Goal: Communication & Community: Answer question/provide support

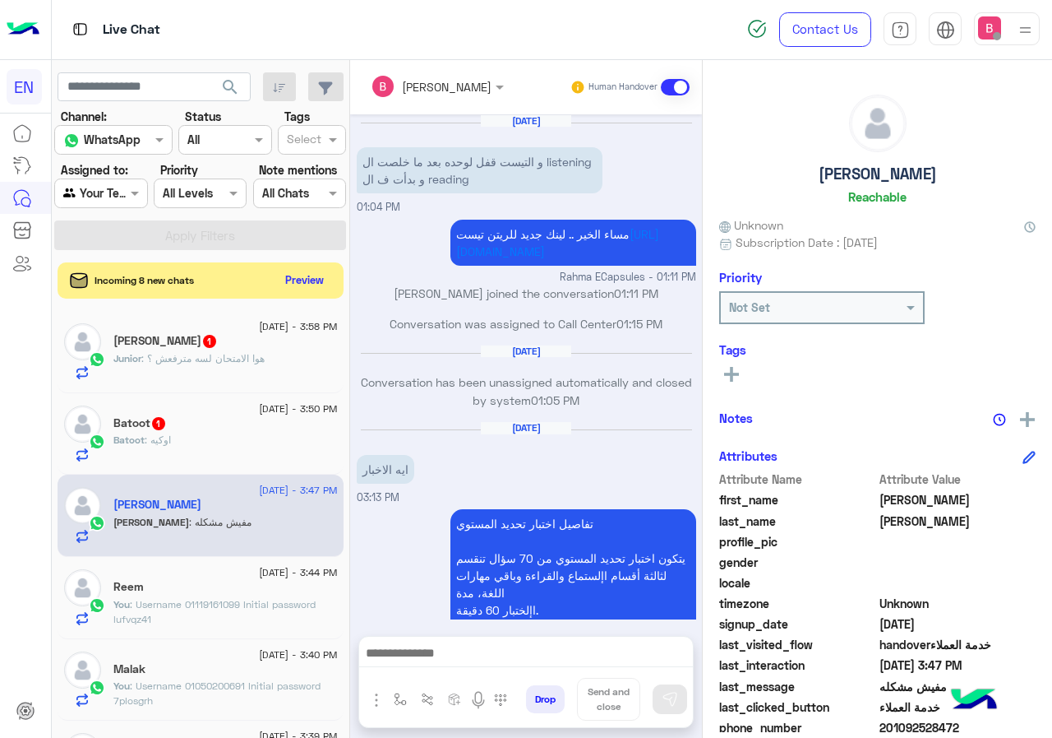
scroll to position [148, 0]
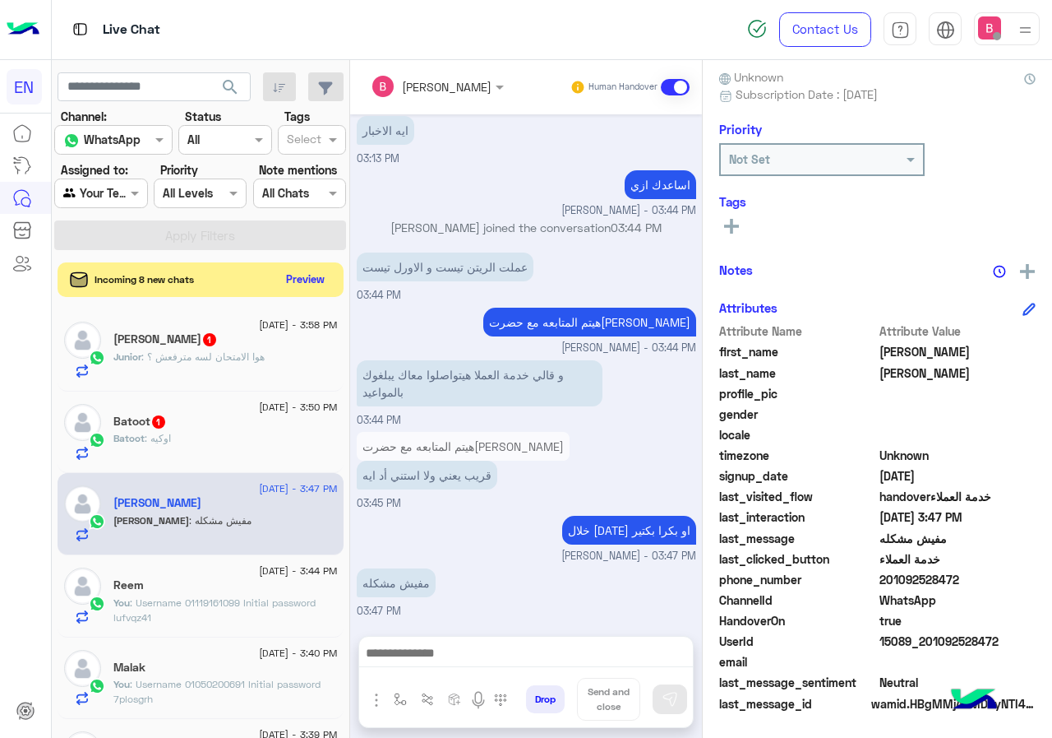
click at [306, 273] on button "Preview" at bounding box center [305, 279] width 51 height 22
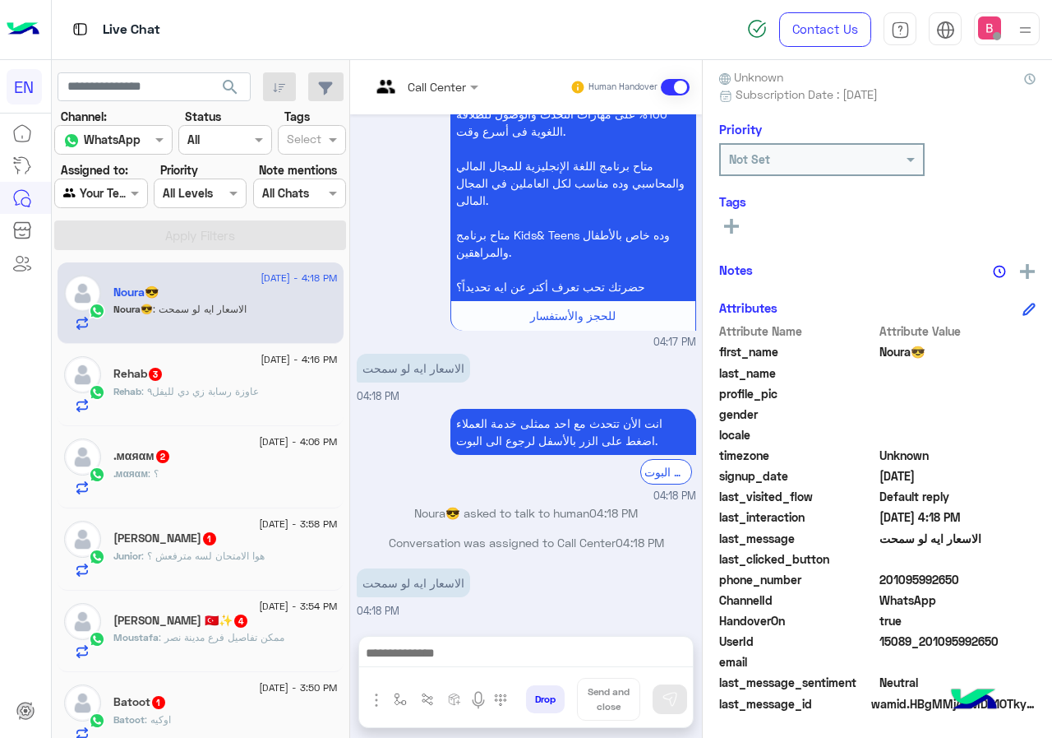
click at [215, 395] on p "Rehab : عاوزة رسابة زي دي لليفل٩" at bounding box center [186, 391] width 146 height 15
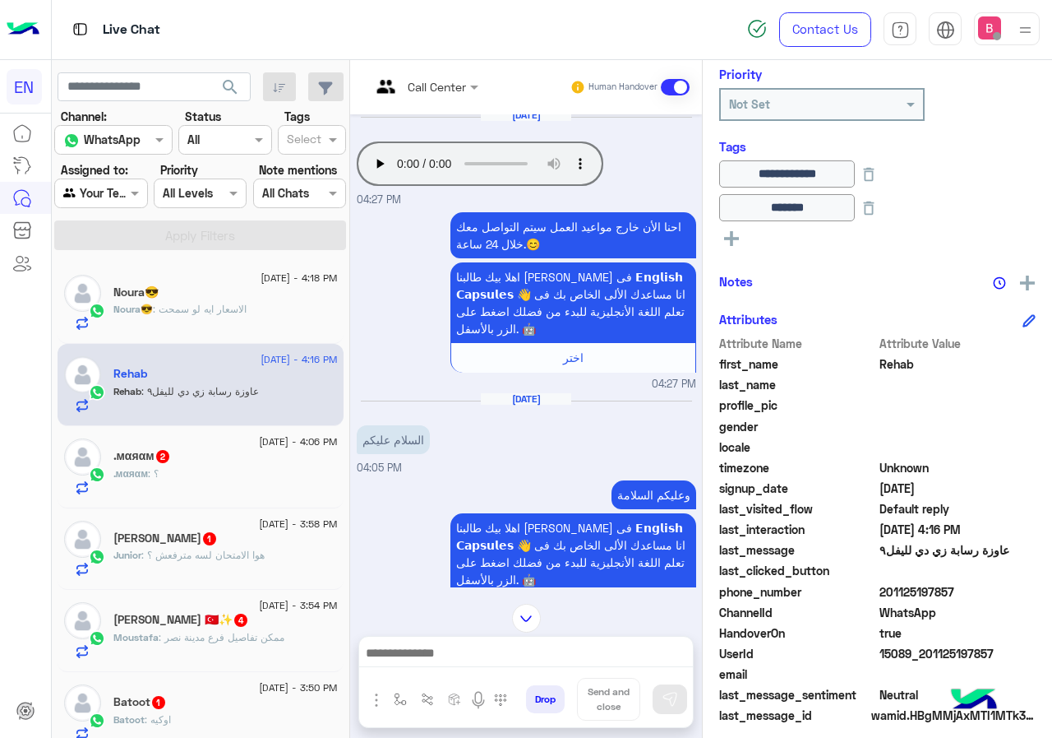
scroll to position [215, 0]
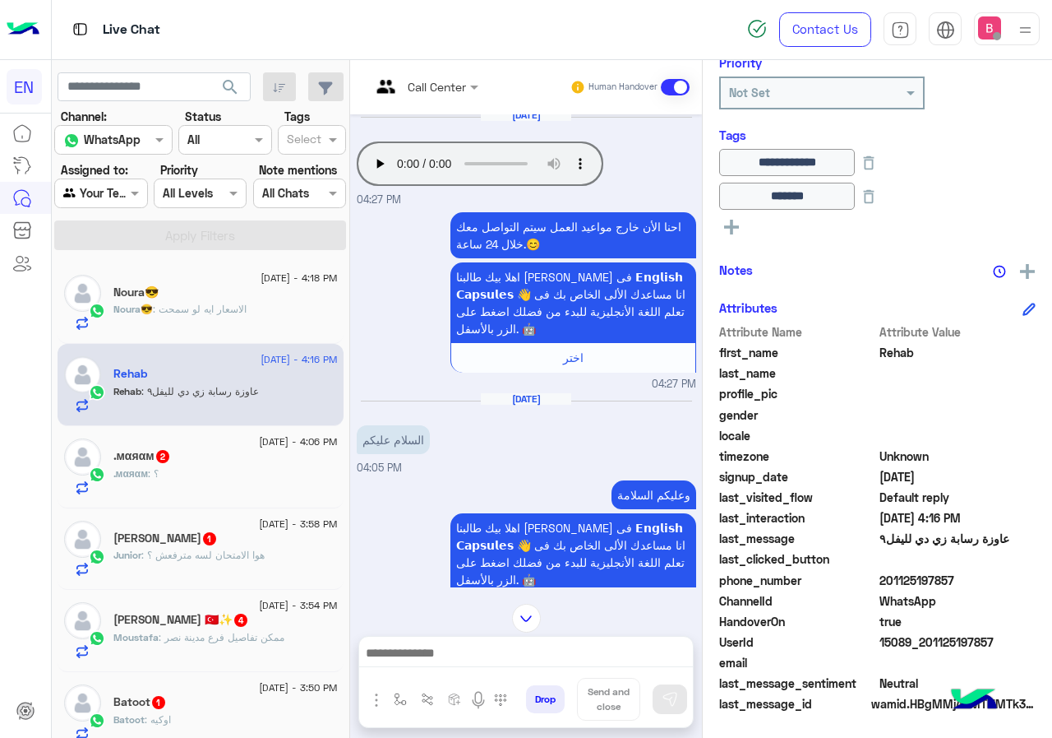
drag, startPoint x: 884, startPoint y: 579, endPoint x: 985, endPoint y: 583, distance: 101.2
click at [985, 583] on span "201125197857" at bounding box center [958, 579] width 157 height 17
copy span "01125197857"
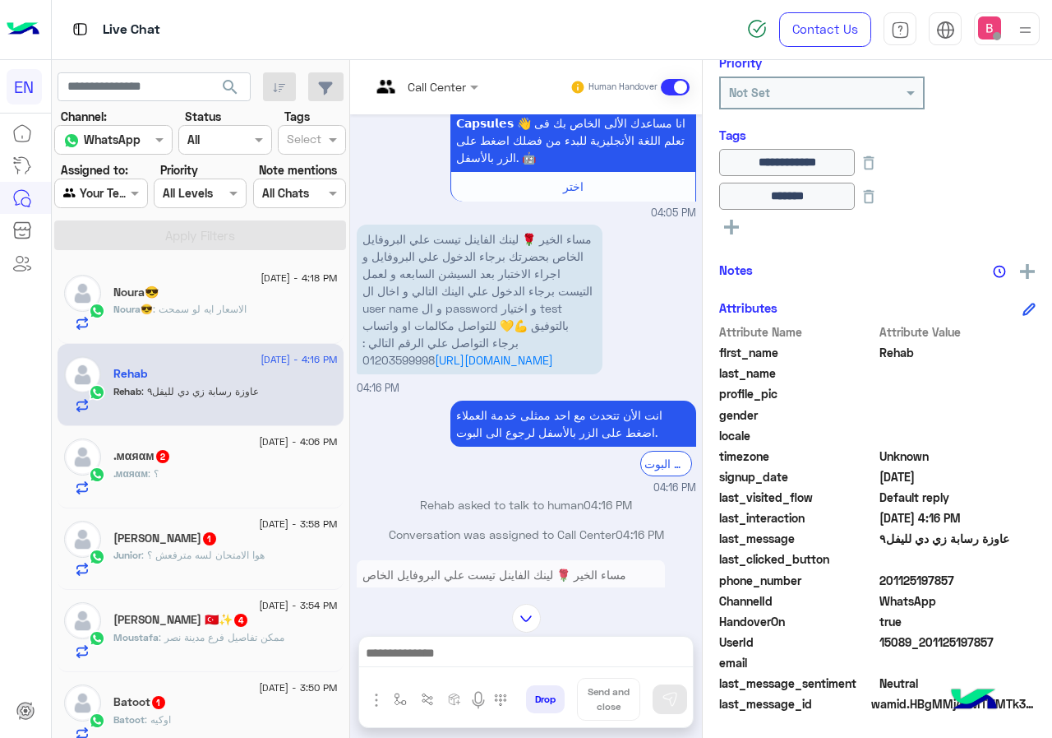
scroll to position [1183, 0]
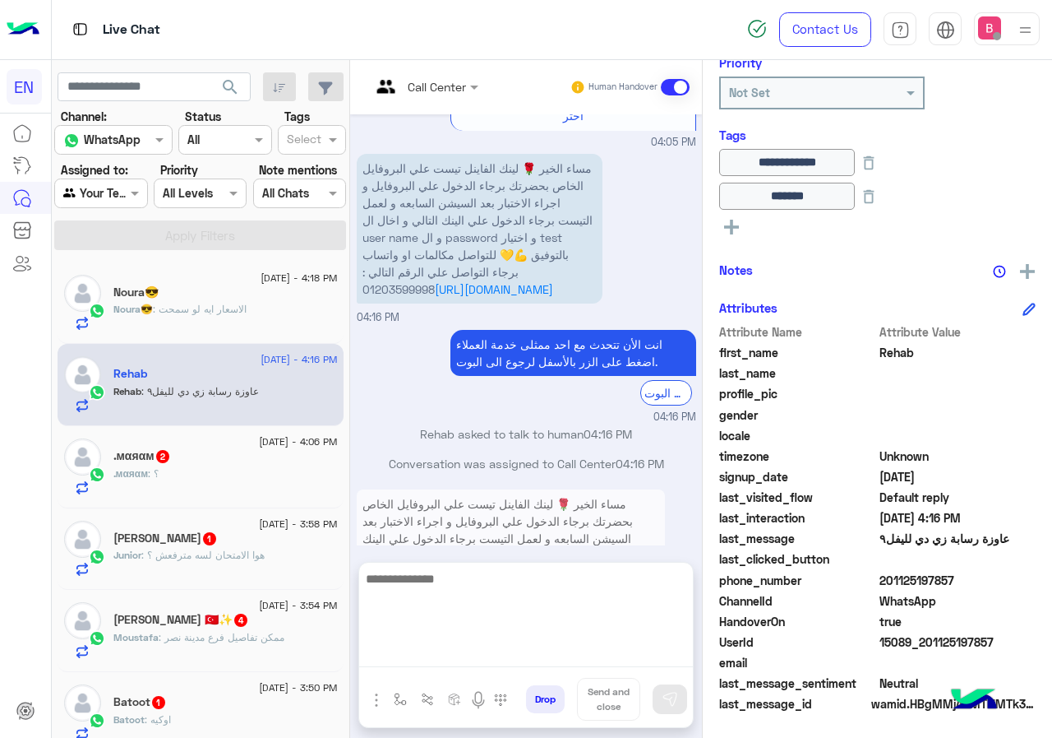
click at [505, 650] on textarea at bounding box center [526, 617] width 334 height 99
type textarea "**********"
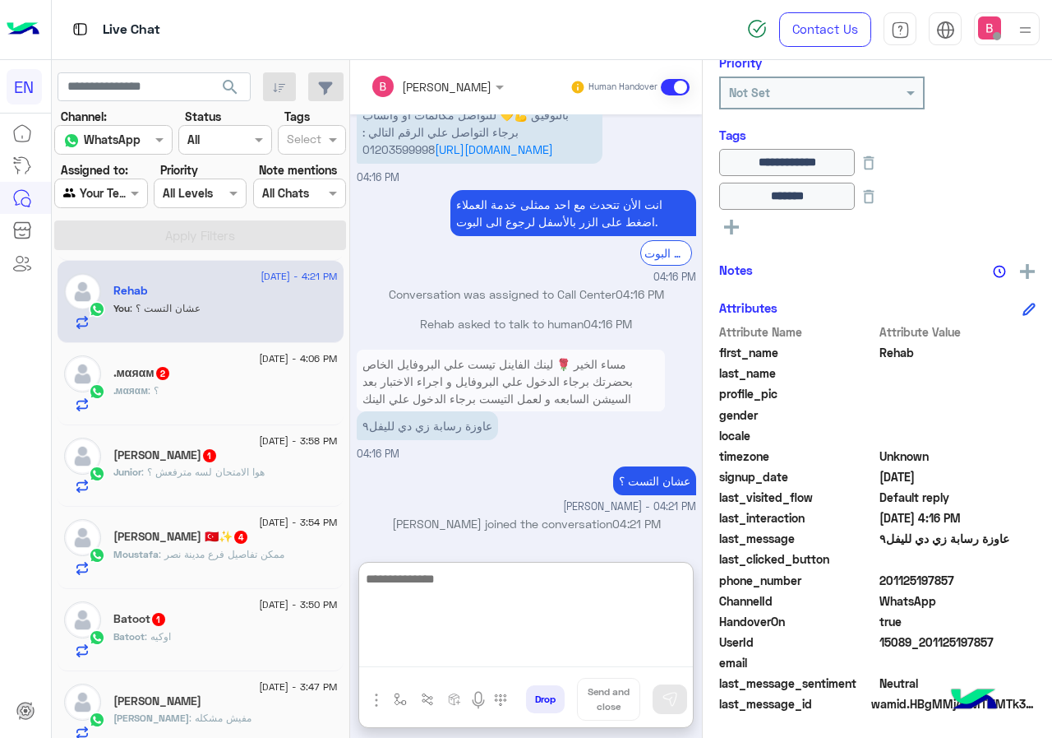
scroll to position [82, 0]
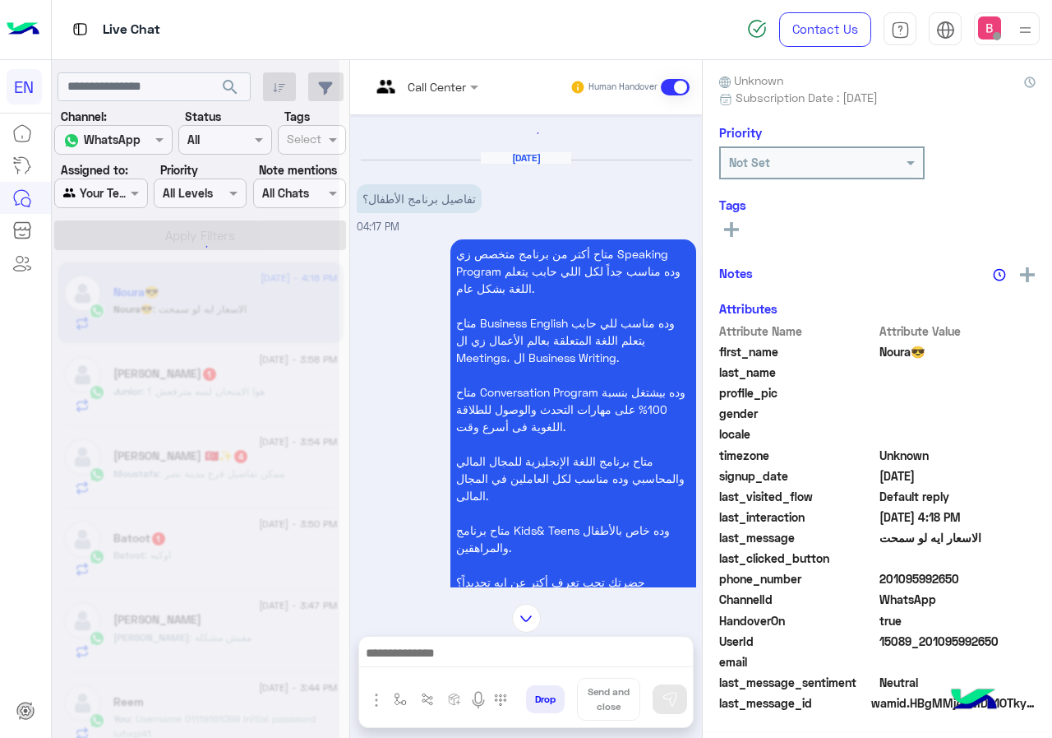
scroll to position [148, 0]
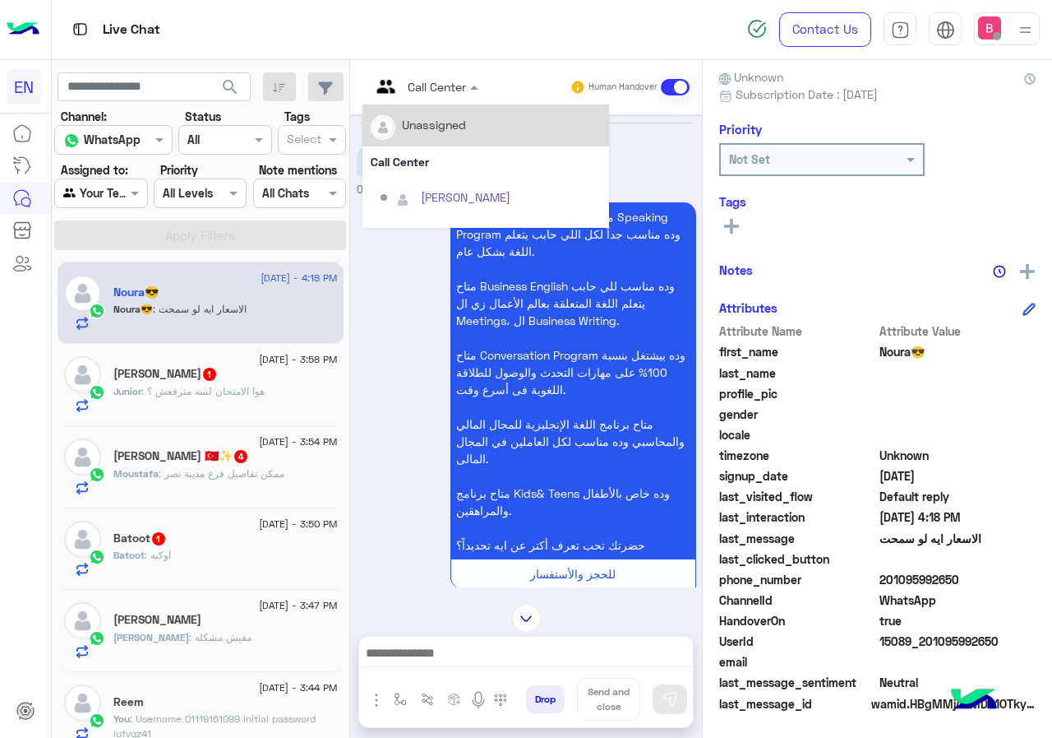
click at [428, 78] on input "text" at bounding box center [404, 86] width 67 height 17
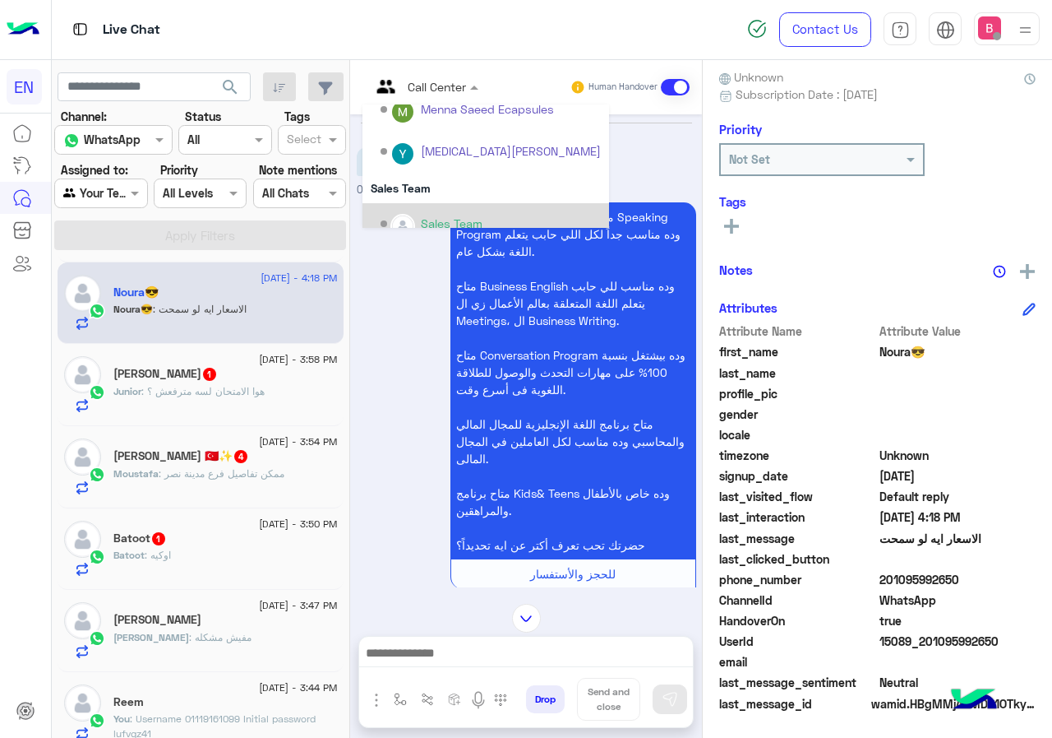
scroll to position [273, 0]
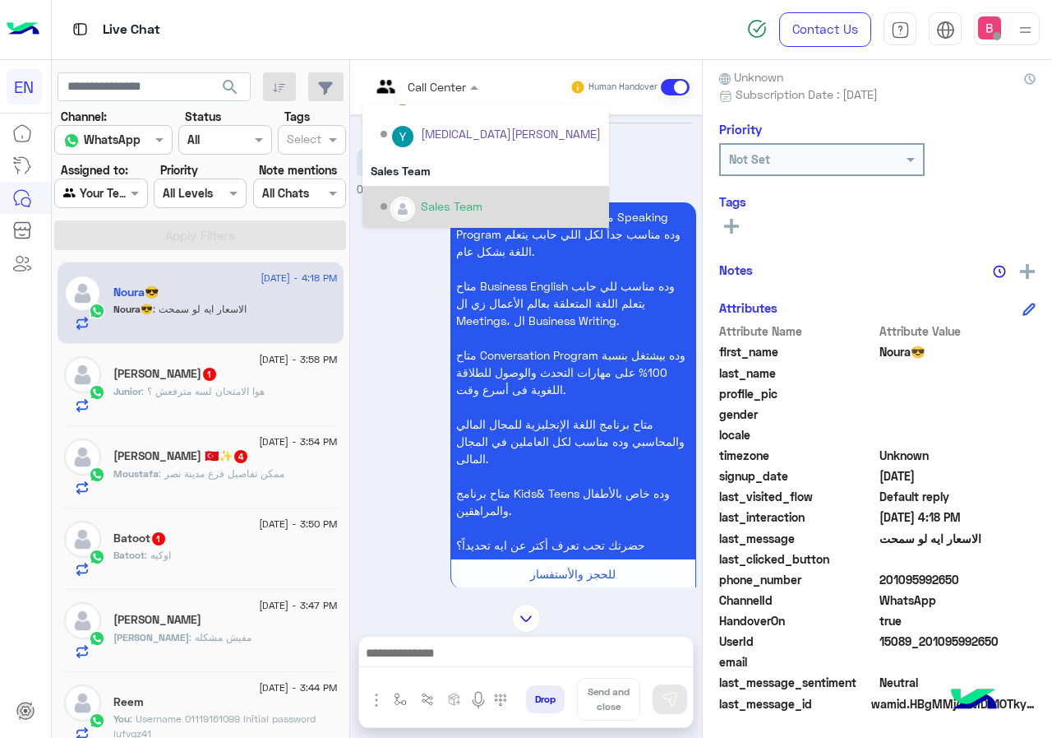
click at [442, 210] on div "Sales Team" at bounding box center [452, 205] width 62 height 17
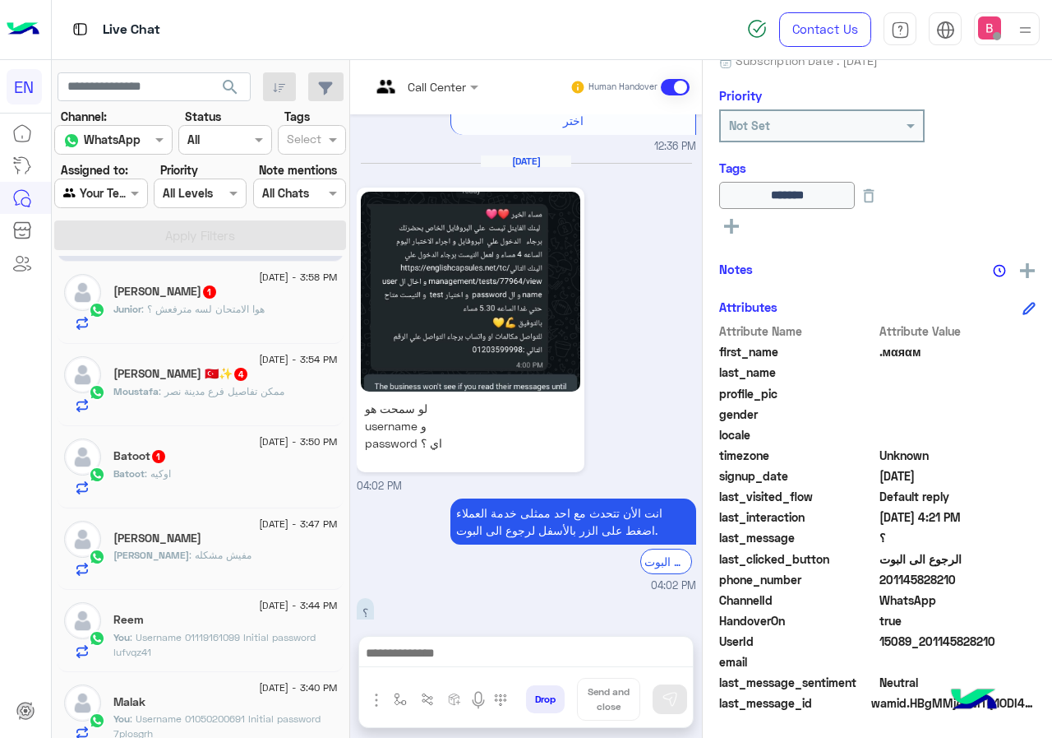
scroll to position [1288, 0]
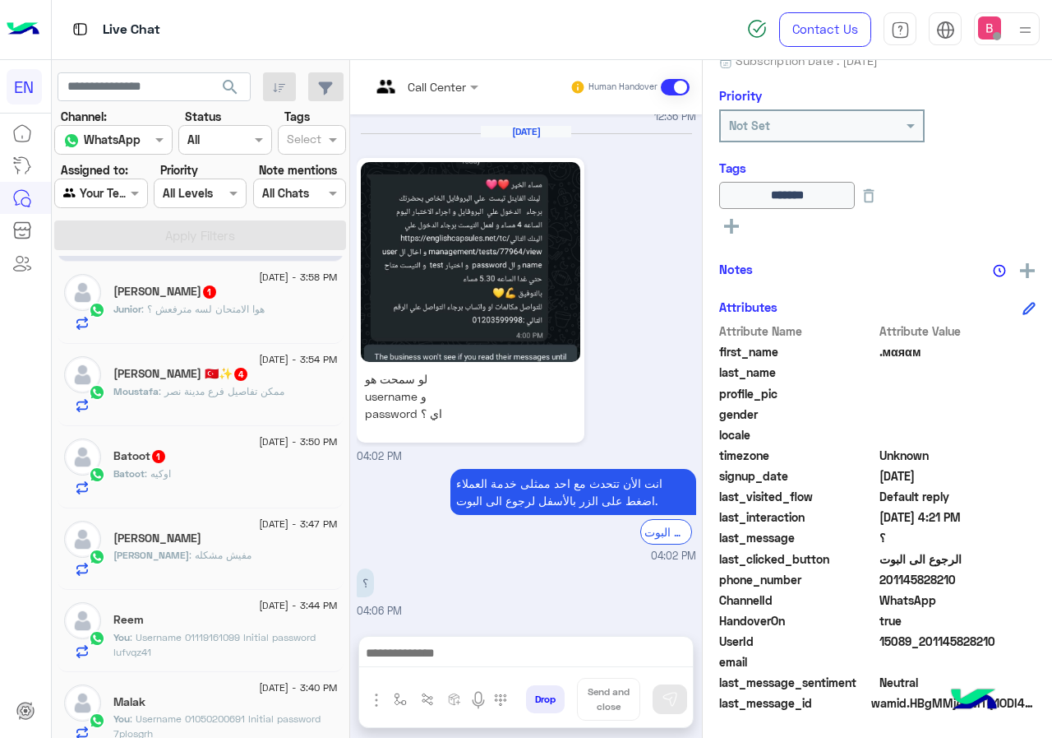
drag, startPoint x: 880, startPoint y: 576, endPoint x: 960, endPoint y: 576, distance: 80.6
click at [960, 576] on span "201145828210" at bounding box center [958, 579] width 157 height 17
click at [964, 600] on span "WhatsApp" at bounding box center [958, 599] width 157 height 17
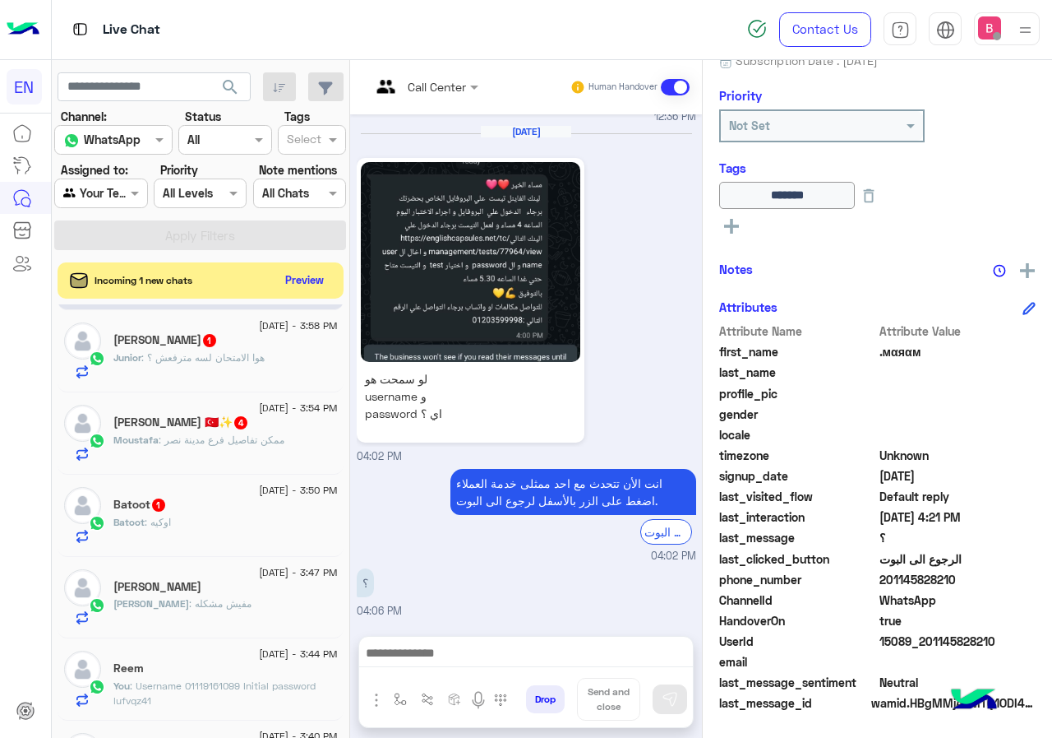
drag, startPoint x: 884, startPoint y: 576, endPoint x: 950, endPoint y: 578, distance: 65.8
click at [987, 580] on span "201145828210" at bounding box center [958, 579] width 157 height 17
drag, startPoint x: 909, startPoint y: 579, endPoint x: 766, endPoint y: 393, distance: 234.5
click at [766, 392] on span "profile_pic" at bounding box center [797, 393] width 157 height 17
drag, startPoint x: 881, startPoint y: 580, endPoint x: 994, endPoint y: 584, distance: 113.5
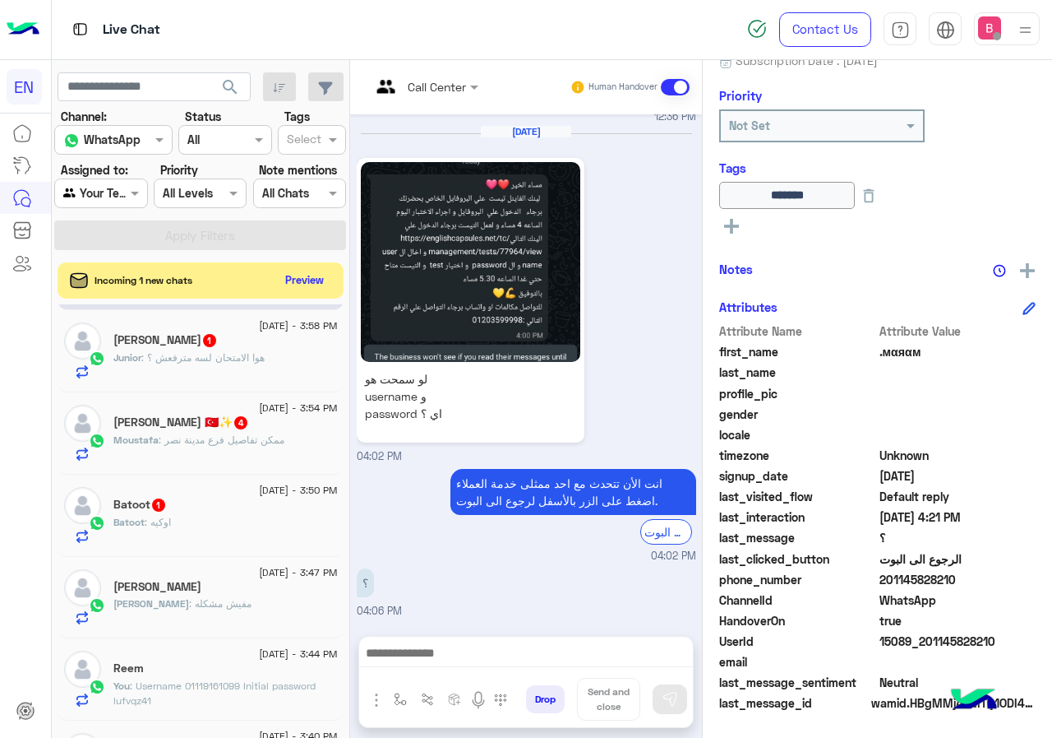
click at [995, 584] on span "201145828210" at bounding box center [958, 579] width 157 height 17
copy span "01145828210"
click at [578, 640] on div at bounding box center [526, 656] width 334 height 41
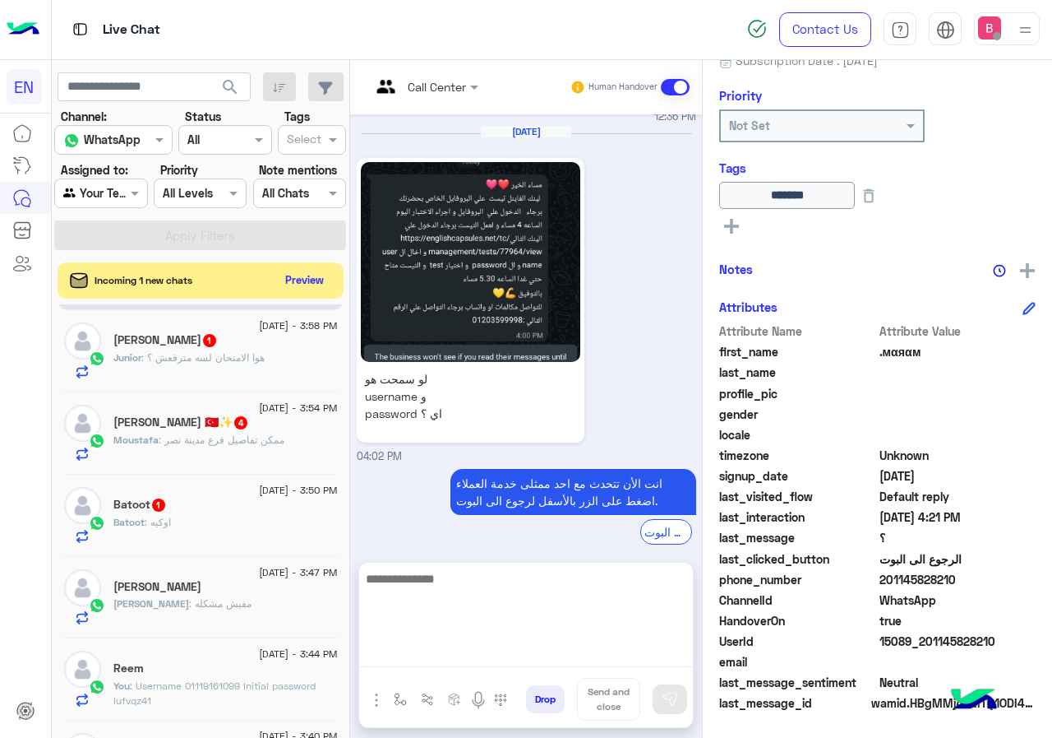
drag, startPoint x: 580, startPoint y: 640, endPoint x: 539, endPoint y: 647, distance: 42.4
click at [540, 646] on textarea at bounding box center [526, 617] width 334 height 99
drag, startPoint x: 528, startPoint y: 639, endPoint x: 526, endPoint y: 631, distance: 8.4
paste textarea "**********"
type textarea "**********"
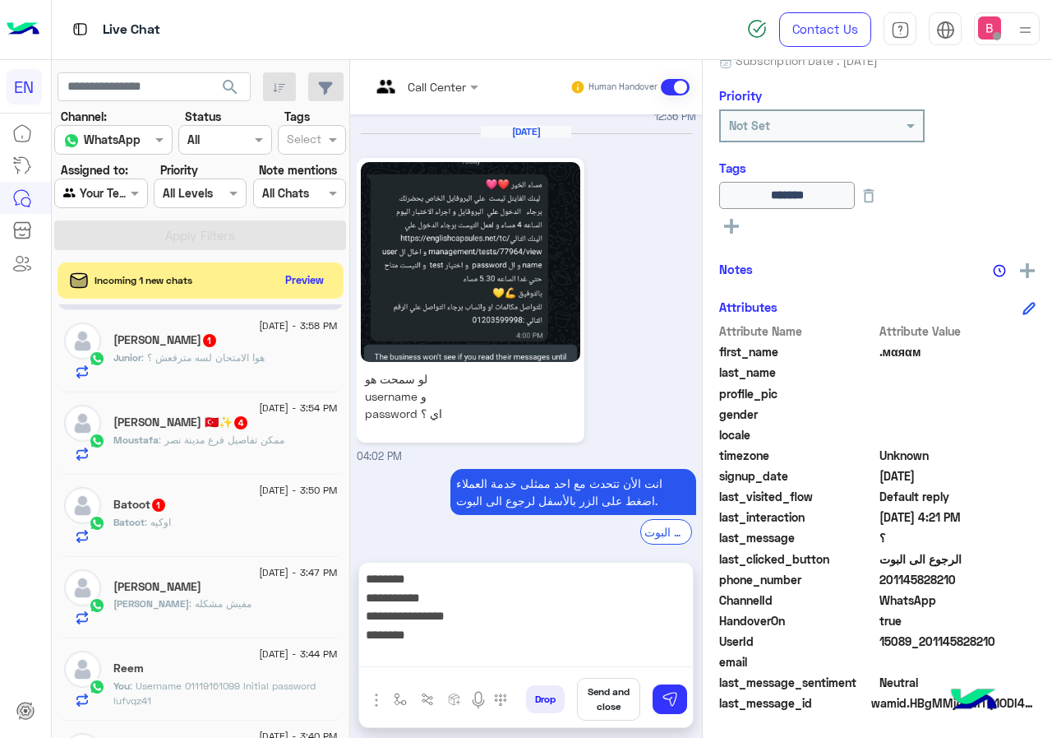
click at [574, 659] on textarea "**********" at bounding box center [526, 617] width 334 height 99
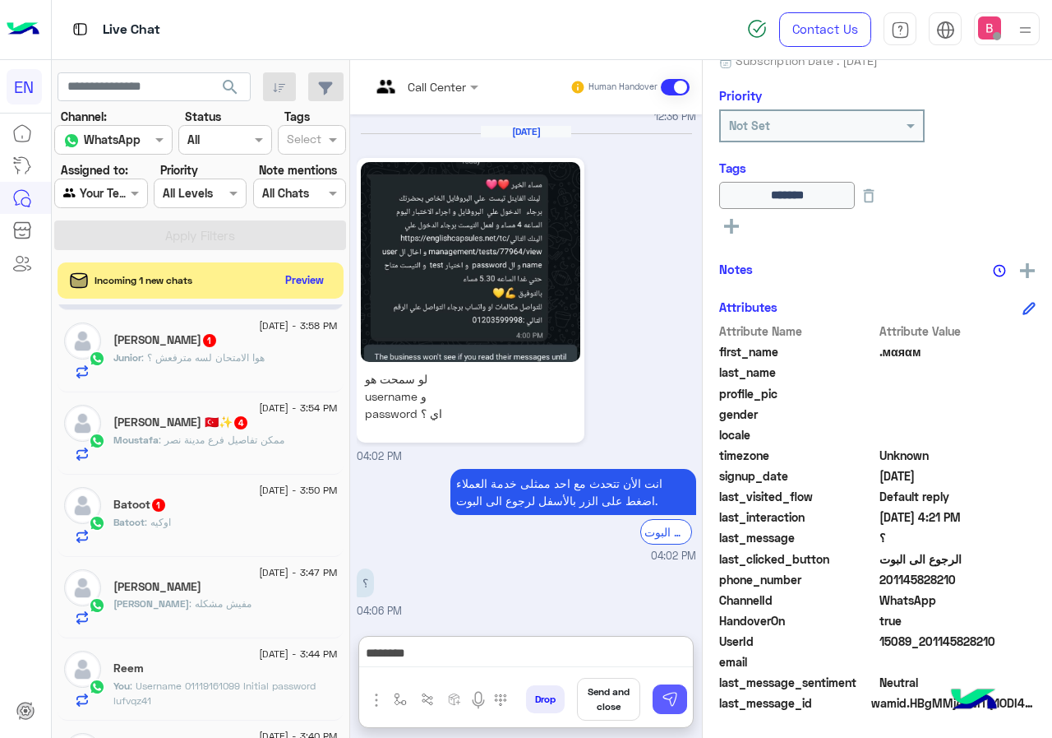
drag, startPoint x: 561, startPoint y: 635, endPoint x: 674, endPoint y: 702, distance: 132.0
click at [673, 703] on img at bounding box center [670, 699] width 16 height 16
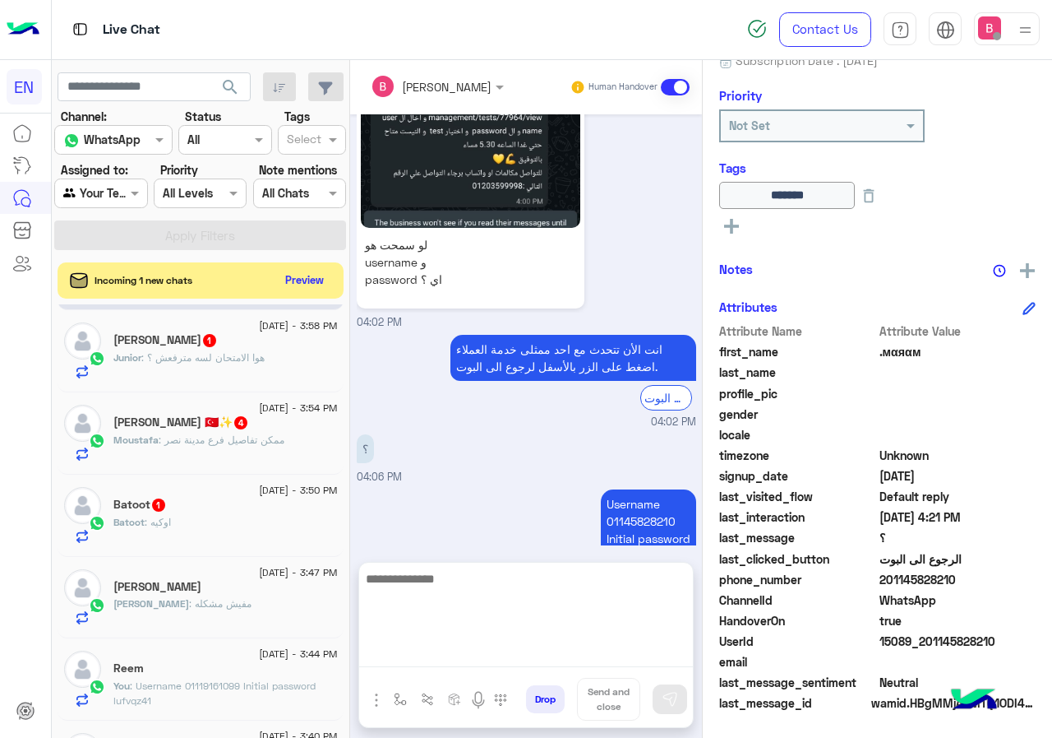
click at [434, 644] on textarea at bounding box center [526, 617] width 334 height 99
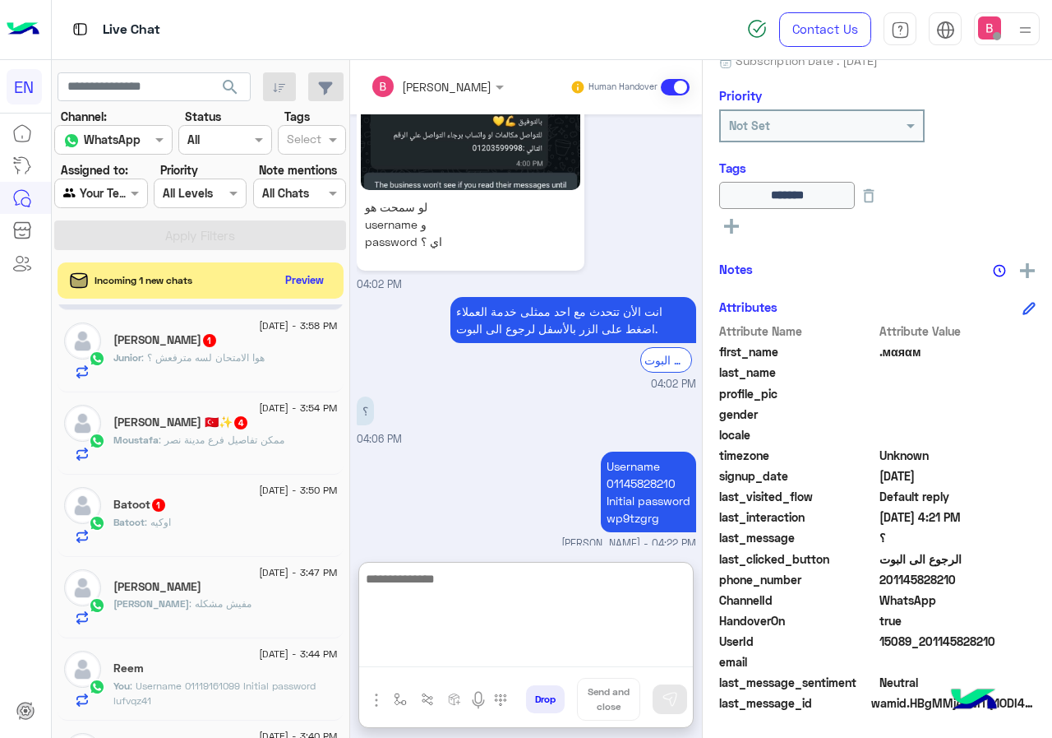
paste textarea "**********"
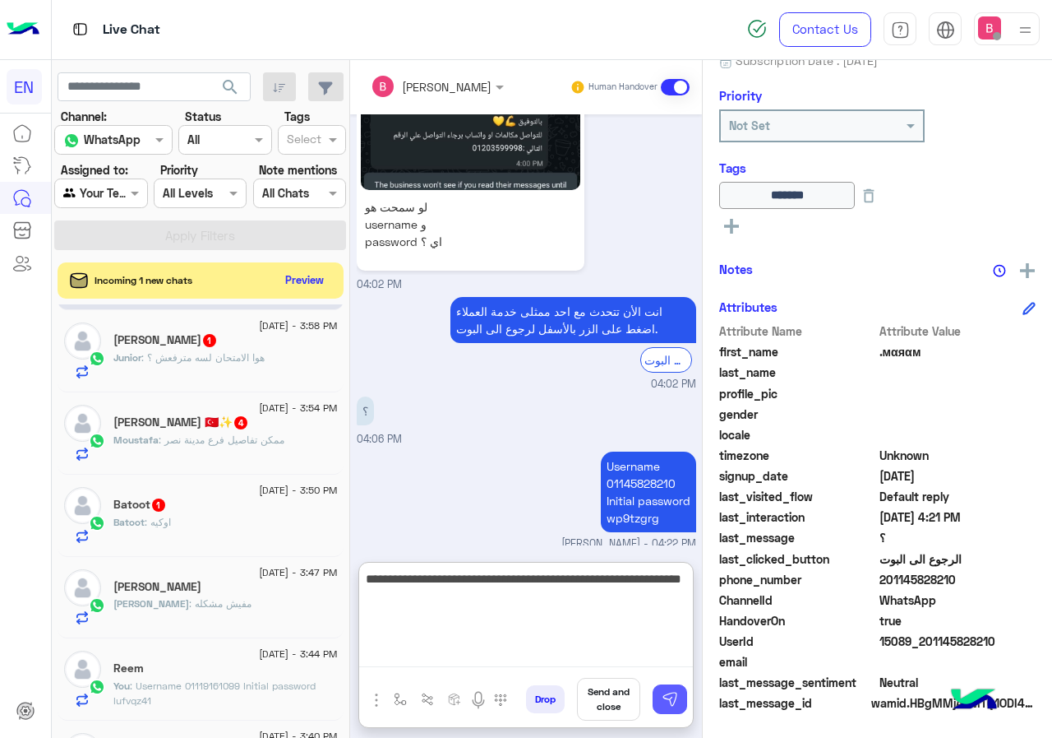
type textarea "**********"
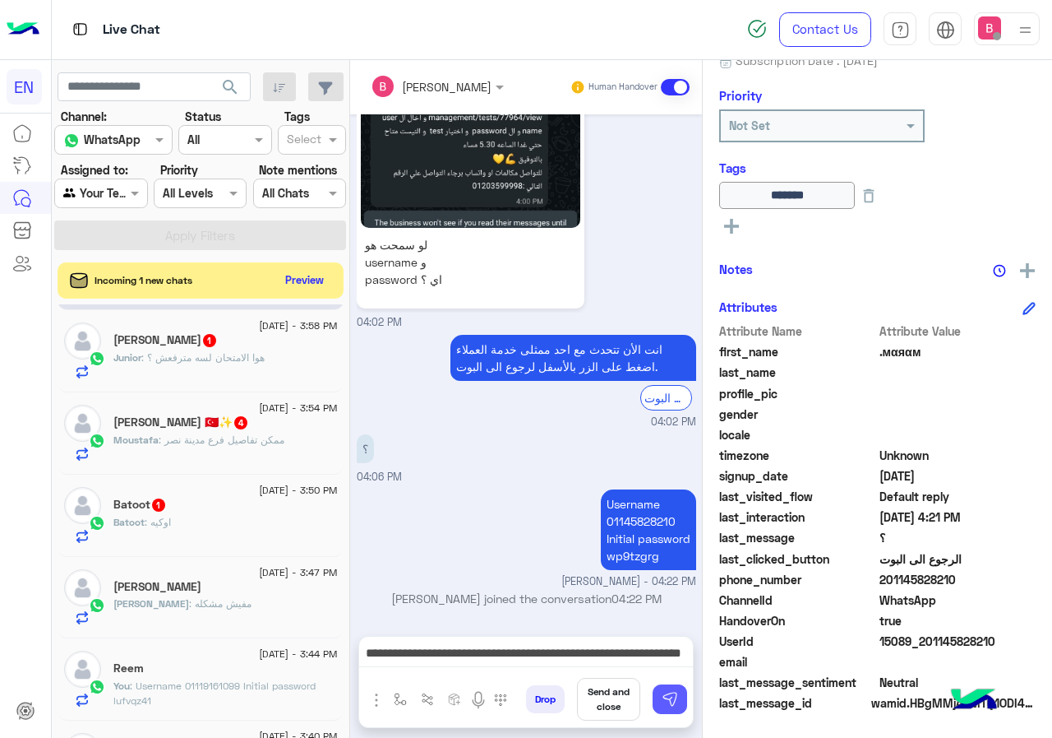
click at [664, 695] on img at bounding box center [670, 699] width 16 height 16
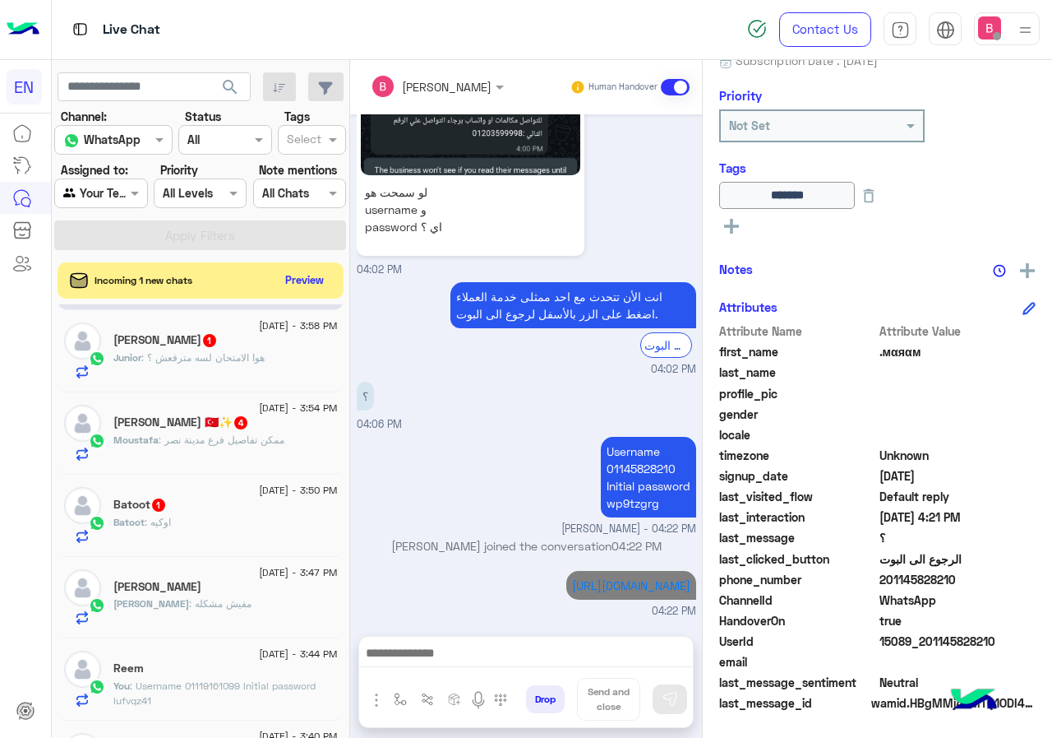
scroll to position [0, 0]
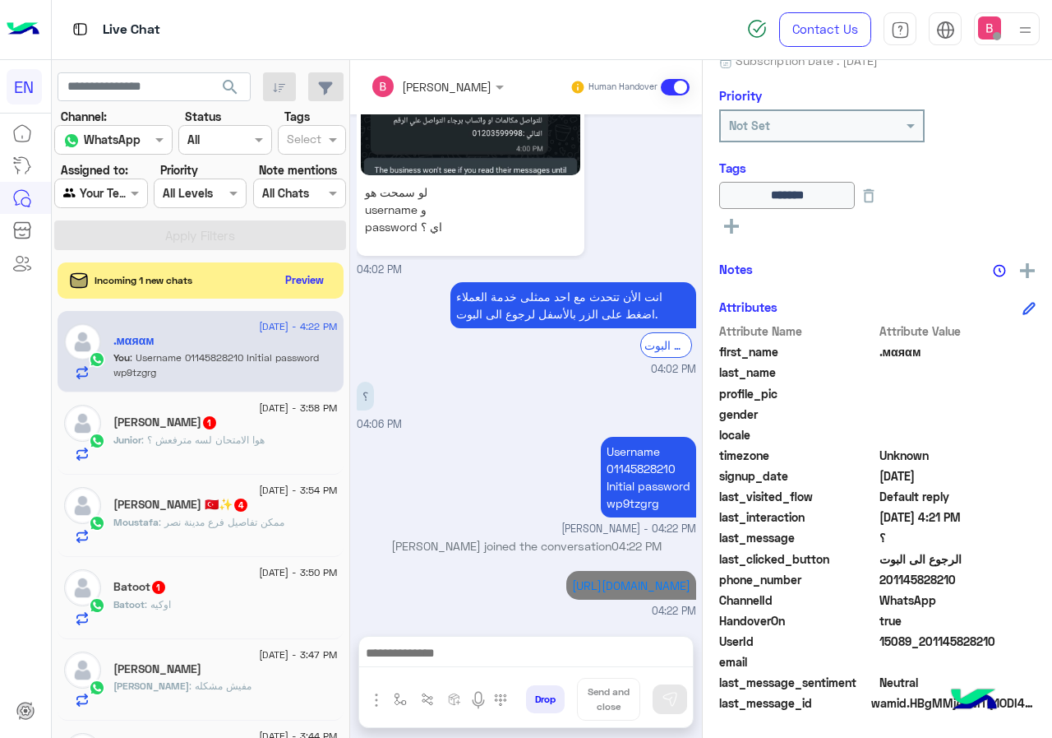
click at [219, 405] on div "[DATE] - 3:58 PM" at bounding box center [225, 410] width 224 height 11
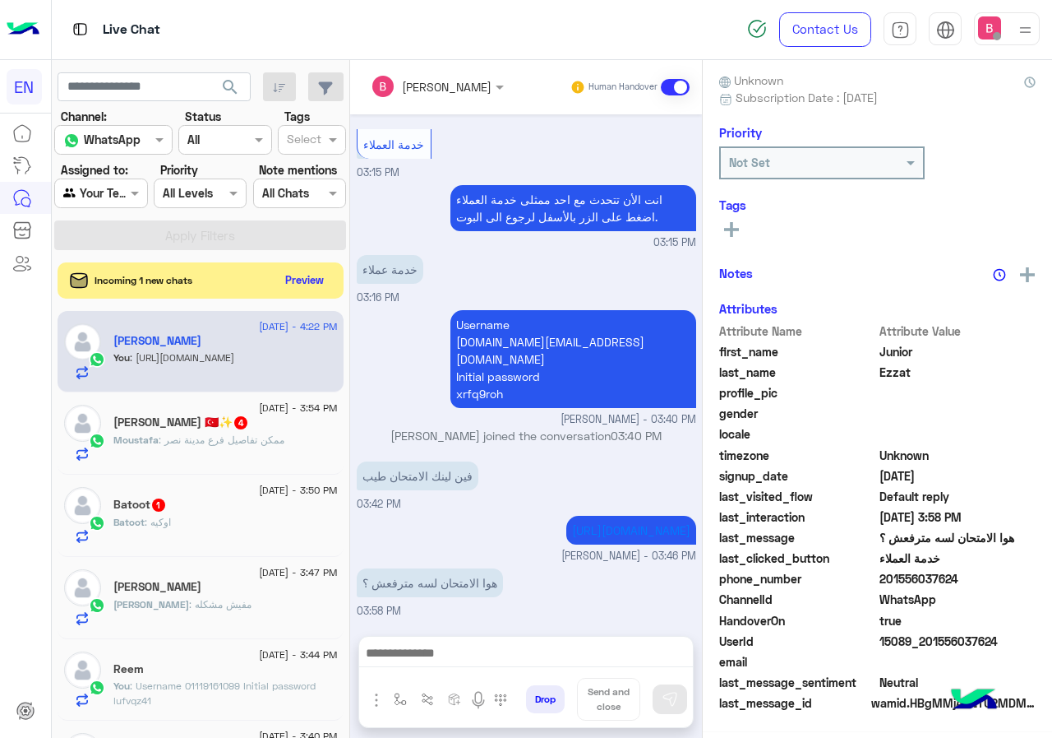
scroll to position [148, 0]
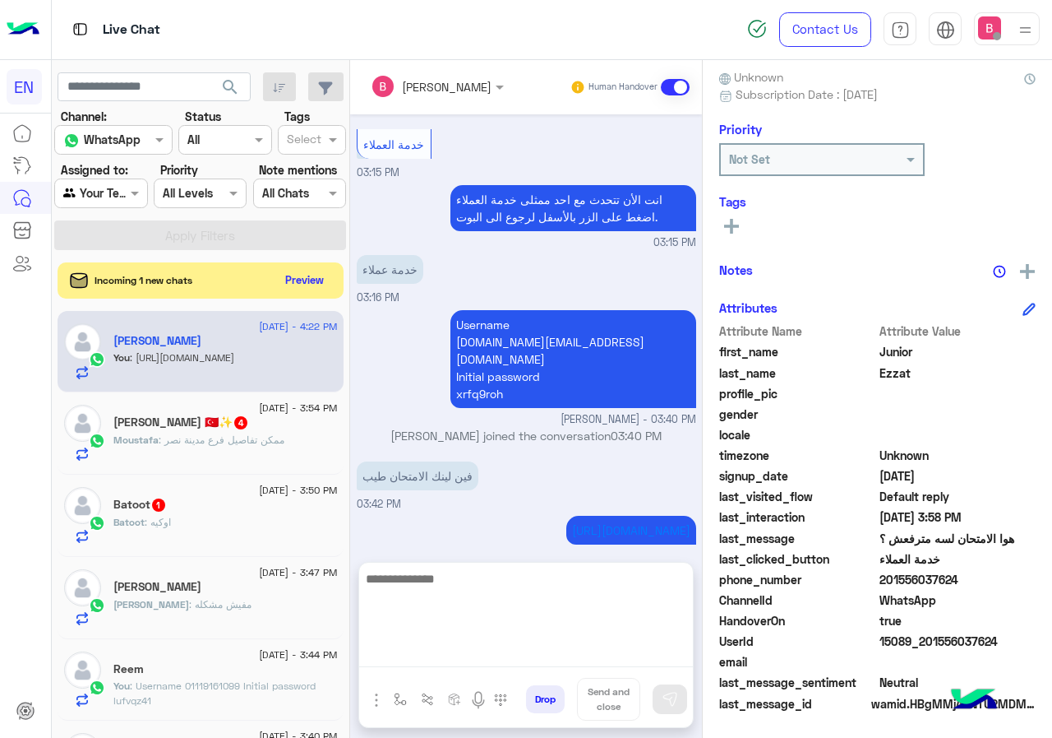
click at [489, 665] on textarea at bounding box center [526, 617] width 334 height 99
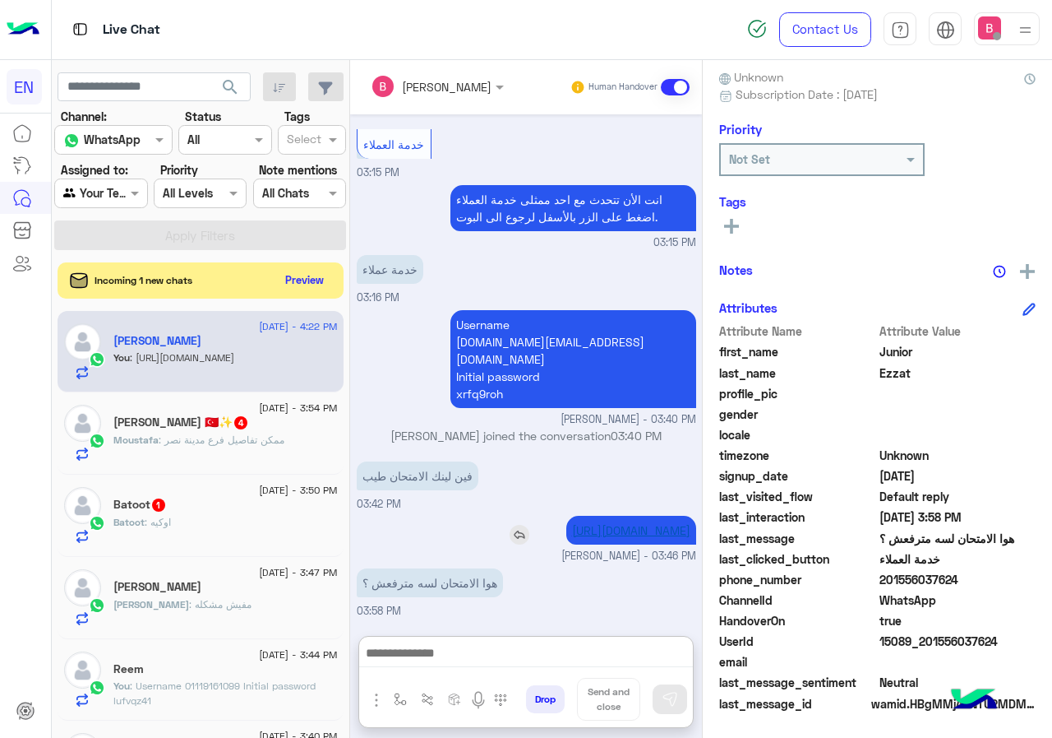
click at [592, 523] on link "[URL][DOMAIN_NAME]" at bounding box center [631, 530] width 118 height 14
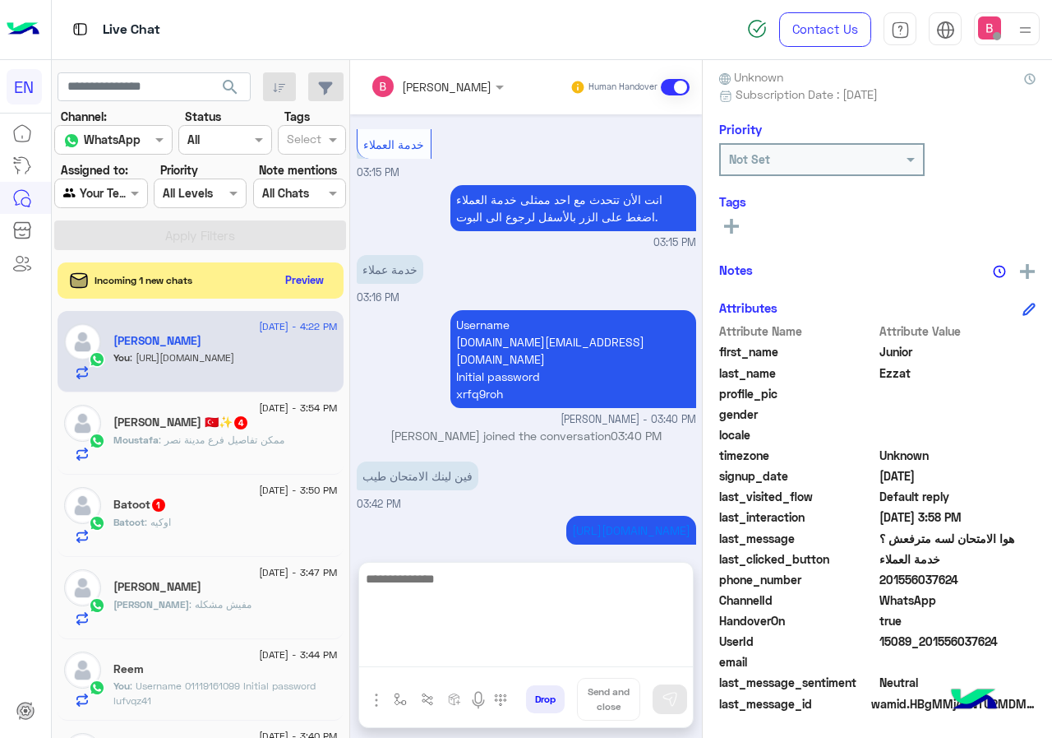
drag, startPoint x: 499, startPoint y: 636, endPoint x: 498, endPoint y: 645, distance: 9.1
paste textarea "**********"
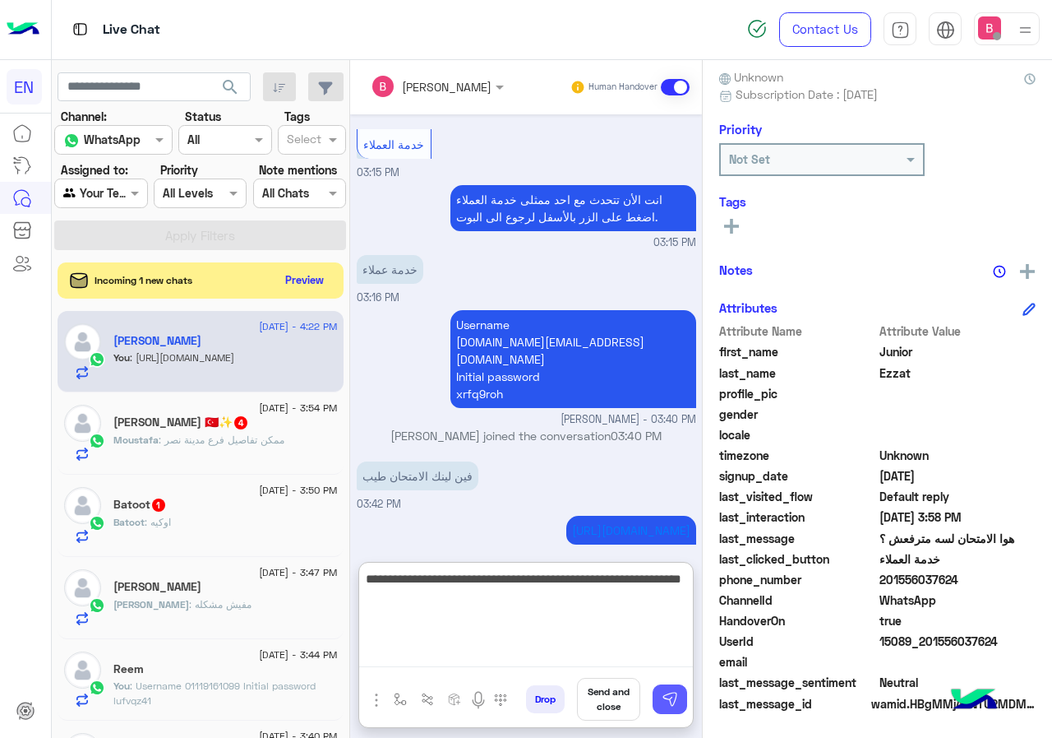
type textarea "**********"
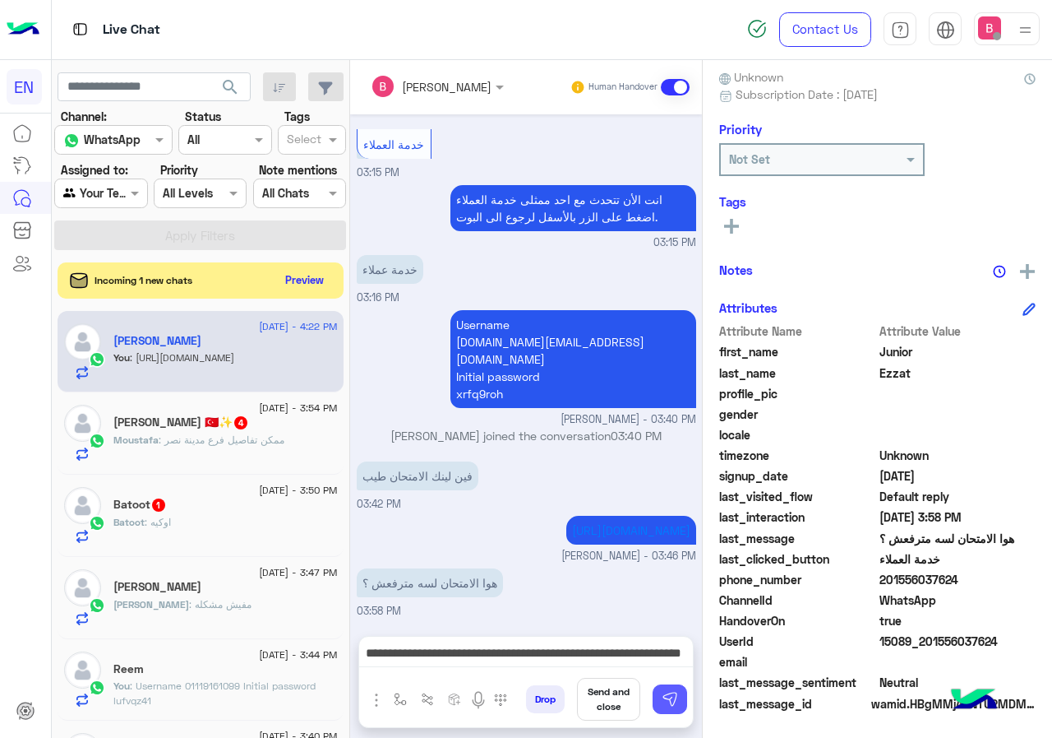
click at [687, 693] on button at bounding box center [670, 699] width 35 height 30
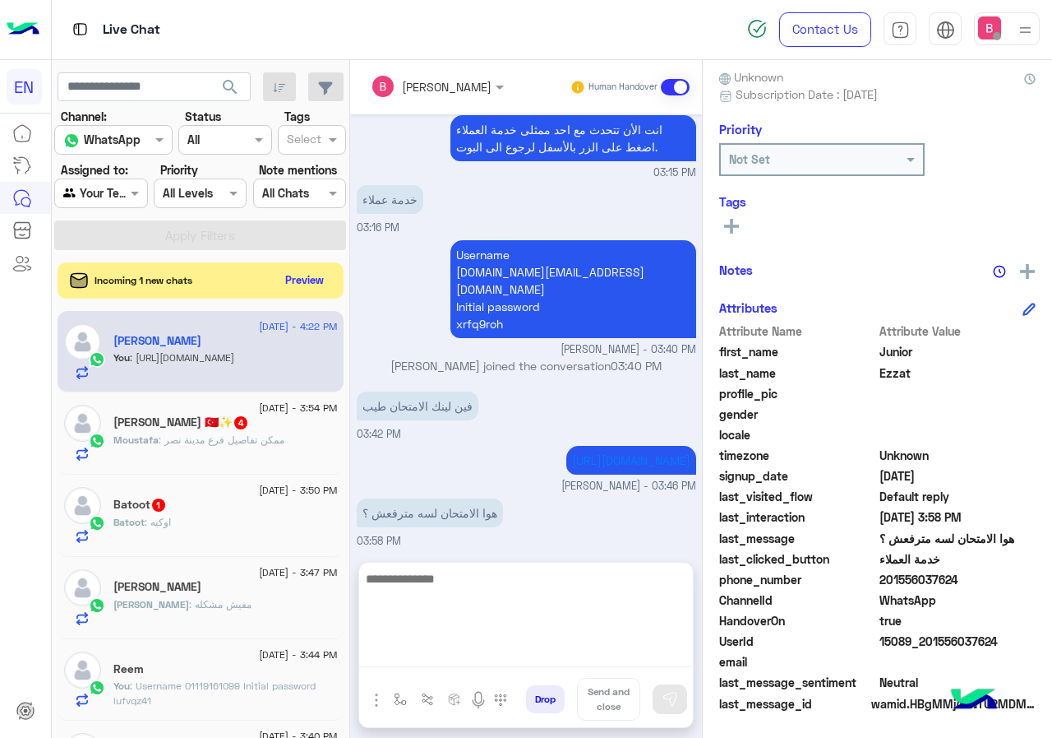
click at [617, 664] on textarea at bounding box center [526, 617] width 334 height 99
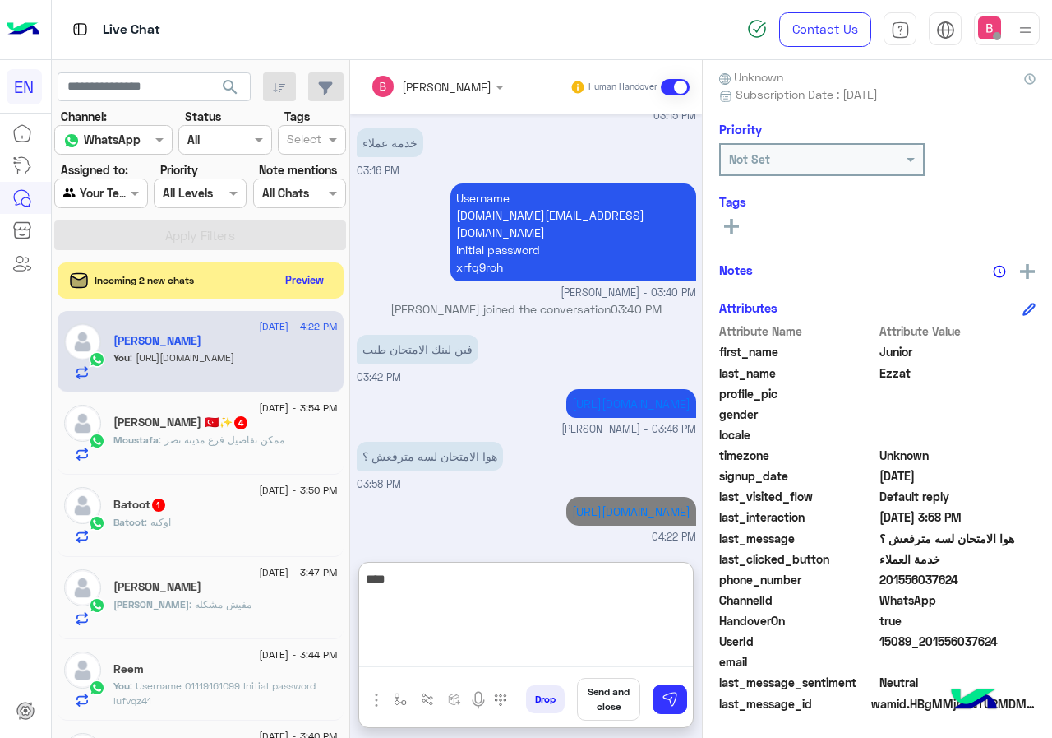
scroll to position [1702, 0]
type textarea "******"
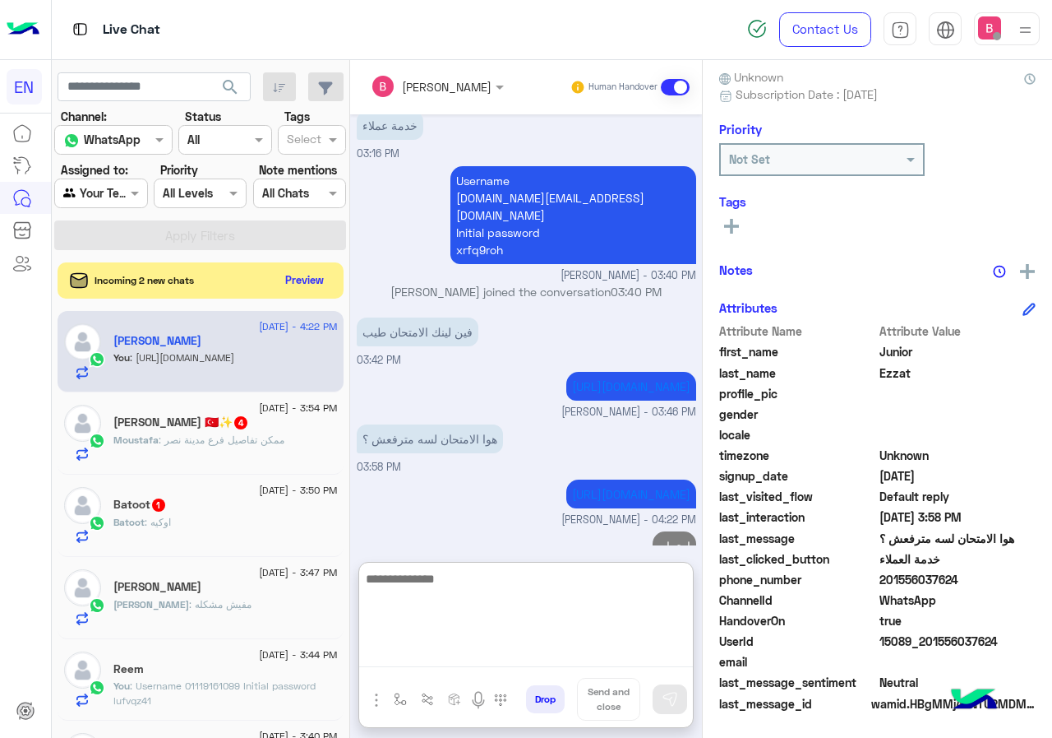
scroll to position [1755, 0]
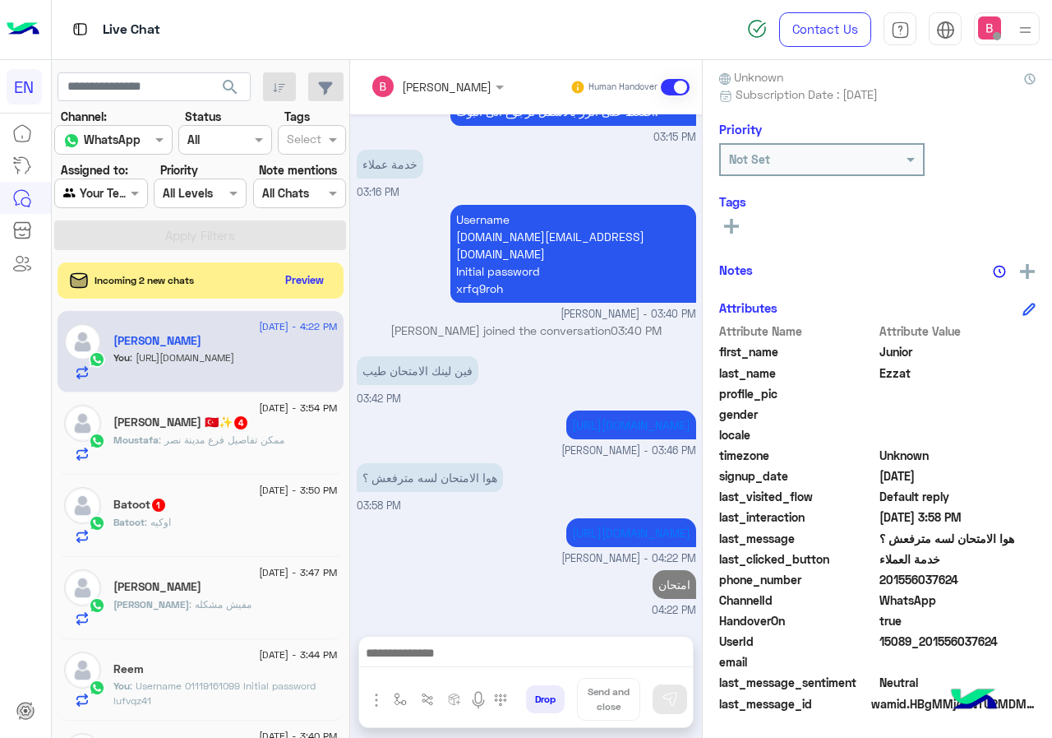
click at [264, 459] on div "Moustafa : ممكن تفاصيل فرع مدينة نصر" at bounding box center [225, 446] width 224 height 29
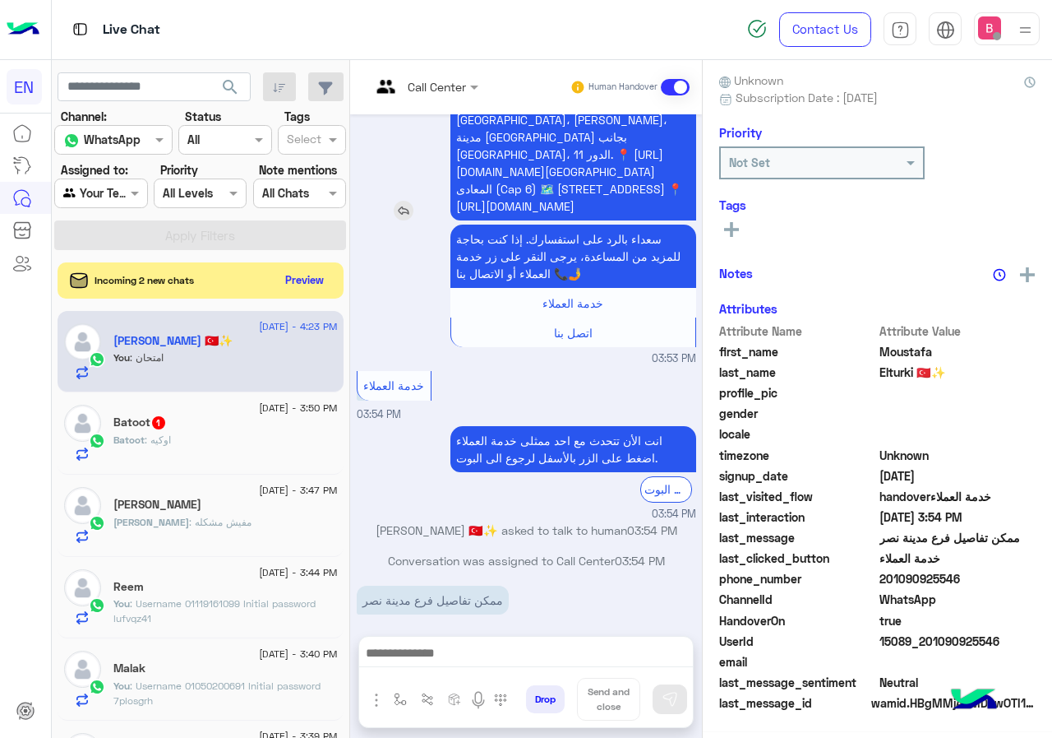
scroll to position [148, 0]
click at [414, 100] on div "Call Center" at bounding box center [418, 86] width 95 height 39
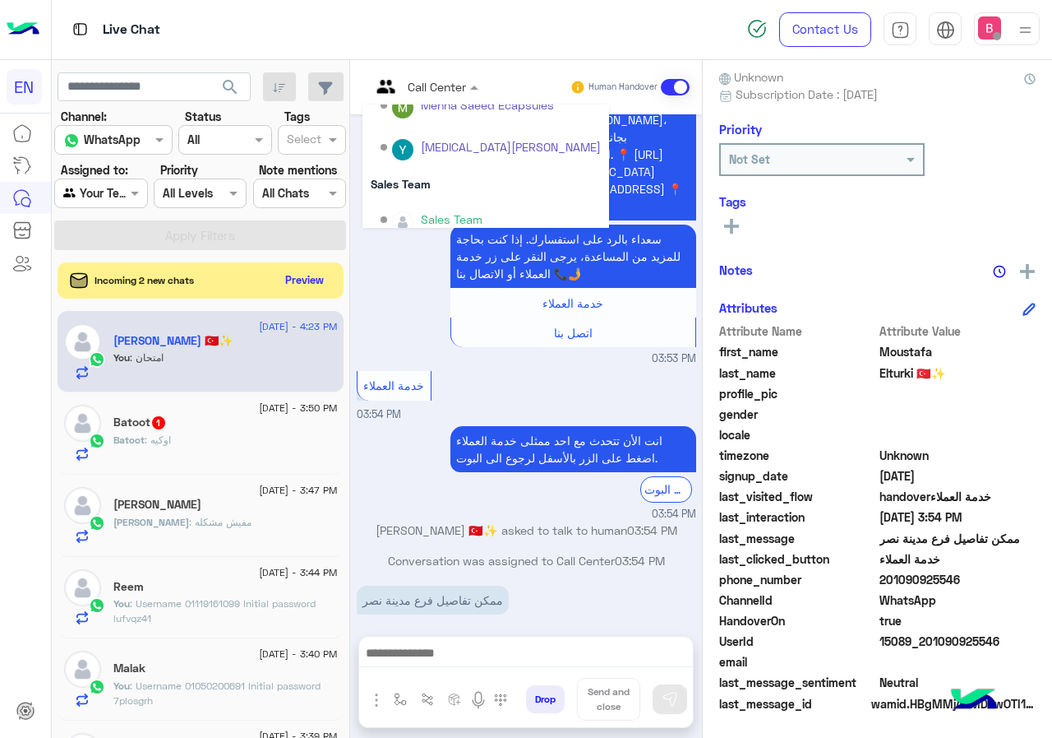
scroll to position [273, 0]
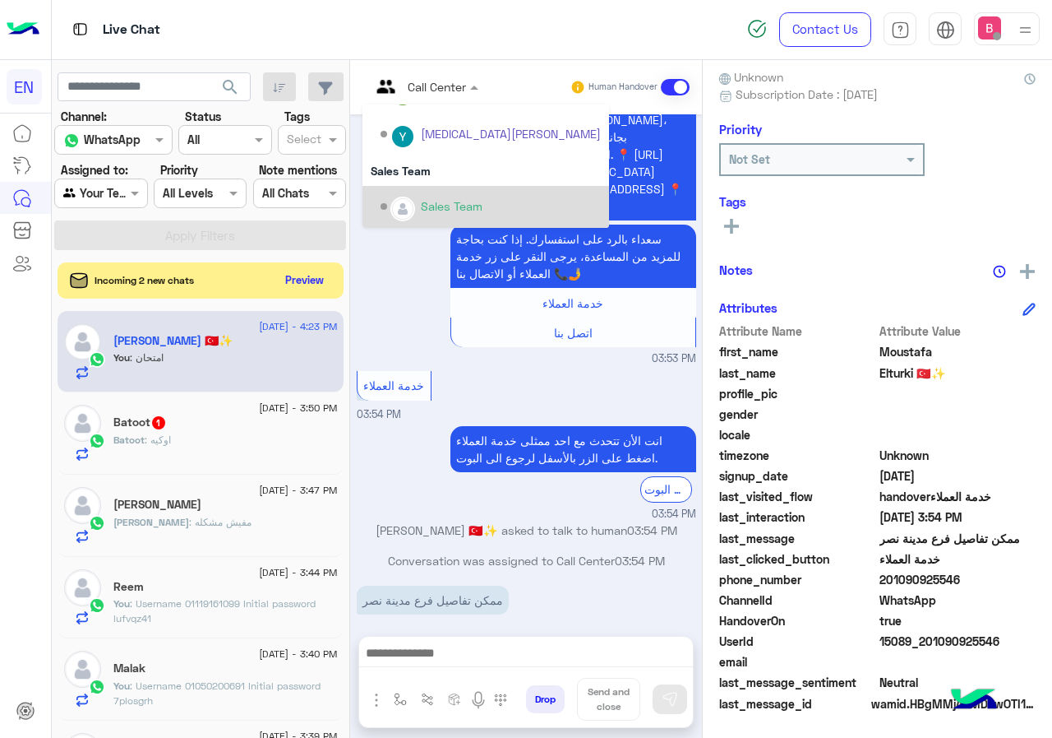
click at [411, 203] on img "Options list" at bounding box center [402, 208] width 21 height 21
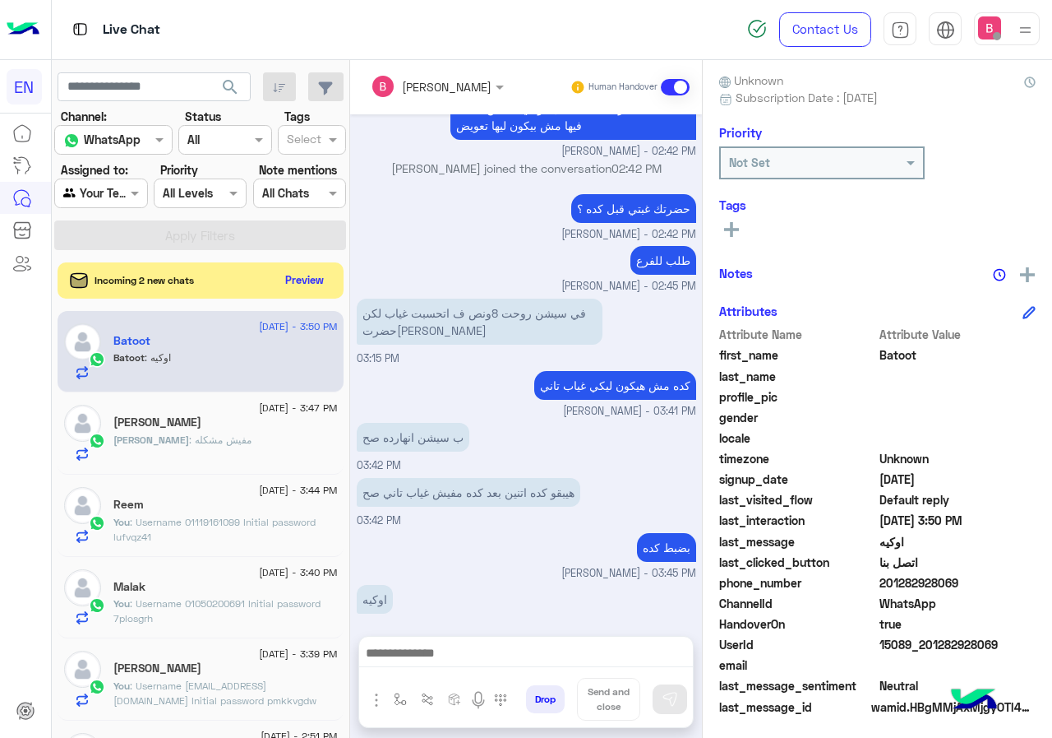
scroll to position [148, 0]
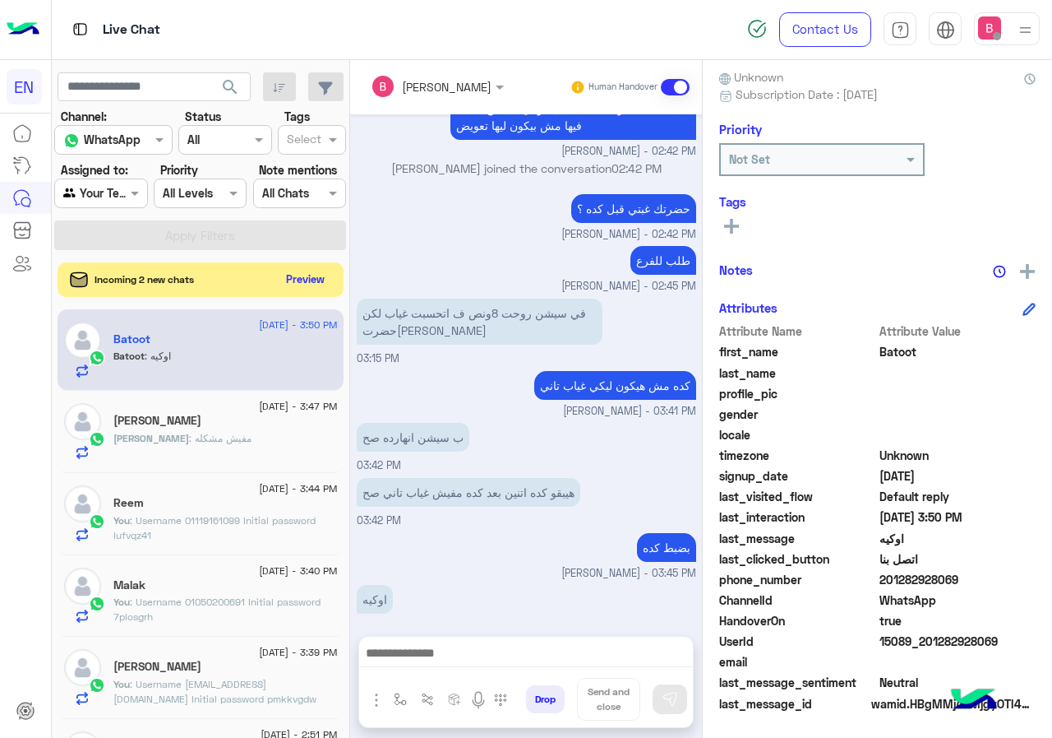
click at [282, 278] on button "Preview" at bounding box center [305, 279] width 51 height 22
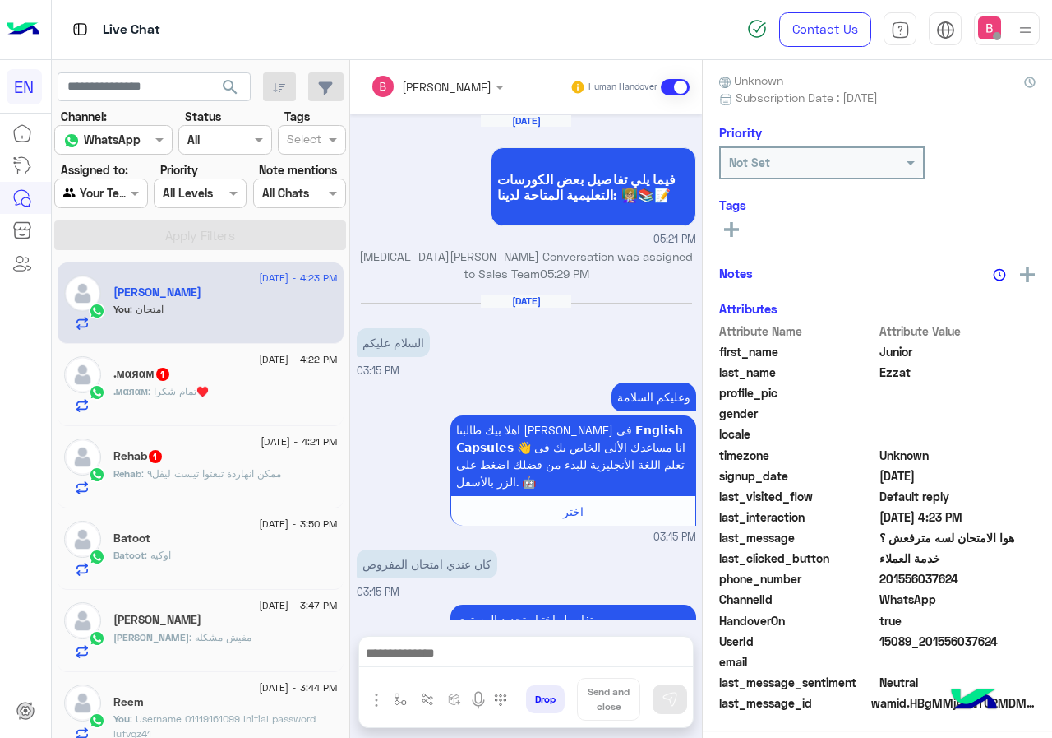
scroll to position [1214, 0]
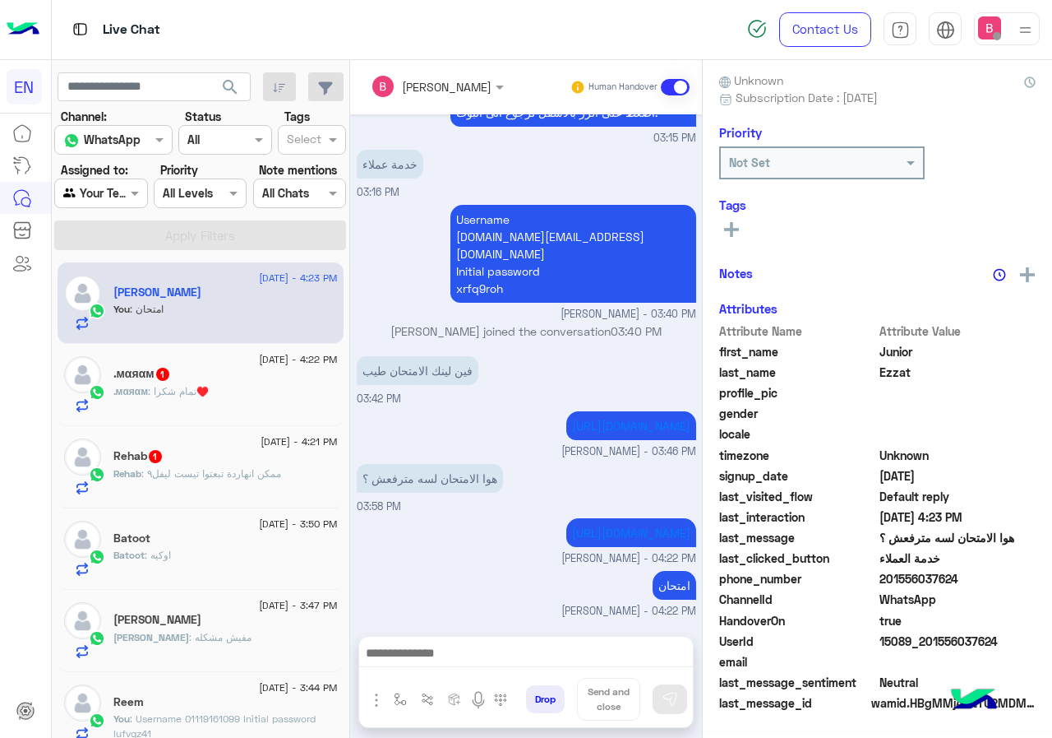
click at [176, 368] on div ".мαяαм 1" at bounding box center [225, 375] width 224 height 17
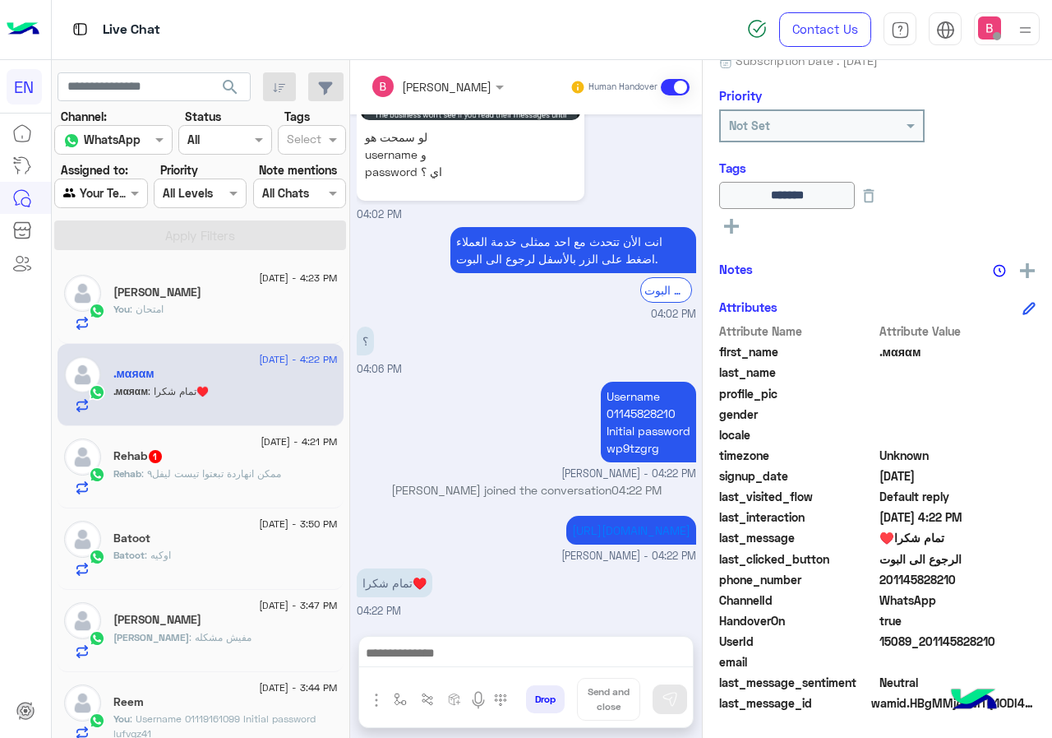
click at [240, 484] on div "Rehab : ممكن انهاردة تبعتوا تيست ليفل٩" at bounding box center [225, 480] width 224 height 29
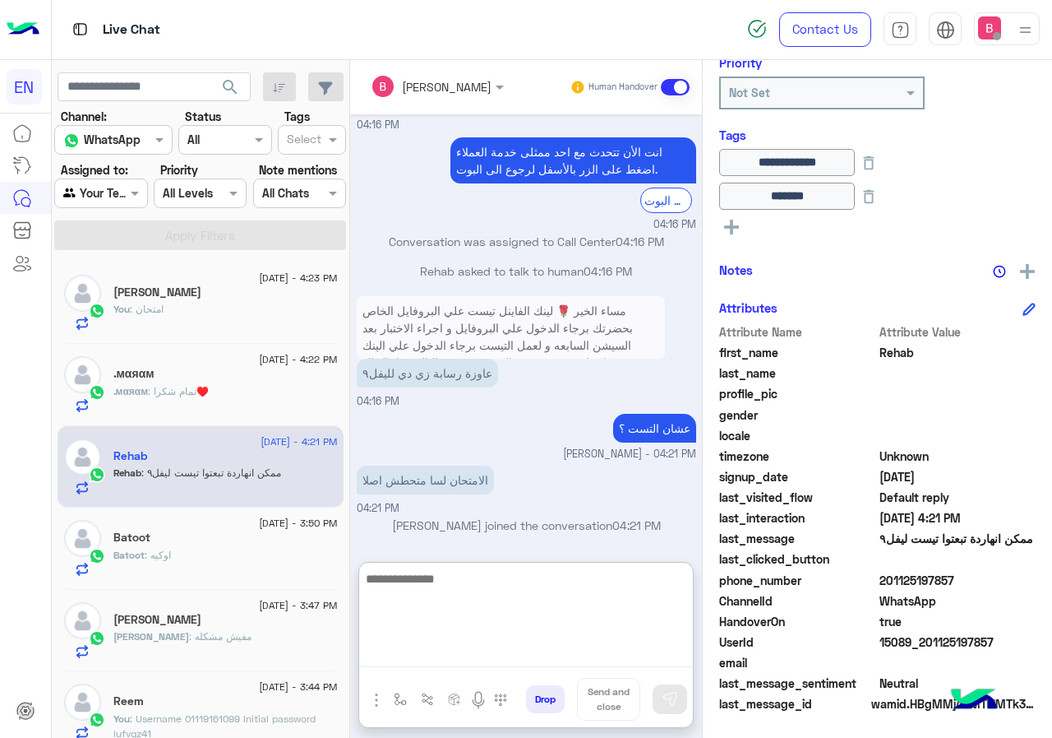
click at [451, 666] on textarea at bounding box center [526, 617] width 334 height 99
type textarea "**********"
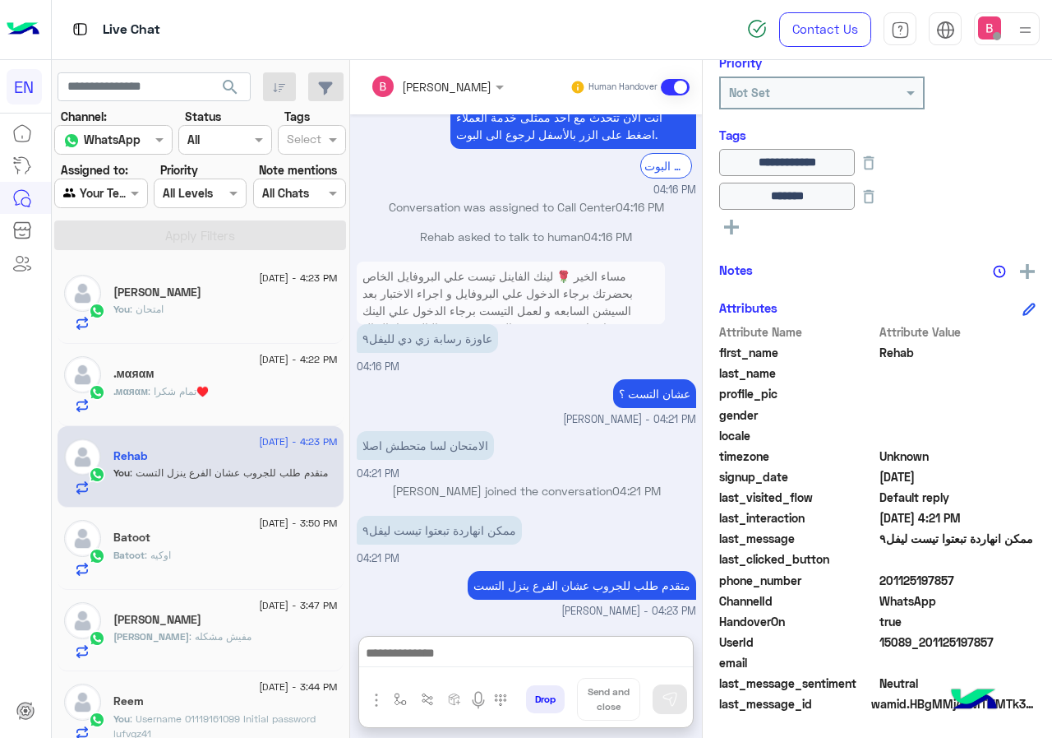
click at [124, 199] on div at bounding box center [100, 192] width 91 height 19
drag, startPoint x: 571, startPoint y: 641, endPoint x: 629, endPoint y: 714, distance: 92.5
click at [571, 640] on div at bounding box center [526, 656] width 334 height 41
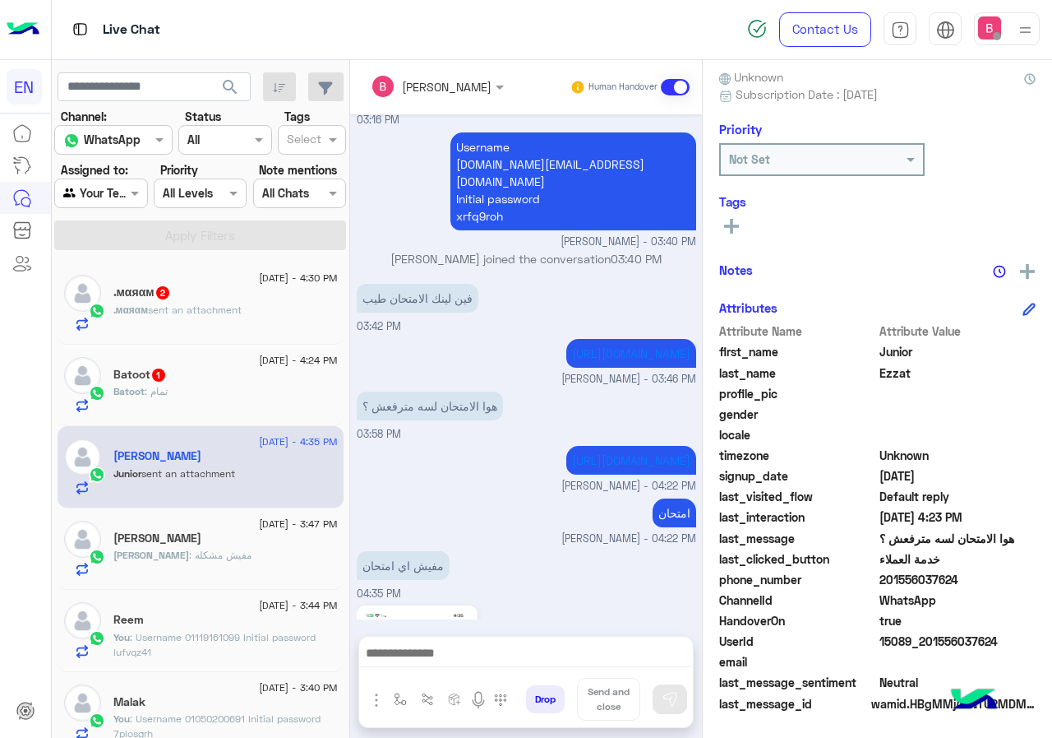
scroll to position [1504, 0]
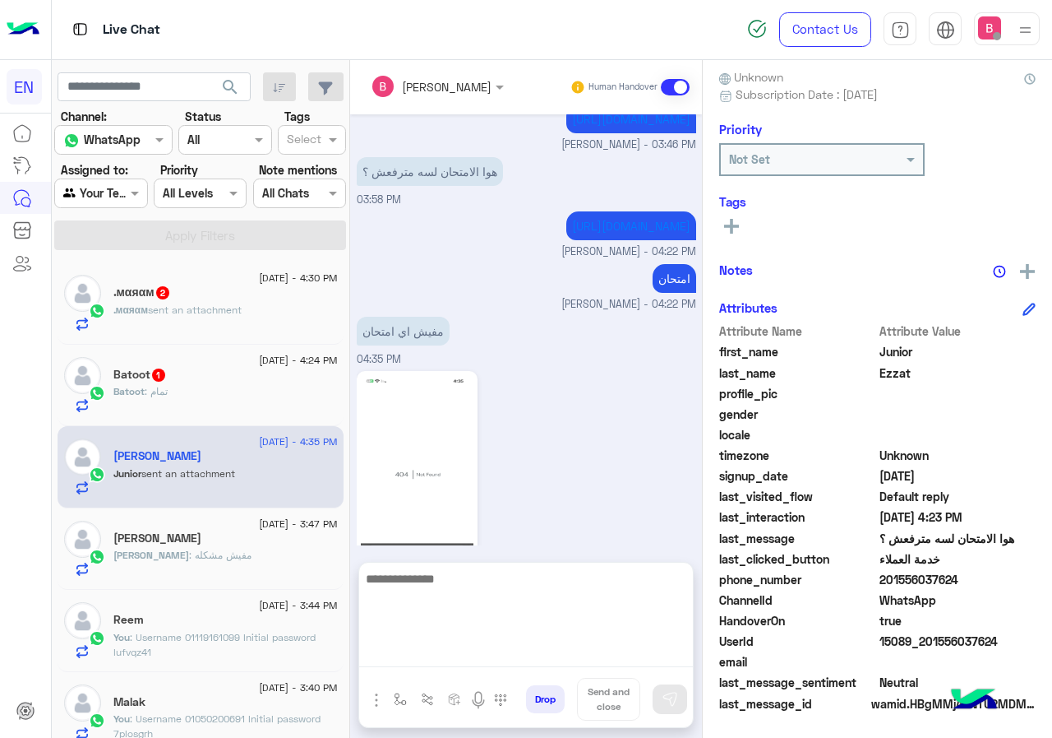
click at [466, 661] on textarea at bounding box center [526, 617] width 334 height 99
type textarea "**********"
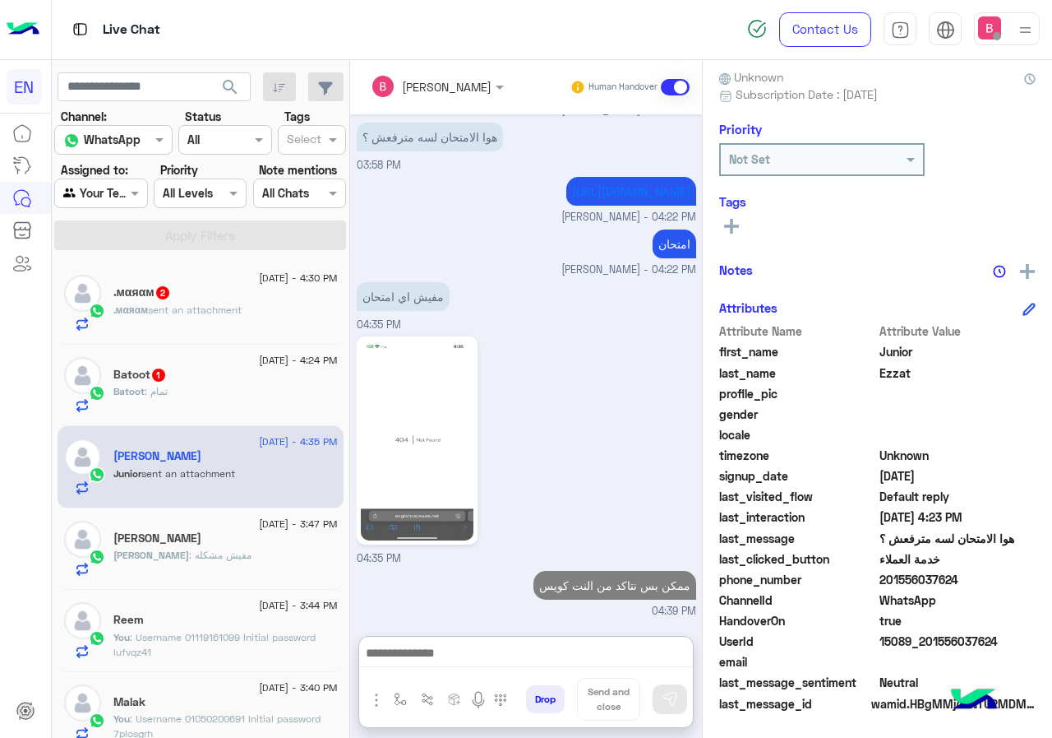
click at [282, 316] on div ".мαяαм sent an attachment" at bounding box center [225, 317] width 224 height 29
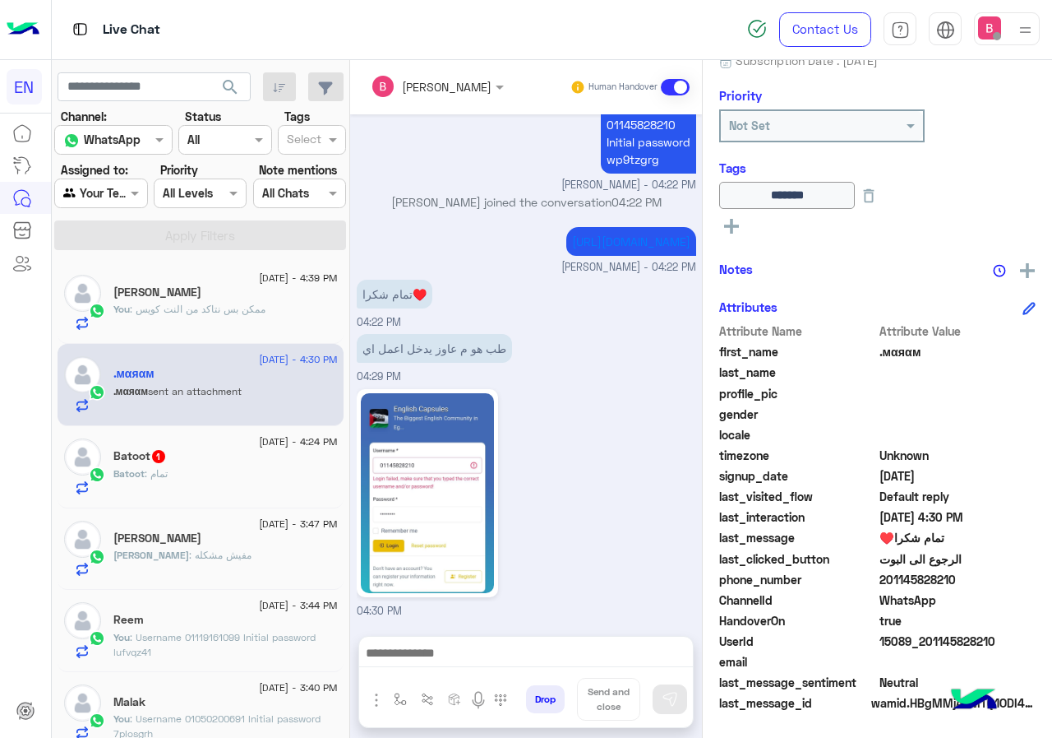
scroll to position [1104, 0]
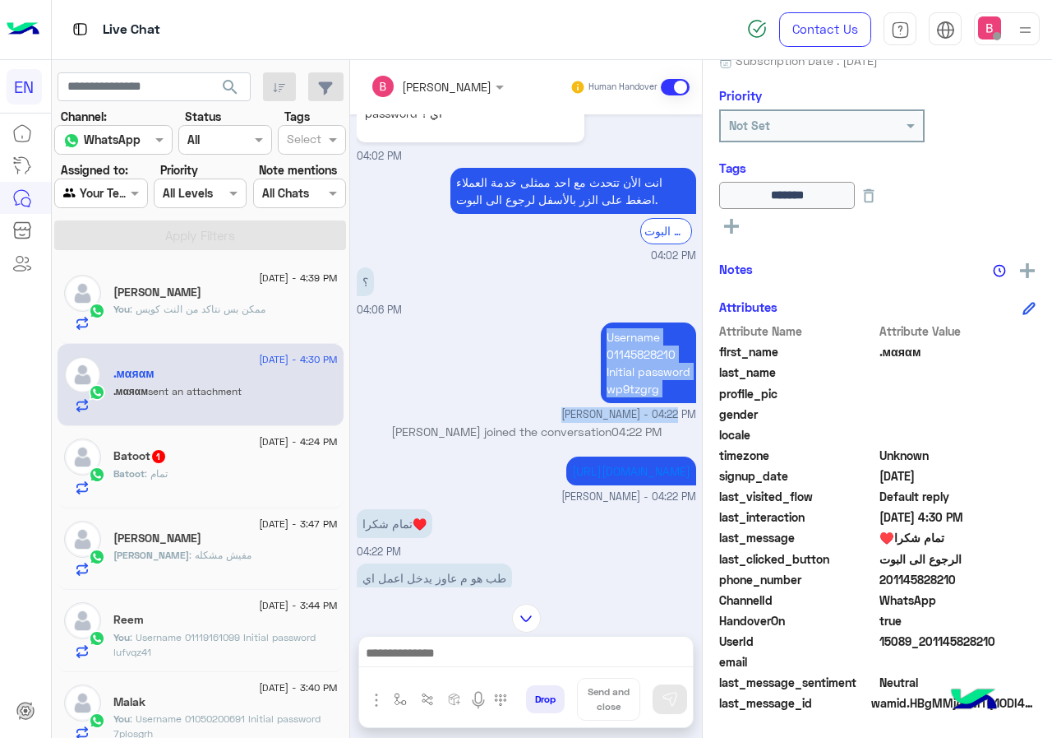
drag, startPoint x: 592, startPoint y: 328, endPoint x: 664, endPoint y: 408, distance: 107.7
click at [665, 408] on div "Username 01145828210 Initial password [SECURITY_DATA] [PERSON_NAME] - 04:22 PM" at bounding box center [527, 370] width 340 height 104
drag, startPoint x: 664, startPoint y: 408, endPoint x: 659, endPoint y: 397, distance: 11.8
click at [664, 405] on div "Username 01145828210 Initial password [SECURITY_DATA] [PERSON_NAME] - 04:22 PM" at bounding box center [527, 370] width 340 height 104
click at [573, 330] on div "Username 01145828210 Initial password [SECURITY_DATA]" at bounding box center [601, 362] width 189 height 81
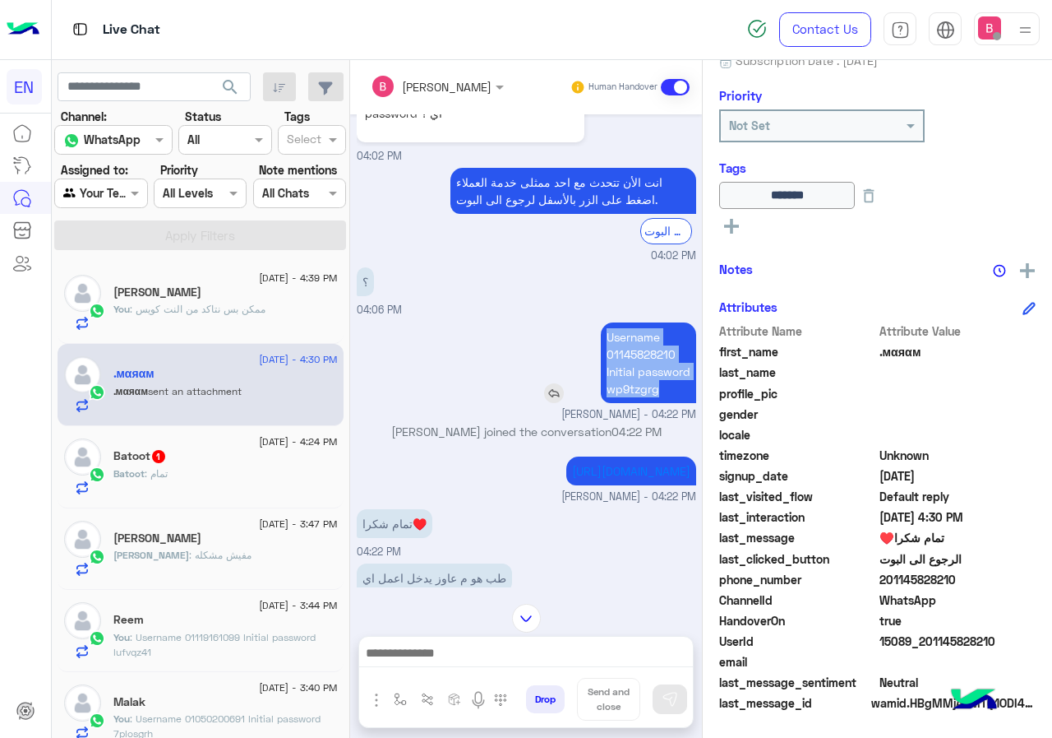
drag, startPoint x: 598, startPoint y: 331, endPoint x: 650, endPoint y: 391, distance: 79.8
click at [650, 391] on p "Username 01145828210 Initial password [SECURITY_DATA]" at bounding box center [648, 362] width 95 height 81
copy p "Username 01145828210 Initial password [SECURITY_DATA]"
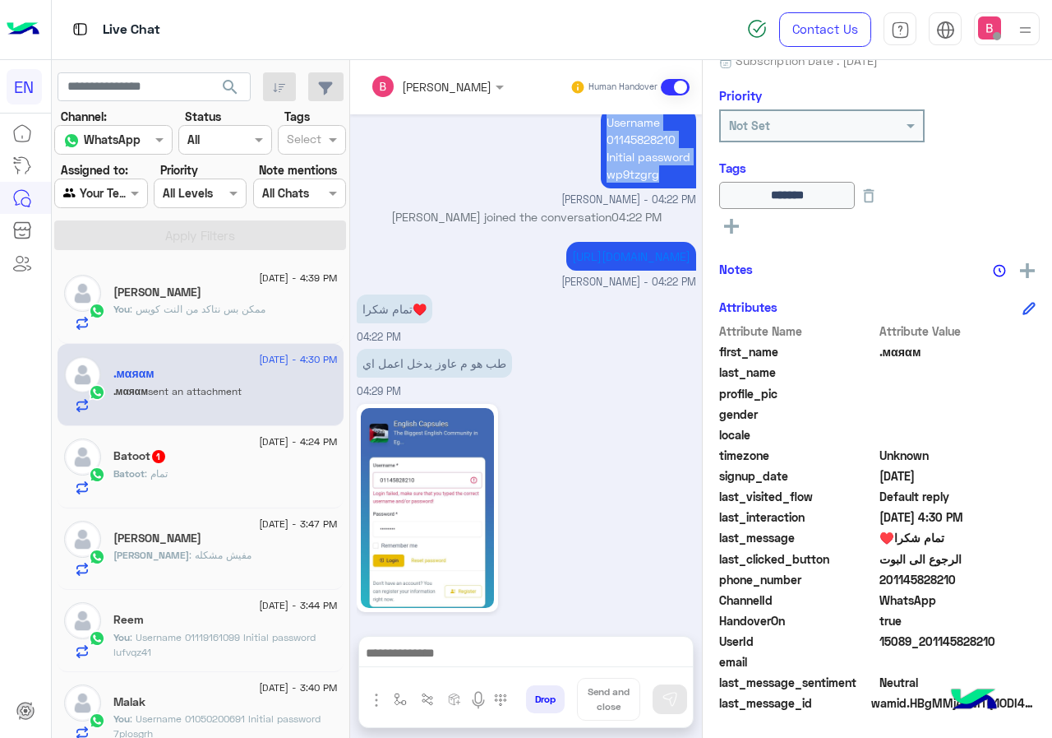
scroll to position [1351, 0]
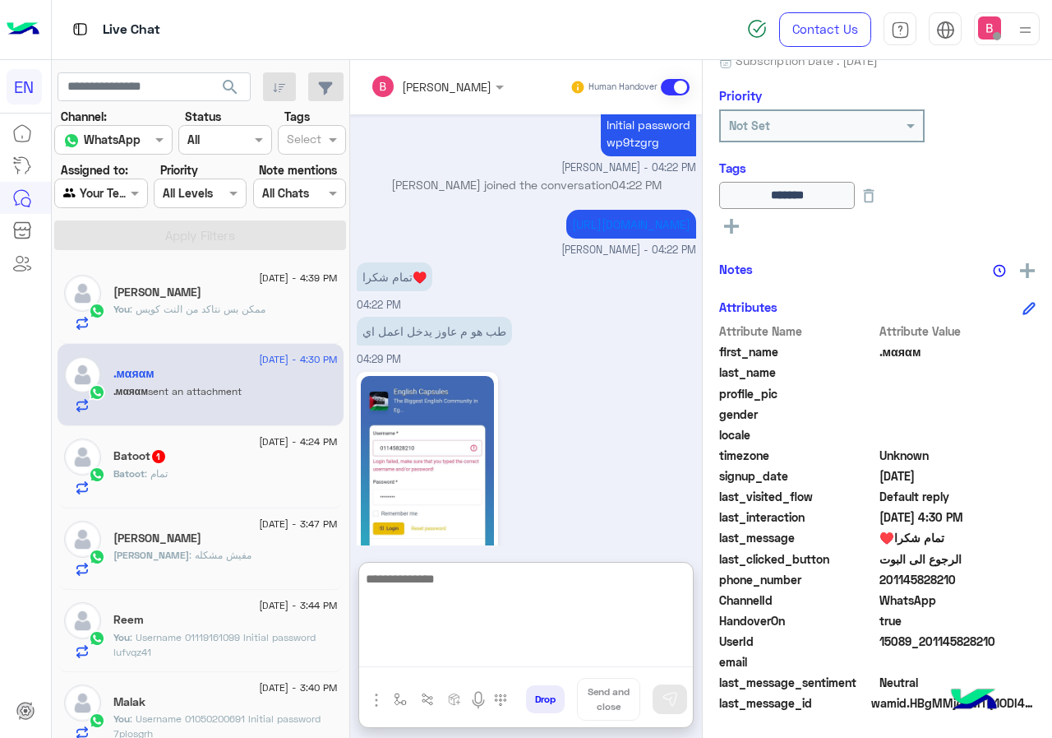
drag, startPoint x: 481, startPoint y: 657, endPoint x: 475, endPoint y: 667, distance: 11.4
click at [478, 666] on textarea at bounding box center [526, 617] width 334 height 99
paste textarea "**********"
type textarea "**********"
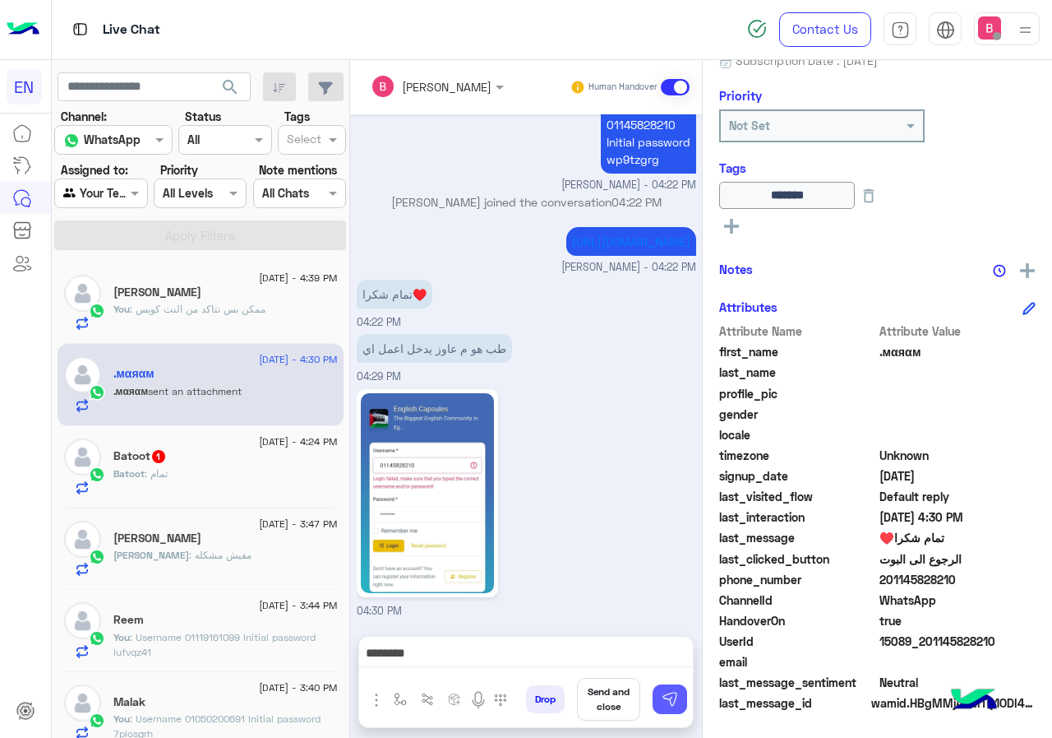
click at [674, 703] on img at bounding box center [670, 699] width 16 height 16
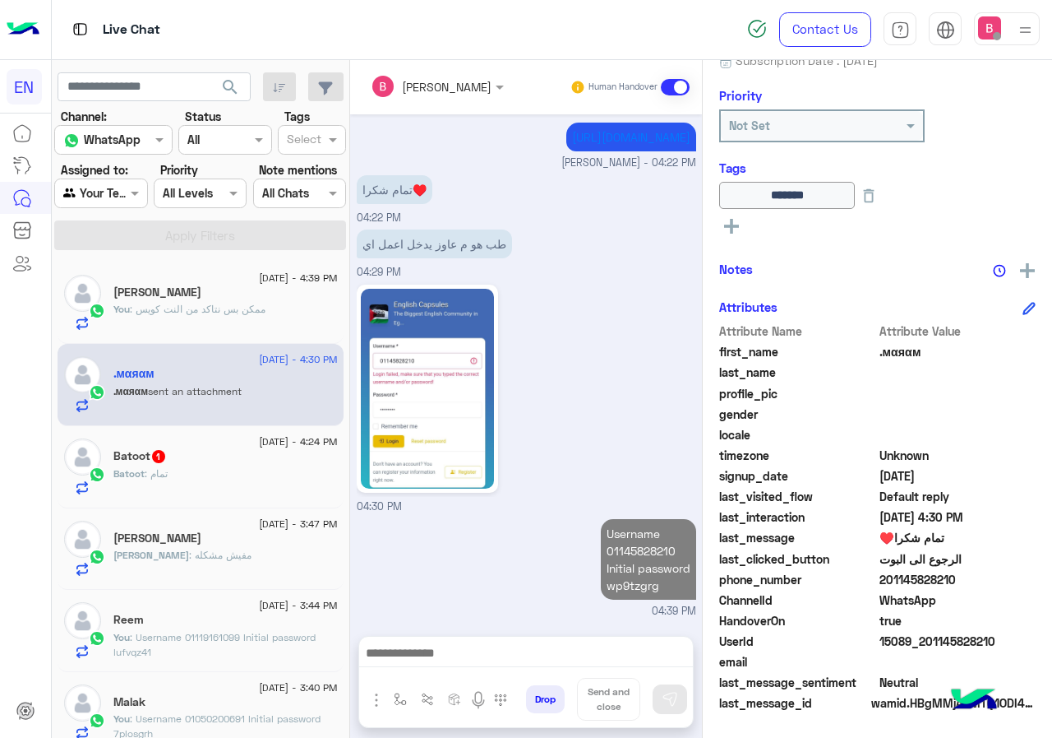
click at [209, 474] on div "Batoot : تمام" at bounding box center [225, 480] width 224 height 29
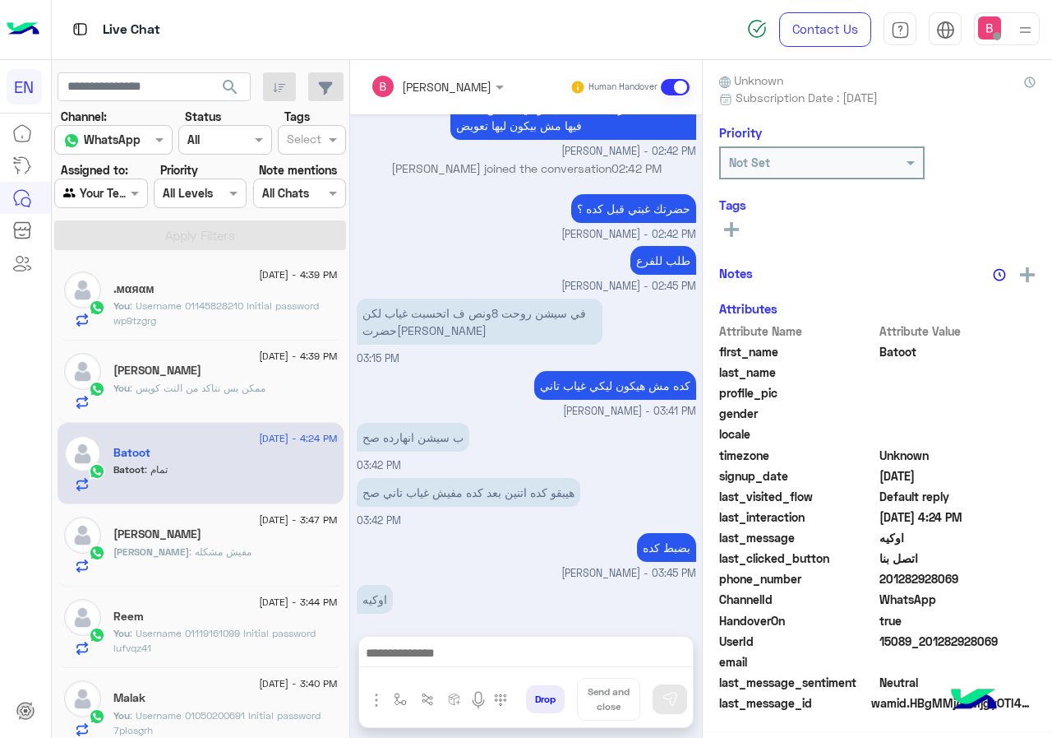
scroll to position [148, 0]
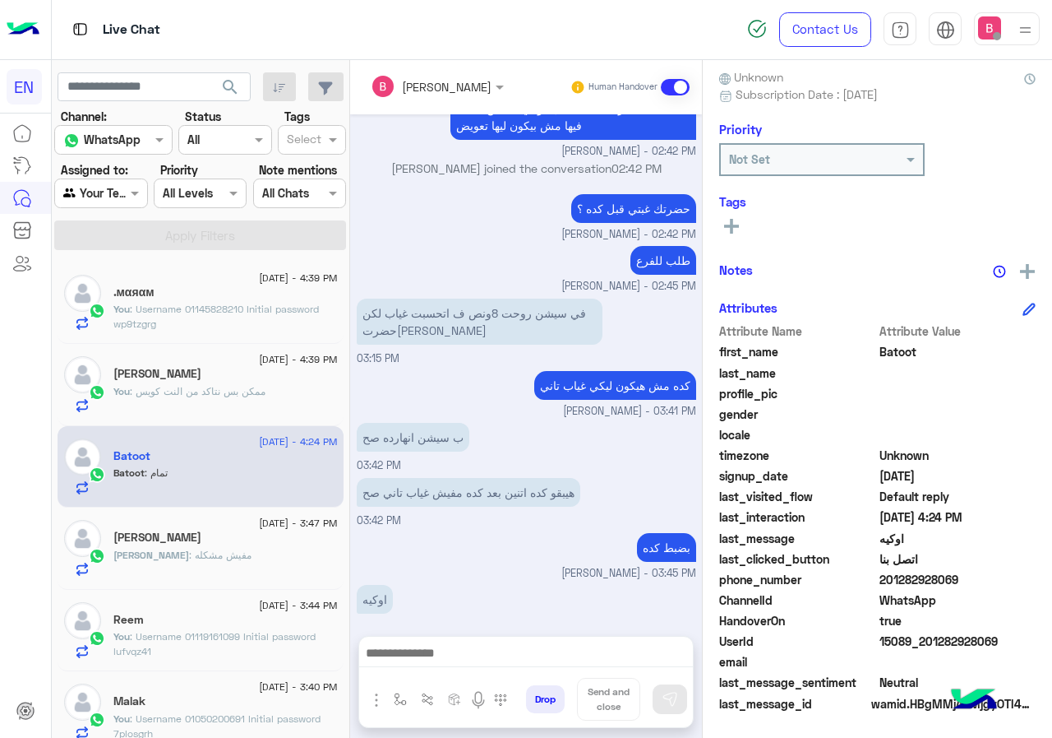
click at [115, 181] on div "Agent Filter Your Team" at bounding box center [100, 193] width 93 height 30
click at [114, 257] on b "Unassigned" at bounding box center [110, 255] width 62 height 14
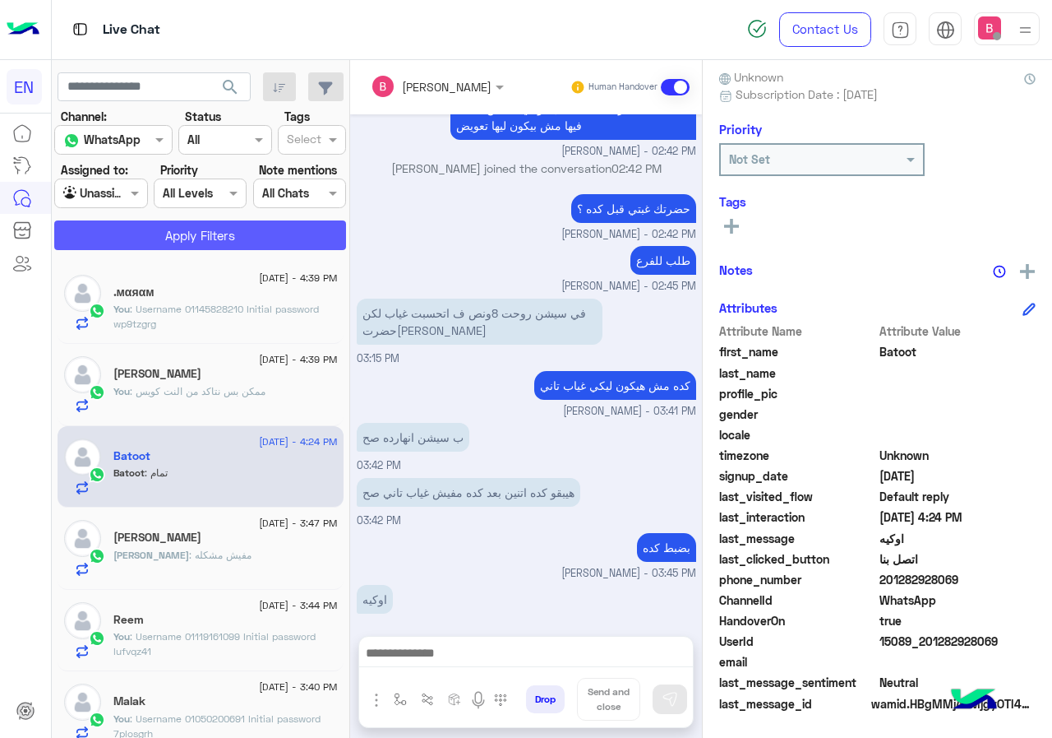
click at [173, 236] on button "Apply Filters" at bounding box center [200, 235] width 292 height 30
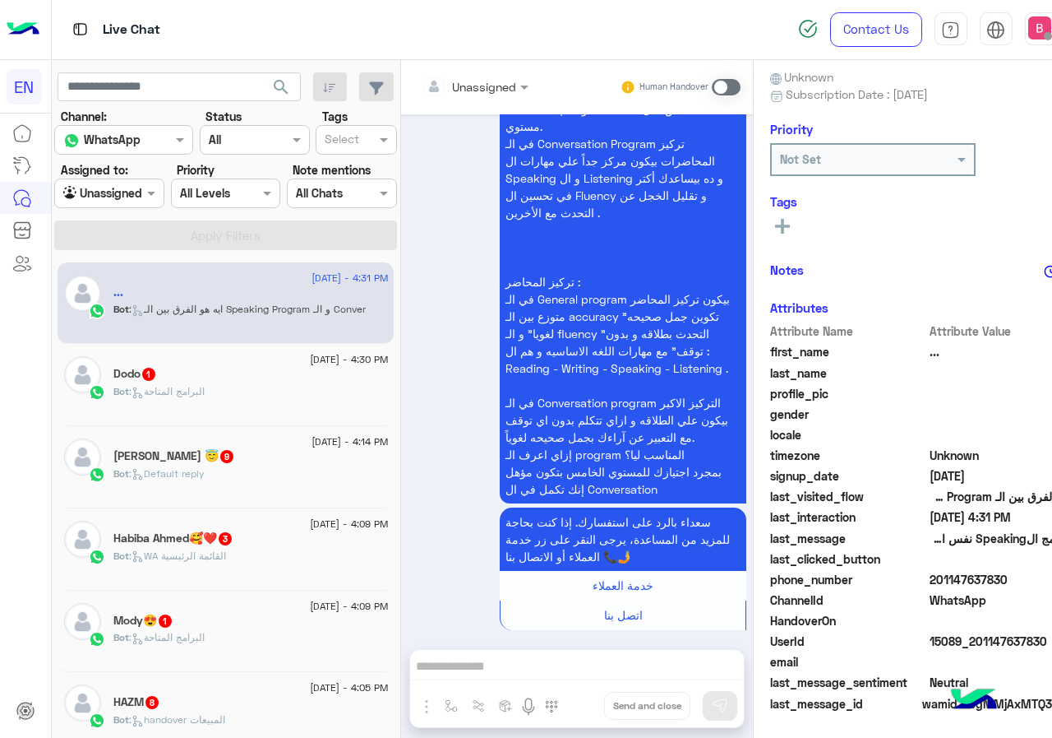
click at [234, 377] on div "Dodo 1" at bounding box center [250, 375] width 275 height 17
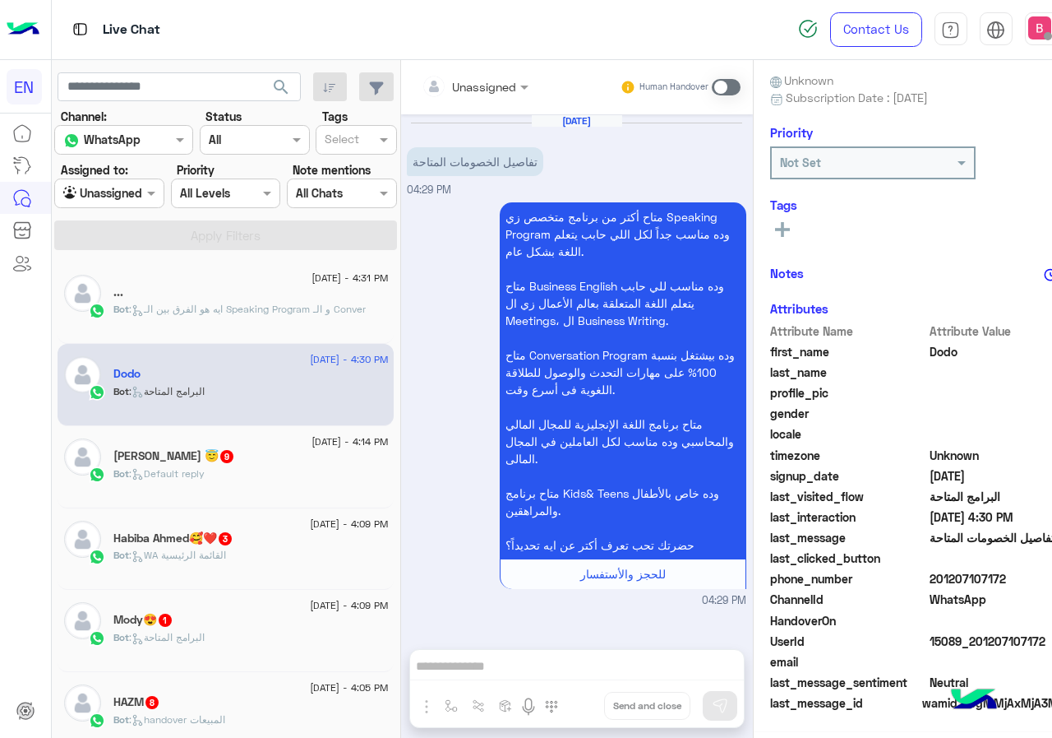
scroll to position [145, 0]
click at [420, 104] on div "Unassigned Human Handover" at bounding box center [577, 87] width 352 height 54
click at [456, 93] on div at bounding box center [476, 85] width 124 height 19
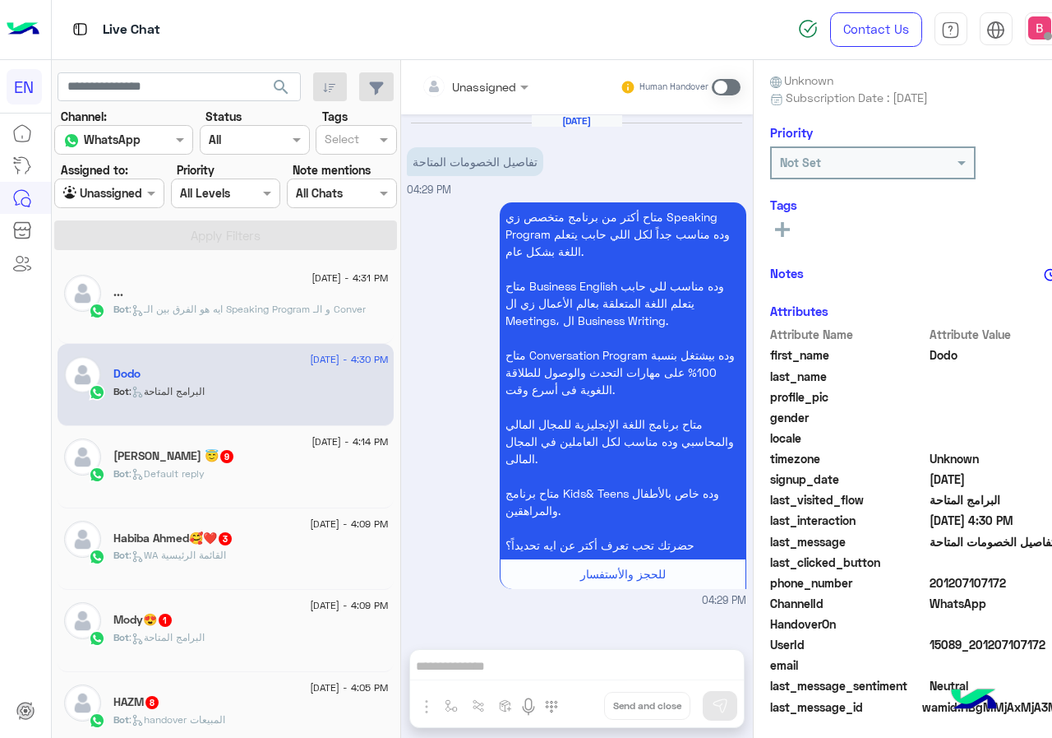
click at [456, 93] on div at bounding box center [476, 85] width 124 height 19
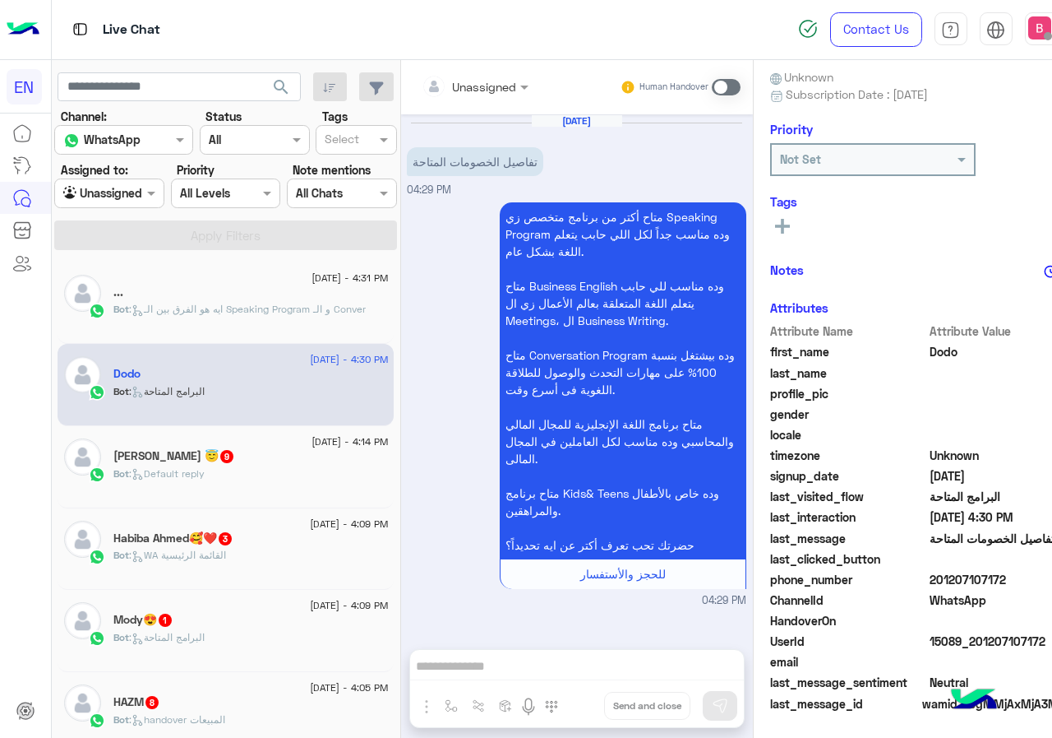
click at [446, 72] on div "Unassigned" at bounding box center [469, 86] width 95 height 33
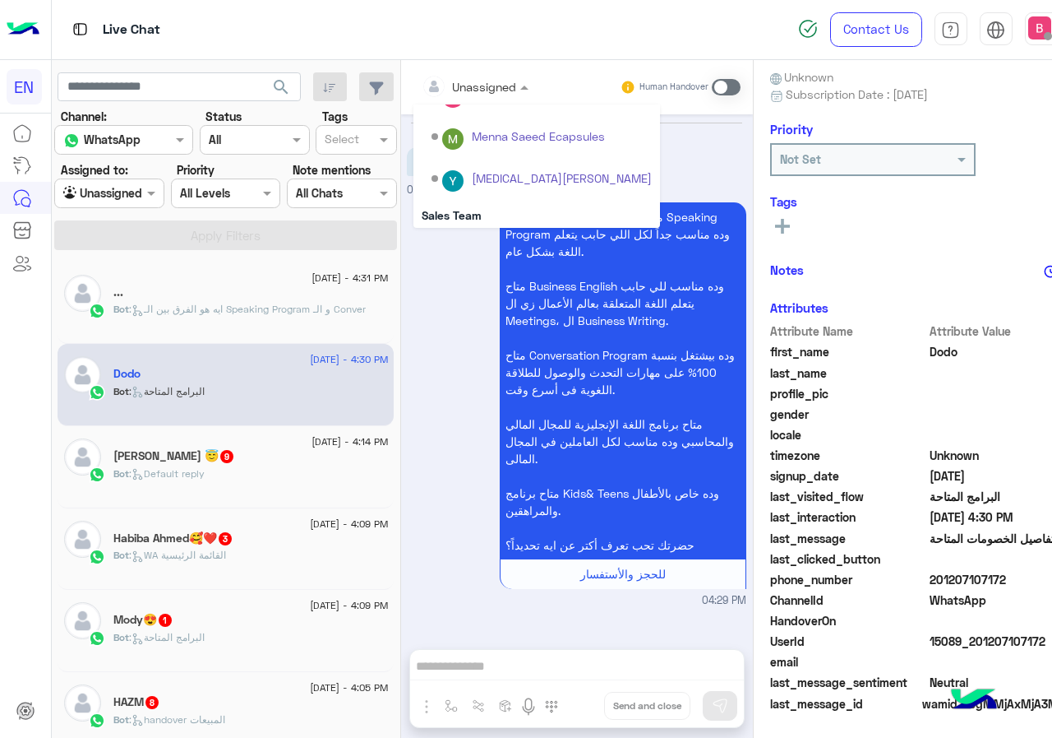
scroll to position [273, 0]
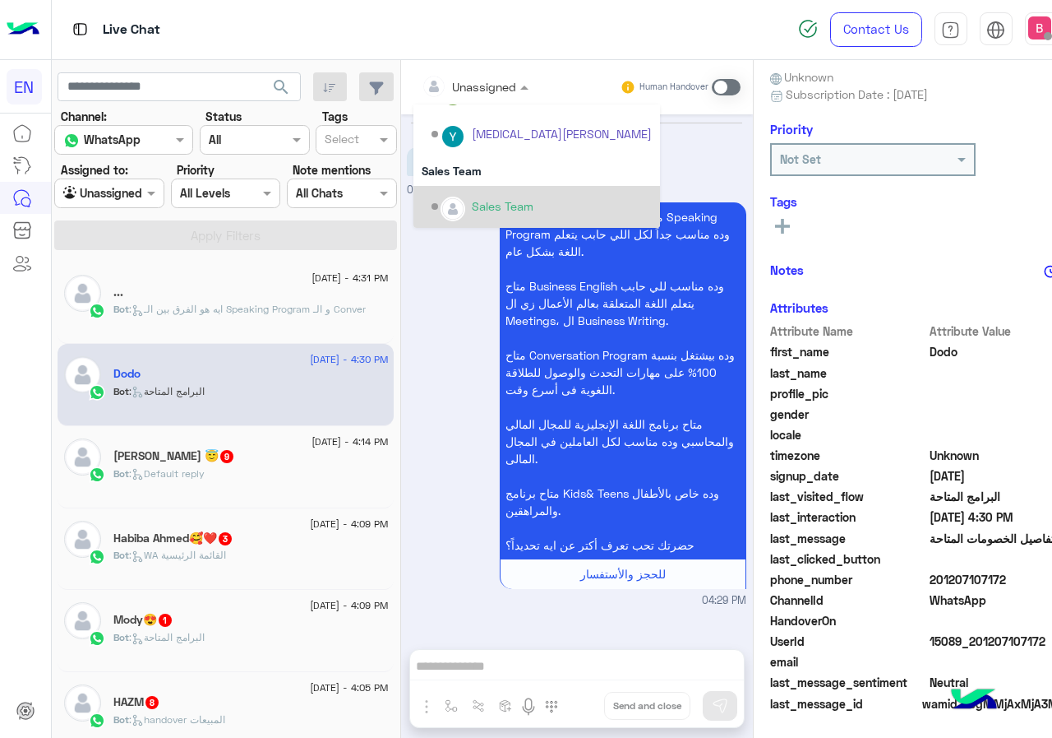
click at [472, 207] on div "Sales Team" at bounding box center [503, 205] width 62 height 17
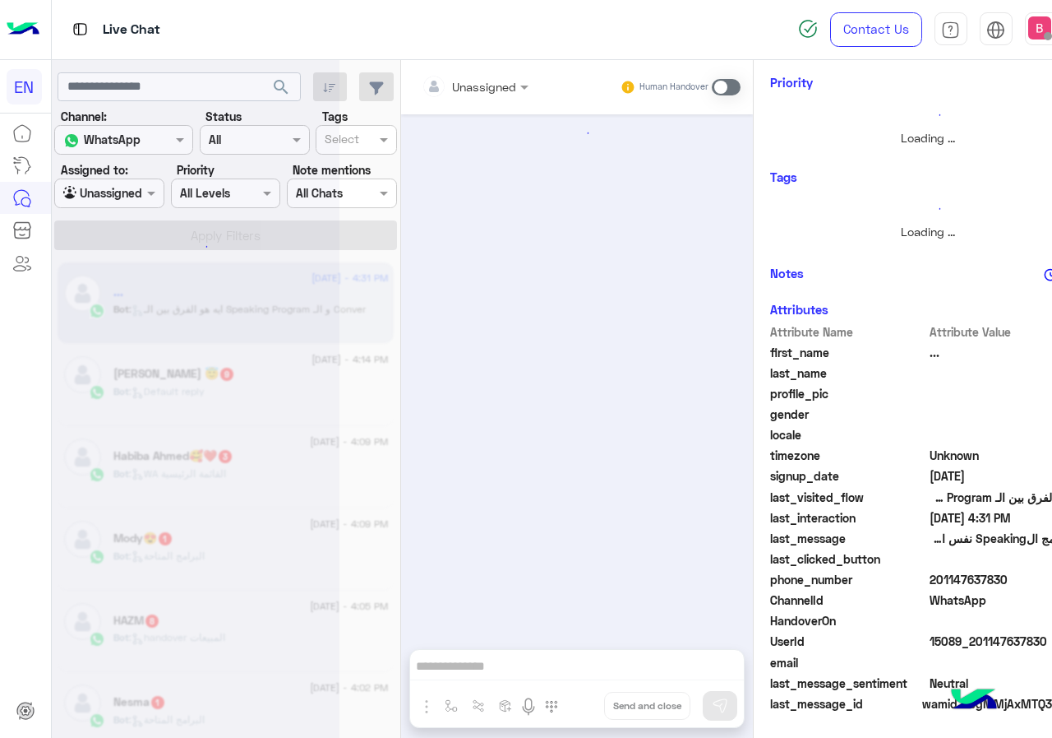
scroll to position [145, 0]
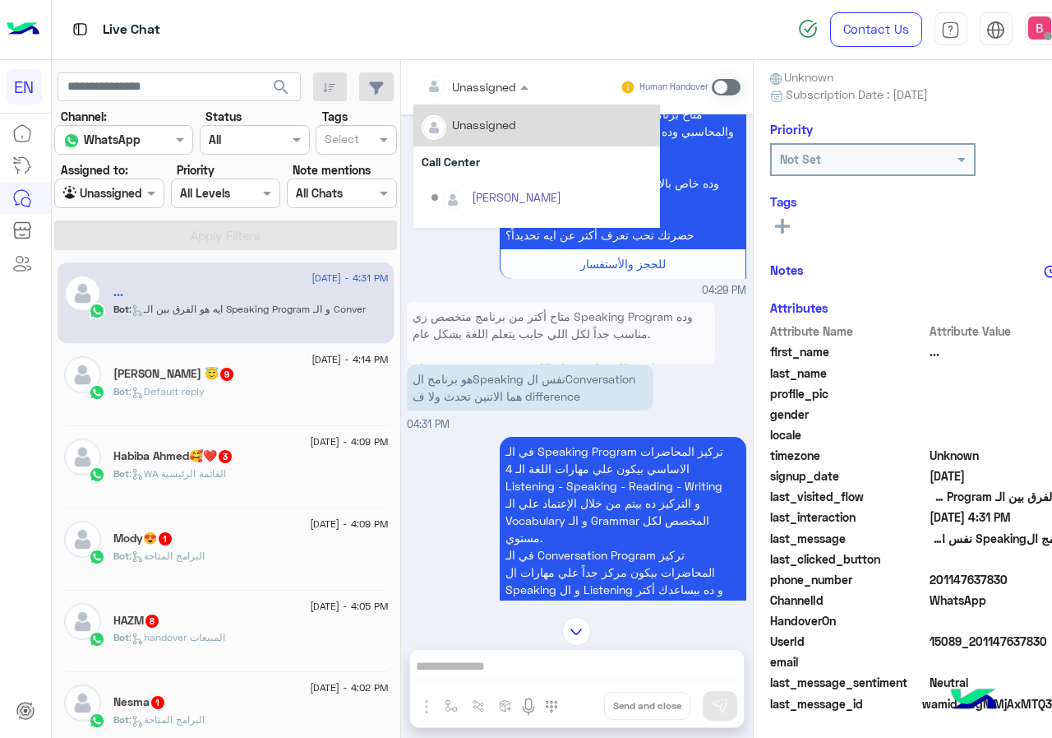
click at [426, 90] on input "text" at bounding box center [455, 86] width 67 height 17
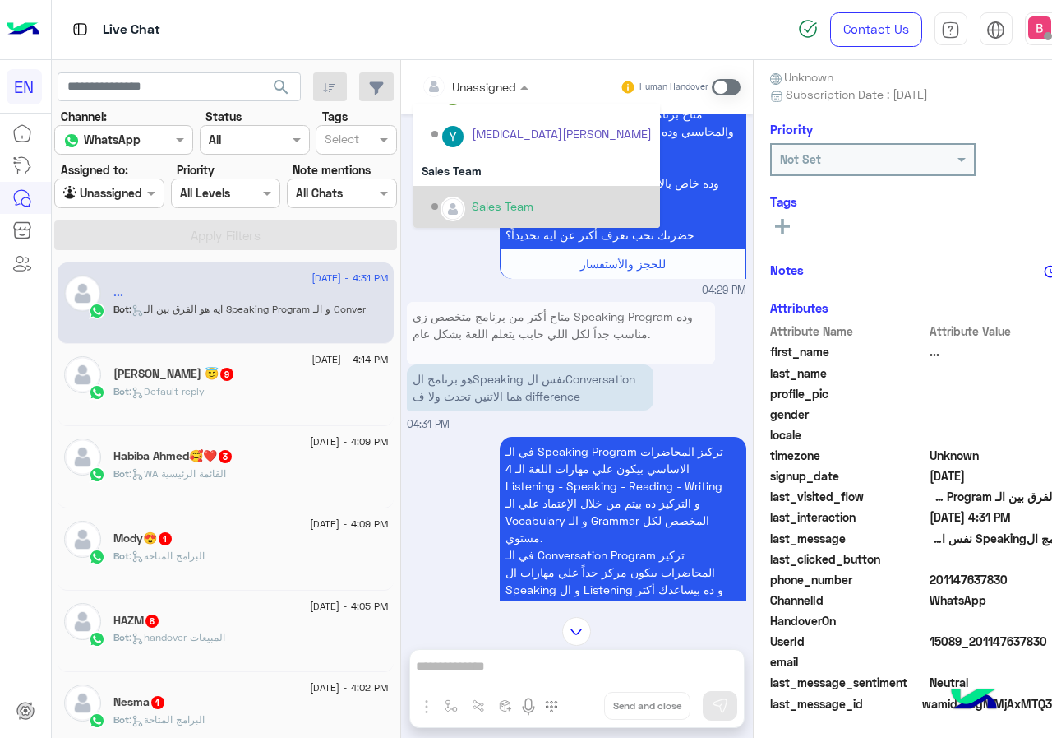
click at [472, 202] on div "Sales Team" at bounding box center [503, 205] width 62 height 17
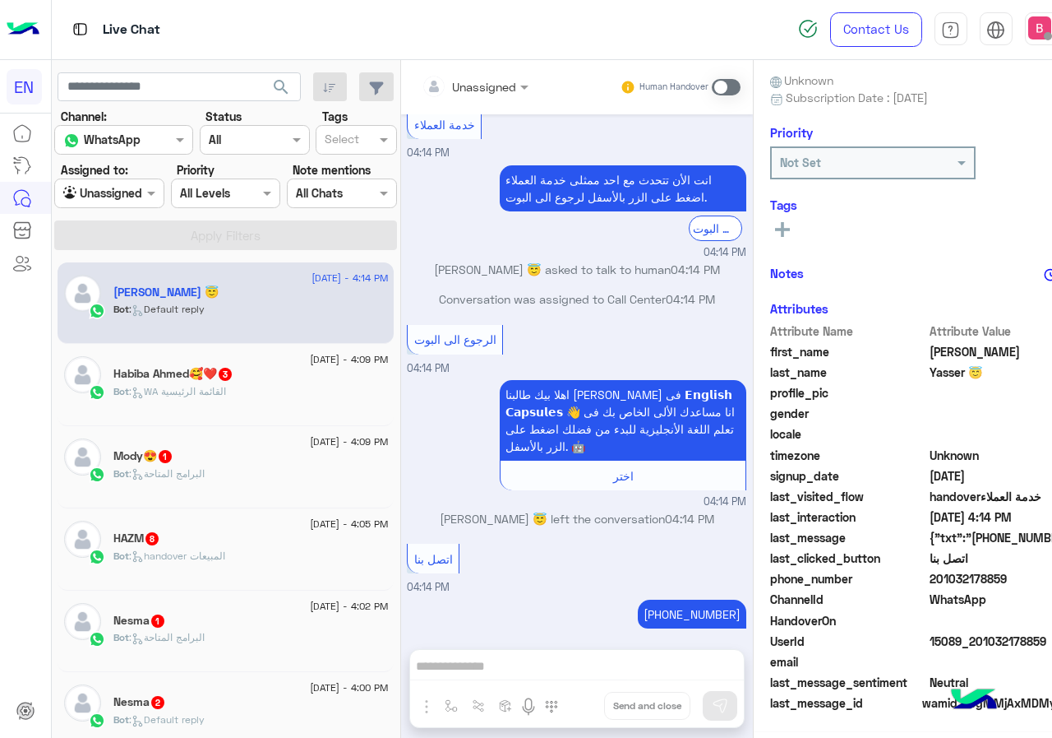
click at [265, 384] on div "Bot : WA القائمة الرئيسية" at bounding box center [250, 398] width 275 height 29
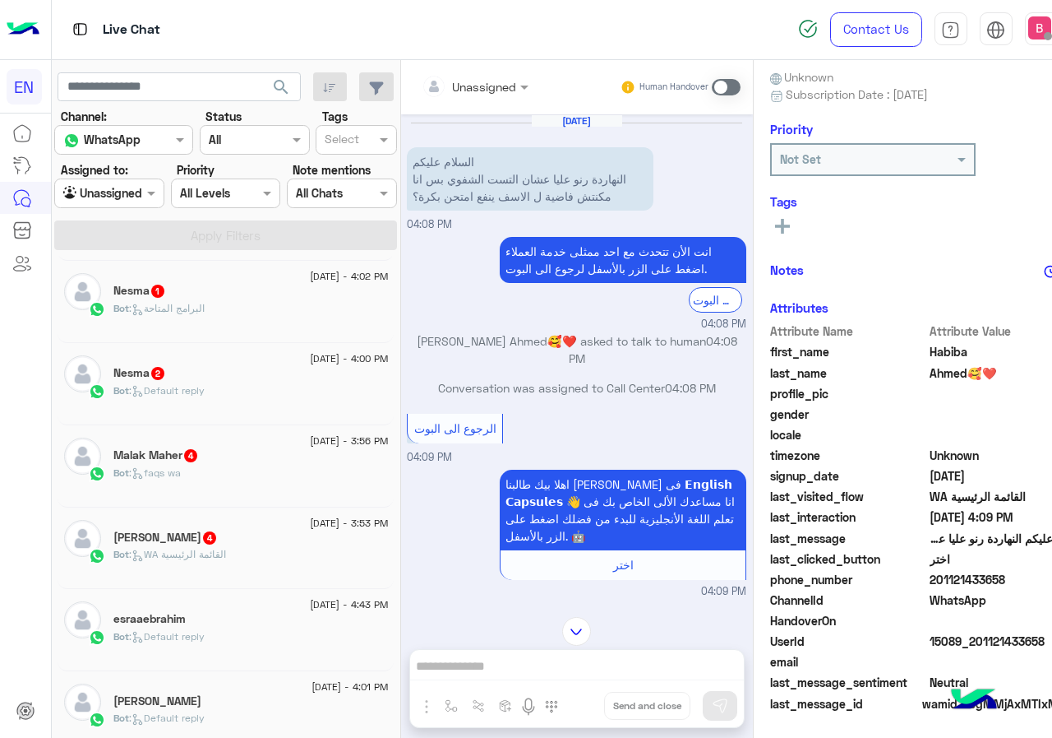
click at [252, 548] on div "Bot : WA القائمة الرئيسية" at bounding box center [250, 561] width 275 height 29
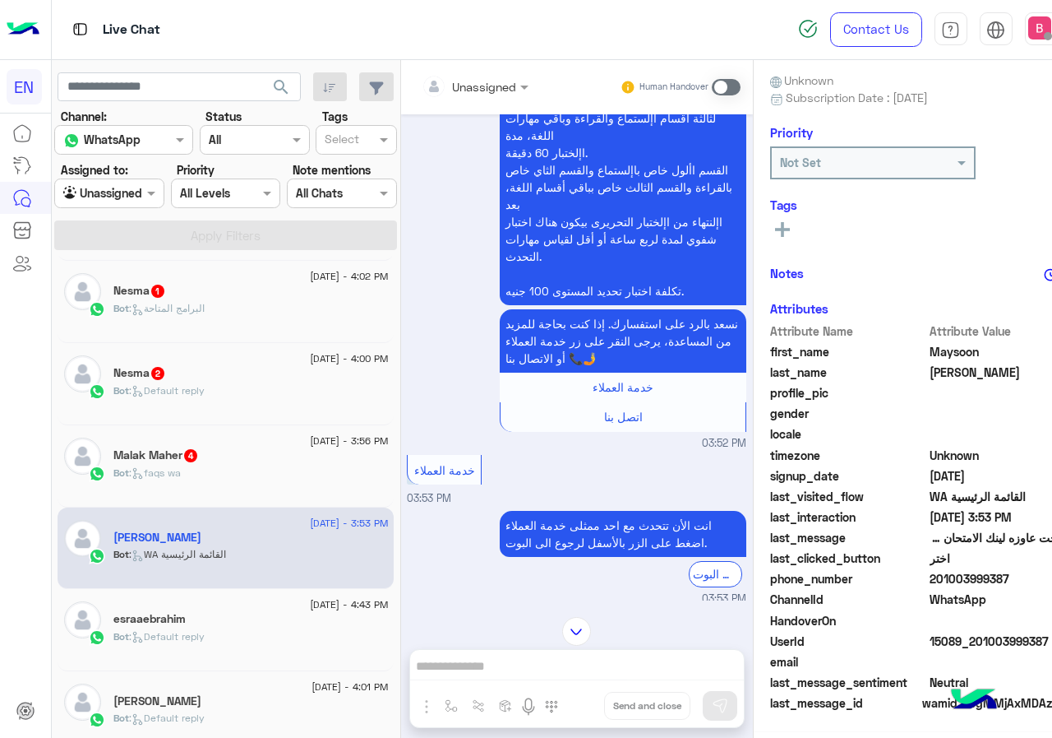
click at [428, 85] on input "text" at bounding box center [455, 86] width 67 height 17
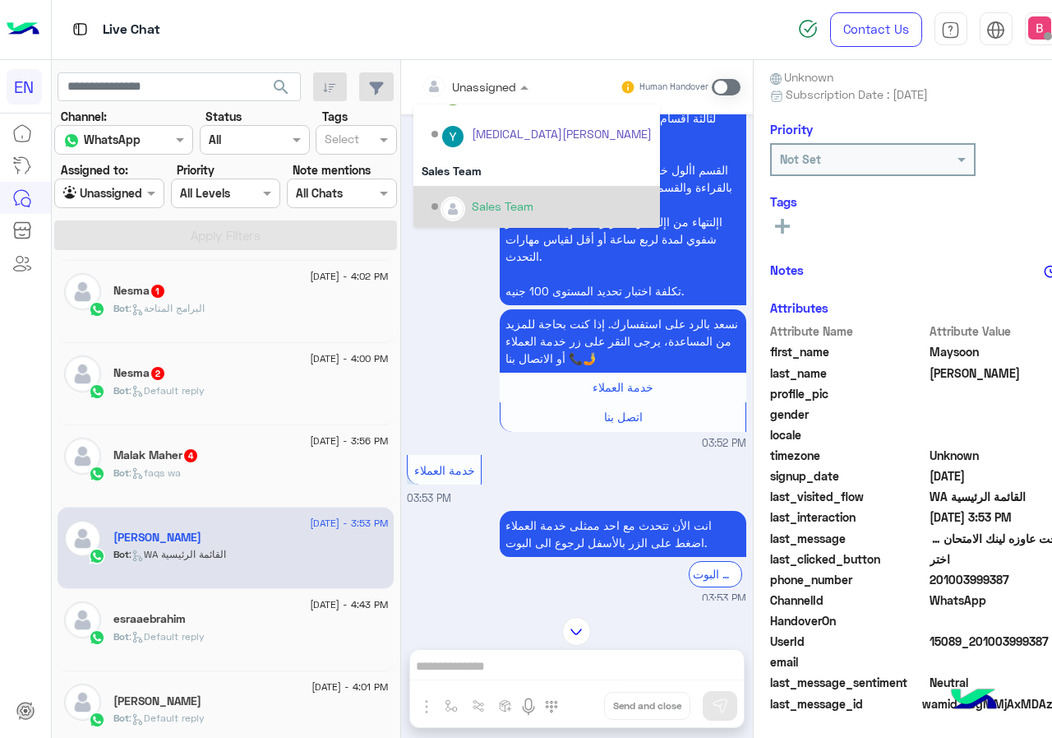
drag, startPoint x: 413, startPoint y: 199, endPoint x: 404, endPoint y: 205, distance: 10.7
click at [432, 200] on div "Sales Team" at bounding box center [542, 206] width 220 height 29
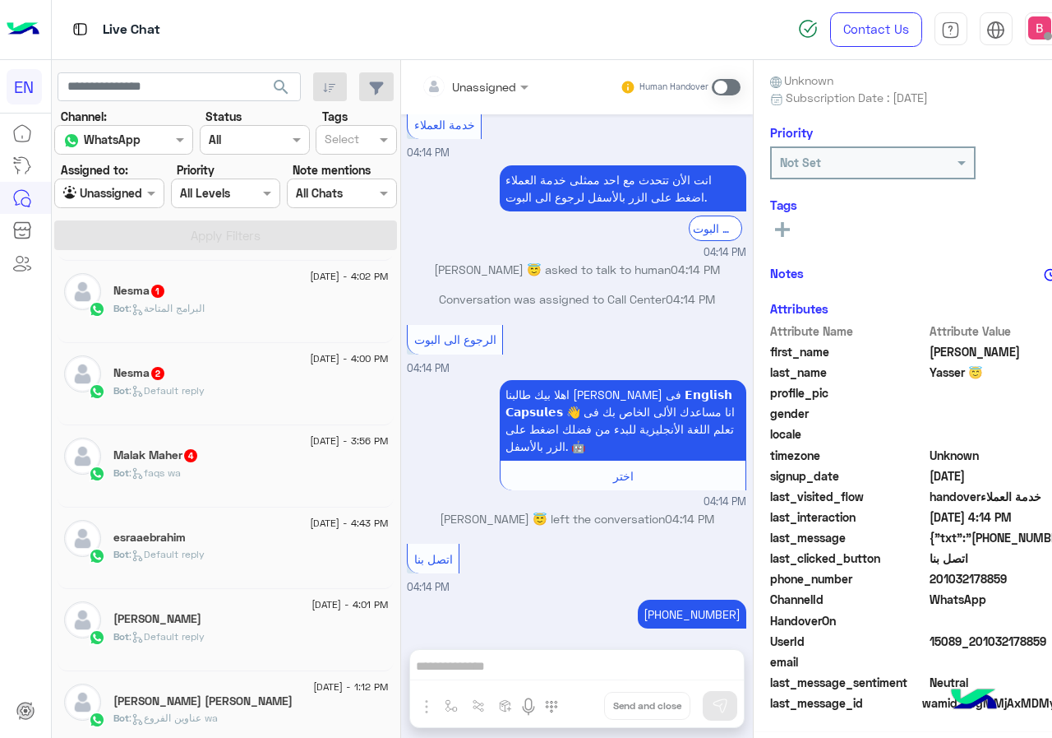
click at [224, 469] on div "Bot : faqs wa" at bounding box center [250, 479] width 275 height 29
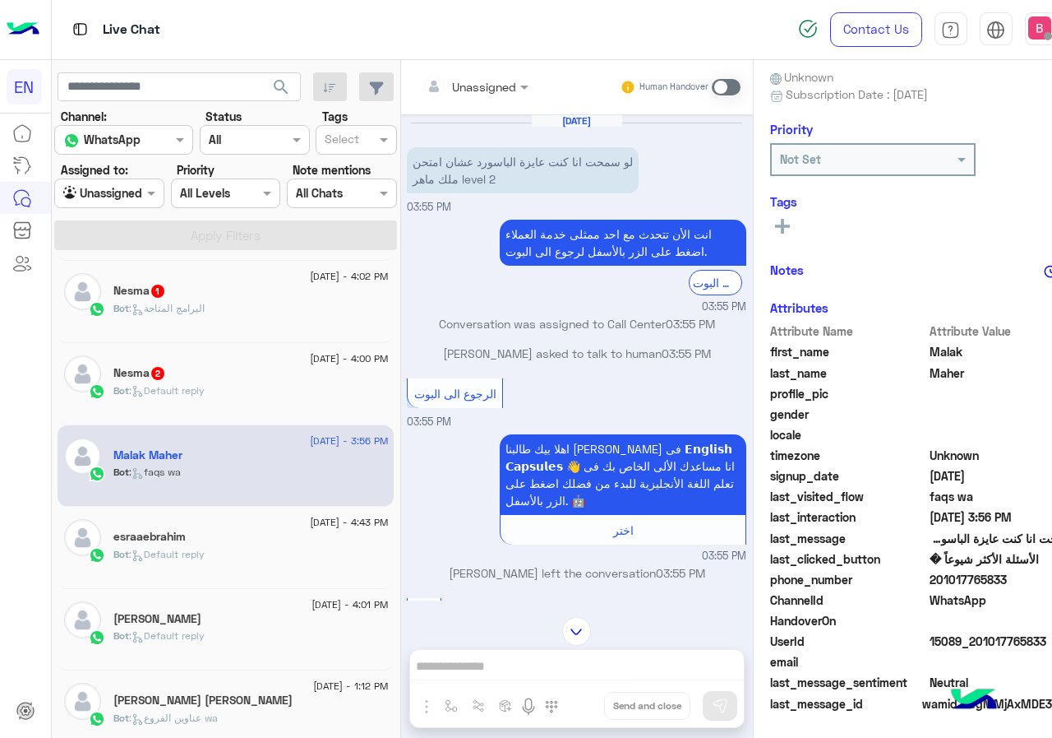
drag, startPoint x: 884, startPoint y: 580, endPoint x: 934, endPoint y: 577, distance: 50.2
click at [962, 583] on span "201017765833" at bounding box center [1008, 579] width 157 height 17
copy span "01017765833"
click at [548, 659] on div "Unassigned Human Handover [DATE] لو سمحت انا كنت عايزة الباسورد عشان امتحن ملك …" at bounding box center [577, 402] width 352 height 684
click at [682, 80] on div "Human Handover" at bounding box center [680, 87] width 121 height 30
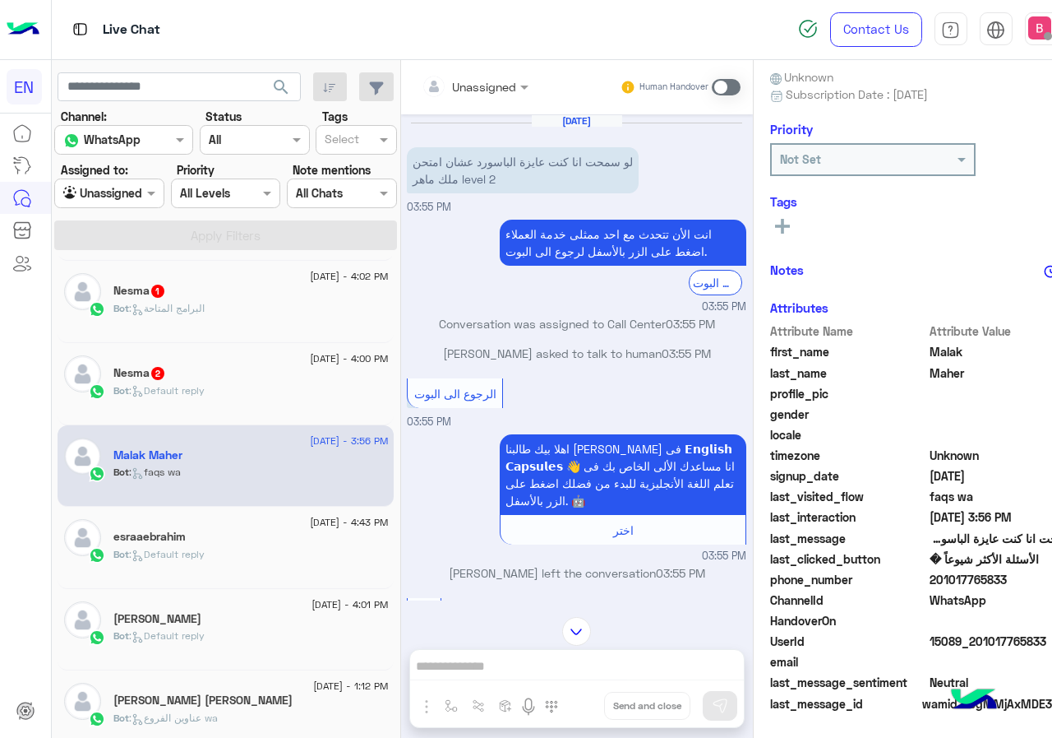
click at [712, 80] on span at bounding box center [726, 87] width 29 height 16
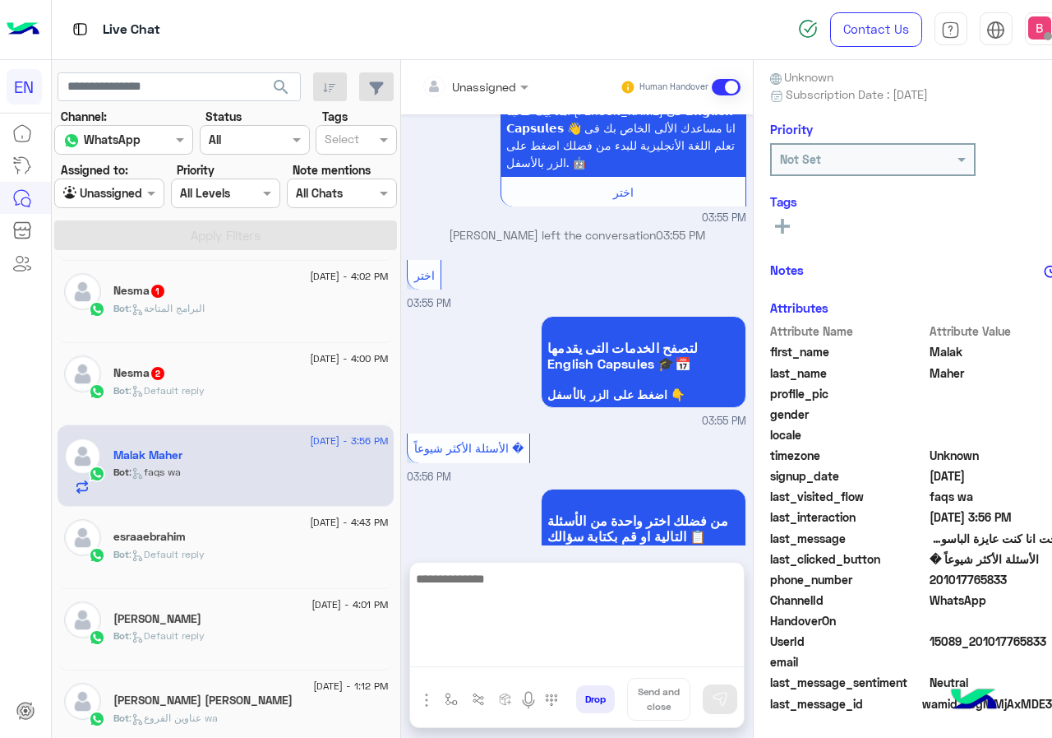
click at [547, 645] on textarea at bounding box center [577, 617] width 334 height 99
type textarea "**********"
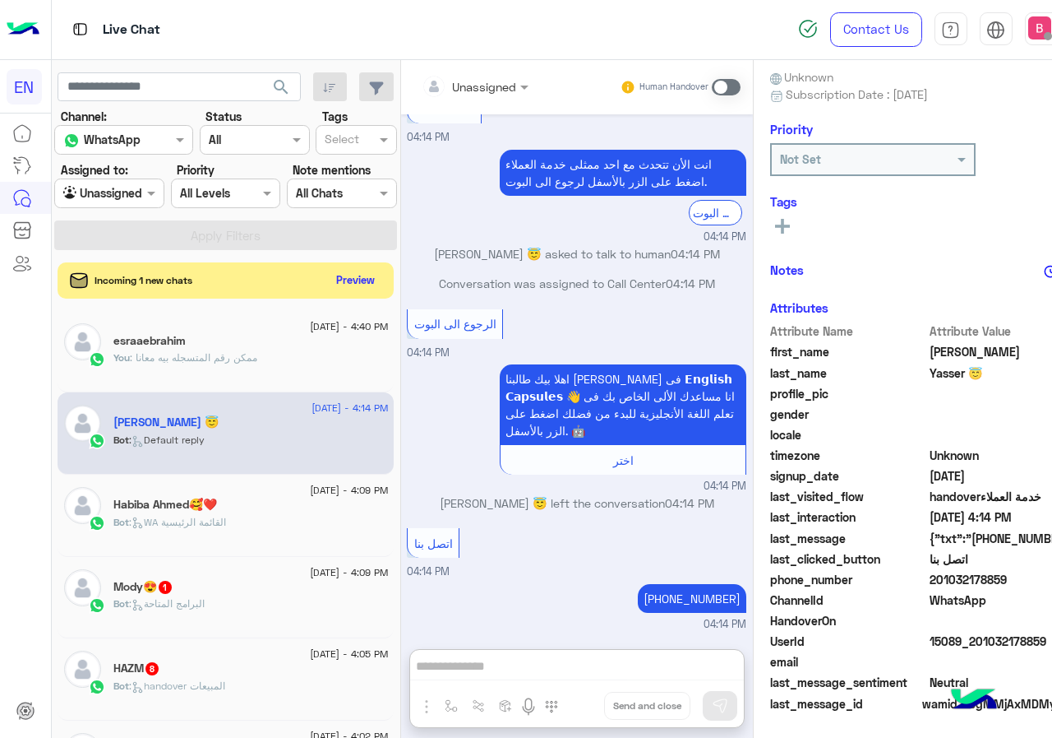
click at [87, 192] on input "text" at bounding box center [89, 193] width 53 height 17
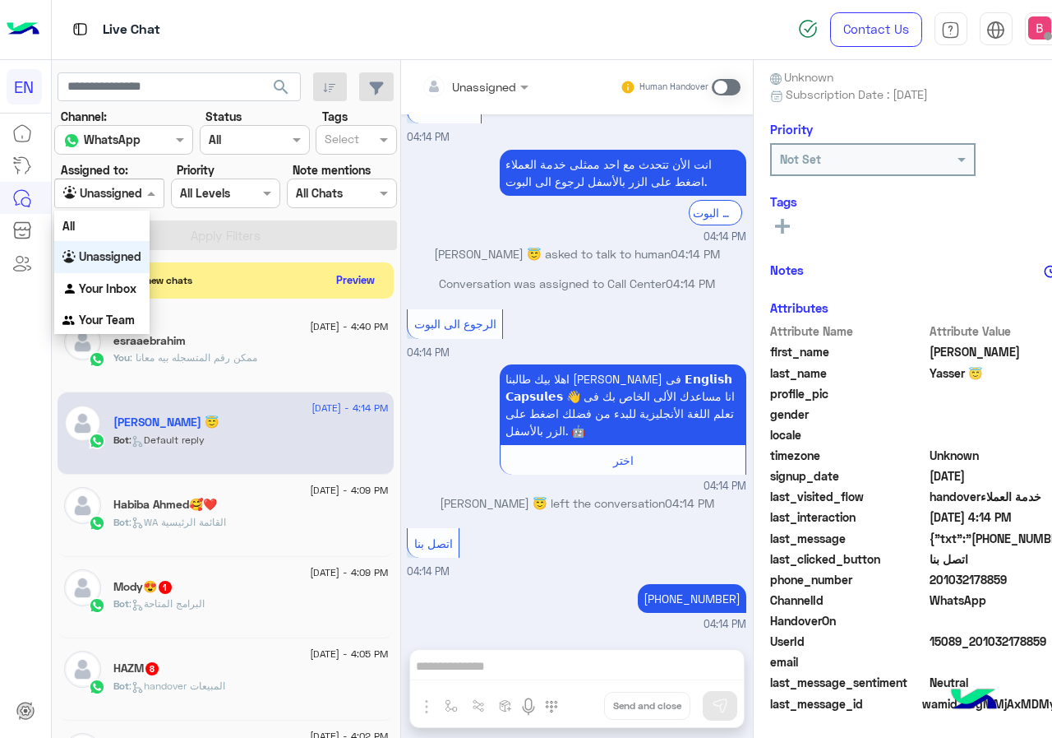
scroll to position [1077, 0]
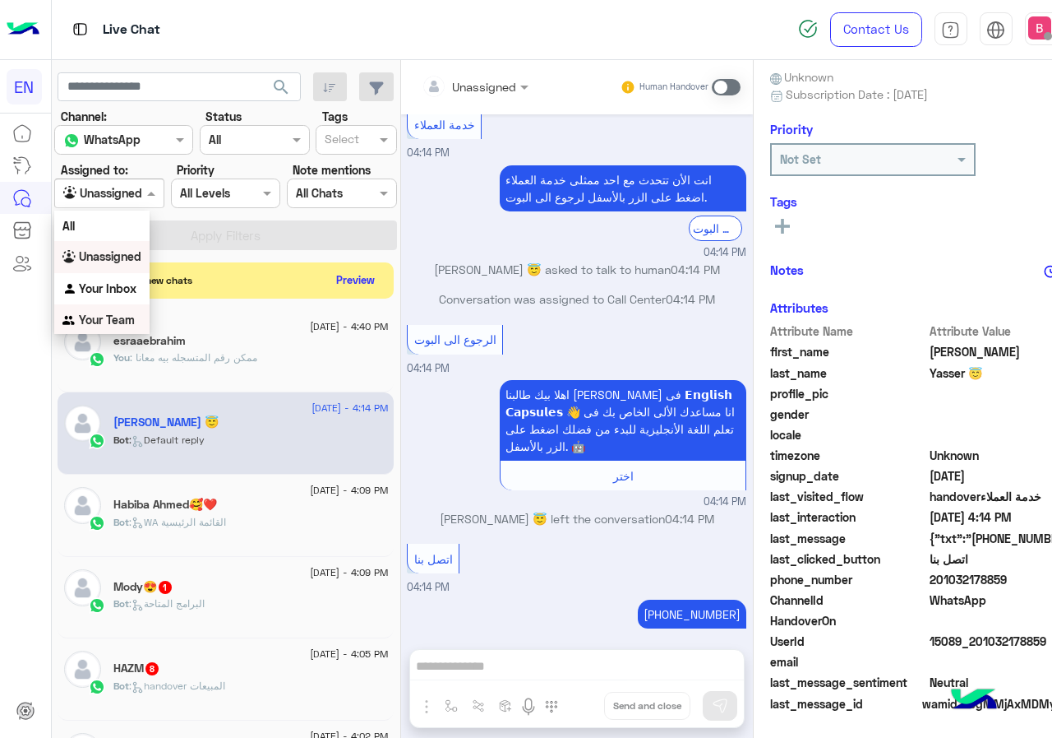
click at [95, 315] on b "Your Team" at bounding box center [107, 319] width 56 height 14
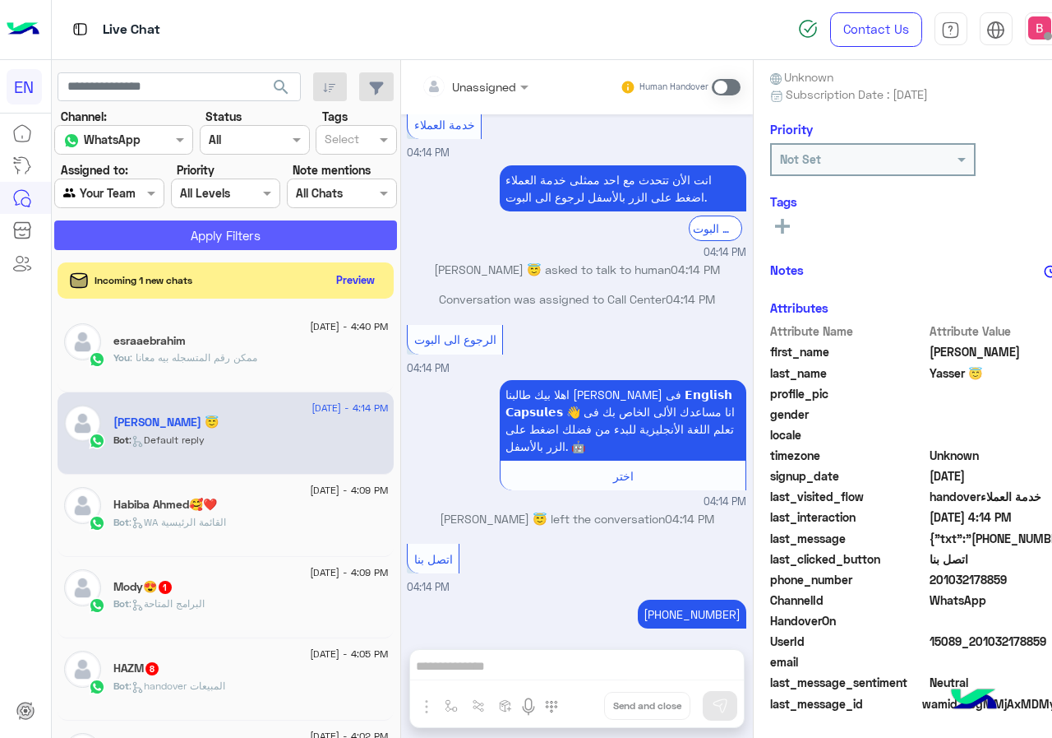
click at [161, 224] on button "Apply Filters" at bounding box center [225, 235] width 343 height 30
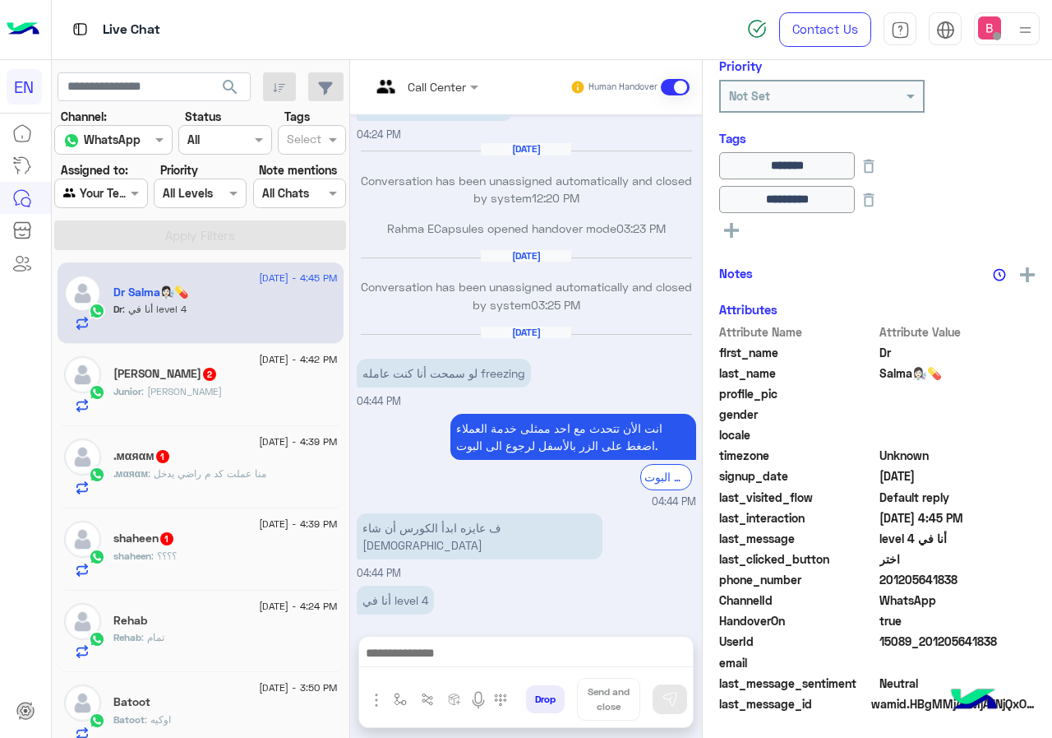
scroll to position [215, 0]
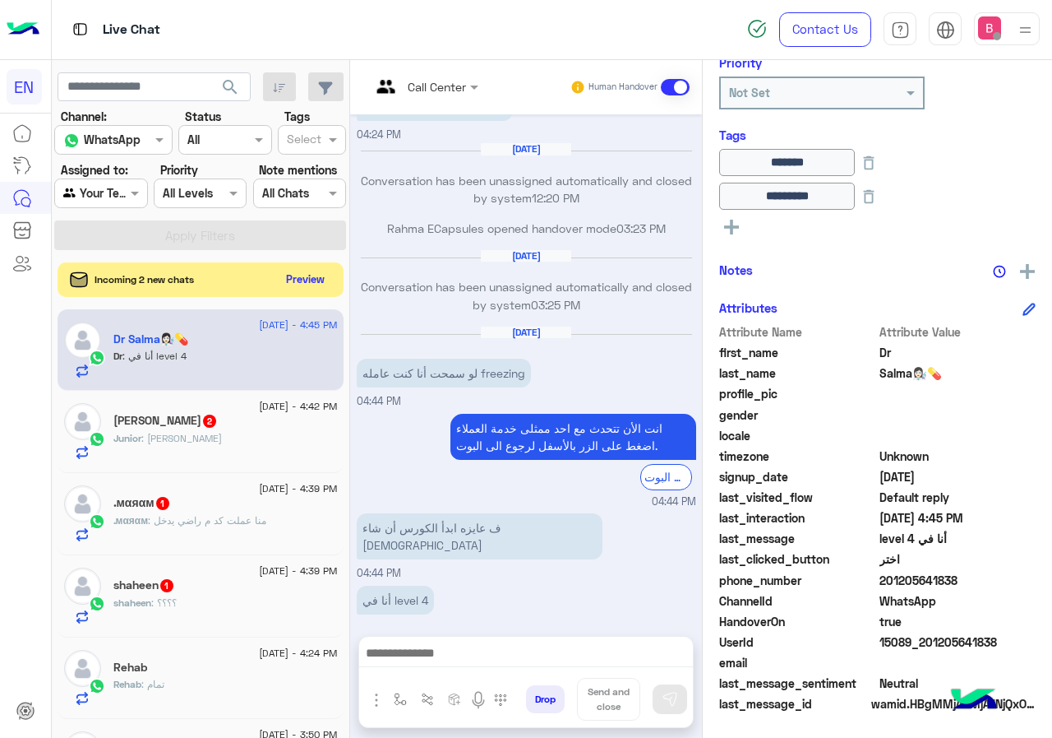
click at [295, 284] on button "Preview" at bounding box center [305, 279] width 51 height 22
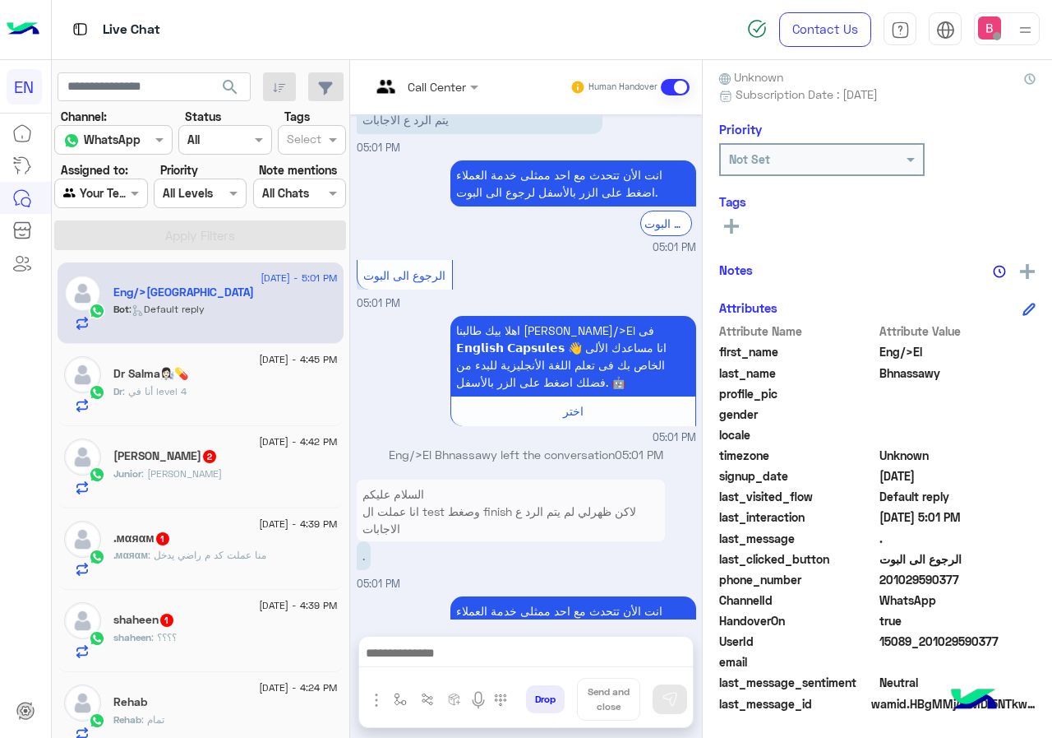
scroll to position [1705, 0]
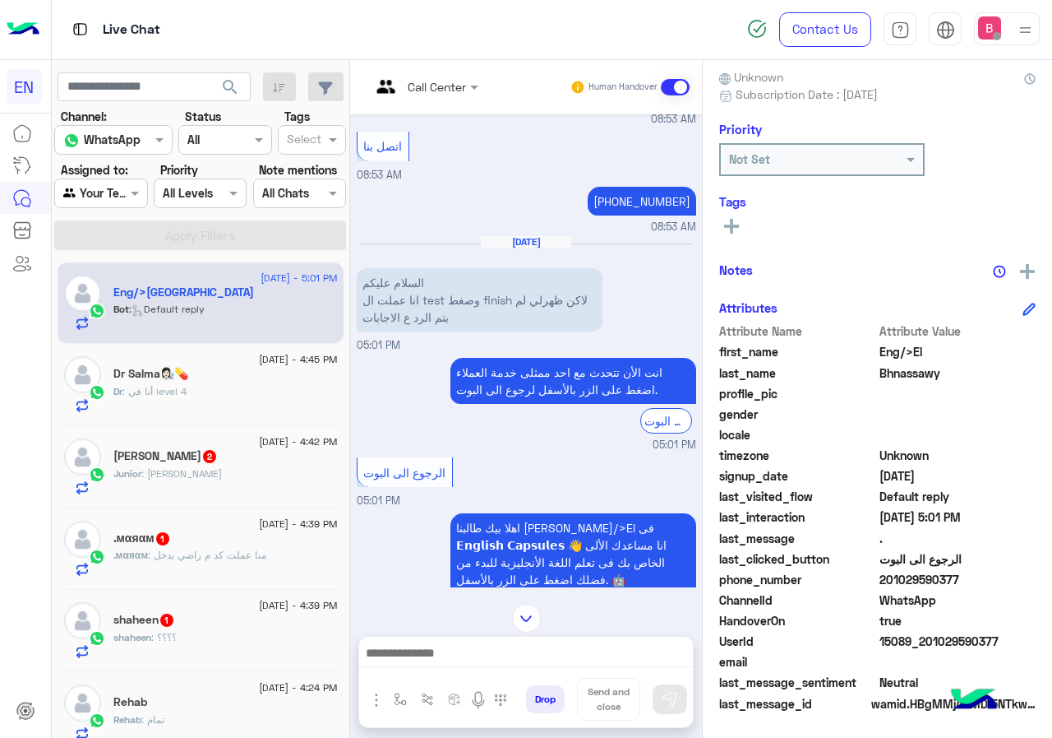
drag, startPoint x: 882, startPoint y: 576, endPoint x: 958, endPoint y: 577, distance: 75.6
click at [958, 577] on span "201029590377" at bounding box center [958, 579] width 157 height 17
copy span "01029590377"
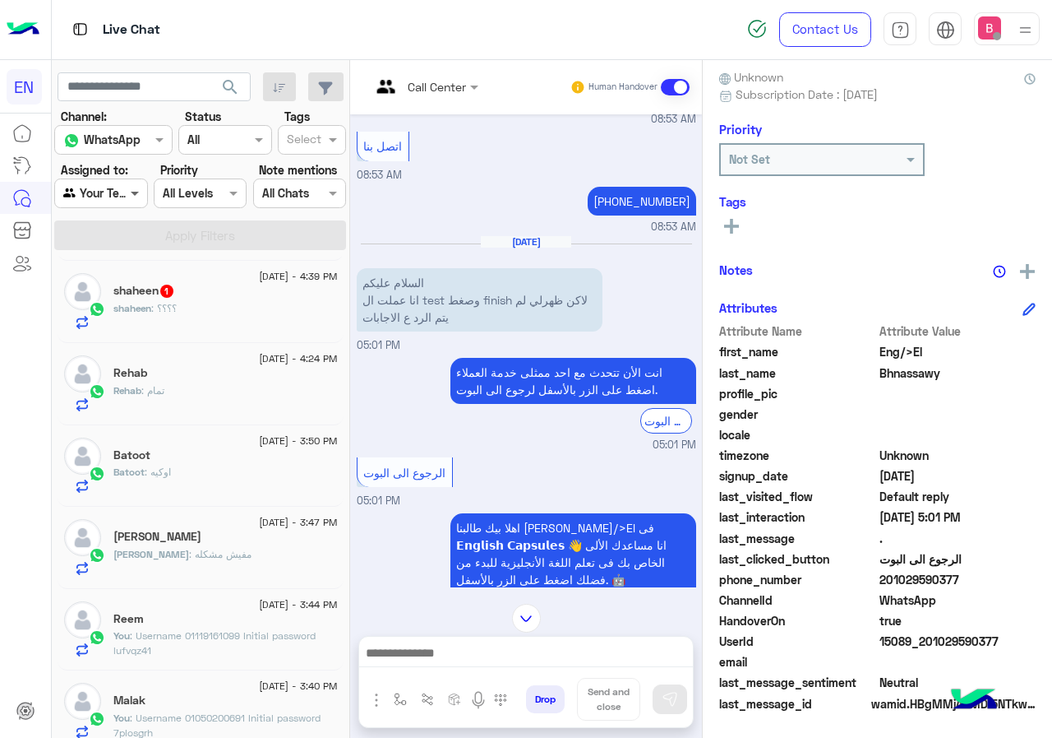
click at [127, 195] on span at bounding box center [137, 192] width 21 height 17
click at [119, 320] on b "Your Team" at bounding box center [107, 319] width 56 height 14
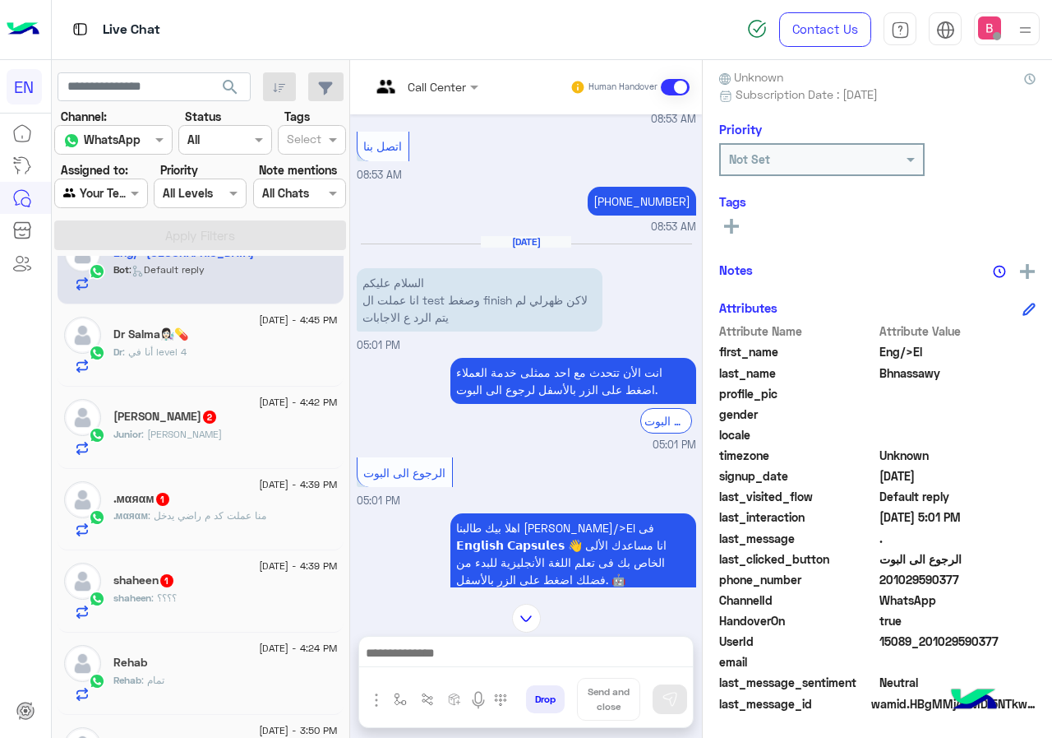
scroll to position [0, 0]
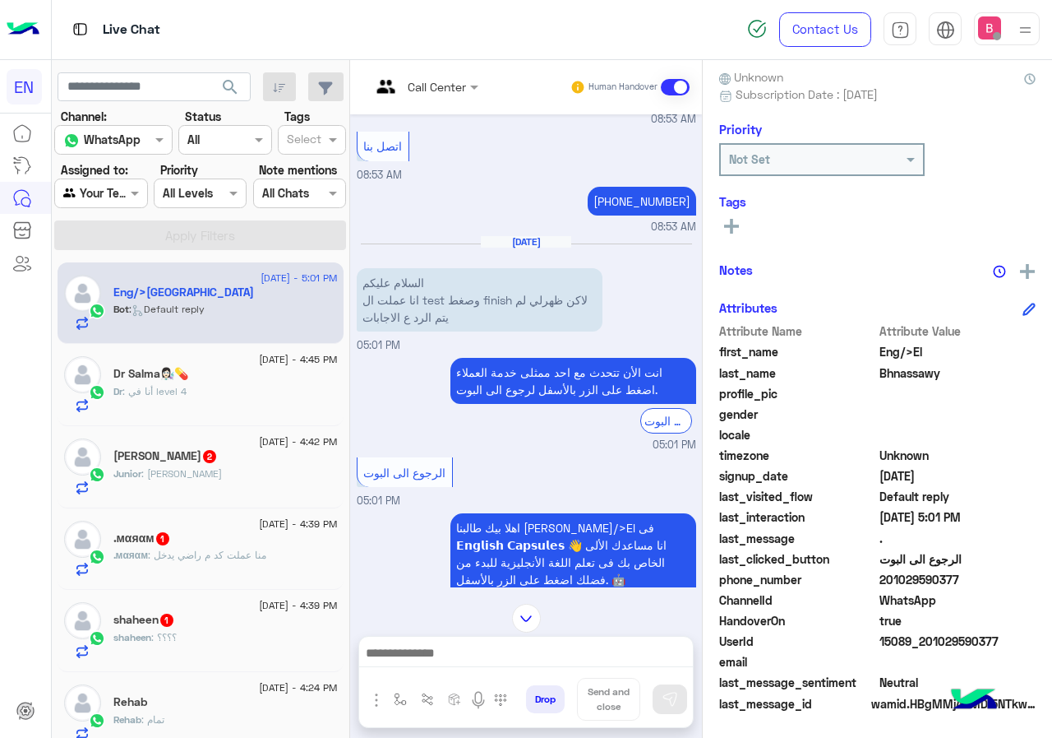
click at [259, 354] on span "[DATE] - 4:45 PM" at bounding box center [298, 359] width 78 height 15
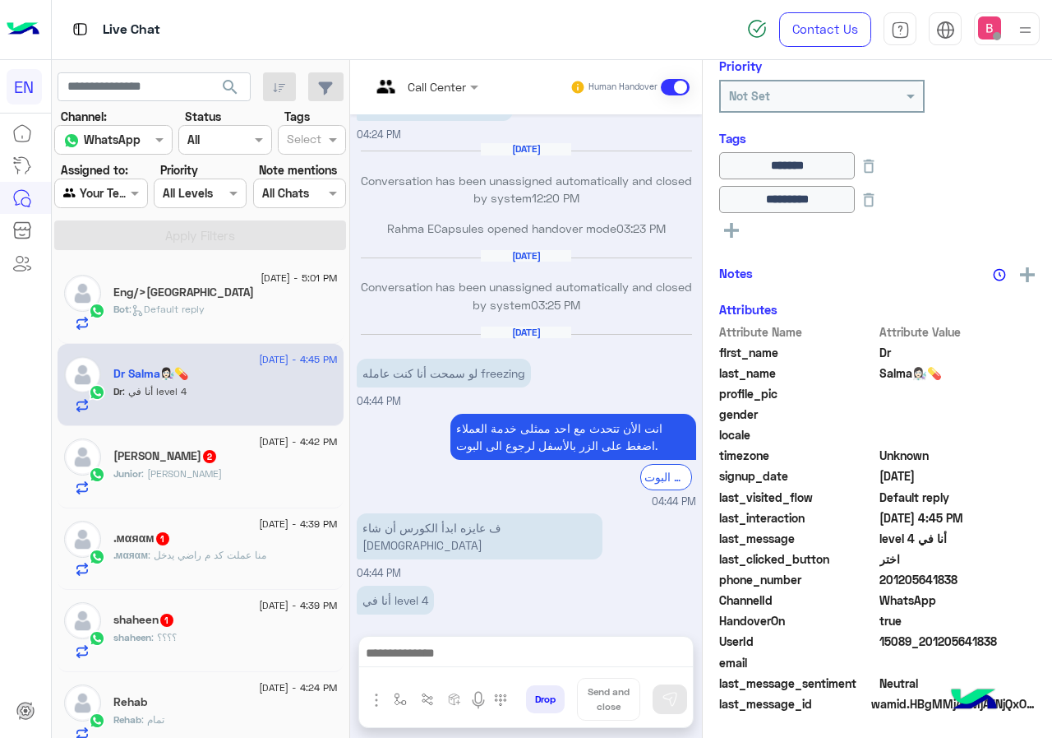
scroll to position [215, 0]
drag, startPoint x: 883, startPoint y: 580, endPoint x: 978, endPoint y: 586, distance: 94.8
click at [996, 587] on span "201205641838" at bounding box center [958, 579] width 157 height 17
copy span "01205641838"
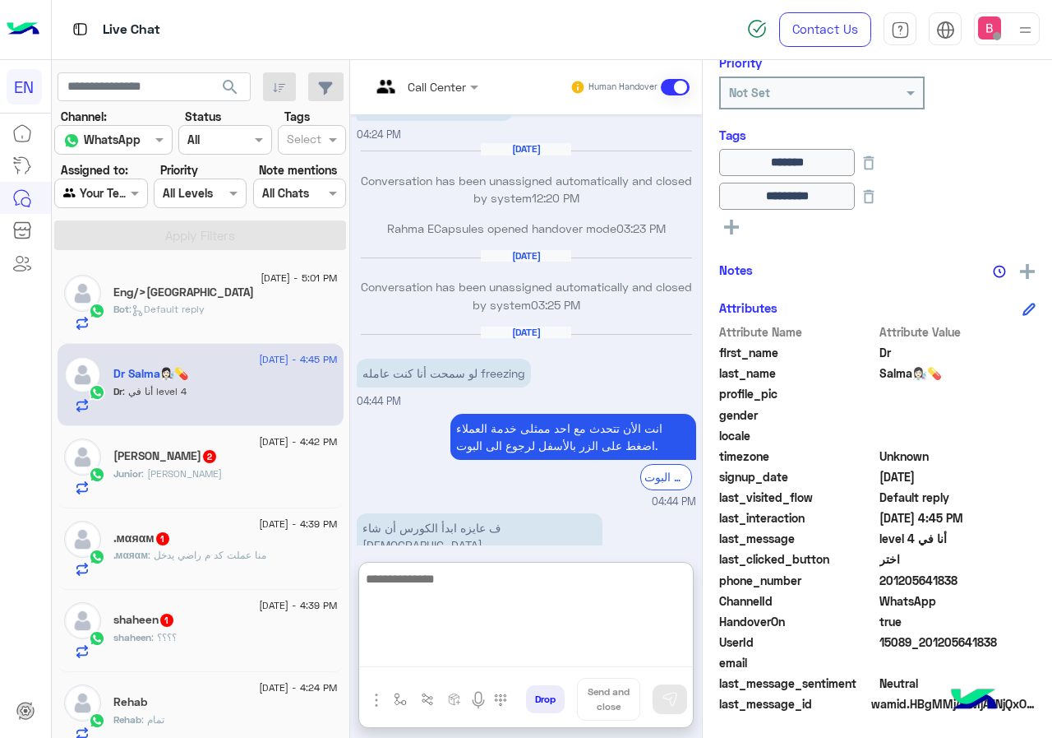
click at [506, 649] on textarea at bounding box center [526, 617] width 334 height 99
type textarea "*"
type textarea "**********"
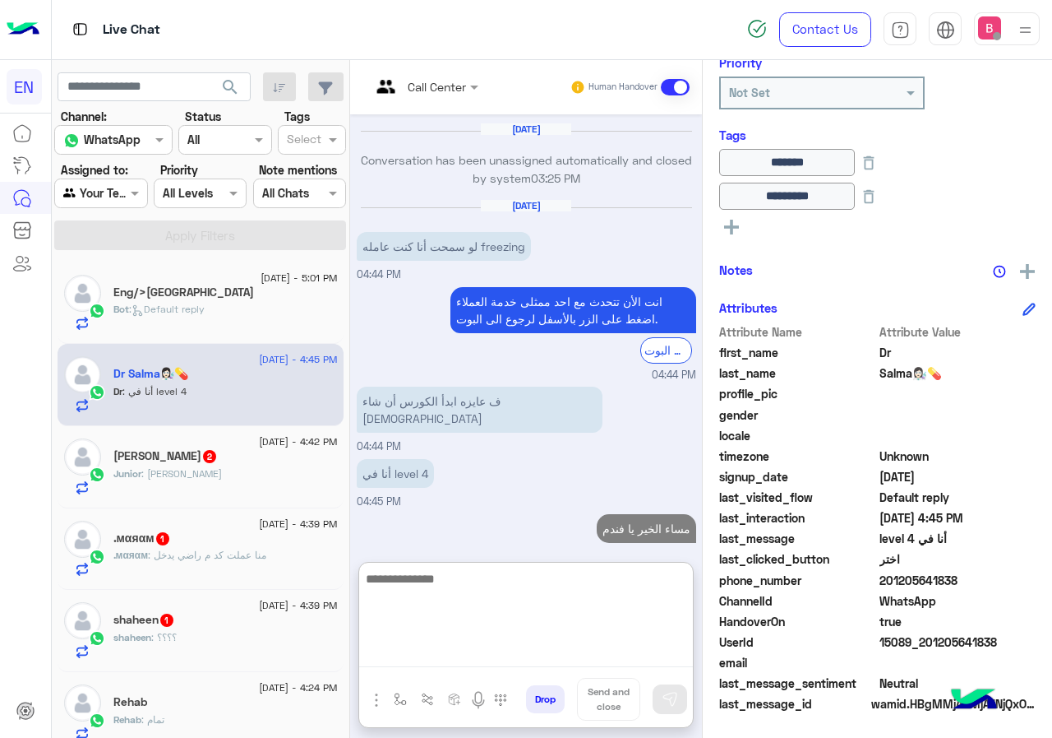
type textarea "*"
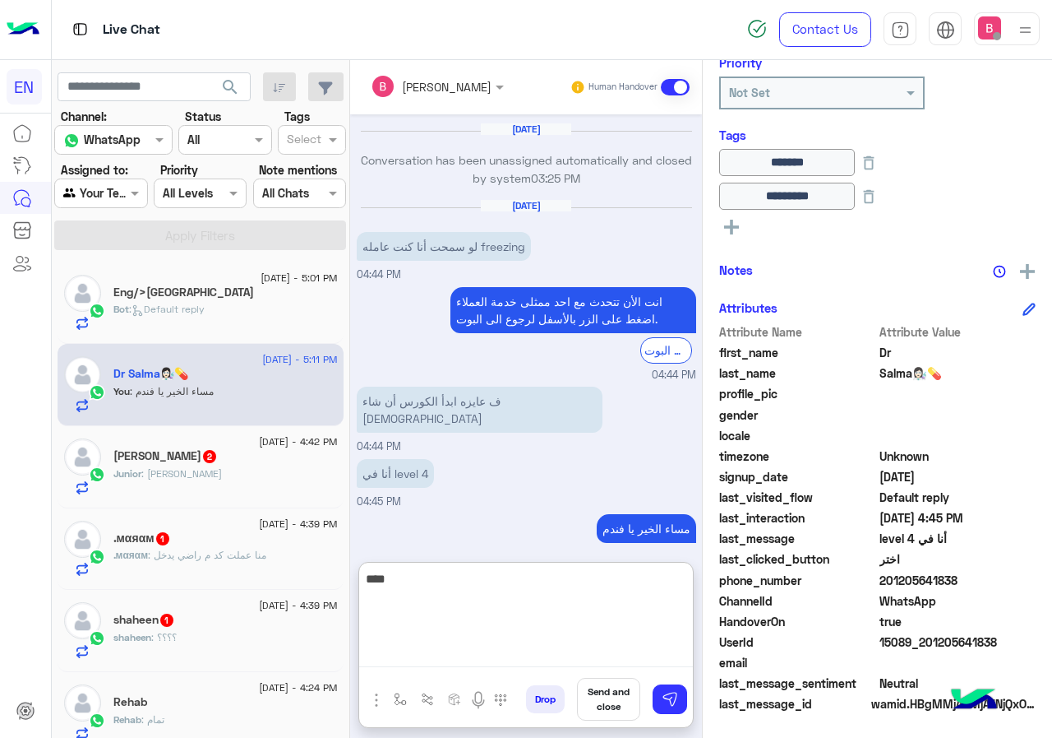
scroll to position [863, 0]
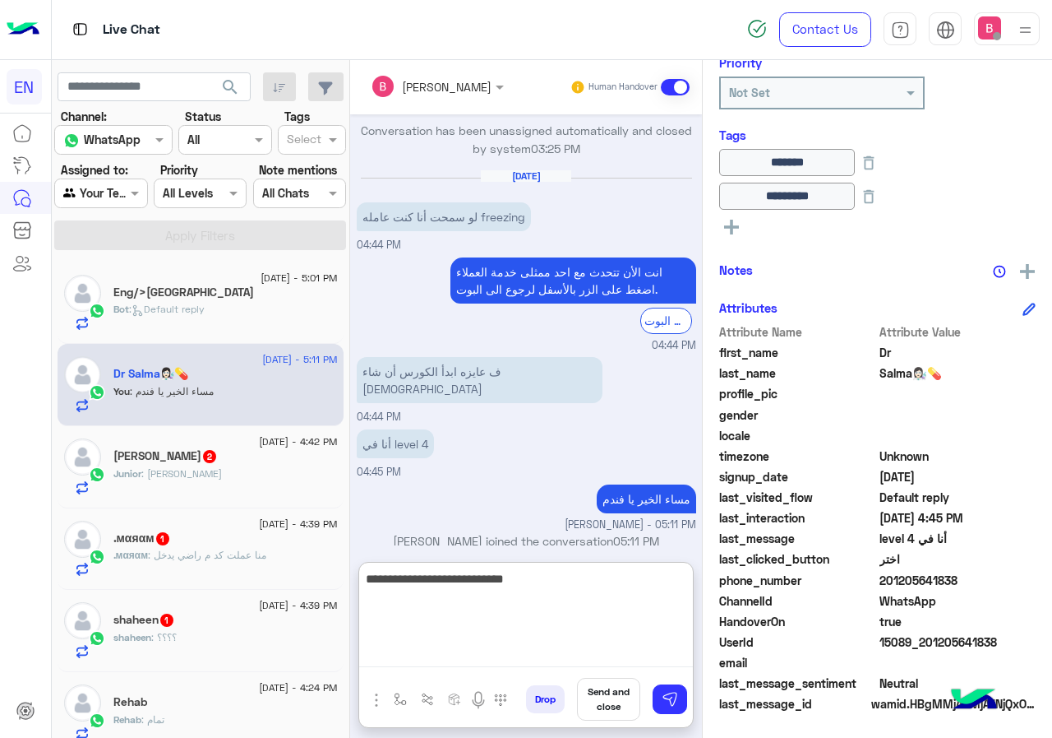
type textarea "**********"
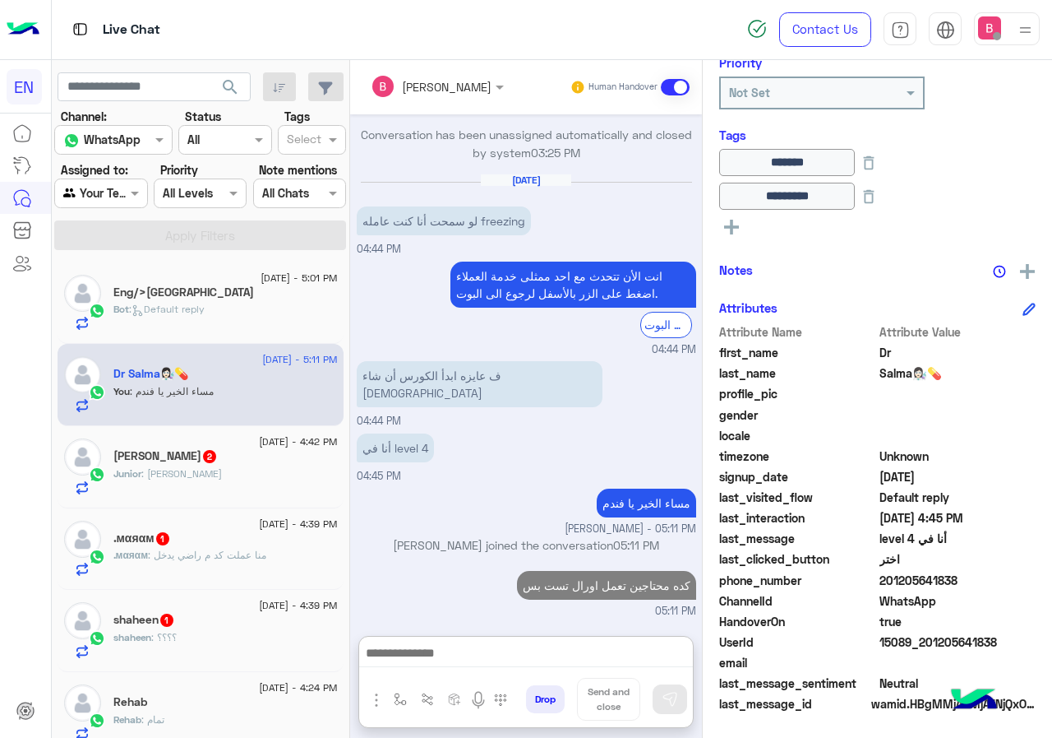
click at [167, 473] on span ": [PERSON_NAME]" at bounding box center [181, 473] width 81 height 12
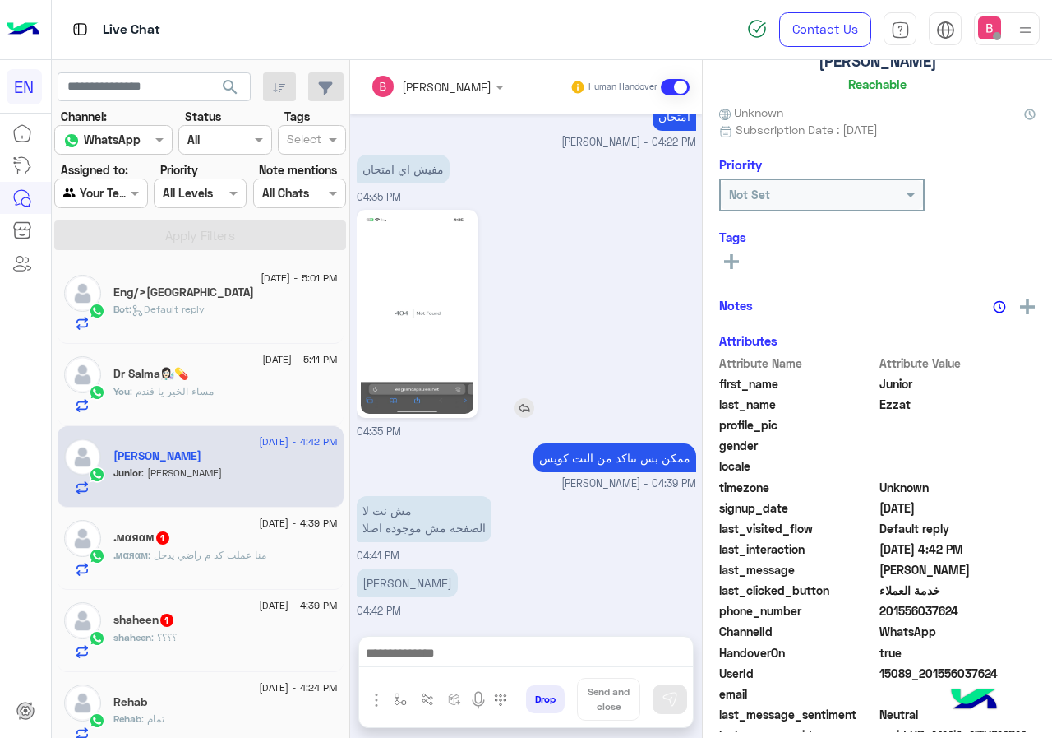
scroll to position [145, 0]
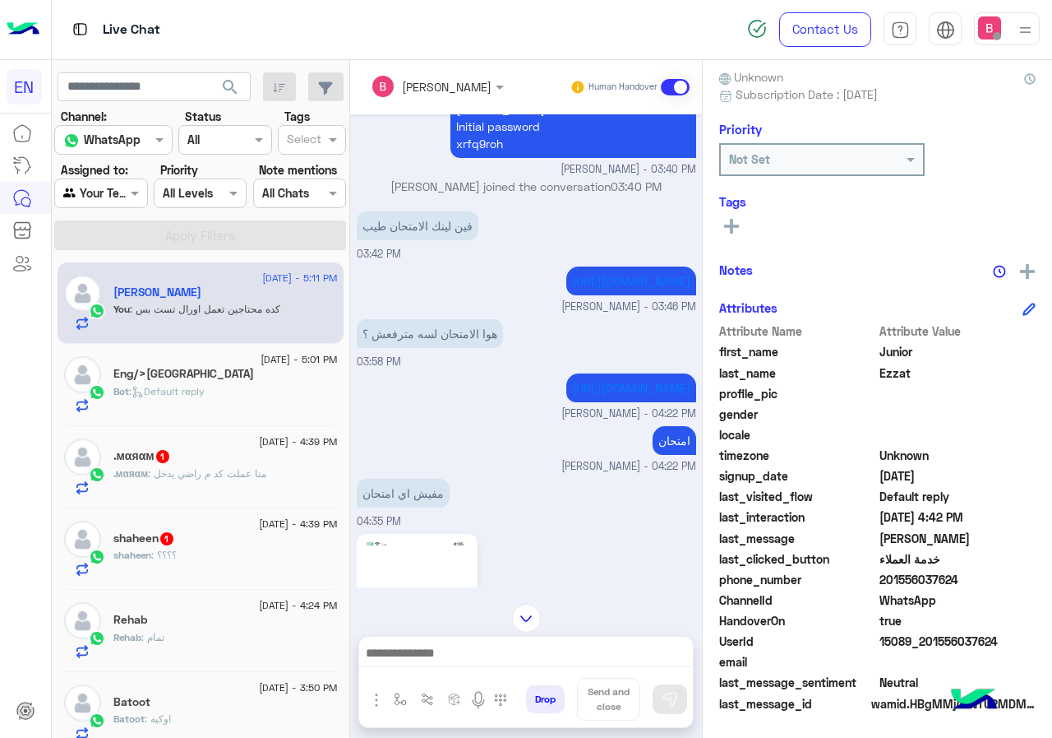
scroll to position [979, 0]
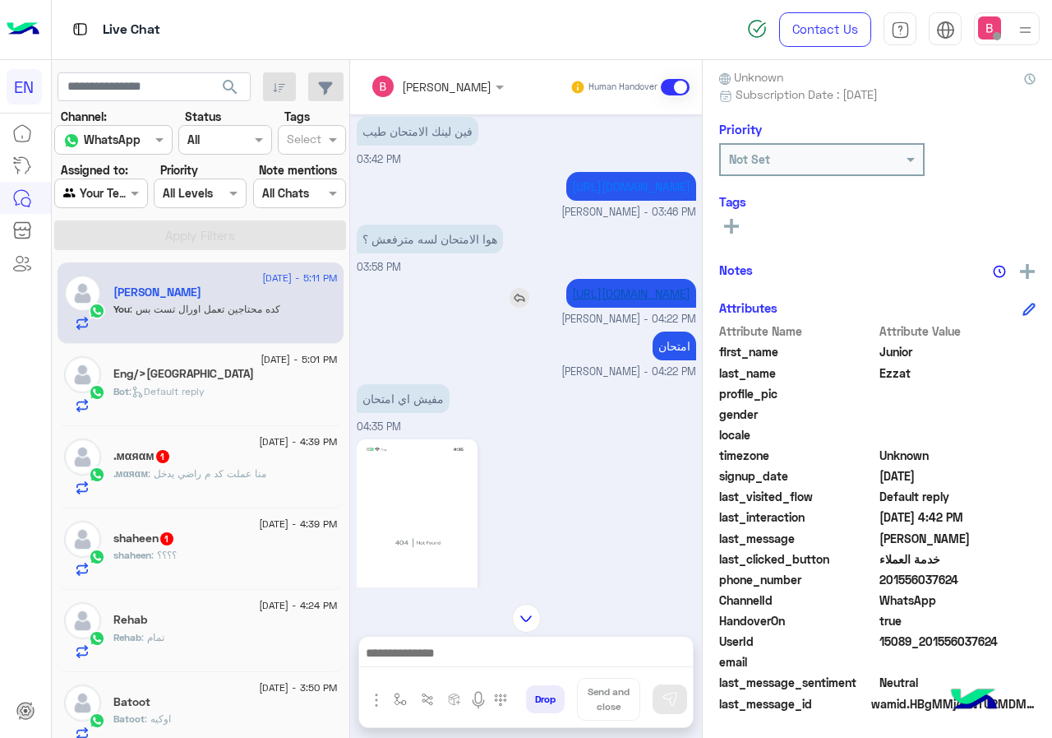
click at [572, 300] on link "[URL][DOMAIN_NAME]" at bounding box center [631, 293] width 118 height 14
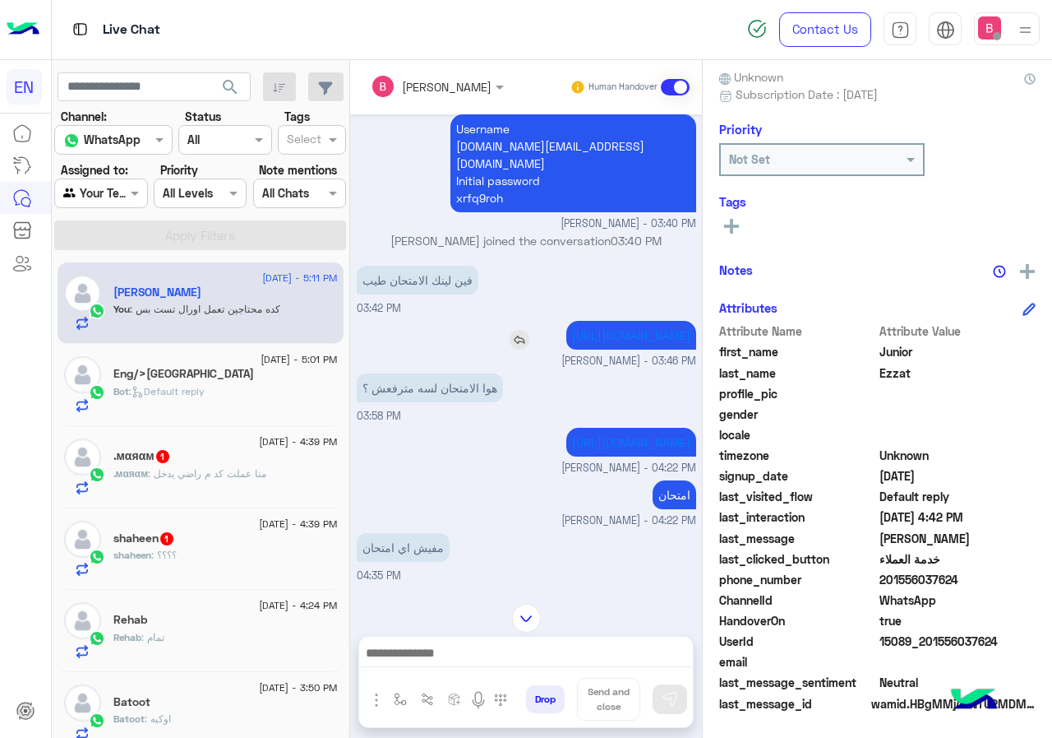
scroll to position [815, 0]
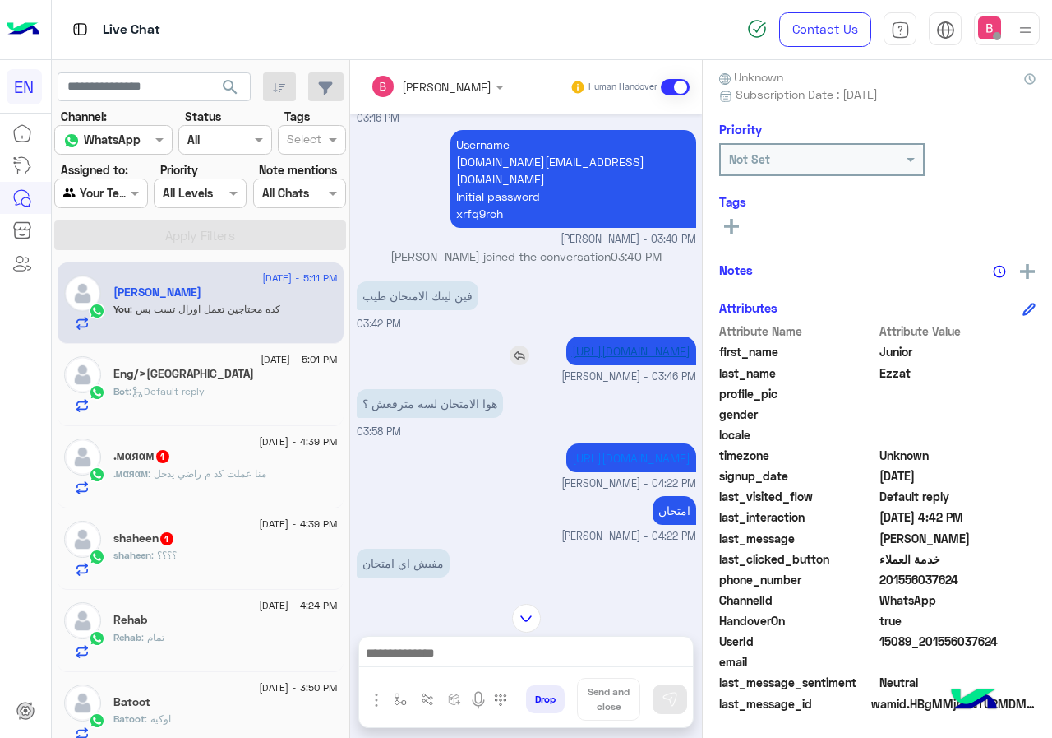
click at [572, 344] on link "[URL][DOMAIN_NAME]" at bounding box center [631, 351] width 118 height 14
drag, startPoint x: 886, startPoint y: 579, endPoint x: 953, endPoint y: 580, distance: 66.6
click at [975, 580] on span "201556037624" at bounding box center [958, 579] width 157 height 17
copy span "01556037624"
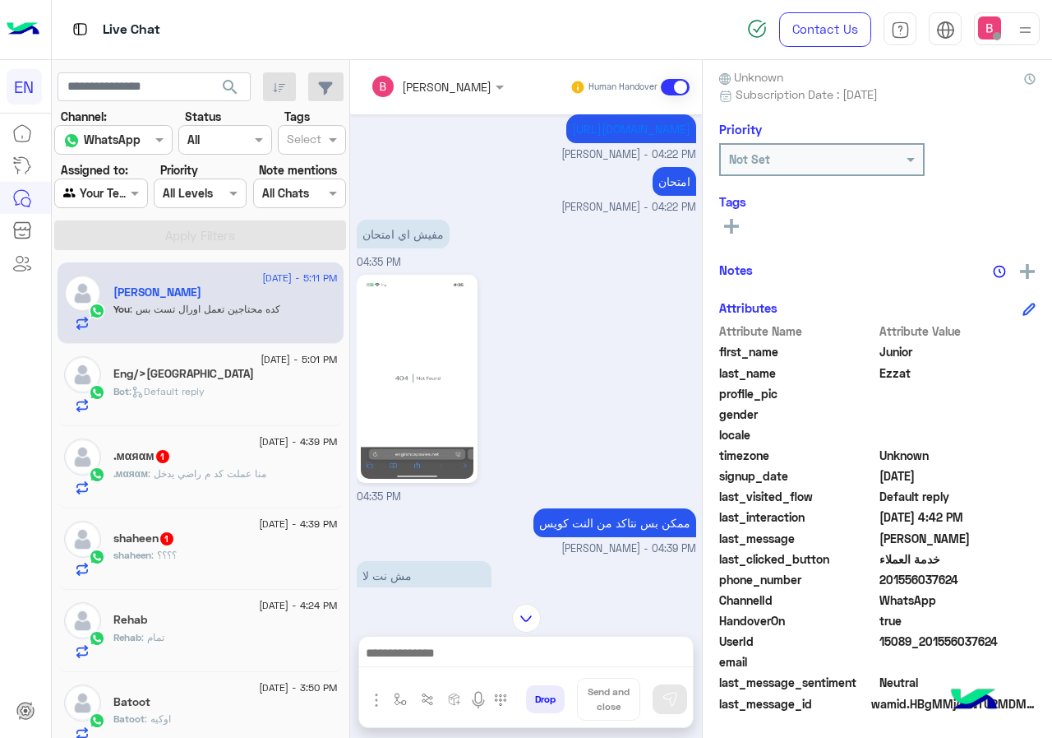
scroll to position [1225, 0]
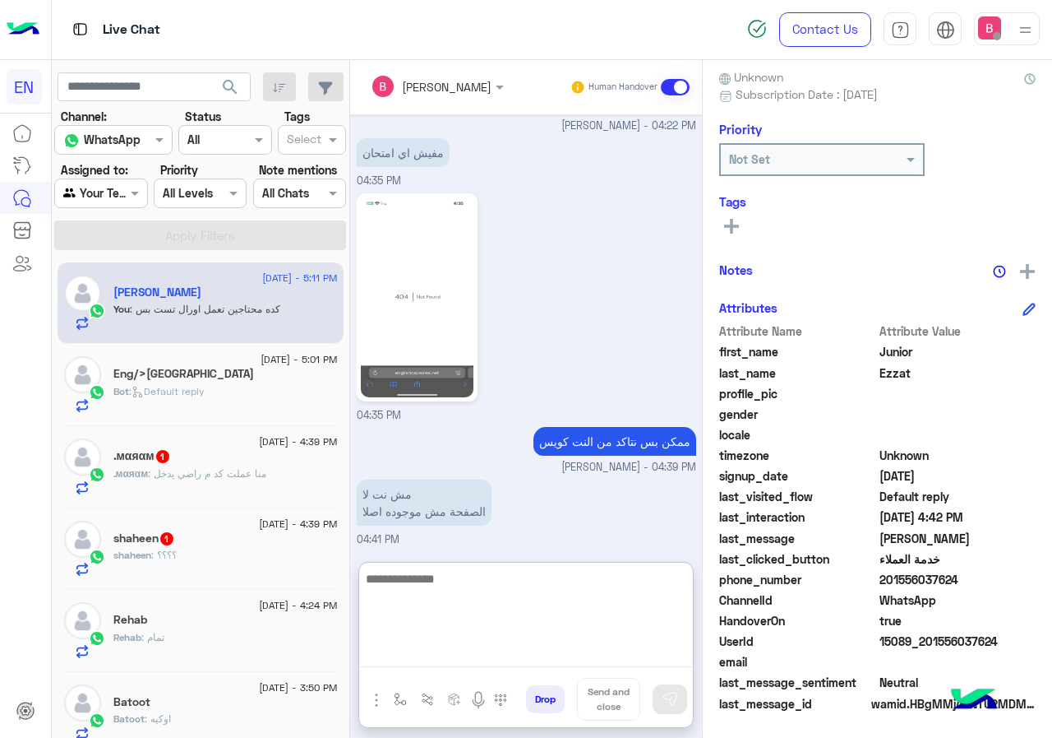
paste textarea "**********"
type textarea "**********"
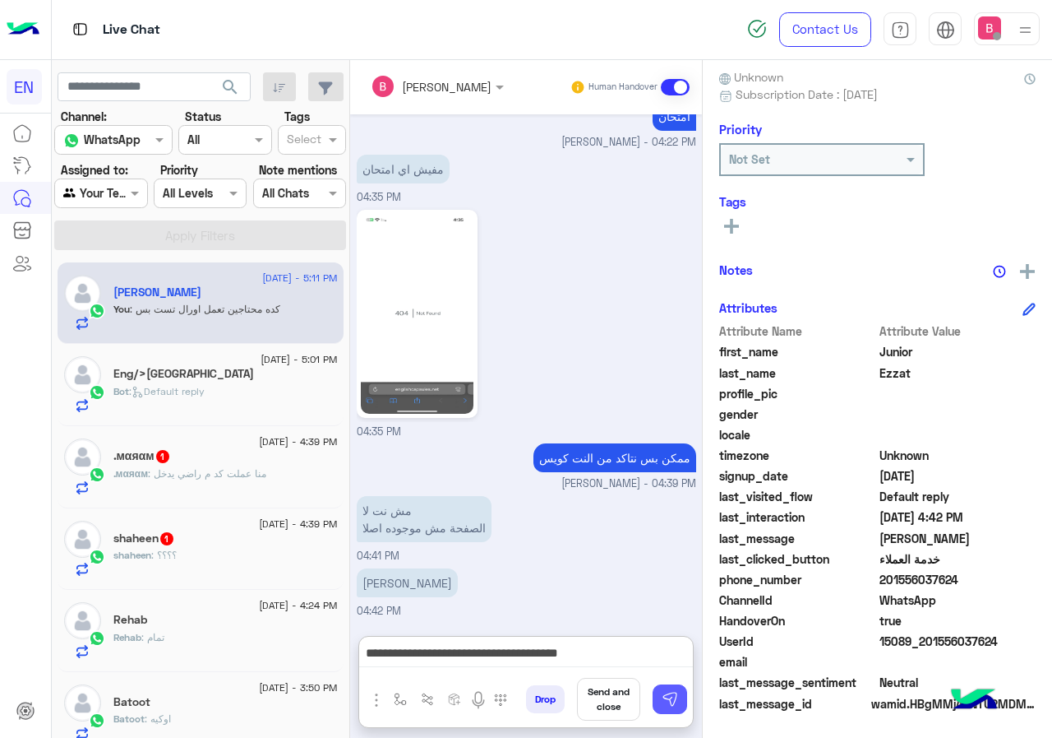
drag, startPoint x: 670, startPoint y: 696, endPoint x: 648, endPoint y: 719, distance: 32.0
click at [670, 696] on img at bounding box center [670, 699] width 16 height 16
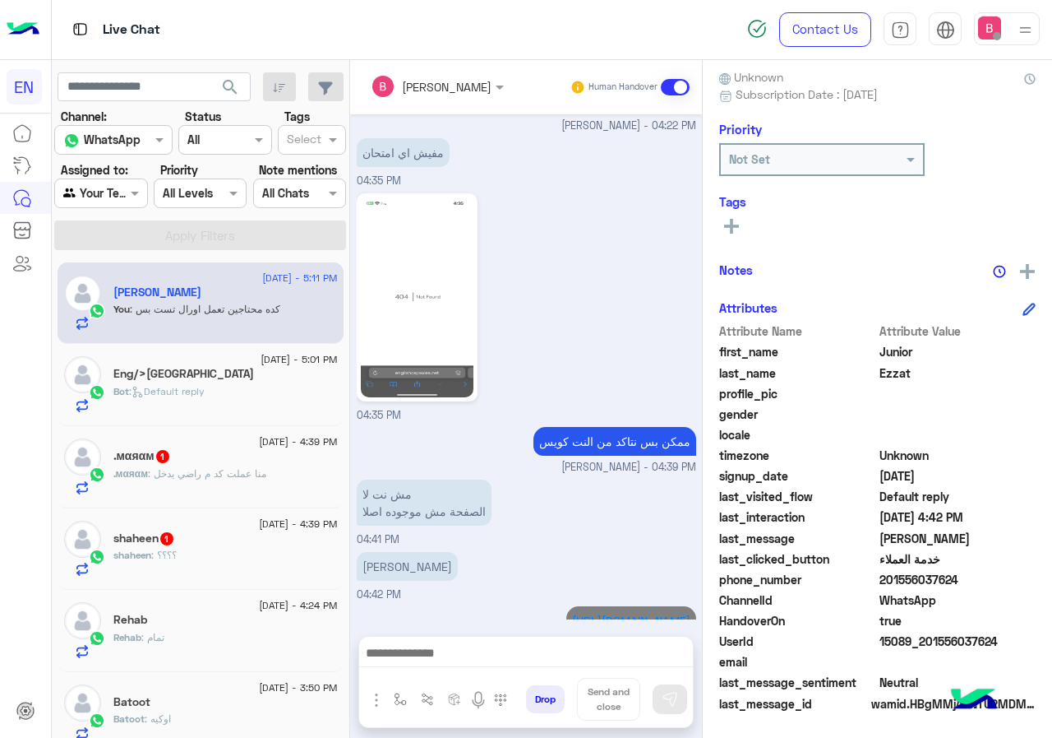
scroll to position [1279, 0]
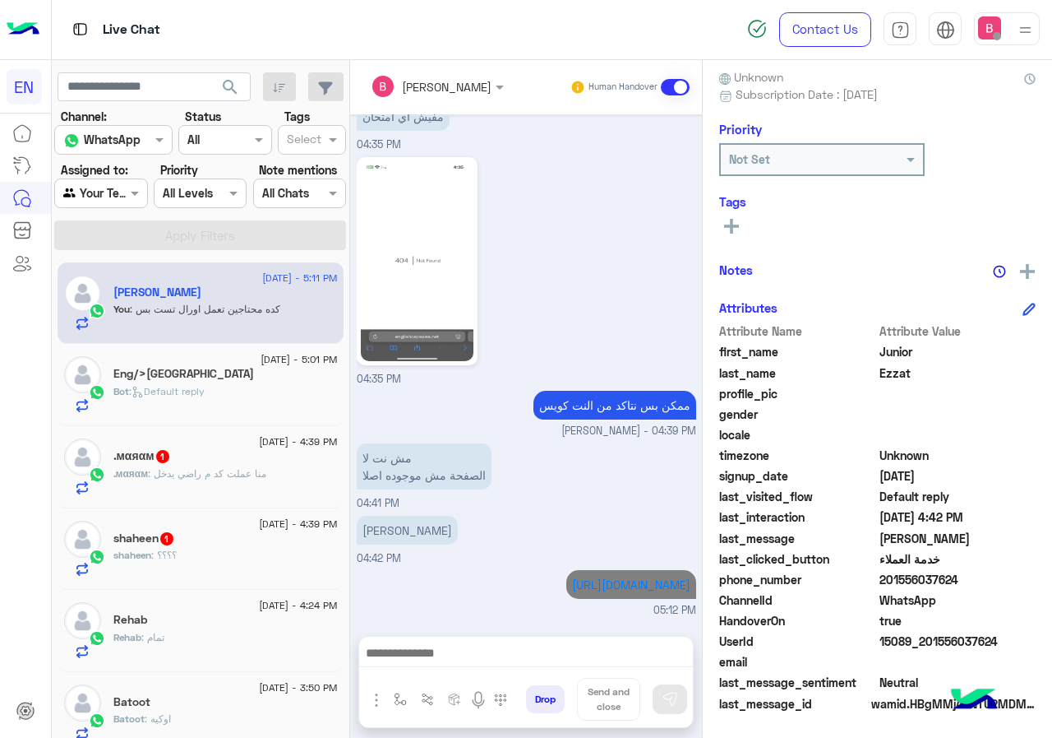
click at [214, 443] on div "[DATE] - 4:39 PM" at bounding box center [225, 443] width 224 height 11
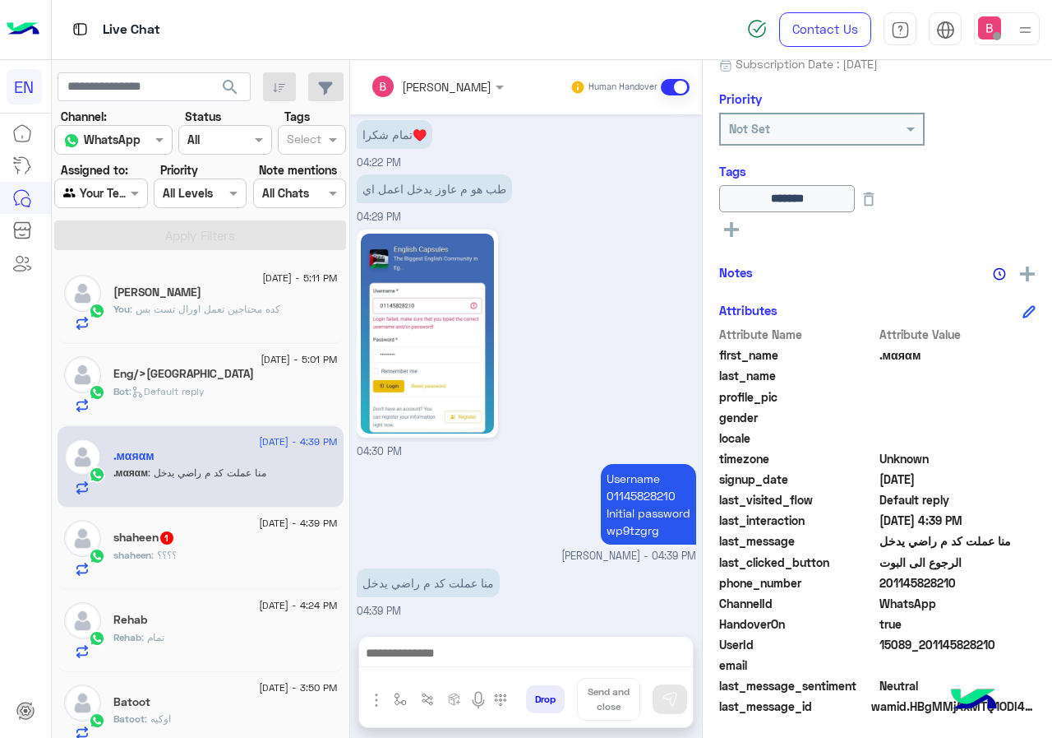
scroll to position [182, 0]
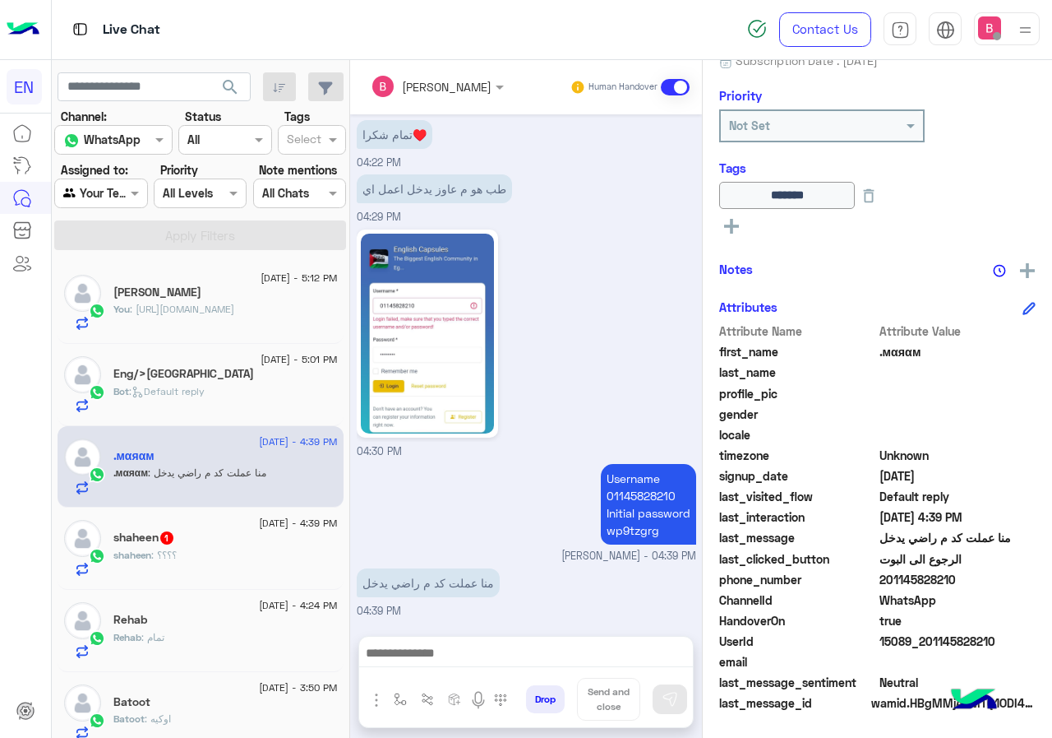
drag, startPoint x: 883, startPoint y: 580, endPoint x: 955, endPoint y: 571, distance: 72.8
click at [1029, 580] on span "201145828210" at bounding box center [958, 579] width 157 height 17
copy span "01145828210"
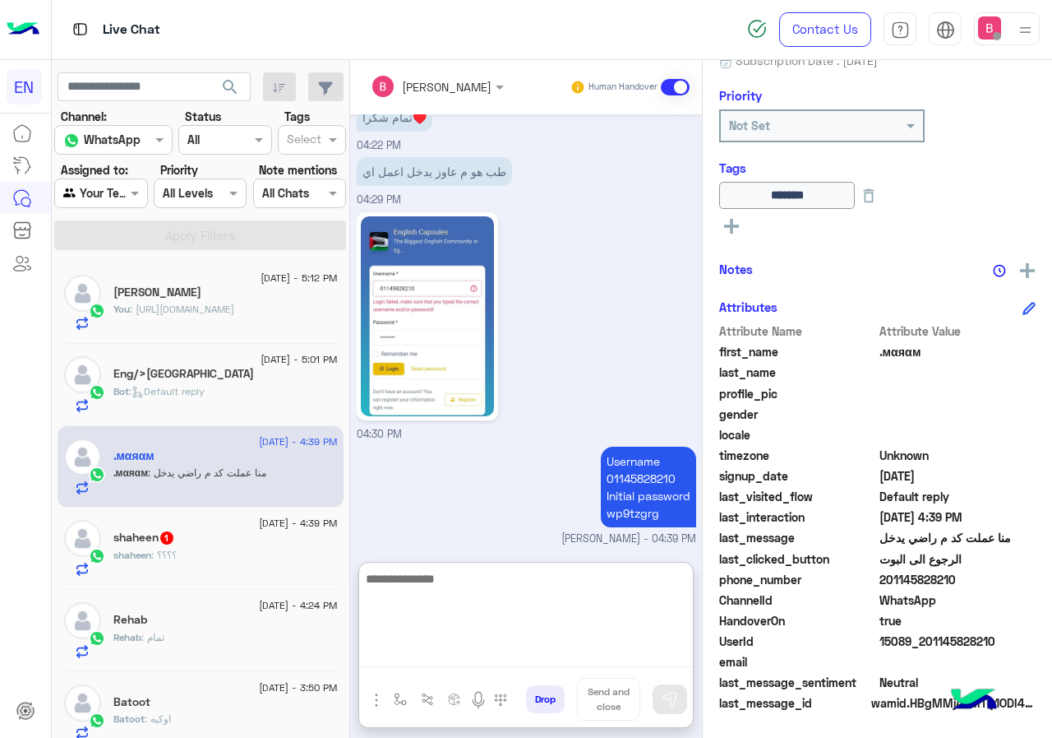
paste textarea "**********"
type textarea "**********"
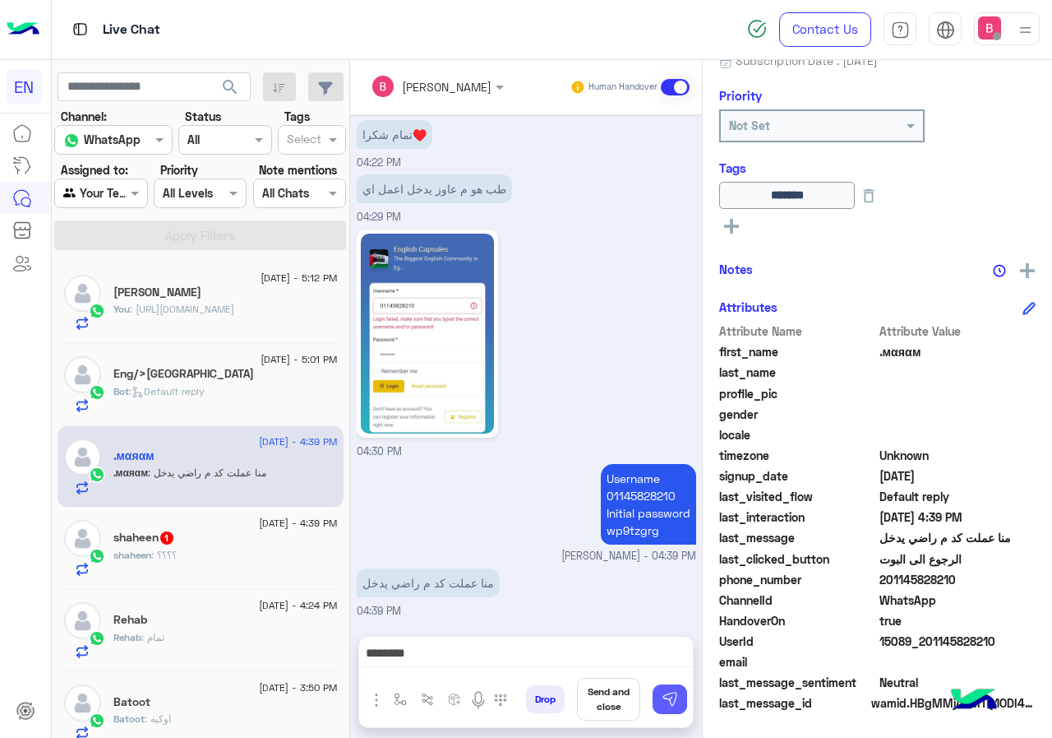
click at [666, 697] on img at bounding box center [670, 699] width 16 height 16
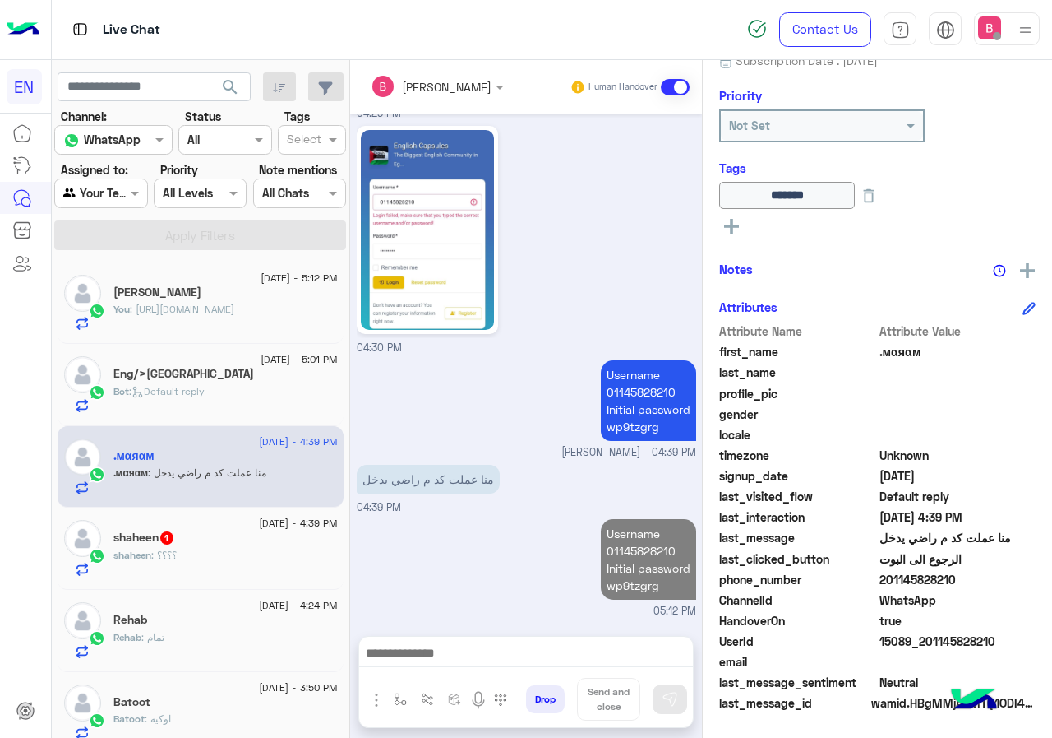
scroll to position [1529, 0]
click at [257, 543] on div "shaheen 1" at bounding box center [225, 538] width 224 height 17
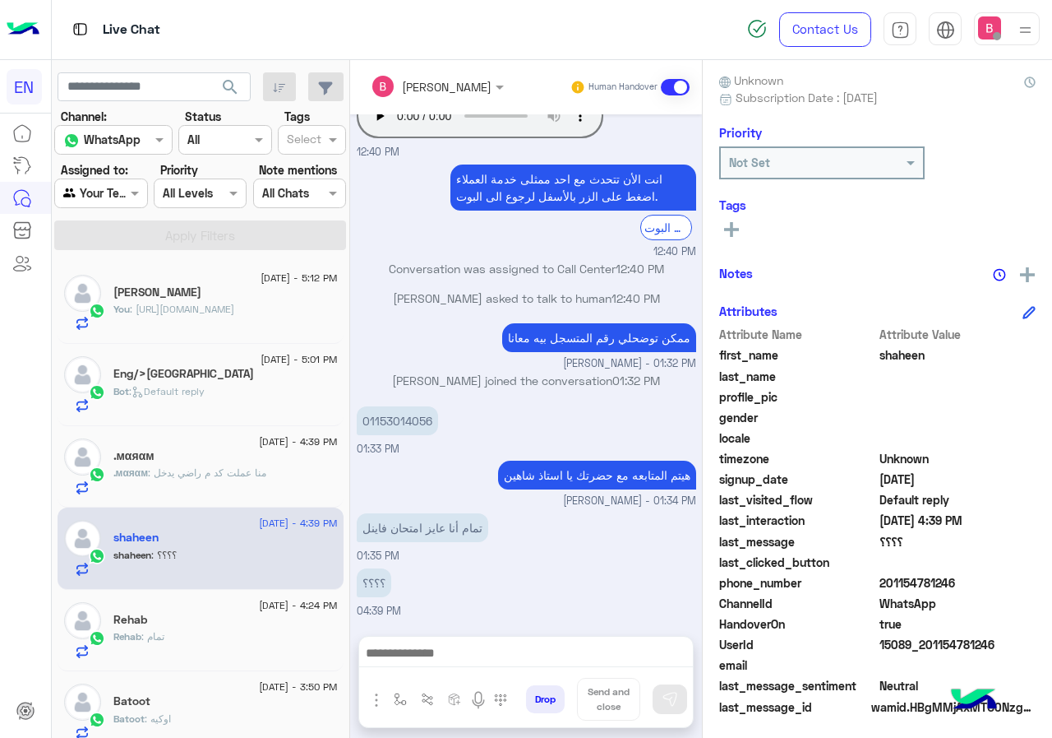
scroll to position [148, 0]
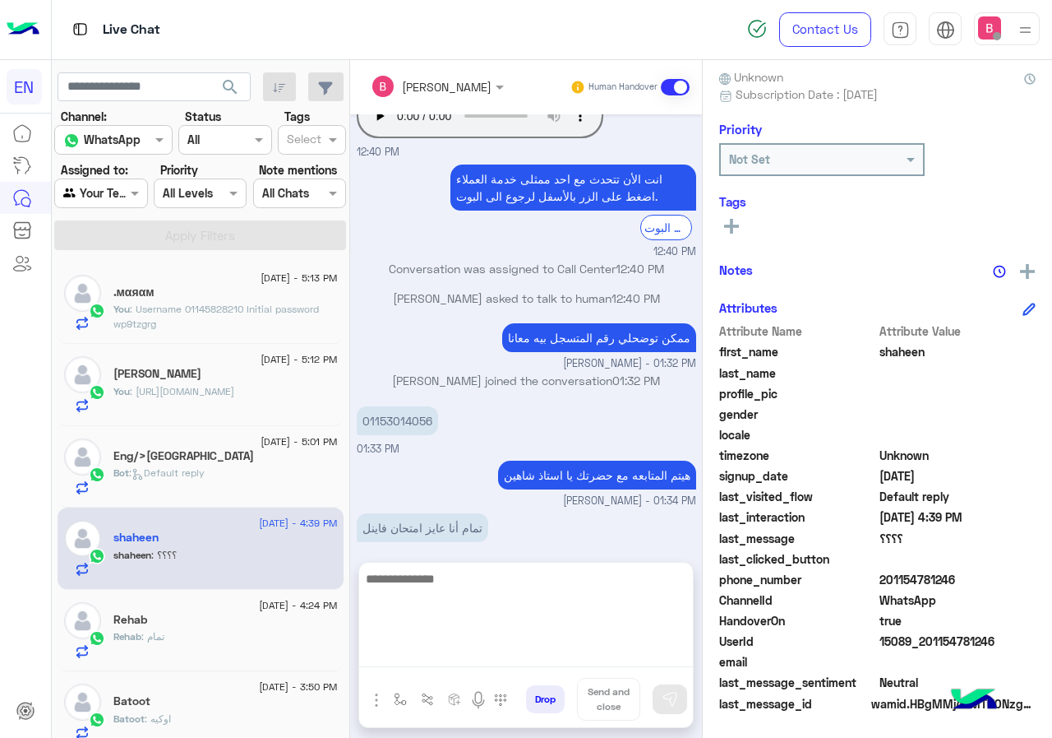
click at [461, 651] on textarea at bounding box center [526, 617] width 334 height 99
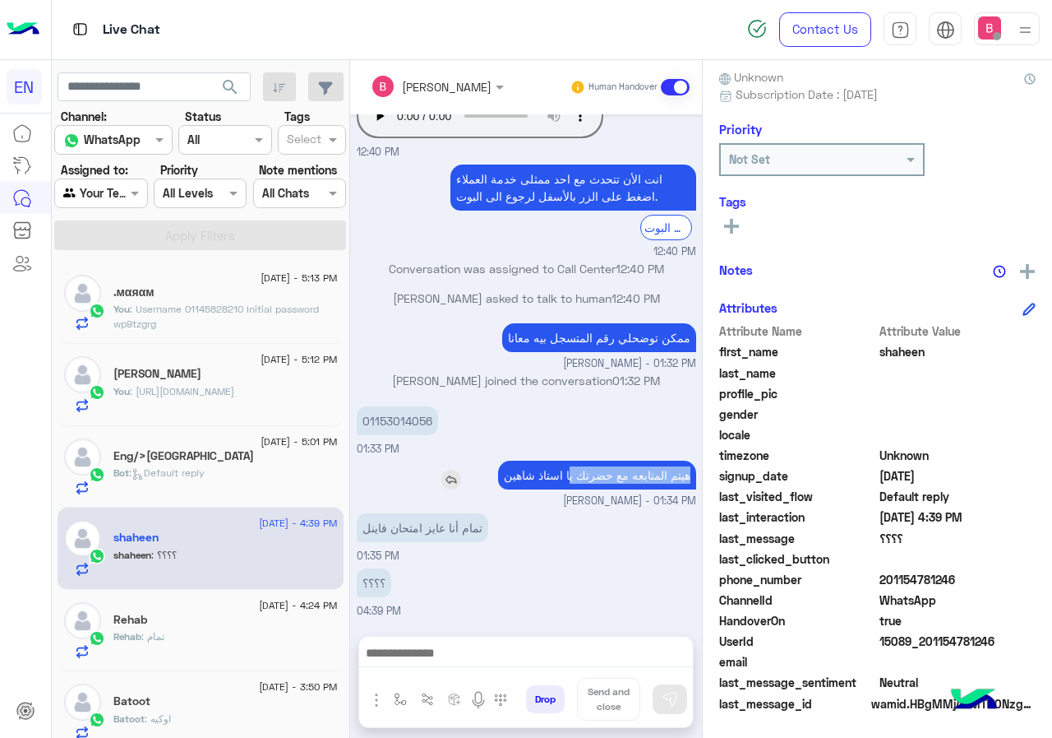
drag, startPoint x: 561, startPoint y: 473, endPoint x: 687, endPoint y: 476, distance: 125.8
click at [687, 476] on p "هيتم المتابعه مع حضرتك يا استاذ شاهين" at bounding box center [597, 474] width 198 height 29
copy p "هيتم المتابعه مع حضرتك ي"
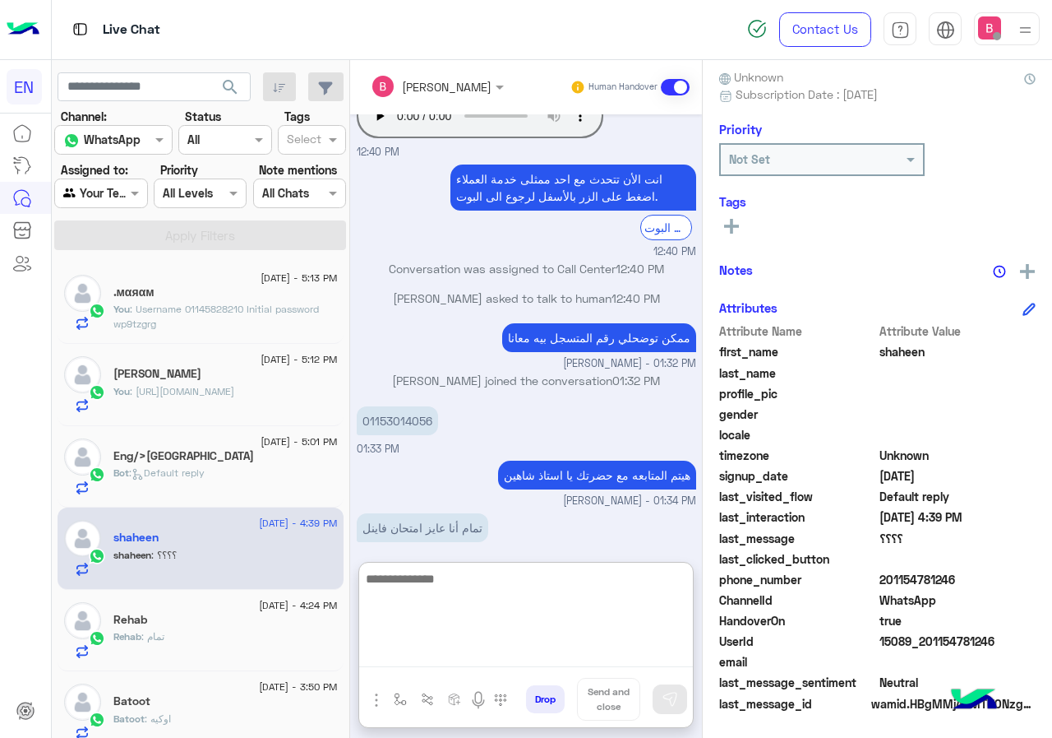
click at [490, 658] on textarea at bounding box center [526, 617] width 334 height 99
paste textarea "**********"
type textarea "**********"
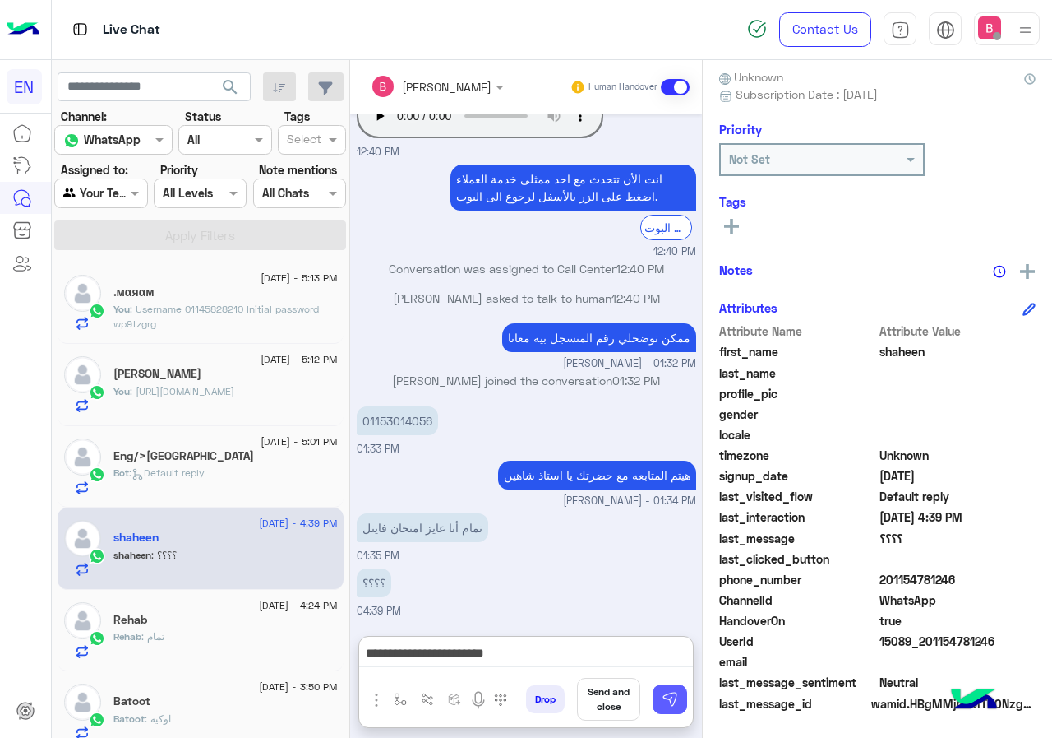
click at [672, 687] on button at bounding box center [670, 699] width 35 height 30
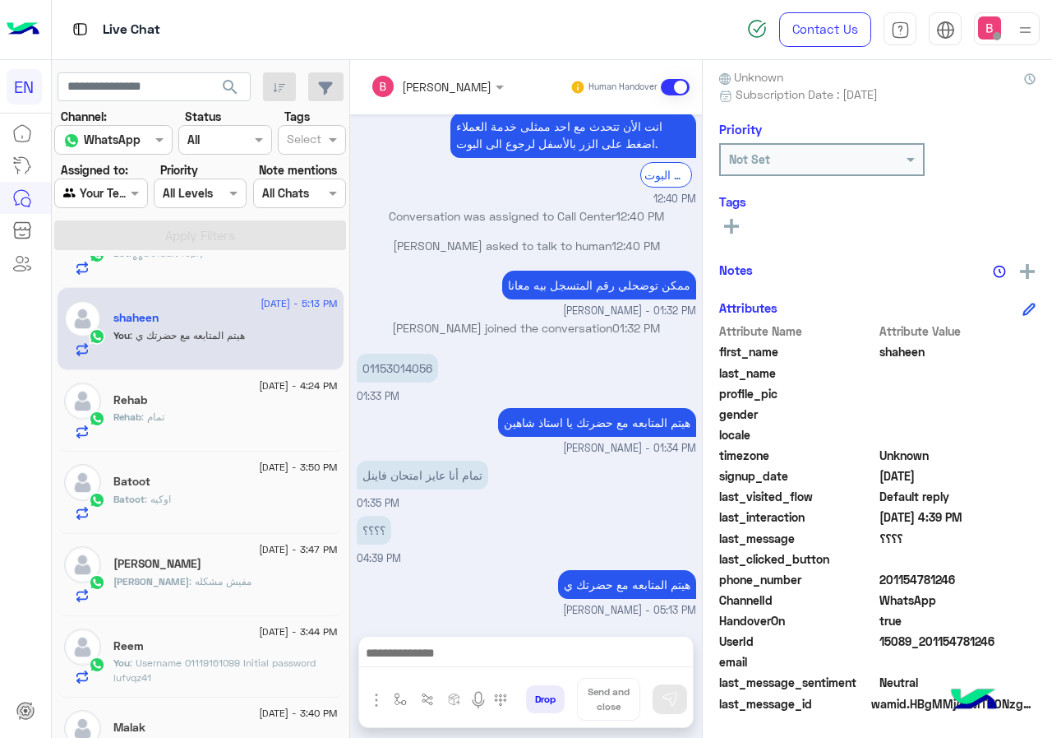
scroll to position [0, 0]
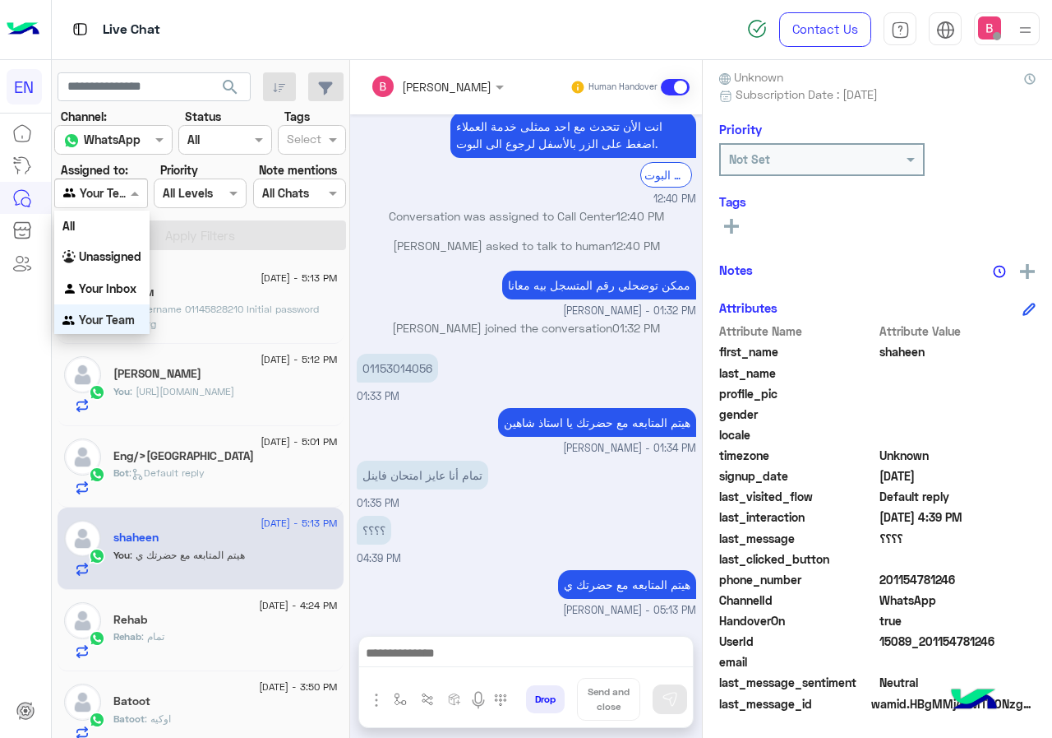
click at [115, 195] on div at bounding box center [100, 192] width 91 height 19
drag, startPoint x: 113, startPoint y: 252, endPoint x: 137, endPoint y: 238, distance: 27.6
click at [114, 252] on b "Unassigned" at bounding box center [110, 255] width 62 height 14
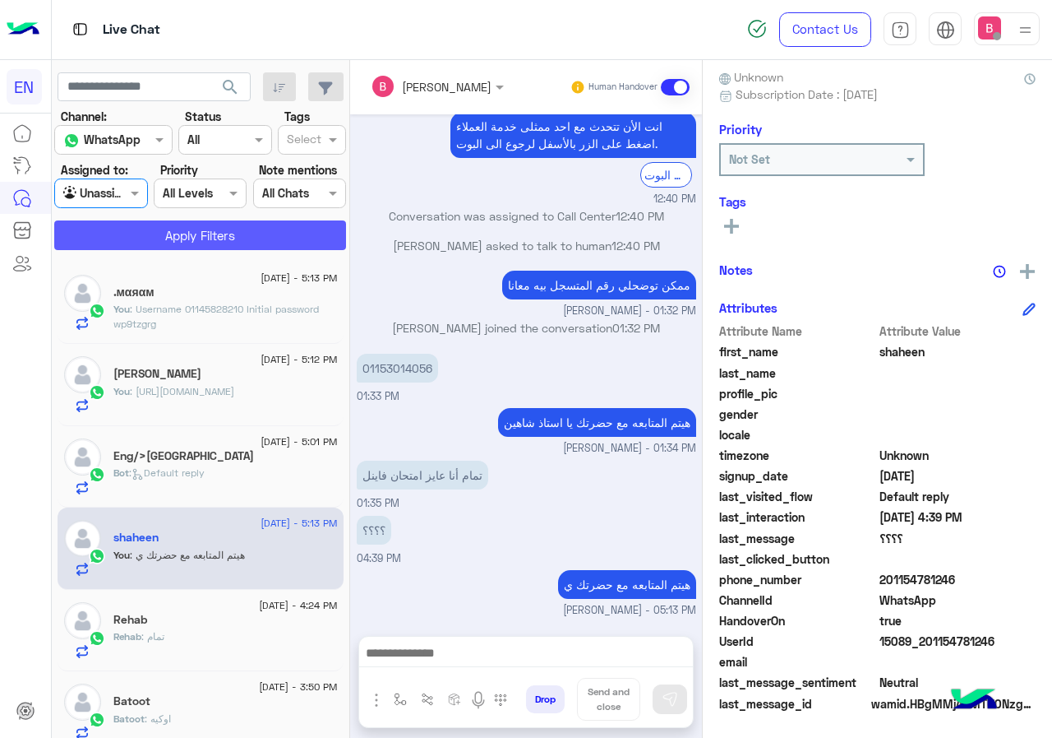
click at [146, 234] on button "Apply Filters" at bounding box center [200, 235] width 292 height 30
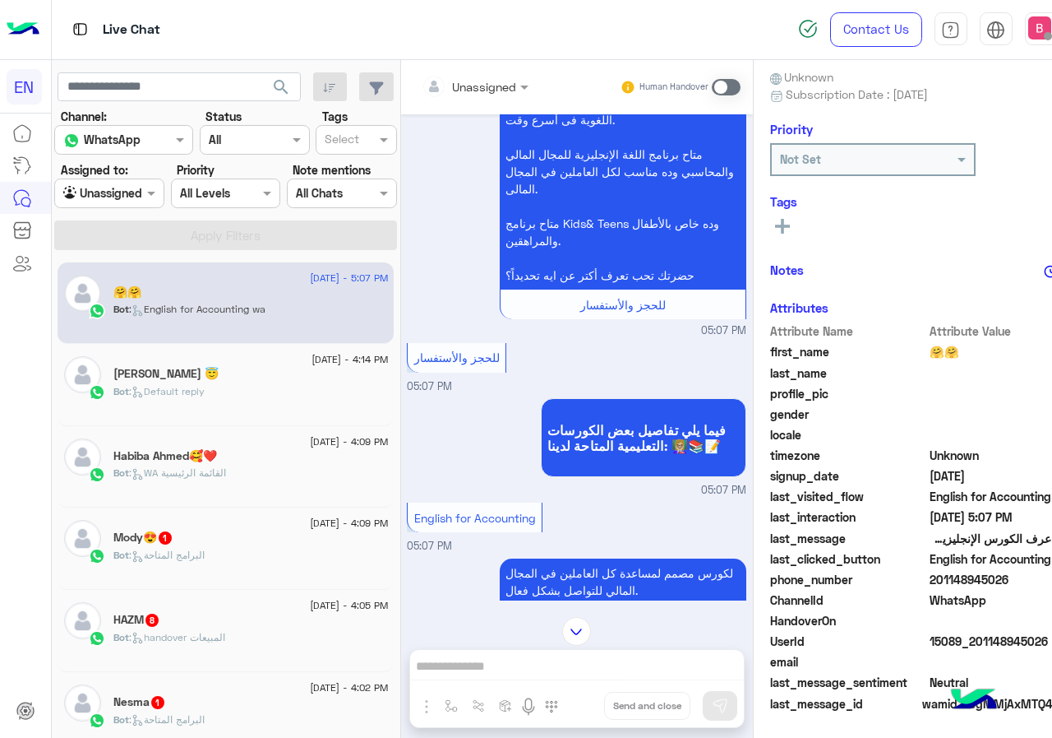
scroll to position [457, 0]
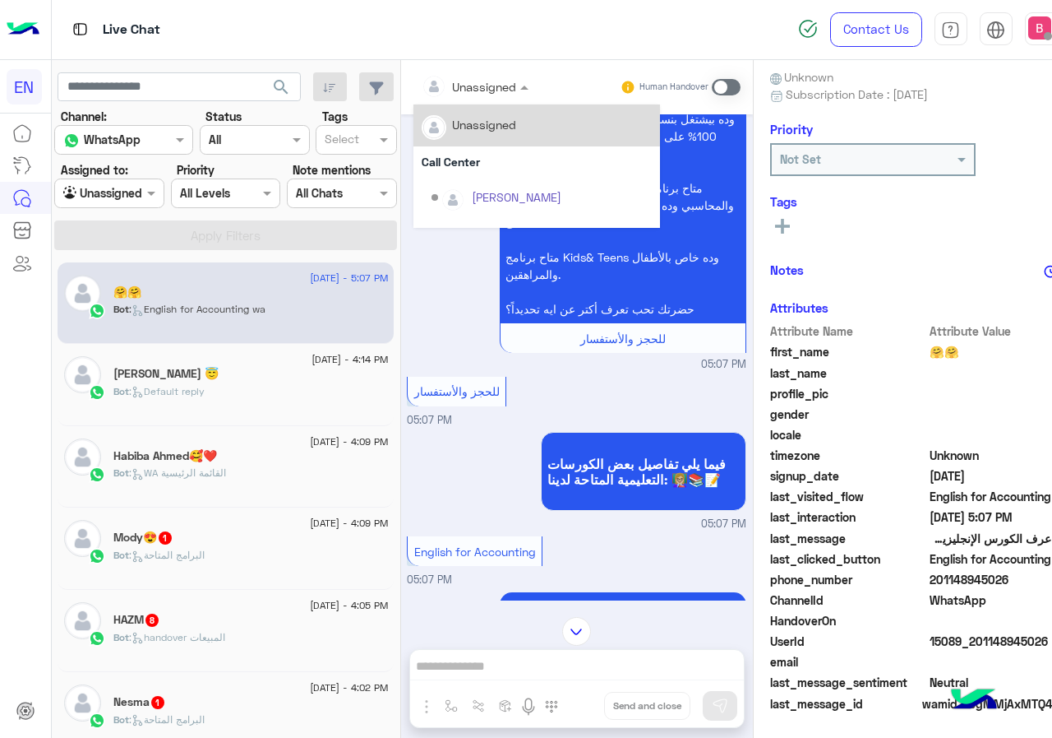
click at [437, 90] on input "text" at bounding box center [455, 86] width 67 height 17
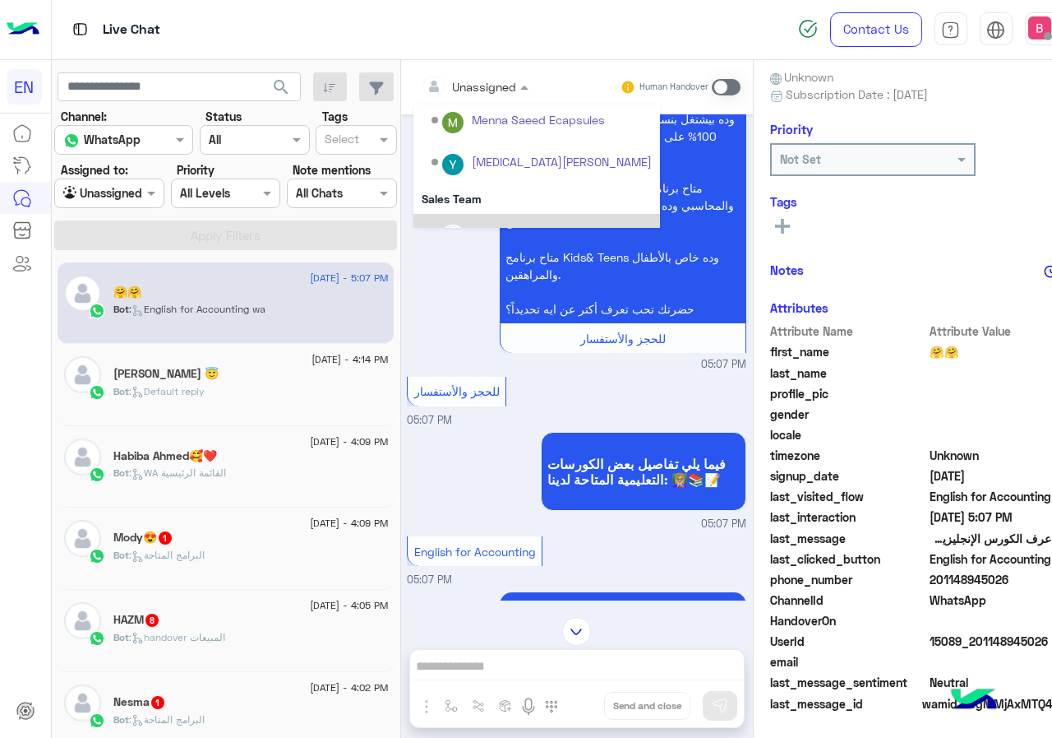
scroll to position [273, 0]
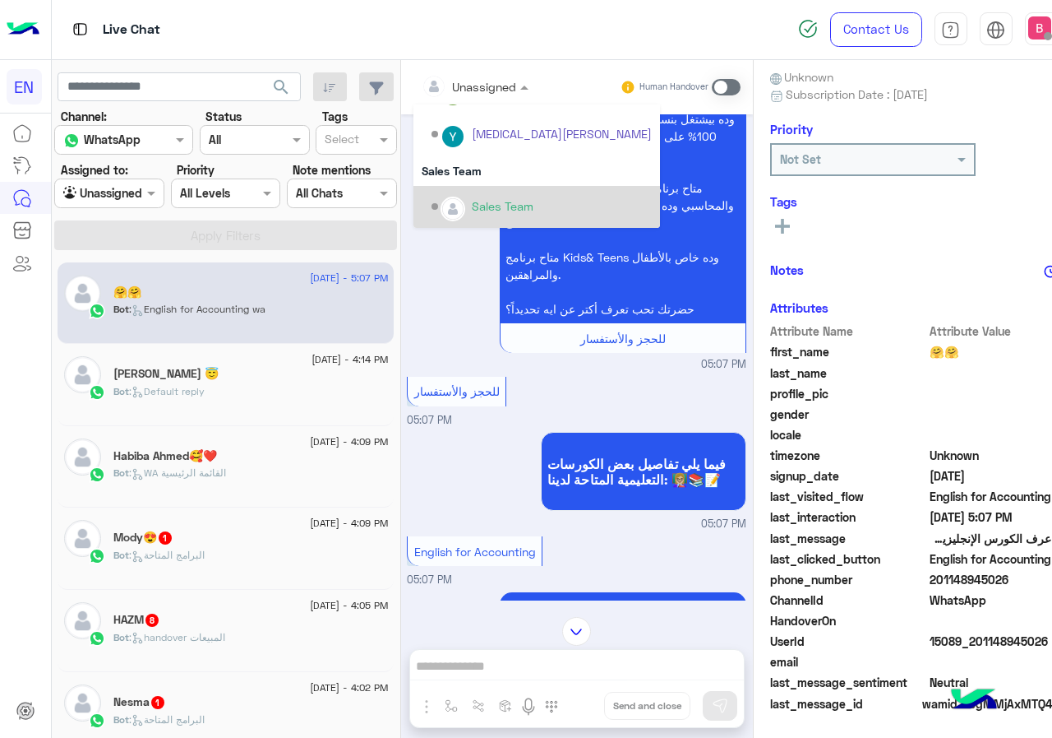
drag, startPoint x: 470, startPoint y: 195, endPoint x: 438, endPoint y: 249, distance: 63.0
click at [470, 196] on div "Sales Team" at bounding box center [542, 206] width 220 height 29
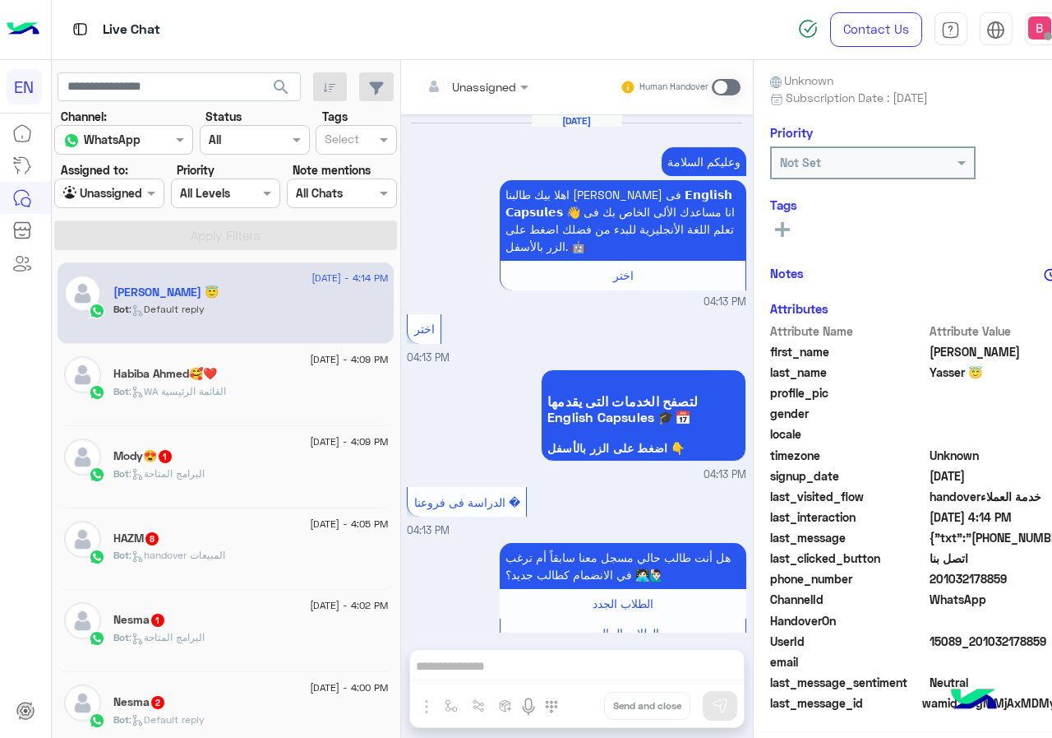
scroll to position [1077, 0]
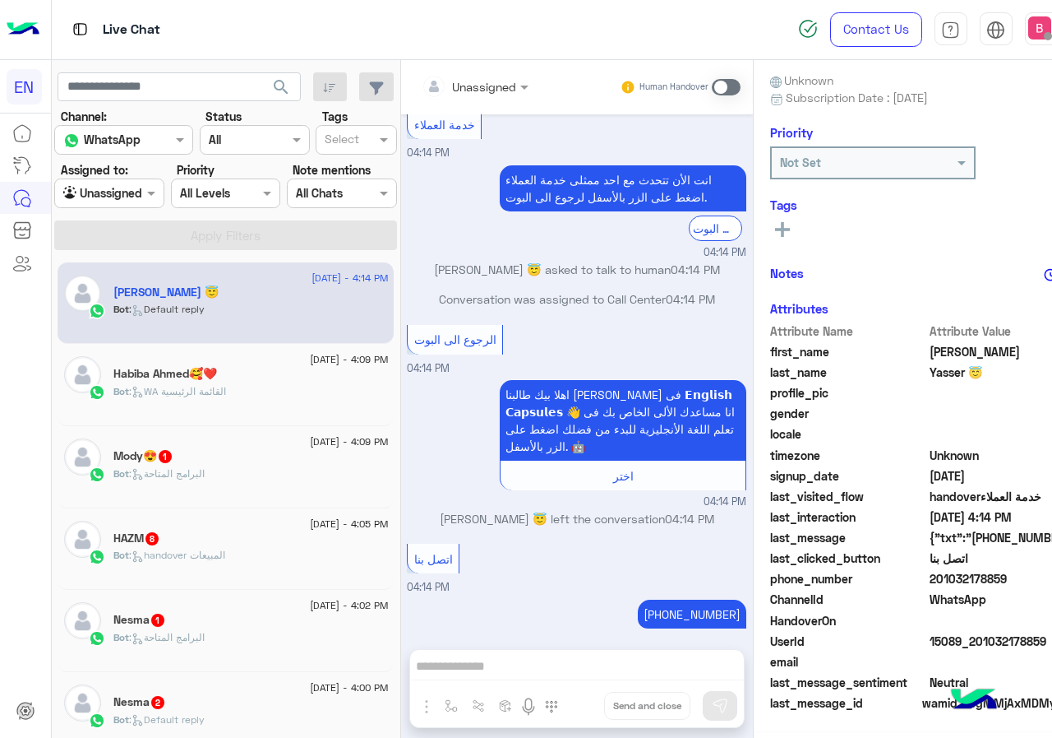
click at [271, 375] on div "Habiba Ahmed🥰❤️" at bounding box center [250, 375] width 275 height 17
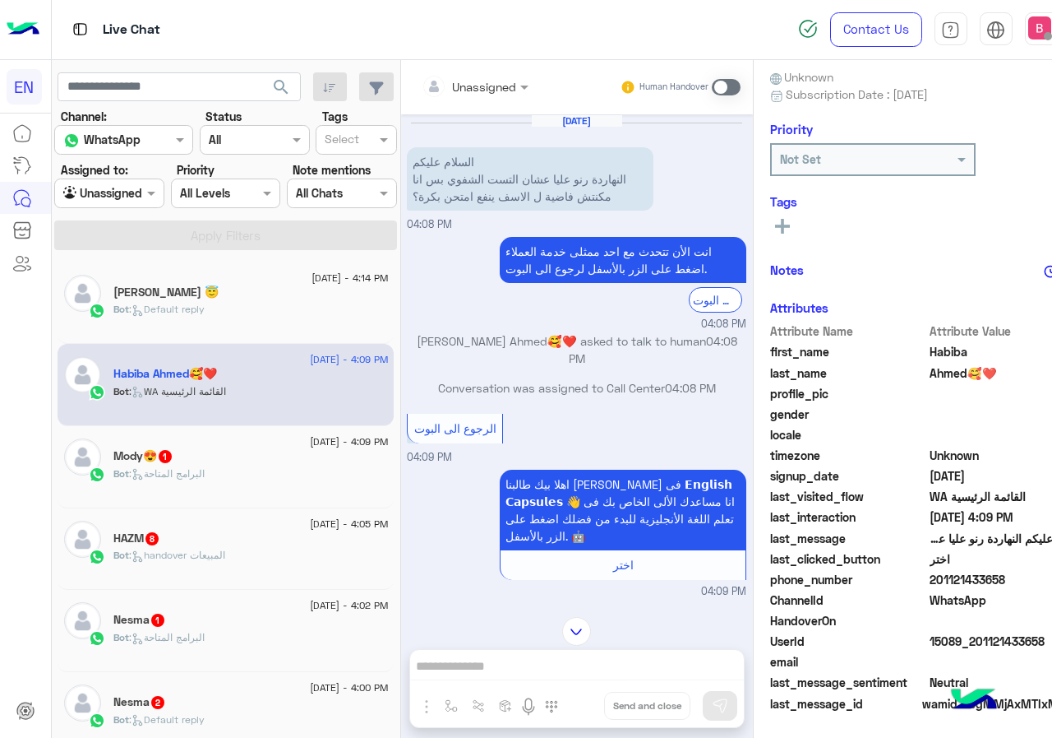
drag, startPoint x: 884, startPoint y: 582, endPoint x: 1006, endPoint y: 580, distance: 122.5
click at [1006, 580] on span "201121433658" at bounding box center [1008, 579] width 157 height 17
copy span "01121433658"
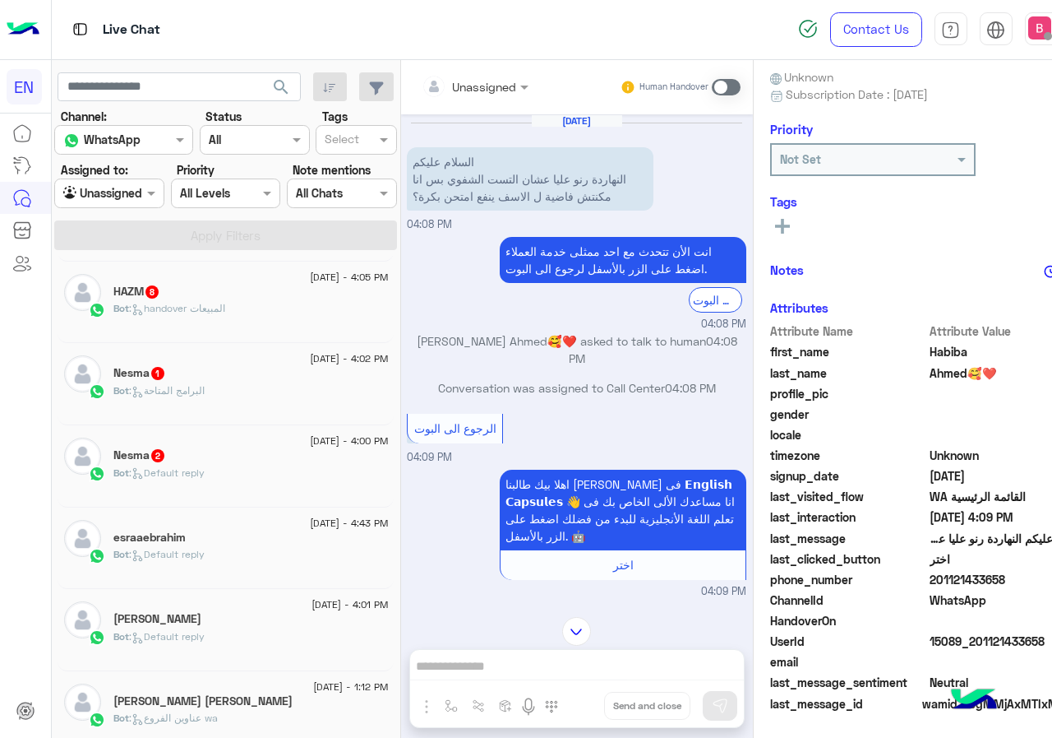
scroll to position [82, 0]
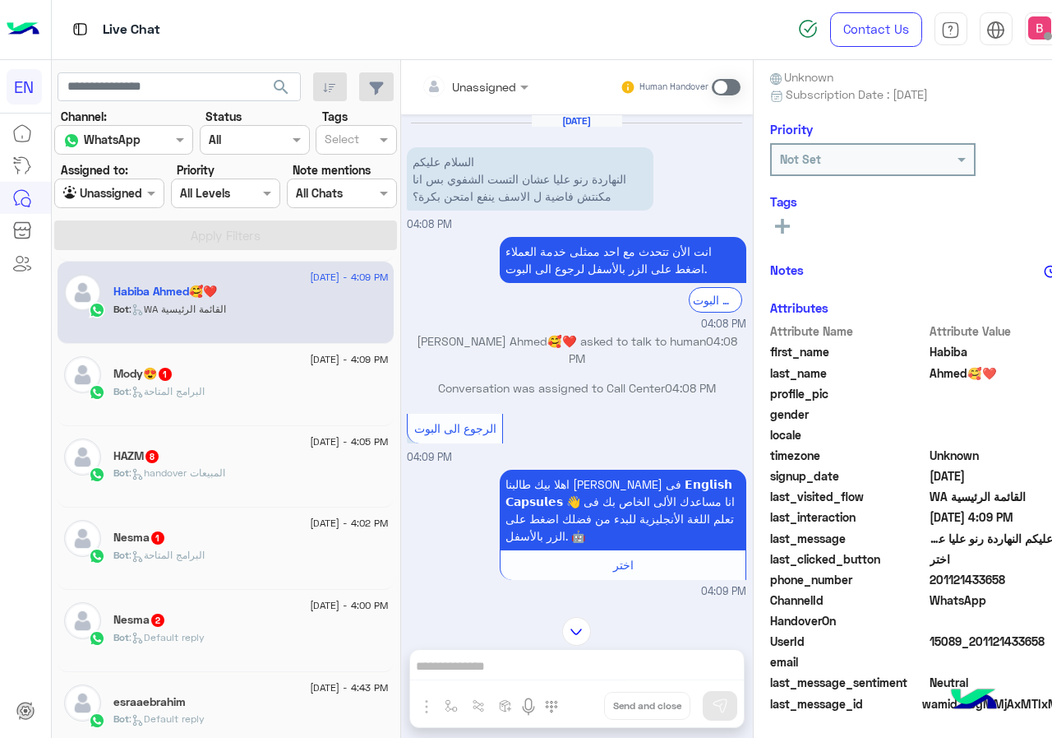
click at [258, 400] on div "Bot : البرامج المتاحة" at bounding box center [250, 398] width 275 height 29
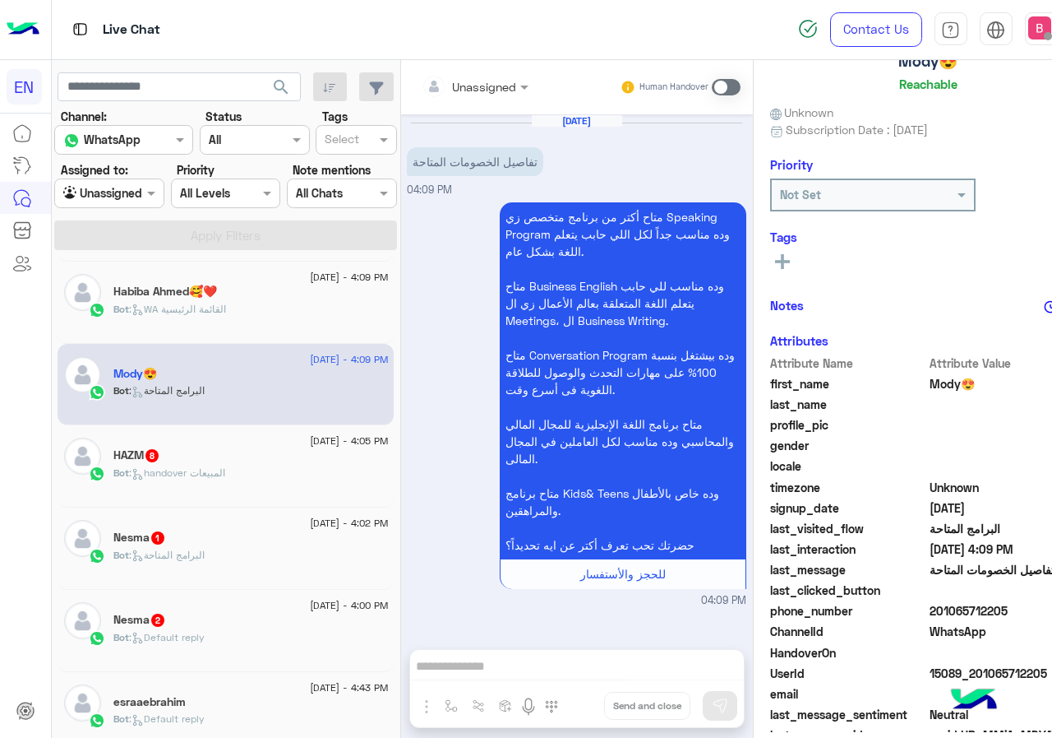
scroll to position [145, 0]
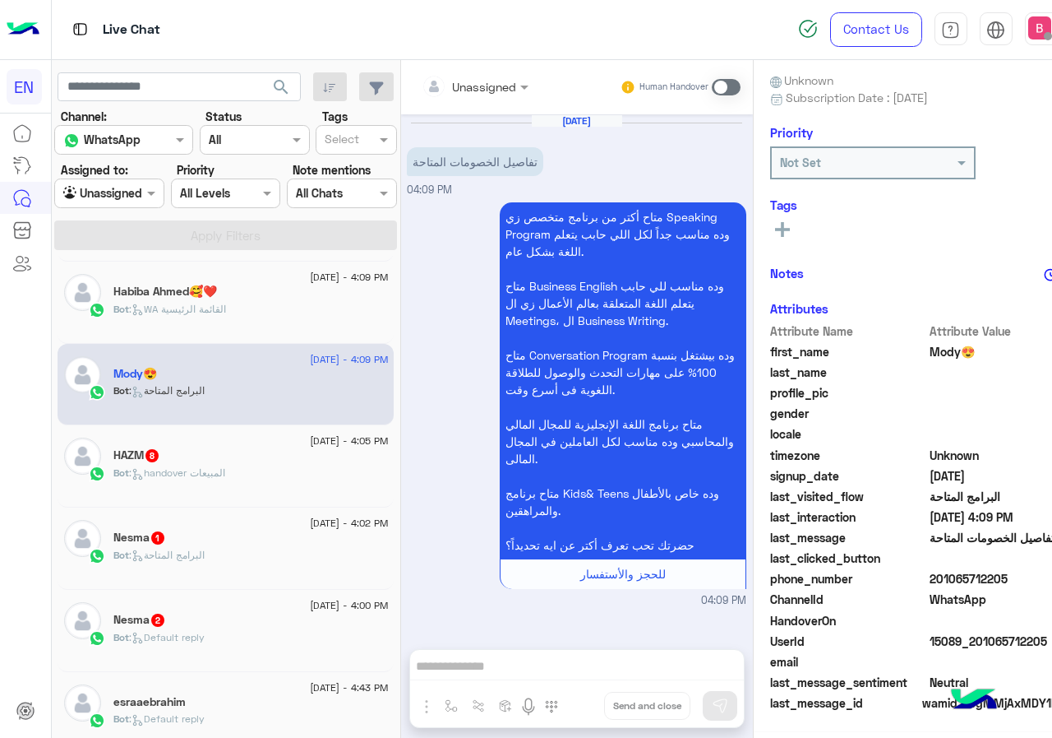
click at [437, 81] on input "text" at bounding box center [455, 86] width 67 height 17
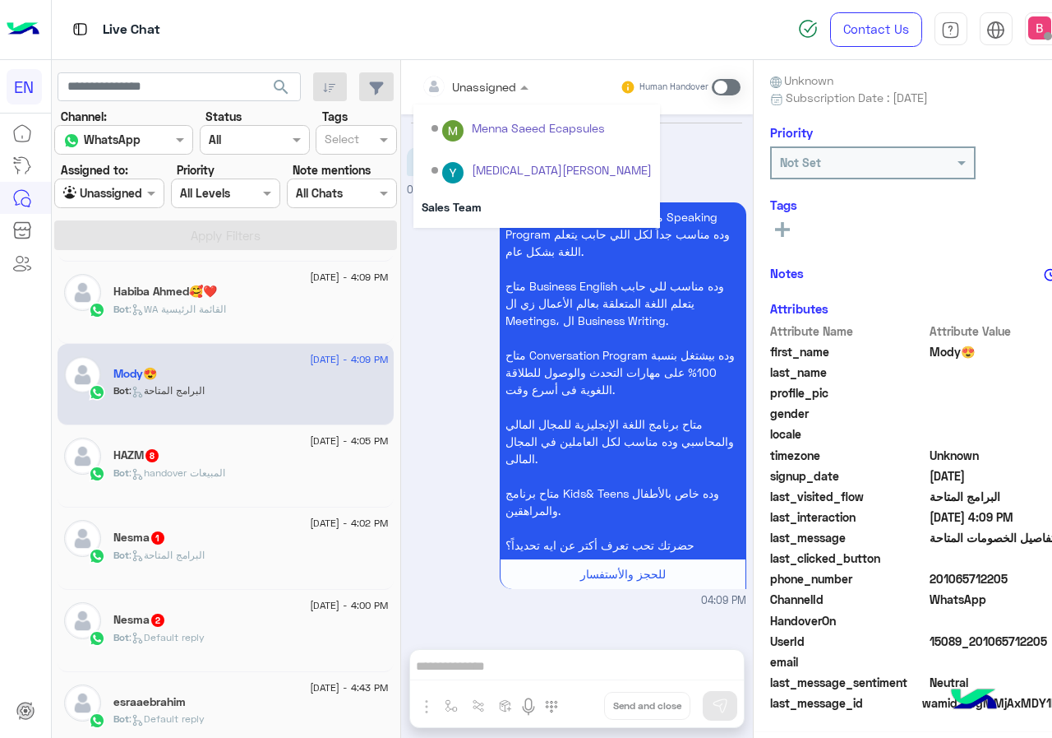
scroll to position [273, 0]
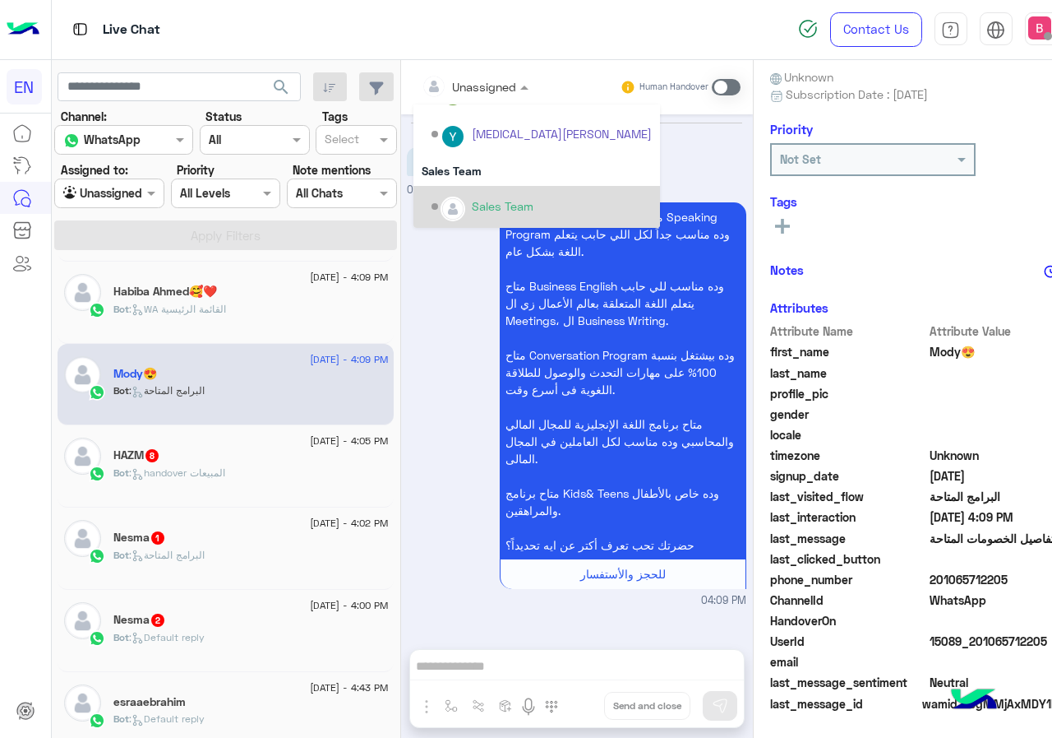
click at [440, 191] on div "Sales Team" at bounding box center [537, 207] width 247 height 42
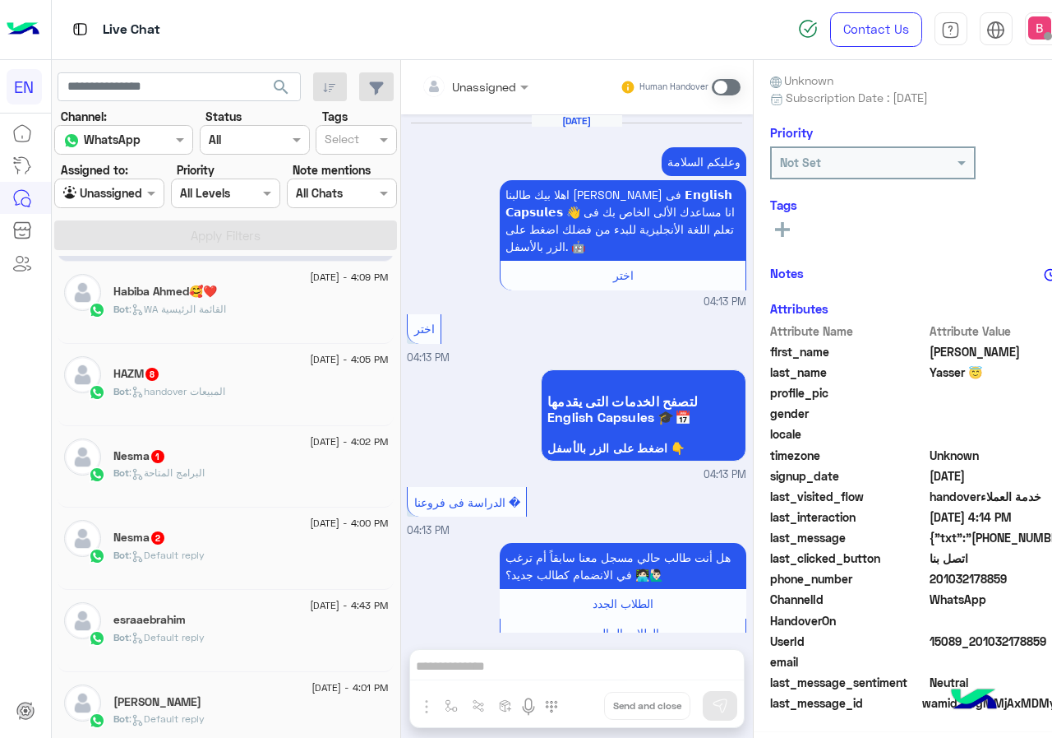
scroll to position [1077, 0]
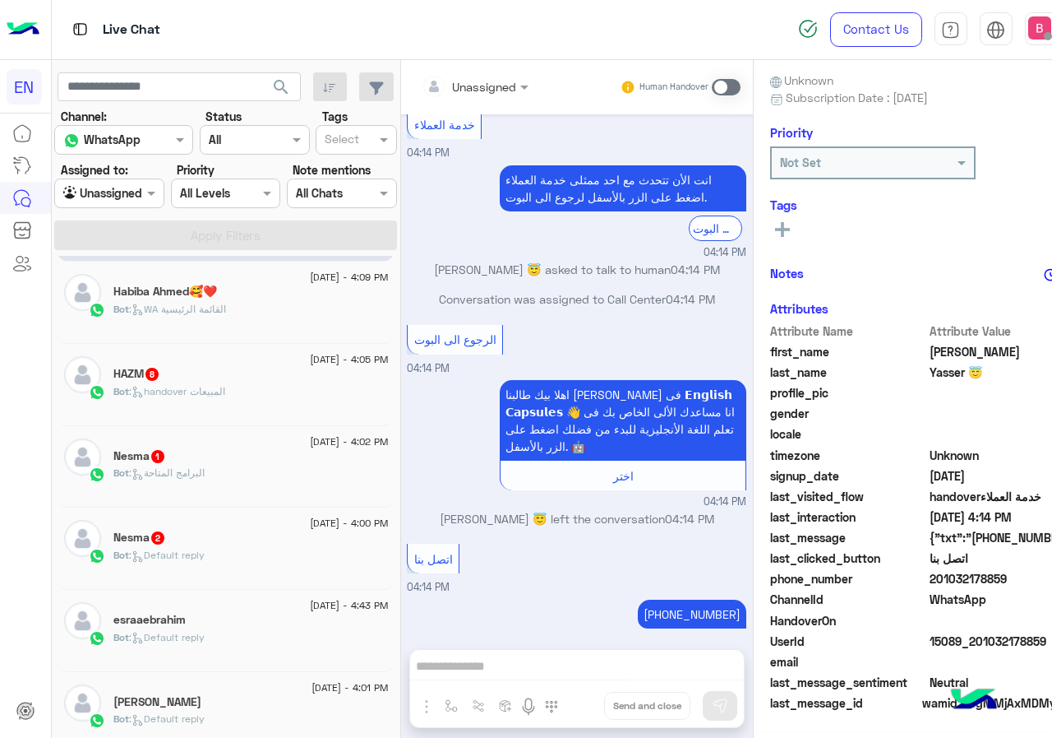
click at [248, 410] on div "Bot : handover المبيعات" at bounding box center [250, 398] width 275 height 29
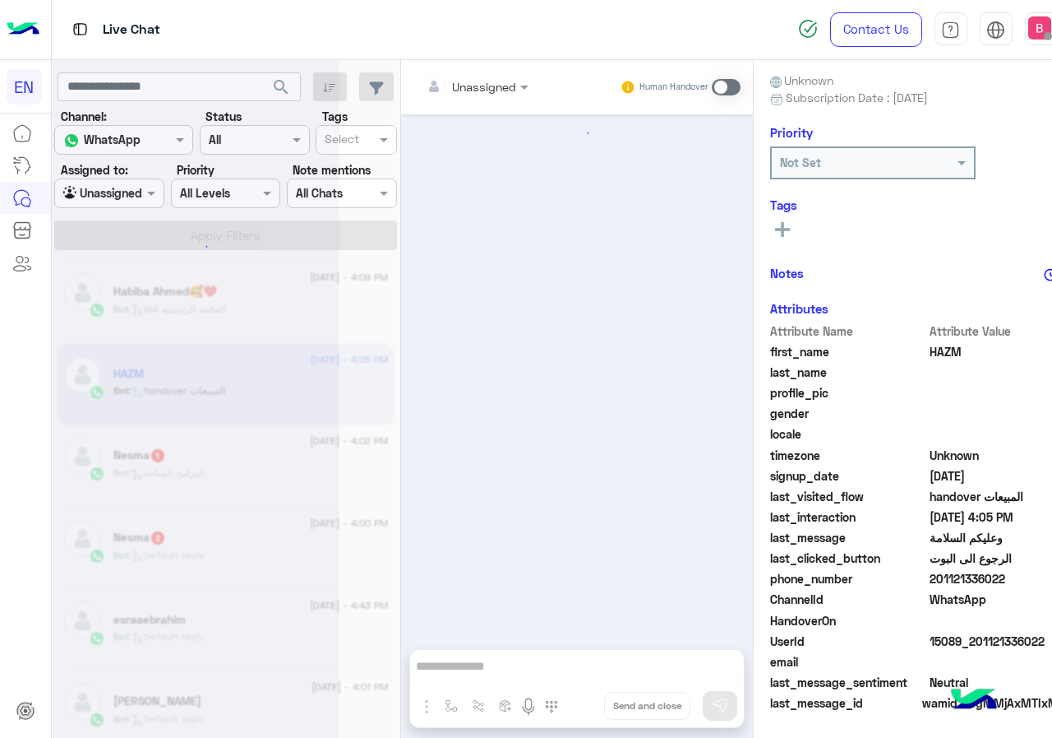
scroll to position [145, 0]
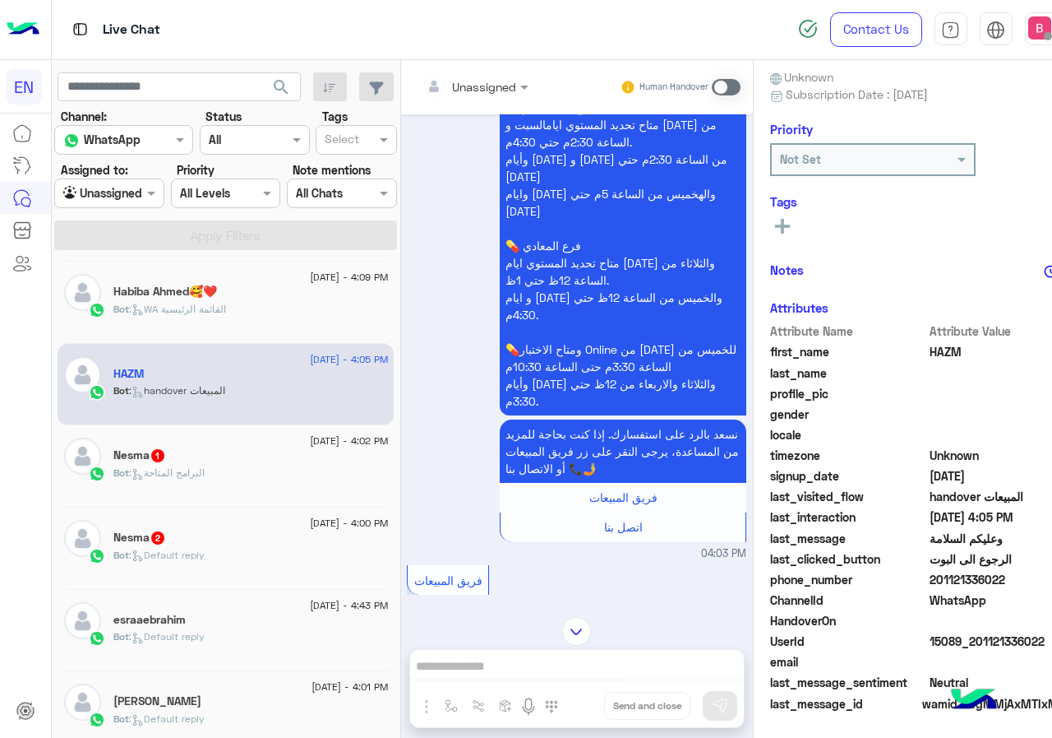
click at [423, 99] on div "Unassigned" at bounding box center [469, 86] width 95 height 33
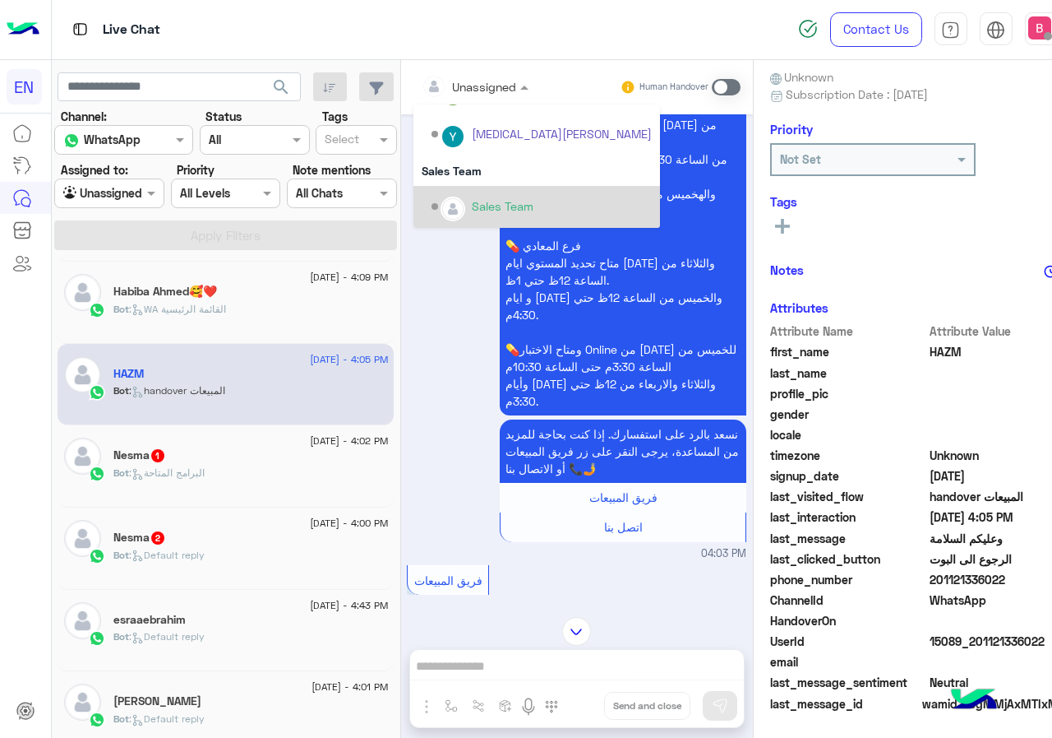
click at [432, 197] on div "Sales Team" at bounding box center [542, 206] width 220 height 29
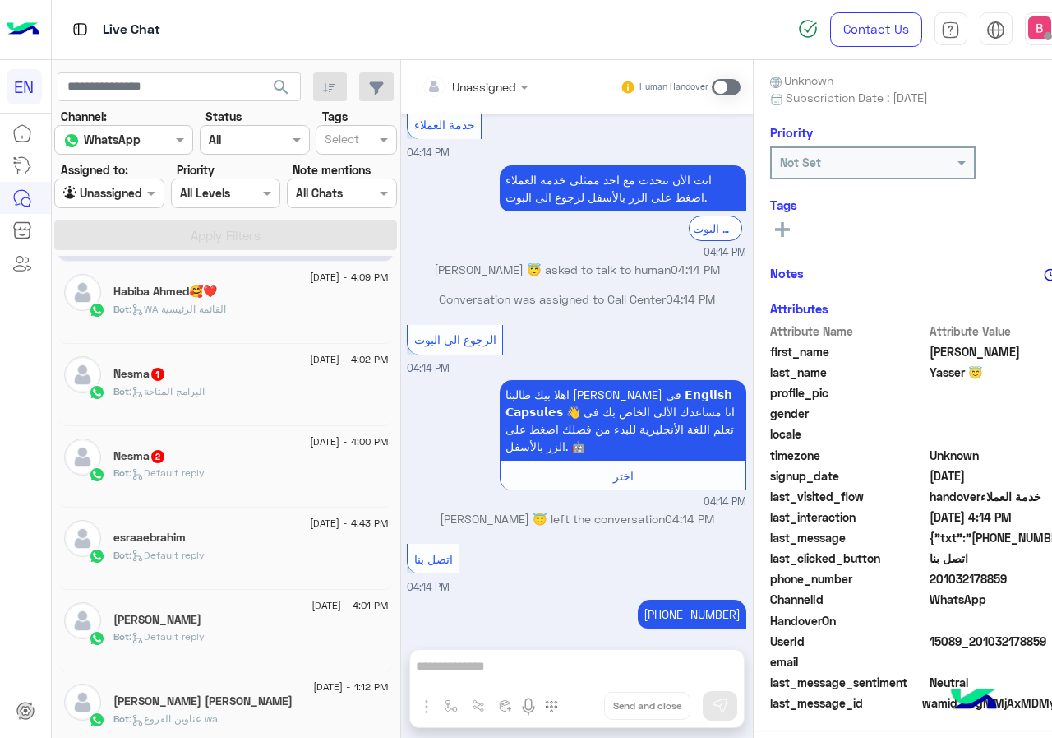
click at [236, 413] on div "[DATE] - 4:02 PM Nesma 1 Bot : البرامج المتاحة" at bounding box center [226, 385] width 336 height 82
click at [250, 384] on div "Bot : البرامج المتاحة" at bounding box center [250, 398] width 275 height 29
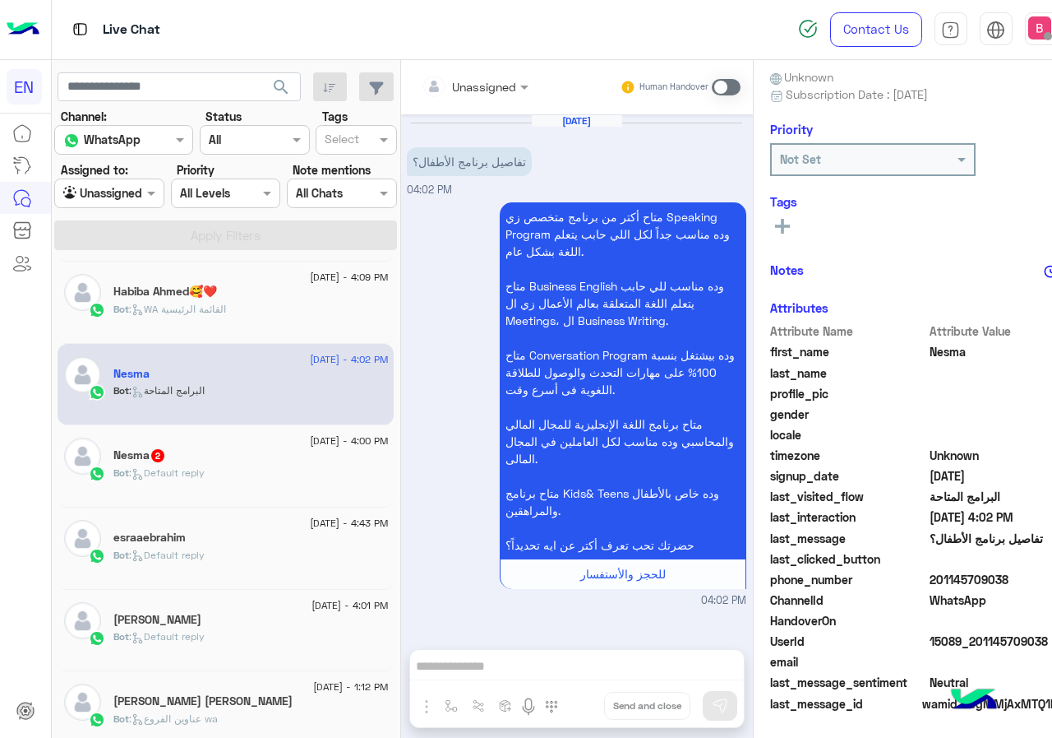
click at [433, 116] on div "[DATE] تفاصيل برنامج الأطفال؟ 04:02 PM" at bounding box center [577, 156] width 340 height 84
click at [452, 95] on div "Unassigned" at bounding box center [484, 86] width 64 height 17
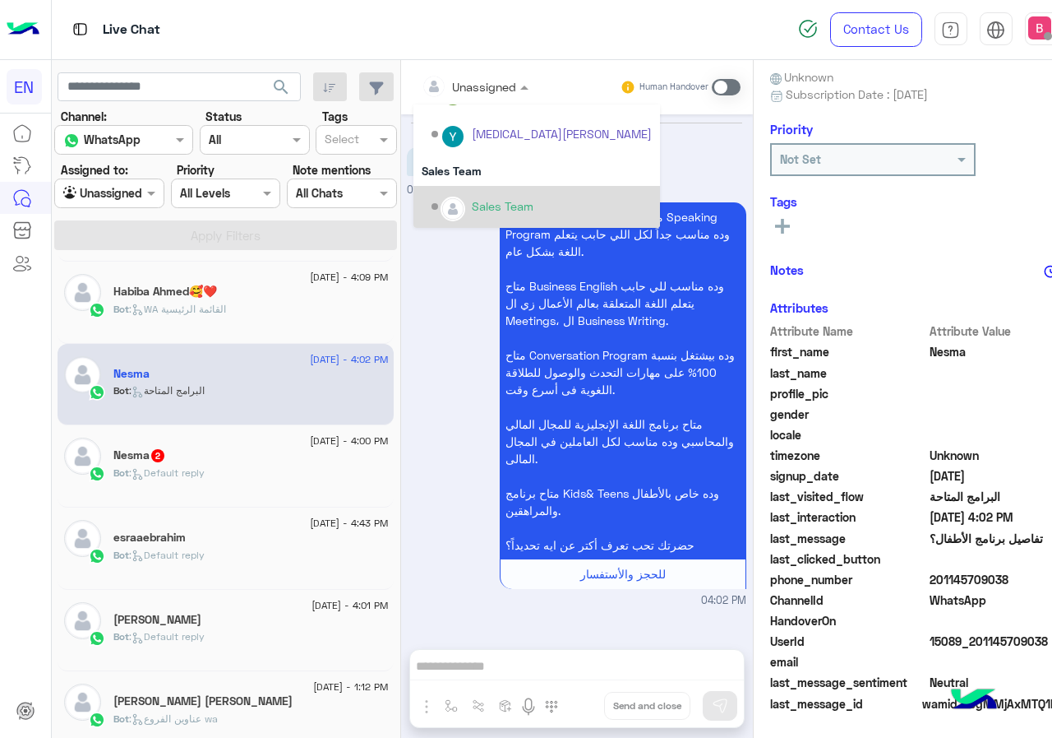
click at [472, 204] on div "Sales Team" at bounding box center [503, 205] width 62 height 17
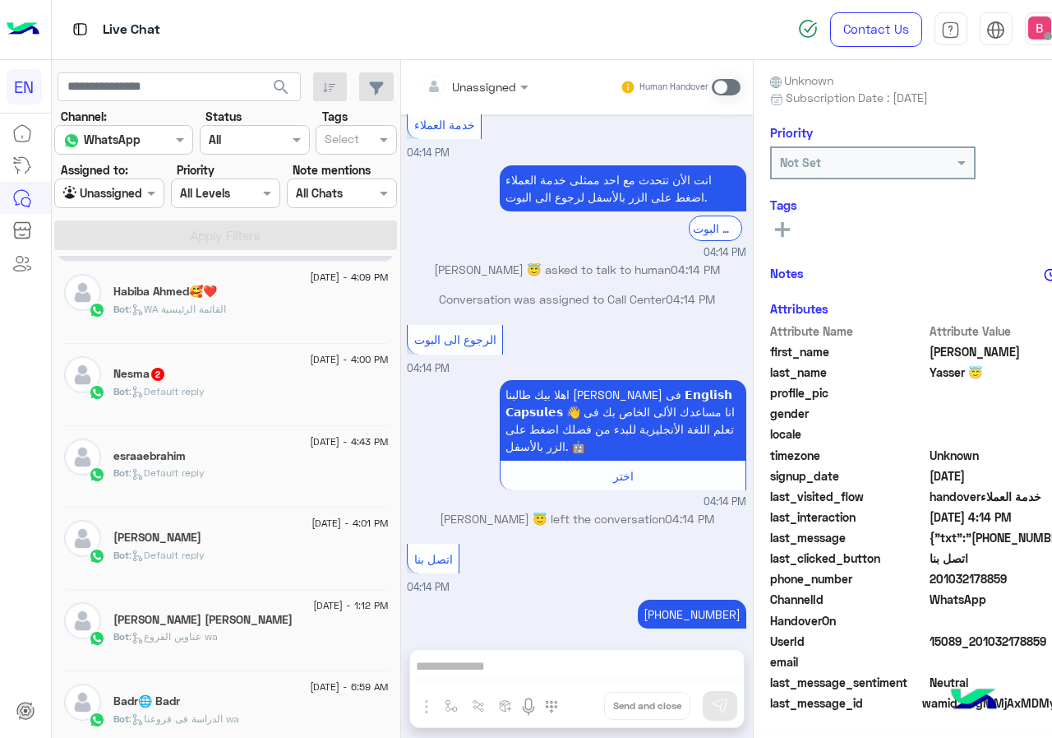
click at [261, 391] on div "Bot : Default reply" at bounding box center [250, 398] width 275 height 29
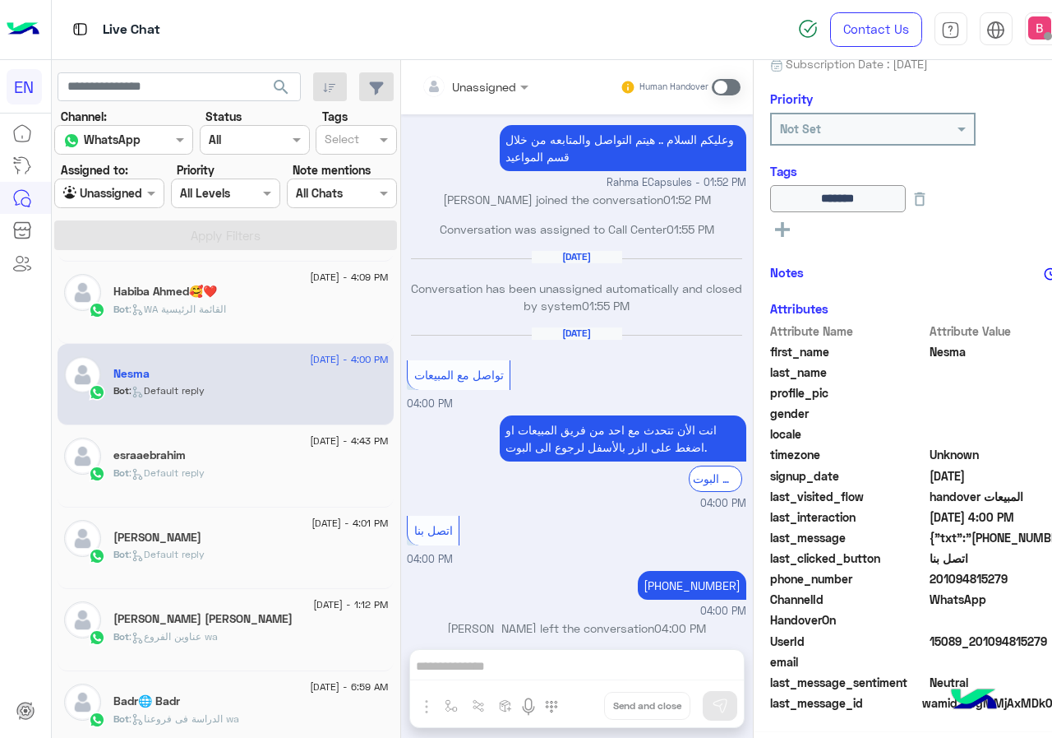
click at [436, 104] on div "Unassigned Human Handover" at bounding box center [577, 87] width 352 height 54
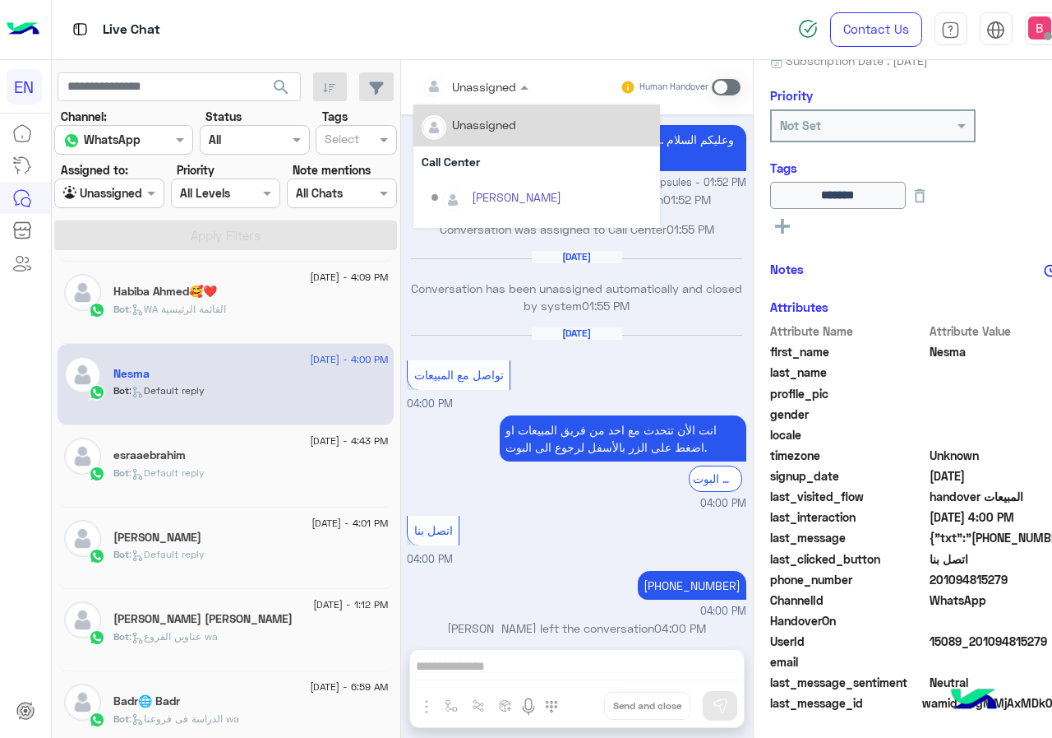
click at [431, 80] on input "text" at bounding box center [455, 86] width 67 height 17
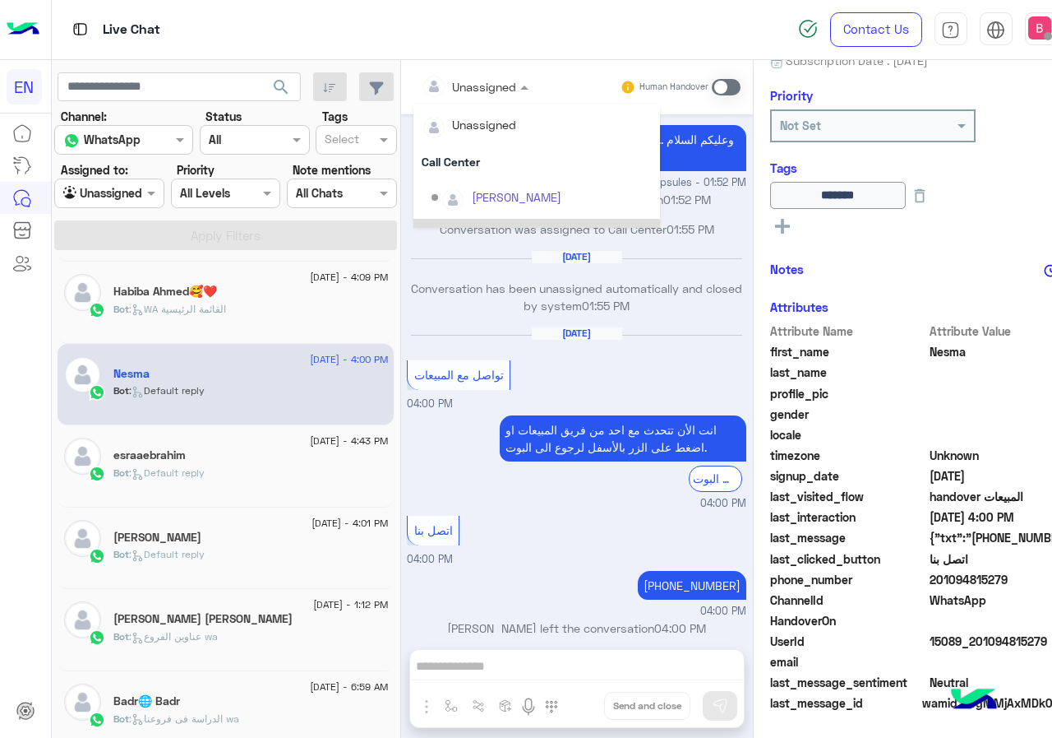
click at [407, 326] on div "[DATE] تواصل مع المبيعات 04:00 PM" at bounding box center [577, 368] width 340 height 85
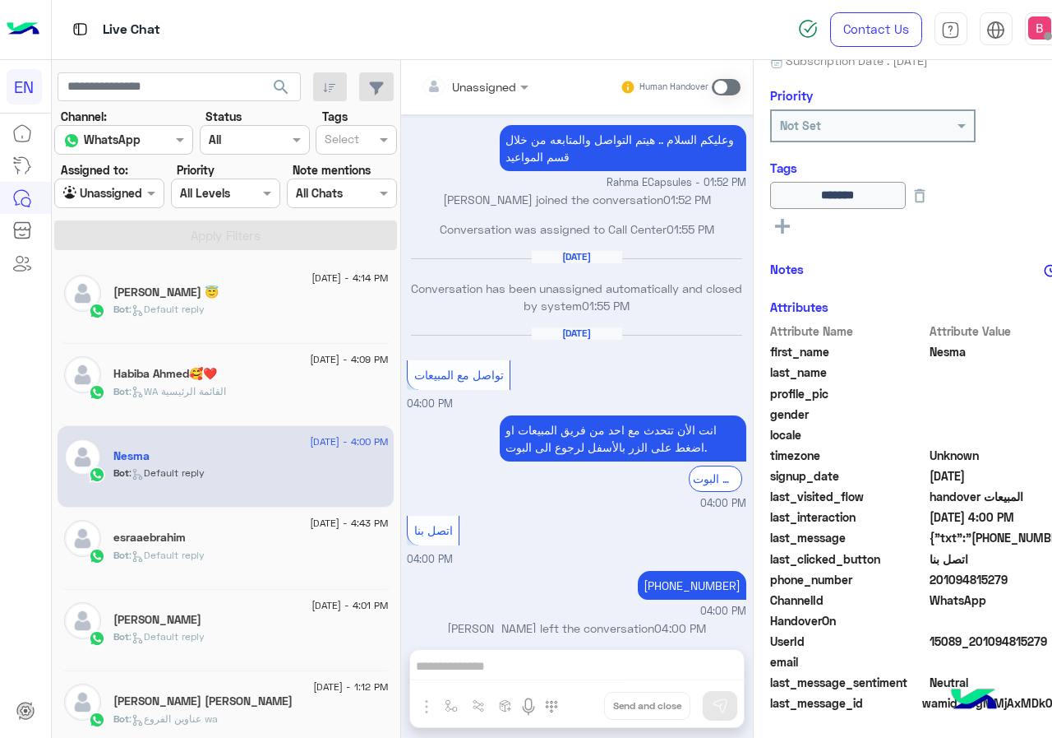
click at [197, 398] on p "Bot : WA القائمة الرئيسية" at bounding box center [169, 391] width 113 height 15
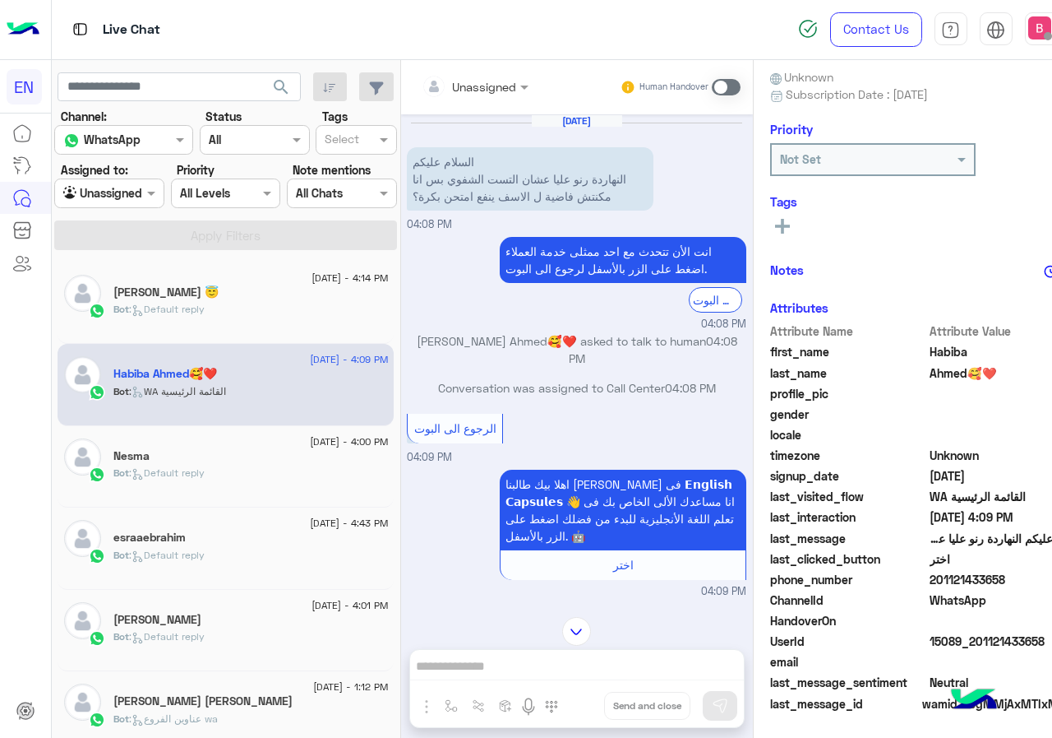
click at [454, 662] on div "Unassigned Human Handover [DATE] السلام عليكم النهاردة رنو عليا عشان التست الشف…" at bounding box center [577, 402] width 352 height 684
click at [712, 88] on span at bounding box center [726, 87] width 29 height 16
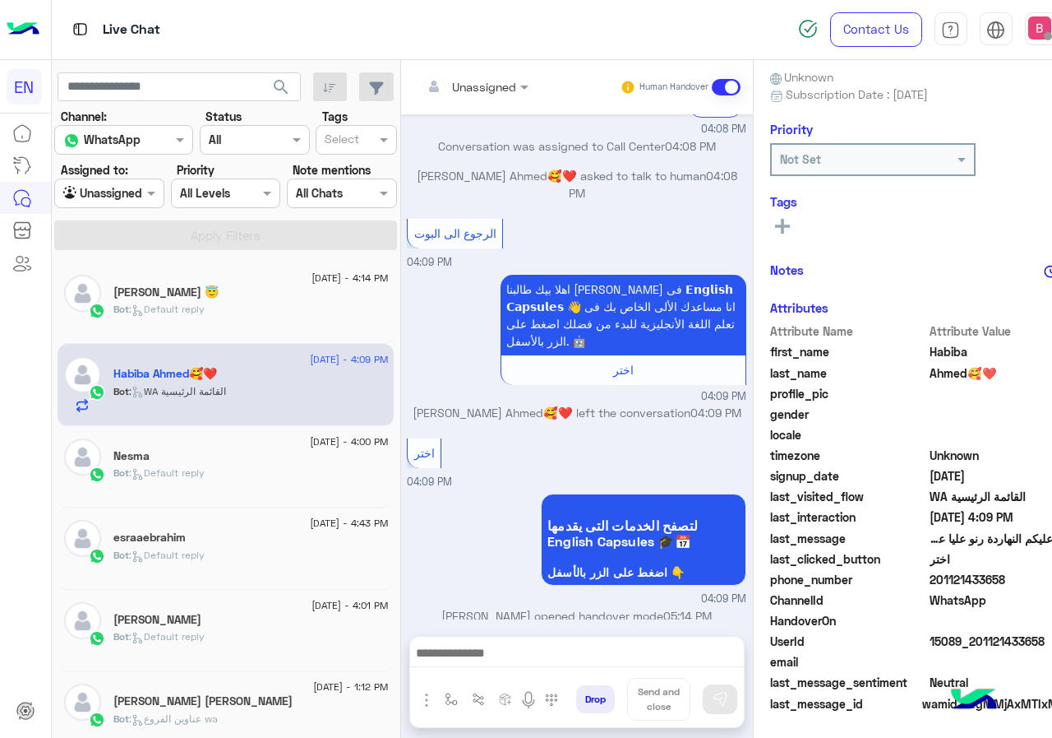
click at [547, 641] on div at bounding box center [577, 656] width 334 height 41
click at [551, 650] on div at bounding box center [577, 656] width 334 height 41
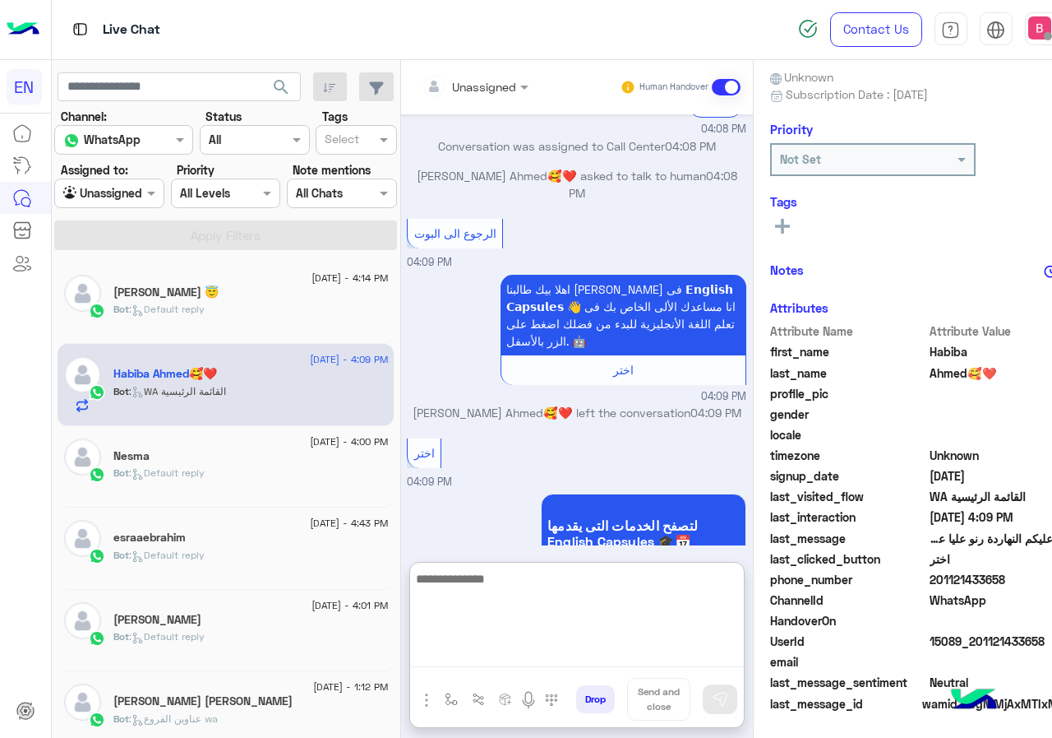
click at [551, 653] on textarea at bounding box center [577, 617] width 334 height 99
type textarea "**********"
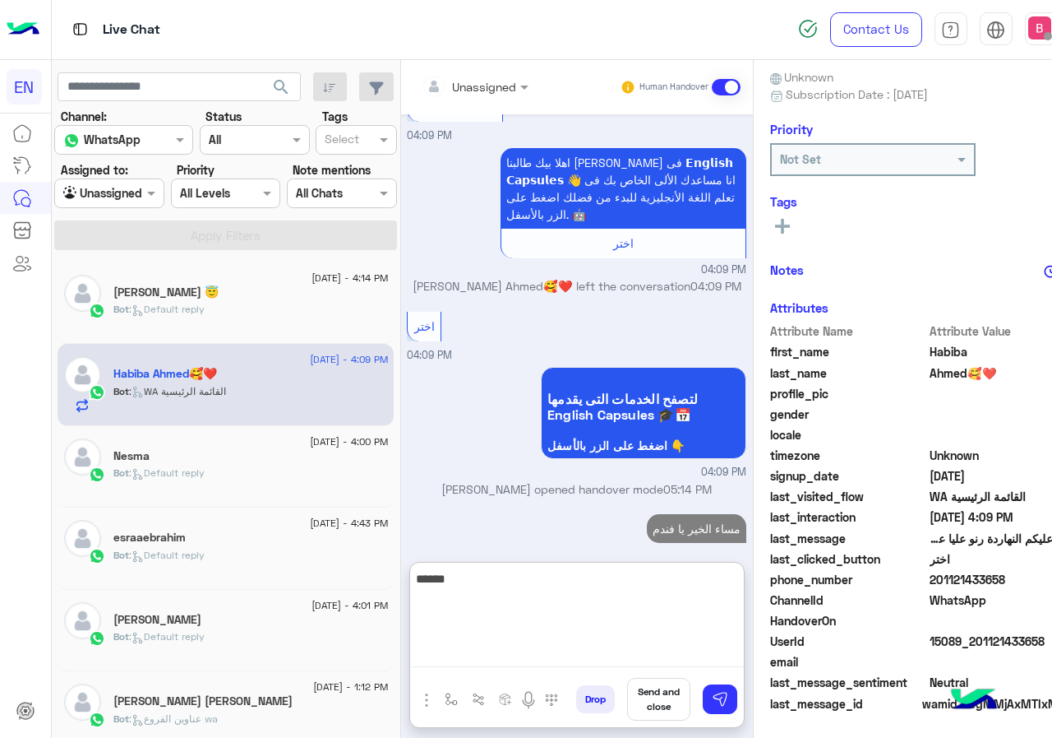
type textarea "*******"
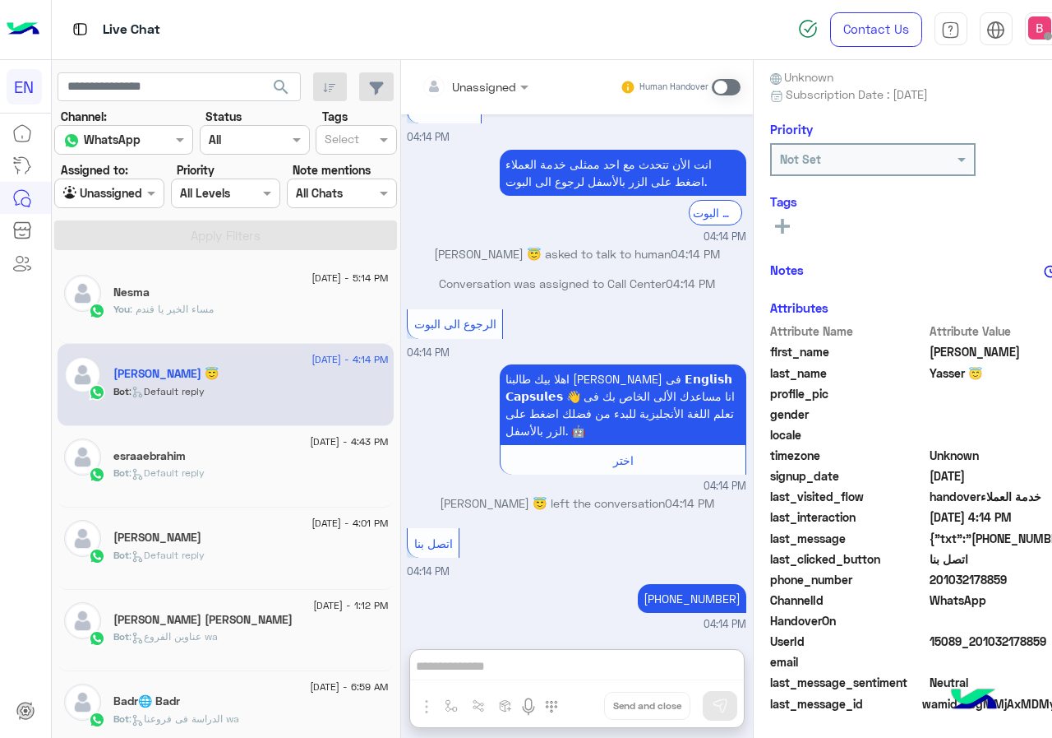
drag, startPoint x: 103, startPoint y: 165, endPoint x: 107, endPoint y: 199, distance: 34.0
click at [103, 167] on label "Assigned to:" at bounding box center [94, 169] width 67 height 17
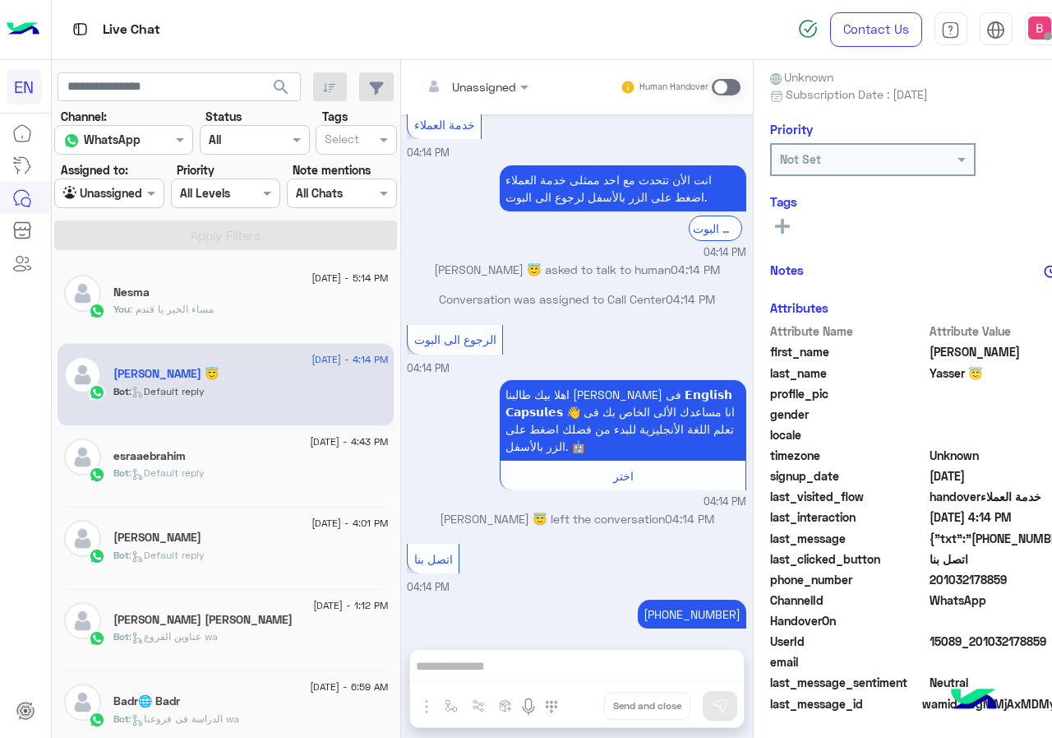
click at [114, 205] on div "Agent Filter Unassigned" at bounding box center [109, 193] width 110 height 30
click at [111, 288] on b "Your Inbox" at bounding box center [108, 288] width 58 height 14
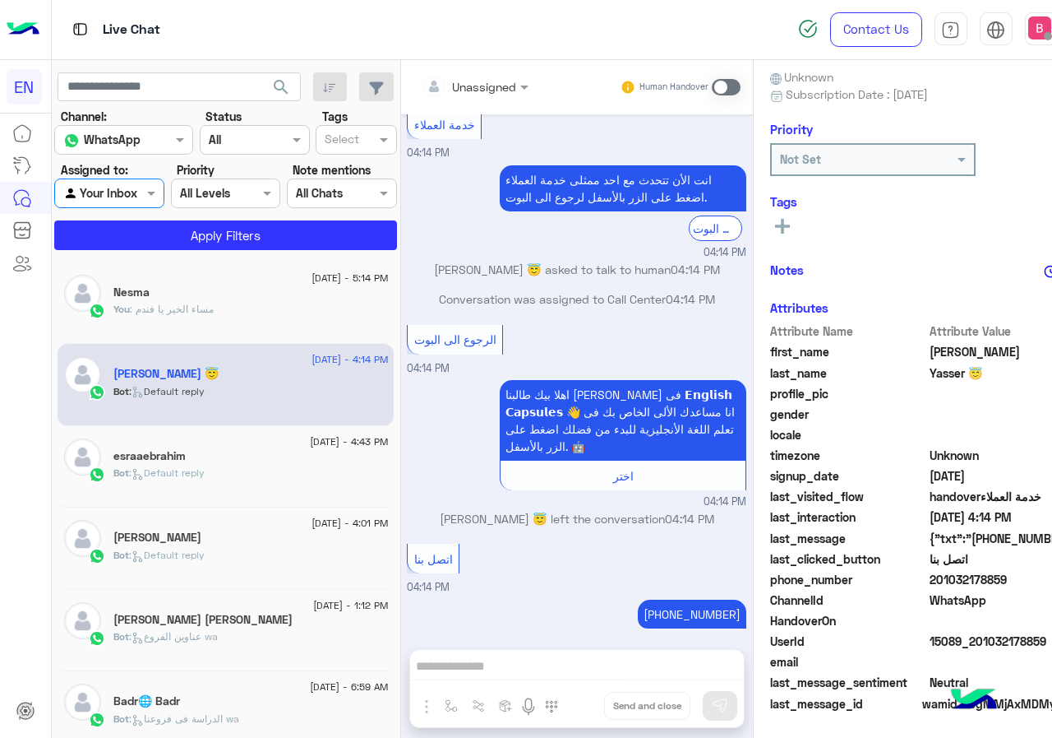
click at [167, 208] on section "Channel: Channel WhatsApp Status Channel All Tags Select Assigned to: Agent Fil…" at bounding box center [226, 179] width 324 height 142
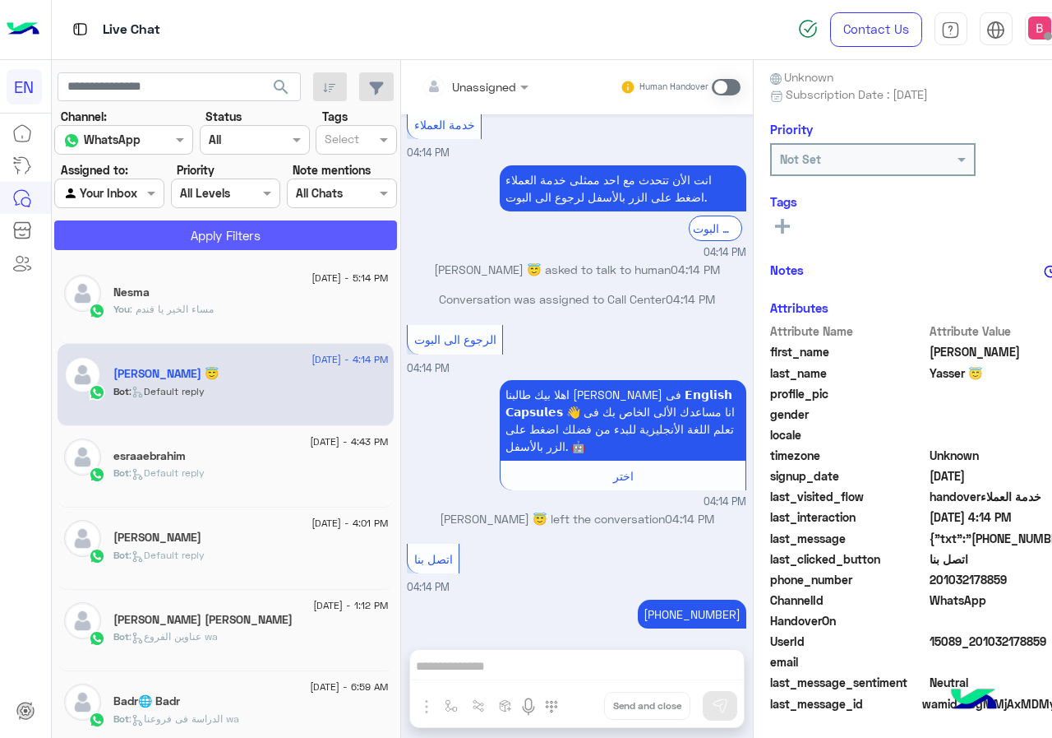
click at [207, 230] on button "Apply Filters" at bounding box center [225, 235] width 343 height 30
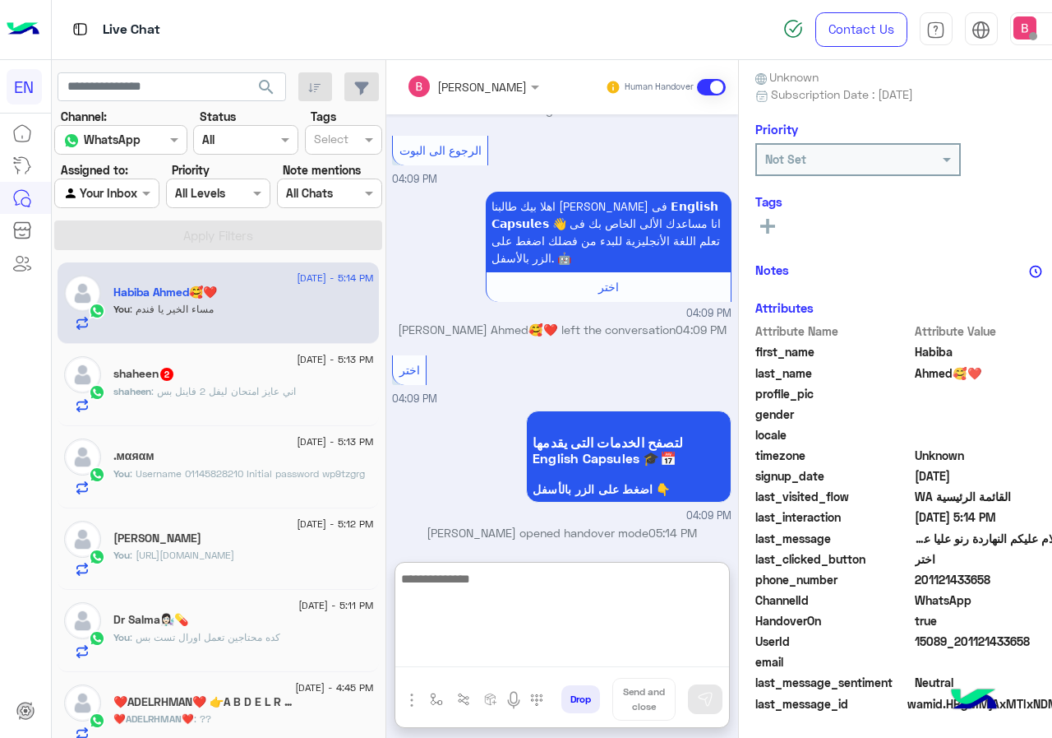
click at [519, 653] on textarea at bounding box center [562, 617] width 334 height 99
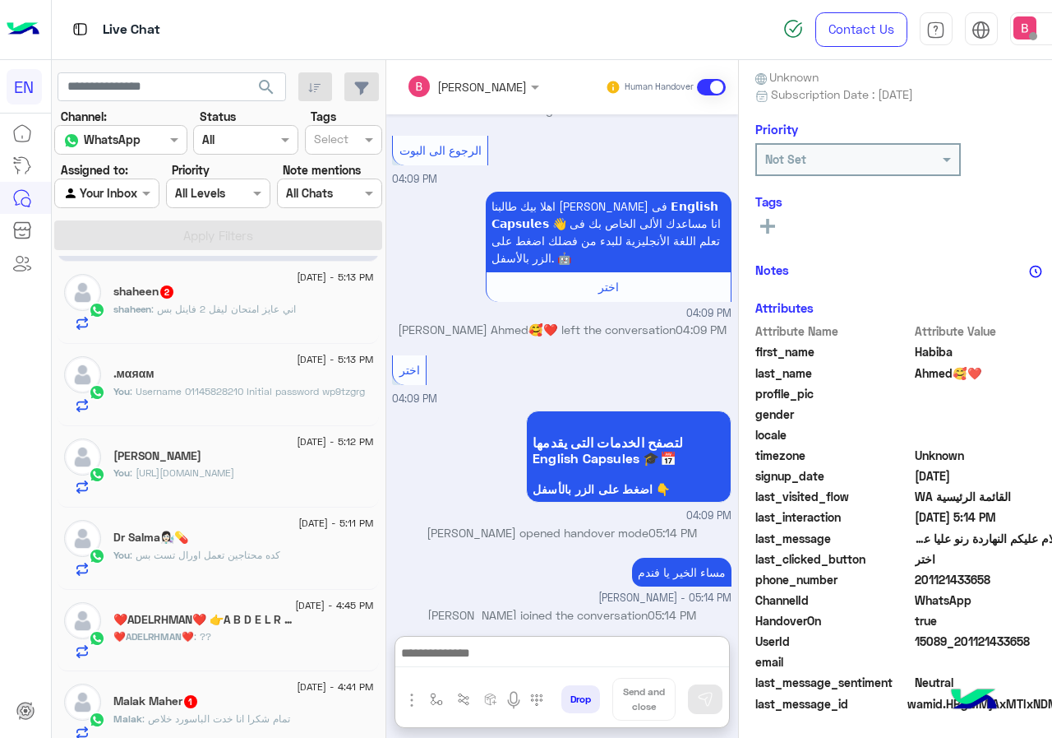
click at [298, 632] on div "❤️ADELRHMAN❤️ : ??" at bounding box center [243, 643] width 260 height 29
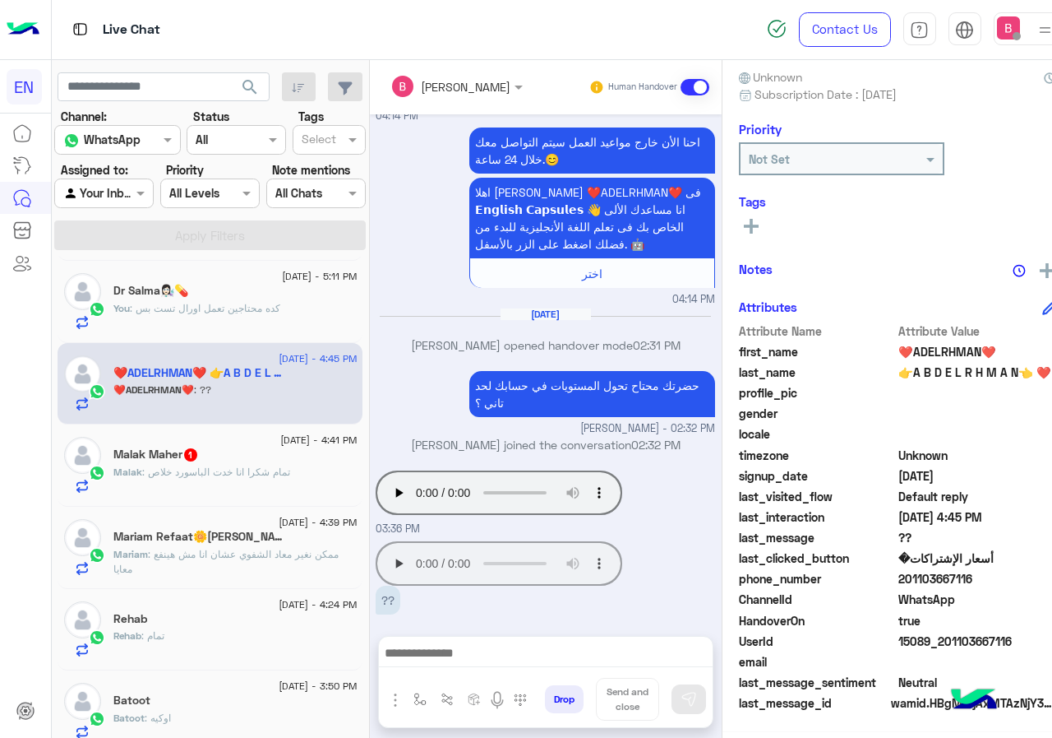
click at [296, 469] on div "Malak : تمام شكرا انا خدت الباسورد خلاص" at bounding box center [234, 479] width 243 height 29
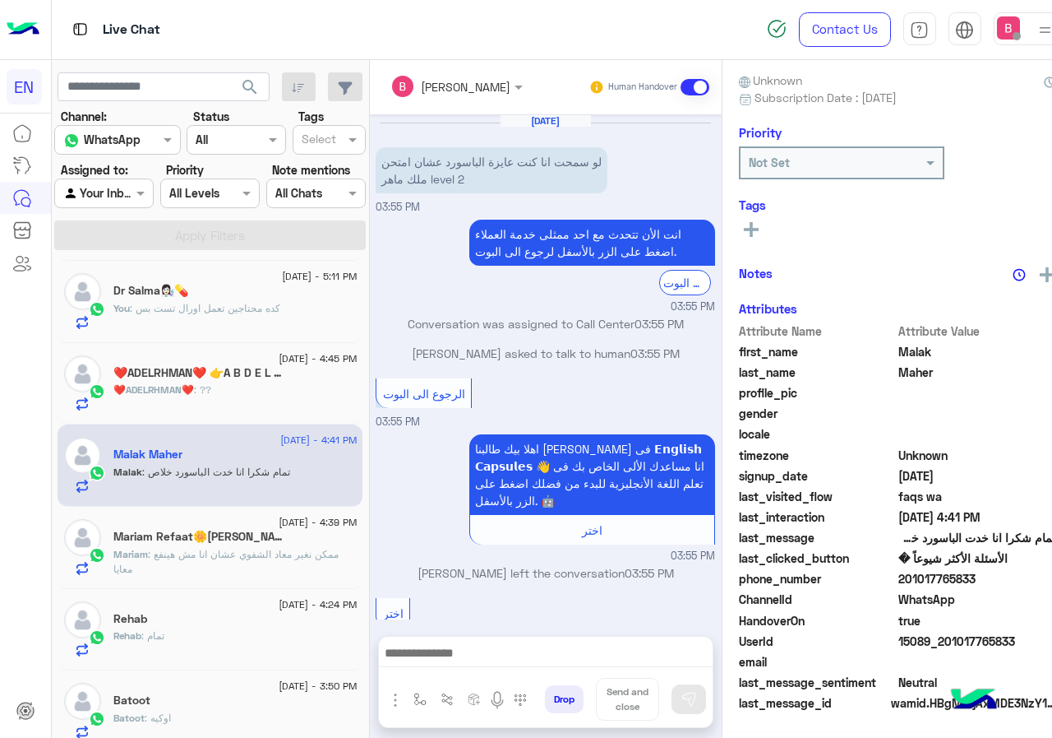
scroll to position [475, 0]
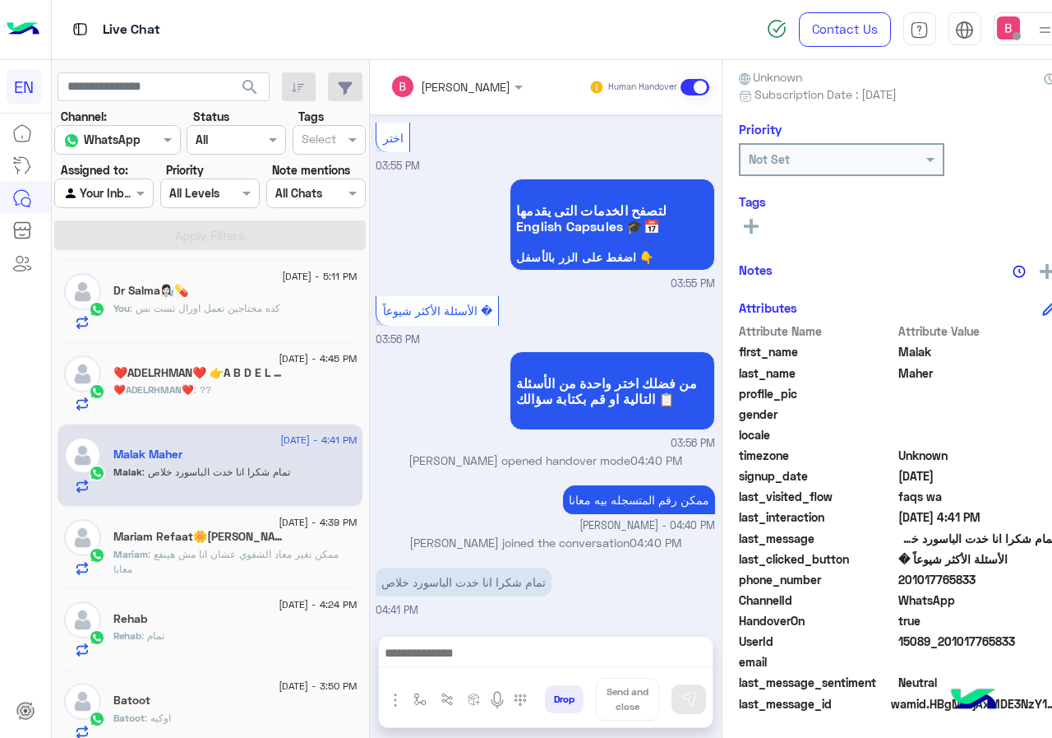
click at [221, 549] on span ": ممكن نغير معاد الشفوي عشان انا مش هينفع معايا" at bounding box center [225, 561] width 225 height 27
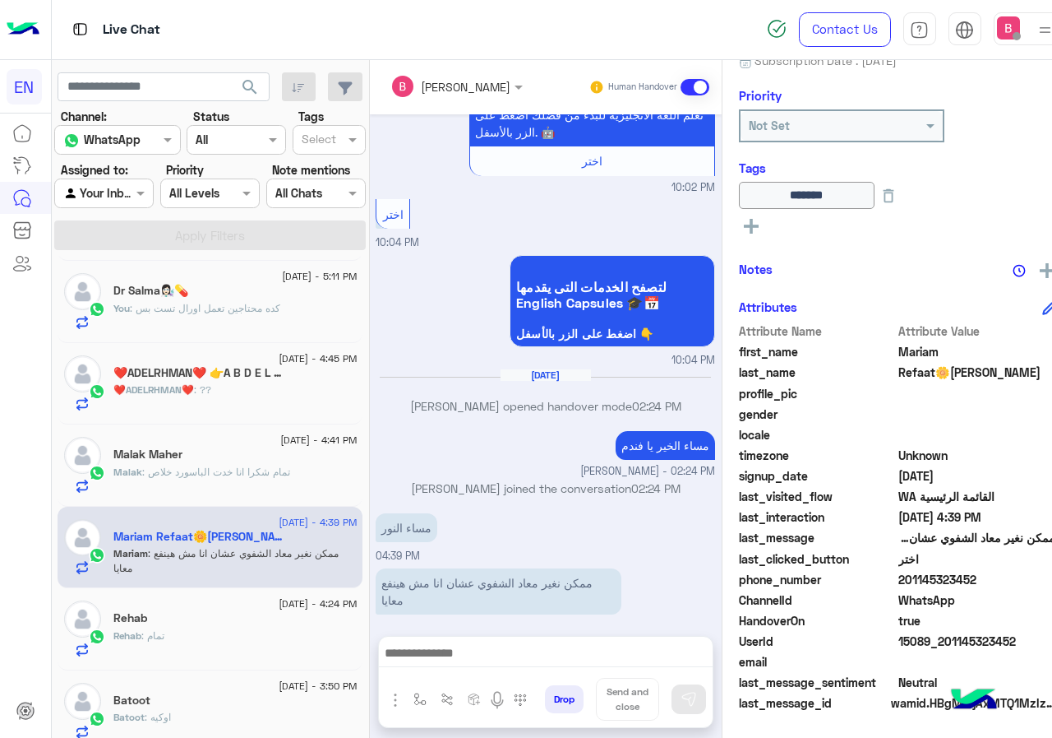
drag, startPoint x: 935, startPoint y: 580, endPoint x: 990, endPoint y: 584, distance: 55.2
click at [1048, 587] on span "201145323452" at bounding box center [977, 579] width 157 height 17
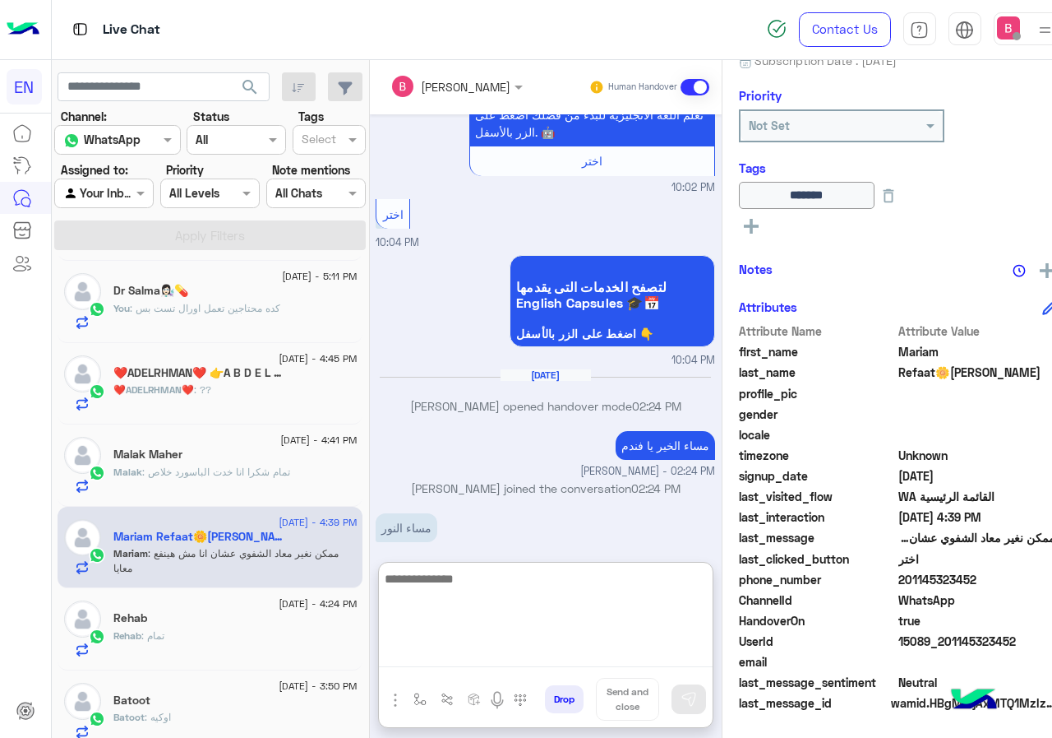
click at [641, 645] on textarea at bounding box center [546, 617] width 334 height 99
type textarea "**********"
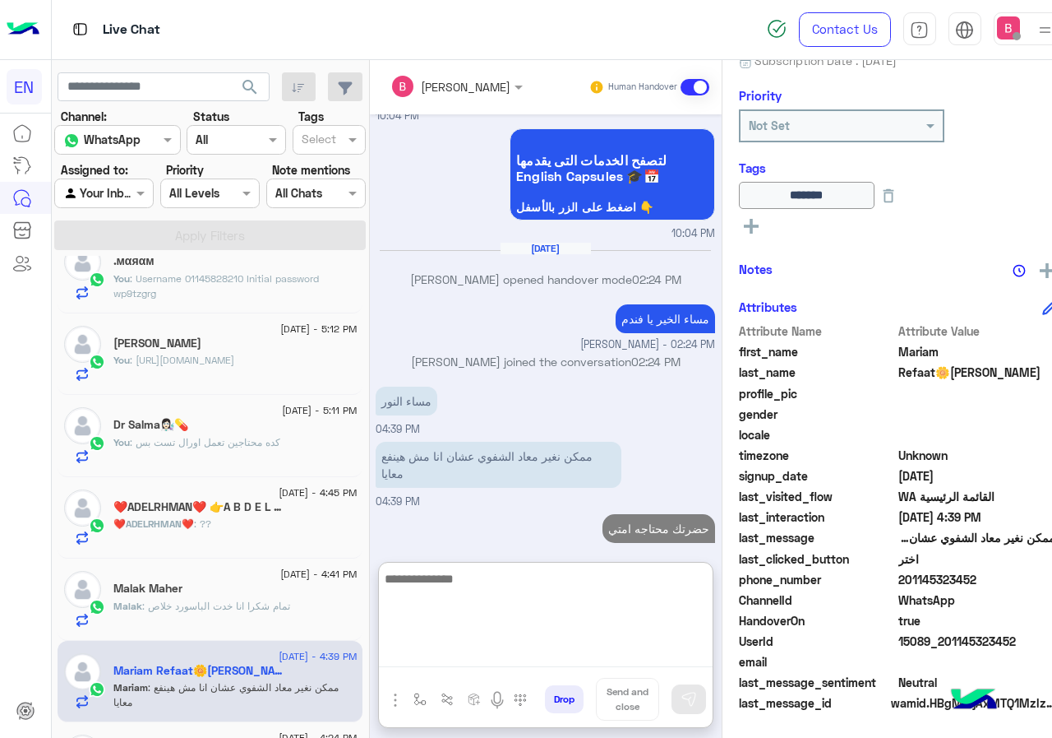
scroll to position [82, 0]
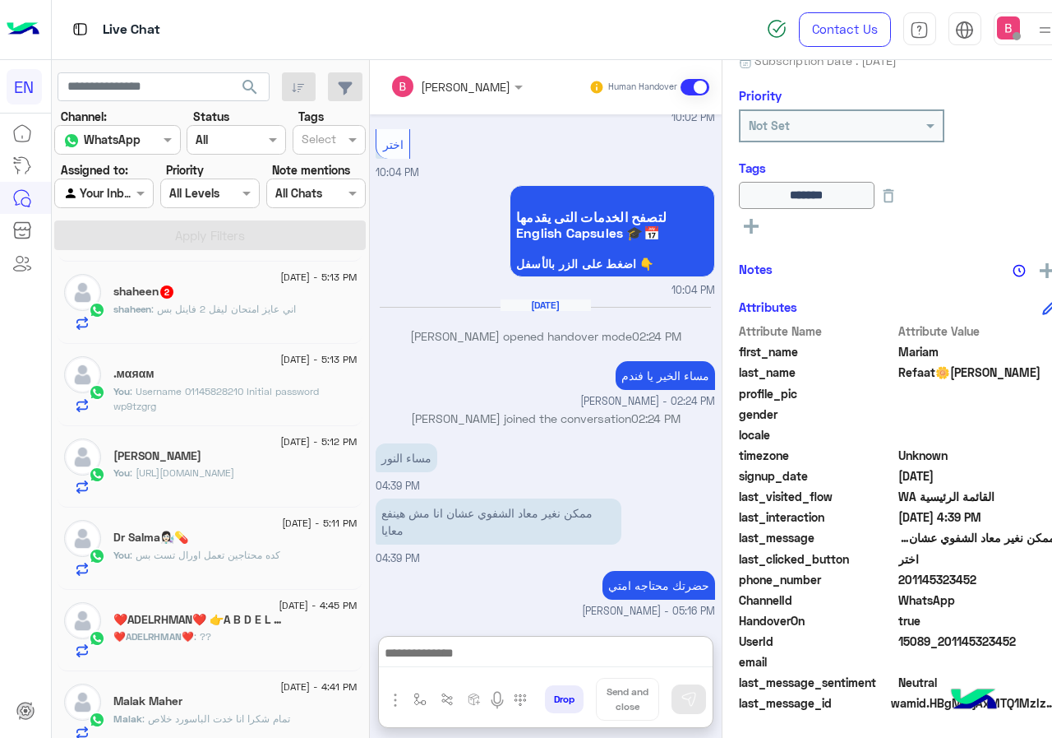
click at [299, 317] on div "shaheen : [PERSON_NAME] امتحان ليفل 2 فاينل بس" at bounding box center [234, 316] width 243 height 29
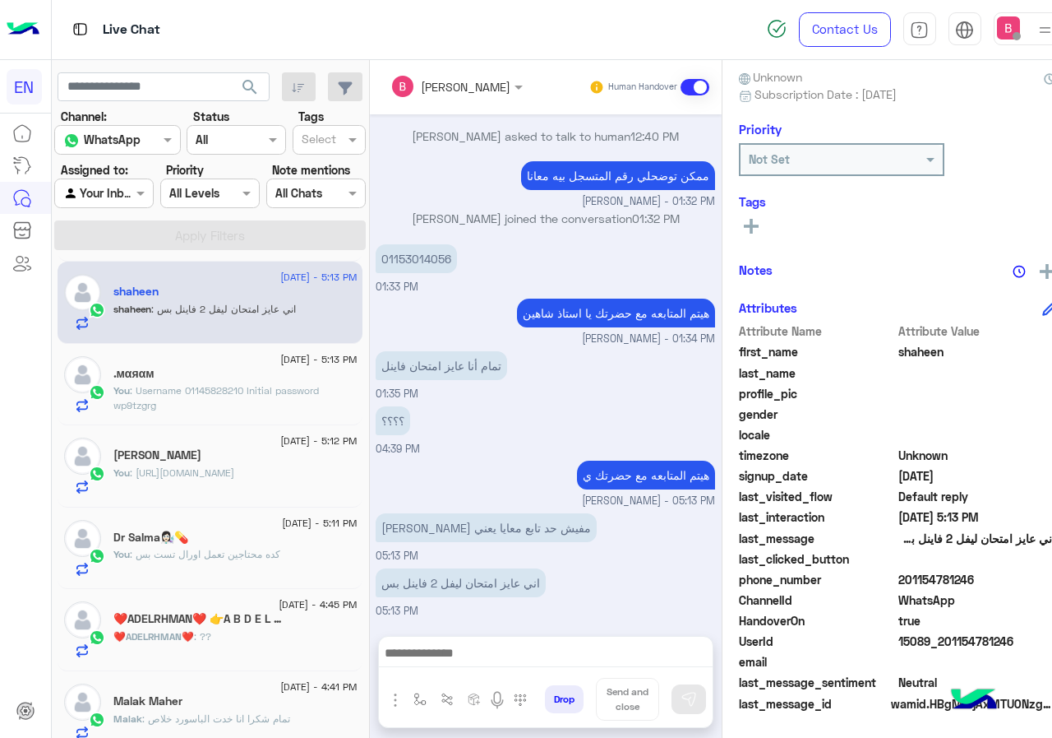
scroll to position [164, 0]
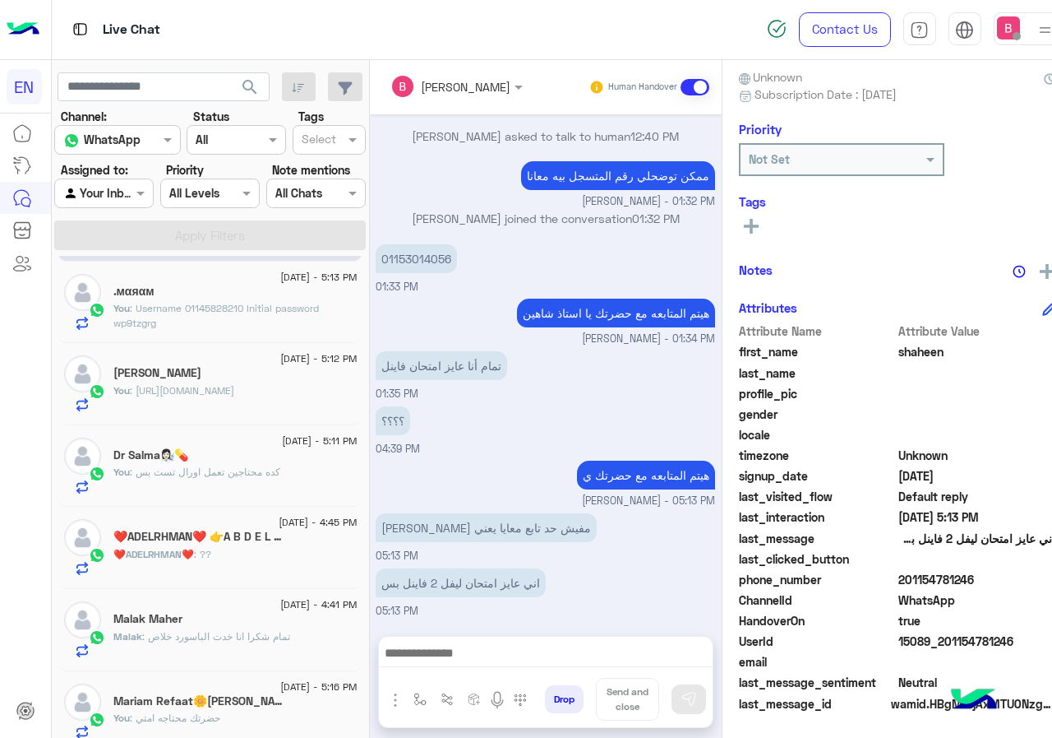
drag, startPoint x: 934, startPoint y: 576, endPoint x: 1013, endPoint y: 577, distance: 78.9
click at [1015, 577] on span "201154781246" at bounding box center [977, 579] width 157 height 17
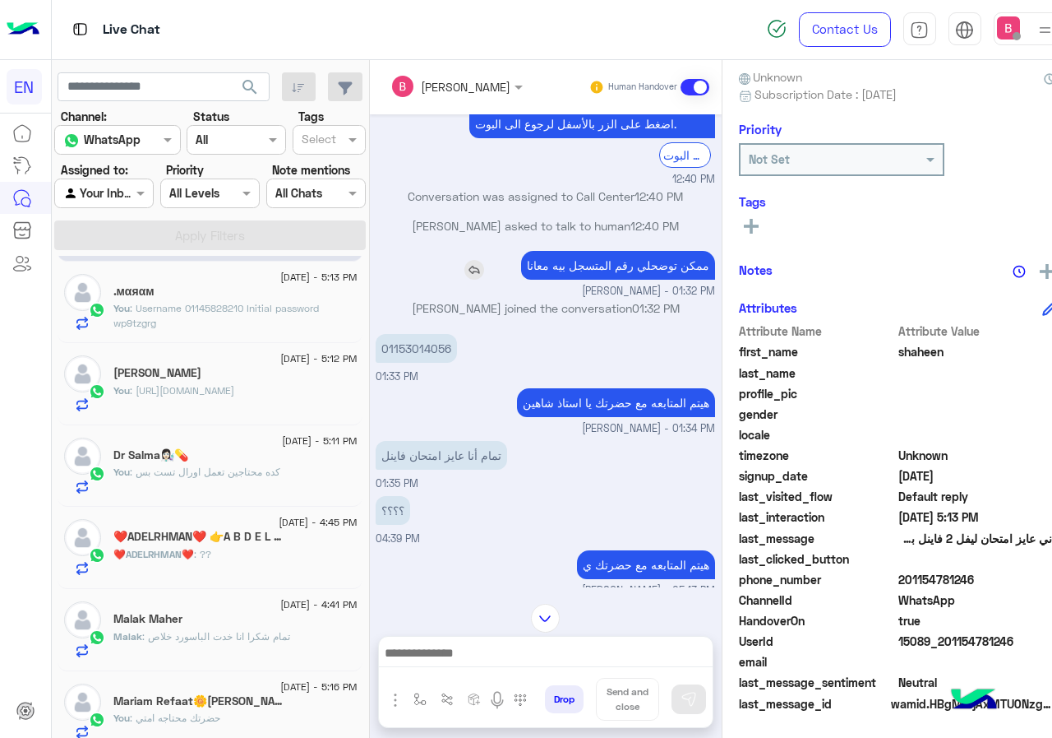
scroll to position [0, 0]
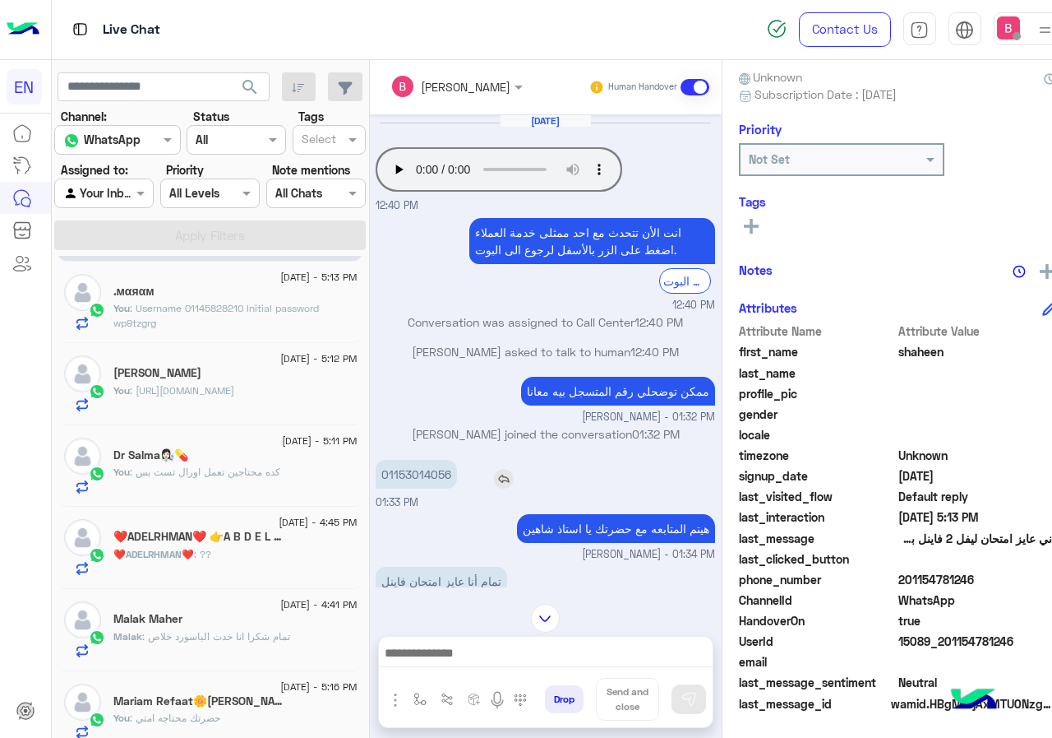
drag, startPoint x: 414, startPoint y: 474, endPoint x: 483, endPoint y: 459, distance: 71.6
click at [521, 480] on div "01153014056" at bounding box center [463, 474] width 175 height 29
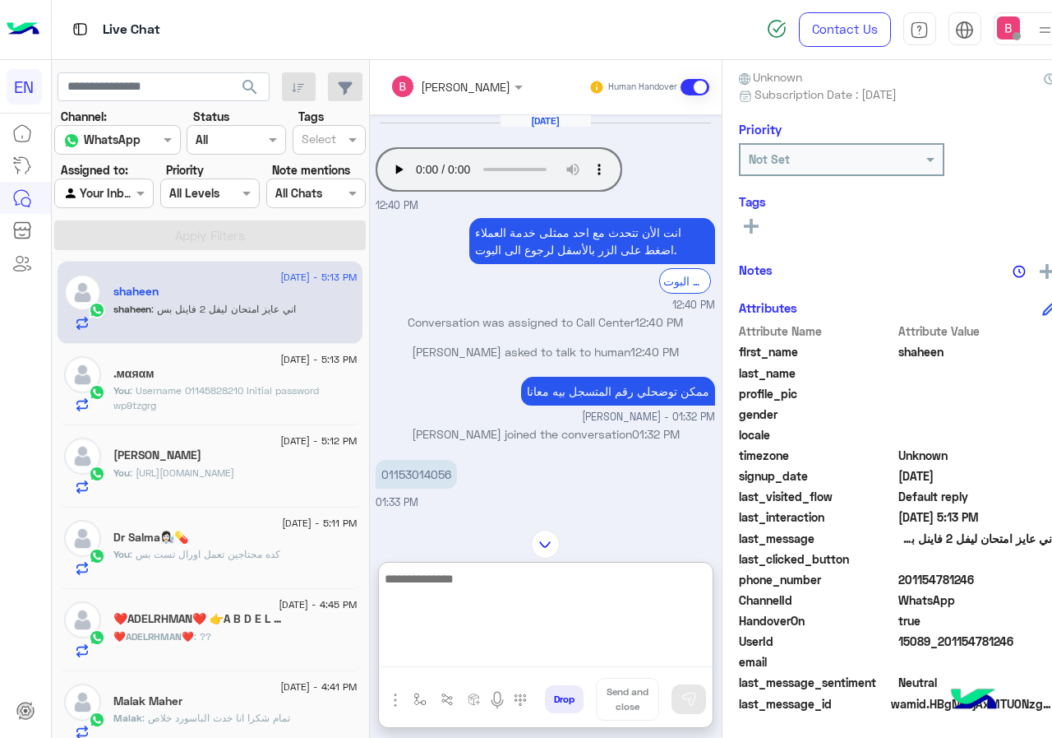
paste textarea "**********"
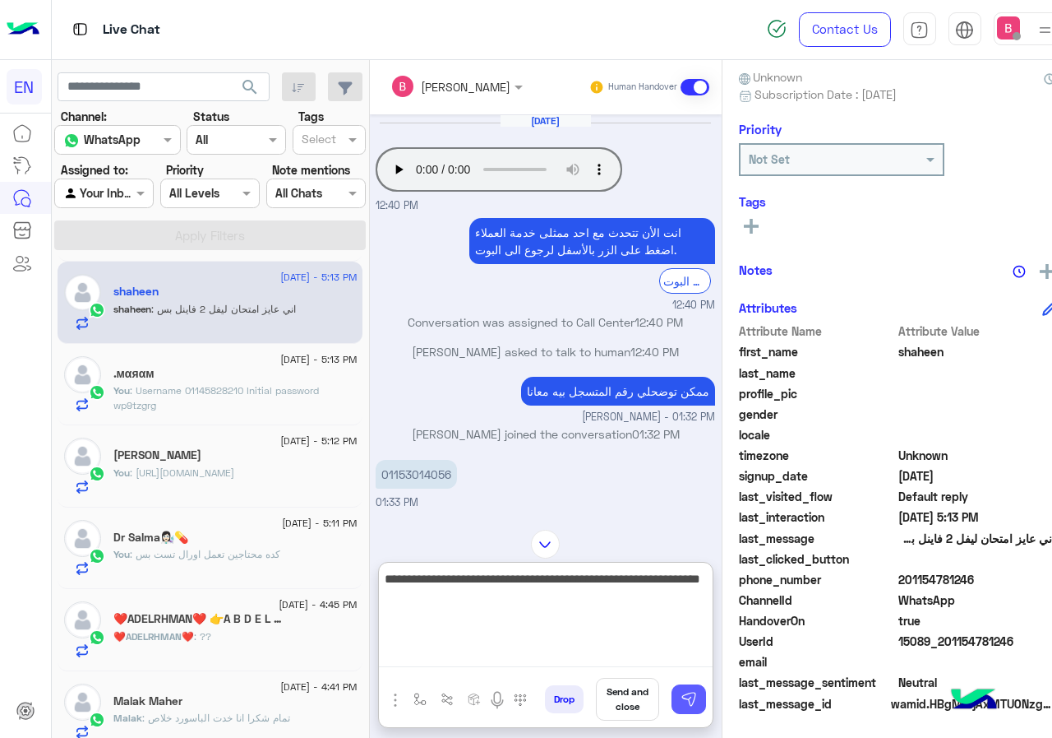
type textarea "**********"
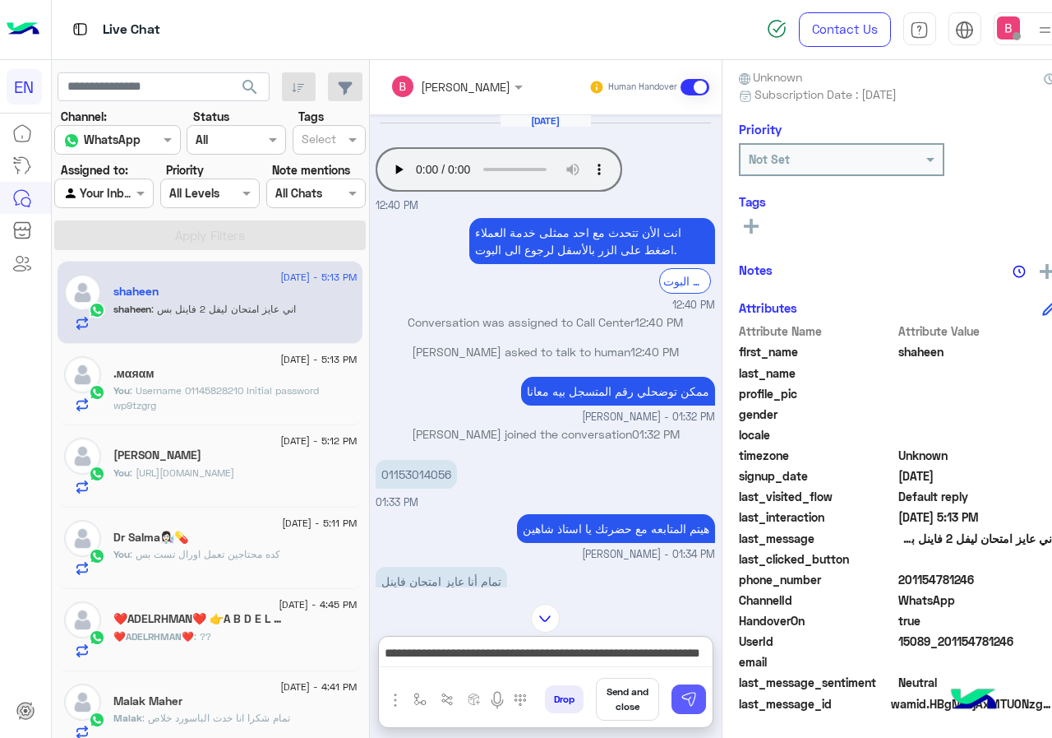
click at [697, 705] on img at bounding box center [689, 699] width 16 height 16
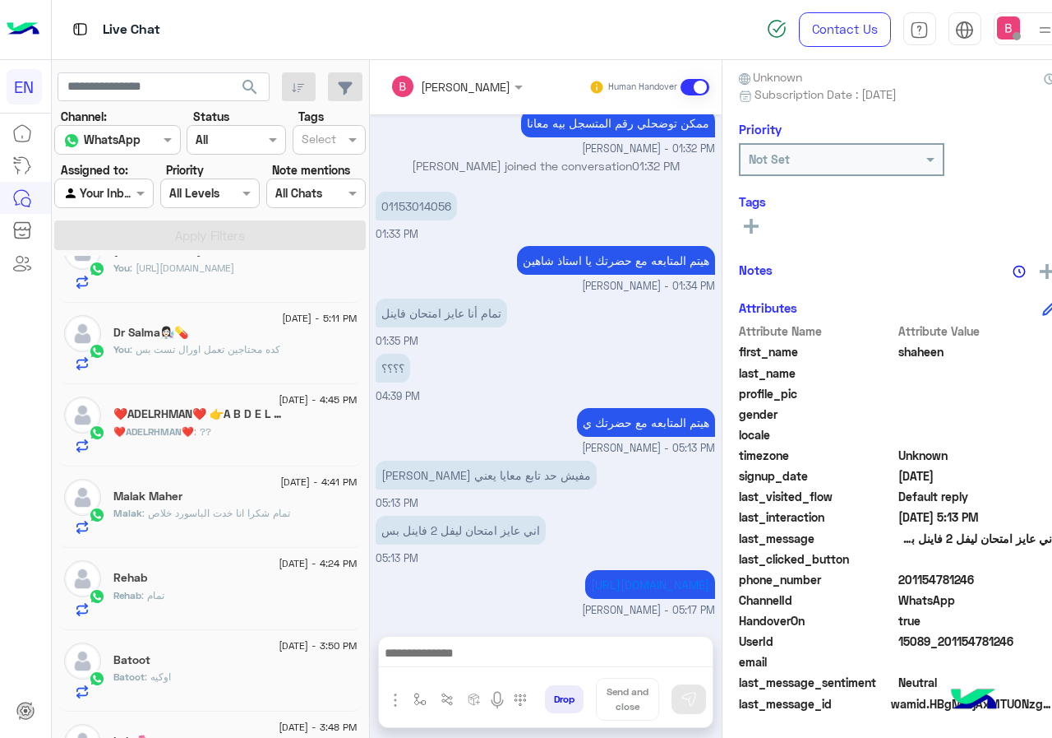
scroll to position [329, 0]
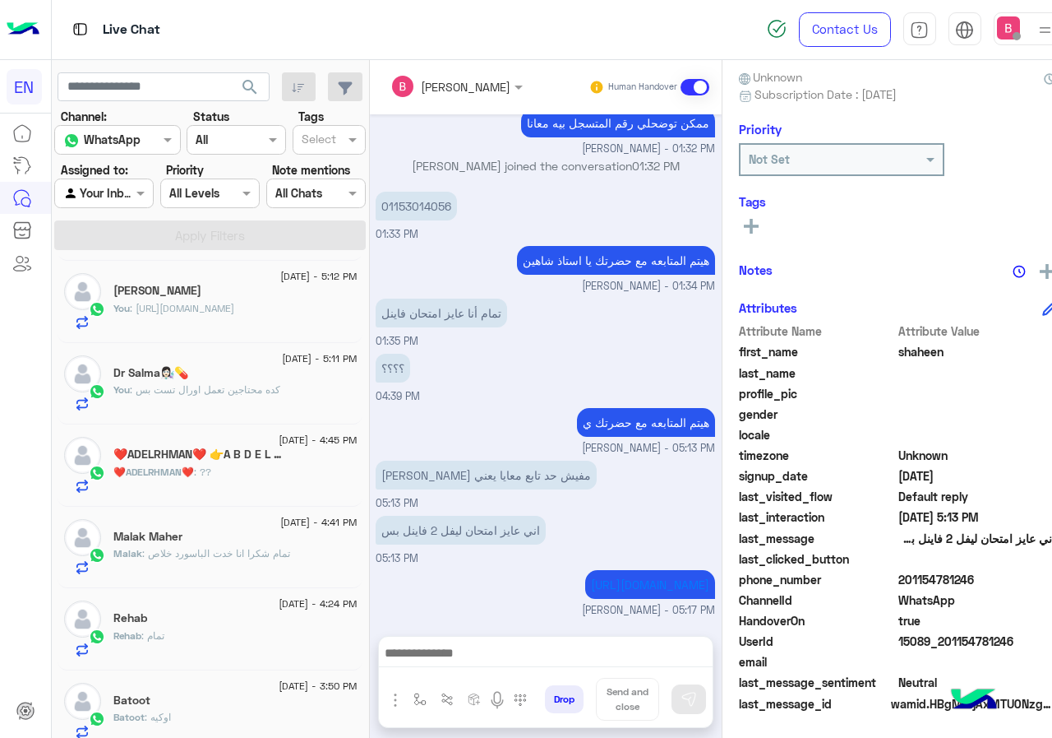
click at [284, 466] on div "❤️ADELRHMAN❤️ : ??" at bounding box center [234, 479] width 243 height 29
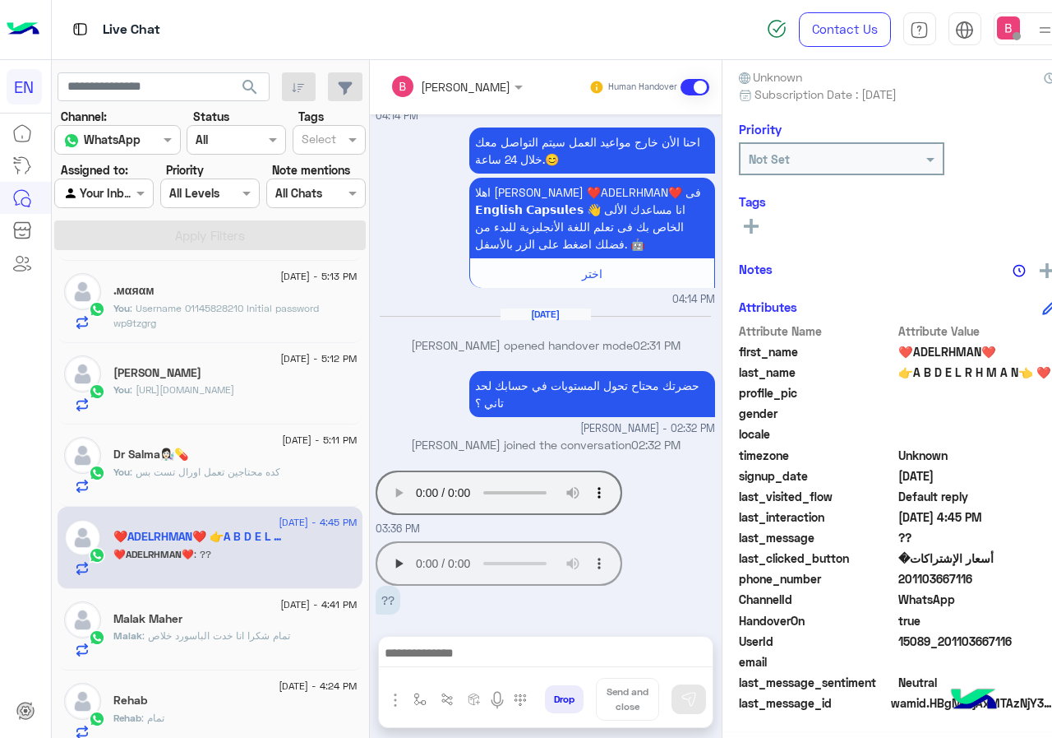
scroll to position [330, 0]
drag, startPoint x: 935, startPoint y: 579, endPoint x: 979, endPoint y: 578, distance: 44.4
click at [1040, 576] on span "201103667116" at bounding box center [977, 578] width 157 height 17
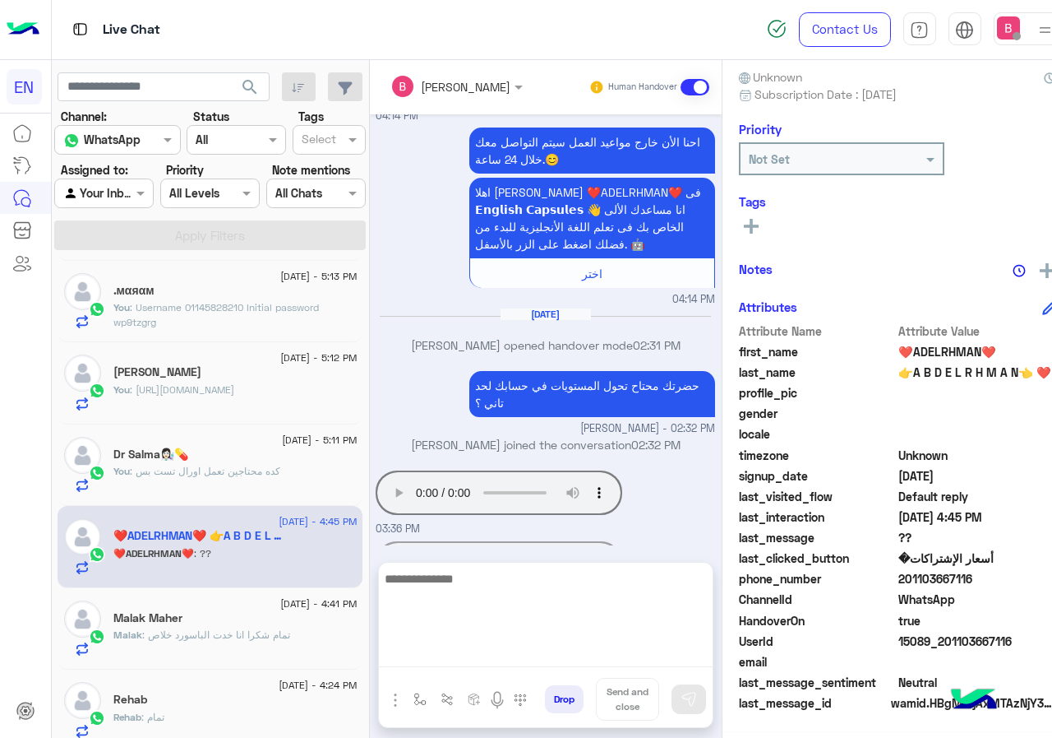
click at [630, 645] on textarea at bounding box center [546, 617] width 334 height 99
type textarea "*"
type textarea "**********"
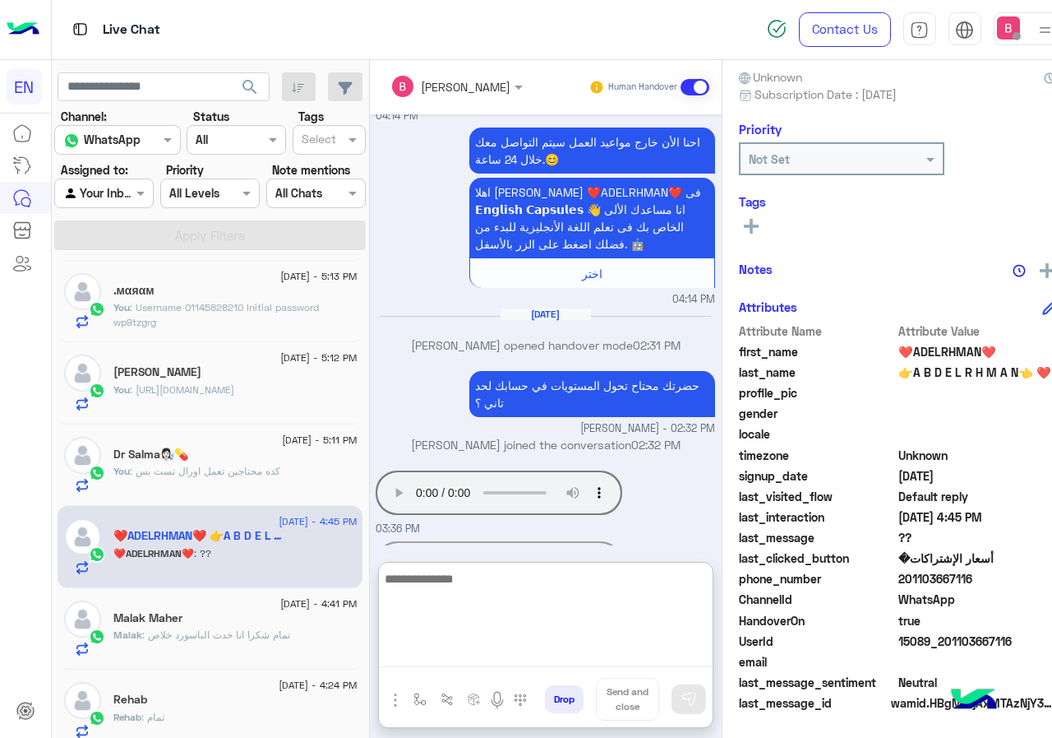
scroll to position [1808, 0]
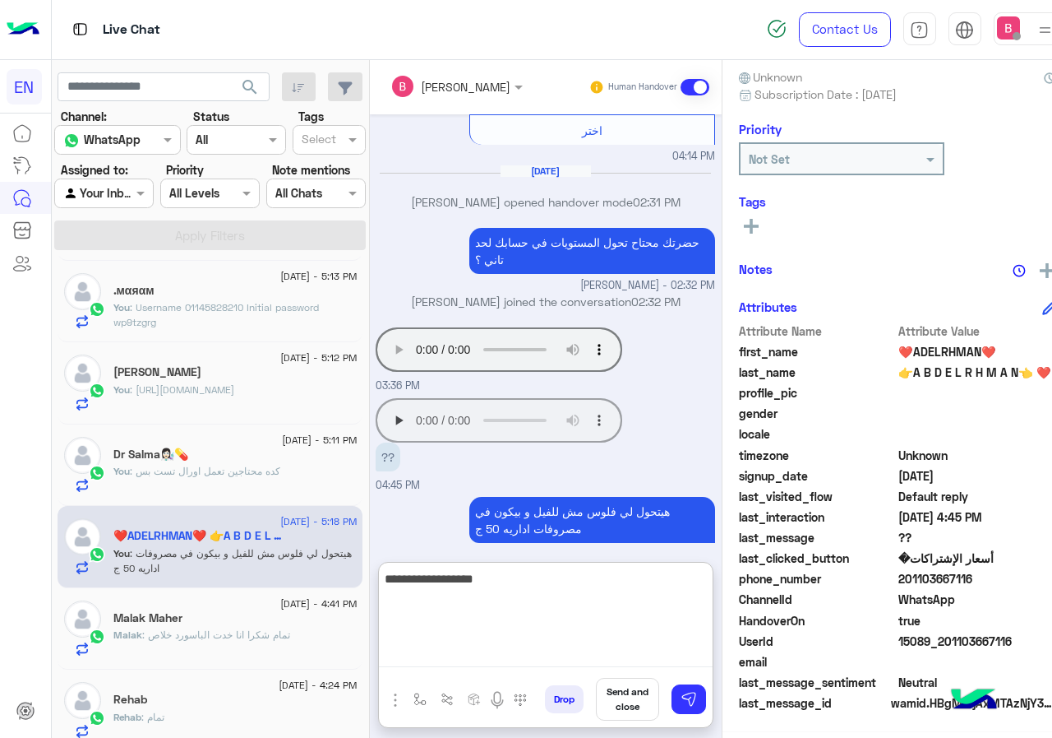
type textarea "**********"
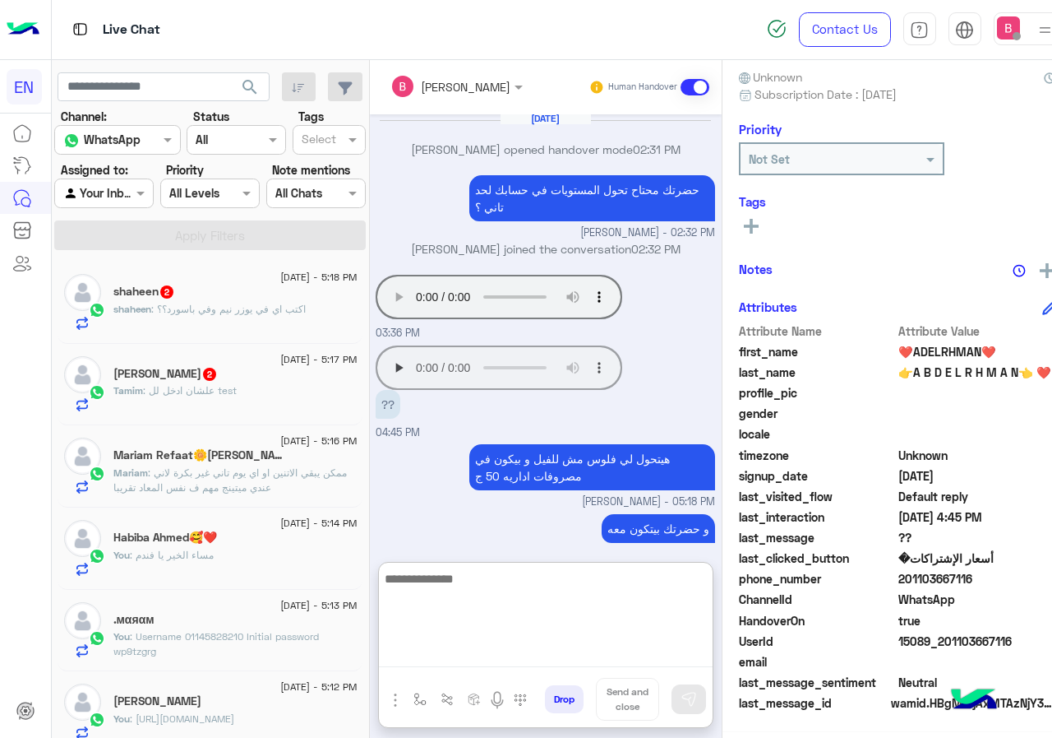
scroll to position [0, 0]
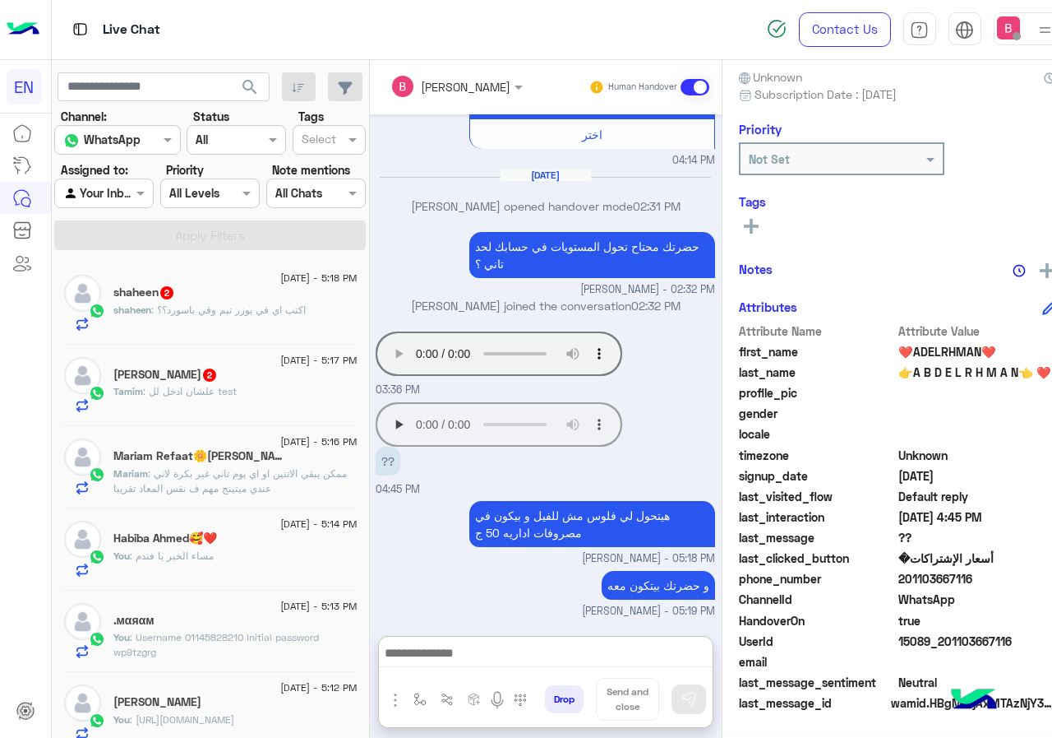
click at [293, 321] on div "shaheen : اكتب اي في يوزر نيم وفي باسورد؟؟" at bounding box center [234, 317] width 243 height 29
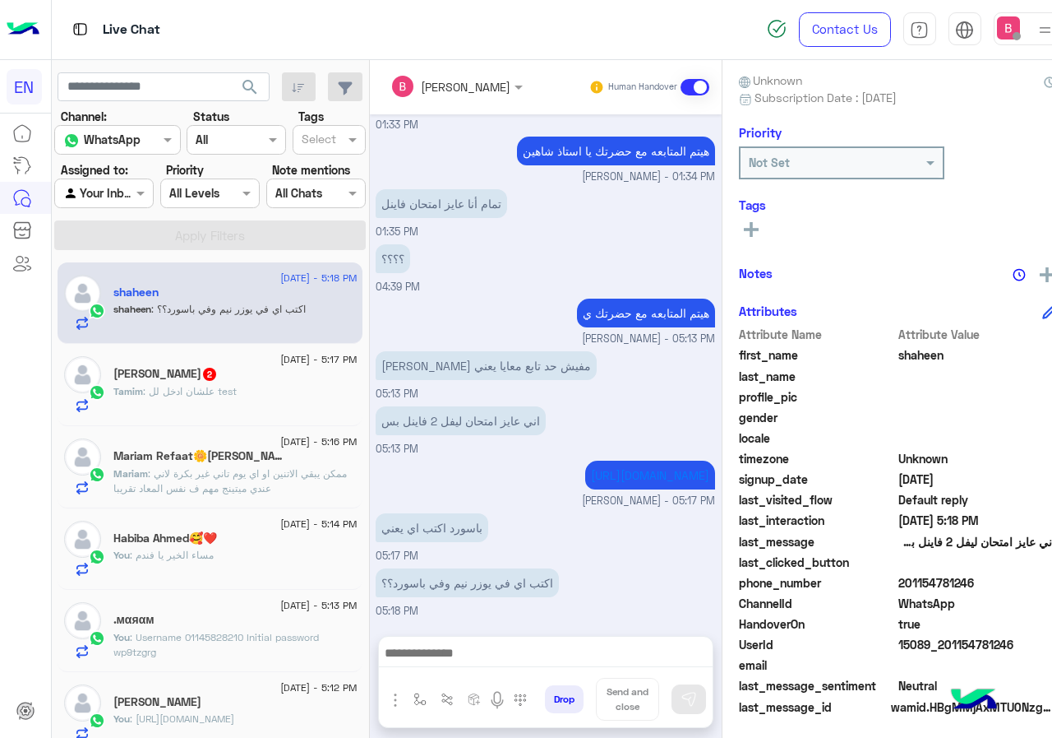
scroll to position [148, 0]
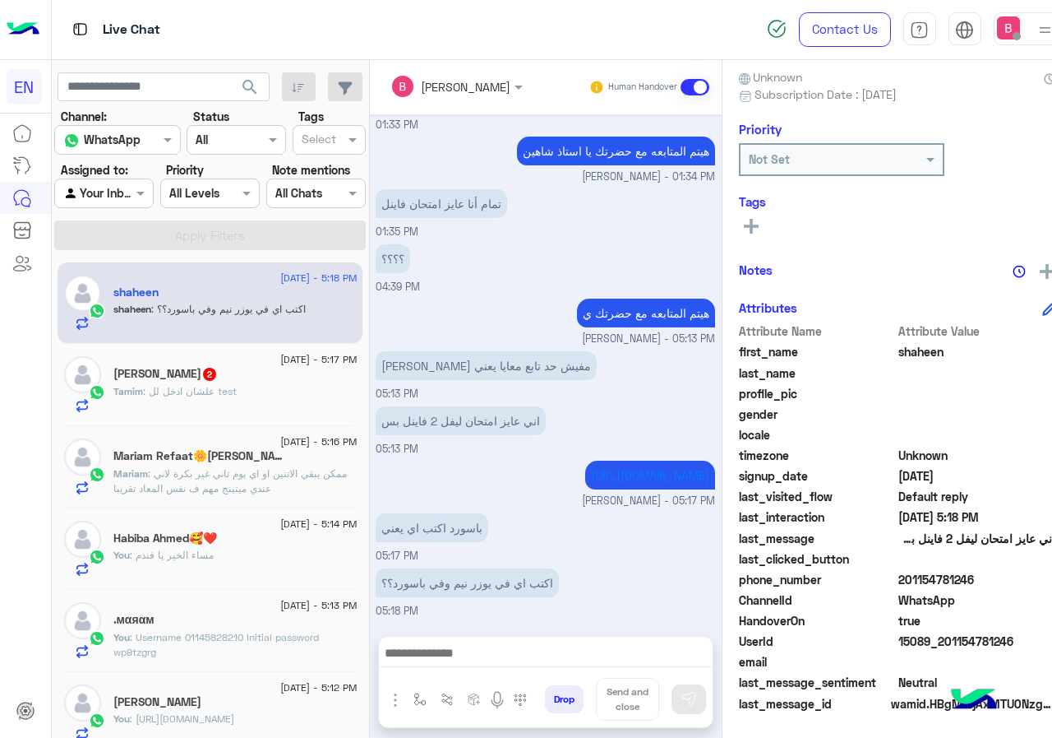
drag, startPoint x: 932, startPoint y: 576, endPoint x: 1031, endPoint y: 572, distance: 99.6
click at [1031, 572] on span "201154781246" at bounding box center [977, 579] width 157 height 17
drag, startPoint x: 953, startPoint y: 568, endPoint x: 973, endPoint y: 573, distance: 21.1
click at [1022, 576] on span "201154781246" at bounding box center [977, 579] width 157 height 17
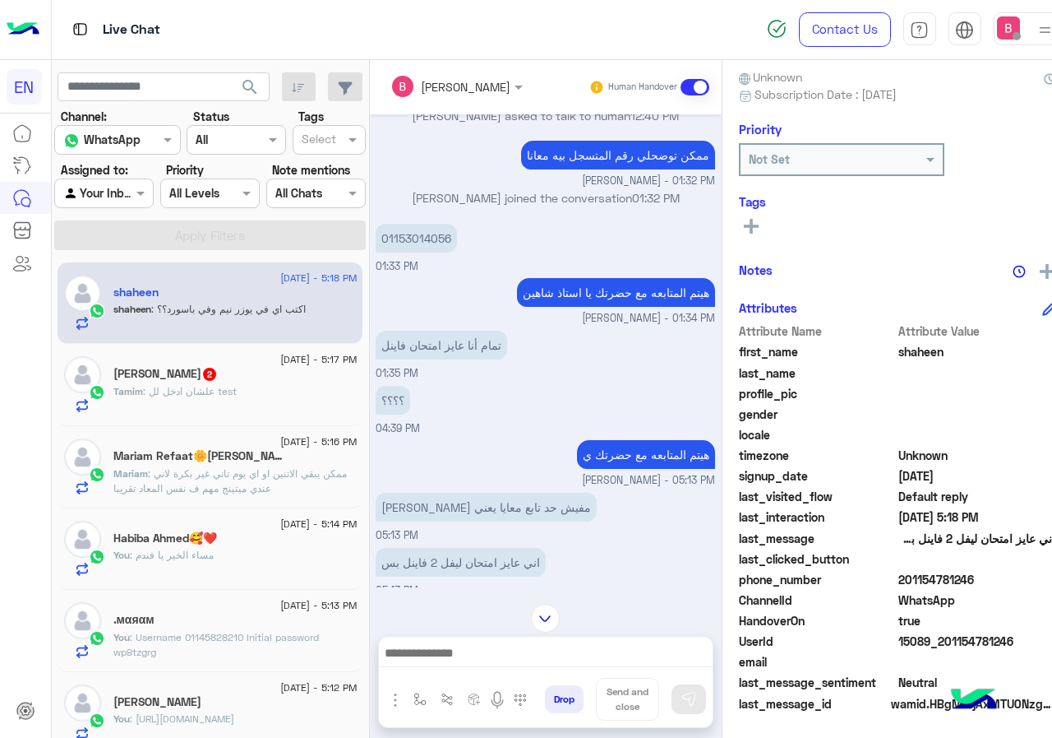
scroll to position [66, 0]
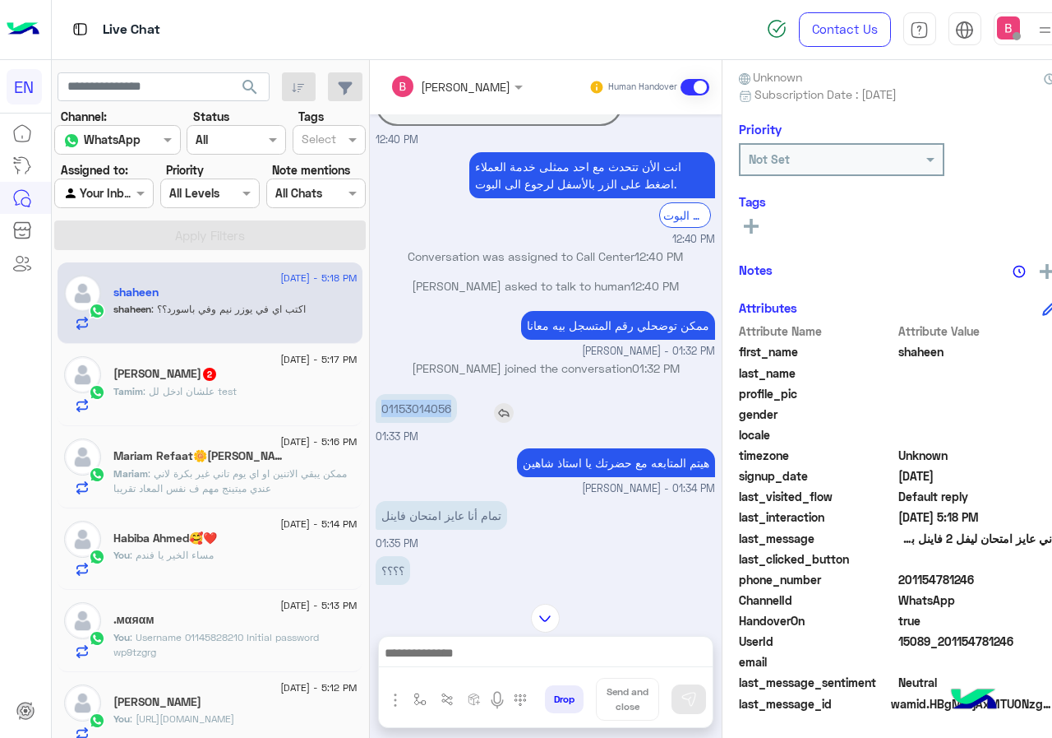
drag, startPoint x: 411, startPoint y: 408, endPoint x: 498, endPoint y: 406, distance: 87.2
click at [502, 409] on div "01153014056" at bounding box center [463, 408] width 175 height 29
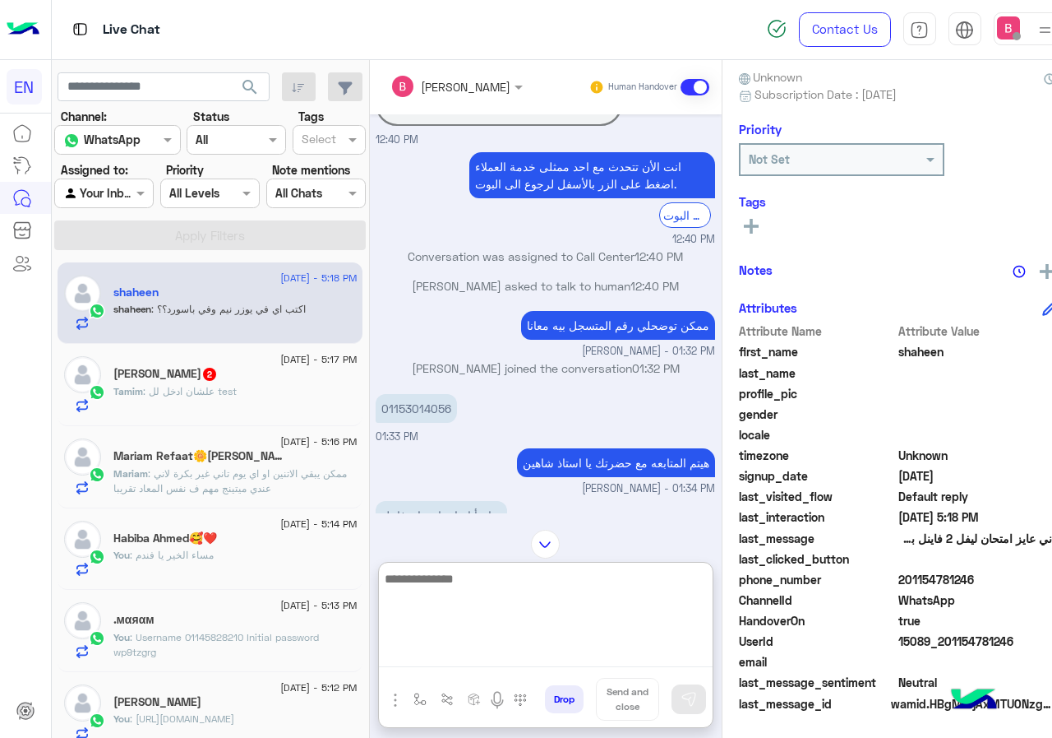
paste textarea "**********"
type textarea "**********"
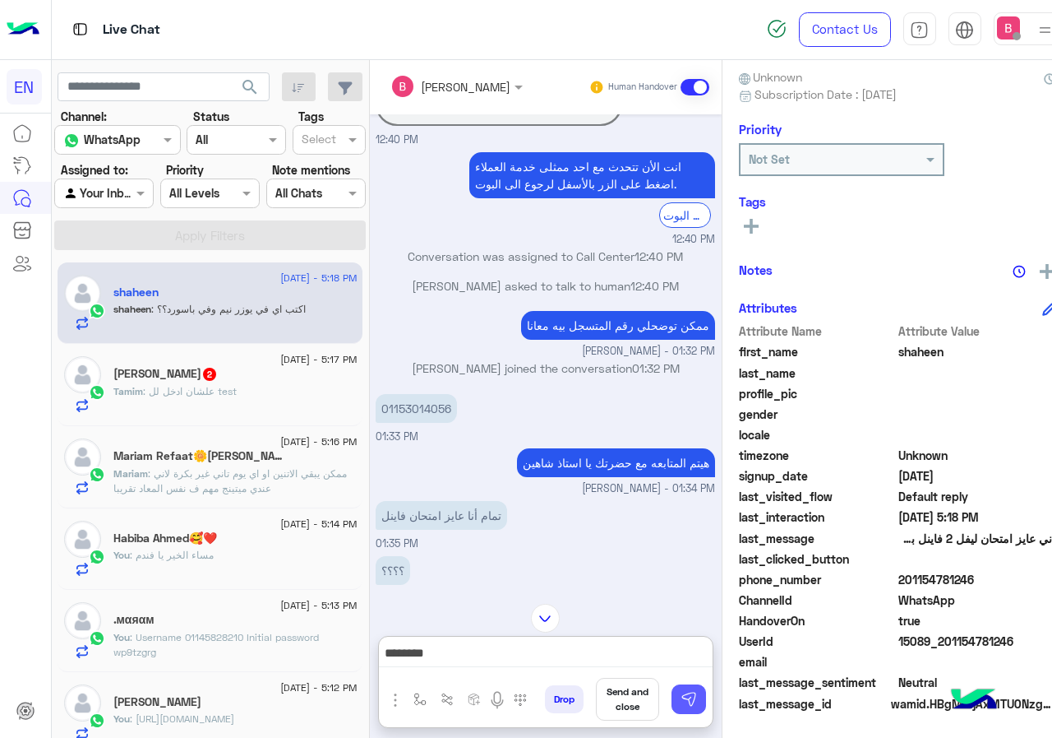
click at [697, 691] on img at bounding box center [689, 699] width 16 height 16
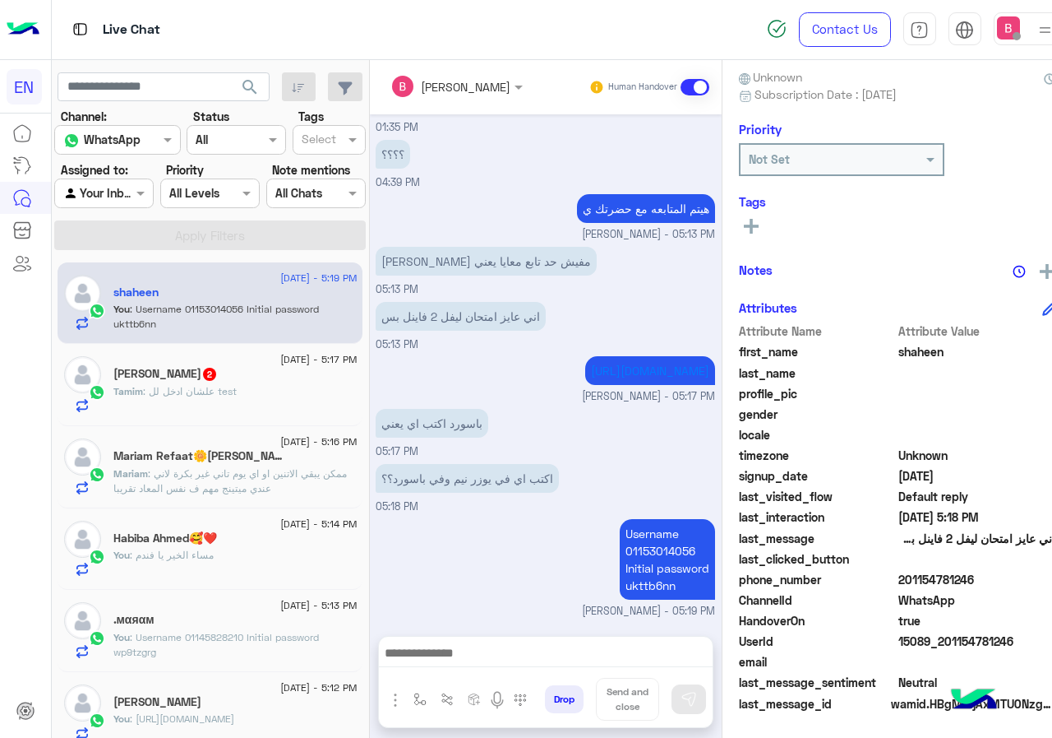
click at [258, 400] on div "Tamim : علشان ادخل لل test" at bounding box center [234, 398] width 243 height 29
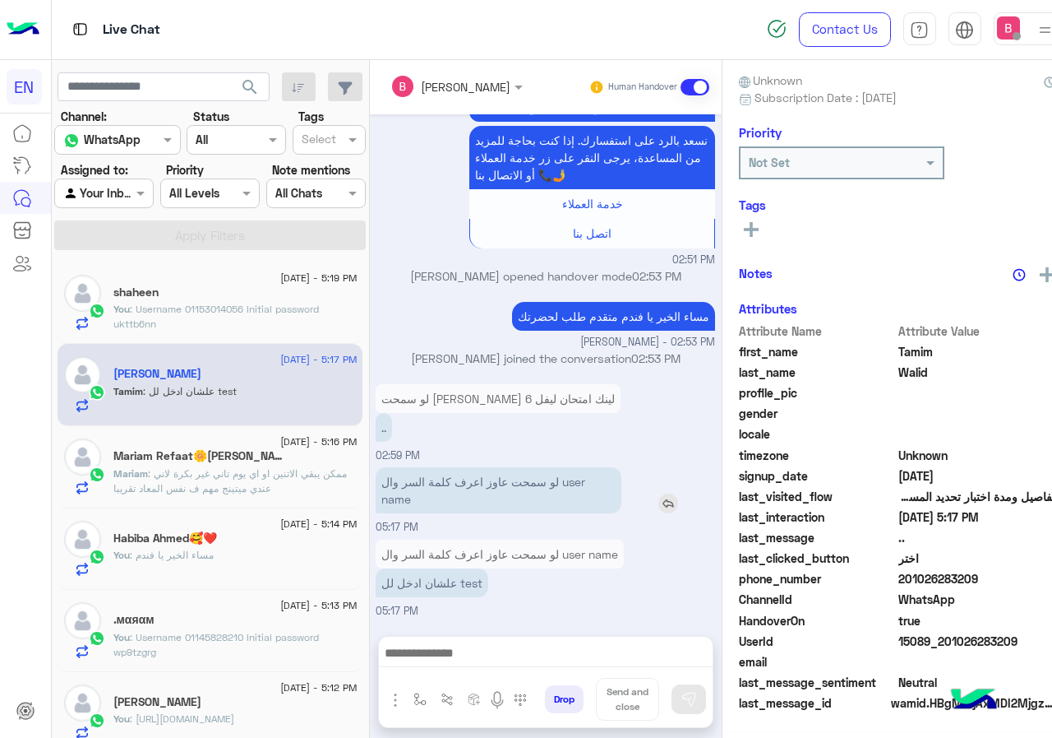
scroll to position [148, 0]
drag, startPoint x: 933, startPoint y: 583, endPoint x: 1042, endPoint y: 581, distance: 108.5
click at [1044, 582] on span "201026283209" at bounding box center [977, 579] width 157 height 17
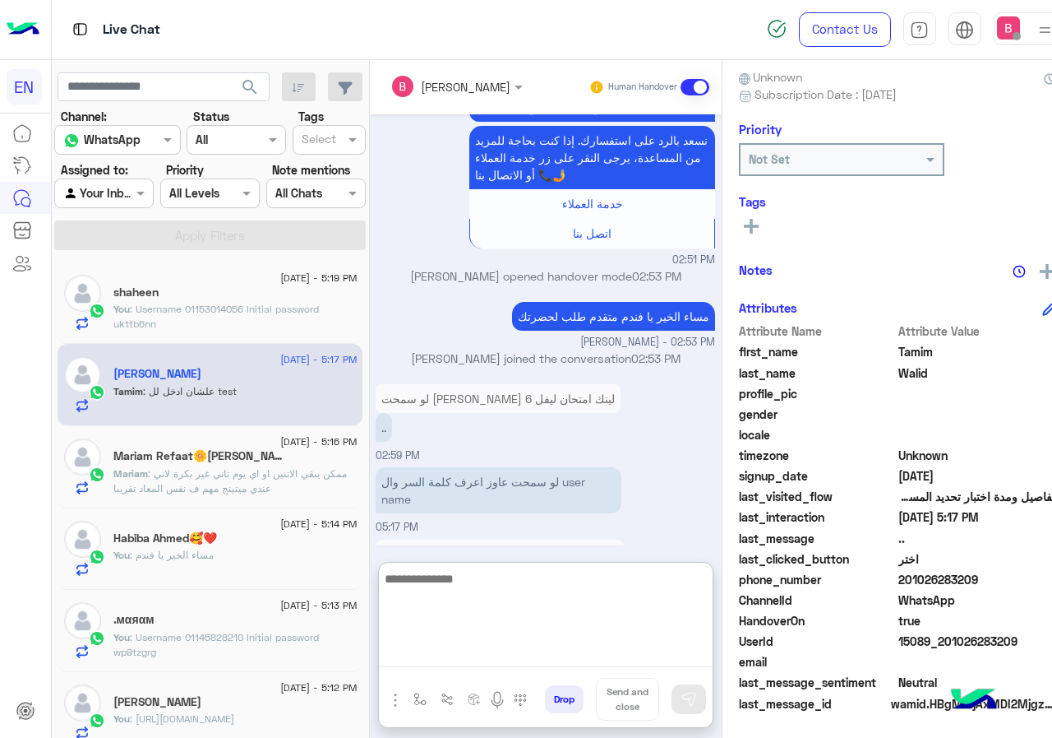
paste textarea "**********"
type textarea "**********"
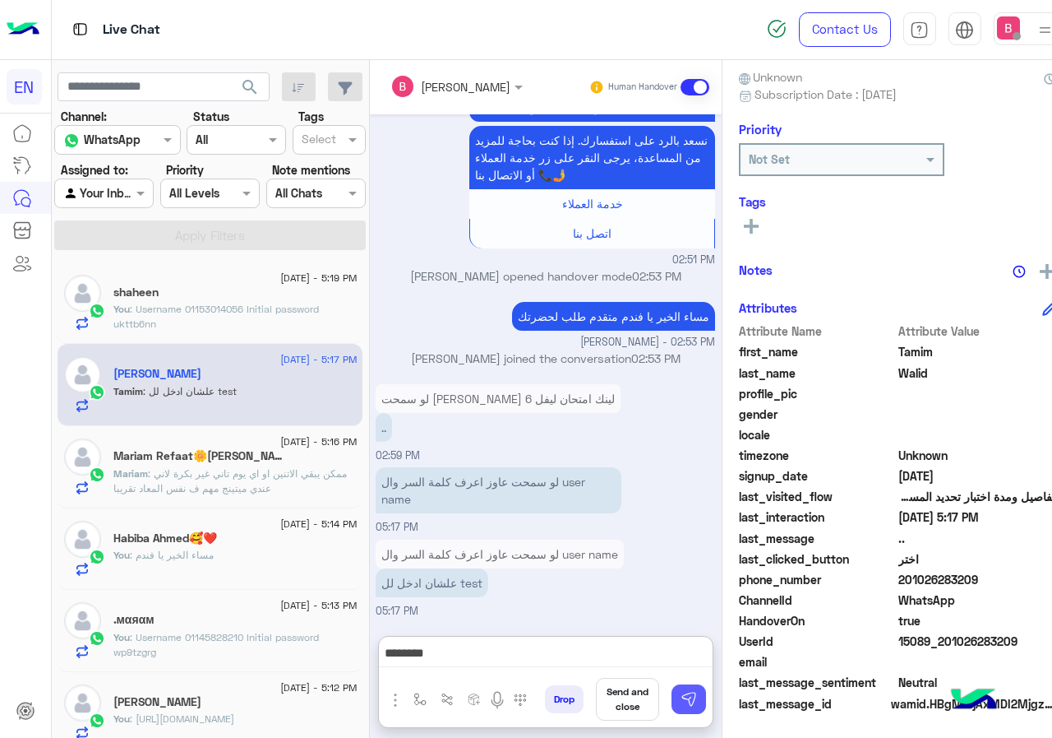
drag, startPoint x: 717, startPoint y: 700, endPoint x: 522, endPoint y: 647, distance: 201.8
click at [697, 697] on img at bounding box center [689, 699] width 16 height 16
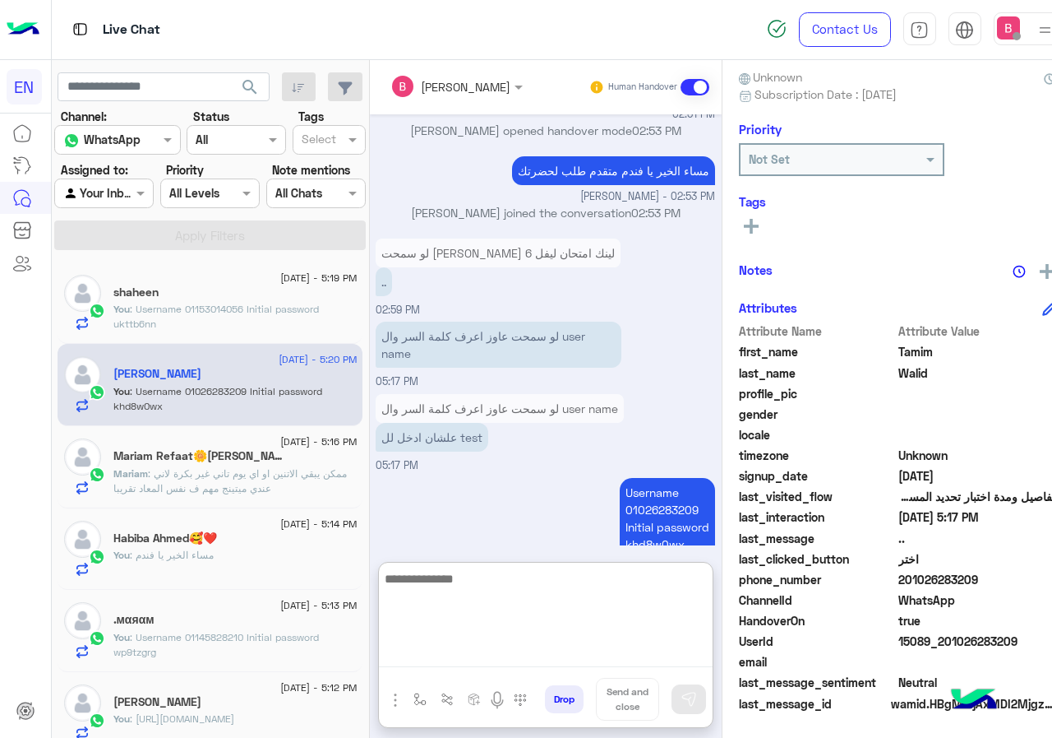
scroll to position [1543, 0]
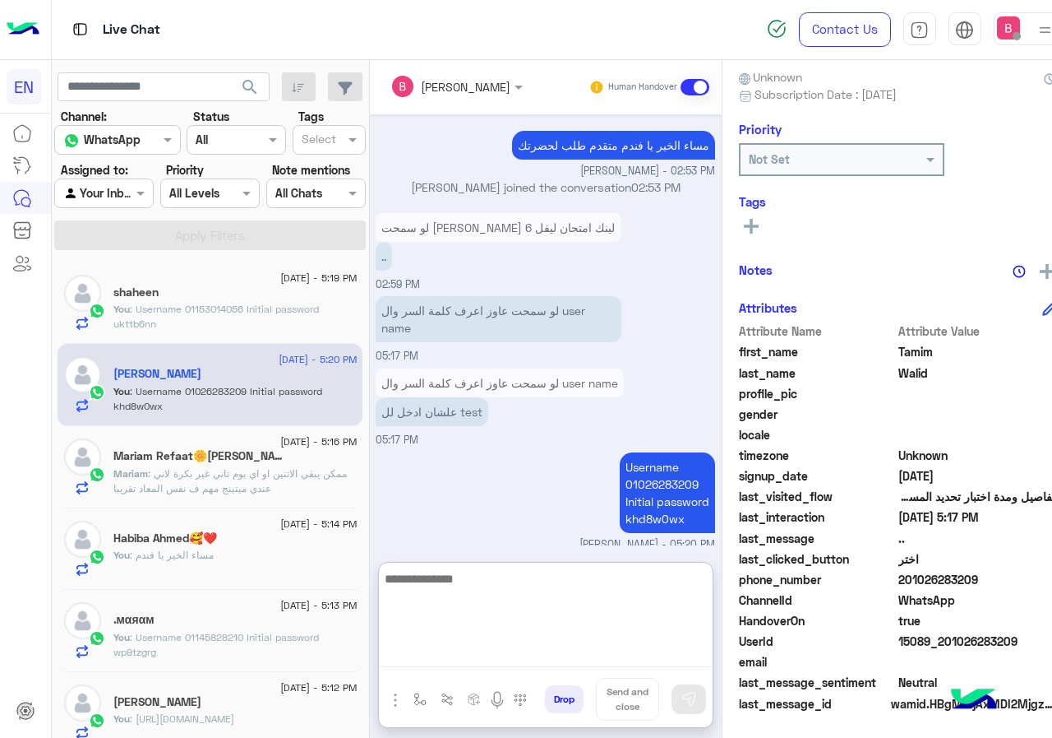
paste textarea "**********"
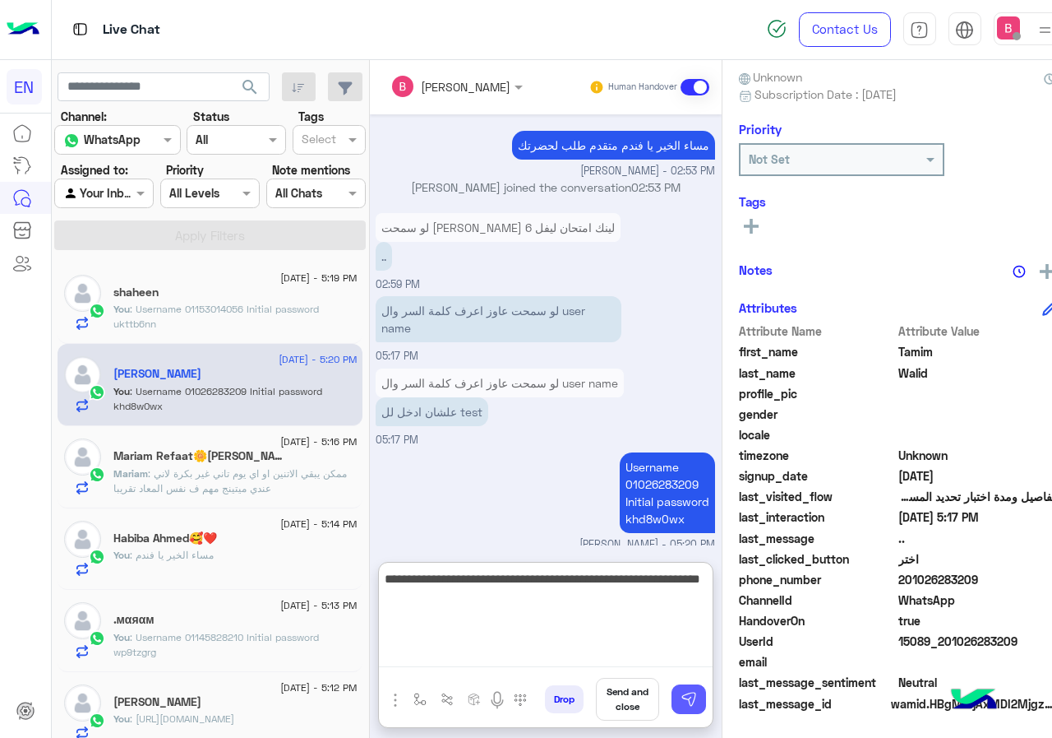
type textarea "**********"
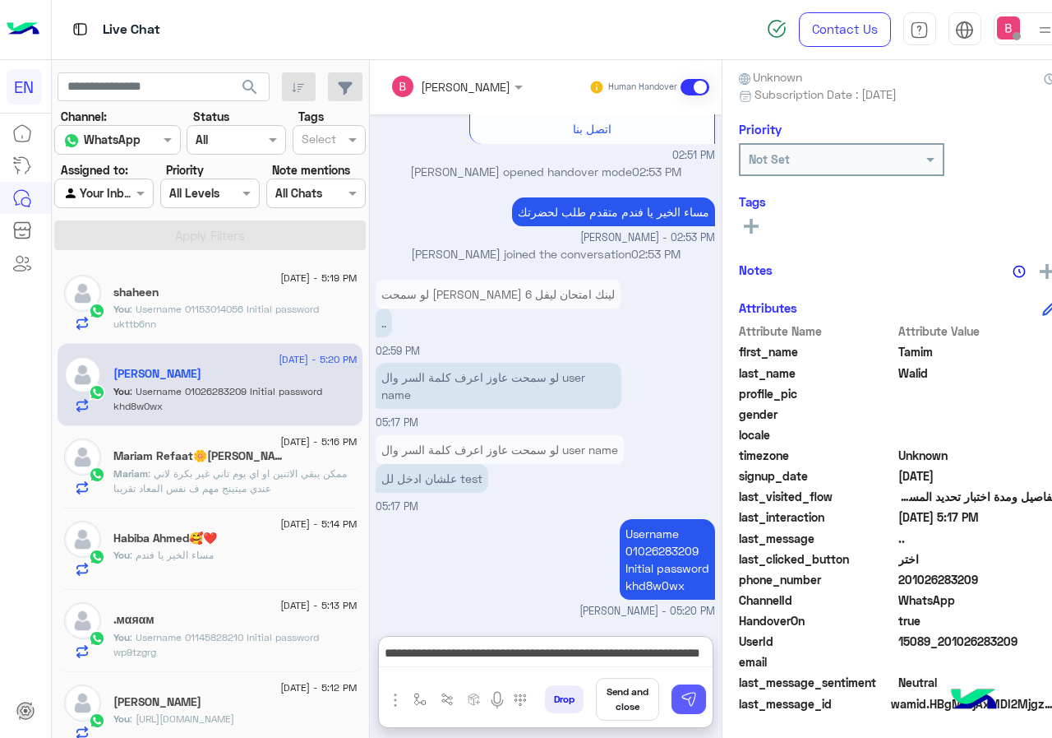
click at [697, 696] on img at bounding box center [689, 699] width 16 height 16
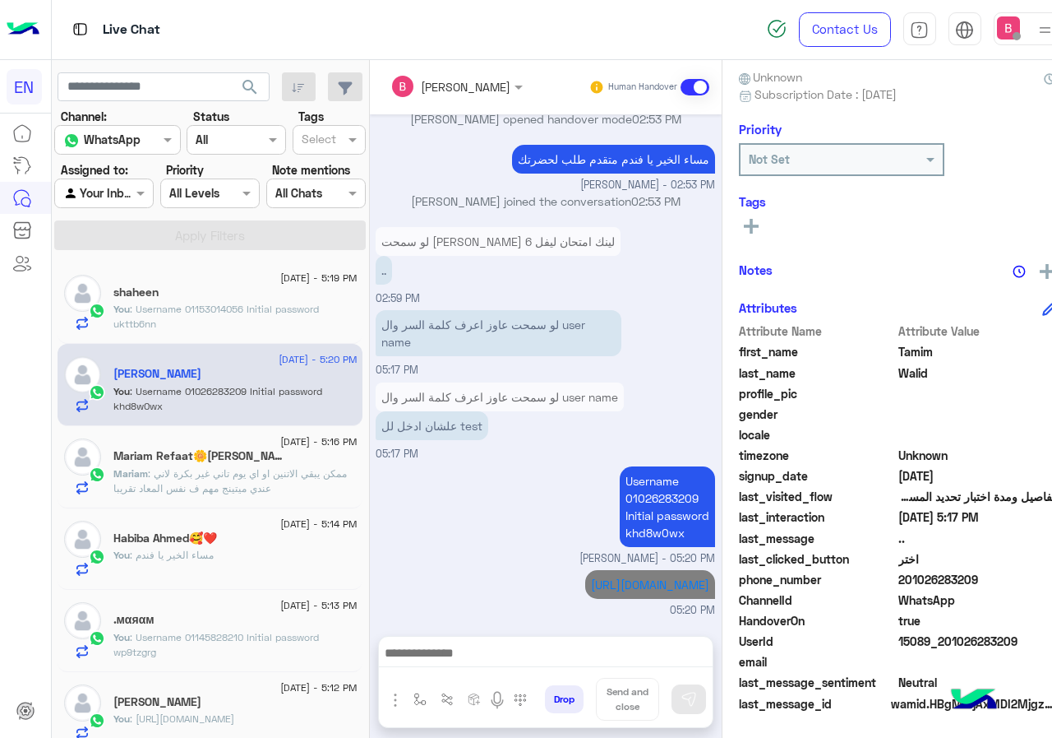
scroll to position [1547, 0]
click at [271, 481] on p "Mariam : ممكن يبقي الاتنين او اي يوم تاني غير بكرة لاني عندي ميتينج مهم ف نفس ا…" at bounding box center [234, 481] width 243 height 30
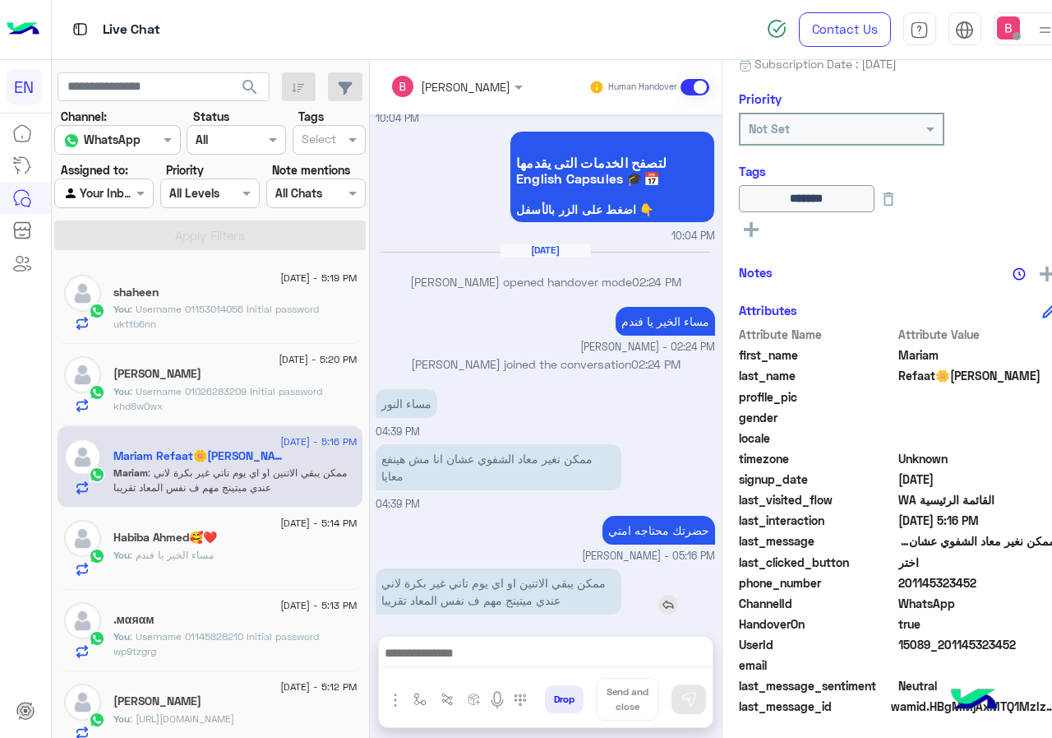
scroll to position [182, 0]
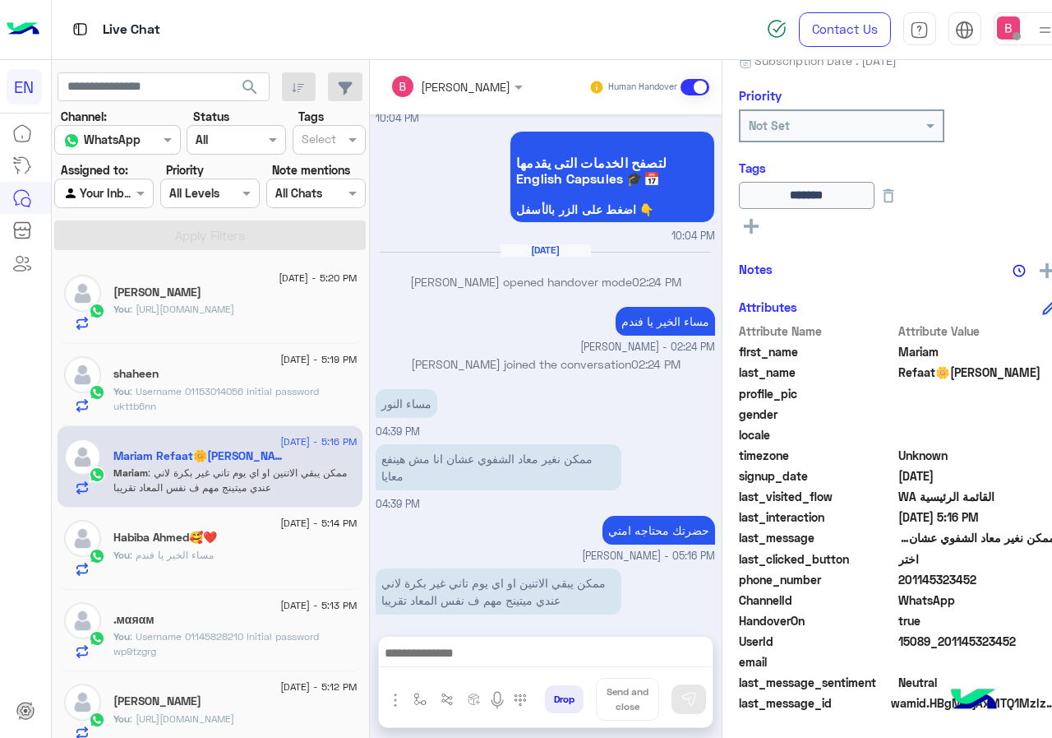
drag, startPoint x: 932, startPoint y: 581, endPoint x: 1034, endPoint y: 581, distance: 102.0
click at [1034, 581] on span "201145323452" at bounding box center [977, 579] width 157 height 17
drag, startPoint x: 997, startPoint y: 583, endPoint x: 843, endPoint y: 394, distance: 243.7
click at [843, 394] on span "profile_pic" at bounding box center [817, 393] width 157 height 17
drag, startPoint x: 934, startPoint y: 579, endPoint x: 1015, endPoint y: 580, distance: 81.4
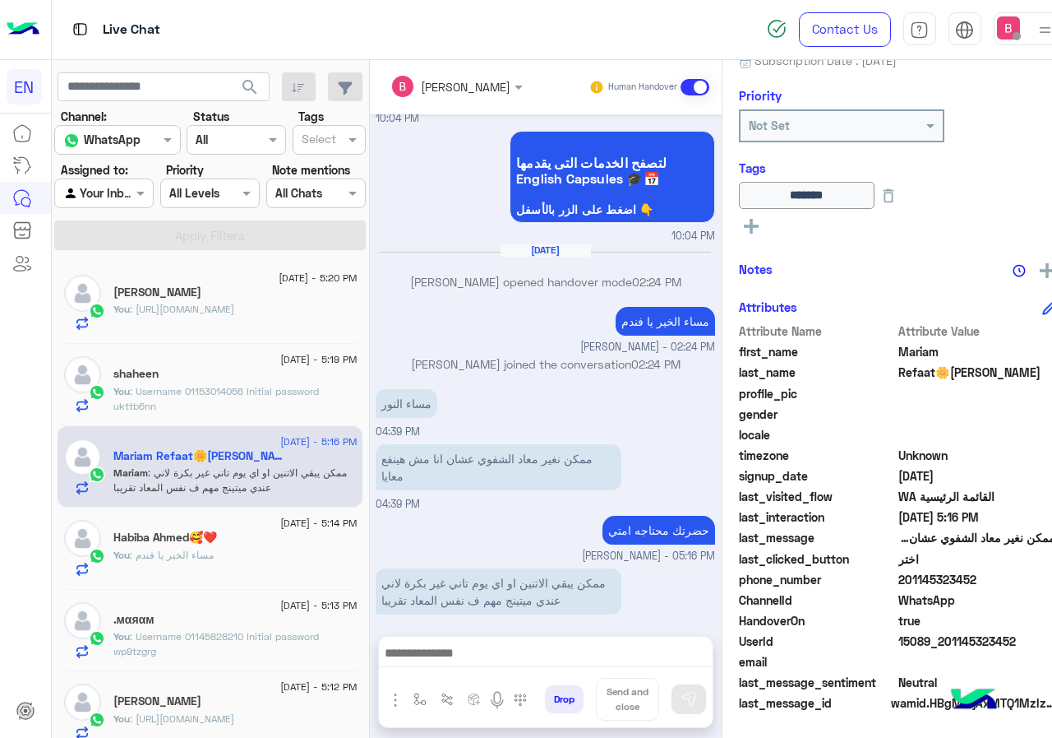
click at [1047, 581] on span "201145323452" at bounding box center [977, 579] width 157 height 17
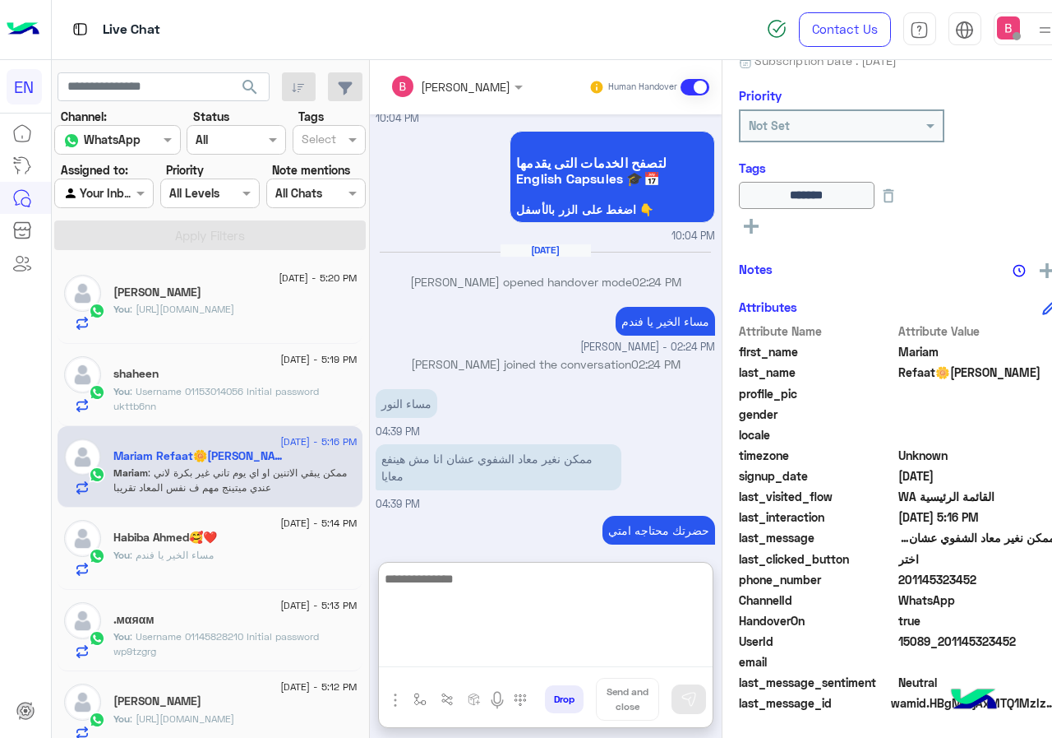
click at [543, 649] on textarea at bounding box center [546, 617] width 334 height 99
type textarea "**********"
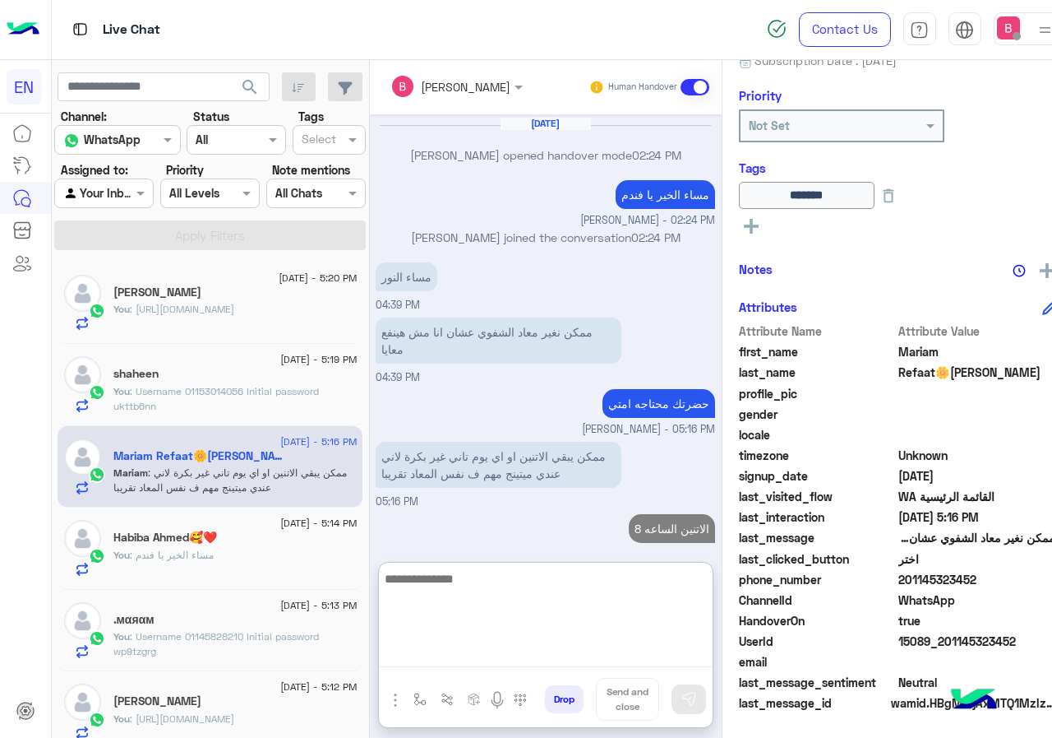
type textarea "*"
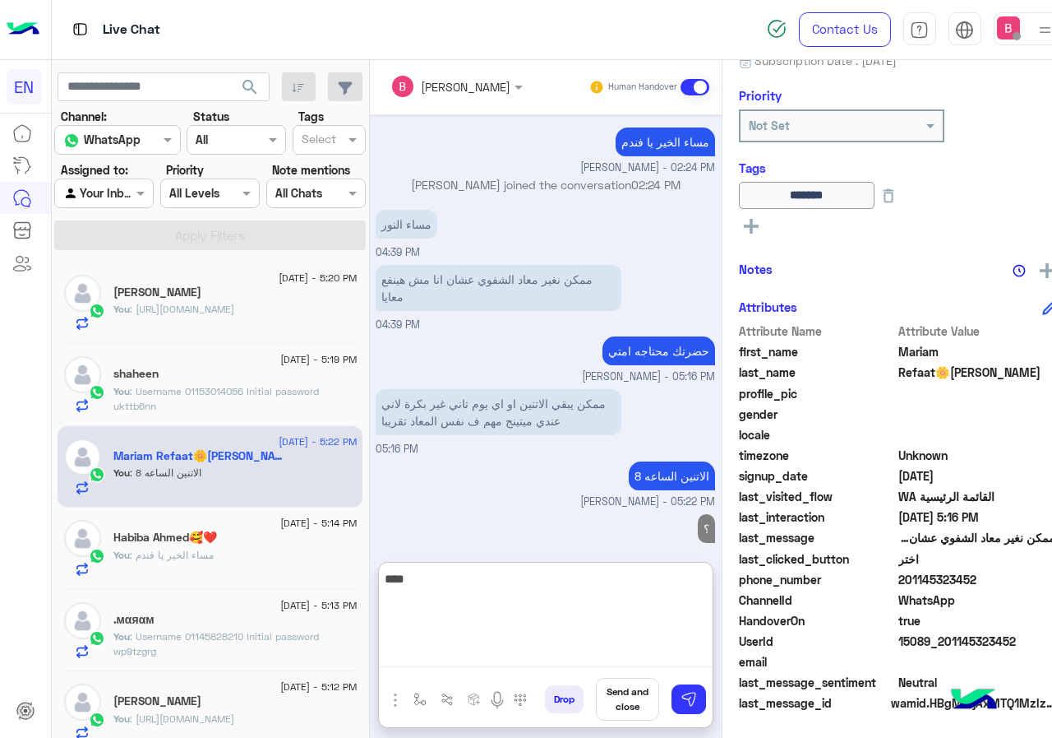
type textarea "****"
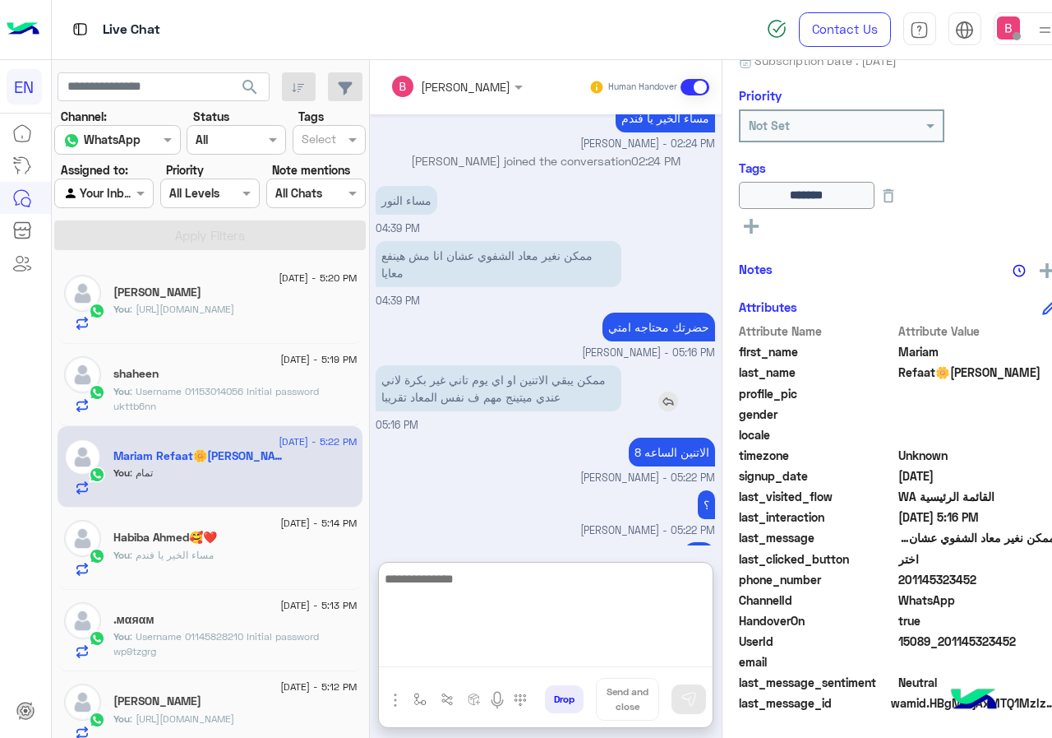
scroll to position [1156, 0]
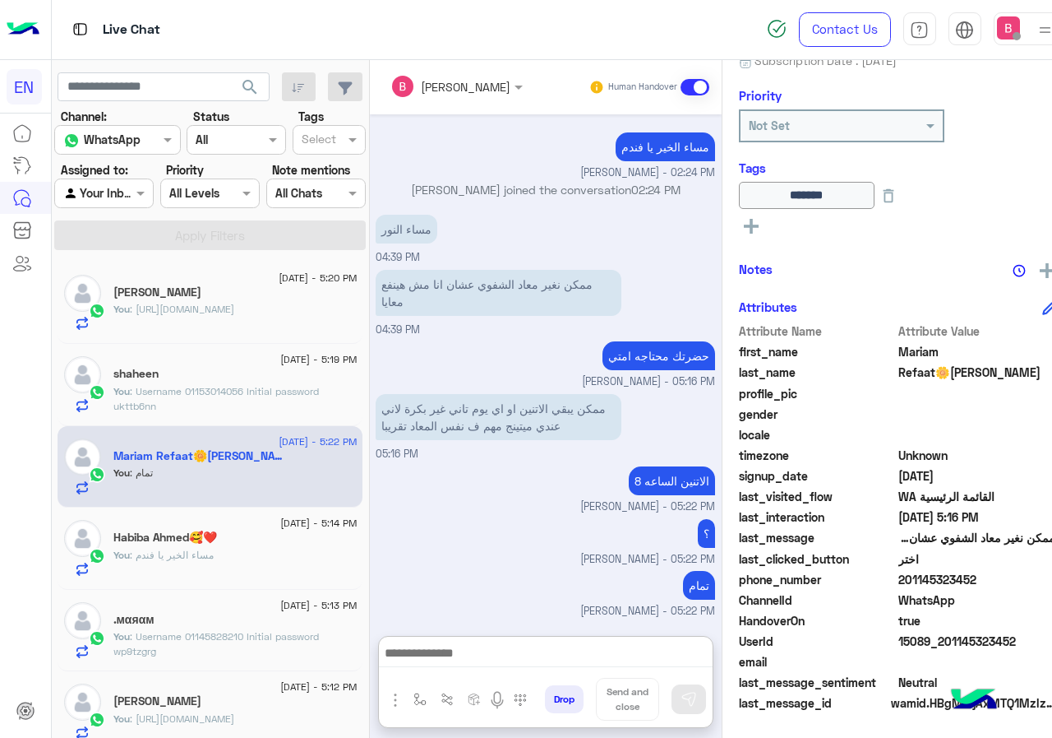
click at [104, 192] on input "text" at bounding box center [85, 193] width 44 height 17
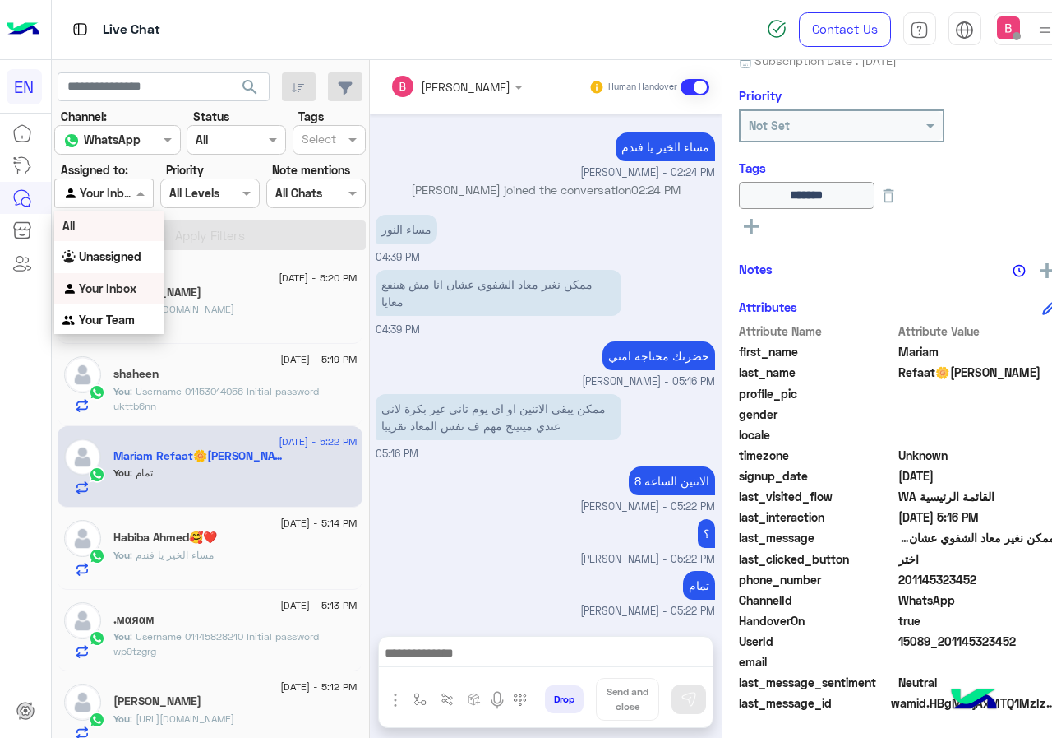
scroll to position [1082, 0]
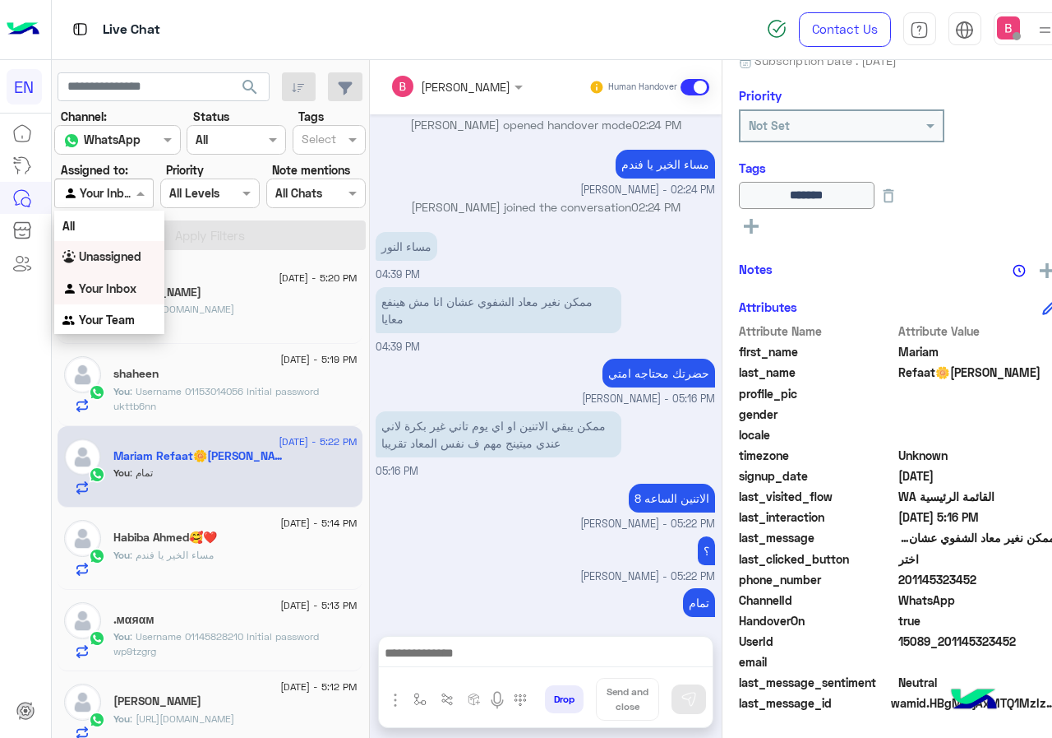
click at [116, 251] on b "Unassigned" at bounding box center [110, 256] width 62 height 14
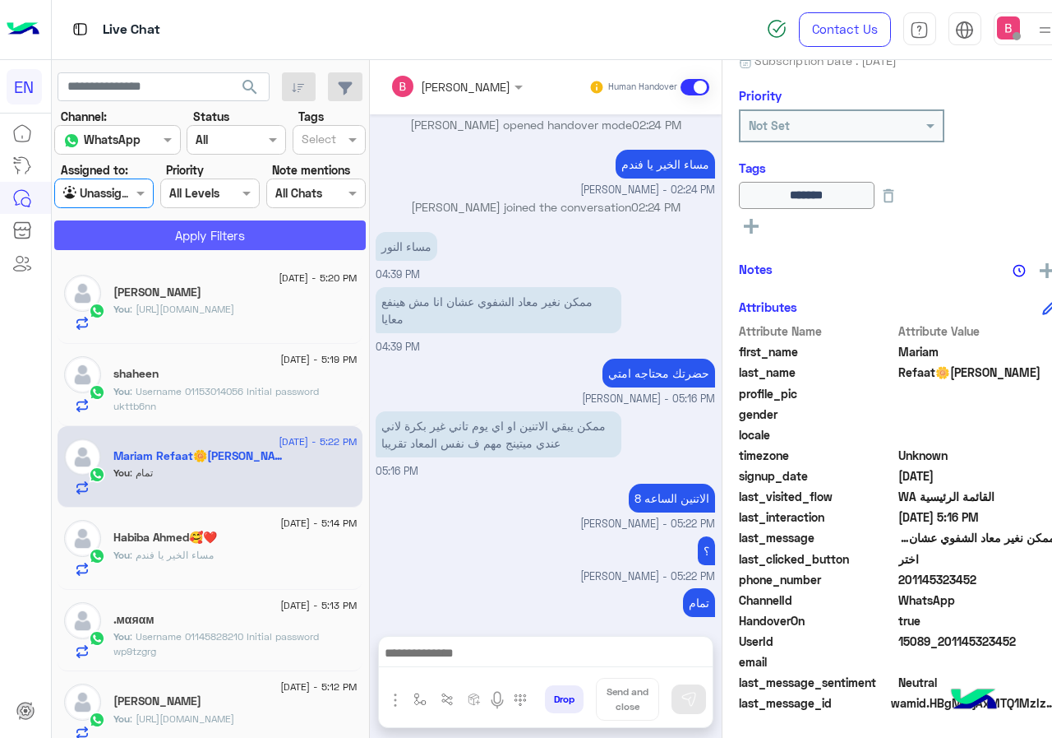
click at [187, 233] on button "Apply Filters" at bounding box center [210, 235] width 312 height 30
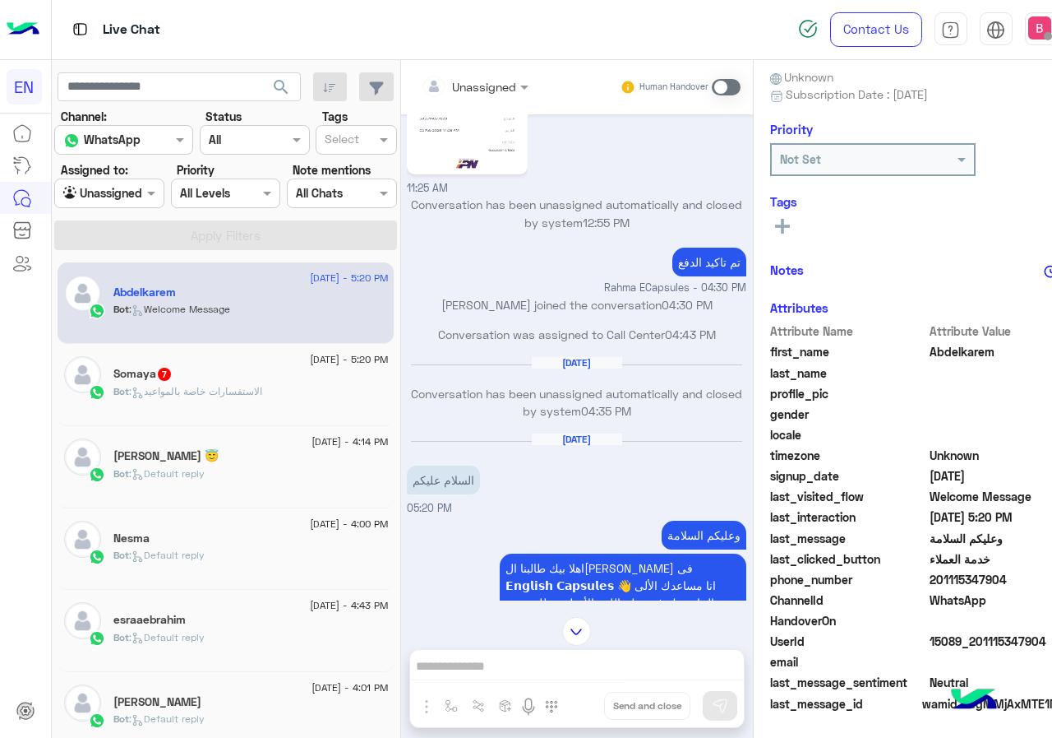
scroll to position [852, 0]
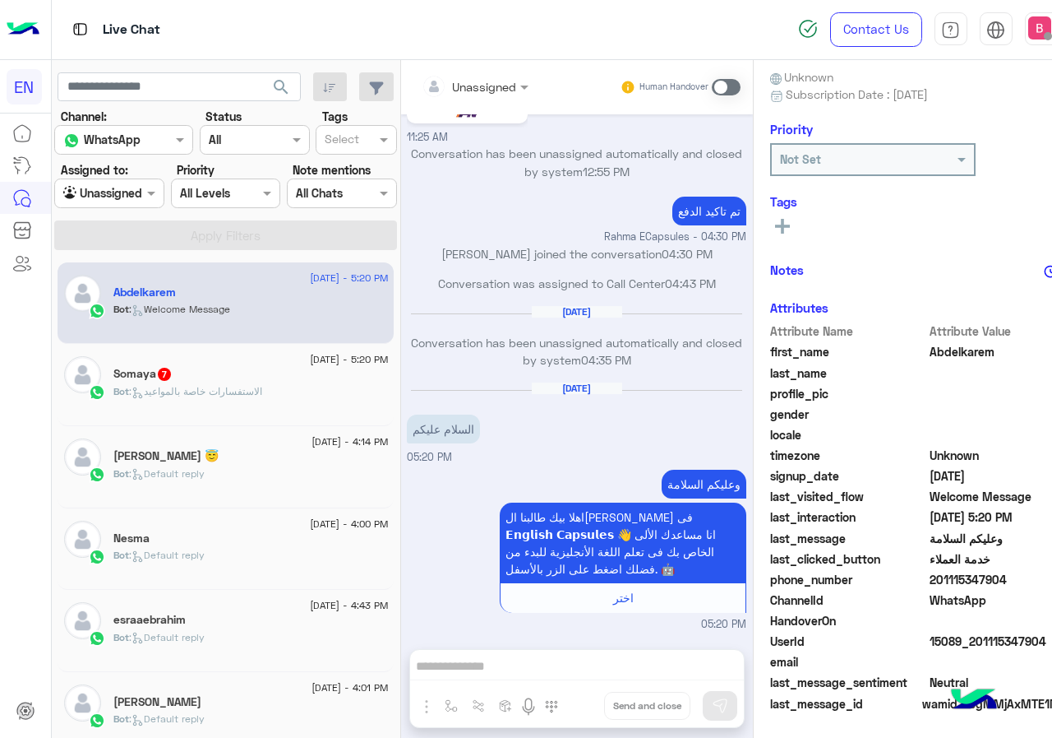
click at [206, 388] on span ": الاستفسارات خاصة بالمواعيد" at bounding box center [195, 391] width 133 height 12
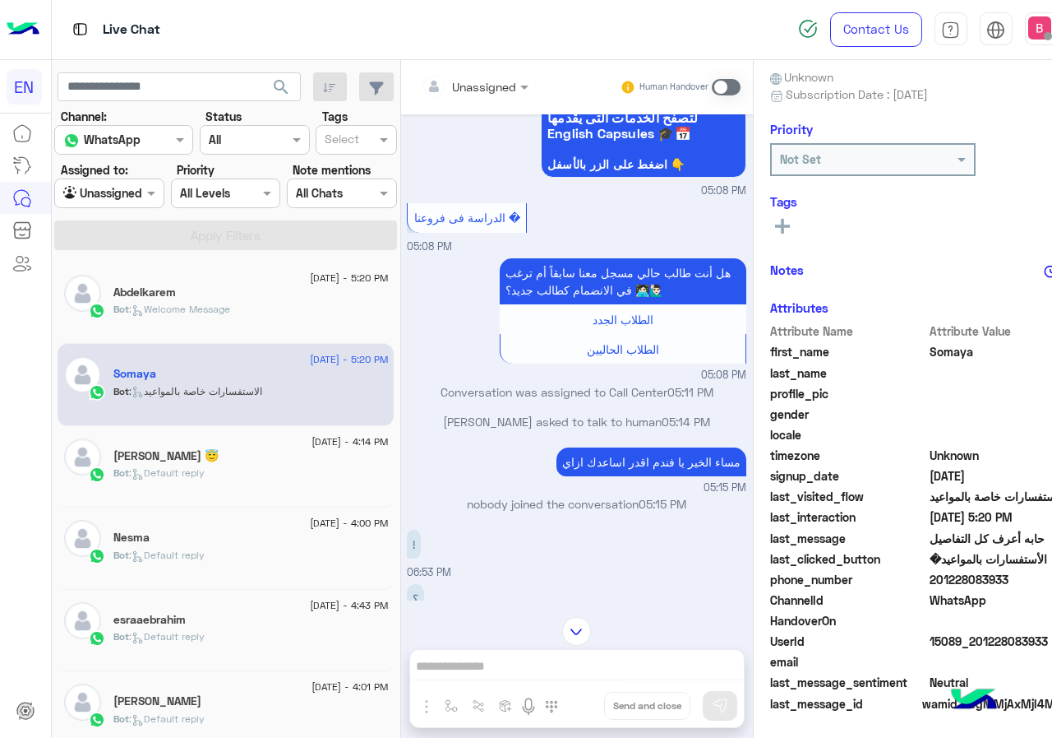
scroll to position [1340, 0]
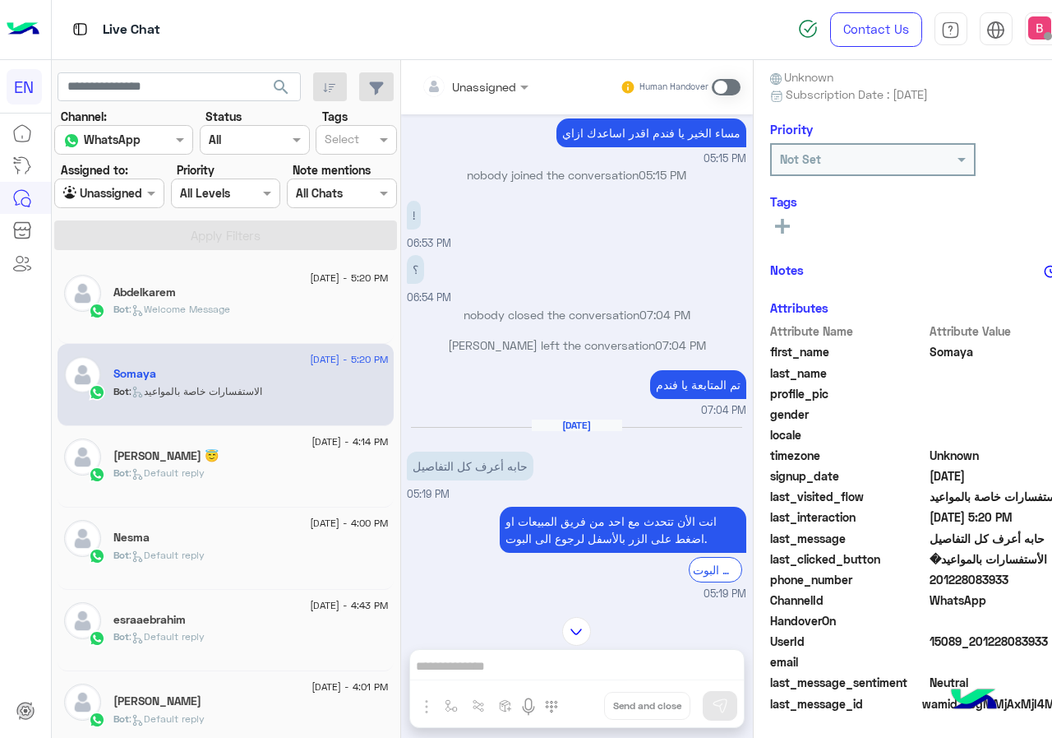
click at [452, 94] on div "Unassigned" at bounding box center [484, 86] width 64 height 17
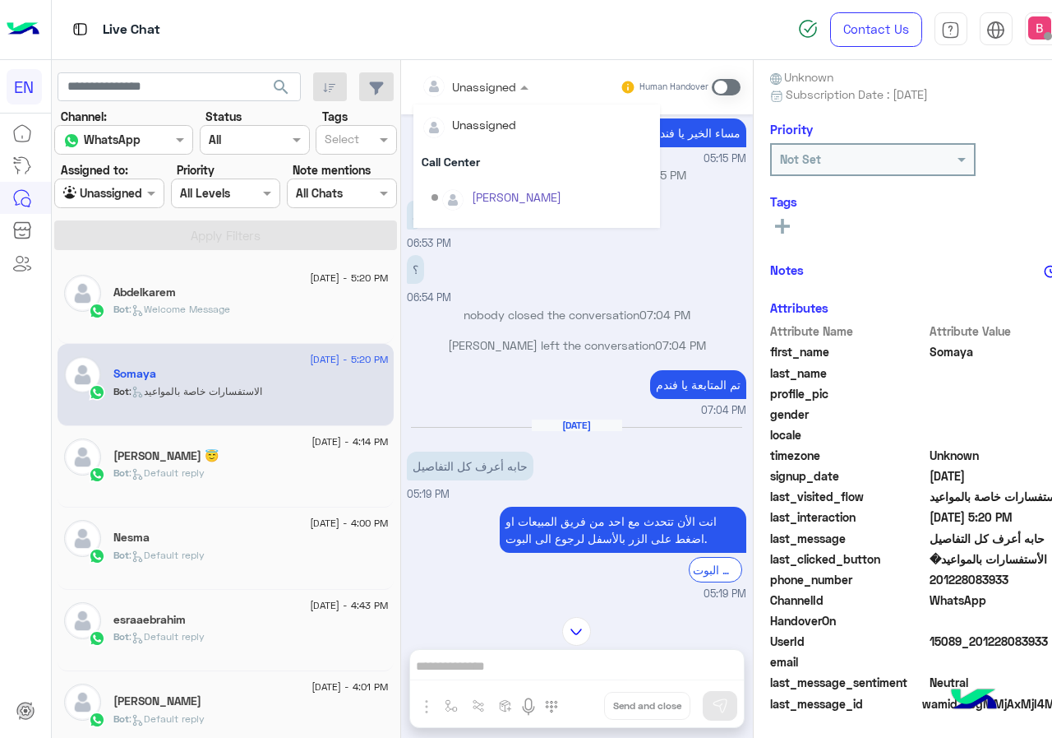
scroll to position [273, 0]
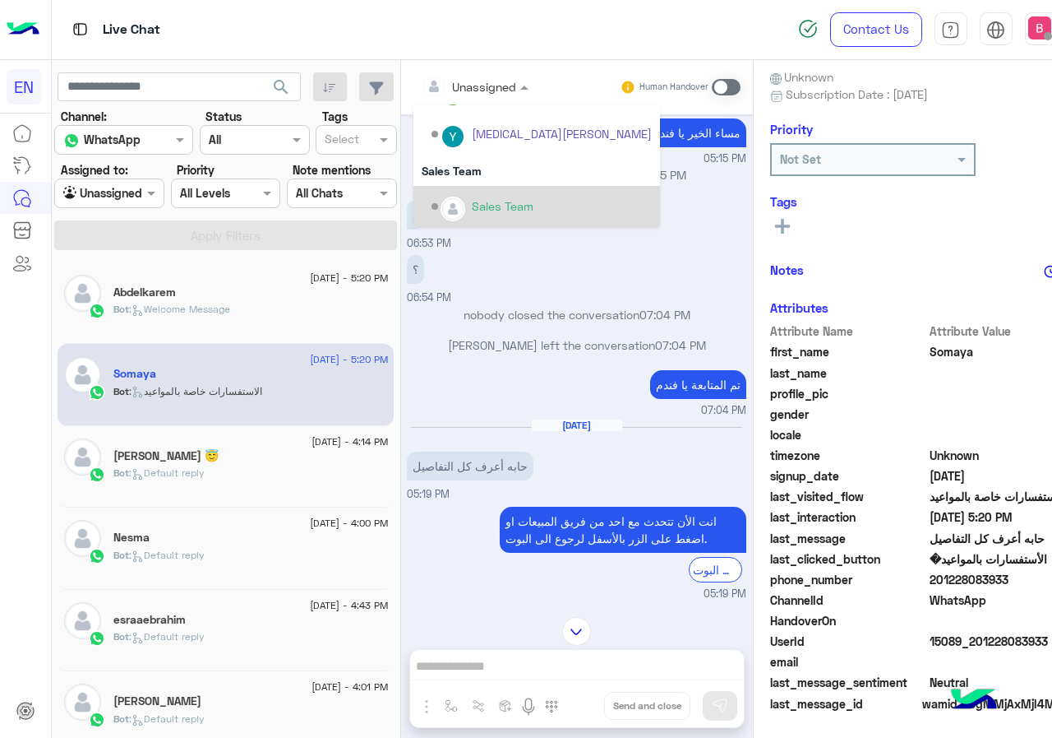
click at [432, 197] on div "Sales Team" at bounding box center [542, 206] width 220 height 29
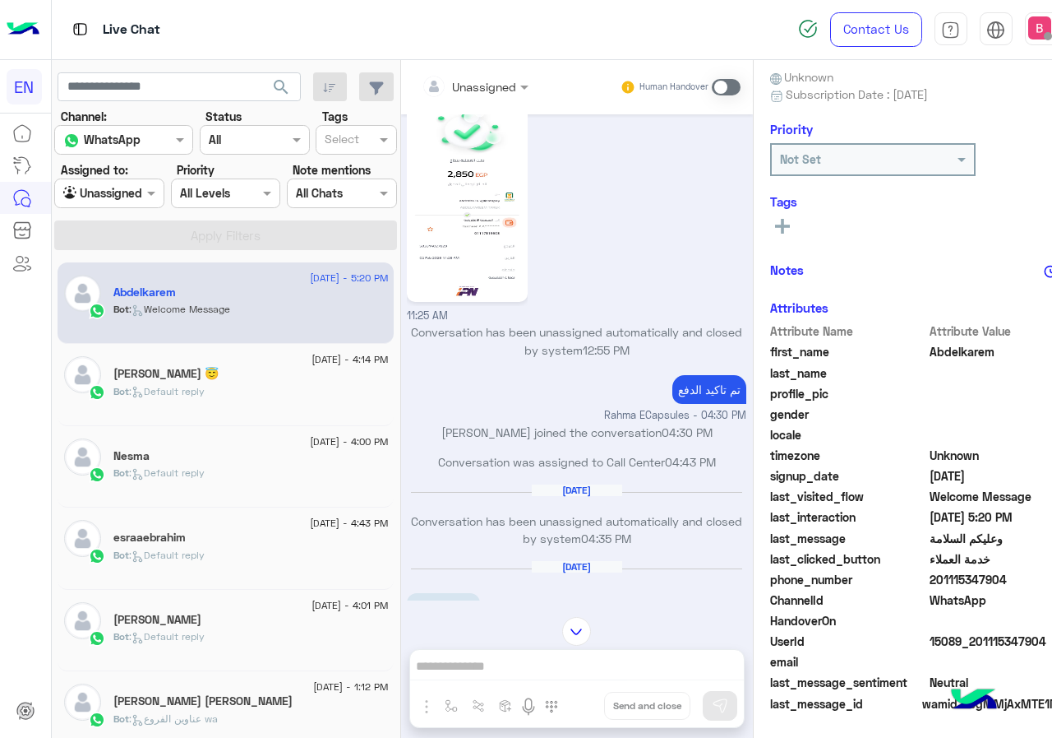
scroll to position [852, 0]
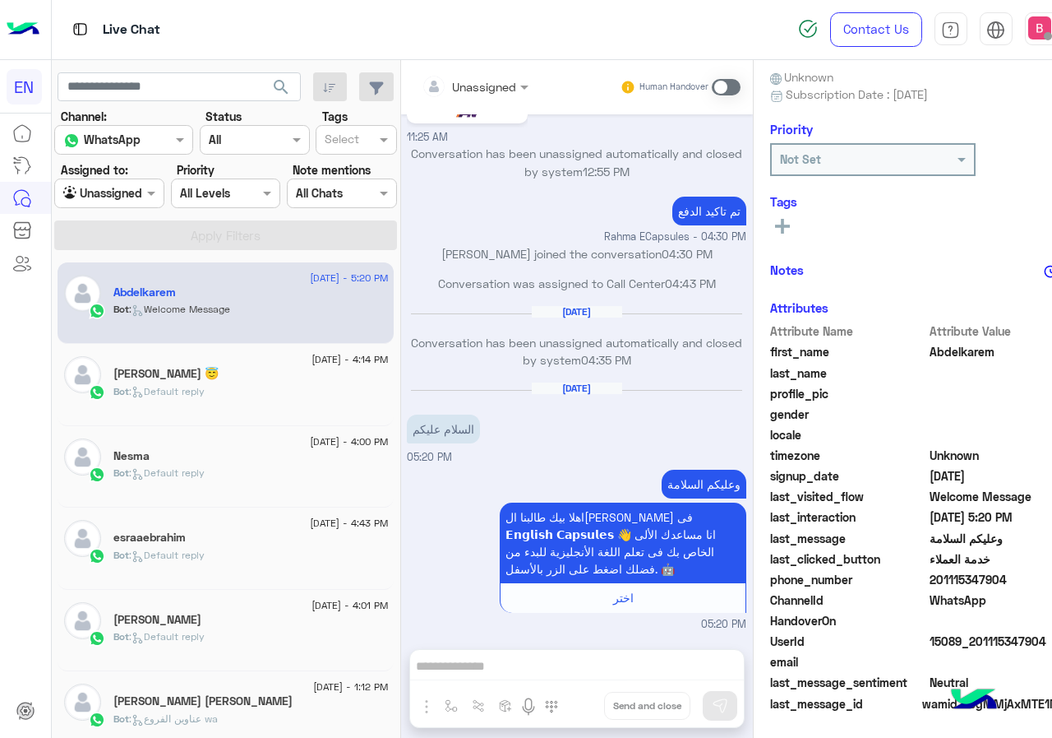
click at [712, 86] on span at bounding box center [726, 87] width 29 height 16
click at [712, 79] on label at bounding box center [726, 87] width 29 height 16
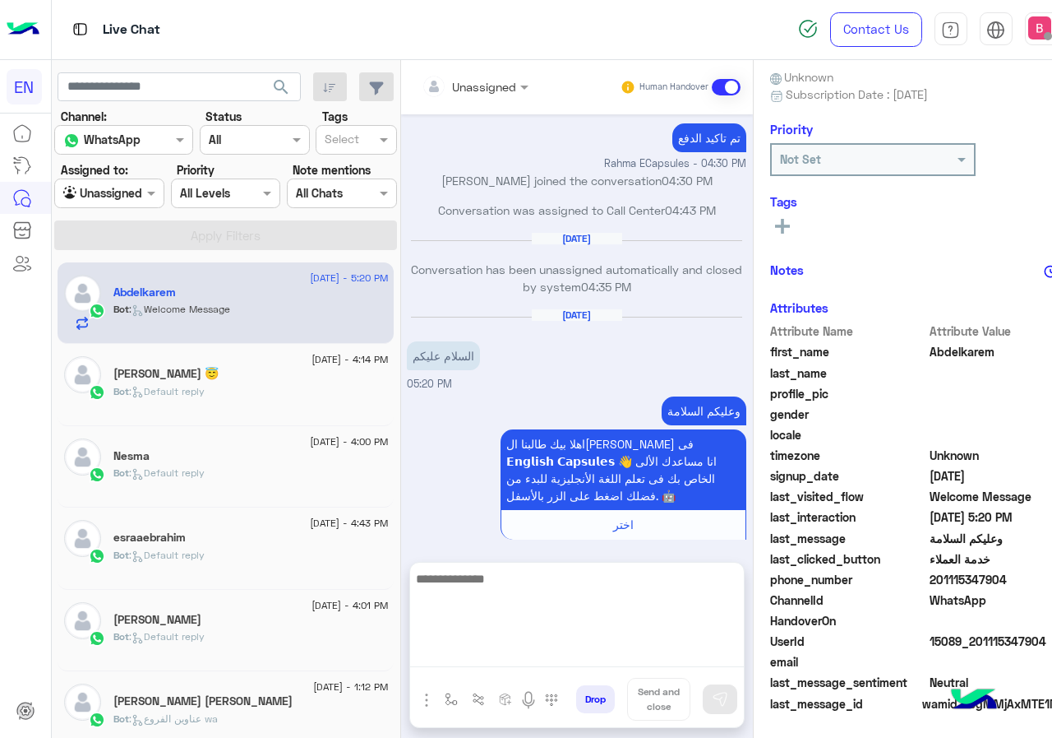
click at [529, 654] on textarea at bounding box center [577, 617] width 334 height 99
type textarea "**********"
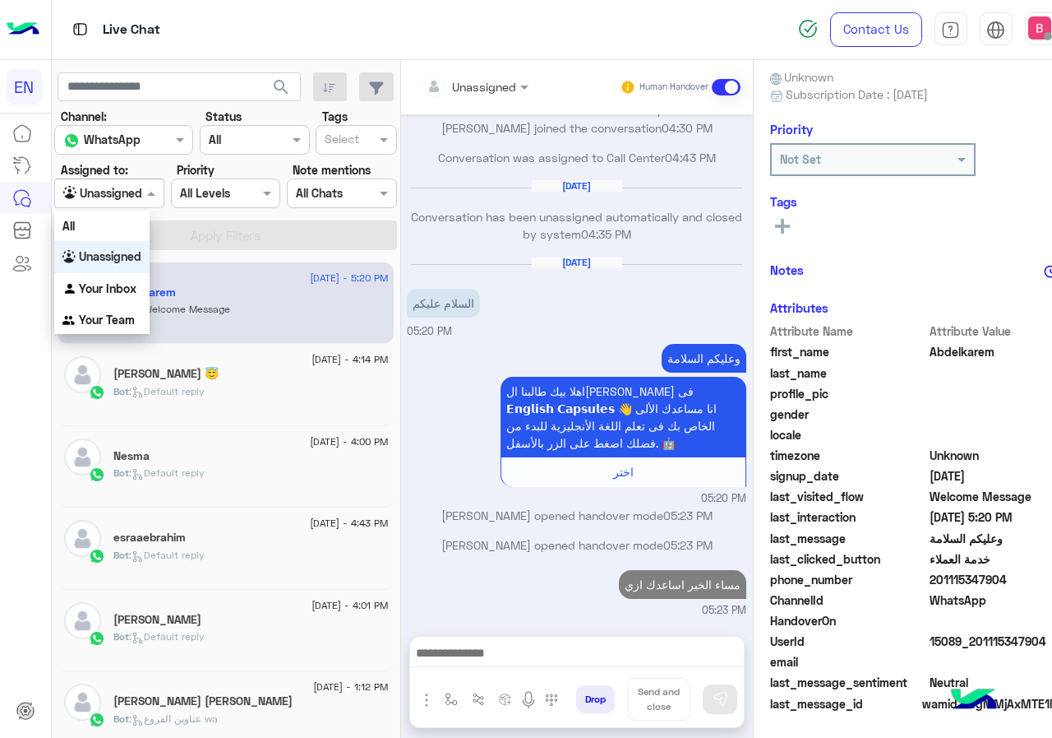
click at [86, 195] on input "text" at bounding box center [89, 193] width 53 height 17
click at [124, 315] on b "Your Team" at bounding box center [107, 319] width 56 height 14
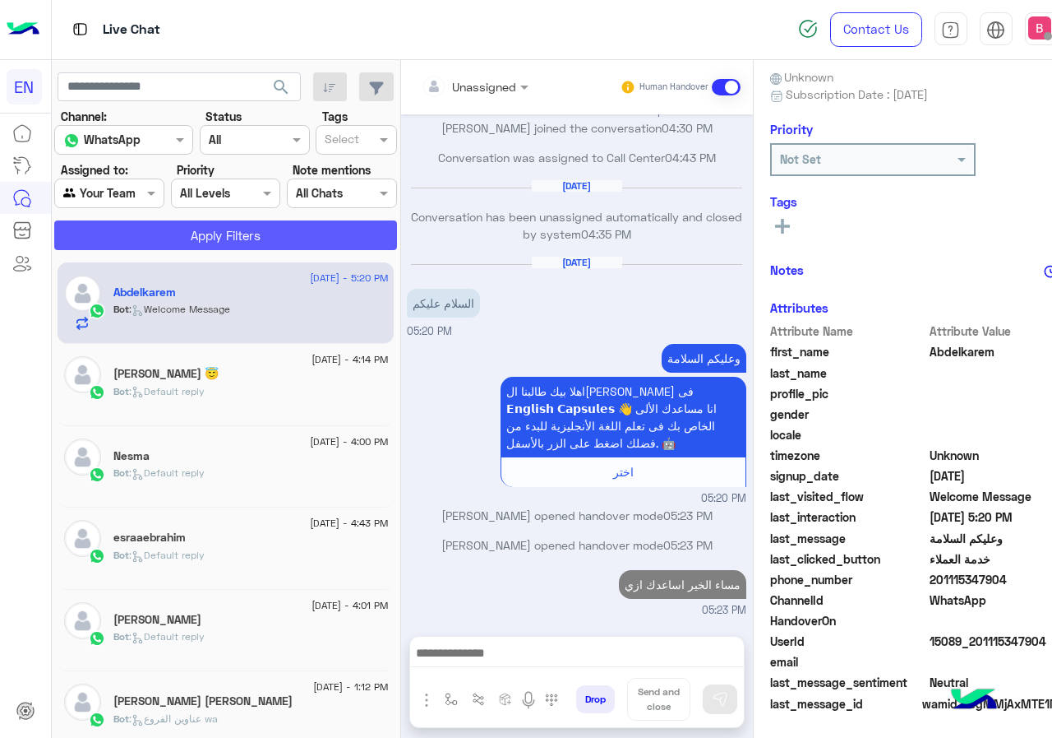
click at [215, 241] on button "Apply Filters" at bounding box center [225, 235] width 343 height 30
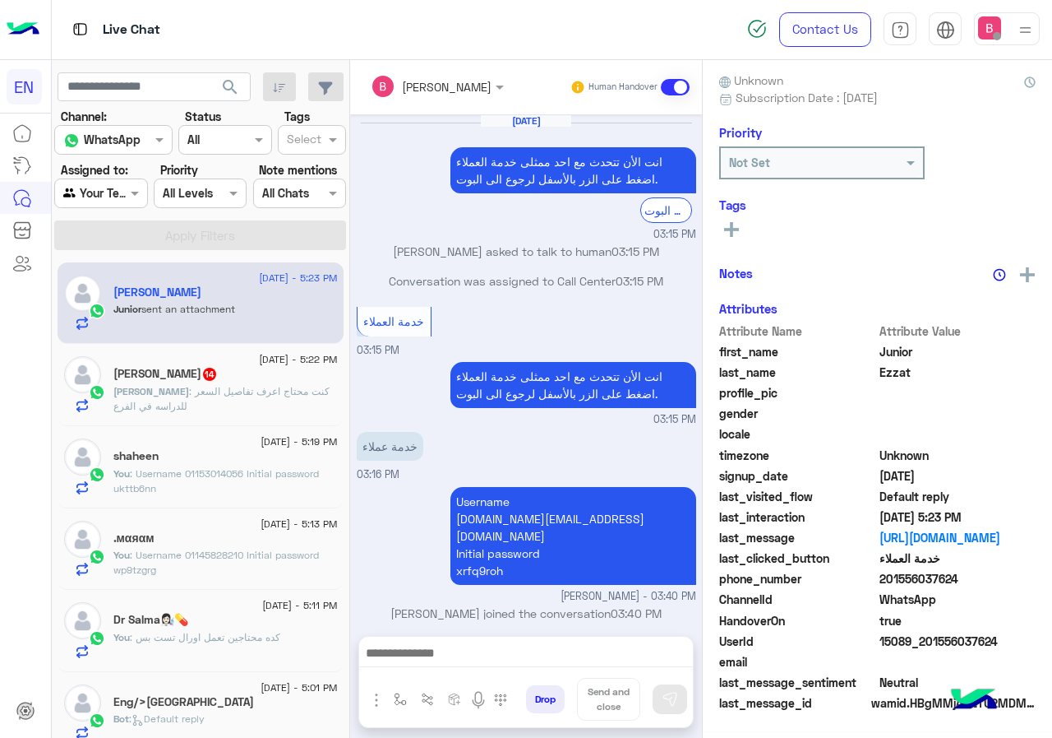
scroll to position [145, 0]
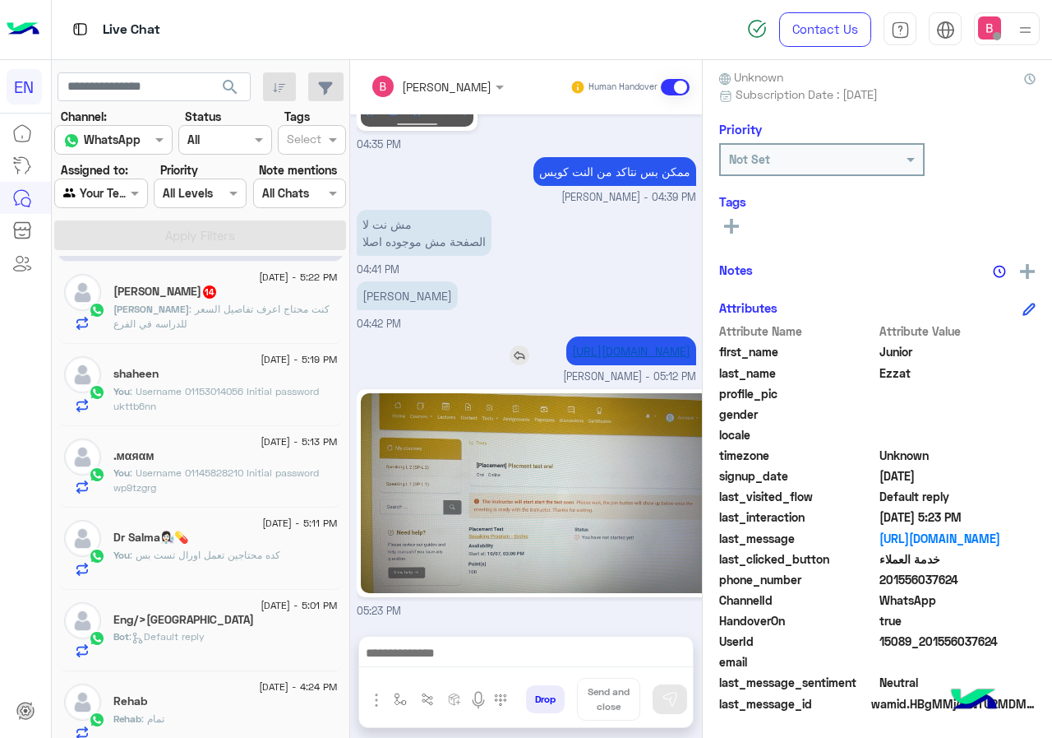
click at [572, 356] on link "[URL][DOMAIN_NAME]" at bounding box center [631, 351] width 118 height 14
drag, startPoint x: 884, startPoint y: 580, endPoint x: 968, endPoint y: 577, distance: 83.9
click at [972, 577] on span "201556037624" at bounding box center [958, 579] width 157 height 17
drag, startPoint x: 907, startPoint y: 582, endPoint x: 766, endPoint y: 397, distance: 232.4
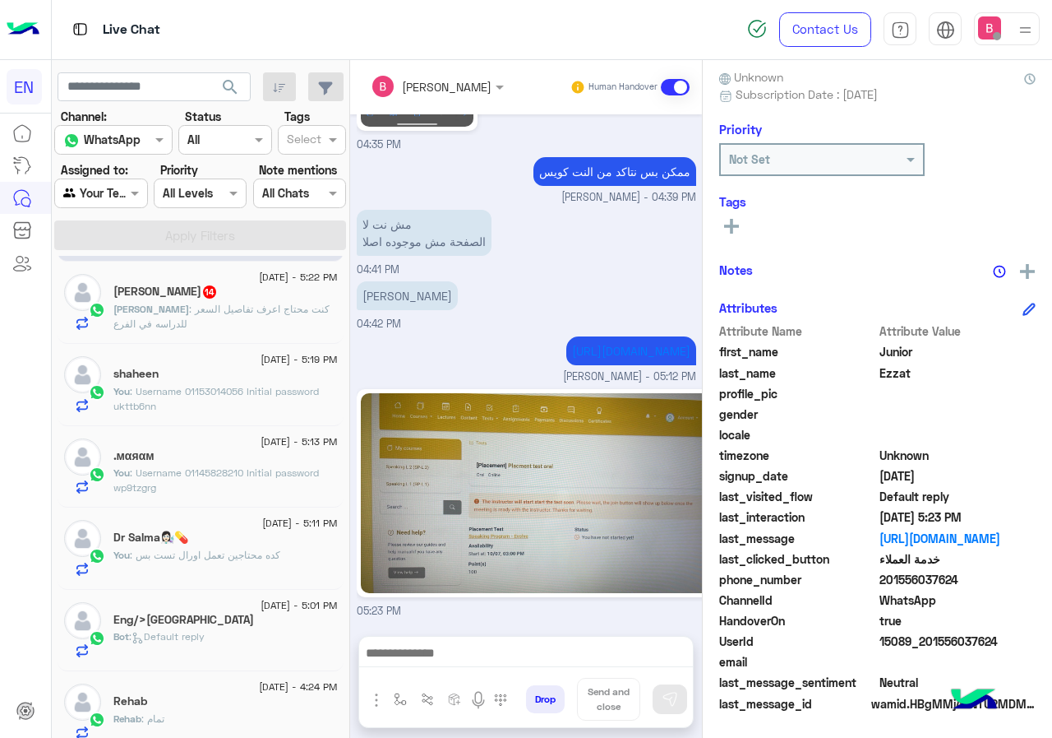
click at [766, 396] on span "profile_pic" at bounding box center [797, 393] width 157 height 17
drag, startPoint x: 881, startPoint y: 577, endPoint x: 946, endPoint y: 580, distance: 65.0
click at [985, 579] on span "201556037624" at bounding box center [958, 579] width 157 height 17
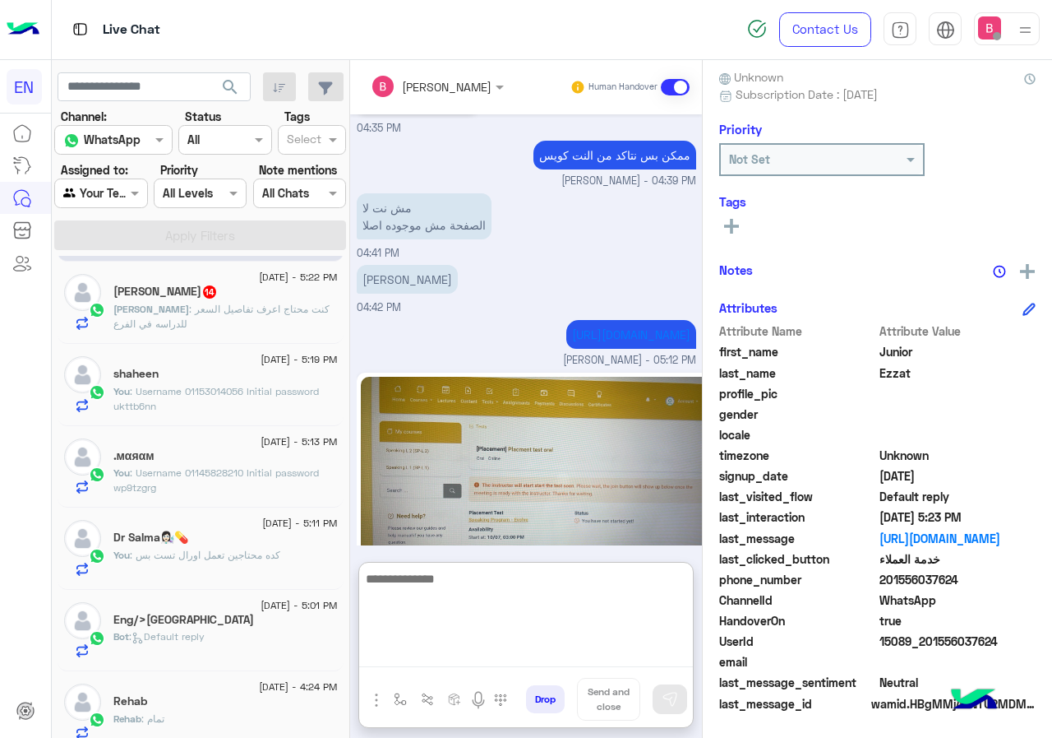
click at [510, 644] on textarea at bounding box center [526, 617] width 334 height 99
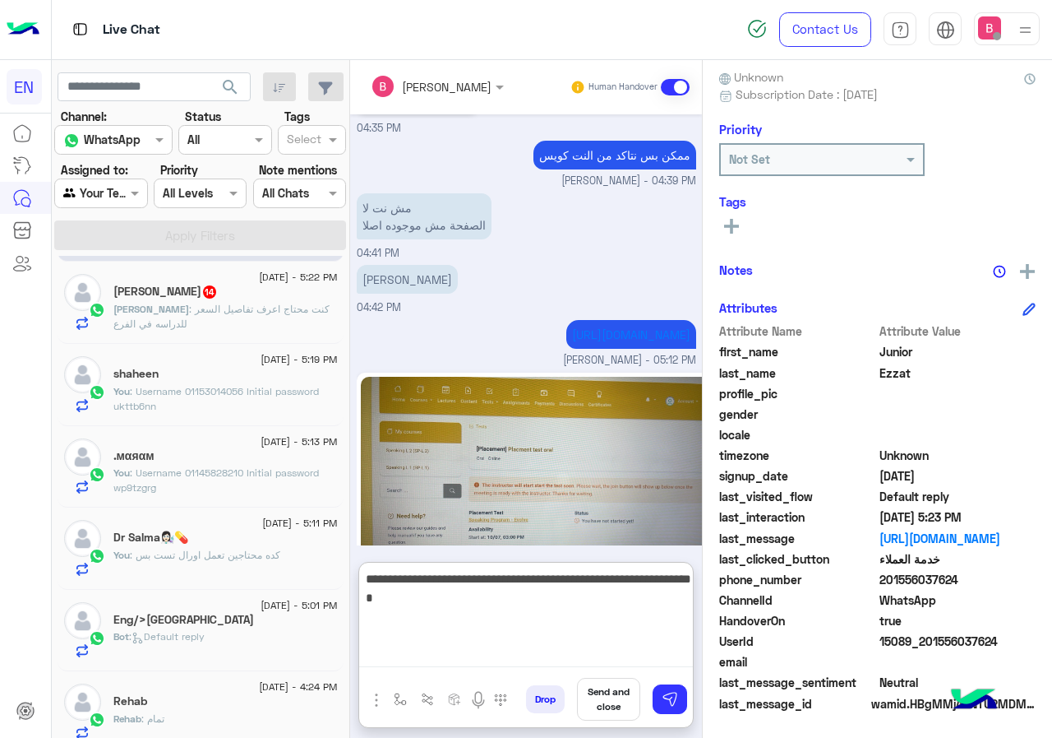
type textarea "**********"
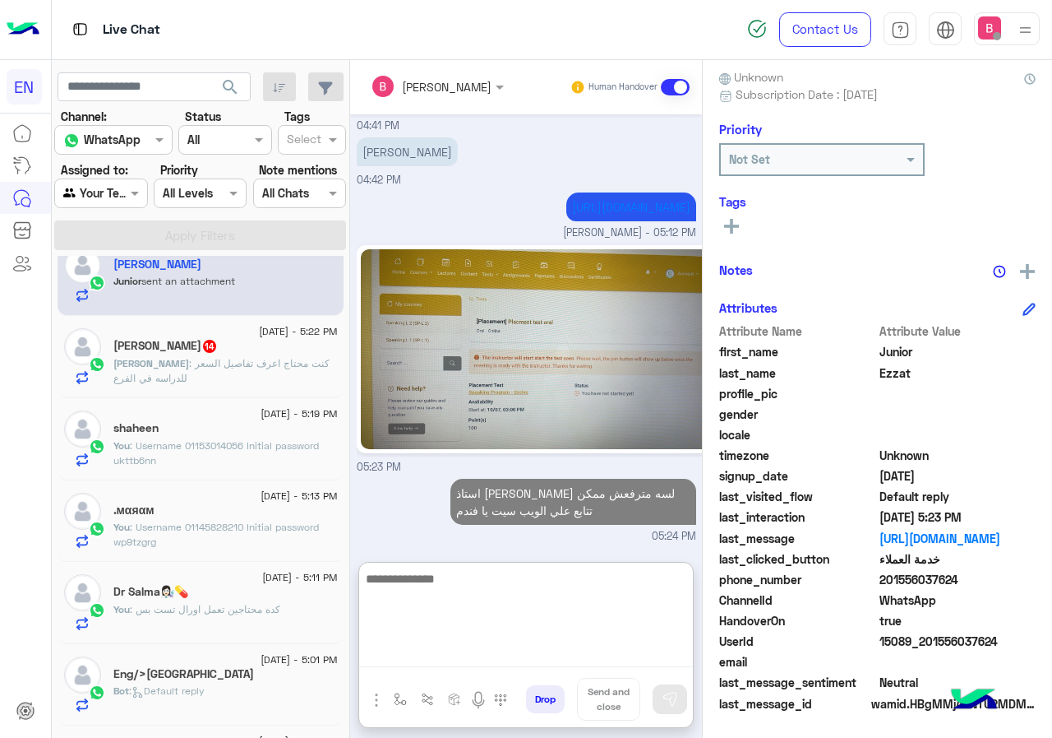
scroll to position [0, 0]
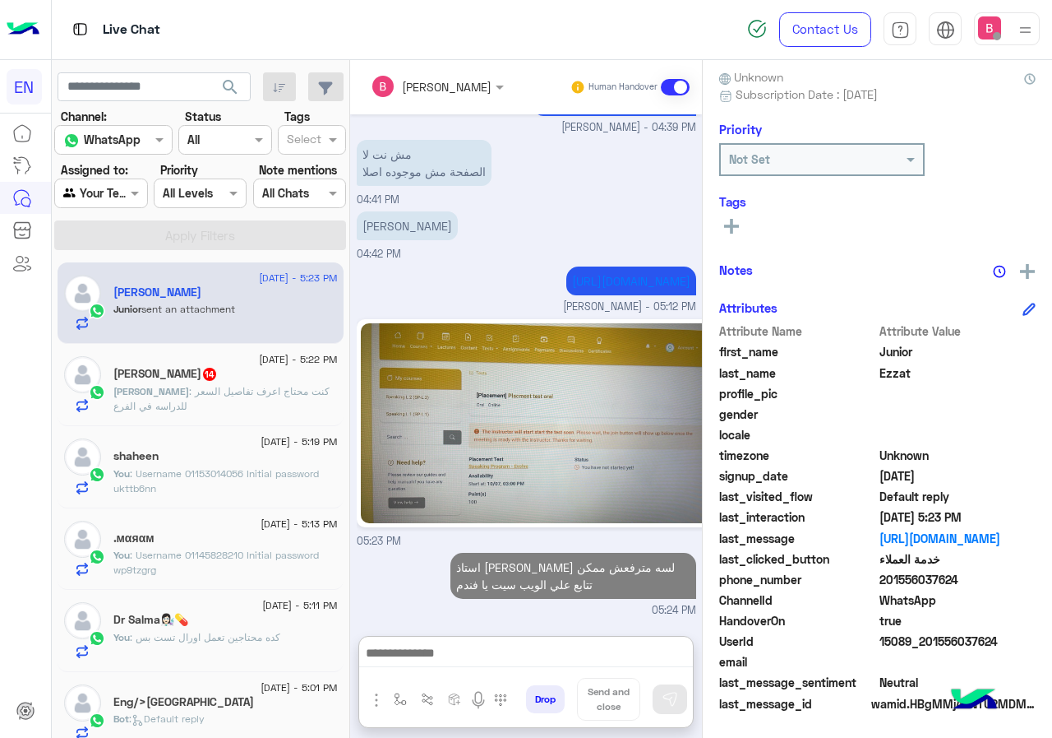
click at [254, 394] on span ": كنت محتاج اعرف تفاصيل السعر للدراسه في الفرع" at bounding box center [221, 398] width 216 height 27
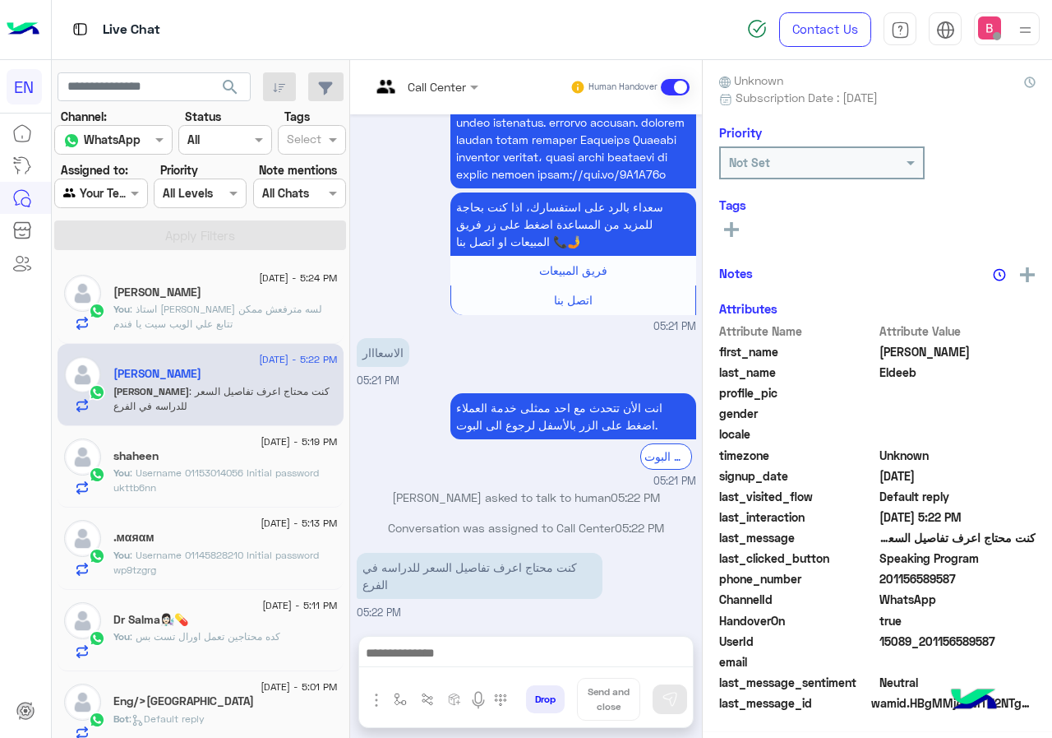
scroll to position [148, 0]
click at [418, 81] on input "text" at bounding box center [404, 86] width 67 height 17
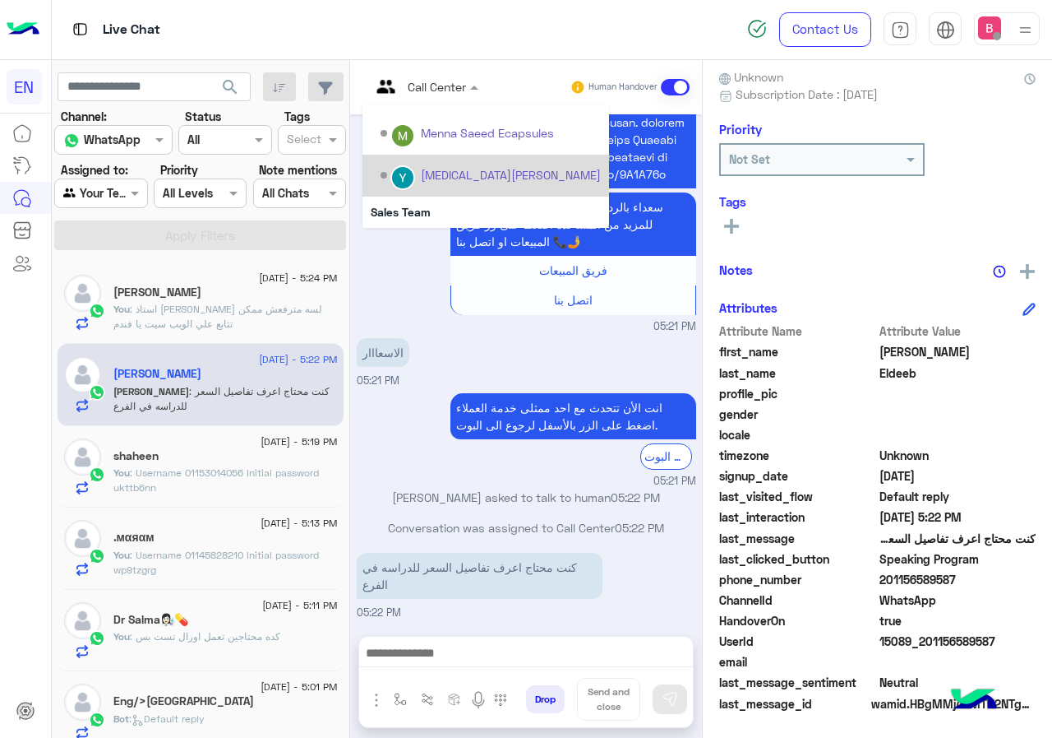
scroll to position [273, 0]
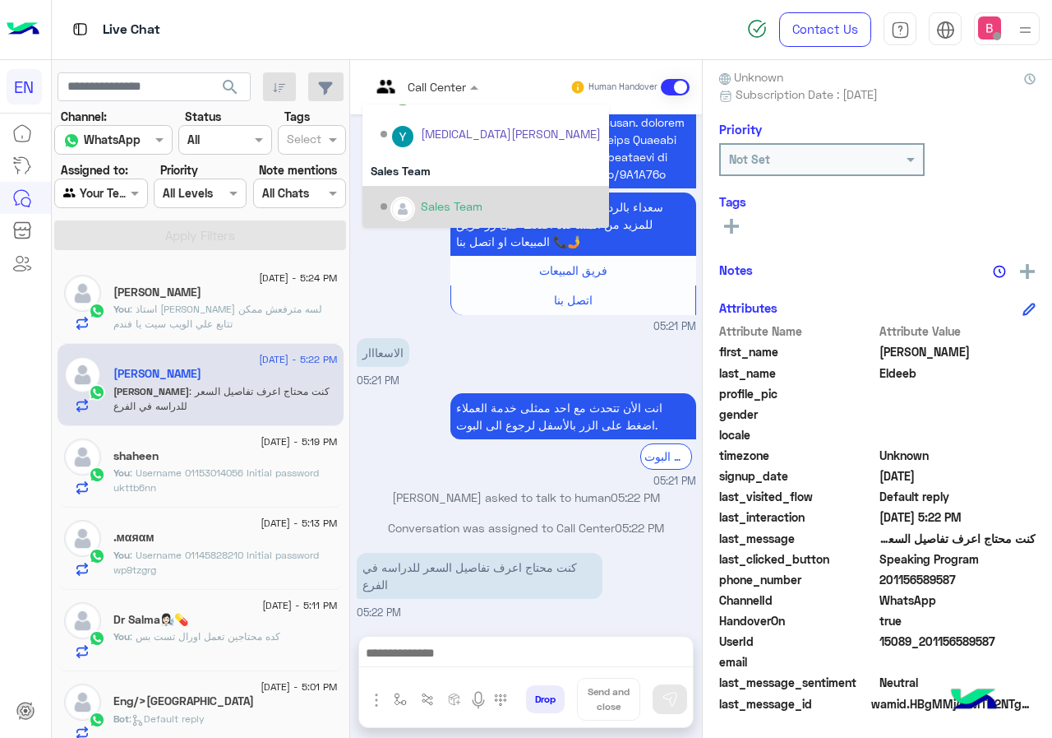
click at [437, 206] on div "Sales Team" at bounding box center [452, 205] width 62 height 17
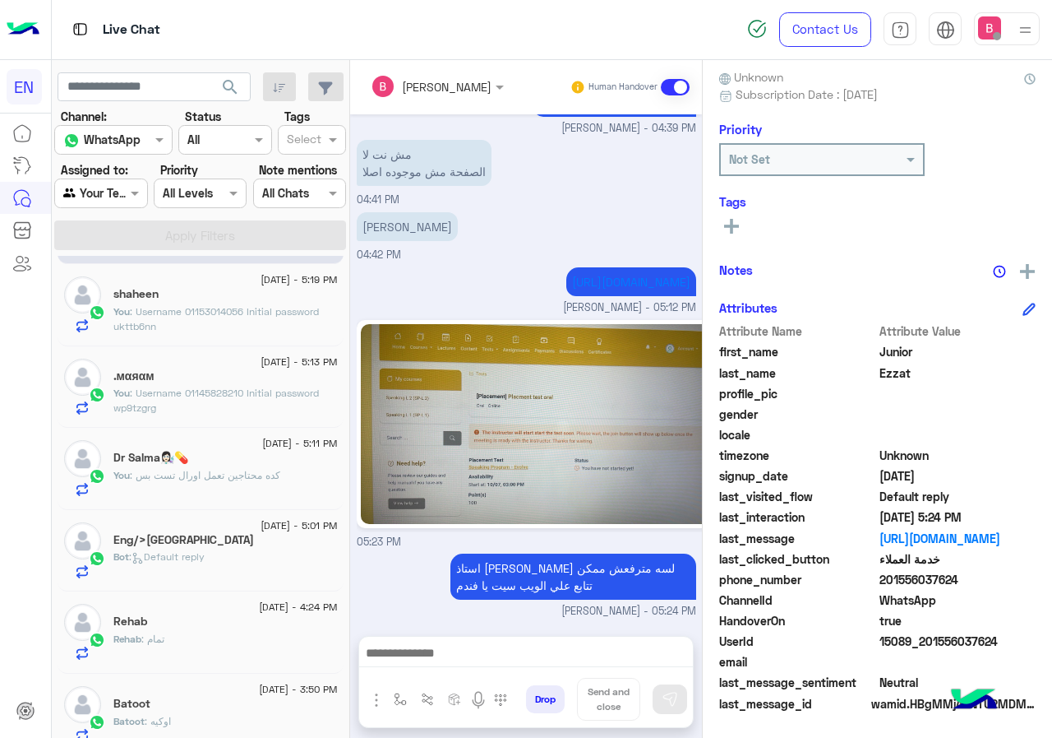
scroll to position [164, 0]
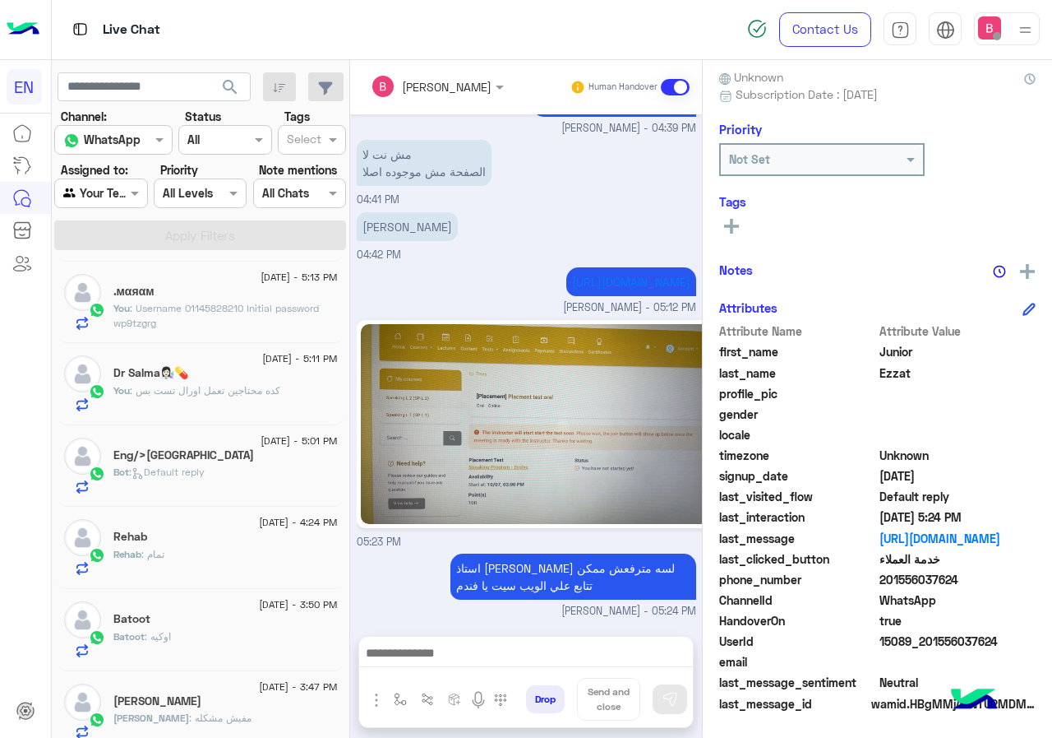
click at [111, 199] on div at bounding box center [100, 192] width 91 height 19
click at [113, 289] on b "Your Inbox" at bounding box center [108, 287] width 58 height 14
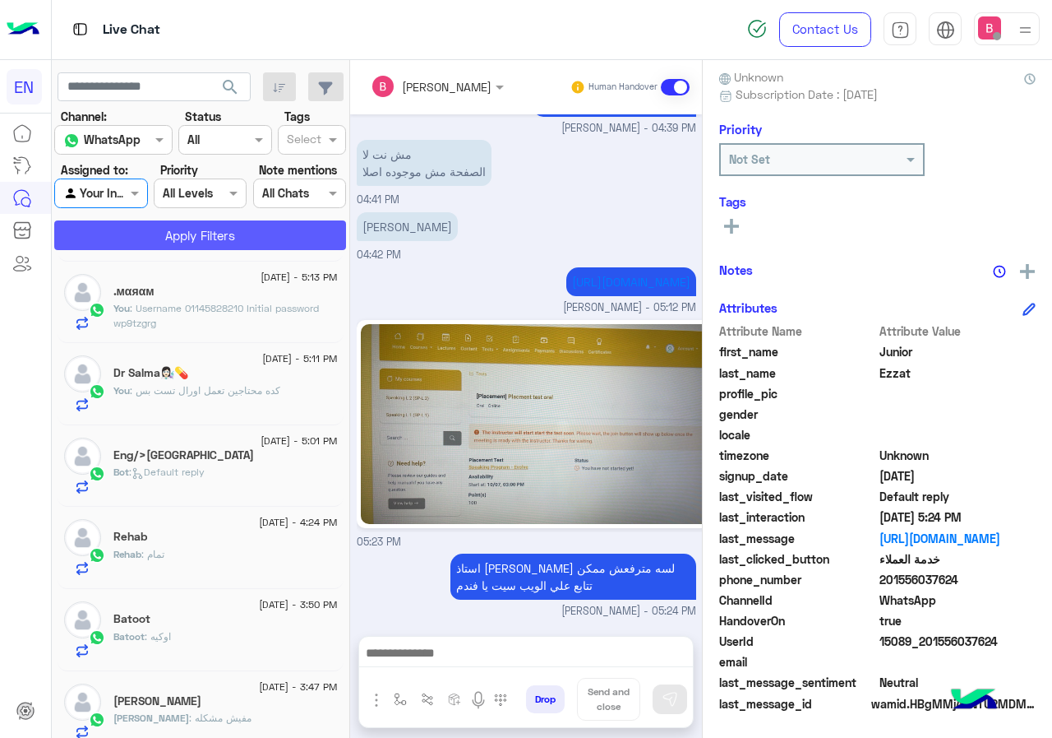
click at [152, 241] on button "Apply Filters" at bounding box center [200, 235] width 292 height 30
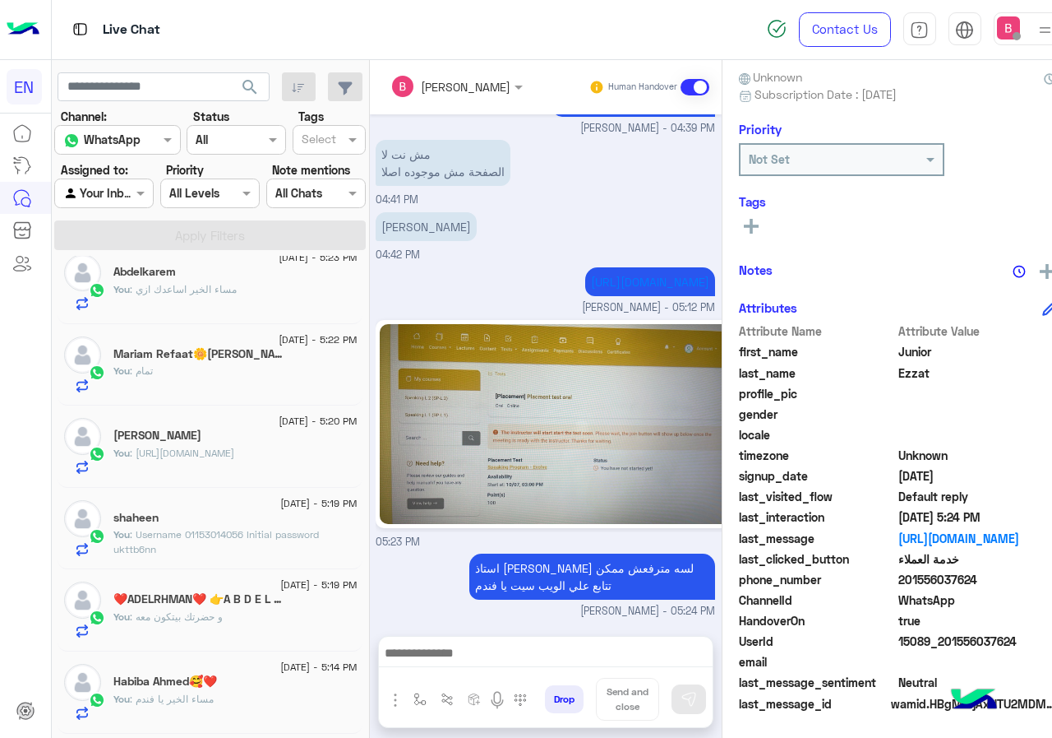
scroll to position [0, 0]
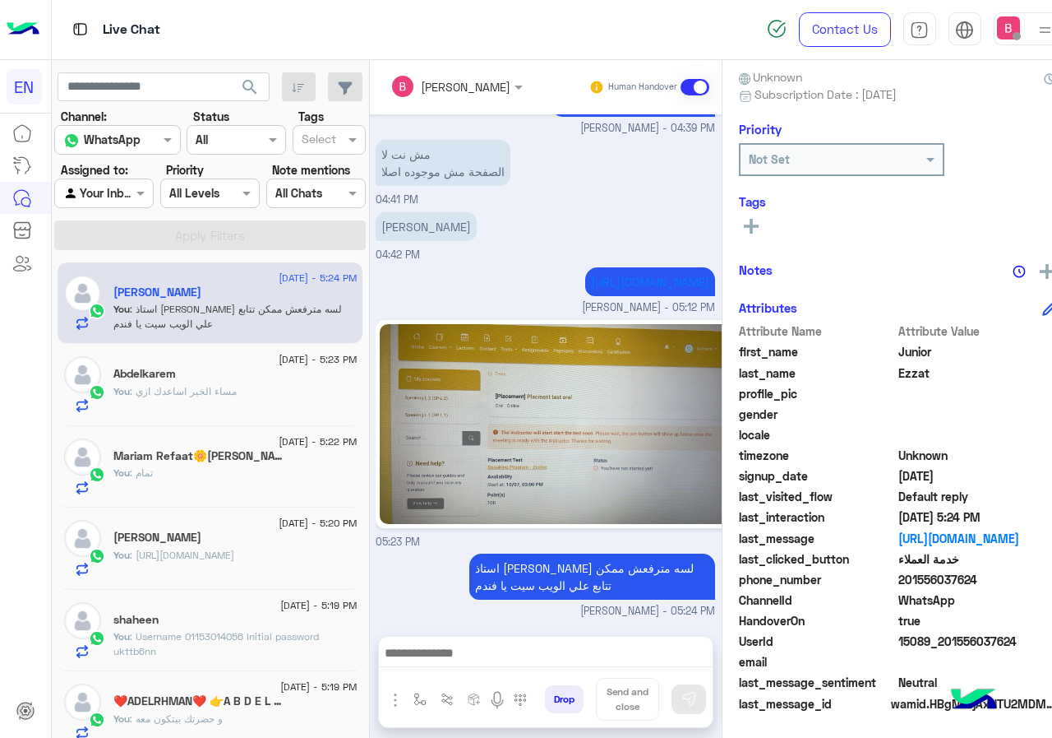
click at [107, 194] on input "text" at bounding box center [85, 193] width 44 height 17
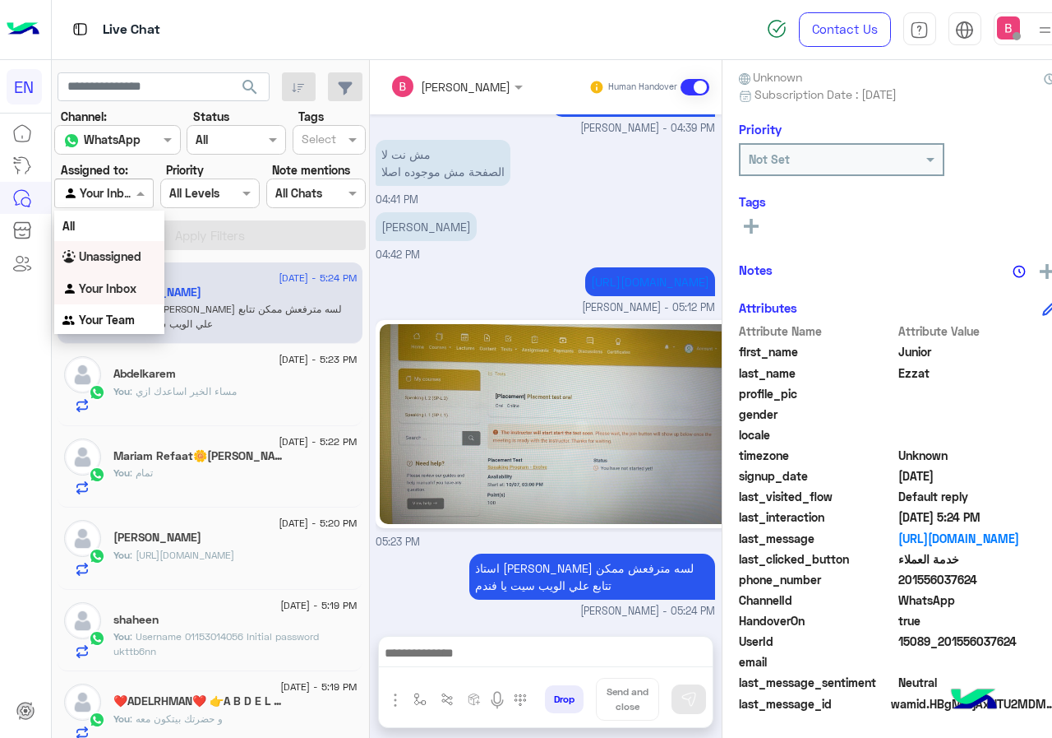
click at [118, 260] on b "Unassigned" at bounding box center [110, 256] width 62 height 14
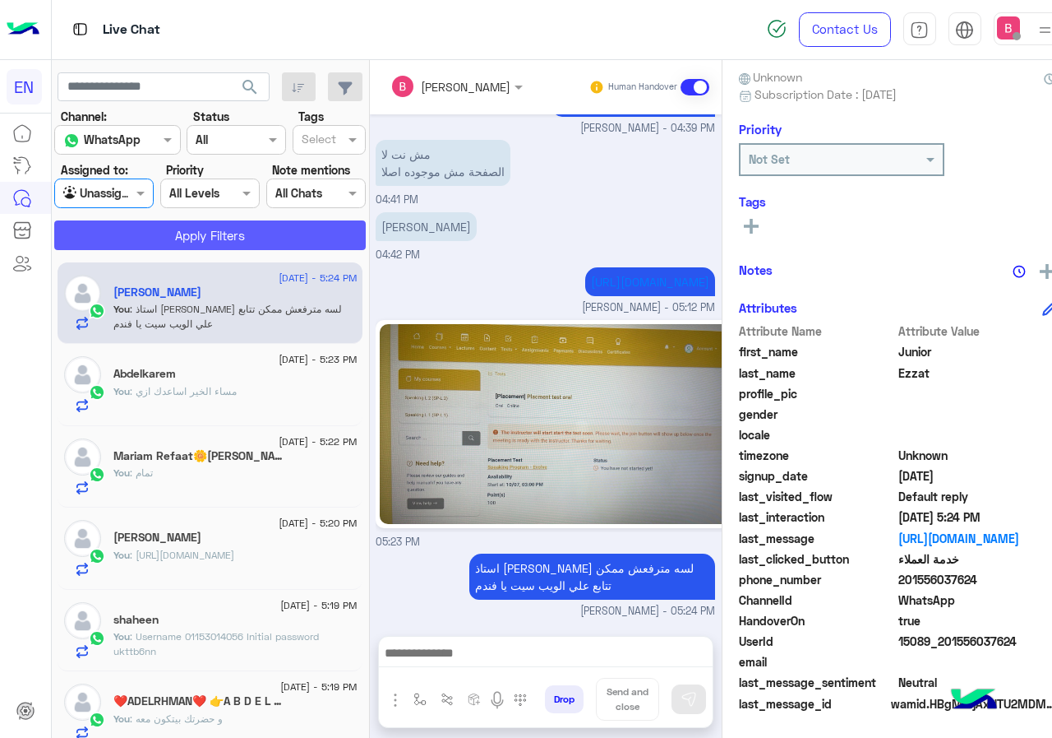
click at [152, 228] on button "Apply Filters" at bounding box center [210, 235] width 312 height 30
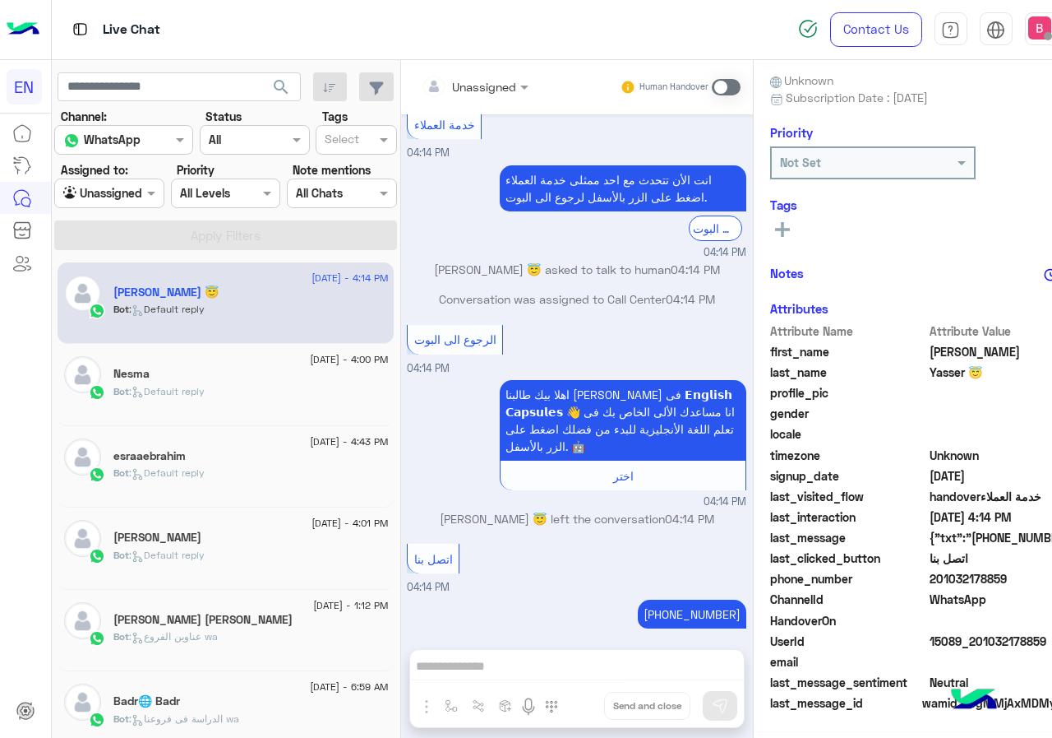
scroll to position [148, 0]
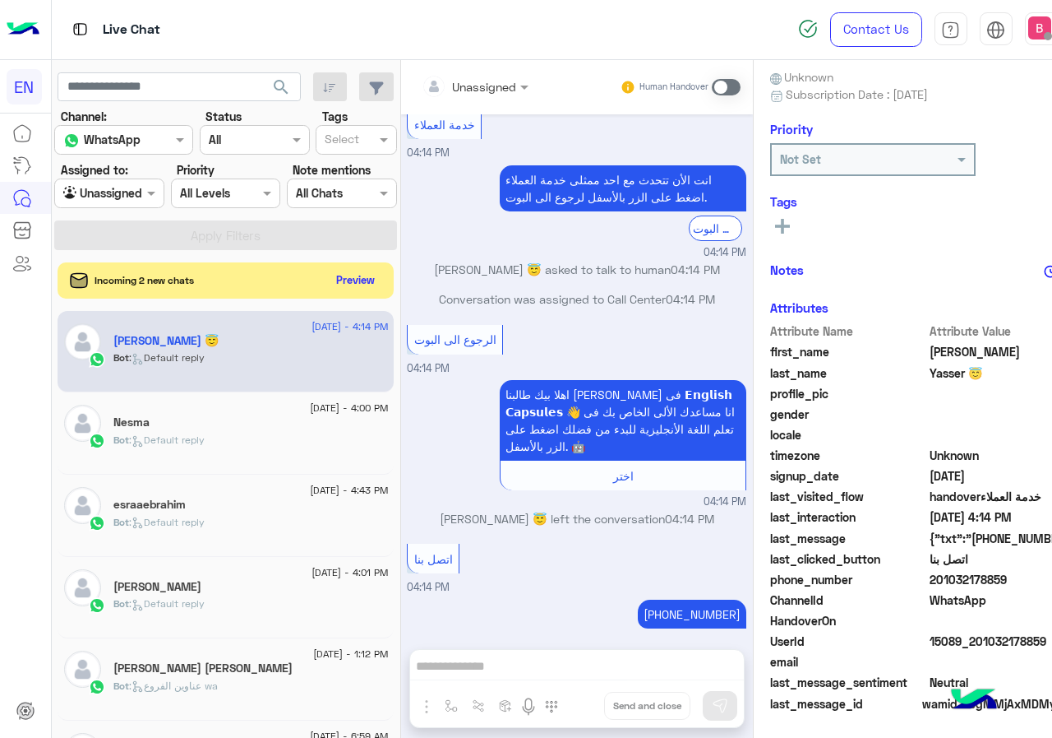
click at [115, 187] on div at bounding box center [109, 192] width 109 height 19
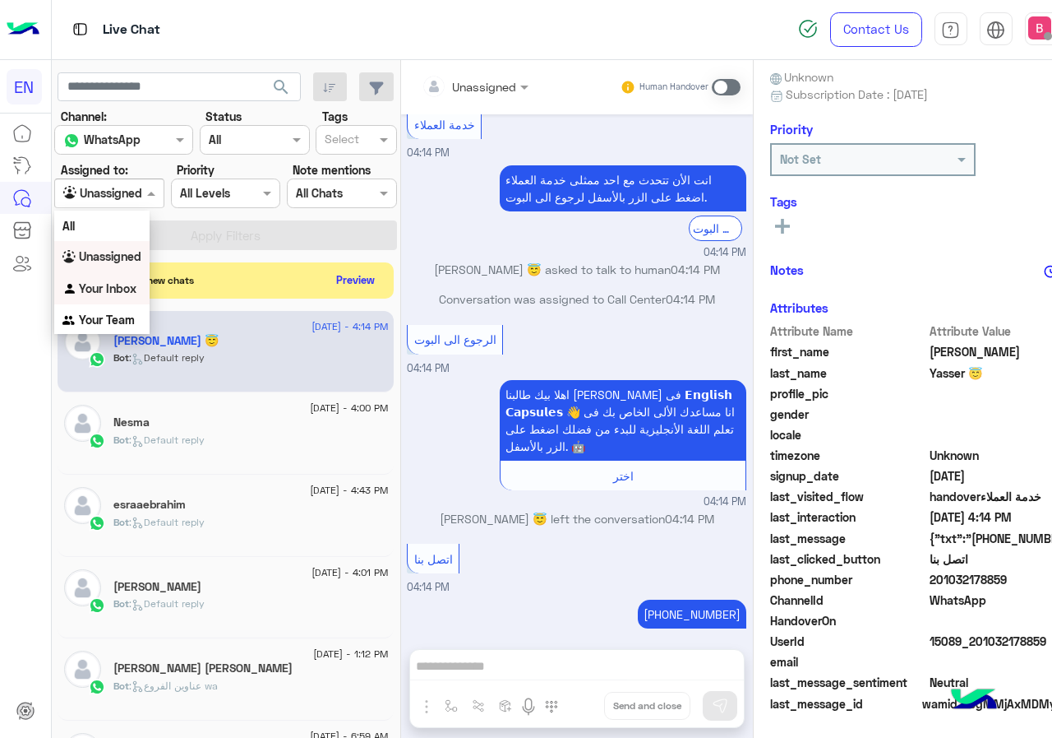
click at [136, 296] on div "Your Inbox" at bounding box center [101, 289] width 95 height 32
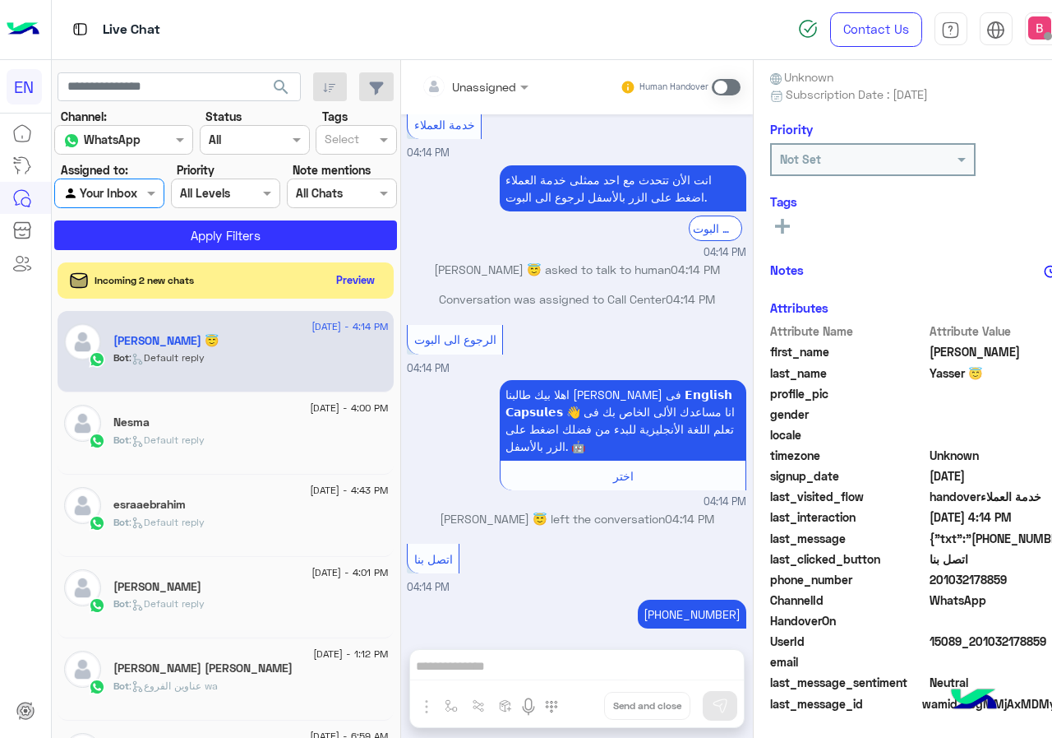
click at [191, 215] on section "Channel: Channel WhatsApp Status Channel All Tags Select Assigned to: Agent Fil…" at bounding box center [226, 179] width 324 height 142
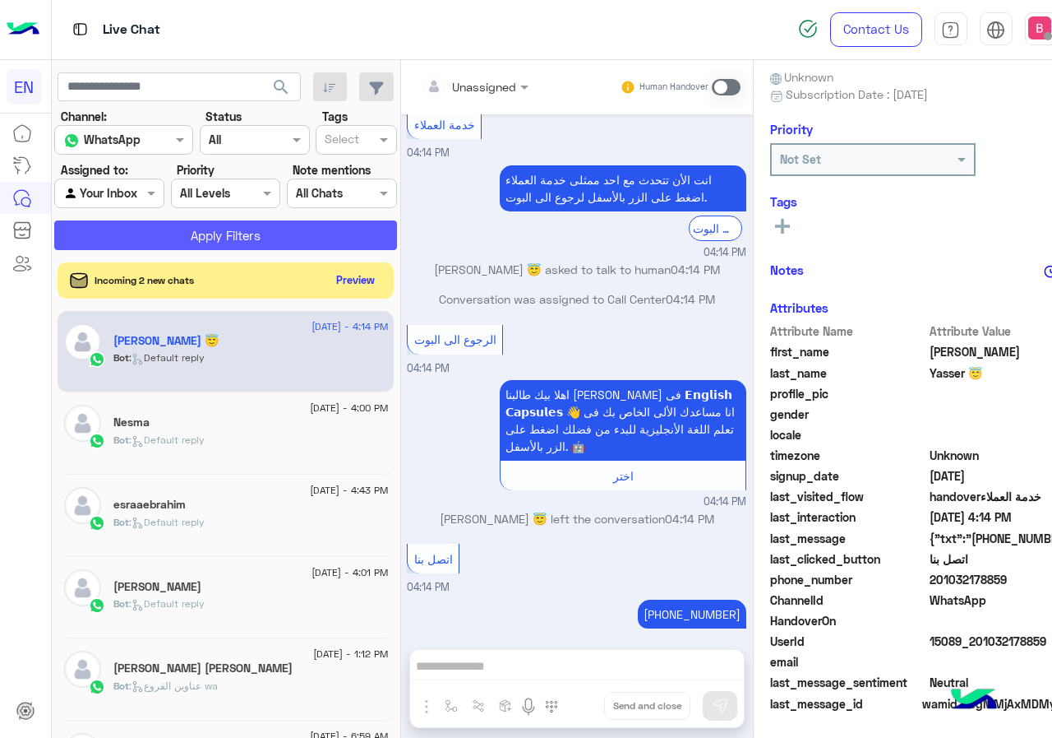
click at [243, 236] on button "Apply Filters" at bounding box center [225, 235] width 343 height 30
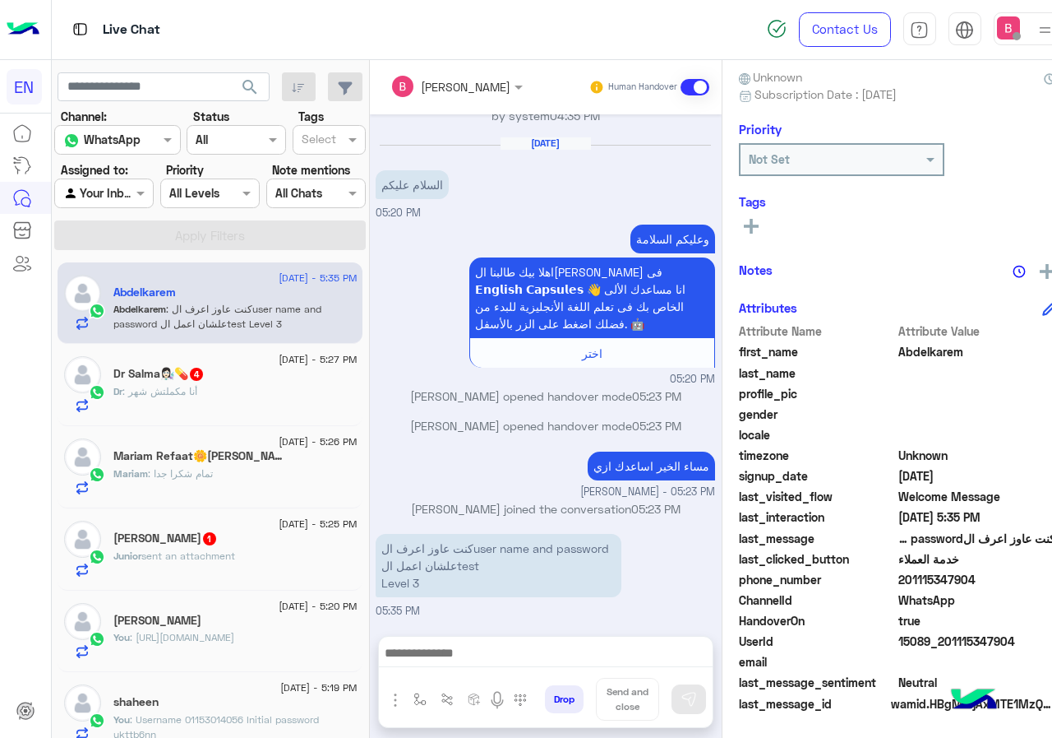
scroll to position [82, 0]
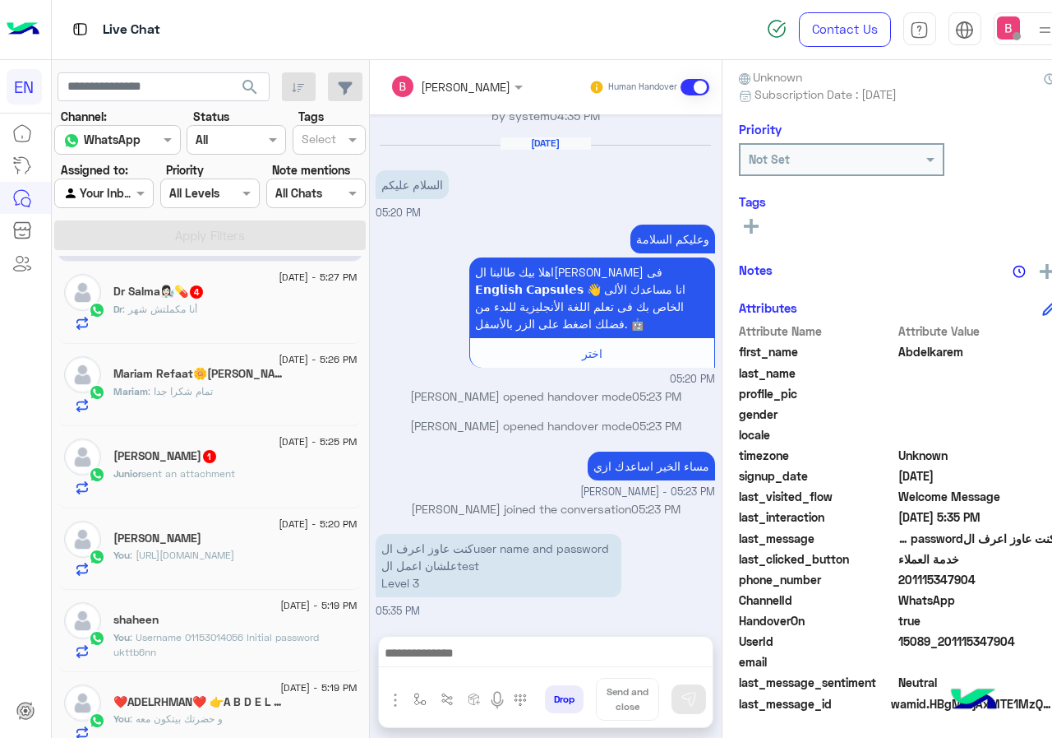
click at [287, 382] on div "Mariam Refaat🌼[PERSON_NAME] 1" at bounding box center [234, 375] width 243 height 17
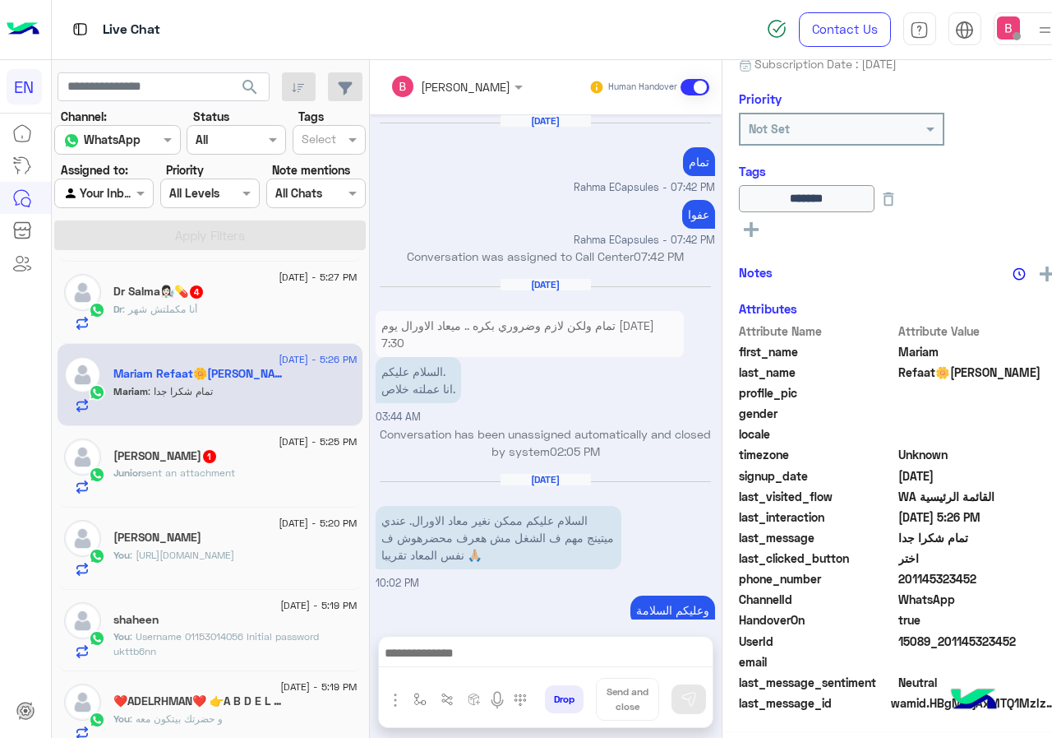
scroll to position [899, 0]
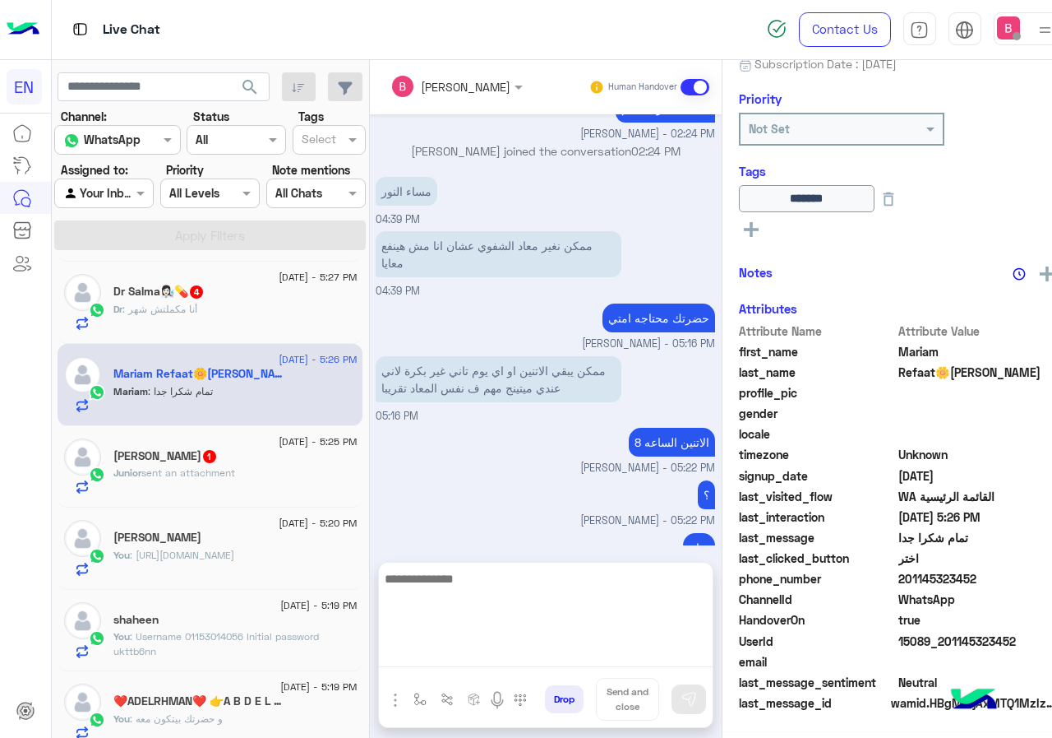
click at [603, 656] on textarea at bounding box center [546, 617] width 334 height 99
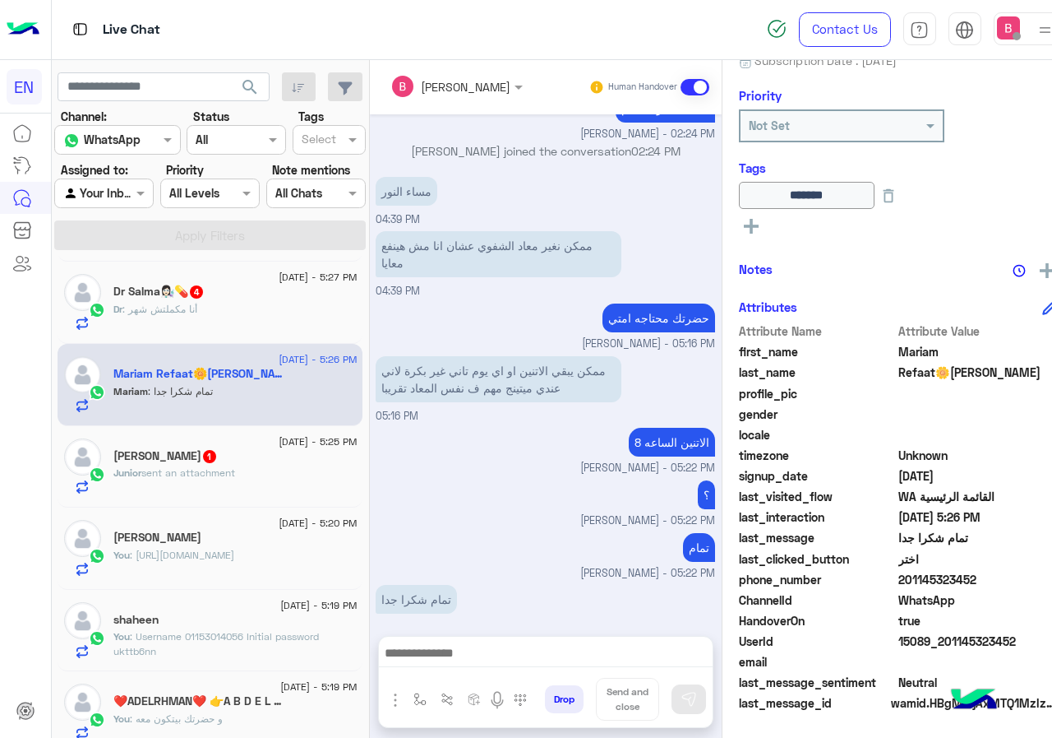
drag, startPoint x: 936, startPoint y: 583, endPoint x: 1052, endPoint y: 580, distance: 116.0
click at [1052, 580] on span "201145323452" at bounding box center [977, 579] width 157 height 17
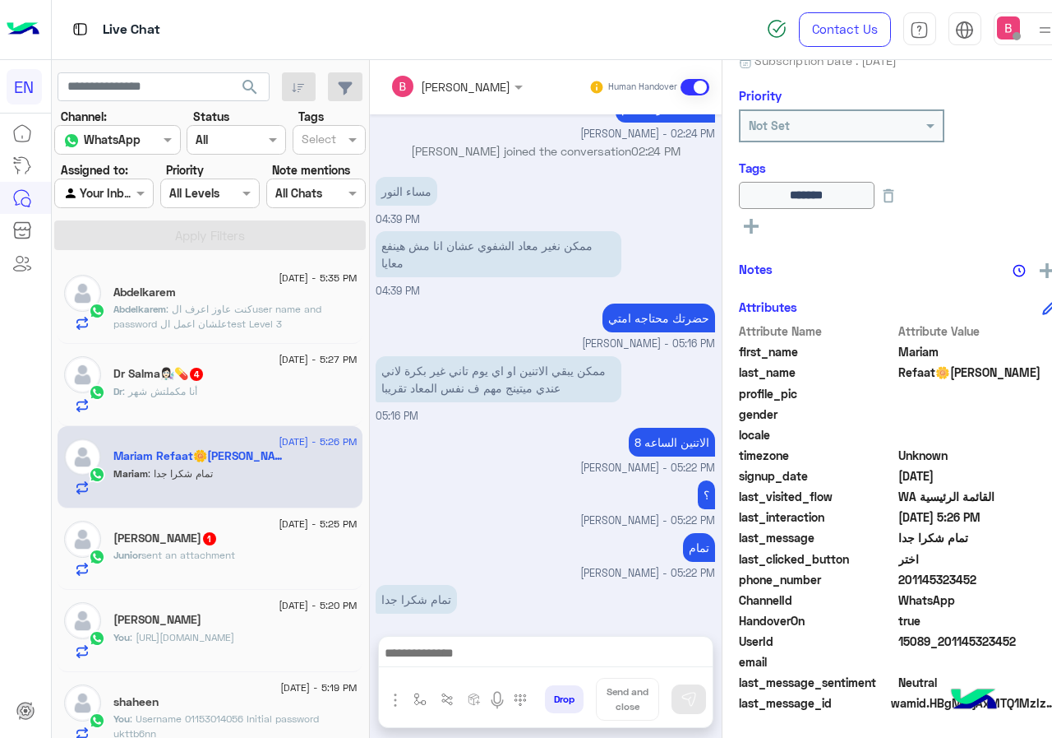
click at [285, 308] on span ": كنت عاوز اعرف الuser name and password علشان اعمل الtest Level 3" at bounding box center [217, 316] width 208 height 27
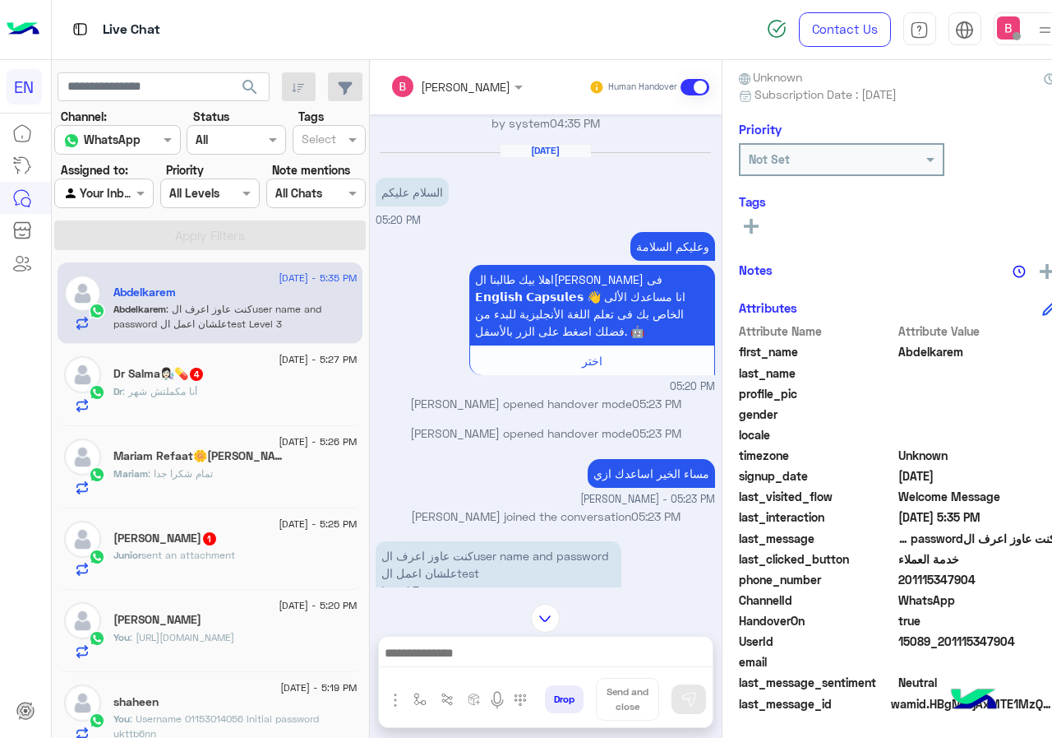
scroll to position [882, 0]
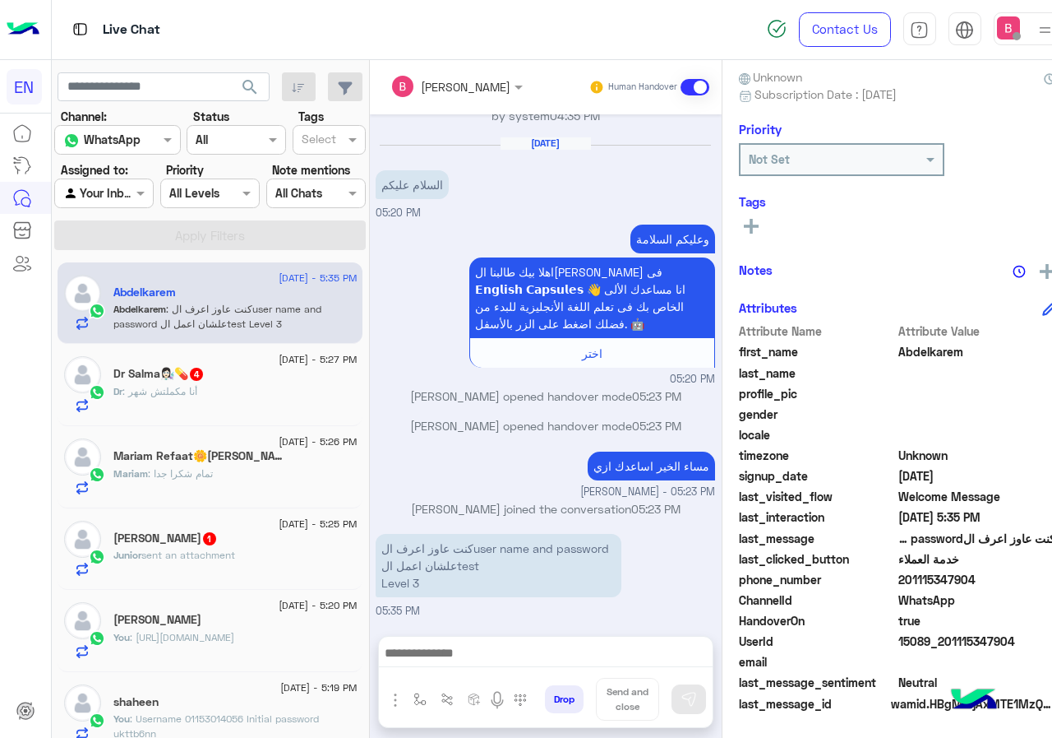
drag, startPoint x: 937, startPoint y: 577, endPoint x: 1021, endPoint y: 584, distance: 84.1
click at [1021, 584] on span "201115347904" at bounding box center [977, 579] width 157 height 17
click at [282, 558] on div "Junior sent an attachment" at bounding box center [234, 562] width 243 height 29
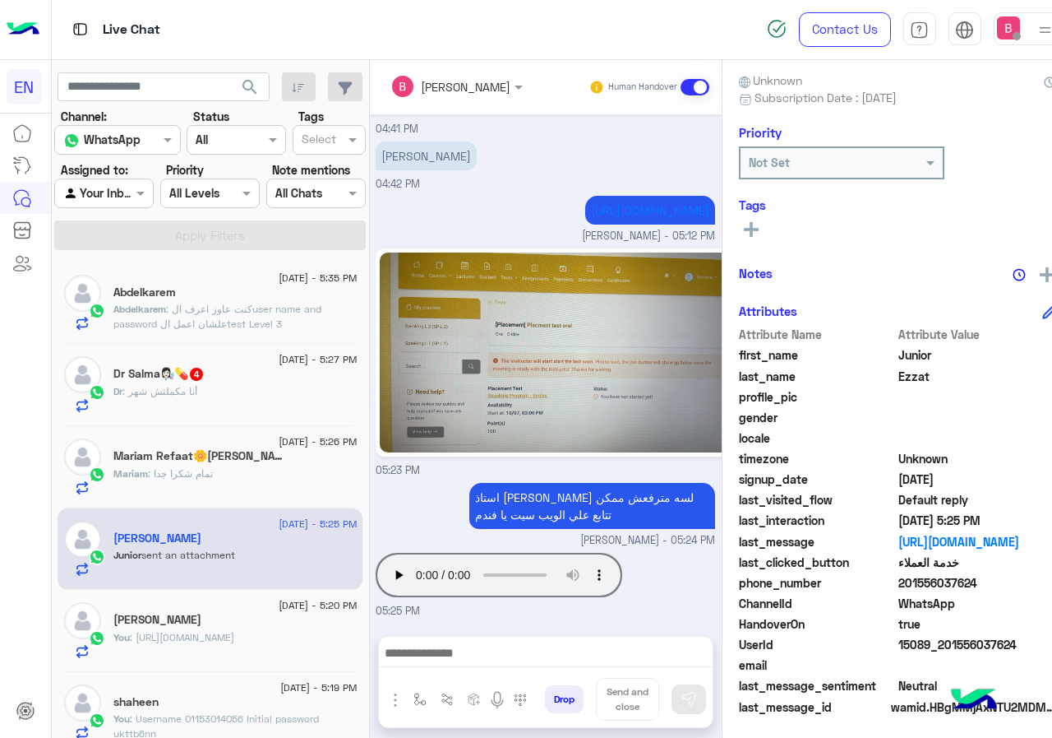
scroll to position [148, 0]
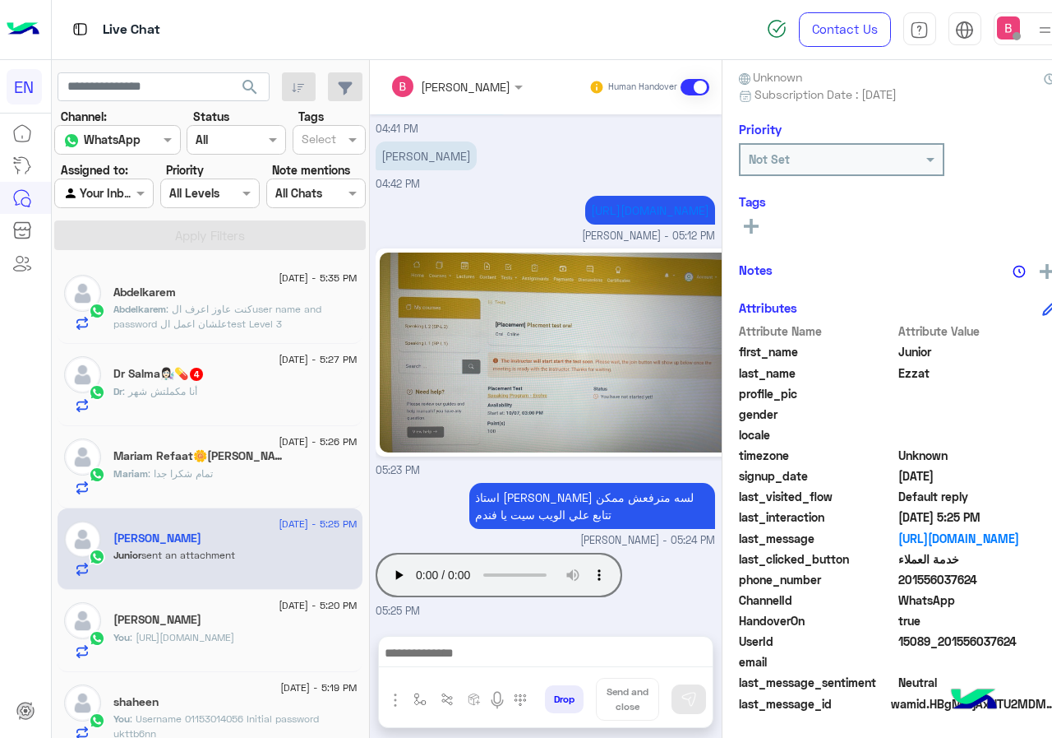
click at [280, 315] on span ": كنت عاوز اعرف الuser name and password علشان اعمل الtest Level 3" at bounding box center [217, 316] width 208 height 27
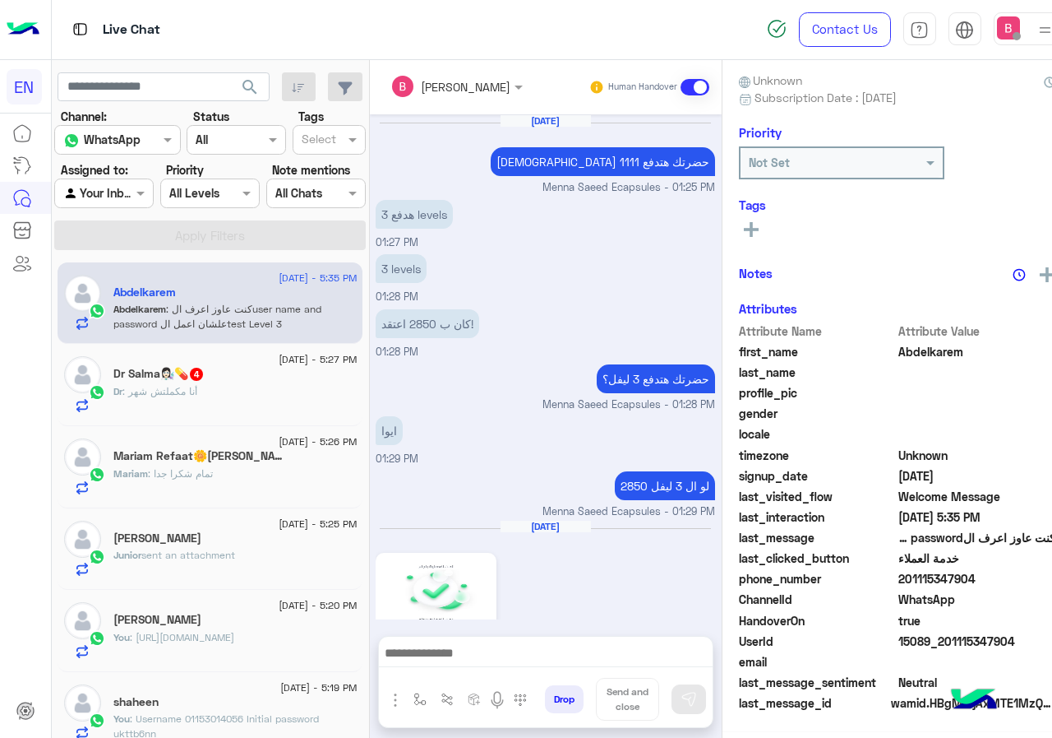
scroll to position [882, 0]
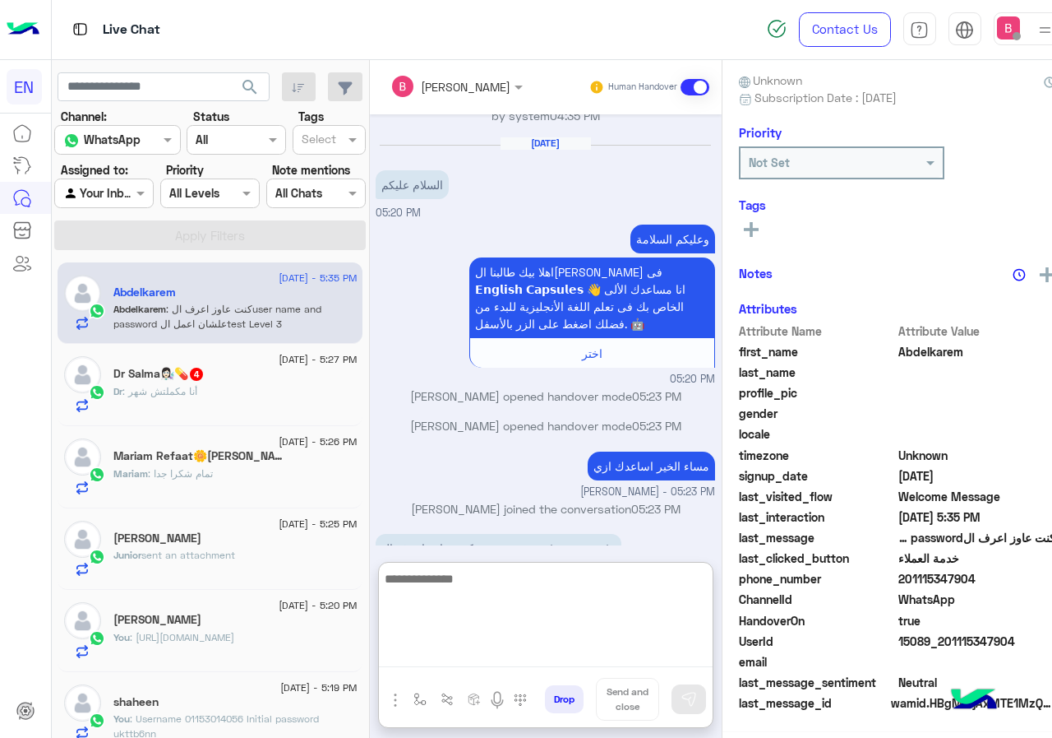
paste textarea "**********"
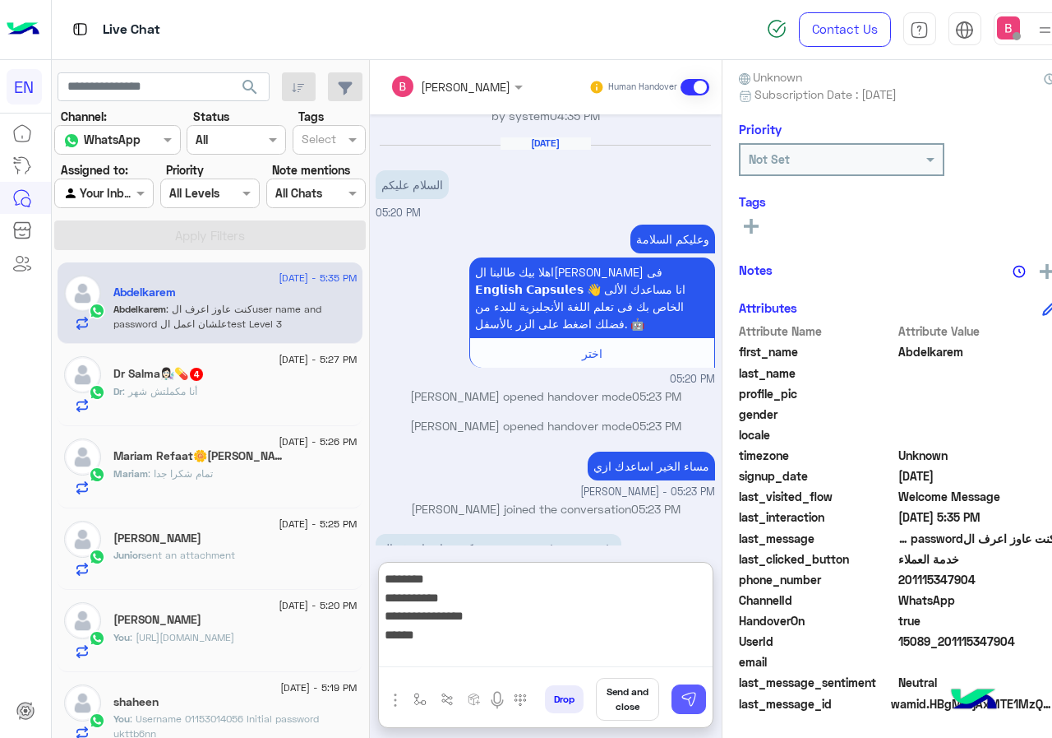
type textarea "**********"
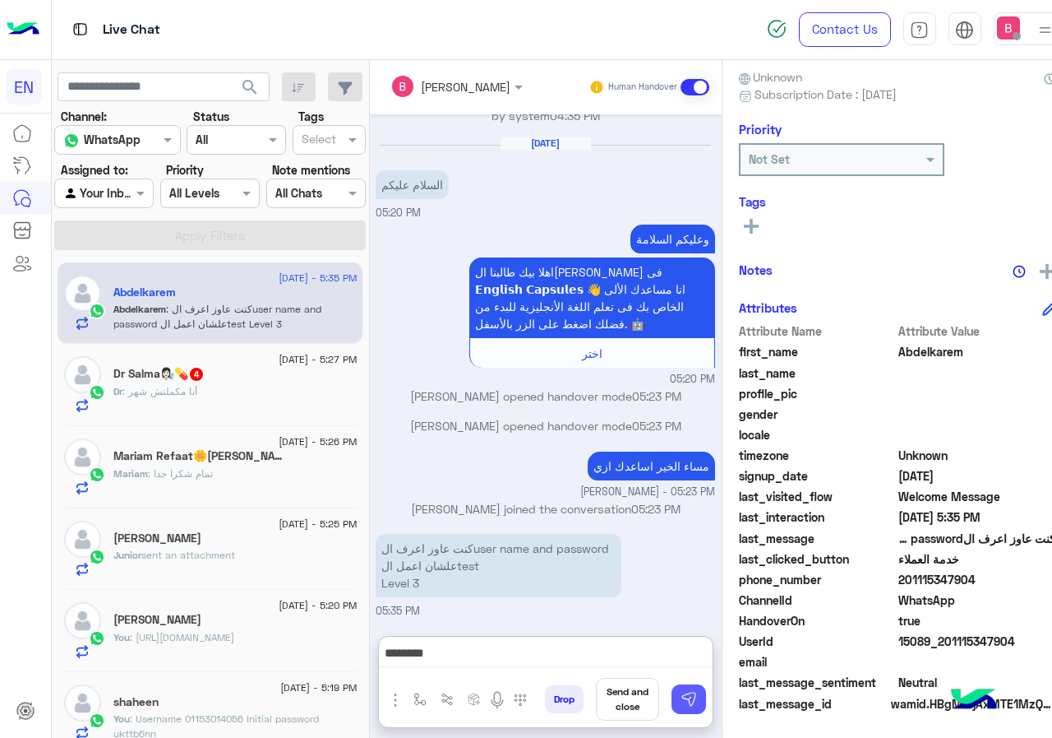
click at [697, 694] on img at bounding box center [689, 699] width 16 height 16
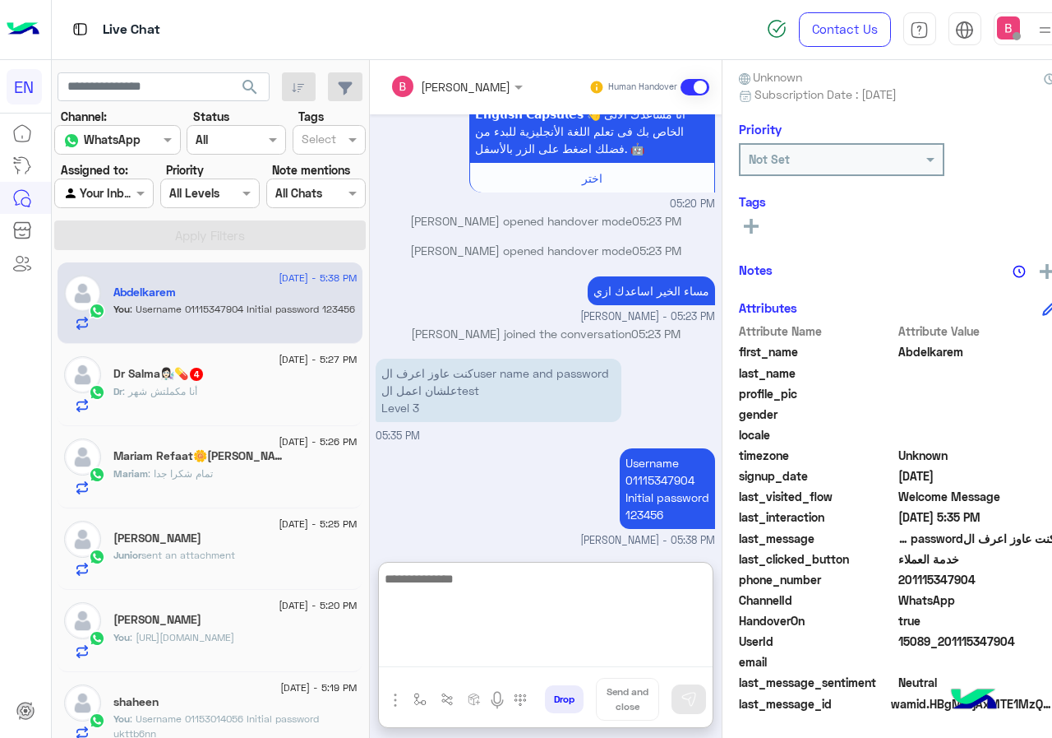
scroll to position [1061, 0]
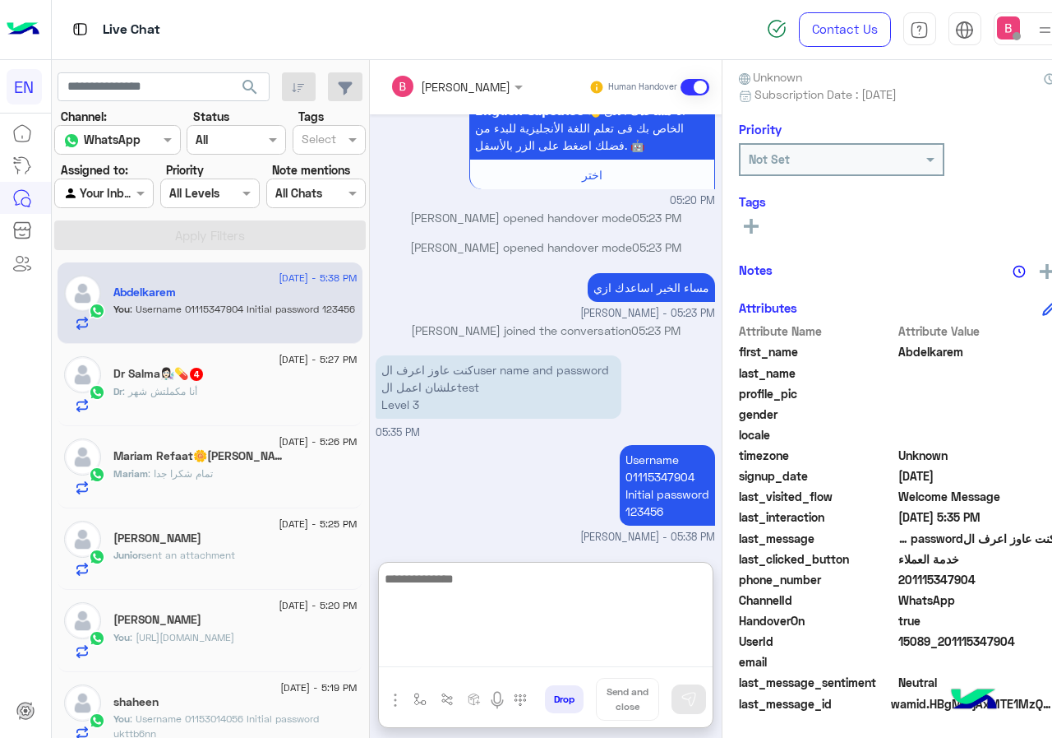
paste textarea "**********"
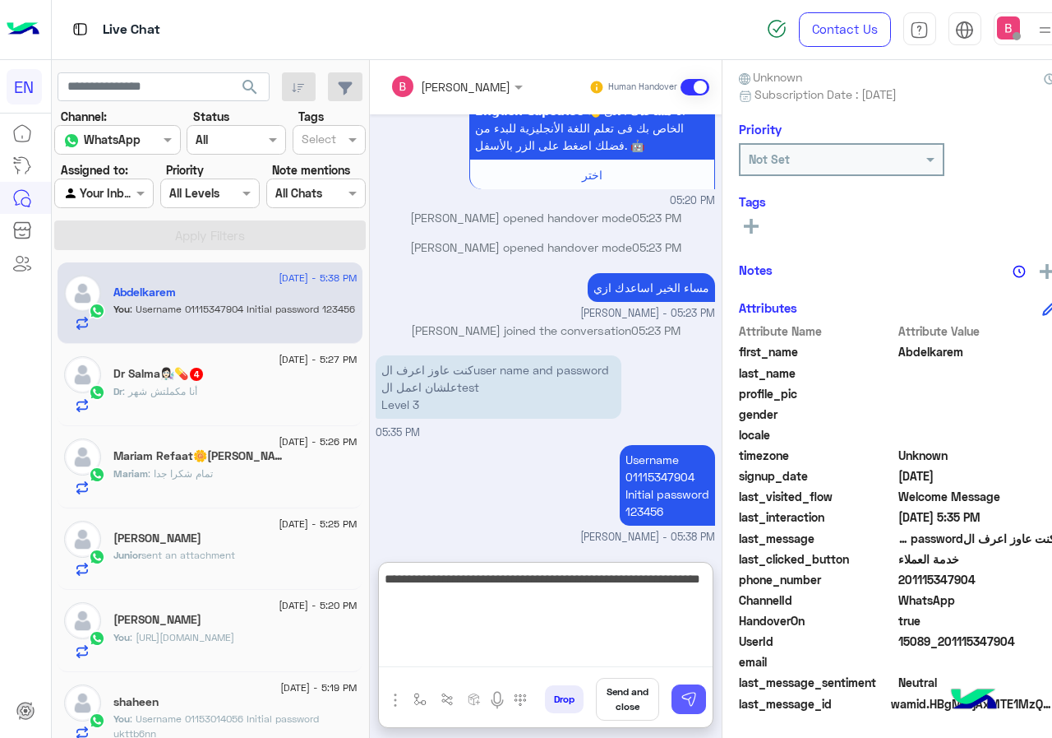
type textarea "**********"
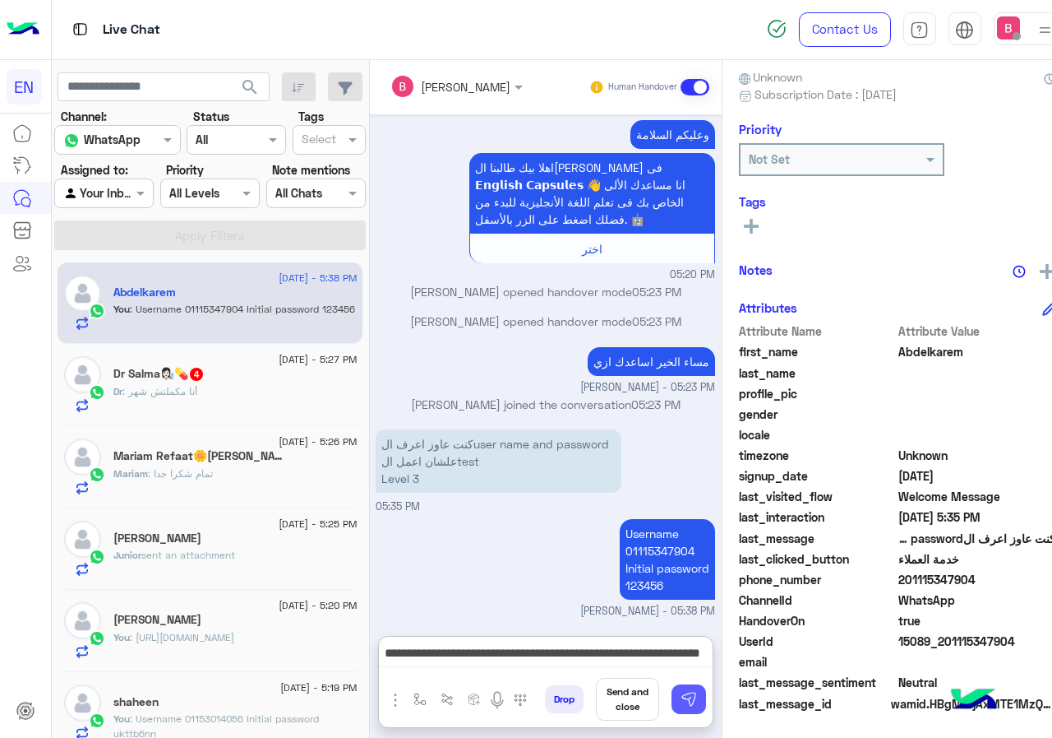
drag, startPoint x: 726, startPoint y: 696, endPoint x: 717, endPoint y: 699, distance: 9.4
click at [697, 697] on img at bounding box center [689, 699] width 16 height 16
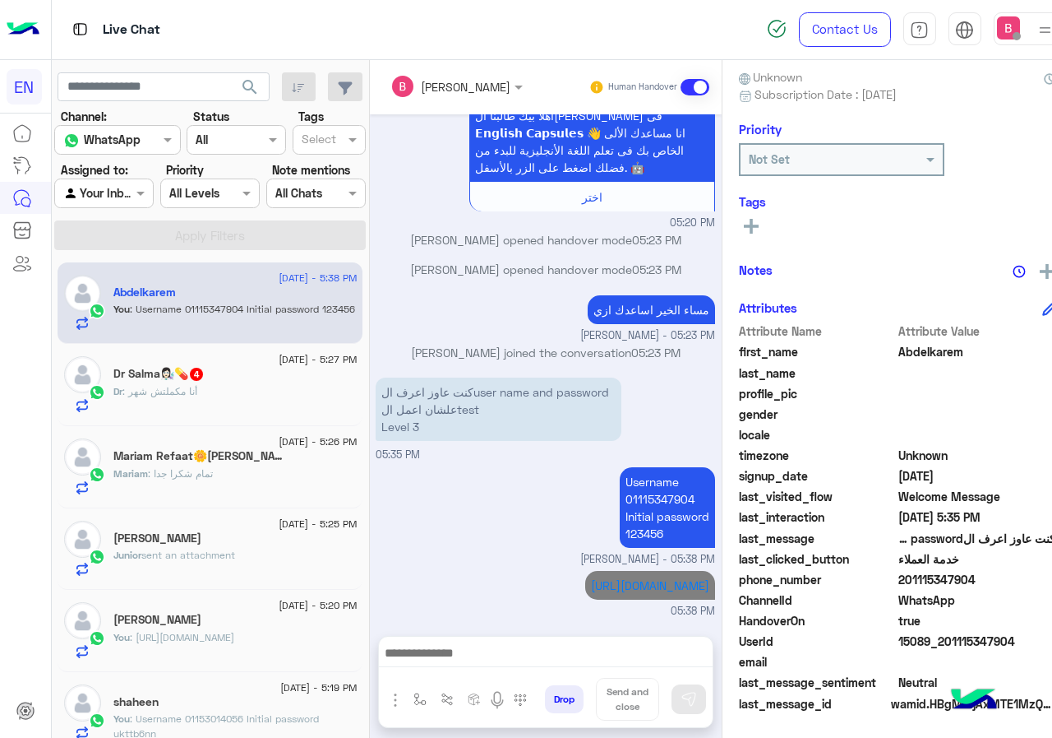
scroll to position [1056, 0]
click at [259, 555] on div "Junior sent an attachment" at bounding box center [234, 562] width 243 height 29
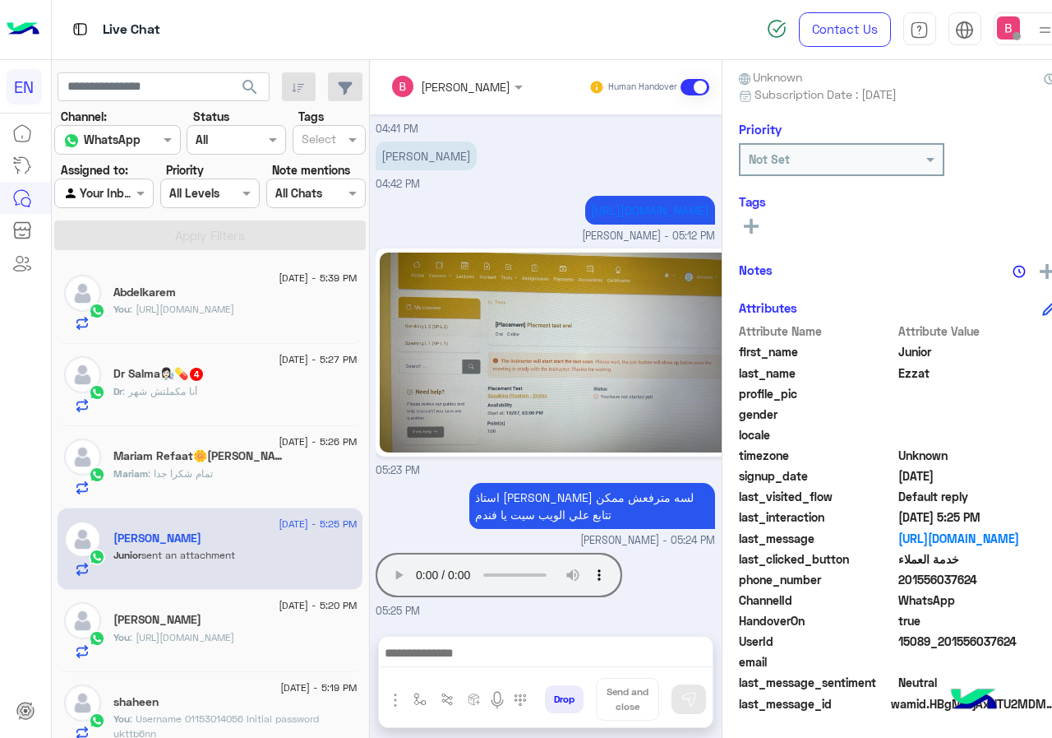
scroll to position [1064, 0]
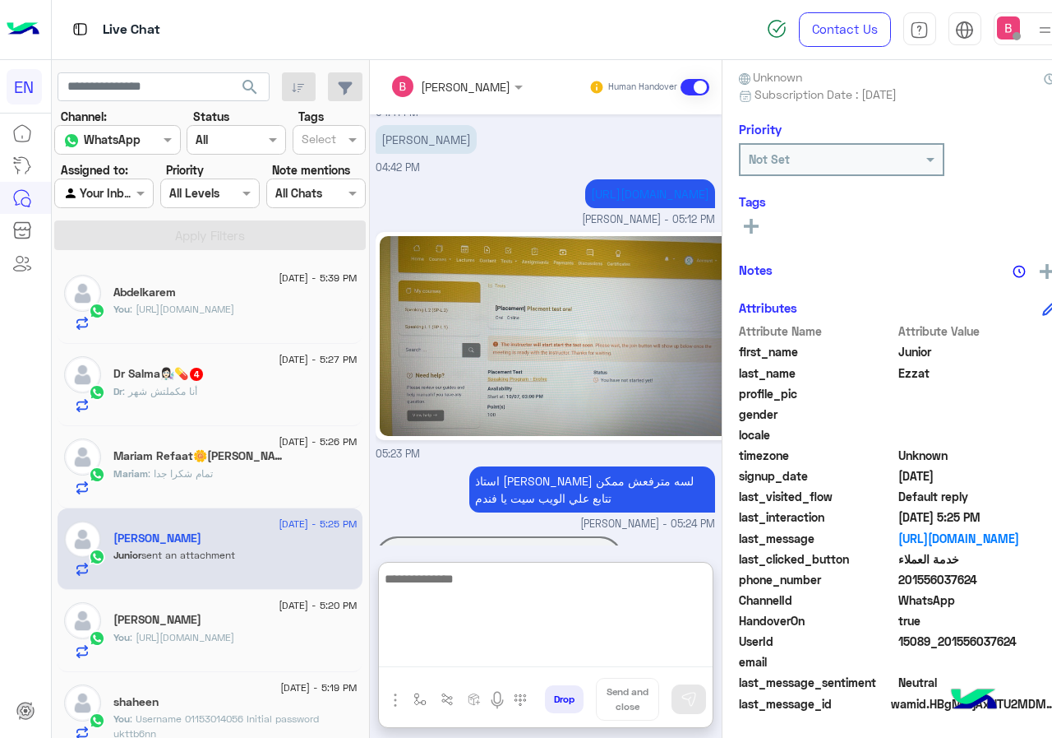
click at [522, 650] on textarea at bounding box center [546, 617] width 334 height 99
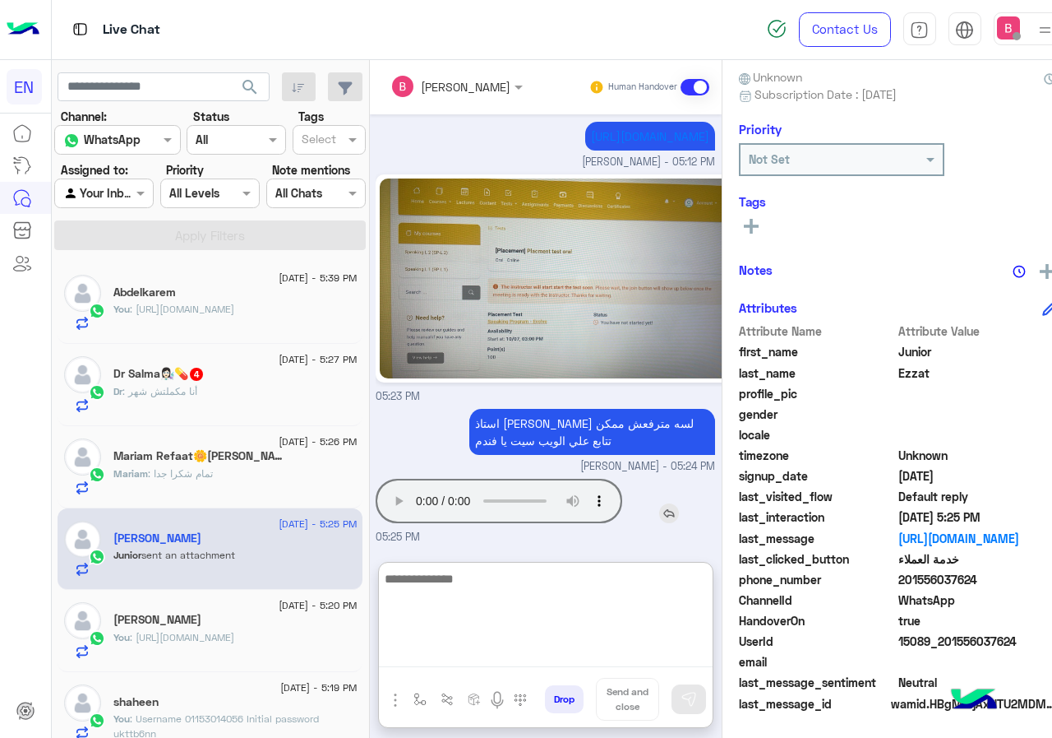
scroll to position [1138, 0]
type textarea "**********"
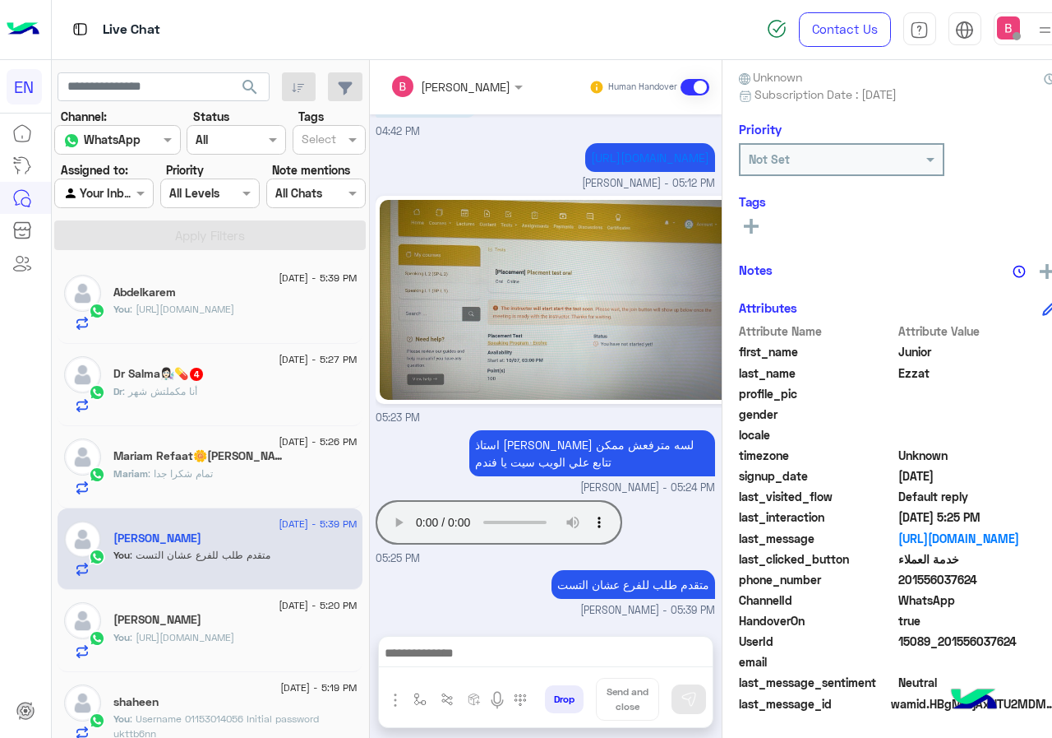
click at [257, 384] on div "Dr : أنا مكملتش شهر" at bounding box center [234, 398] width 243 height 29
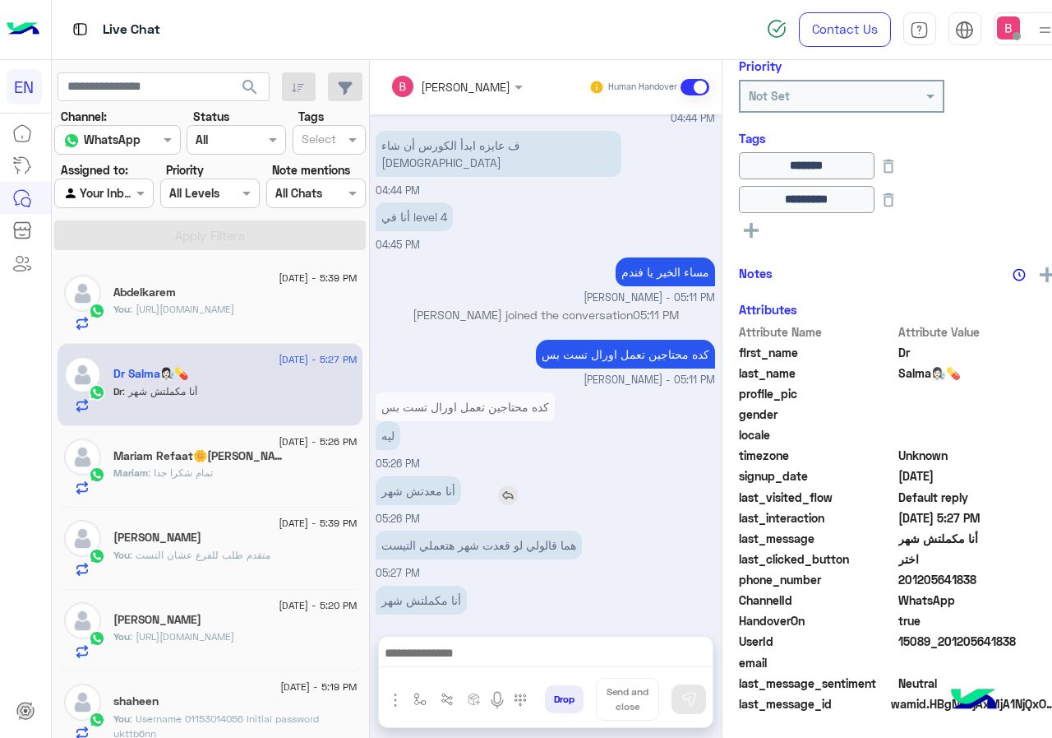
scroll to position [215, 0]
drag, startPoint x: 934, startPoint y: 581, endPoint x: 1001, endPoint y: 580, distance: 66.6
click at [1047, 578] on span "201205641838" at bounding box center [977, 579] width 157 height 17
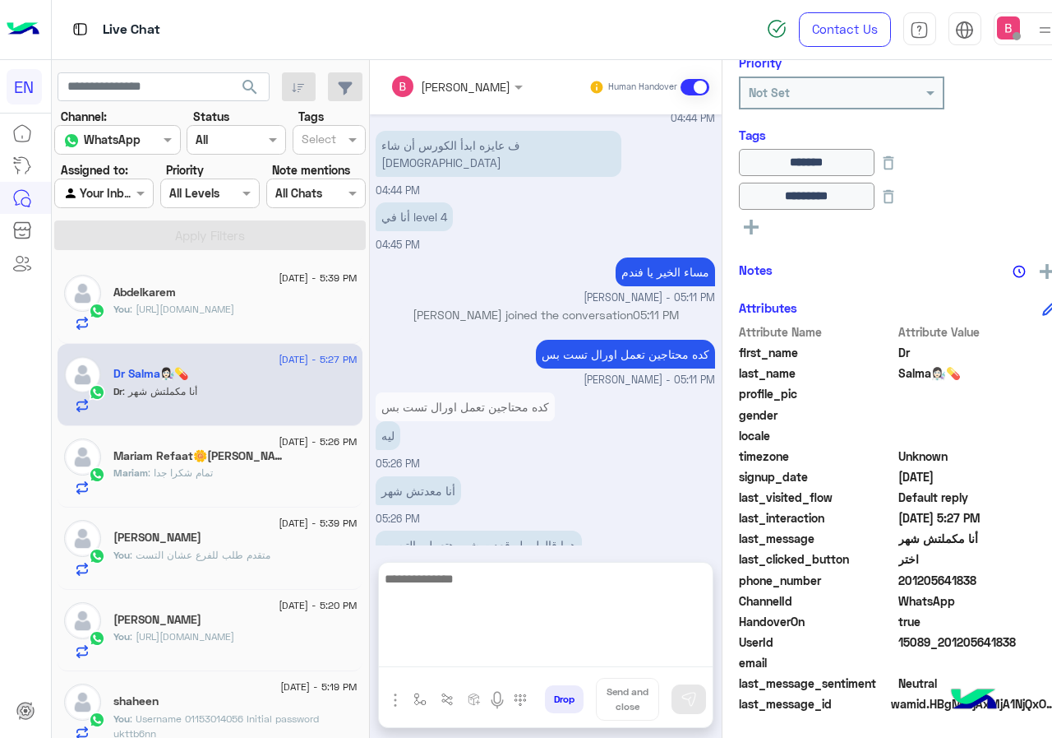
click at [536, 655] on textarea at bounding box center [546, 617] width 334 height 99
paste textarea "******"
type textarea "**********"
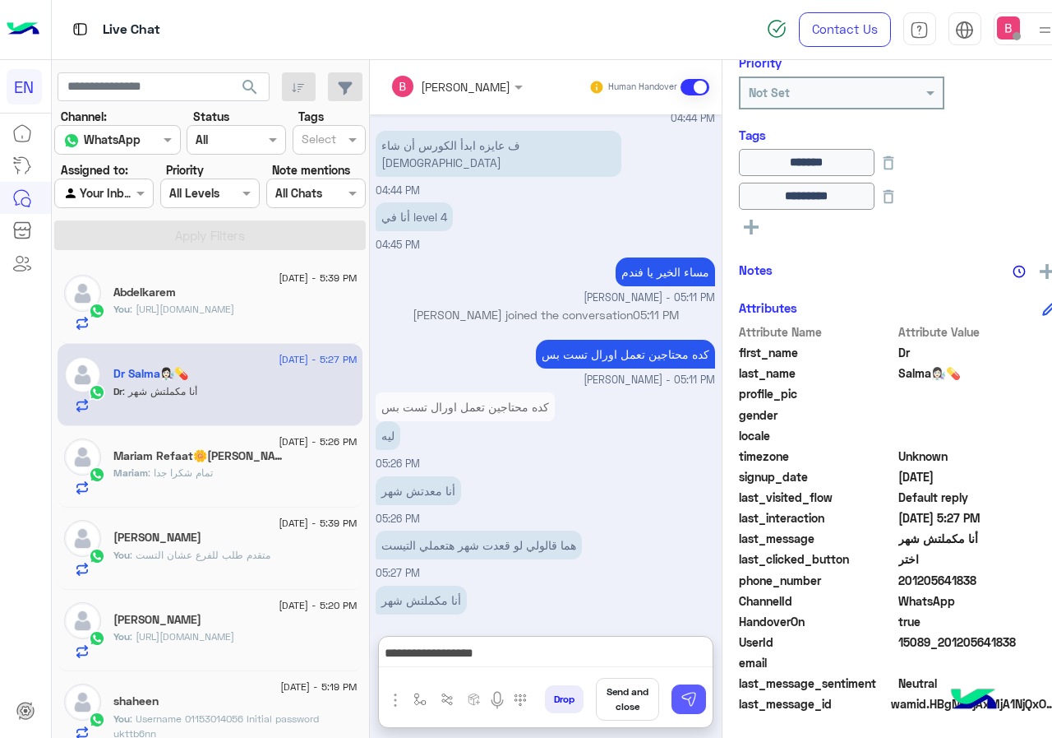
click at [706, 708] on button at bounding box center [689, 699] width 35 height 30
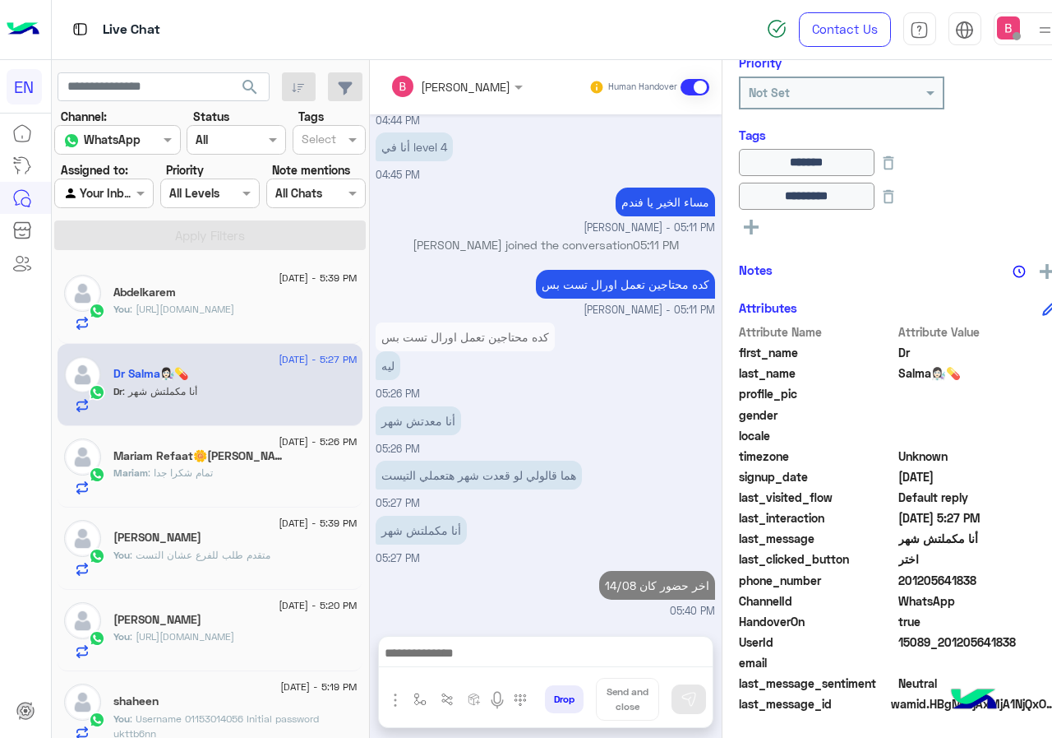
scroll to position [766, 0]
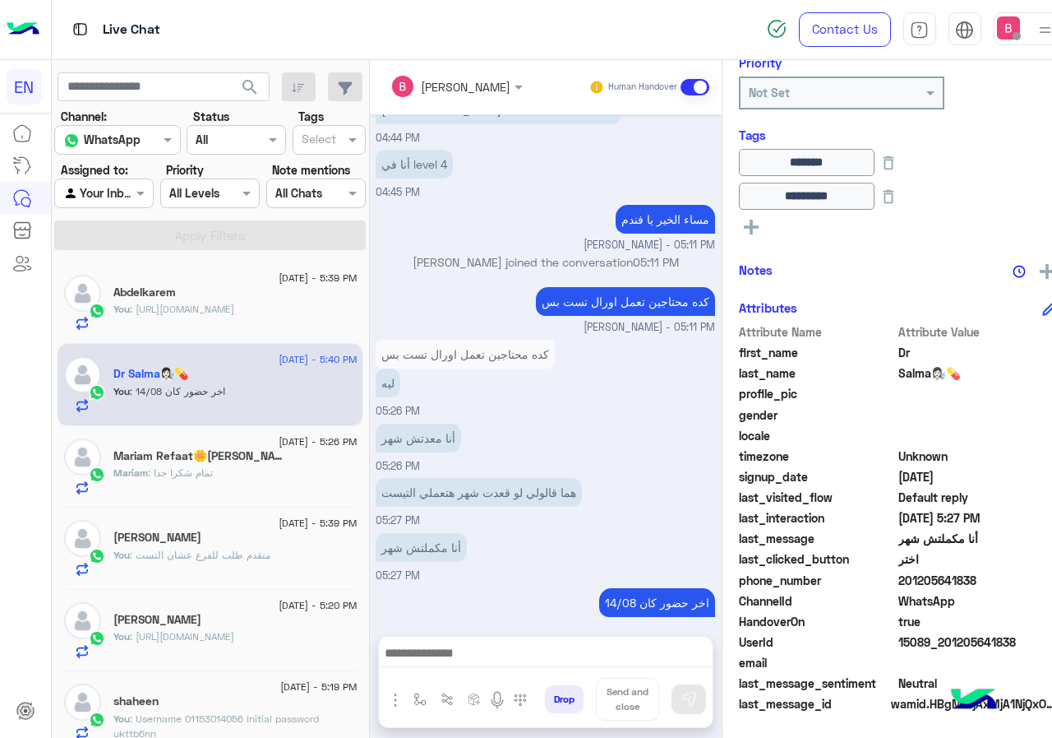
click at [123, 190] on div at bounding box center [104, 192] width 98 height 19
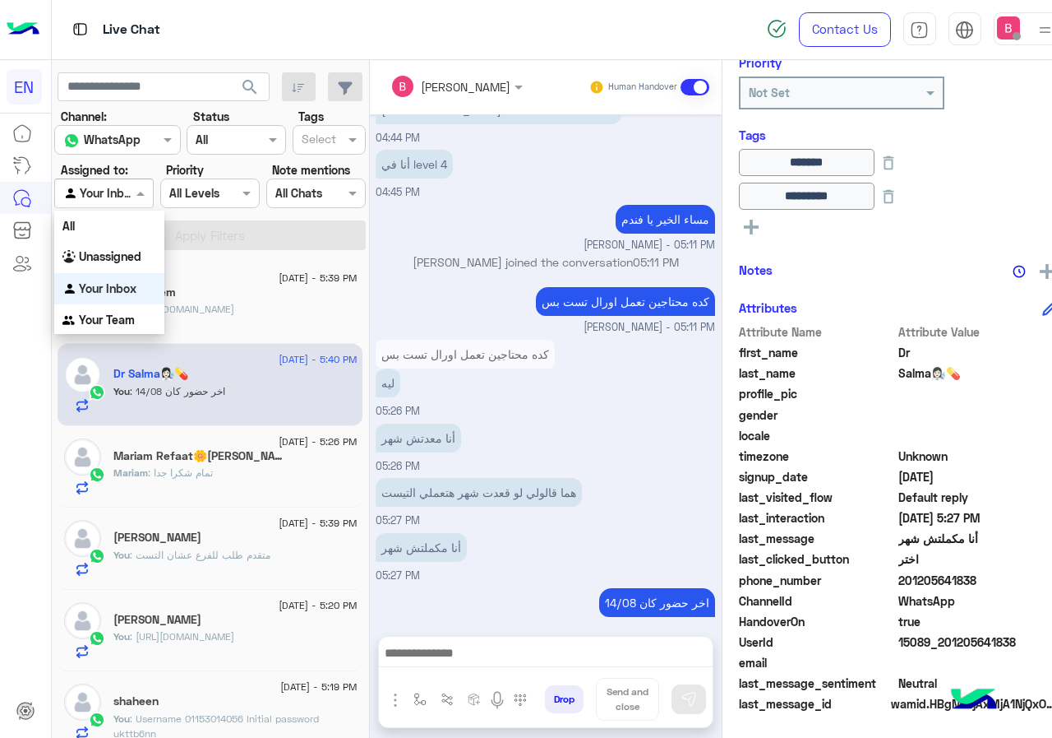
click at [122, 281] on b "Your Inbox" at bounding box center [108, 288] width 58 height 14
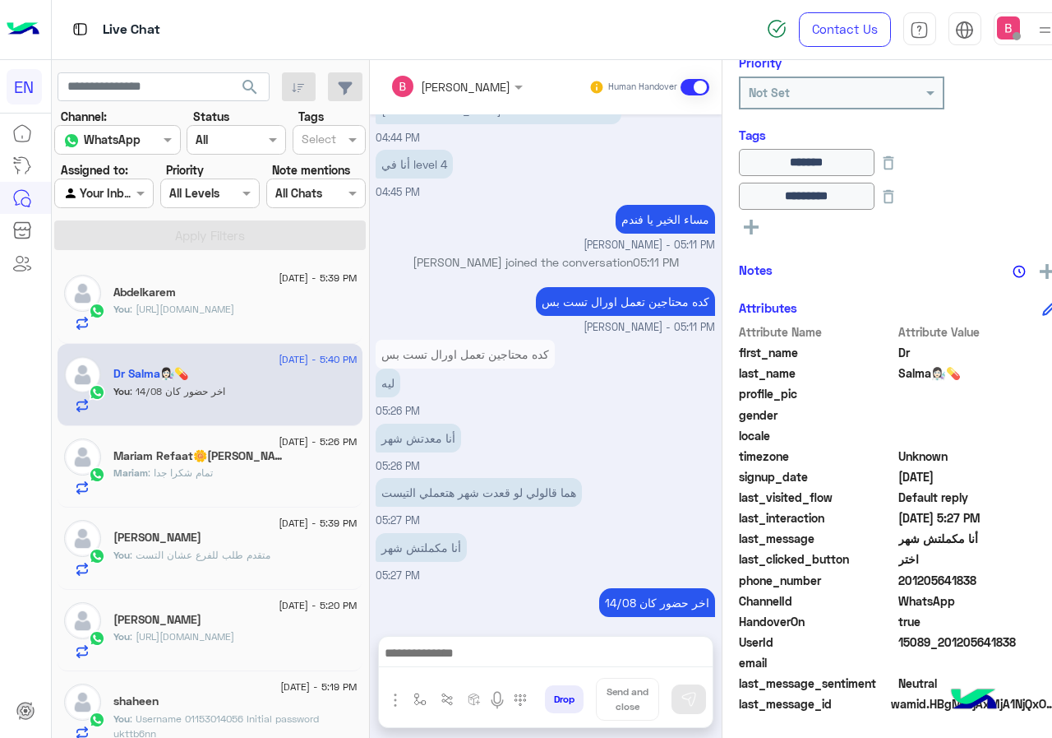
click at [127, 174] on label "Assigned to:" at bounding box center [94, 169] width 67 height 17
click at [122, 195] on div at bounding box center [104, 192] width 98 height 19
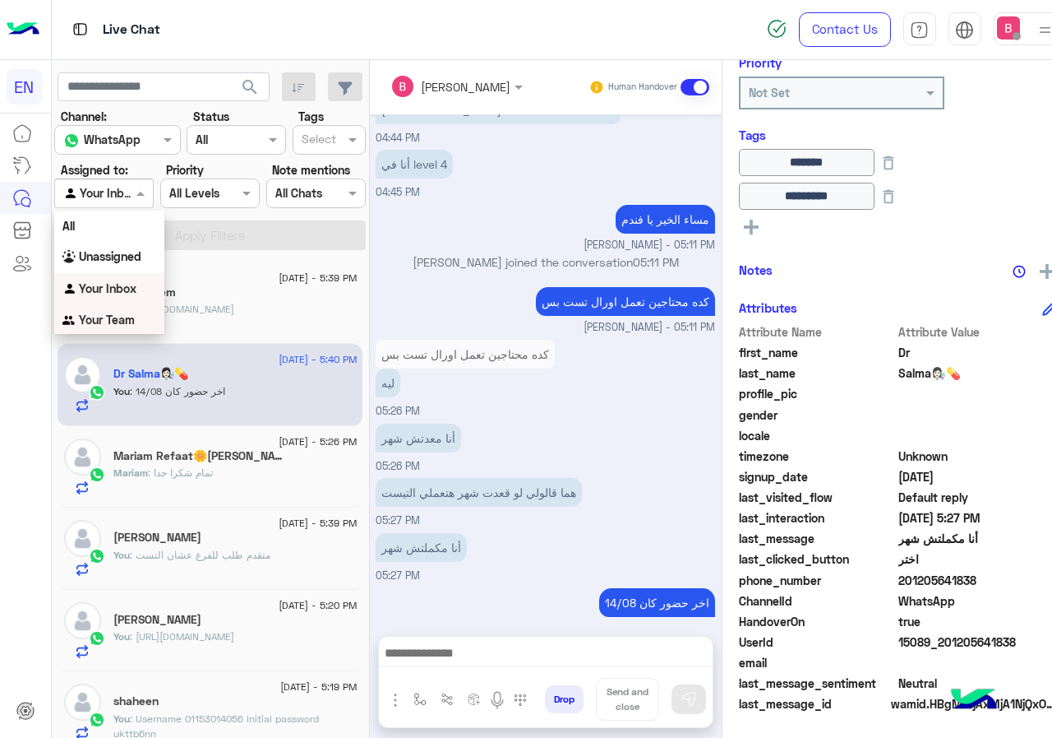
click at [95, 321] on b "Your Team" at bounding box center [107, 319] width 56 height 14
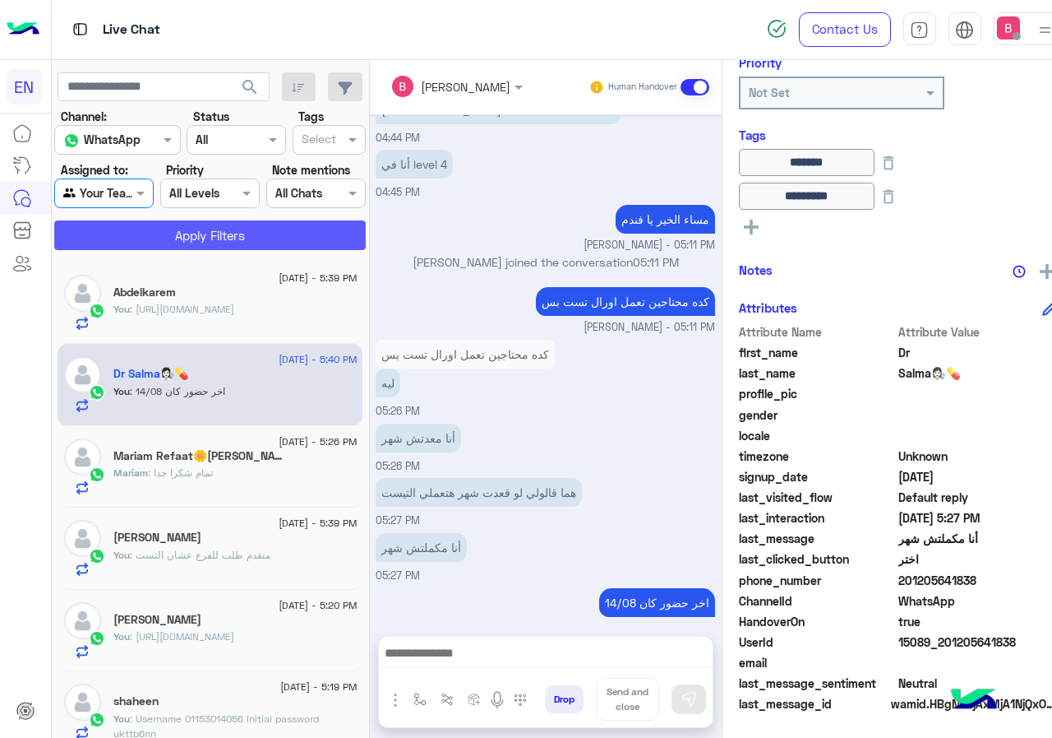
click at [183, 234] on button "Apply Filters" at bounding box center [210, 235] width 312 height 30
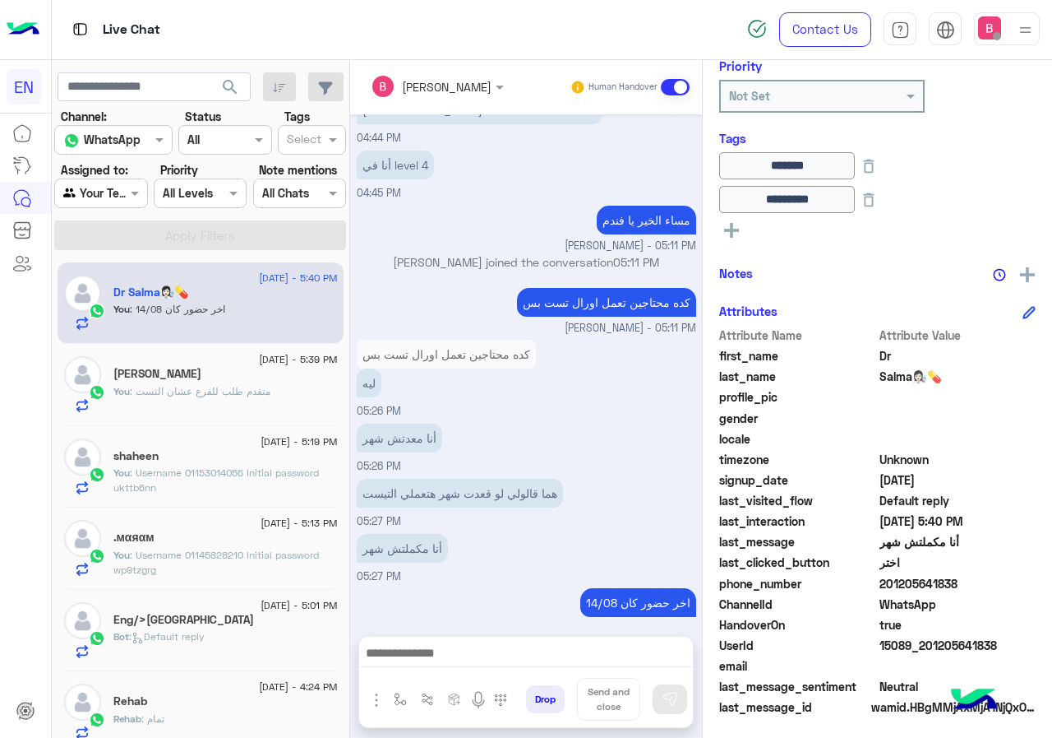
scroll to position [215, 0]
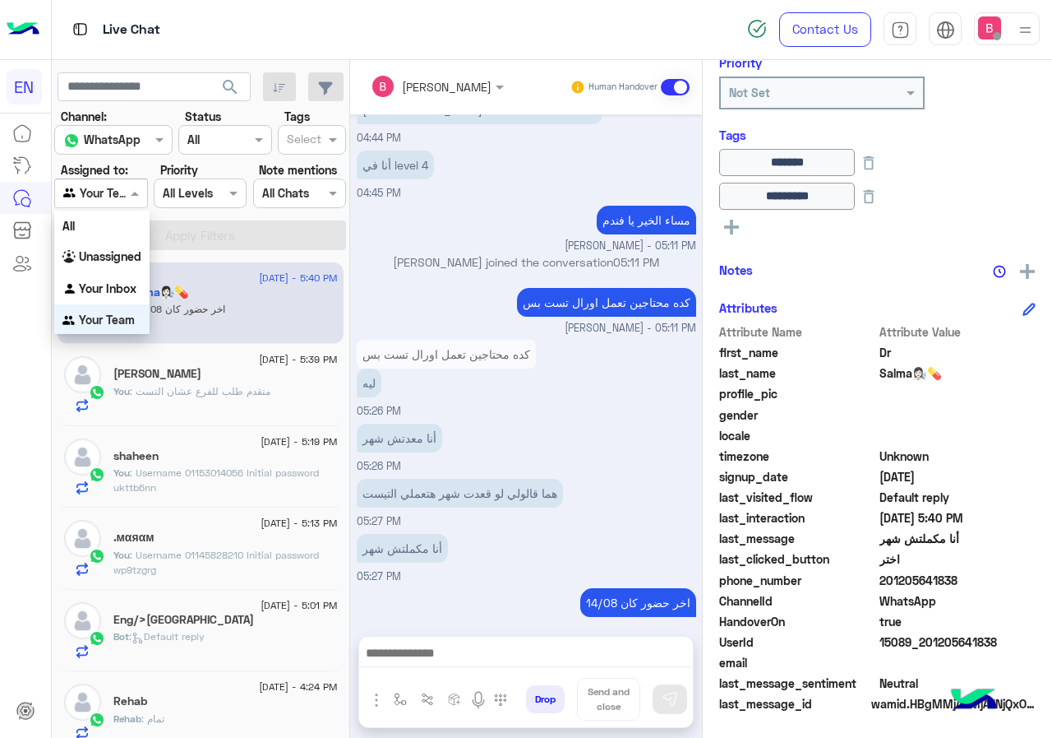
click at [114, 201] on div "Your Team" at bounding box center [94, 193] width 62 height 19
click at [113, 257] on b "Unassigned" at bounding box center [110, 254] width 62 height 14
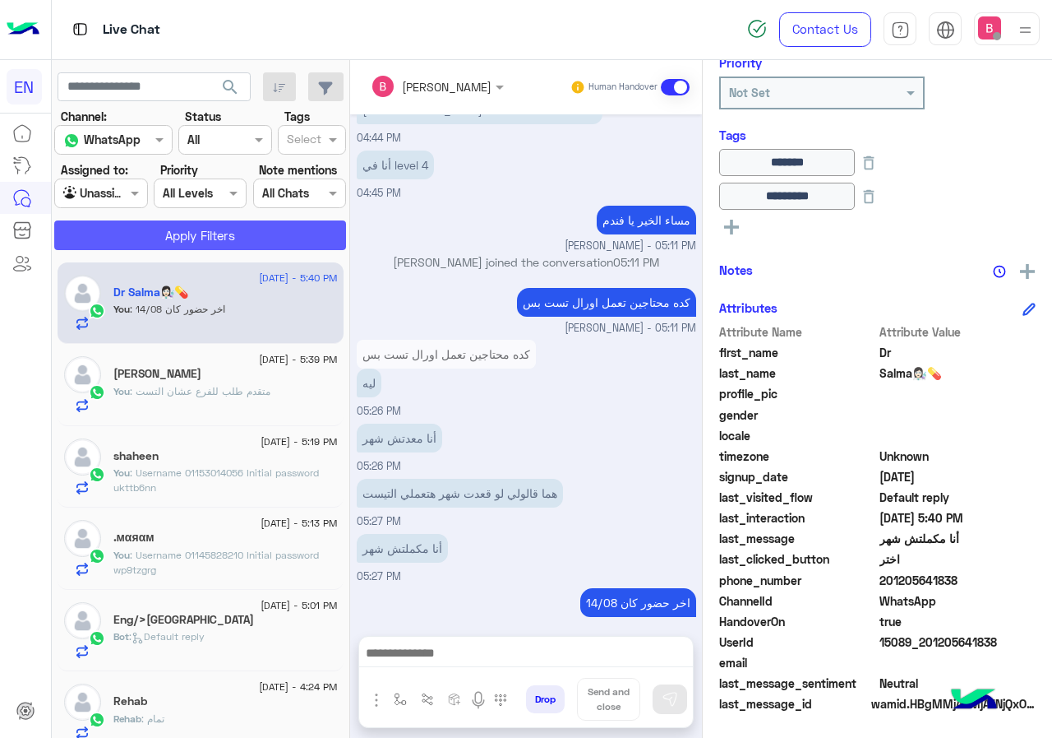
click at [150, 232] on button "Apply Filters" at bounding box center [200, 235] width 292 height 30
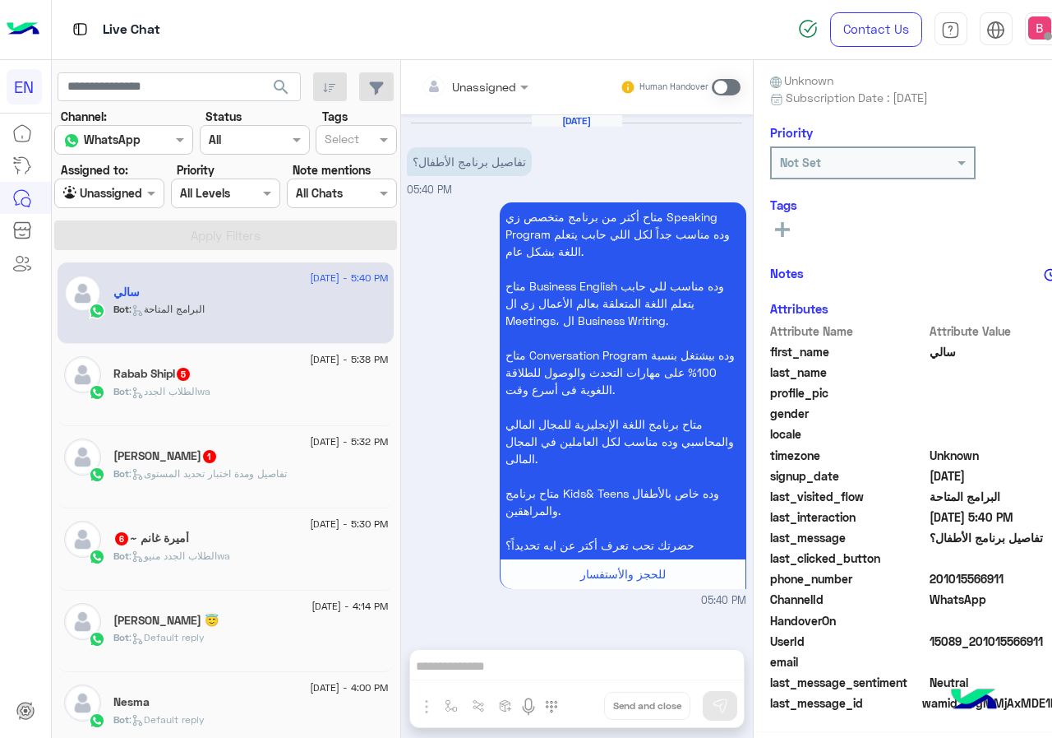
scroll to position [148, 0]
click at [441, 83] on div at bounding box center [476, 85] width 124 height 19
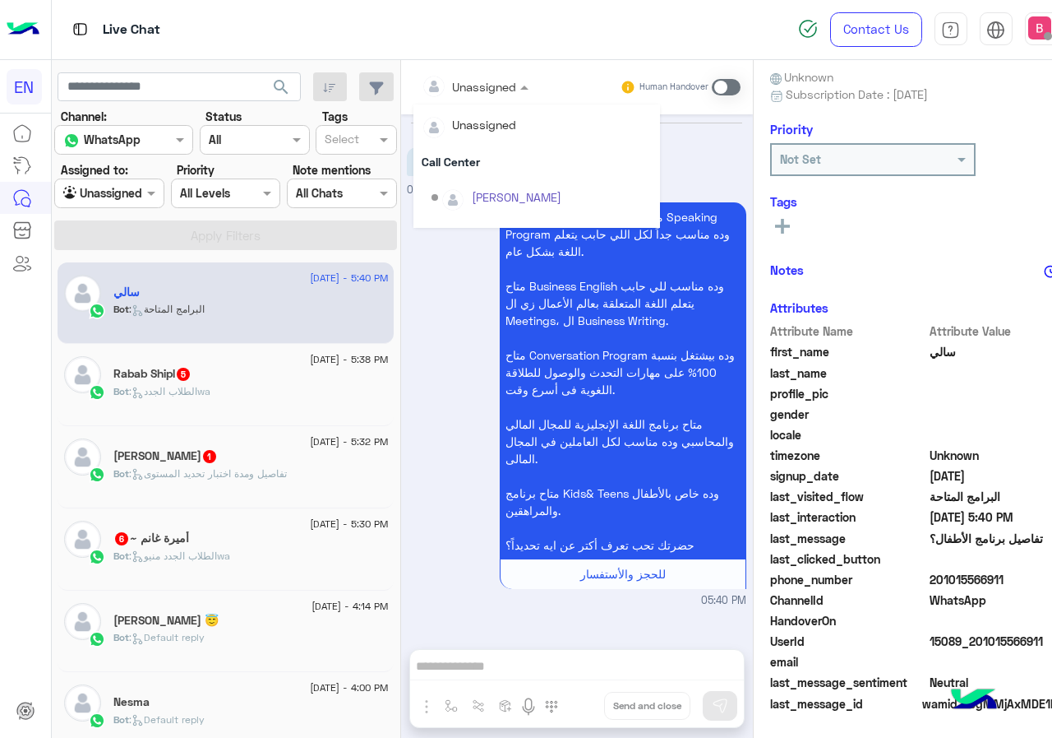
scroll to position [273, 0]
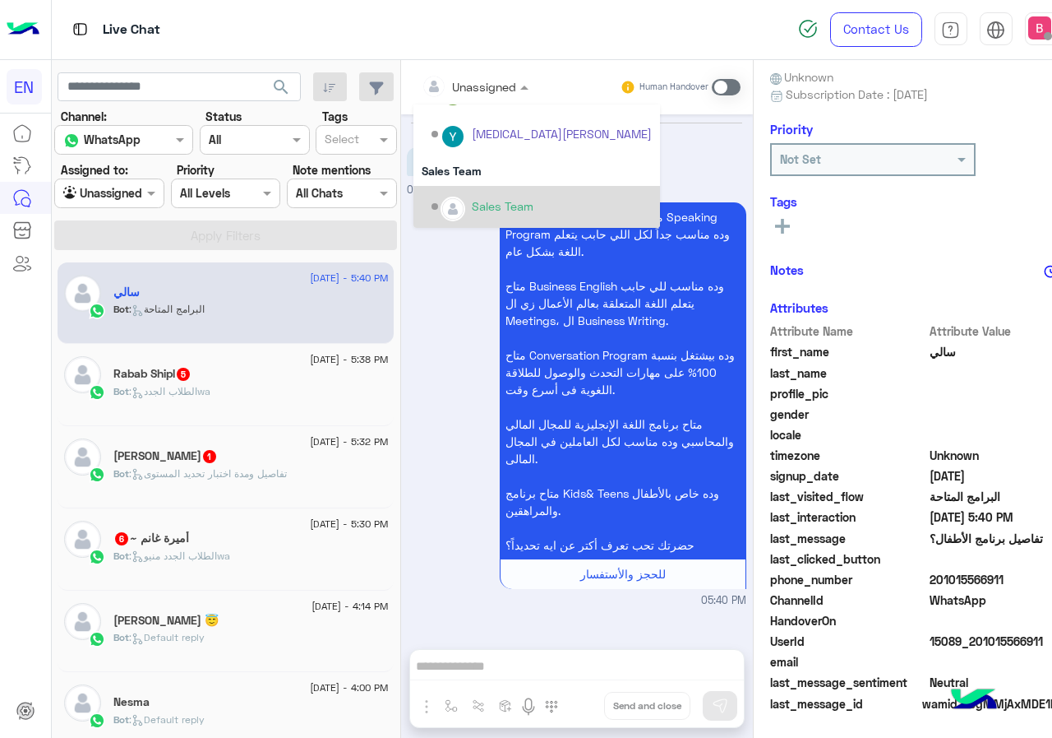
click at [472, 197] on div "Sales Team" at bounding box center [503, 205] width 62 height 17
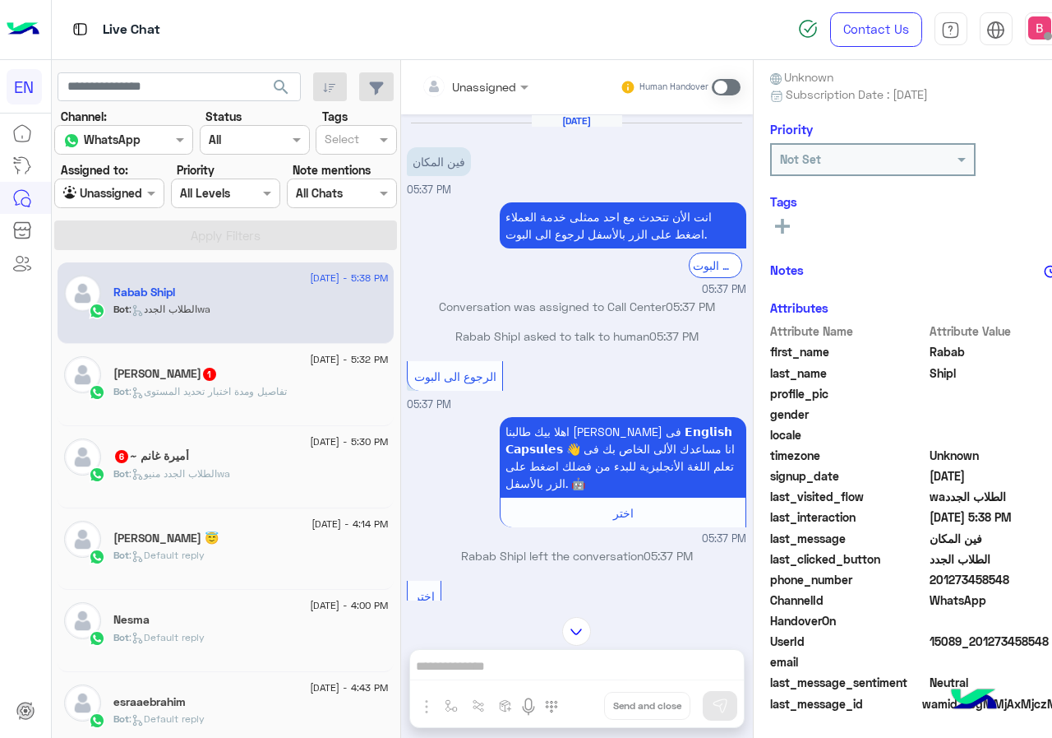
click at [422, 90] on input "text" at bounding box center [455, 86] width 67 height 17
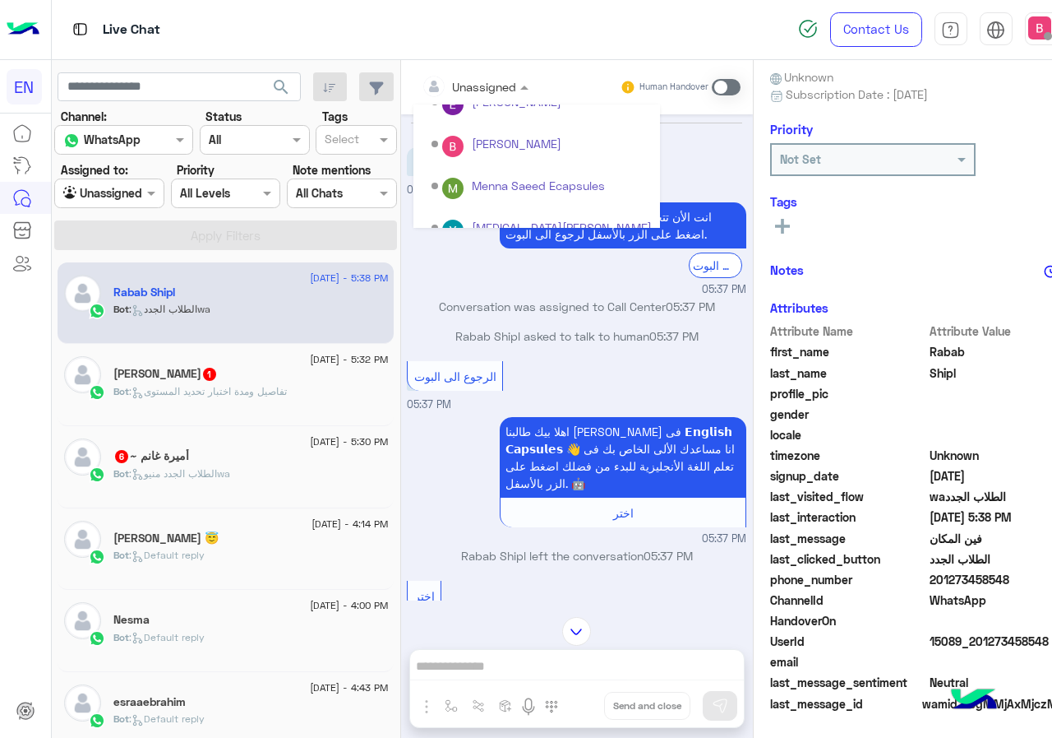
scroll to position [273, 0]
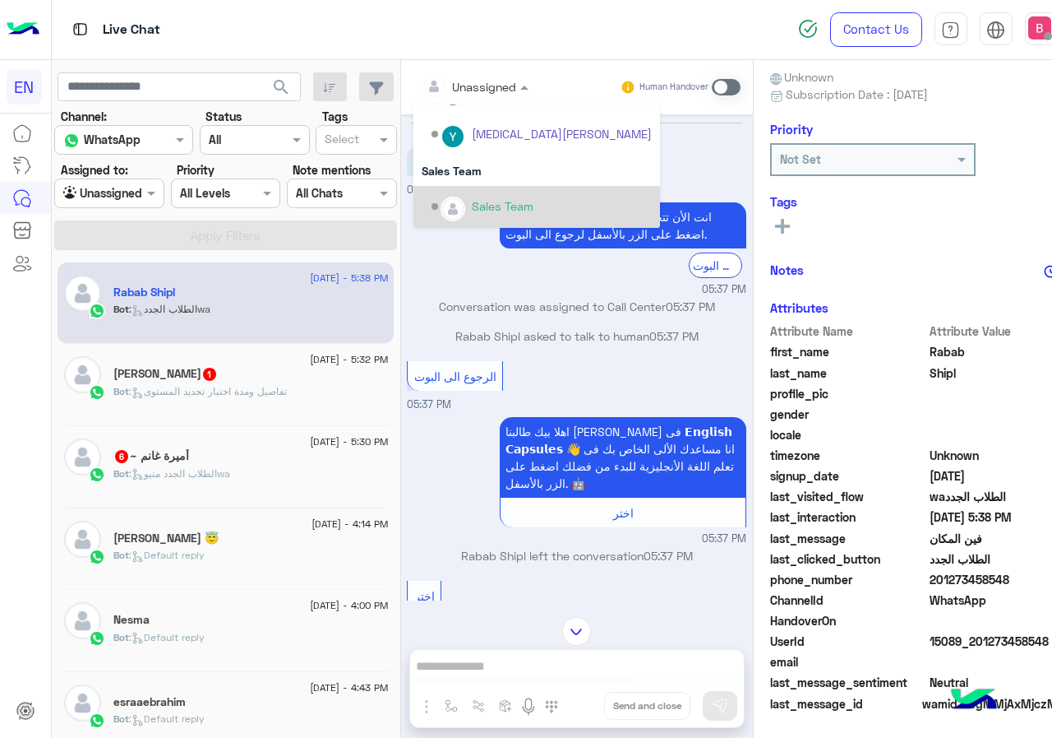
click at [441, 203] on div "Options list" at bounding box center [453, 209] width 25 height 25
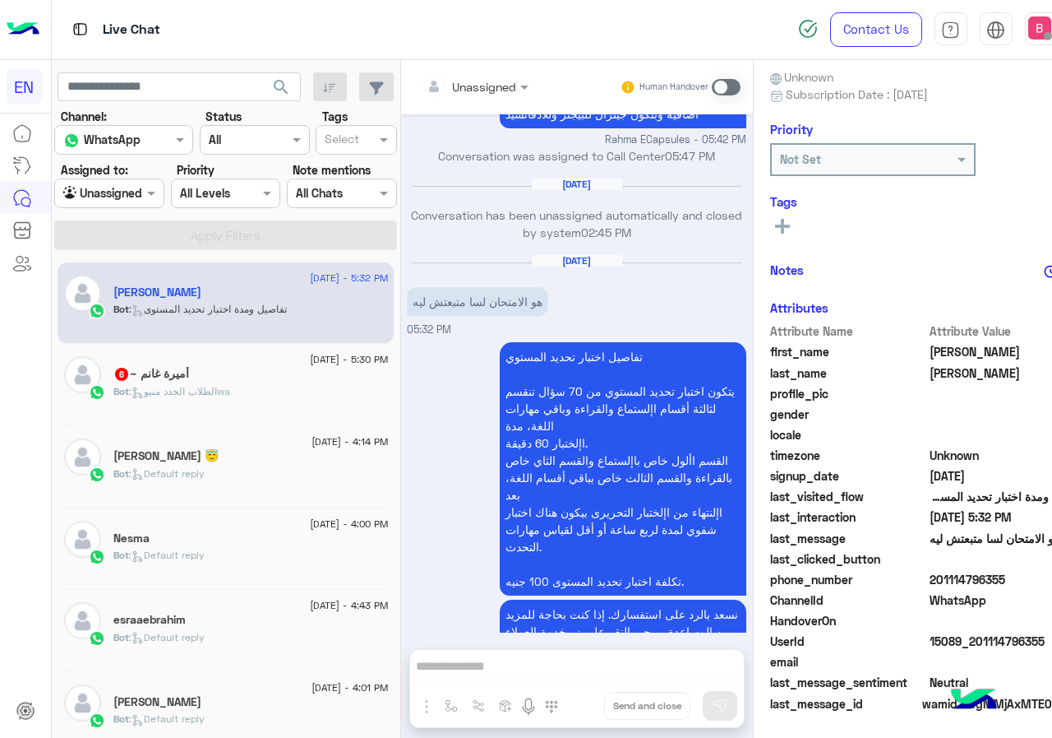
scroll to position [1150, 0]
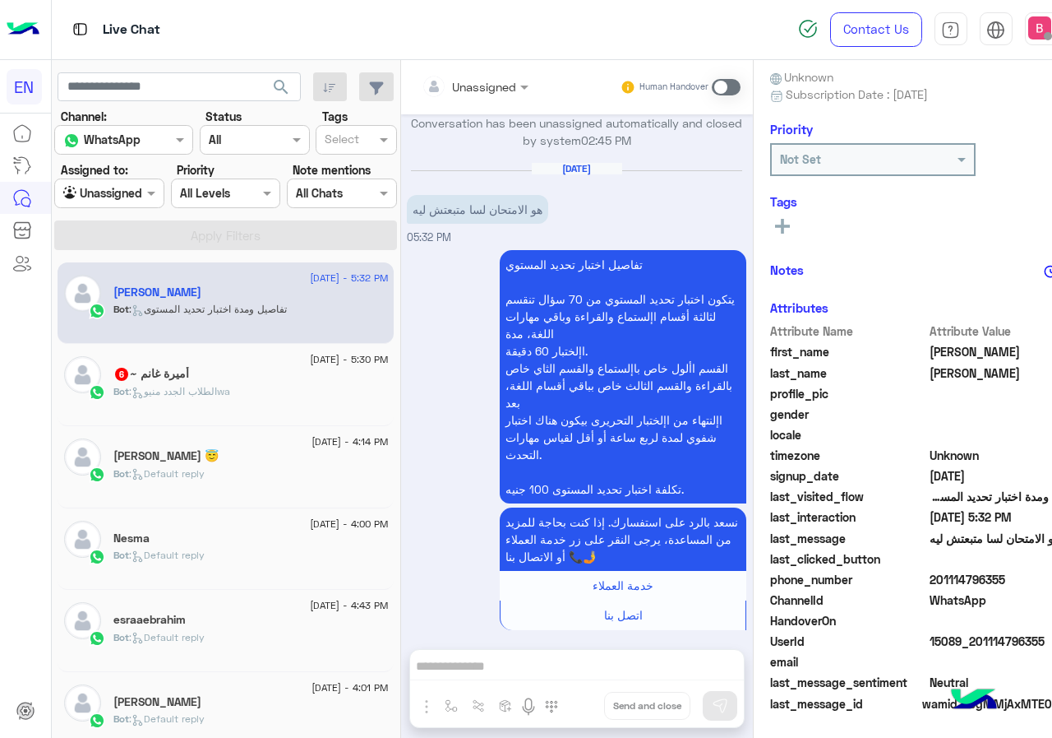
drag, startPoint x: 882, startPoint y: 577, endPoint x: 941, endPoint y: 576, distance: 59.2
click at [975, 576] on span "201114796355" at bounding box center [1008, 579] width 157 height 17
drag, startPoint x: 511, startPoint y: 658, endPoint x: 584, endPoint y: 523, distance: 153.4
click at [511, 657] on div "Unassigned Human Handover [DATE] السلام عليكم 02:43 PM وعليكم السلامة اهلا بيك …" at bounding box center [577, 402] width 352 height 684
click at [712, 84] on span at bounding box center [726, 87] width 29 height 16
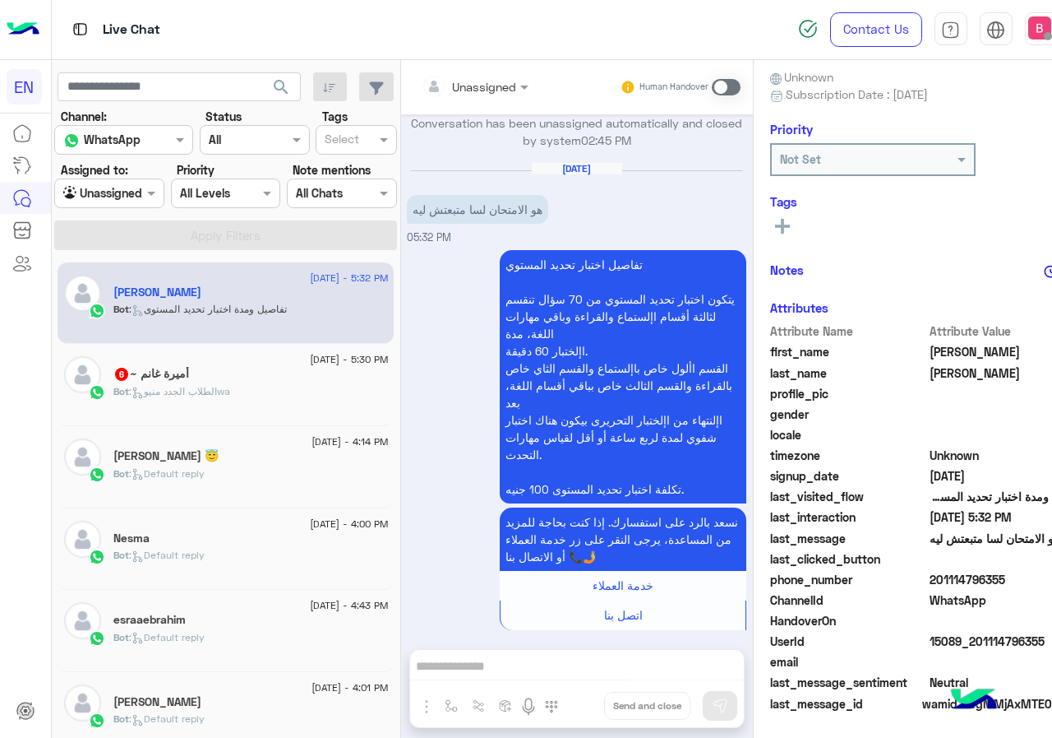
scroll to position [1193, 0]
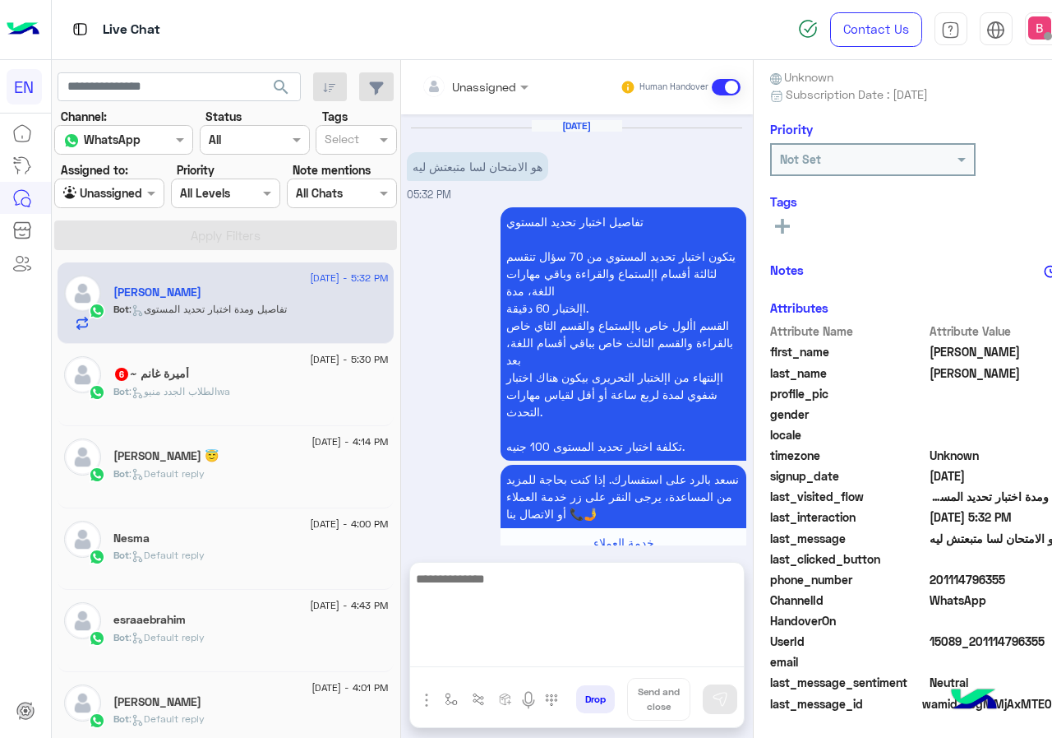
click at [489, 646] on textarea at bounding box center [577, 617] width 334 height 99
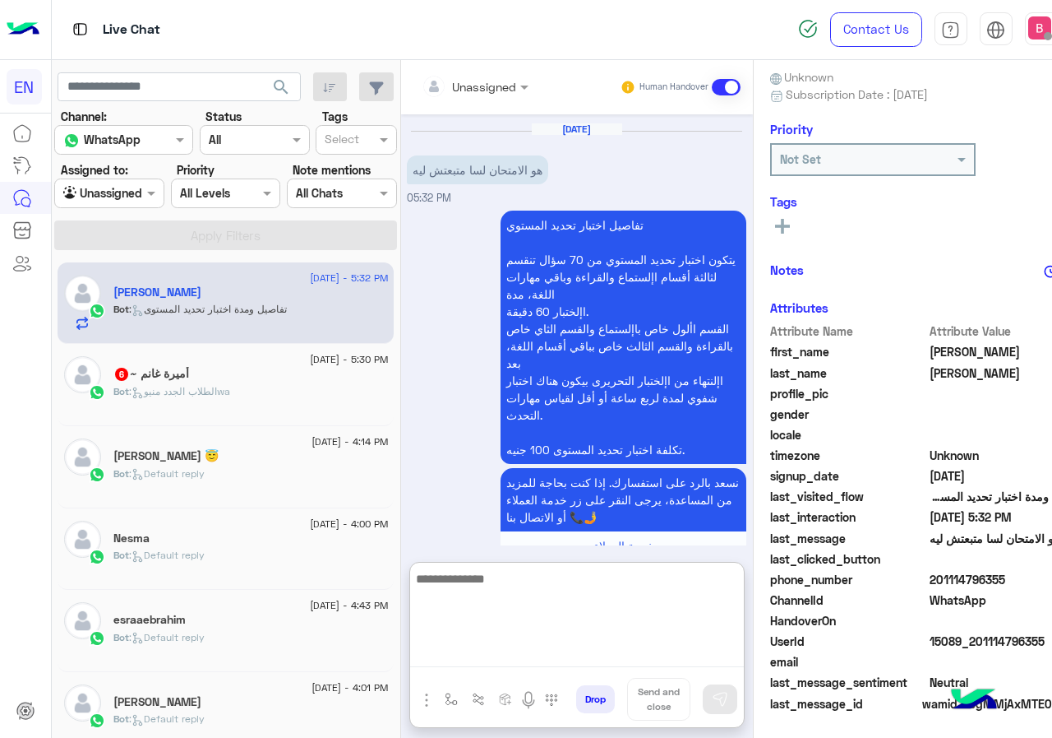
scroll to position [1267, 0]
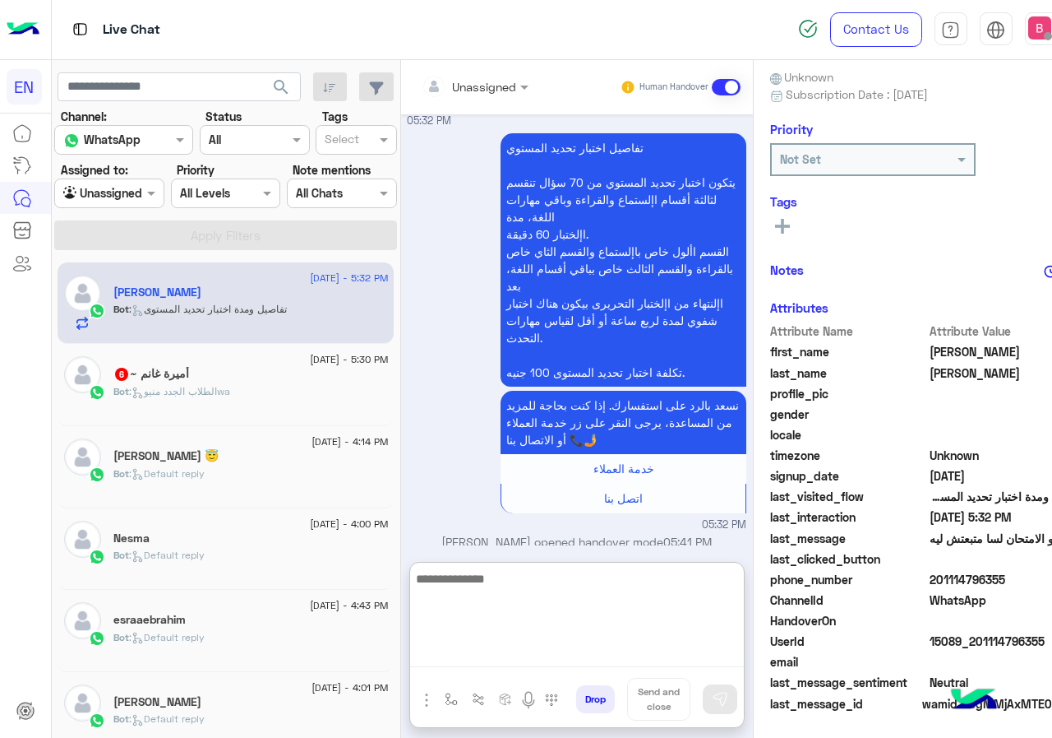
click at [459, 599] on textarea at bounding box center [577, 617] width 334 height 99
type textarea "*"
type textarea "**********"
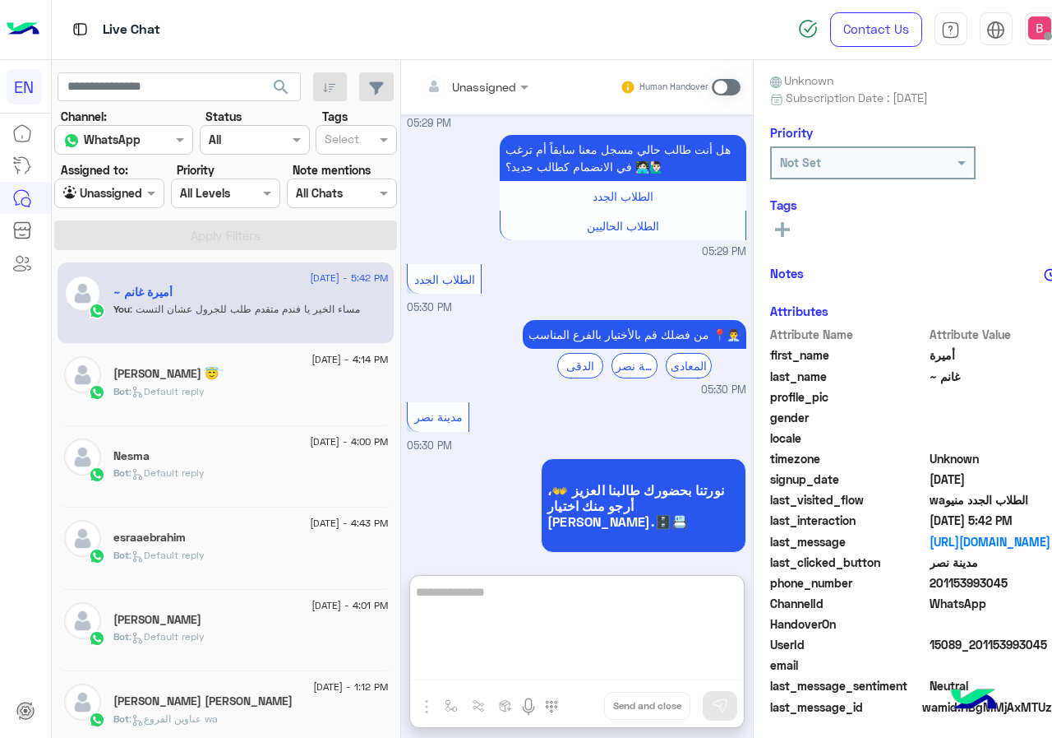
scroll to position [148, 0]
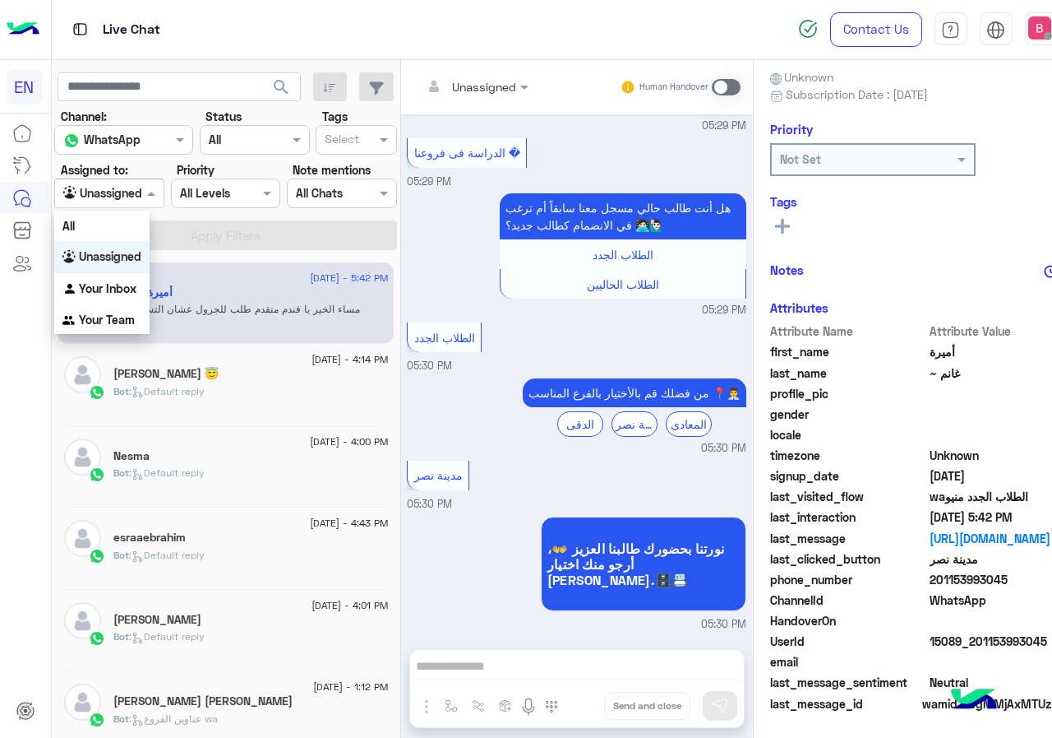
click at [125, 195] on div at bounding box center [109, 192] width 109 height 19
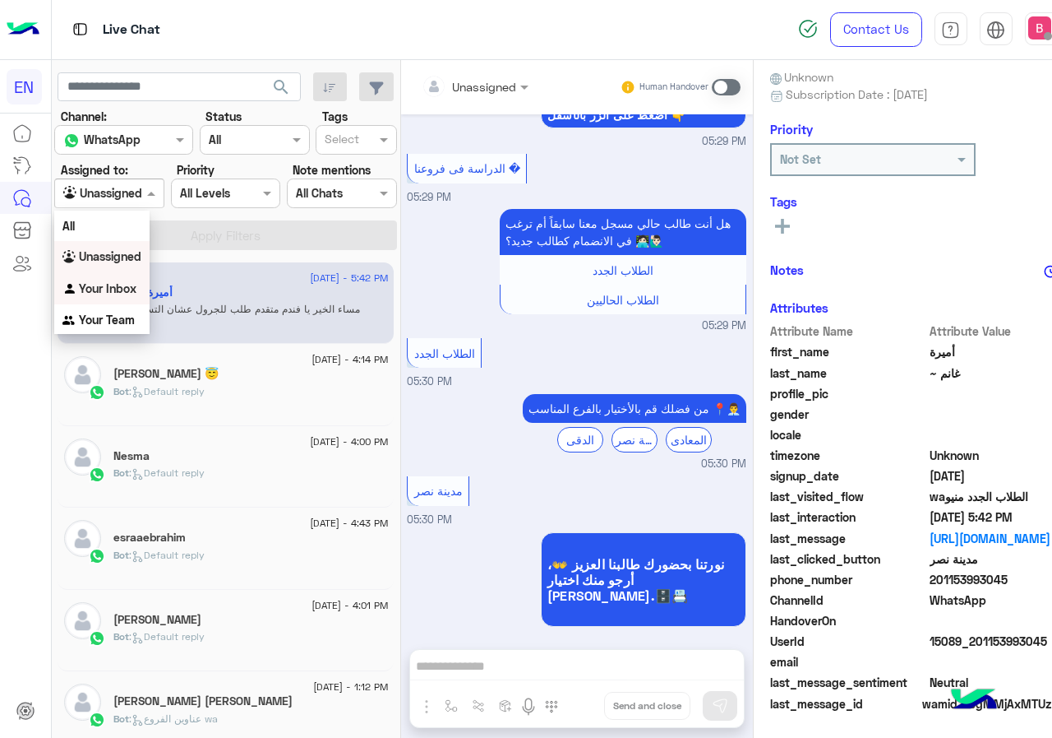
click at [120, 289] on b "Your Inbox" at bounding box center [108, 288] width 58 height 14
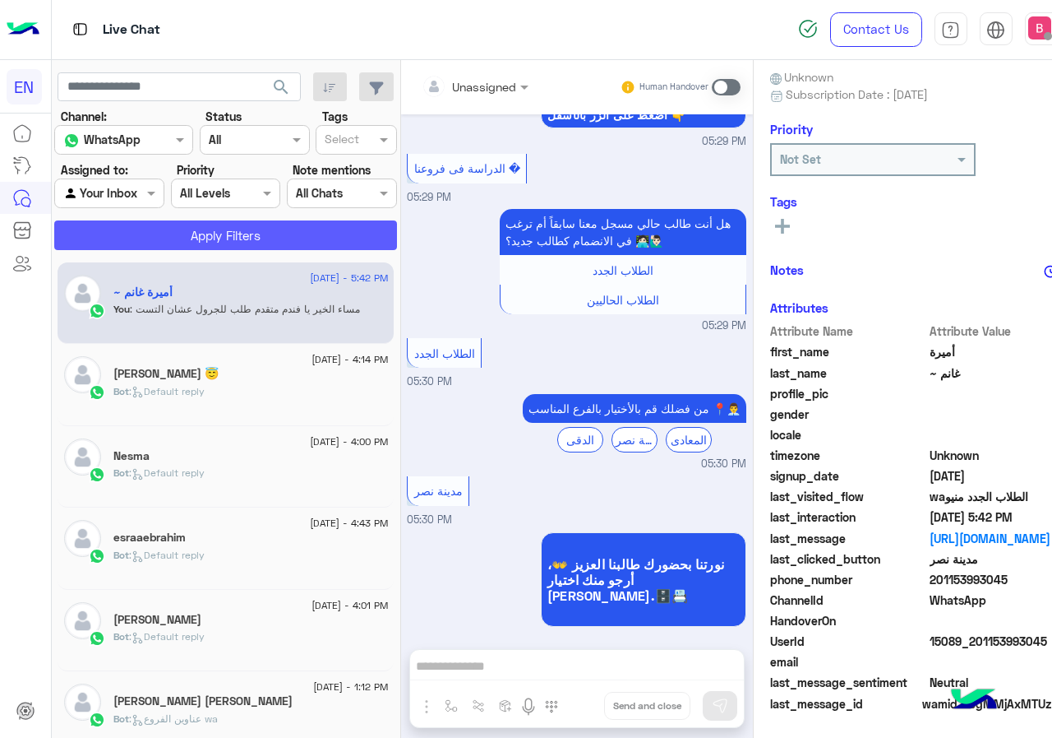
click at [178, 231] on button "Apply Filters" at bounding box center [225, 235] width 343 height 30
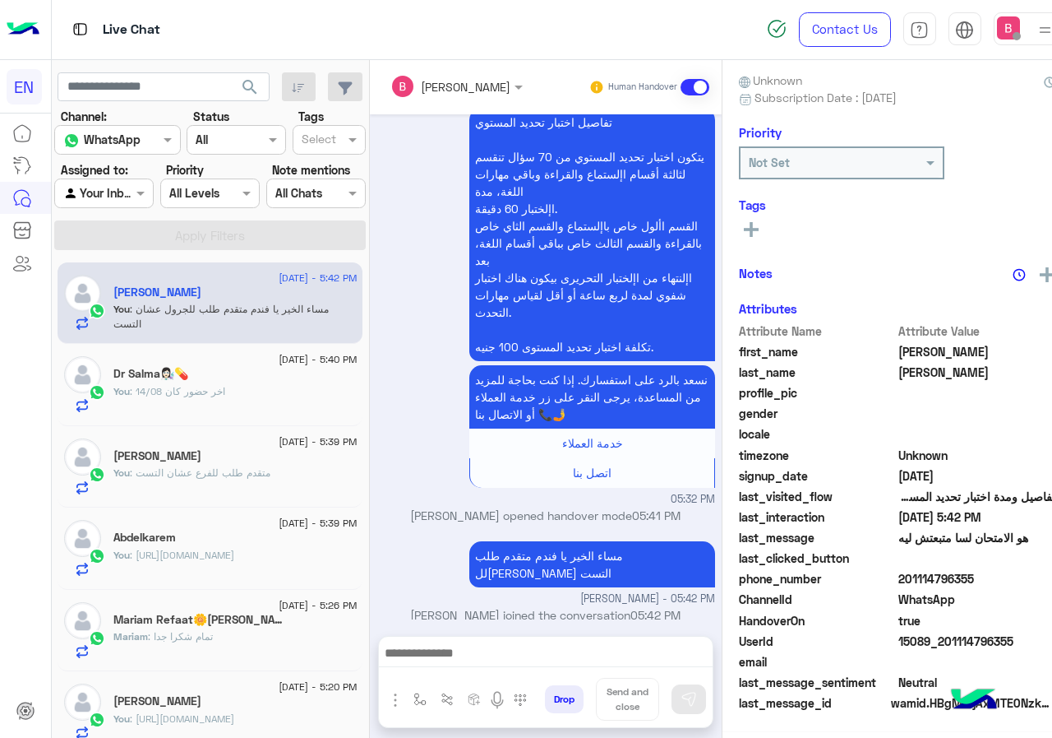
scroll to position [148, 0]
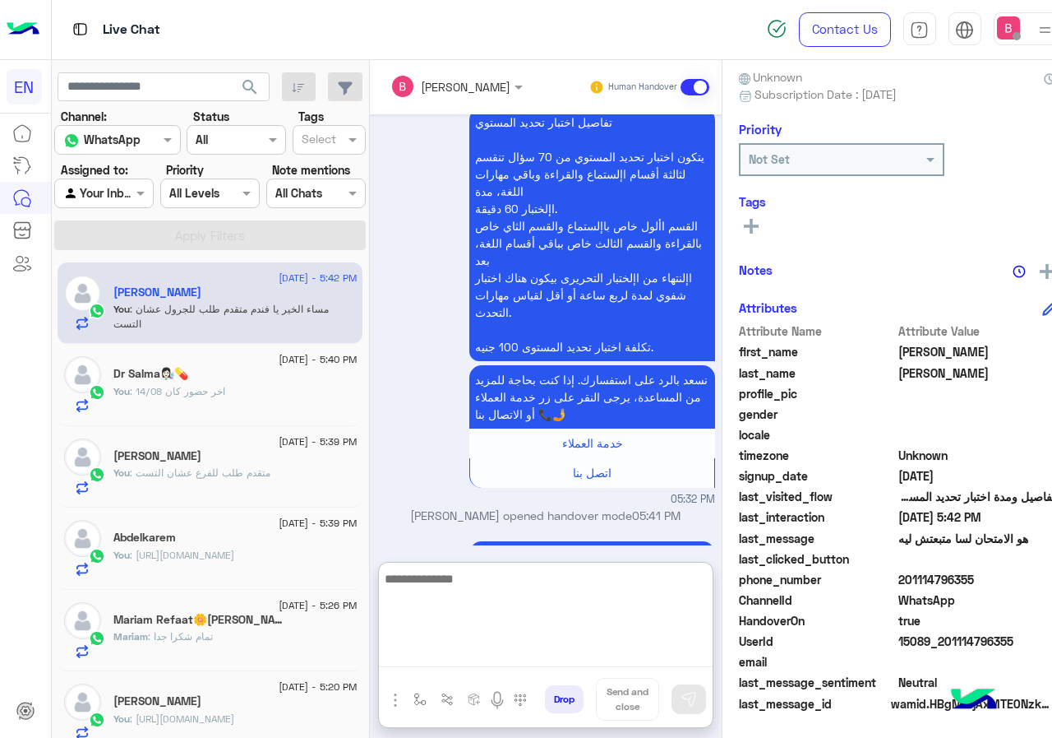
click at [595, 653] on textarea at bounding box center [546, 617] width 334 height 99
type textarea "******"
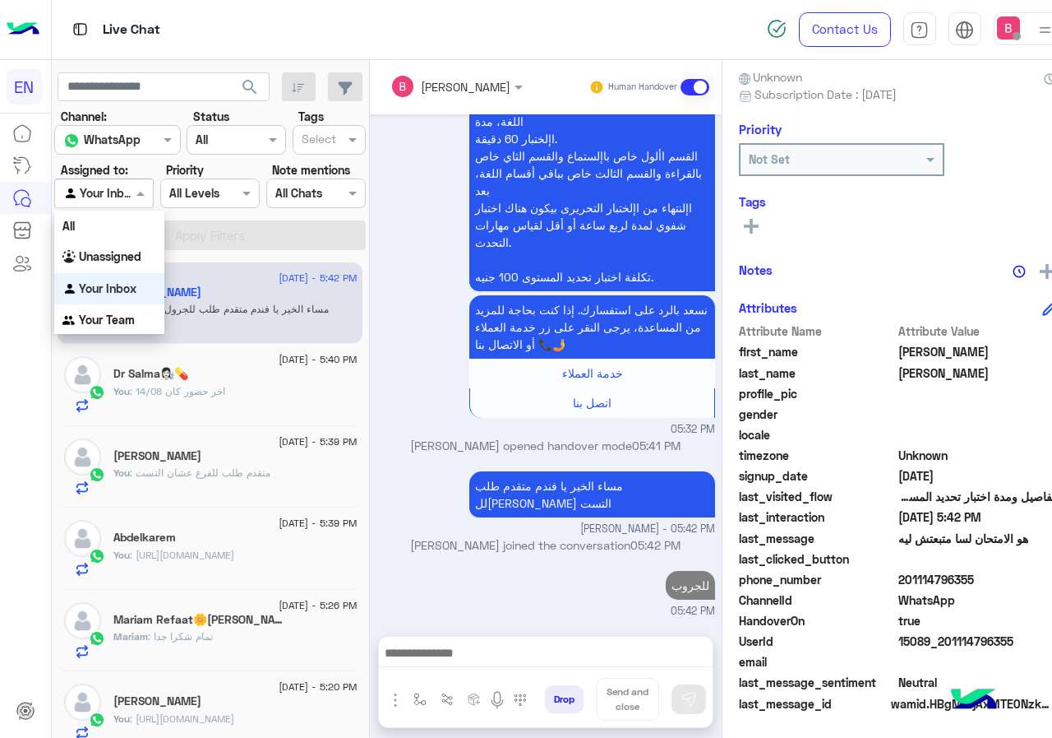
click at [107, 197] on input "text" at bounding box center [85, 193] width 44 height 17
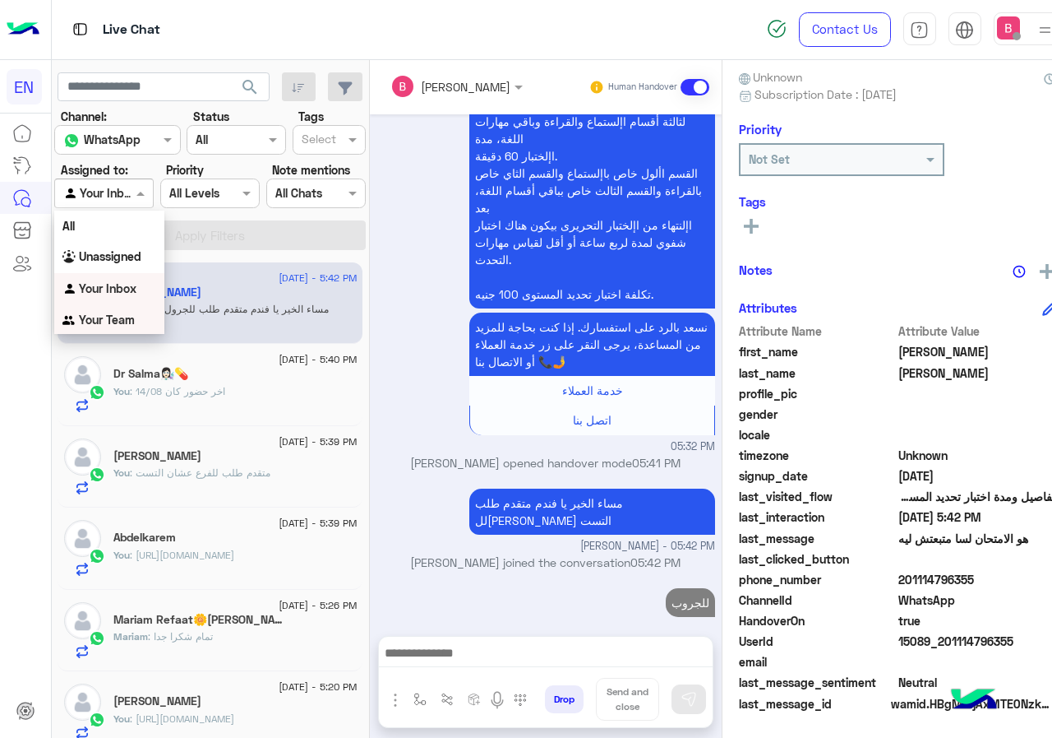
click at [127, 318] on b "Your Team" at bounding box center [107, 319] width 56 height 14
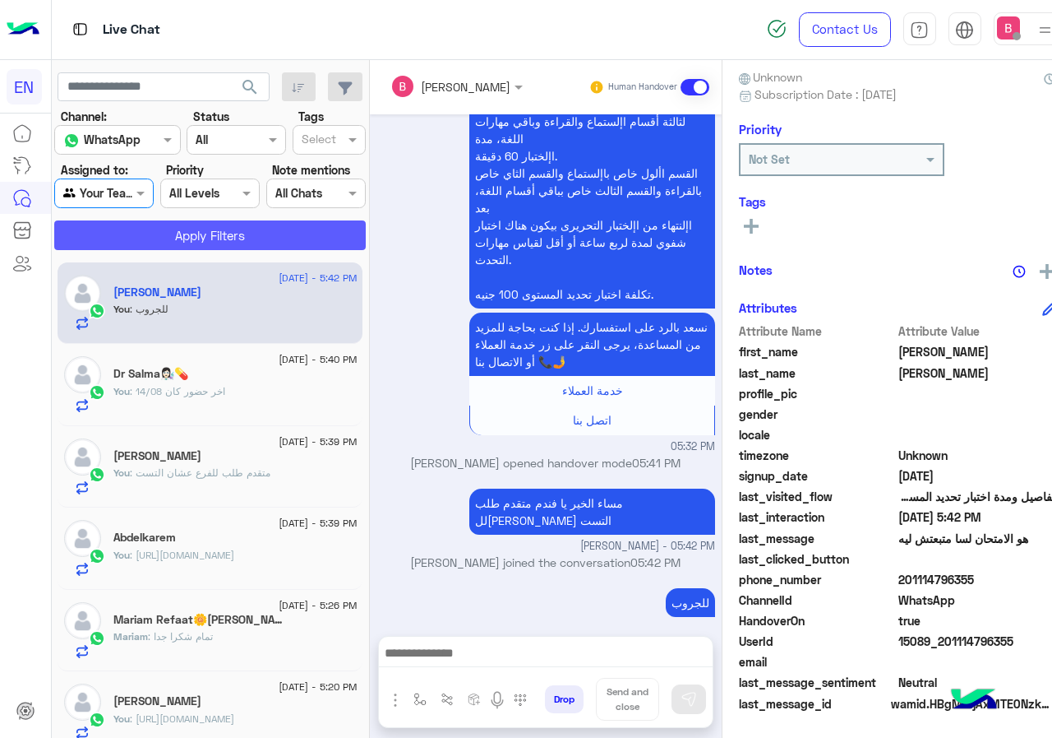
click at [187, 242] on button "Apply Filters" at bounding box center [210, 235] width 312 height 30
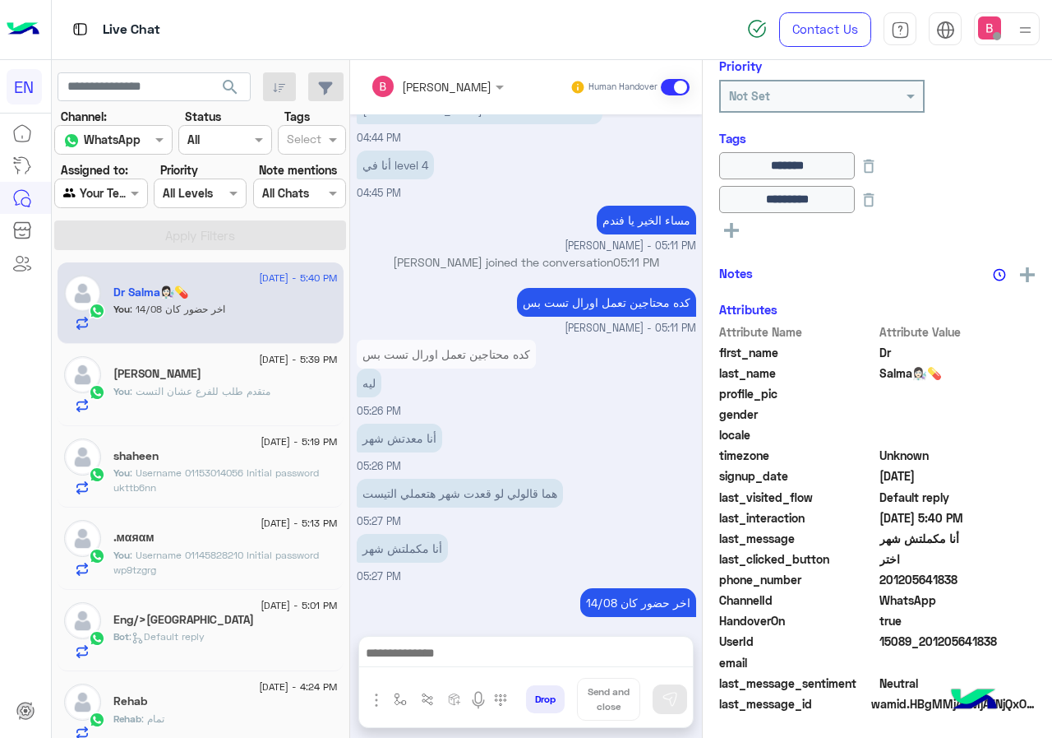
scroll to position [215, 0]
click at [86, 200] on input "text" at bounding box center [82, 193] width 38 height 17
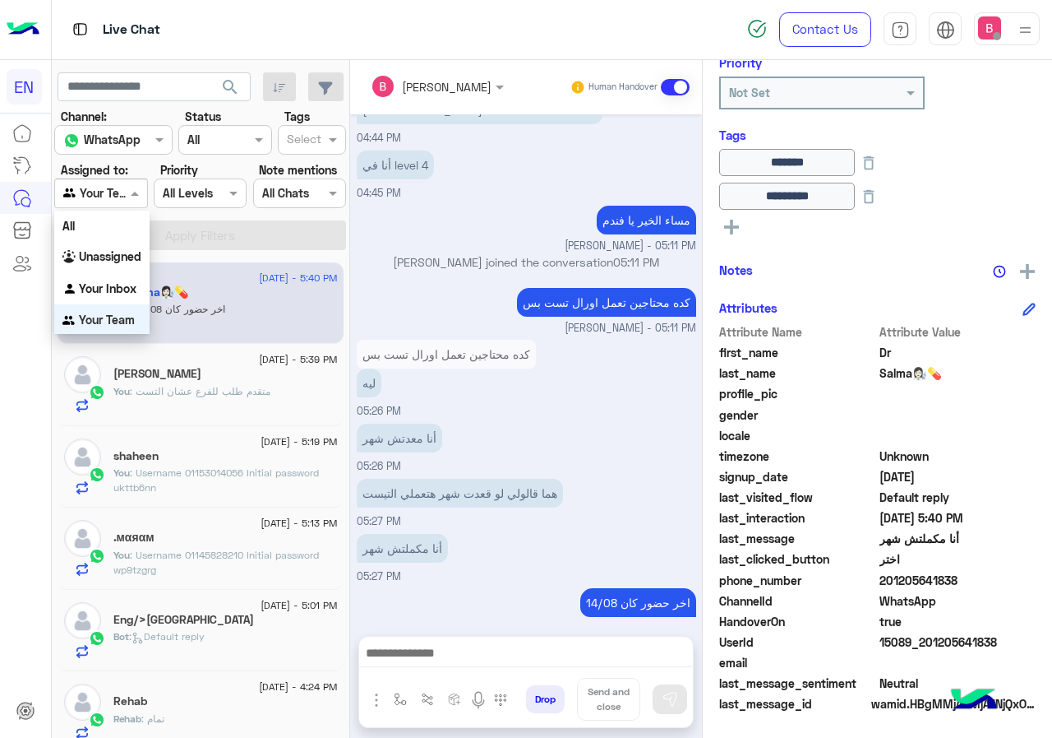
scroll to position [2, 0]
click at [73, 255] on img "Options list" at bounding box center [70, 255] width 16 height 16
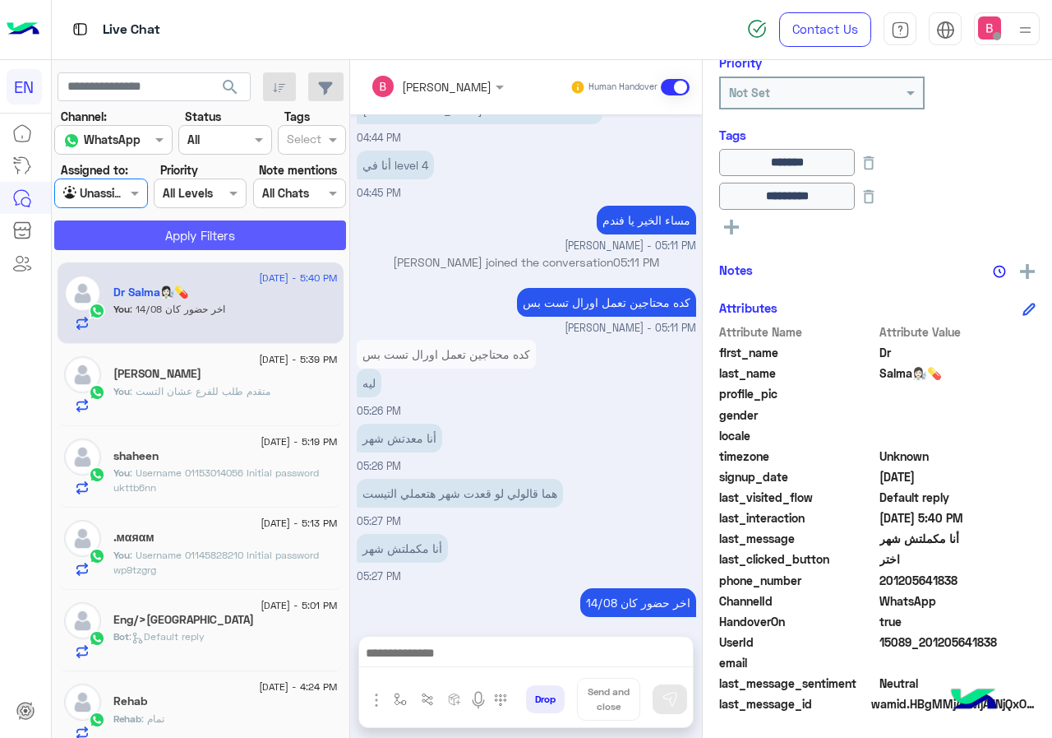
click at [126, 227] on button "Apply Filters" at bounding box center [200, 235] width 292 height 30
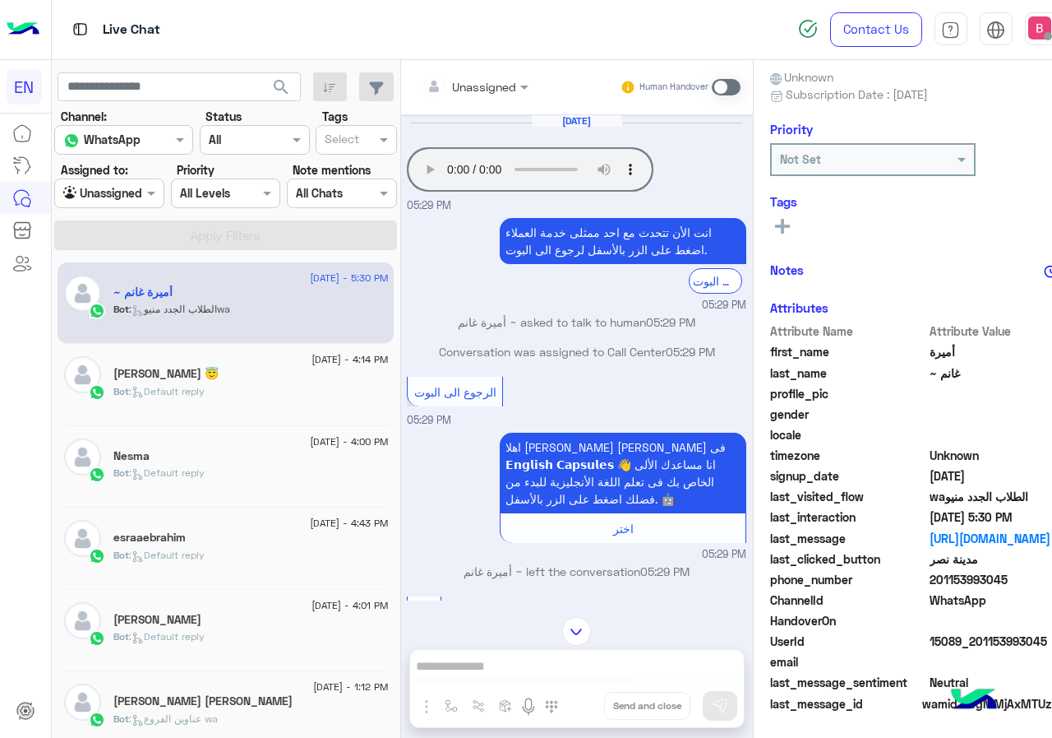
drag, startPoint x: 886, startPoint y: 582, endPoint x: 1006, endPoint y: 586, distance: 119.3
click at [1009, 587] on span "201153993045" at bounding box center [1008, 579] width 157 height 17
click at [512, 659] on div "Unassigned Human Handover [DATE] Your browser does not support the audio tag. 0…" at bounding box center [577, 402] width 352 height 684
click at [712, 79] on span at bounding box center [726, 87] width 29 height 16
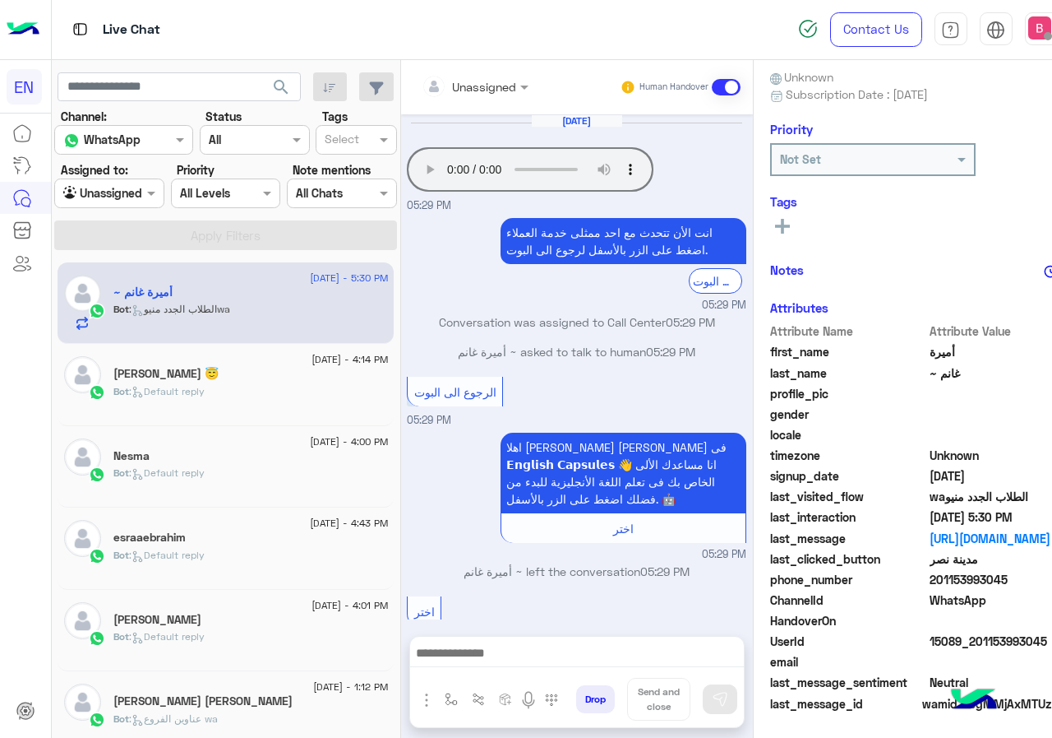
scroll to position [659, 0]
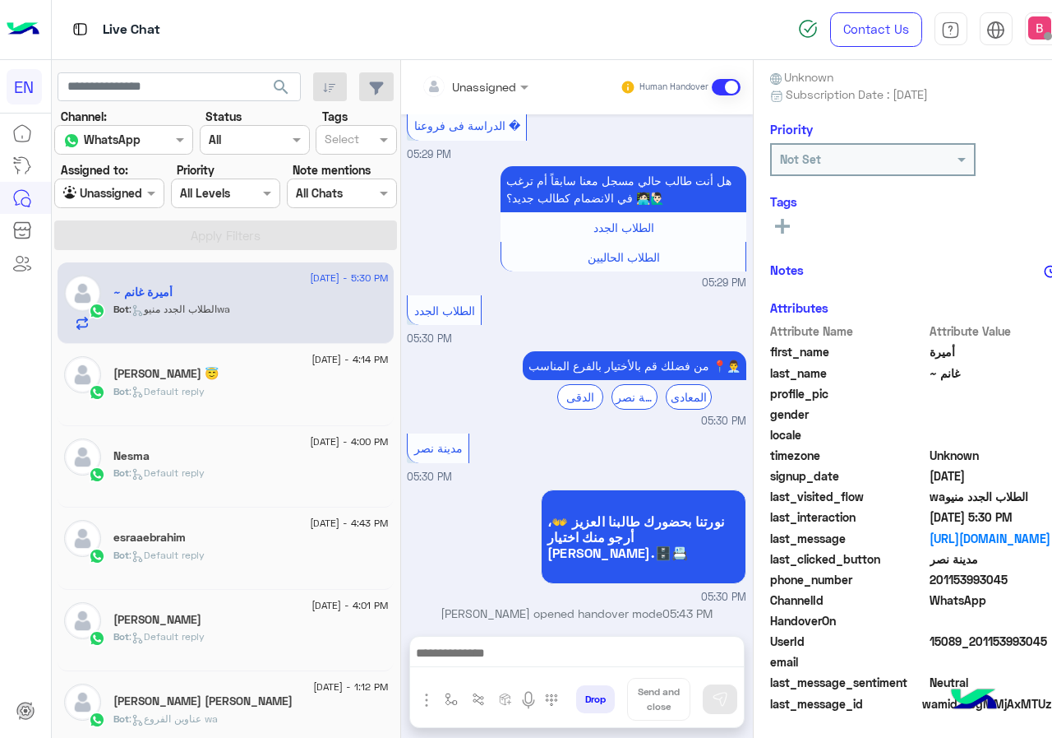
click at [545, 668] on div at bounding box center [577, 656] width 334 height 41
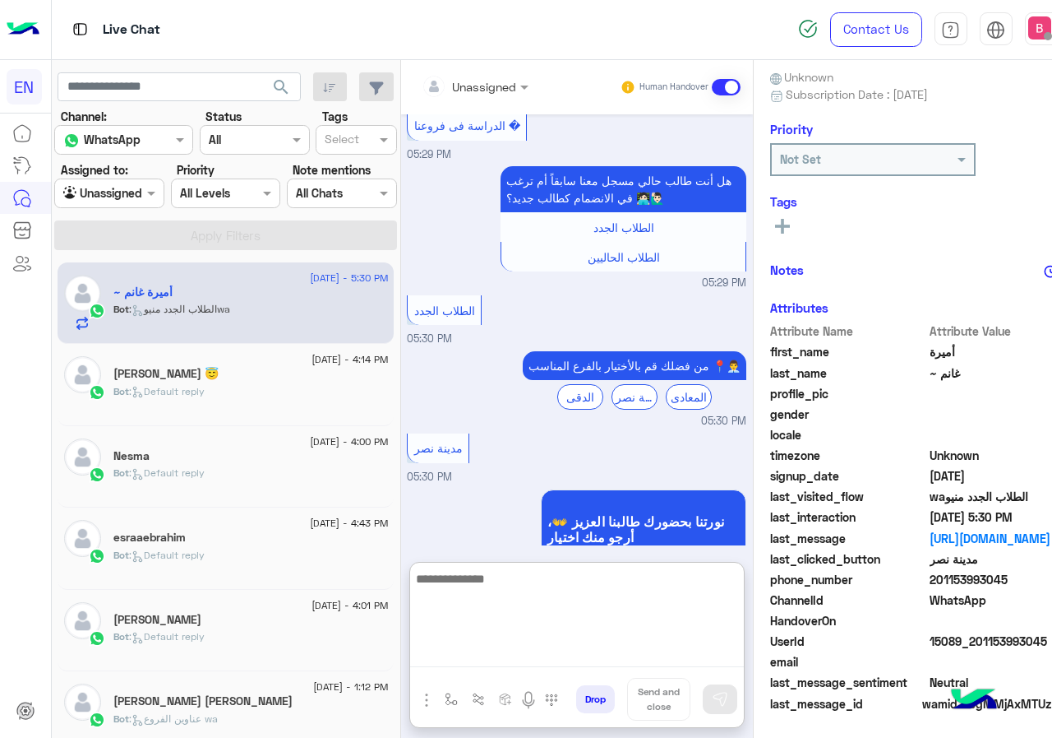
click at [561, 653] on textarea at bounding box center [577, 617] width 334 height 99
type textarea "**********"
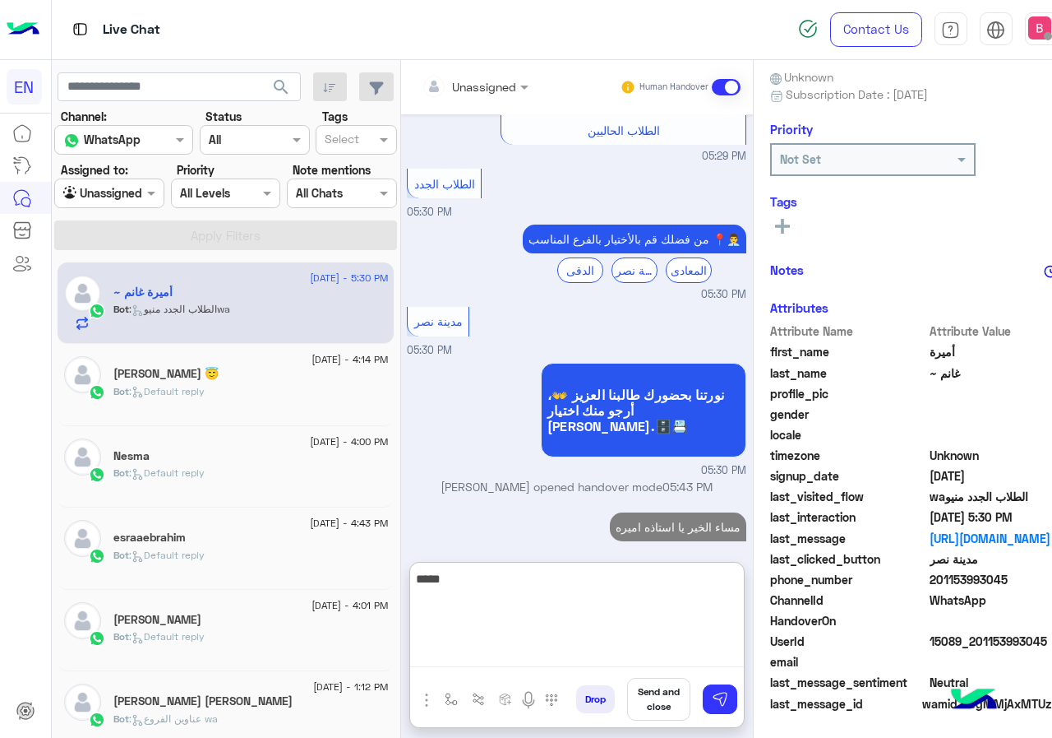
type textarea "******"
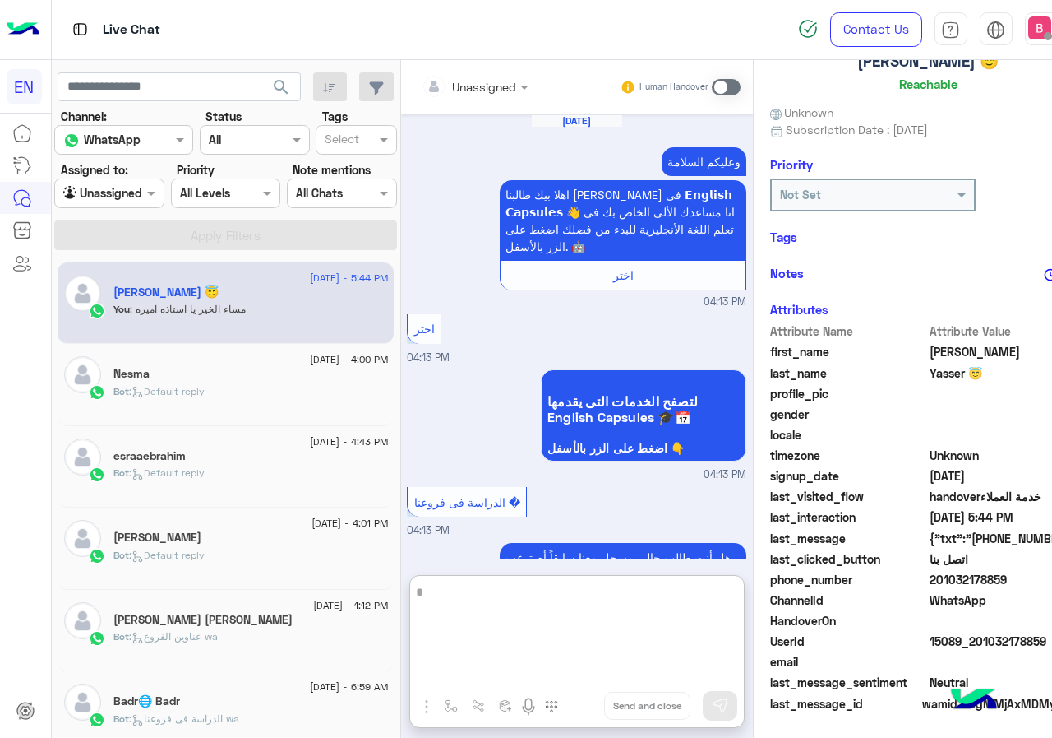
scroll to position [1151, 0]
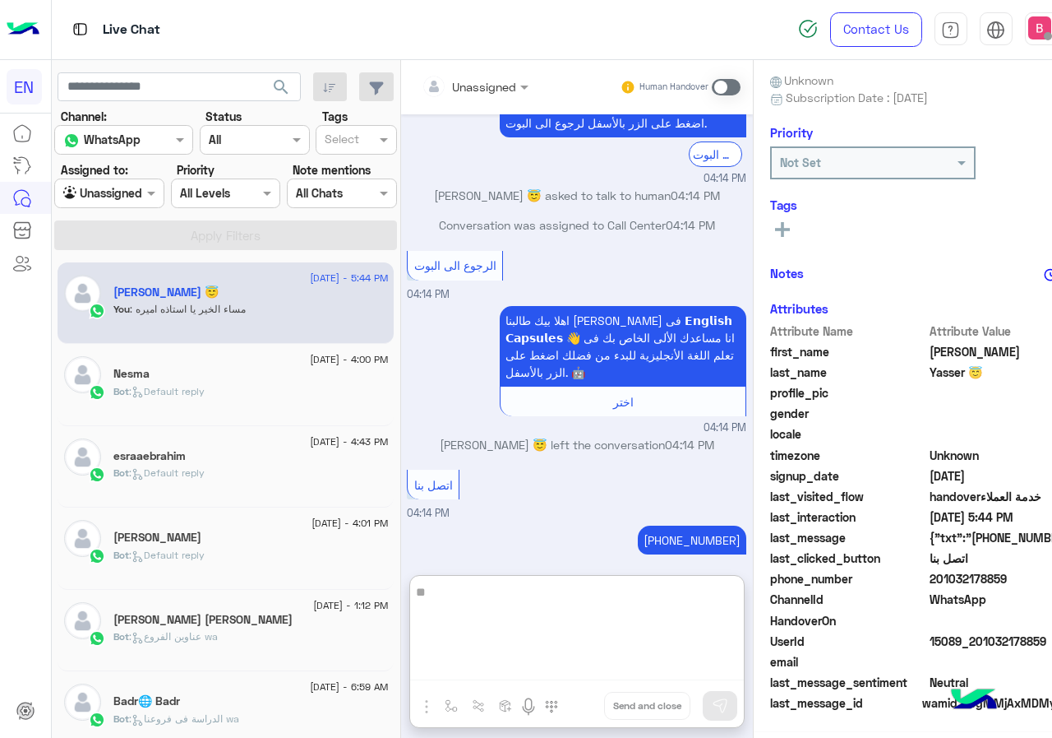
type textarea "*"
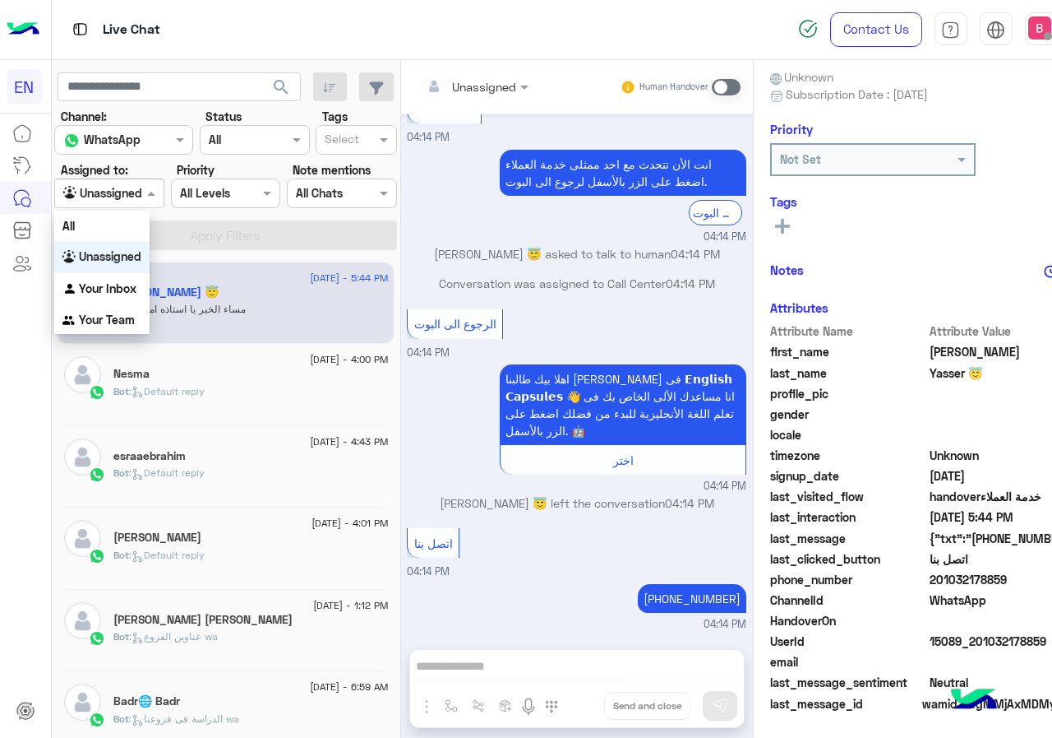
click at [104, 179] on div "Agent Filter Unassigned" at bounding box center [109, 193] width 110 height 30
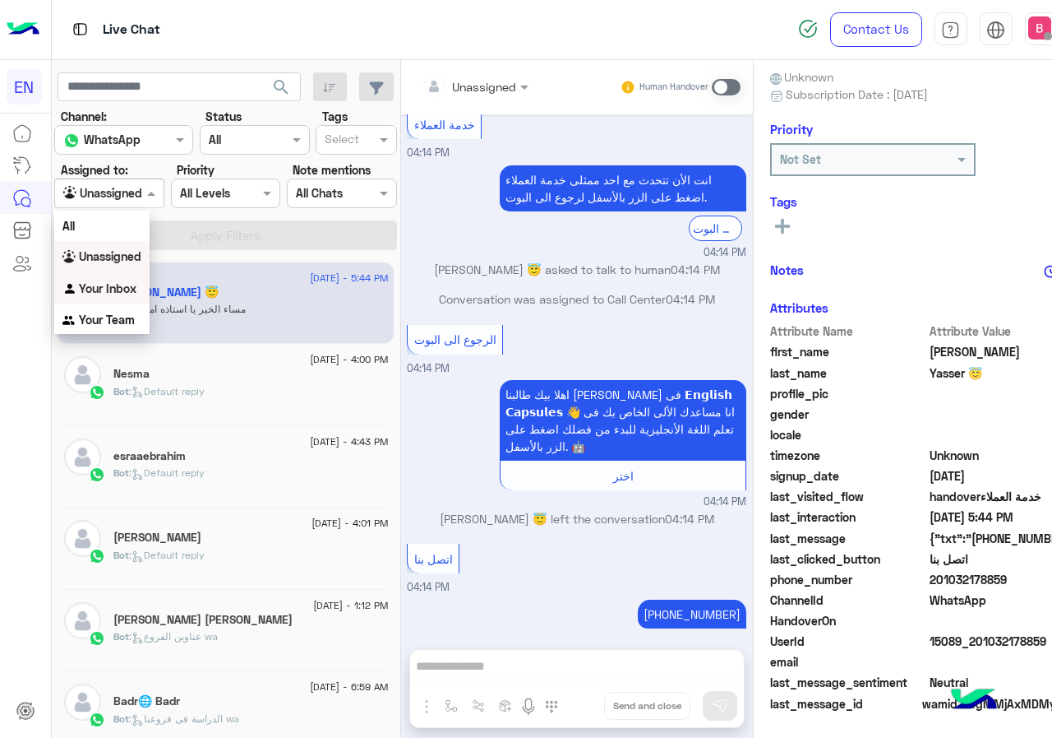
click at [75, 283] on img "Options list" at bounding box center [70, 289] width 16 height 16
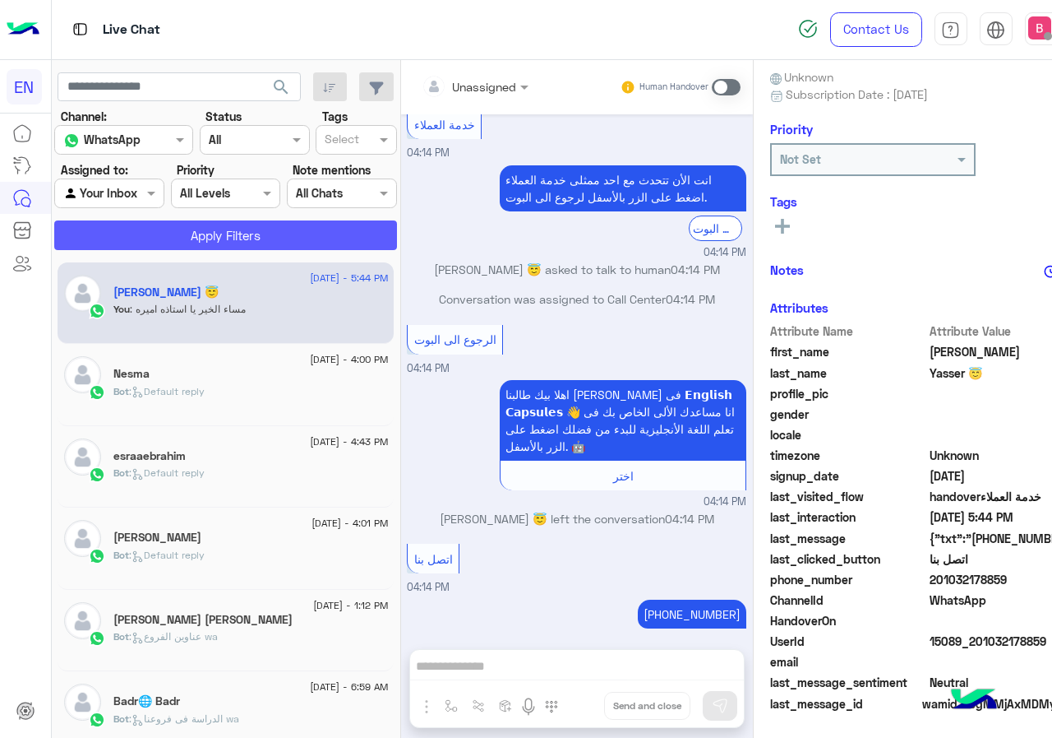
click at [148, 241] on button "Apply Filters" at bounding box center [225, 235] width 343 height 30
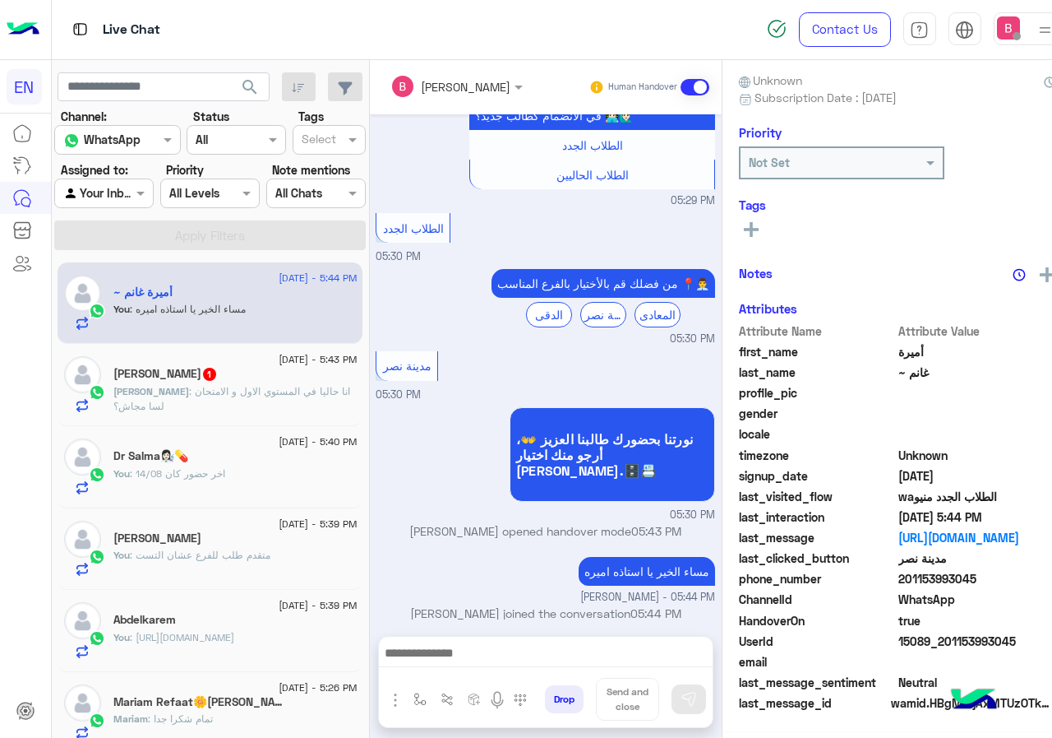
scroll to position [148, 0]
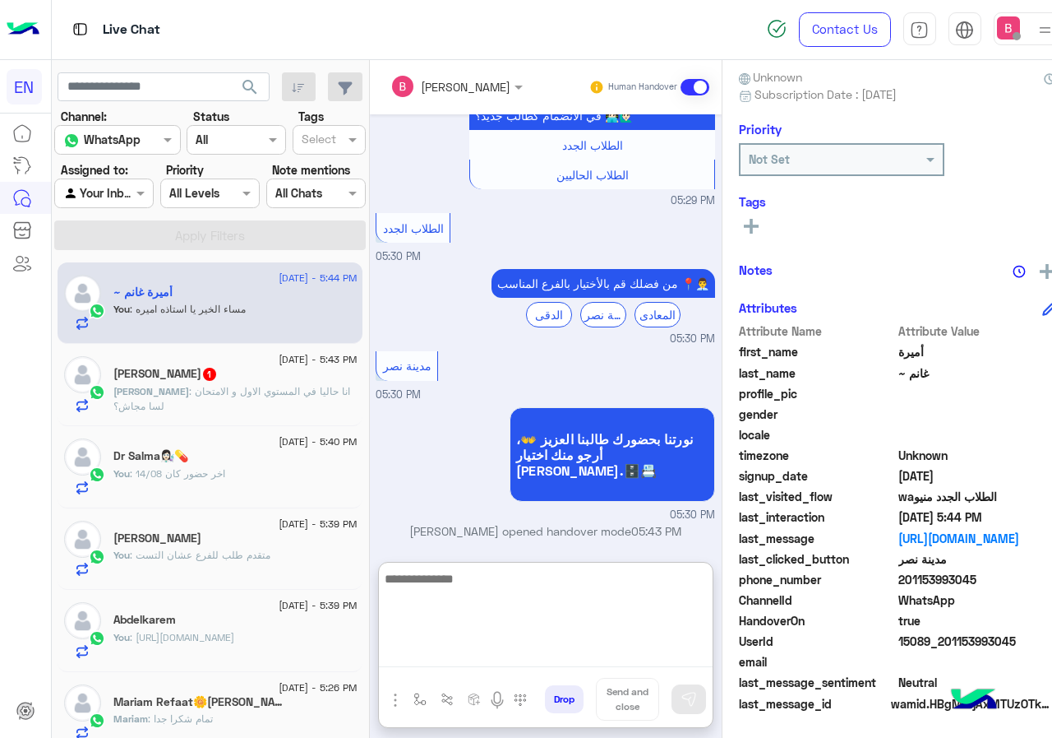
click at [479, 644] on textarea at bounding box center [546, 617] width 334 height 99
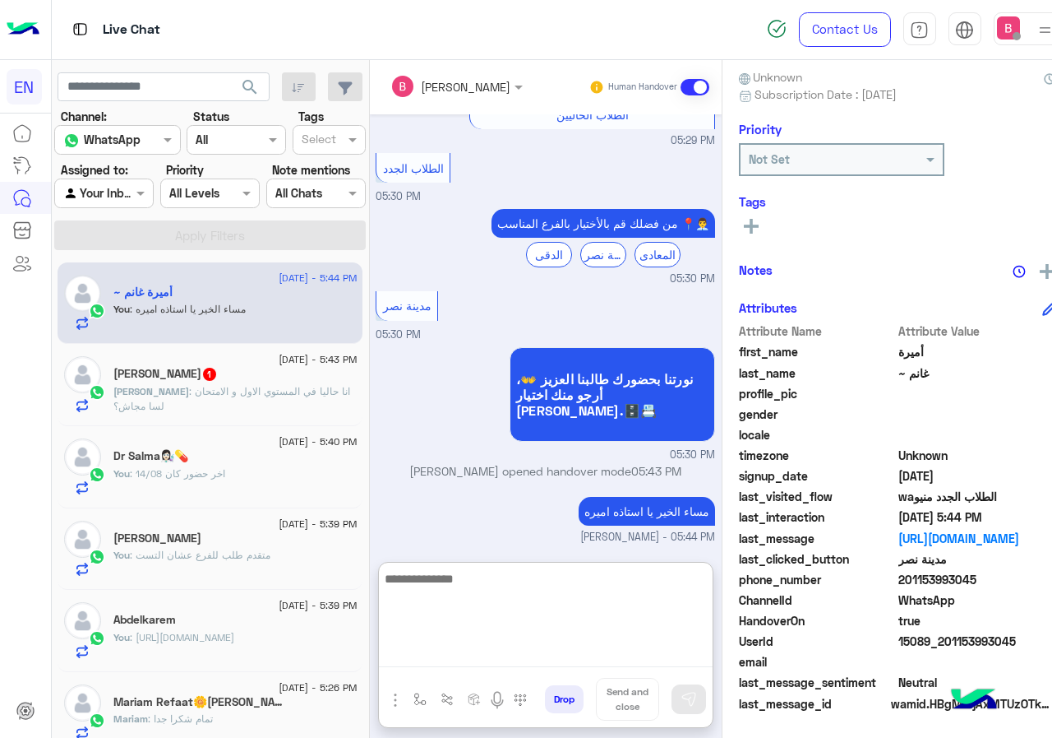
scroll to position [815, 0]
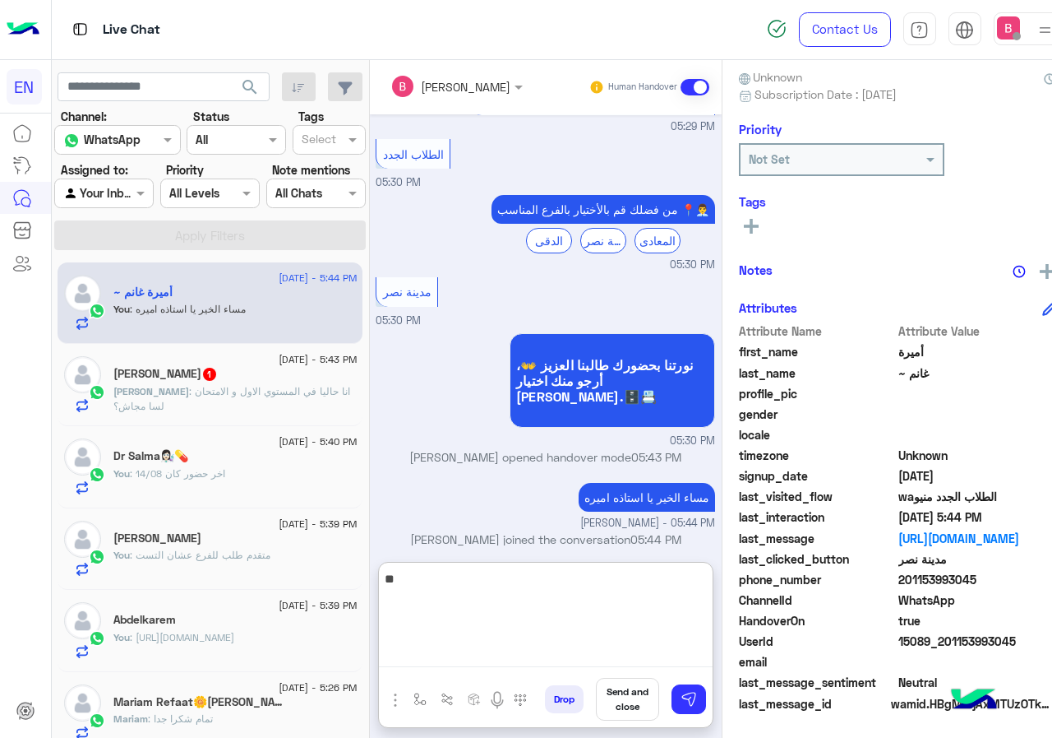
type textarea "*"
type textarea "**********"
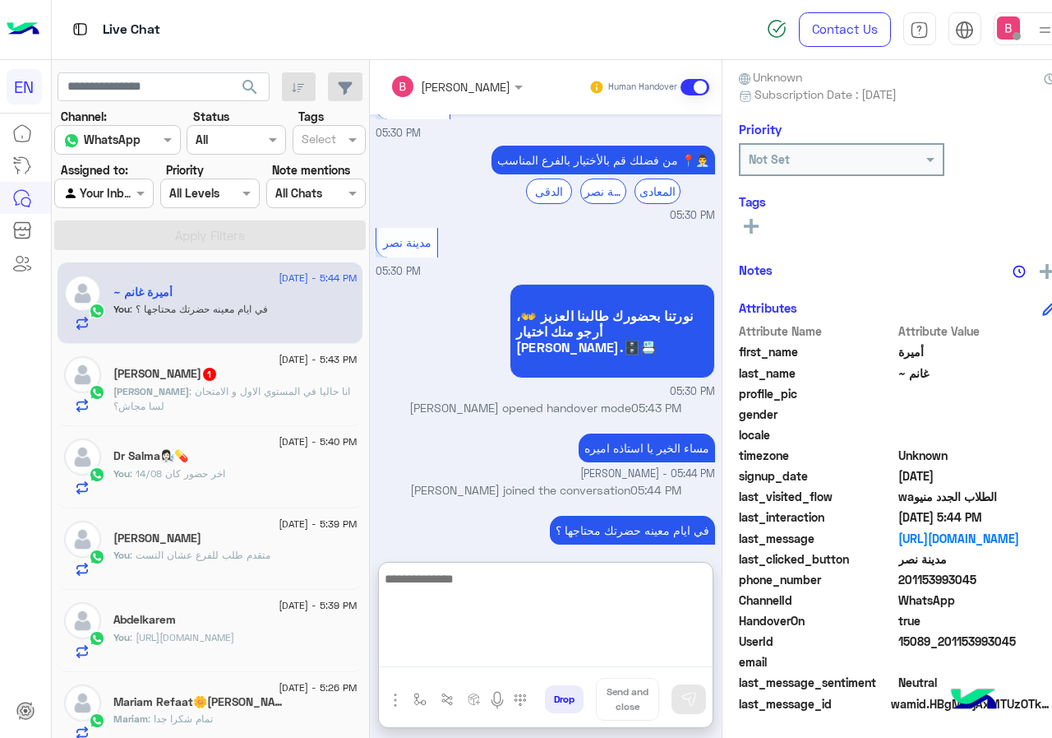
scroll to position [867, 0]
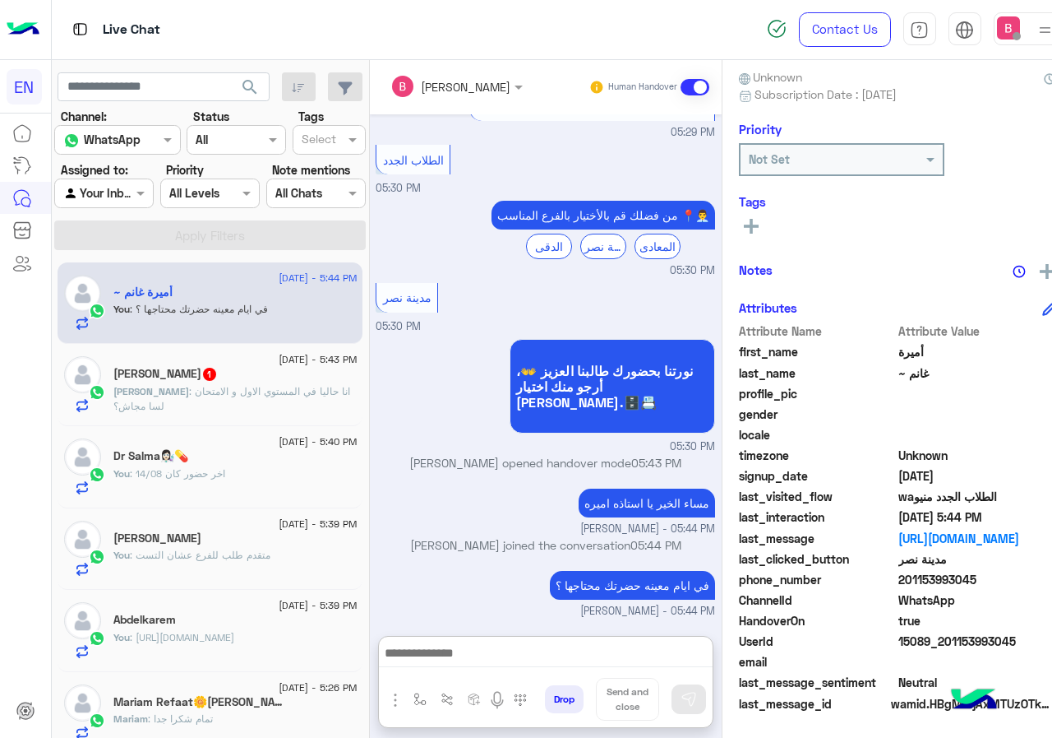
click at [89, 195] on input "text" at bounding box center [85, 193] width 44 height 17
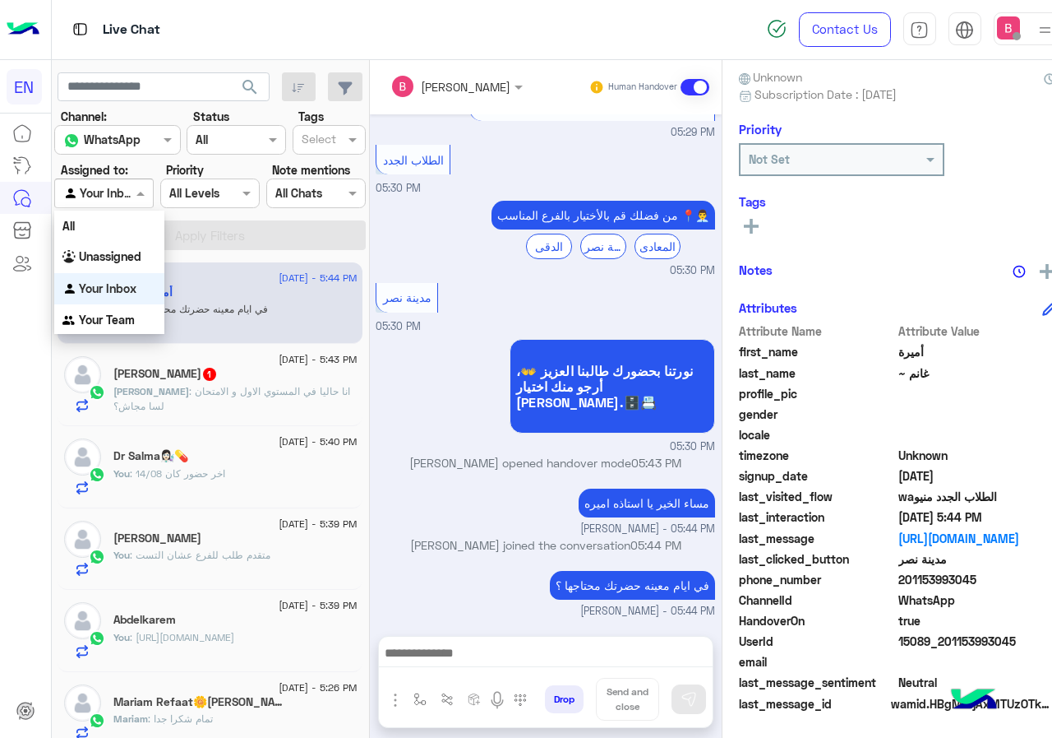
scroll to position [793, 0]
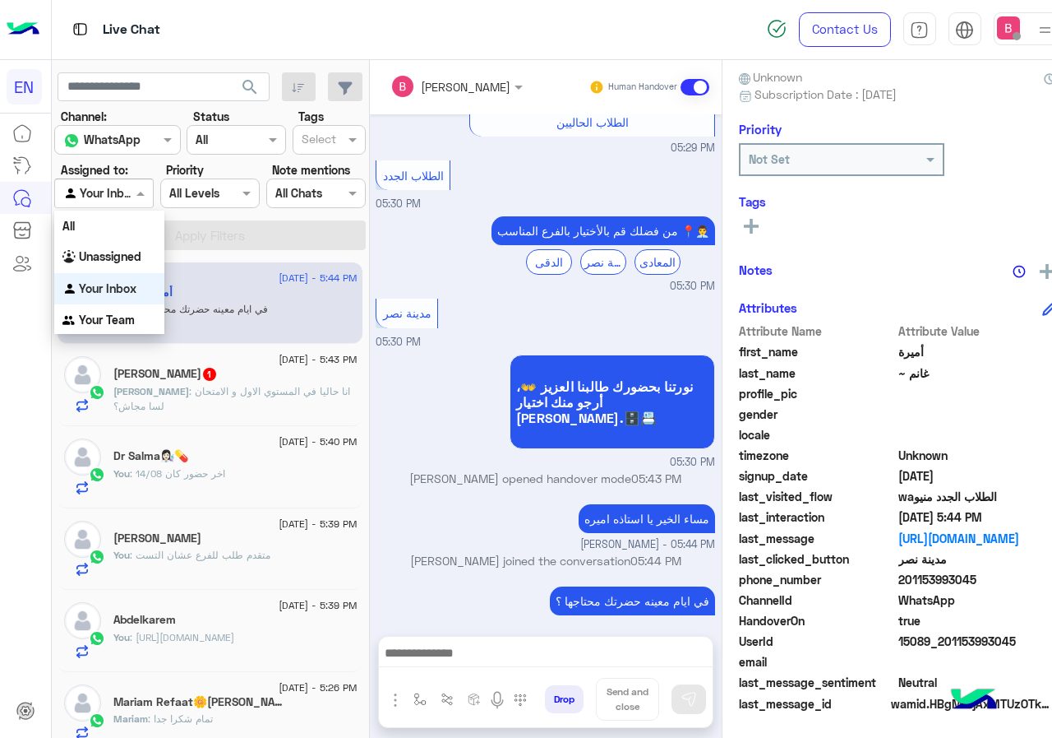
click at [112, 291] on b "Your Inbox" at bounding box center [108, 288] width 58 height 14
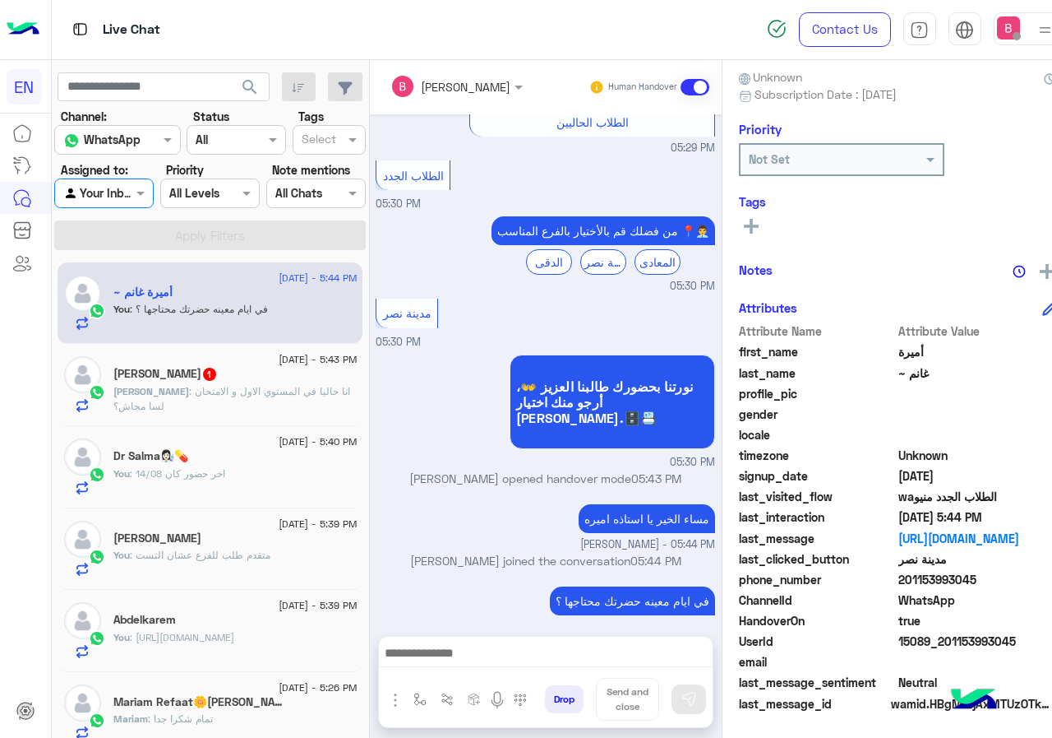
click at [107, 196] on input "text" at bounding box center [85, 193] width 44 height 17
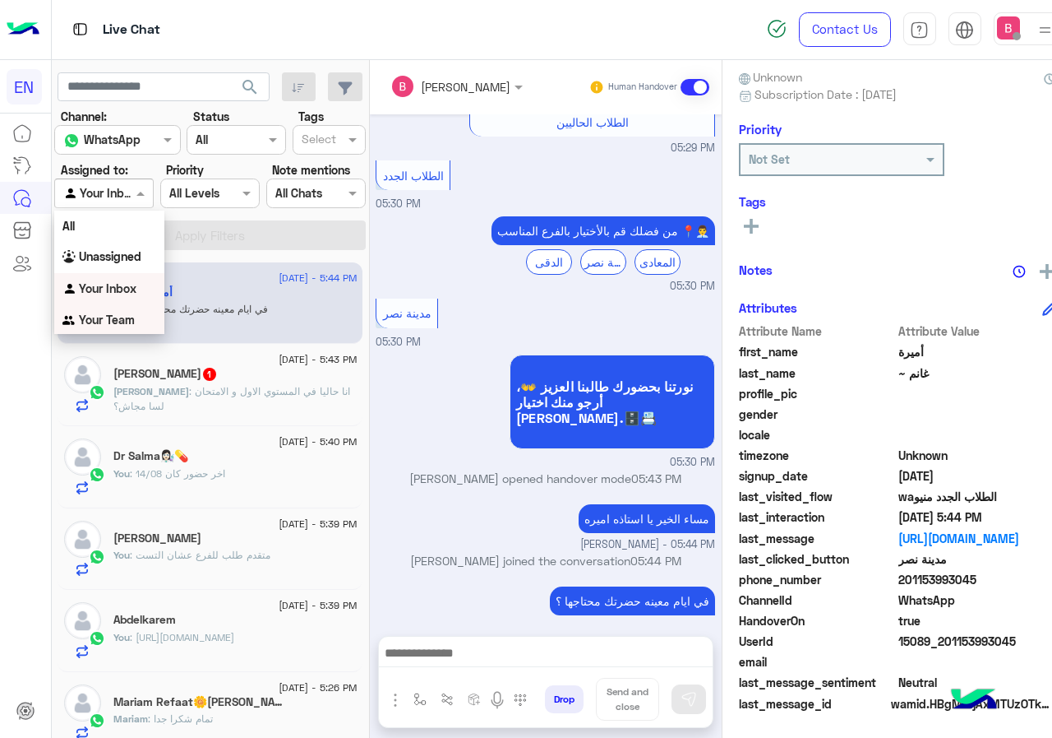
click at [100, 326] on b "Your Team" at bounding box center [107, 319] width 56 height 14
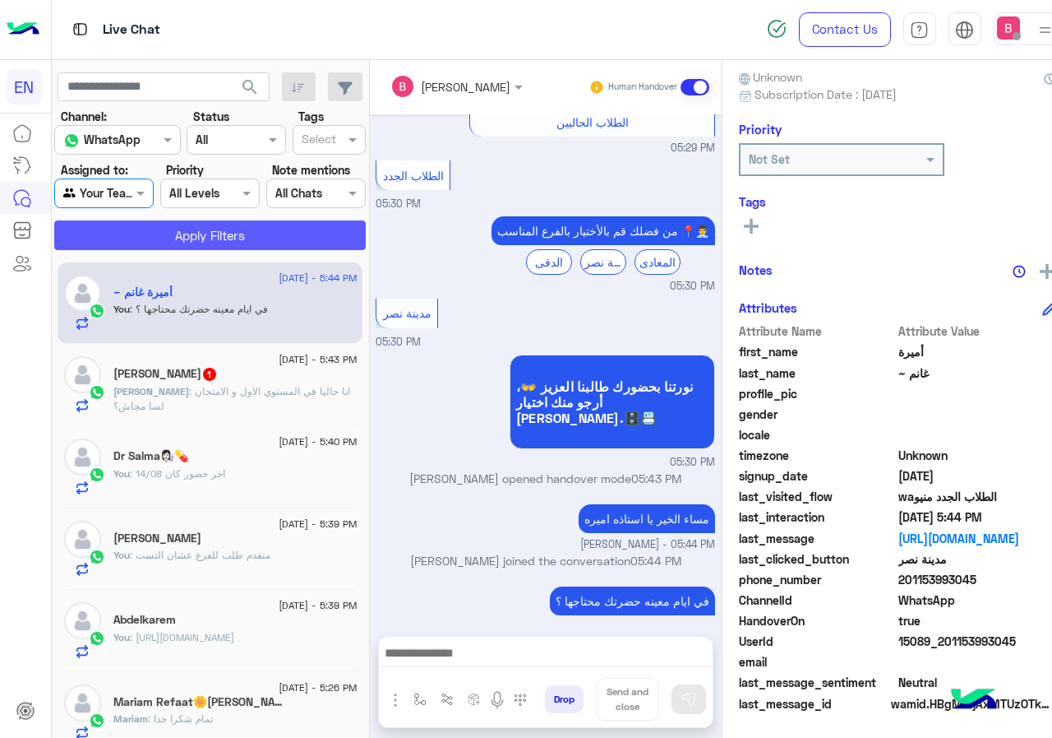
click at [175, 229] on button "Apply Filters" at bounding box center [210, 235] width 312 height 30
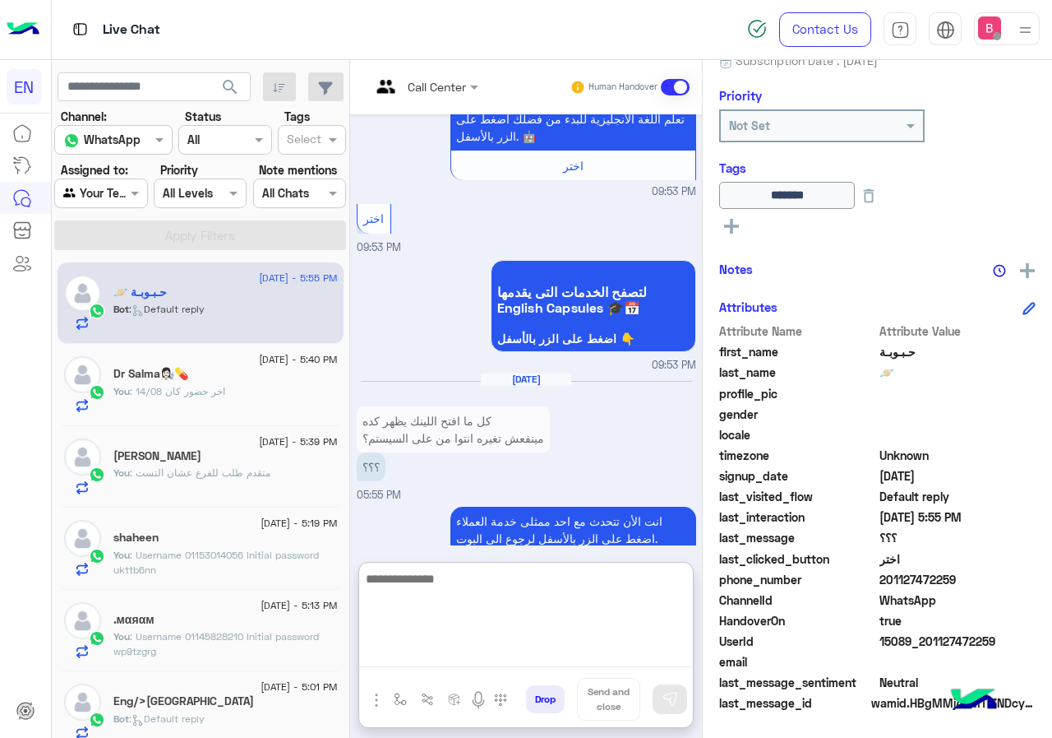
click at [425, 650] on textarea at bounding box center [526, 617] width 334 height 99
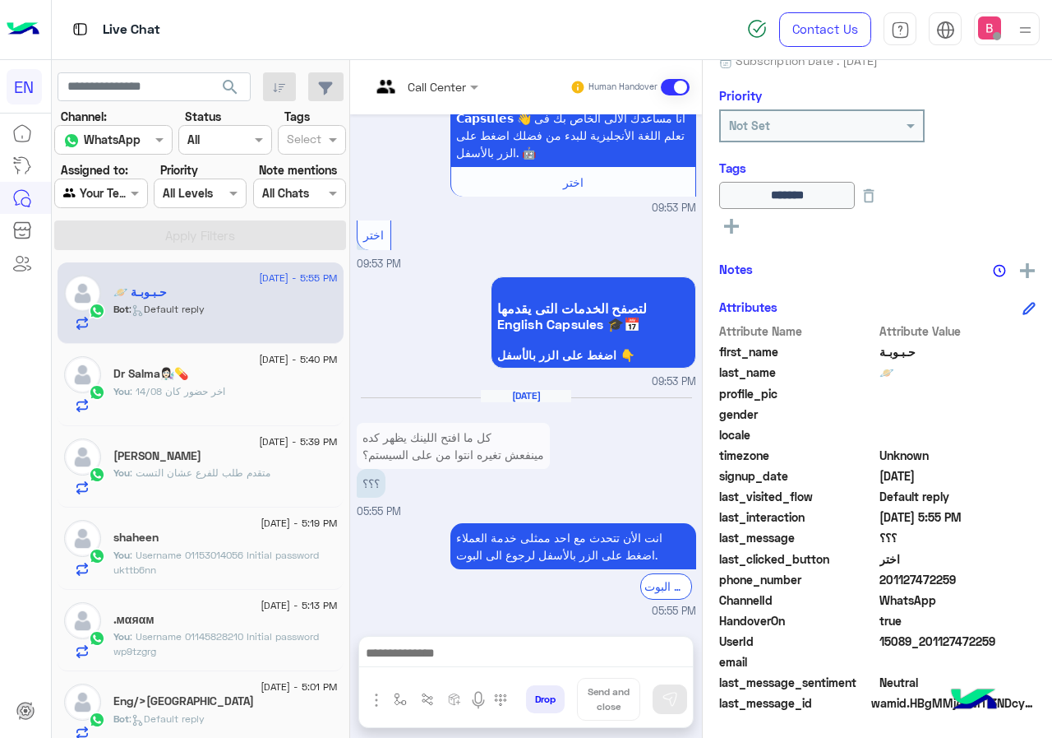
drag, startPoint x: 881, startPoint y: 578, endPoint x: 972, endPoint y: 572, distance: 90.6
click at [972, 572] on span "201127472259" at bounding box center [958, 579] width 157 height 17
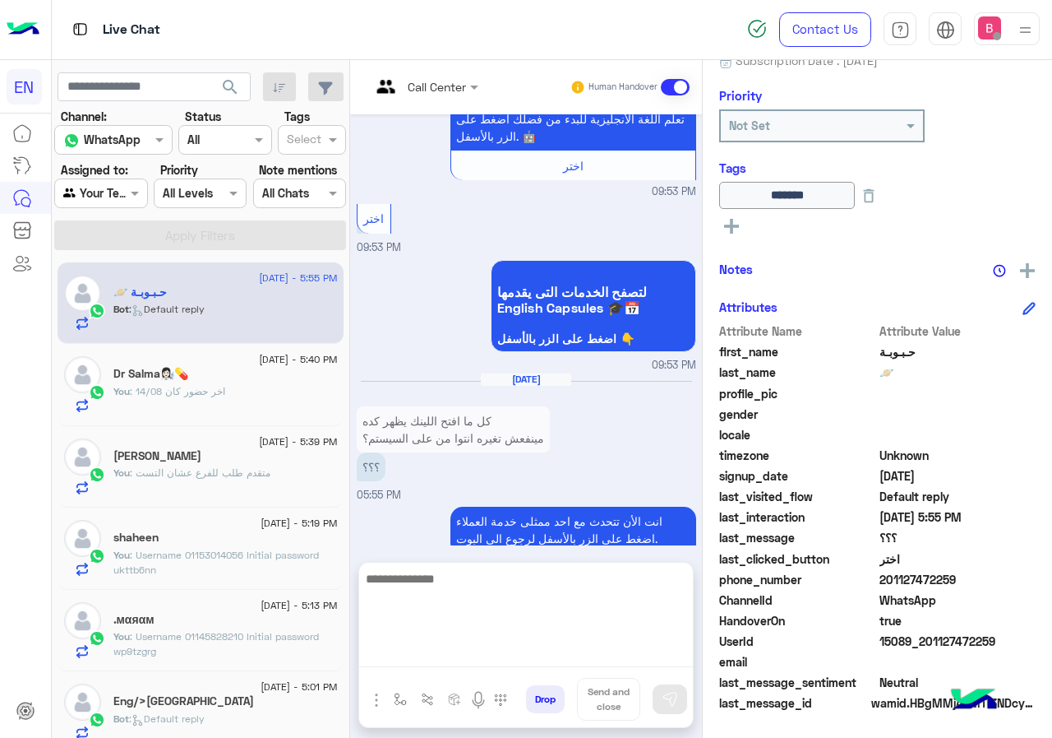
click at [493, 659] on textarea at bounding box center [526, 617] width 334 height 99
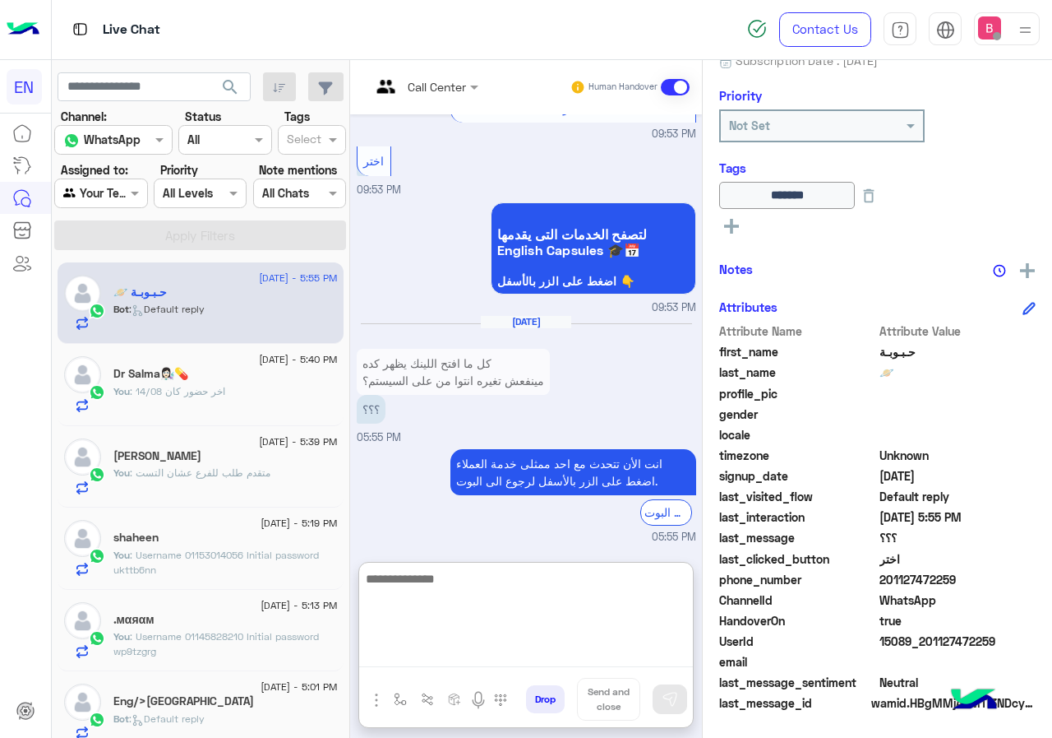
scroll to position [1292, 0]
click at [490, 603] on textarea at bounding box center [526, 617] width 334 height 99
drag, startPoint x: 500, startPoint y: 584, endPoint x: 505, endPoint y: 576, distance: 9.6
click at [501, 584] on textarea at bounding box center [526, 617] width 334 height 99
type textarea "**********"
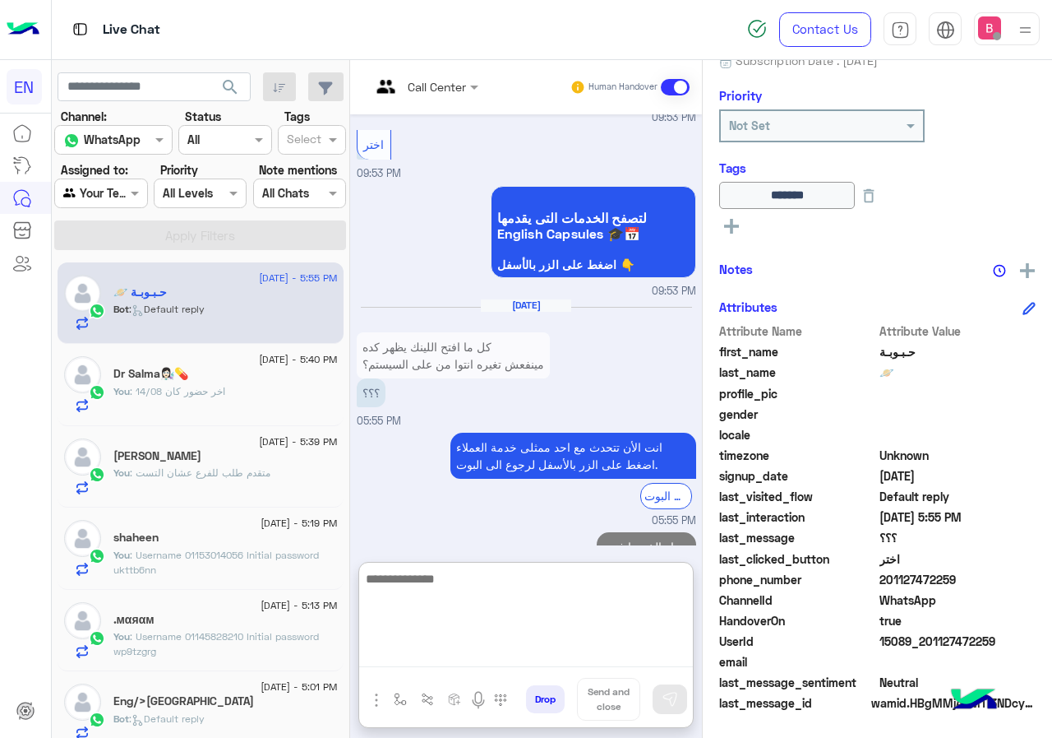
scroll to position [1345, 0]
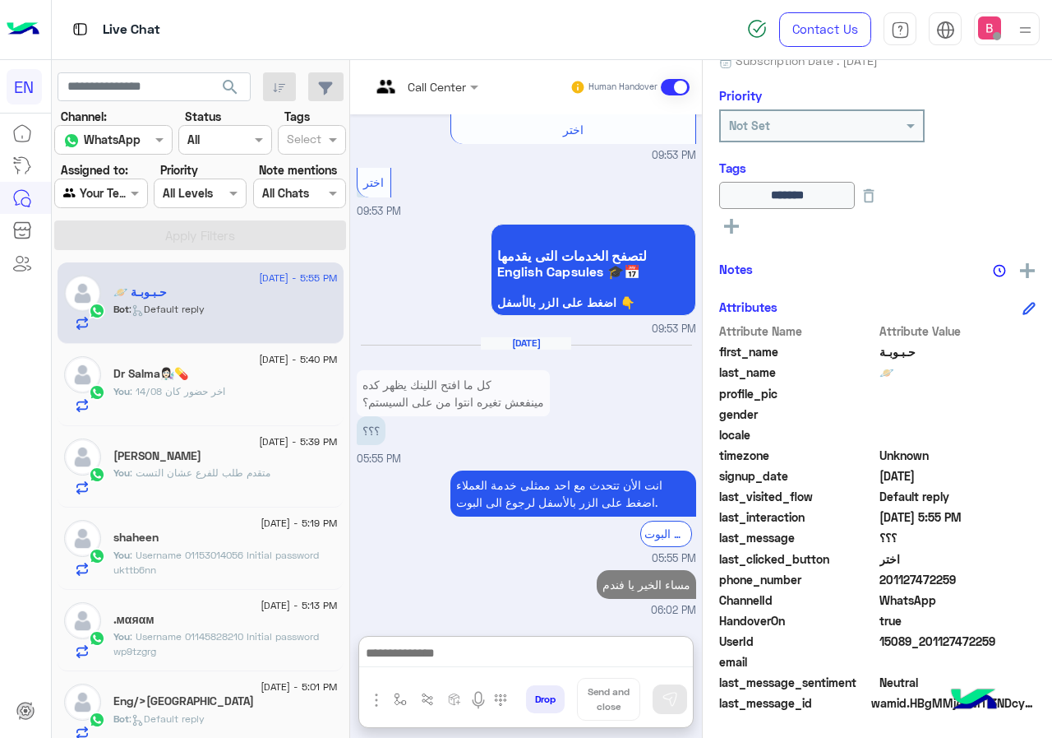
click at [102, 194] on div at bounding box center [100, 192] width 91 height 19
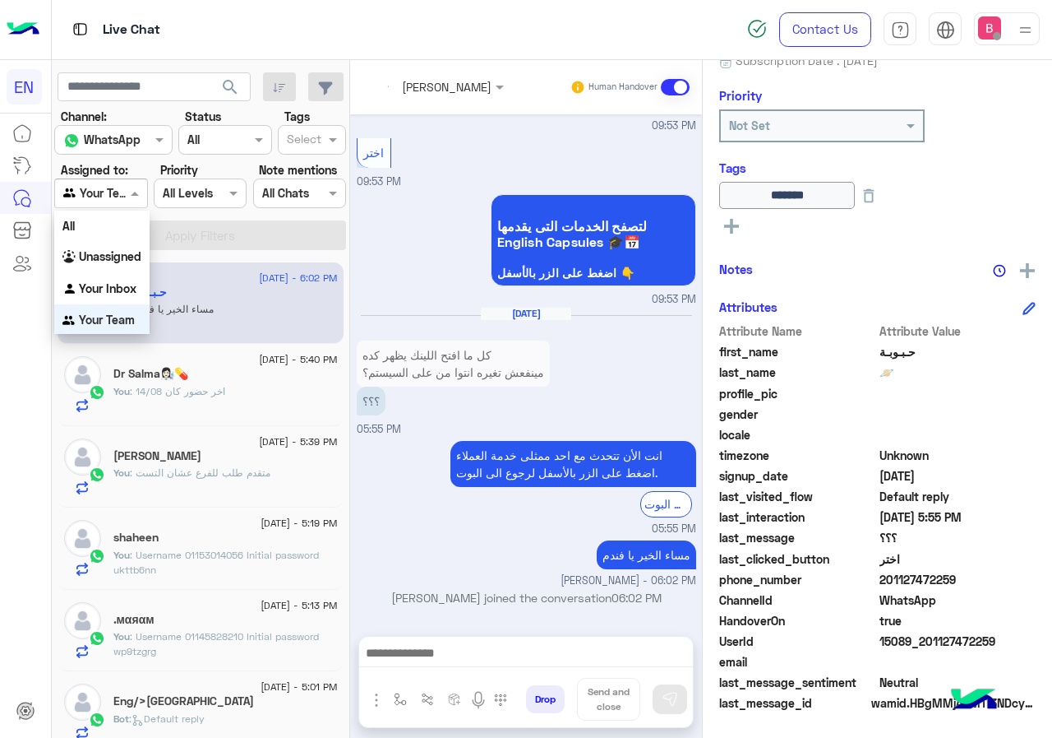
scroll to position [1, 0]
drag, startPoint x: 120, startPoint y: 257, endPoint x: 166, endPoint y: 232, distance: 52.2
click at [121, 257] on b "Unassigned" at bounding box center [110, 255] width 62 height 14
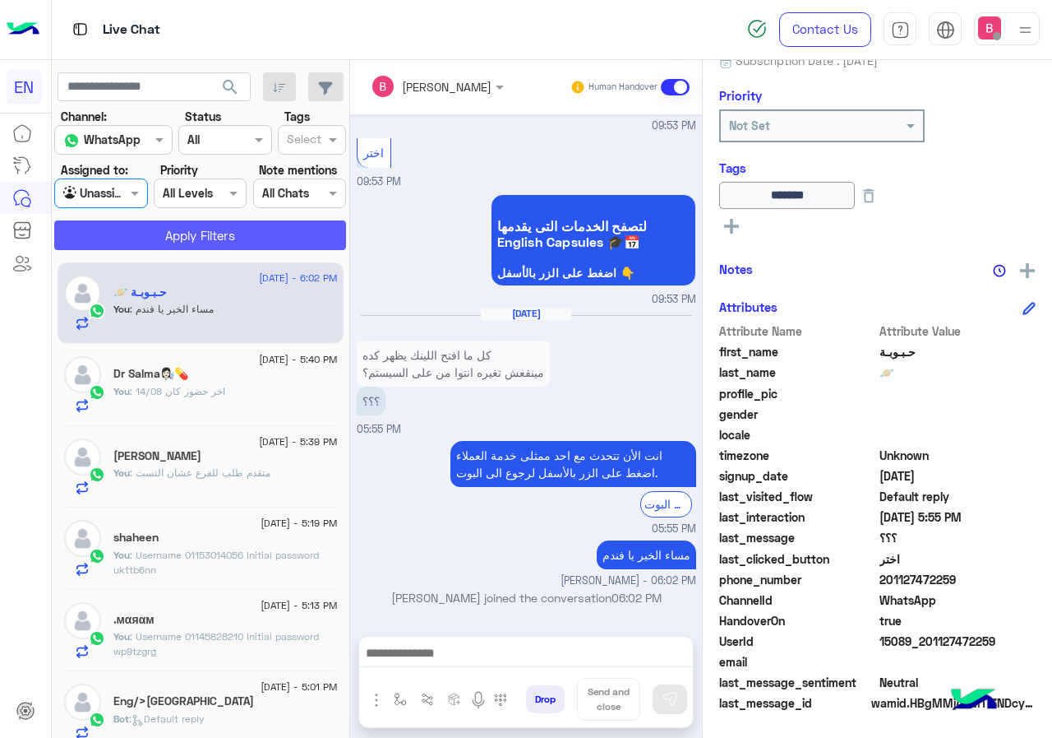
click at [168, 230] on button "Apply Filters" at bounding box center [200, 235] width 292 height 30
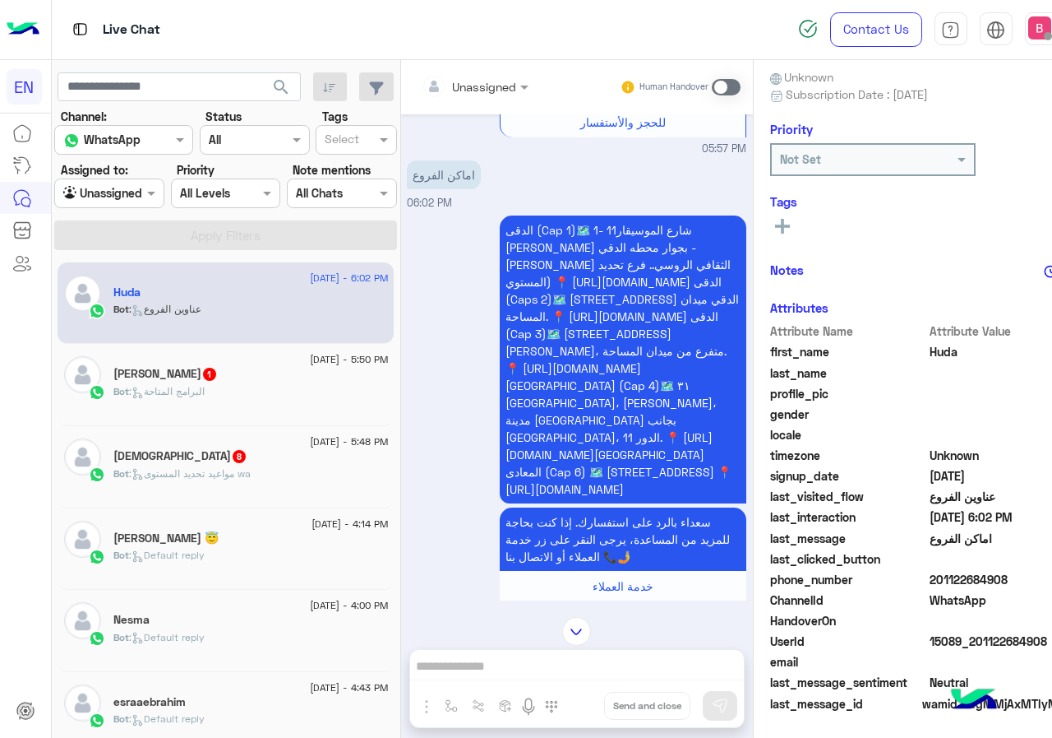
scroll to position [205, 0]
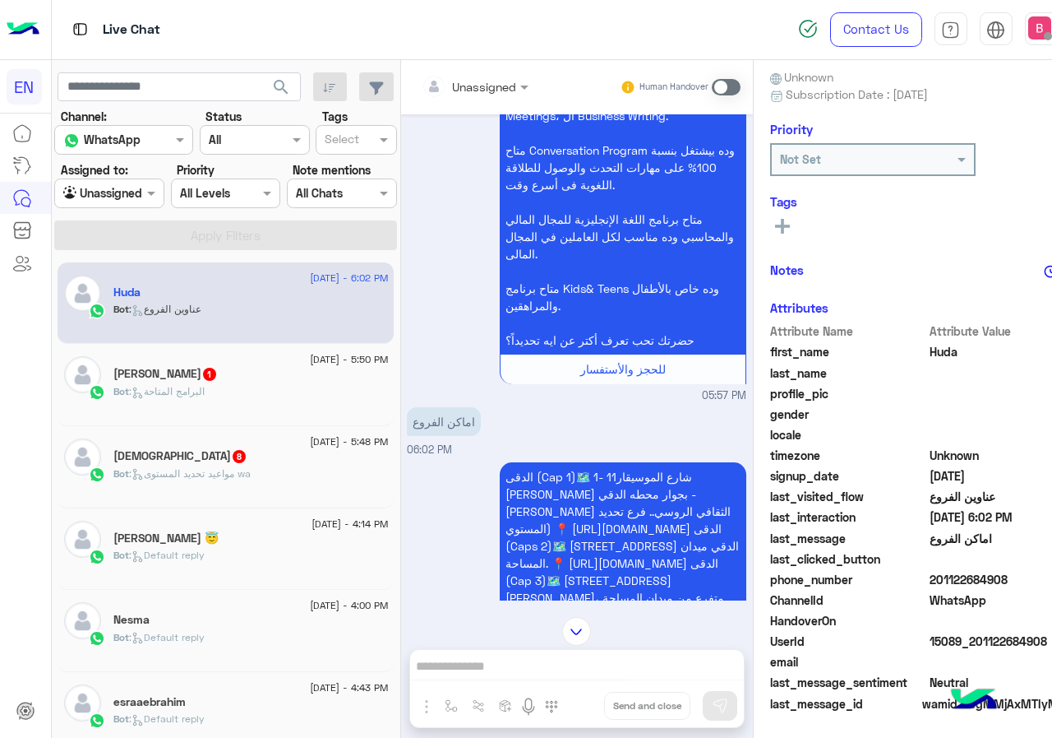
click at [446, 85] on div at bounding box center [476, 85] width 124 height 19
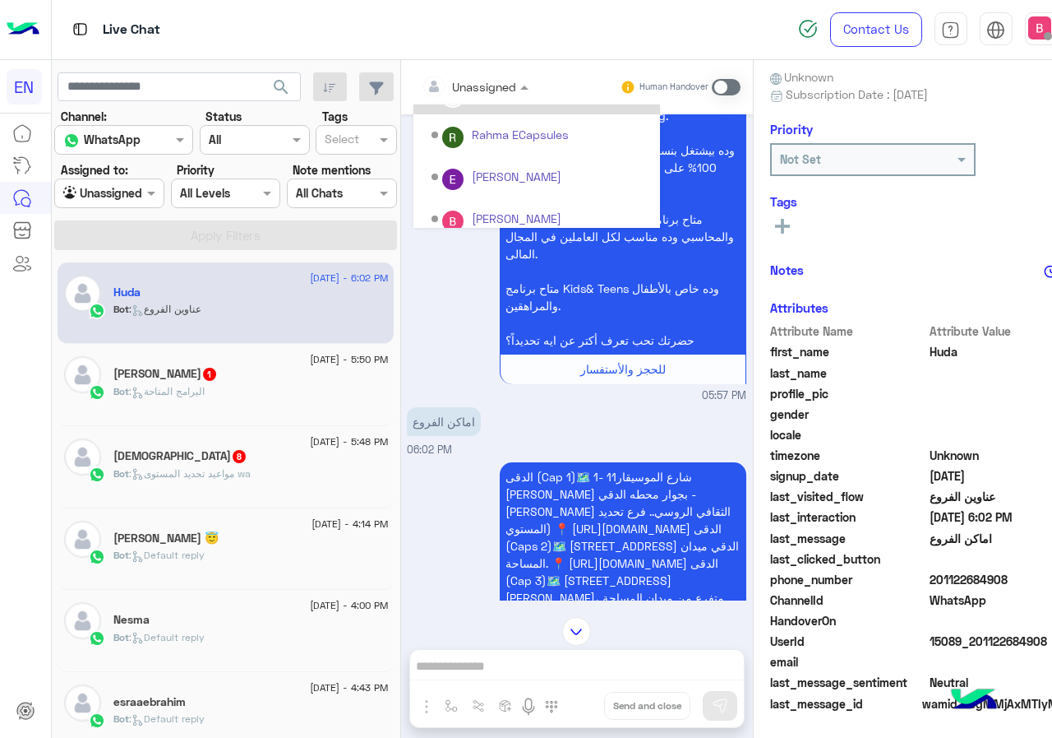
scroll to position [273, 0]
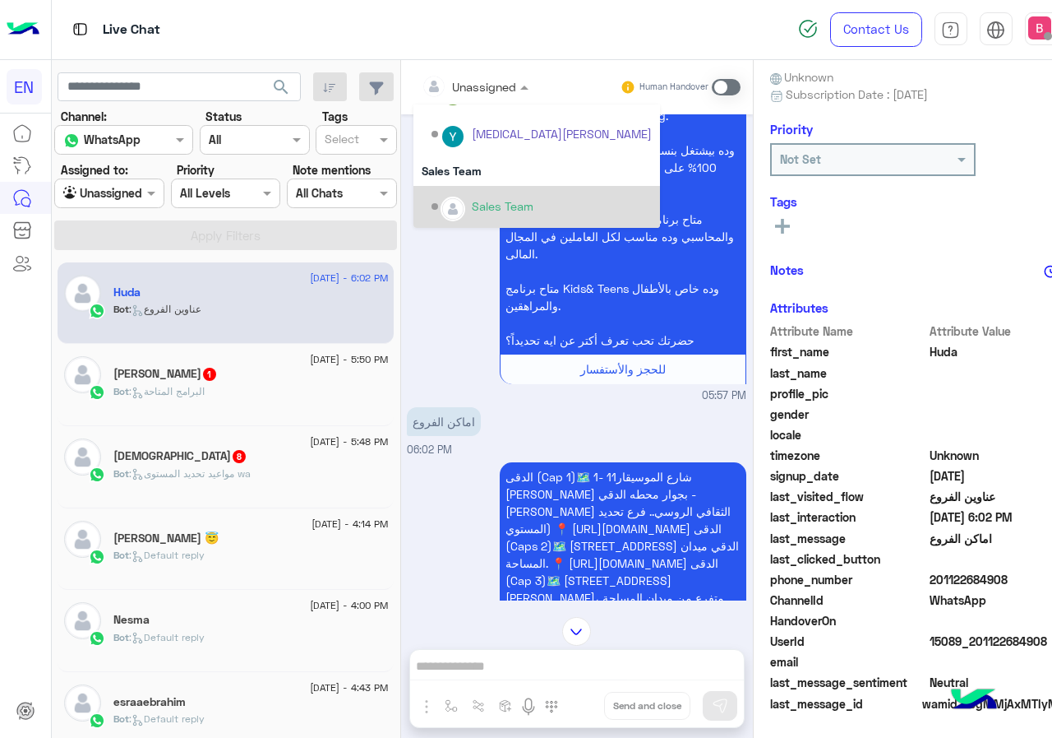
click at [432, 195] on div "Sales Team" at bounding box center [542, 206] width 220 height 29
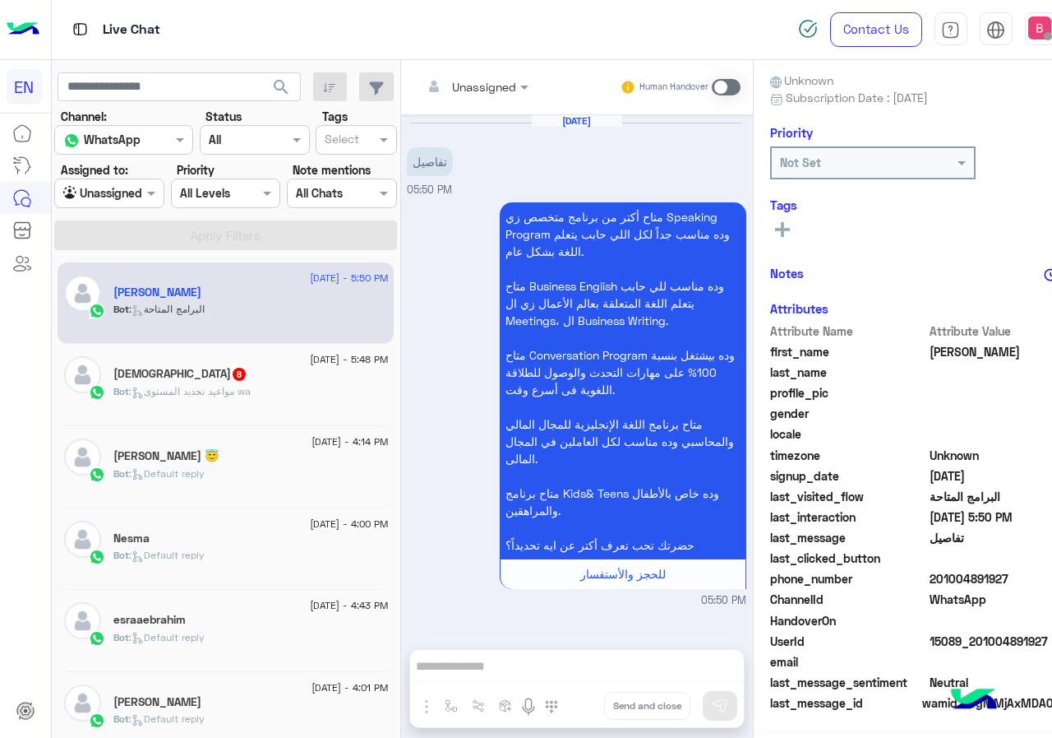
scroll to position [145, 0]
click at [448, 86] on div at bounding box center [476, 85] width 124 height 19
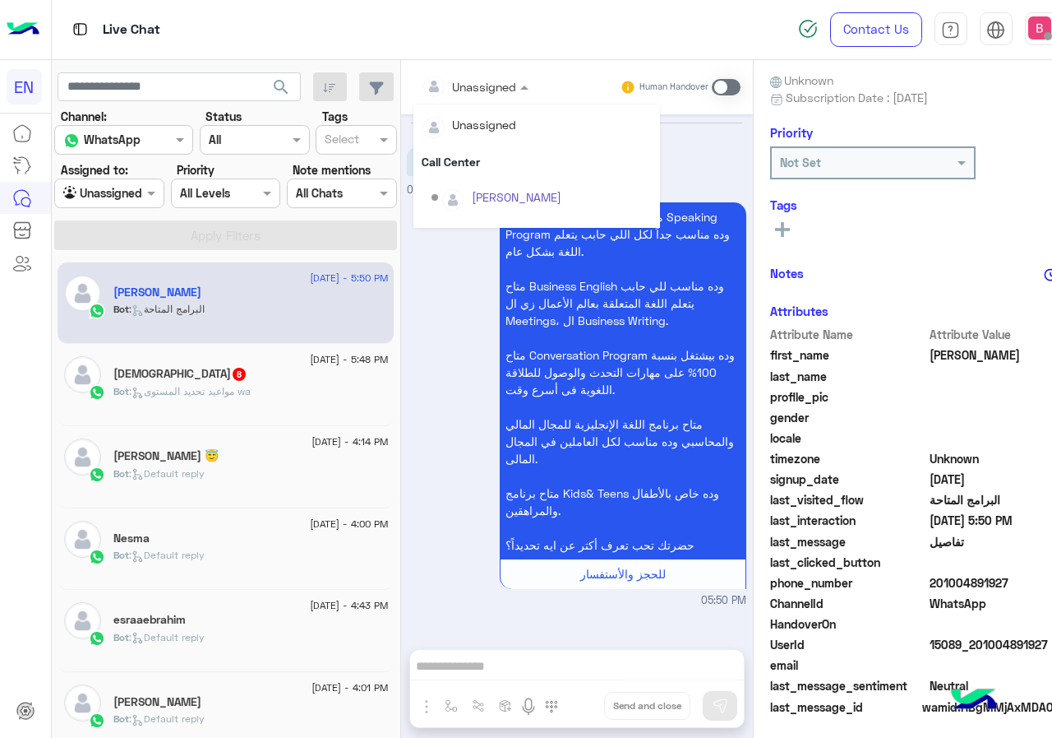
scroll to position [148, 0]
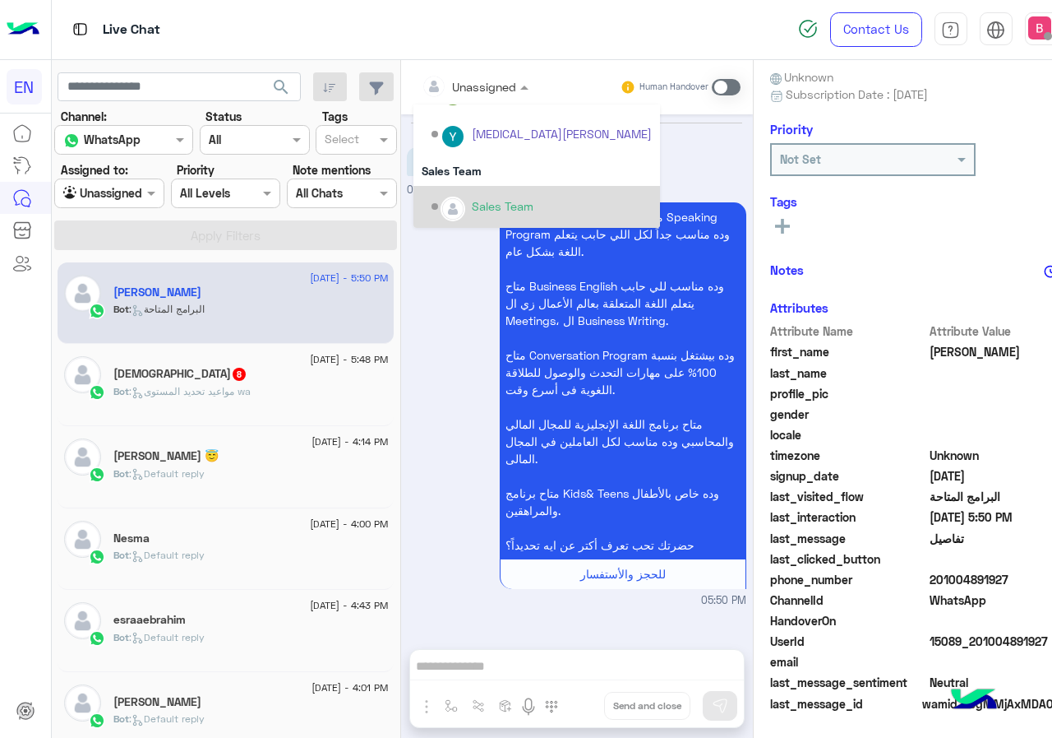
click at [441, 210] on div "Options list" at bounding box center [453, 209] width 25 height 25
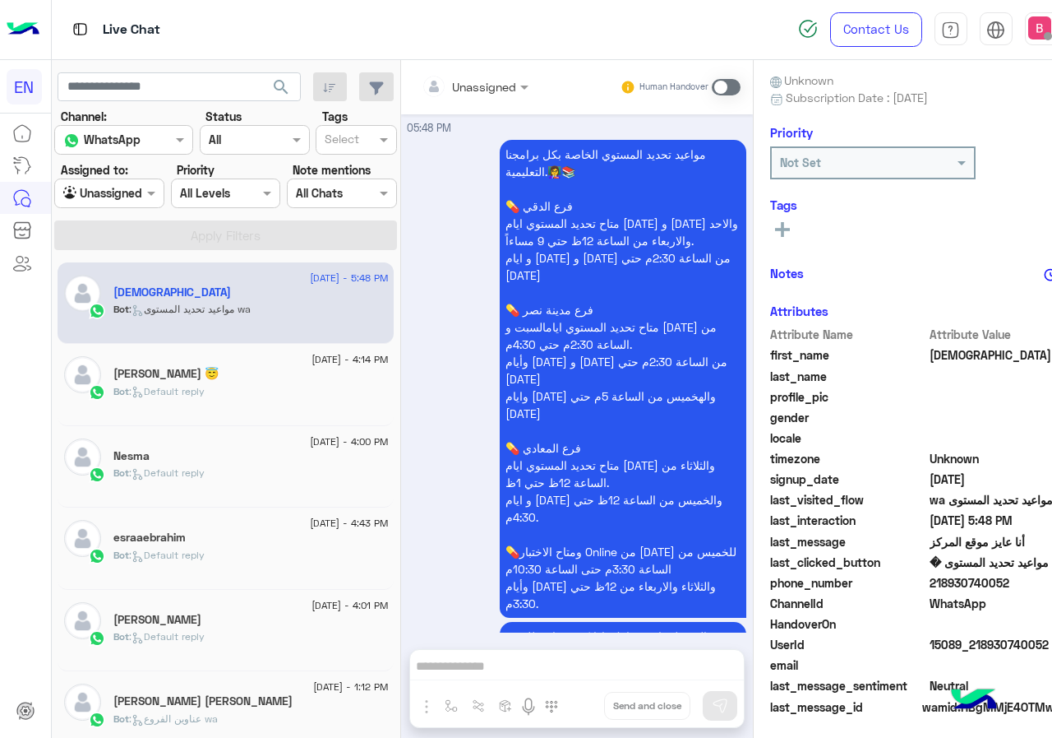
scroll to position [148, 0]
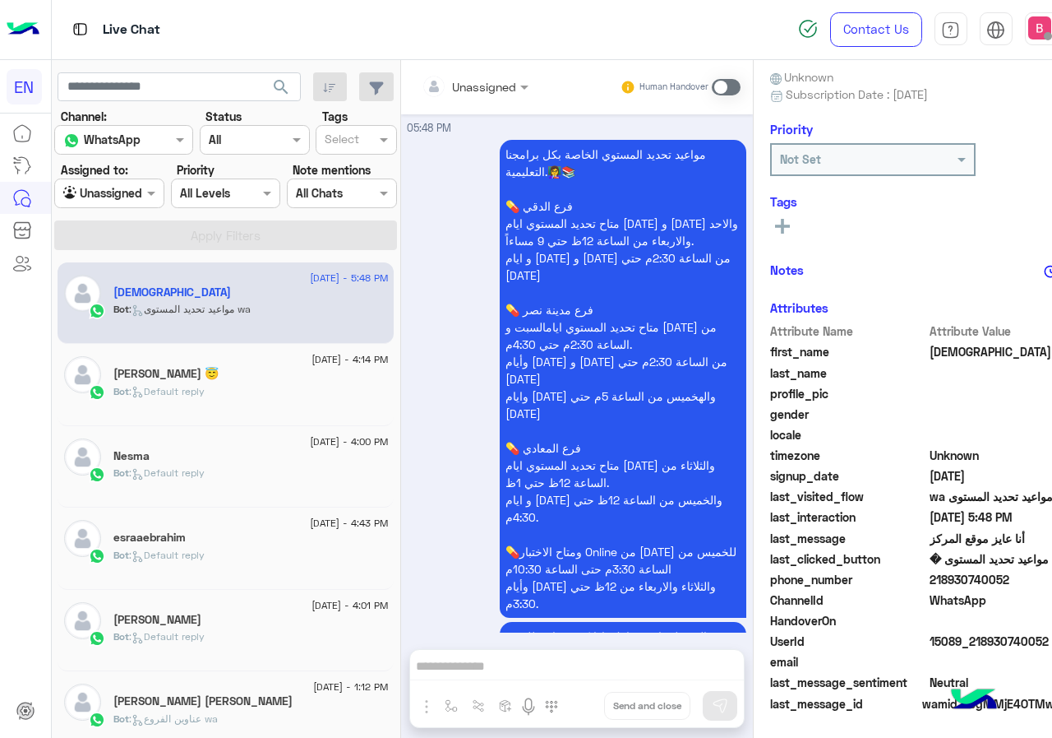
click at [114, 193] on div at bounding box center [109, 192] width 109 height 19
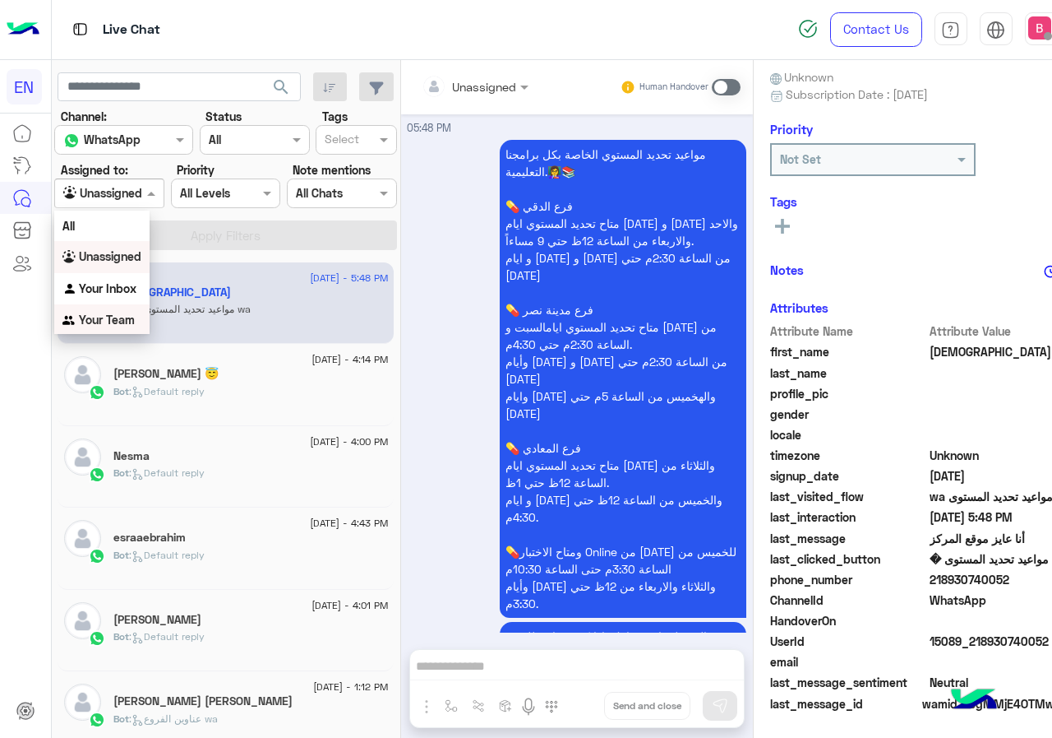
click at [108, 322] on b "Your Team" at bounding box center [107, 319] width 56 height 14
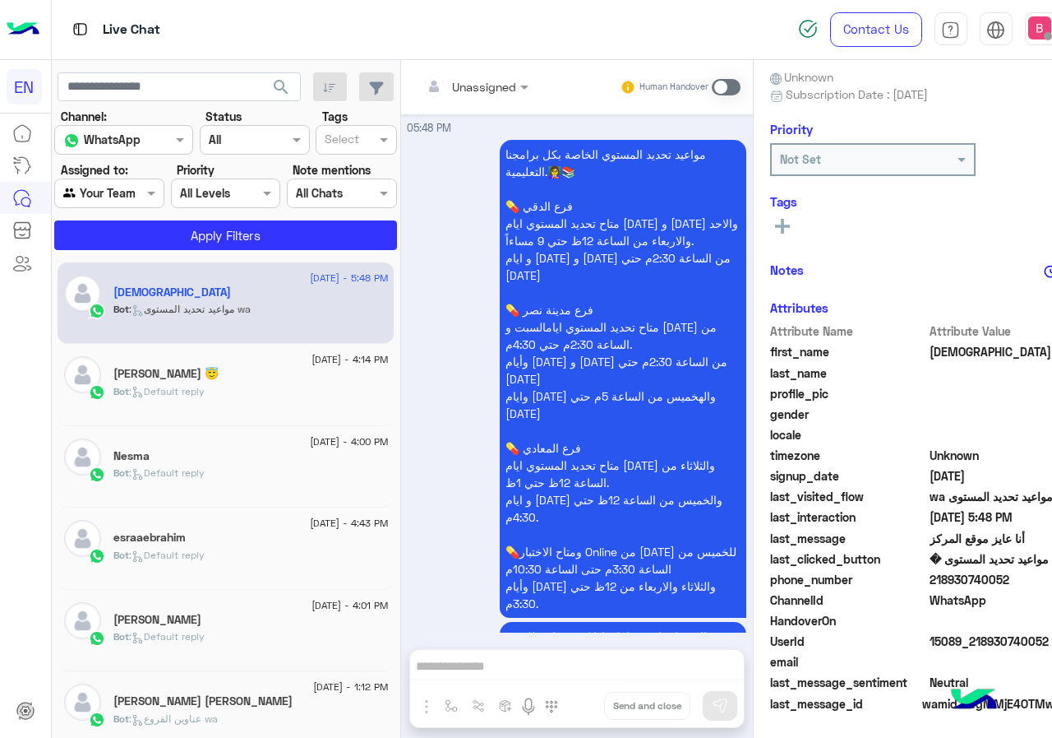
click at [185, 218] on section "Channel: Channel WhatsApp Status Channel All Tags Select Assigned to: Agent Fil…" at bounding box center [226, 179] width 324 height 142
click at [178, 243] on button "Apply Filters" at bounding box center [225, 235] width 343 height 30
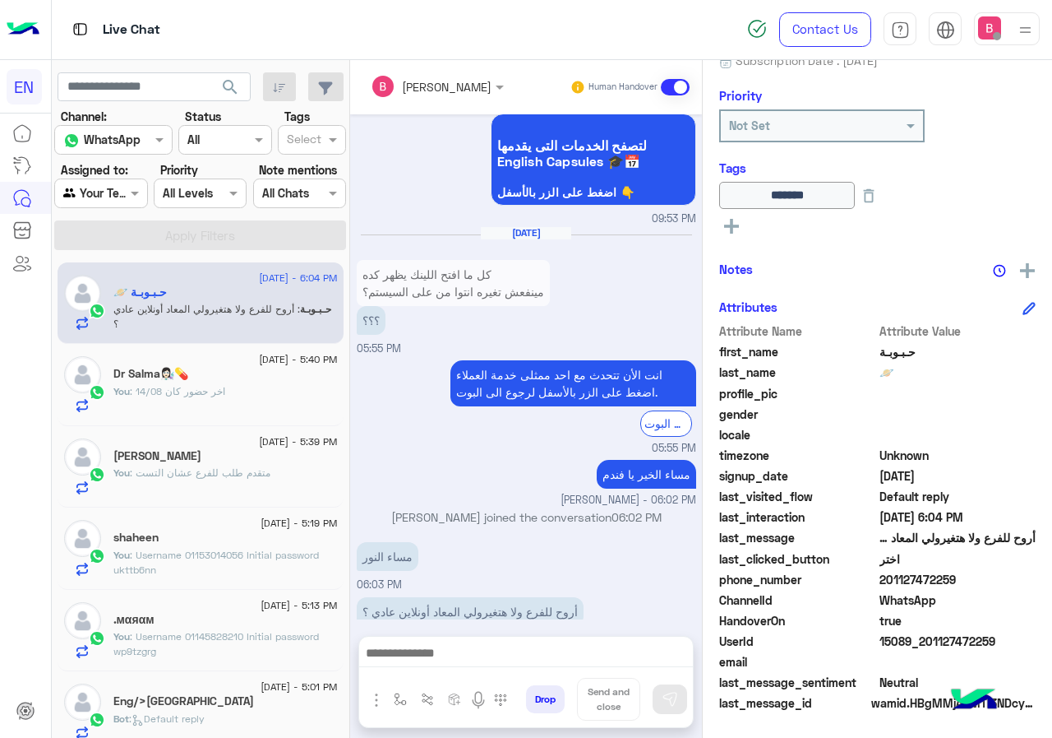
scroll to position [1410, 0]
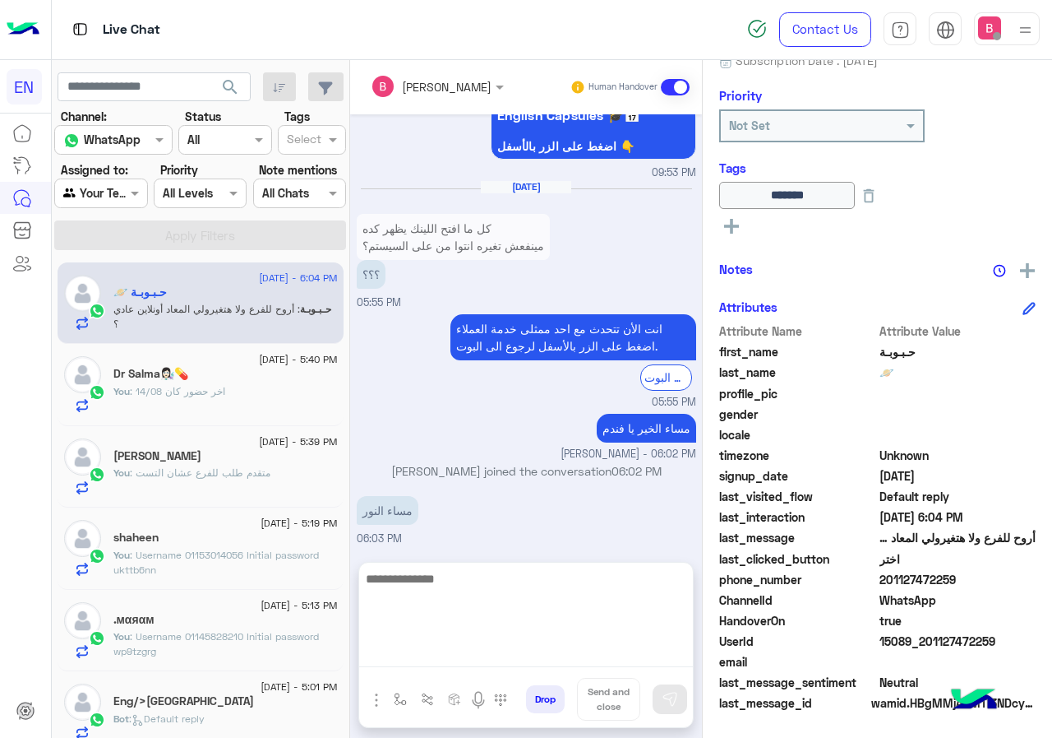
click at [454, 651] on textarea at bounding box center [526, 617] width 334 height 99
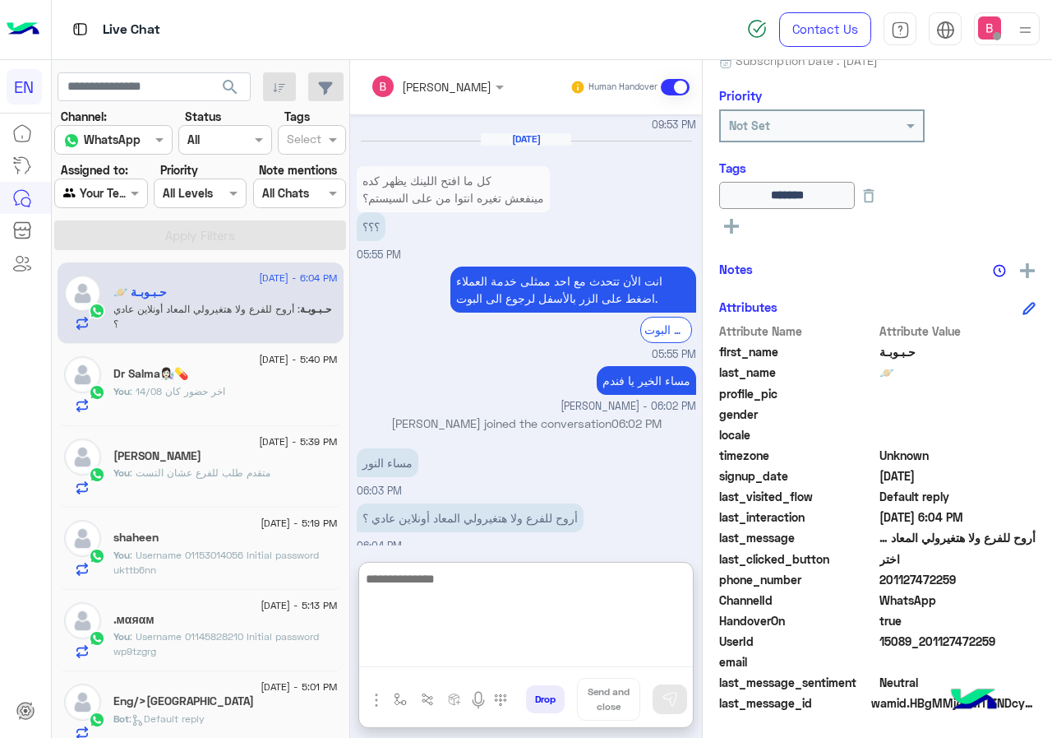
scroll to position [1484, 0]
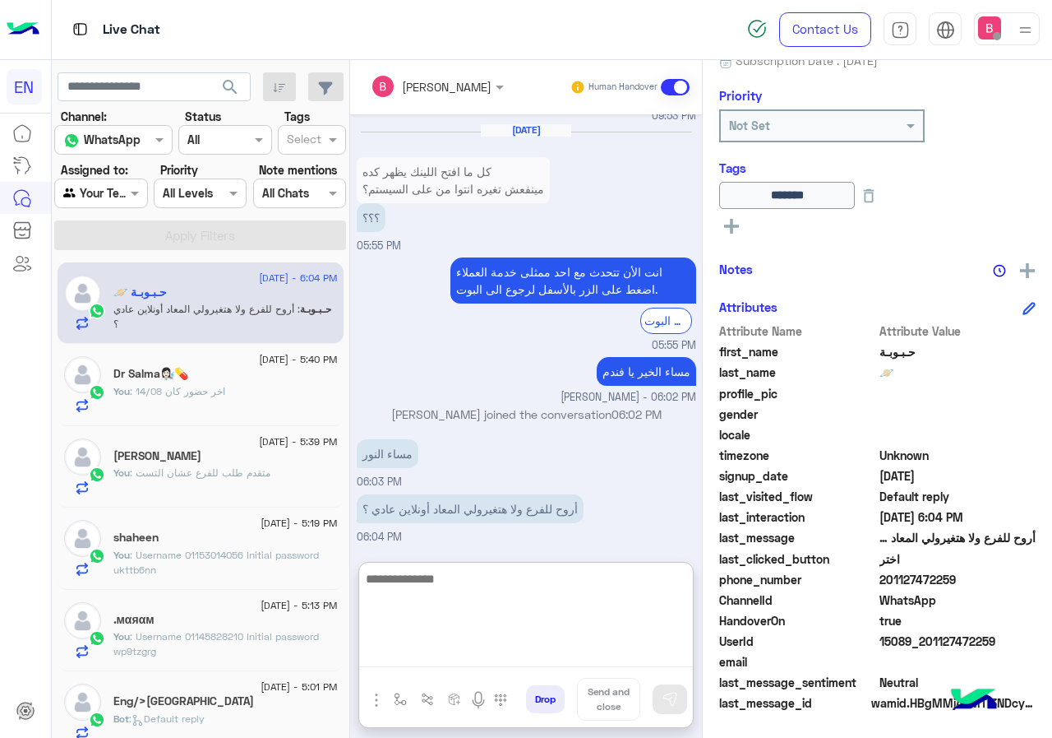
click at [462, 609] on textarea at bounding box center [526, 617] width 334 height 99
type textarea "**********"
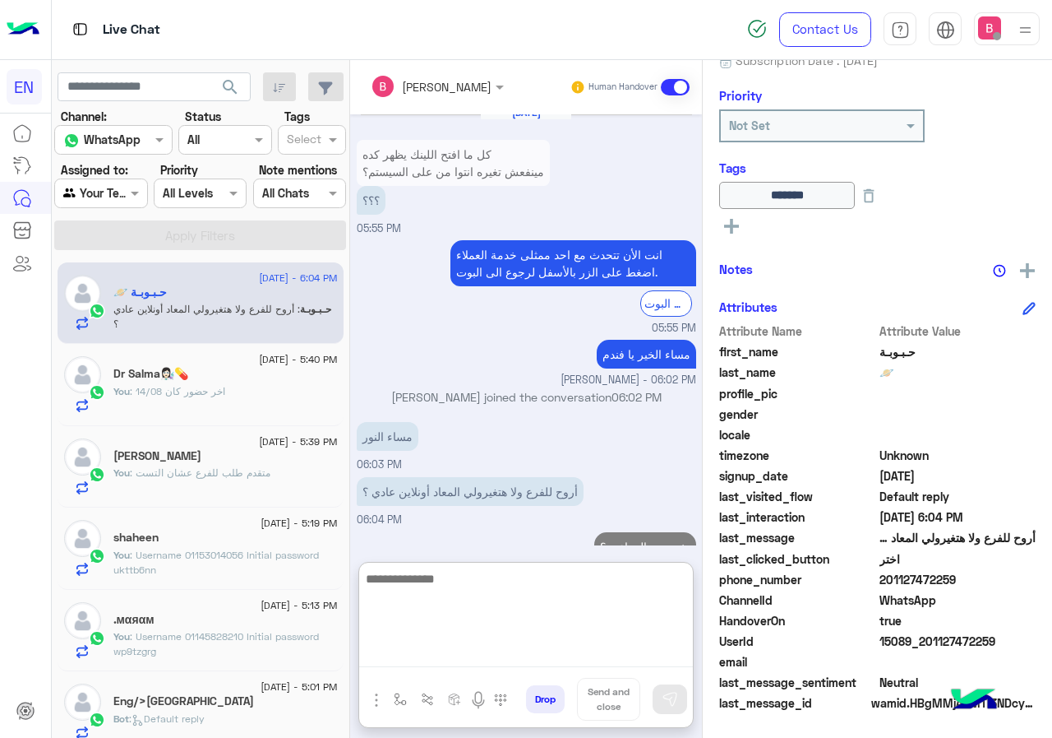
scroll to position [1537, 0]
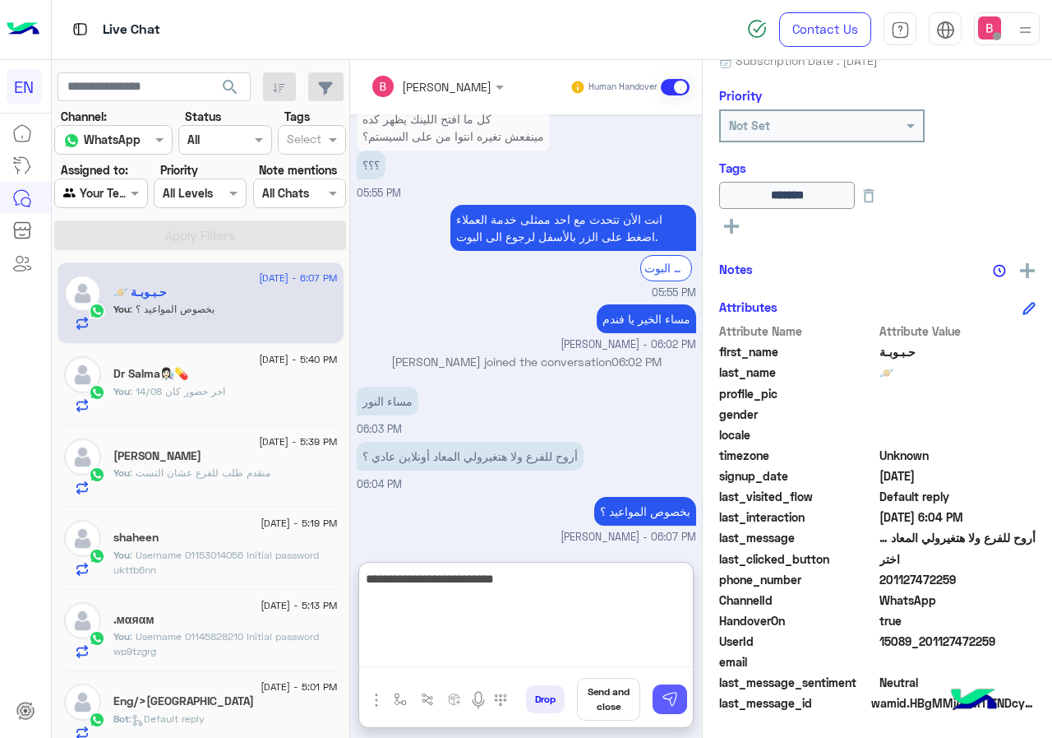
type textarea "**********"
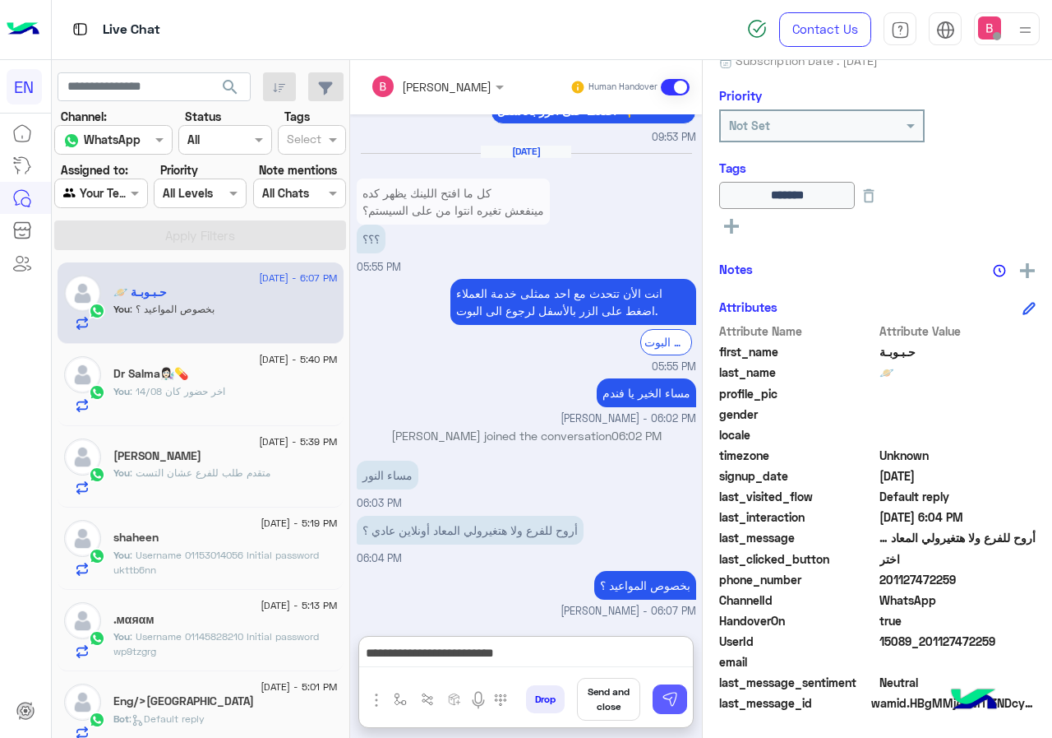
click at [666, 697] on img at bounding box center [670, 699] width 16 height 16
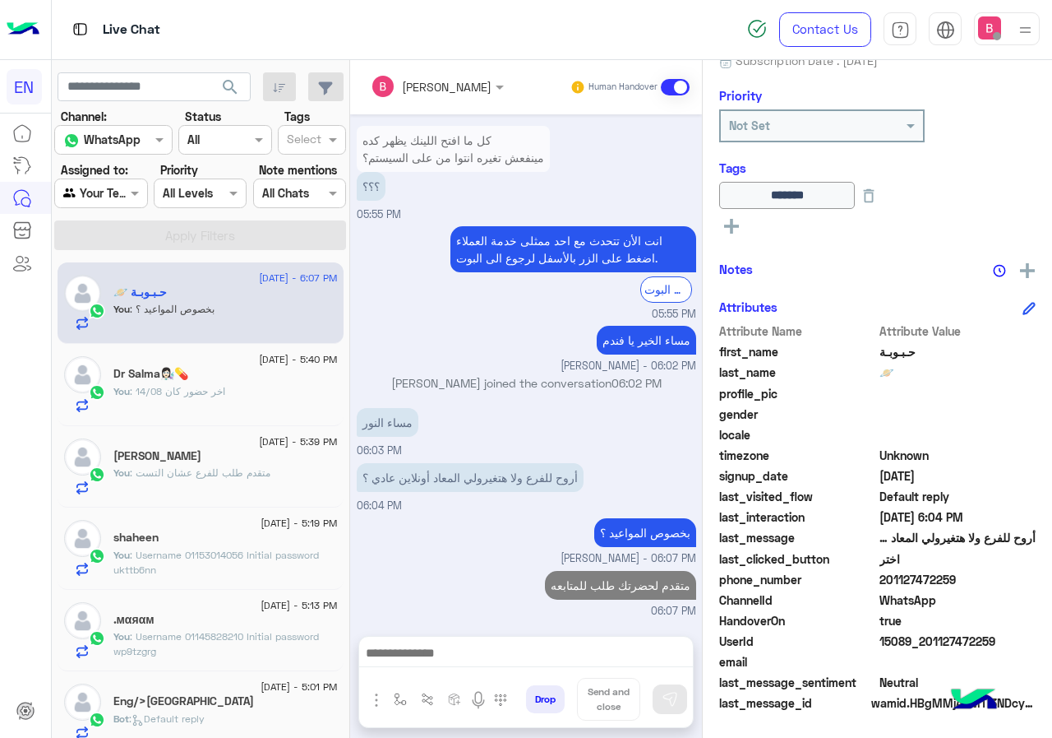
scroll to position [1515, 0]
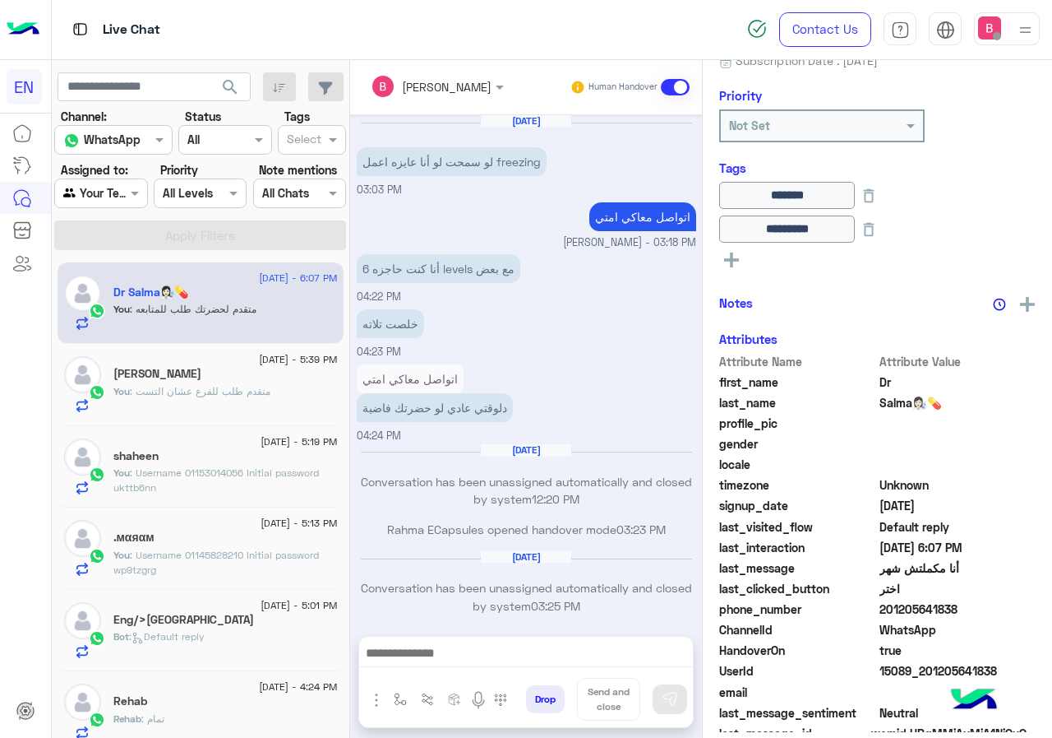
scroll to position [736, 0]
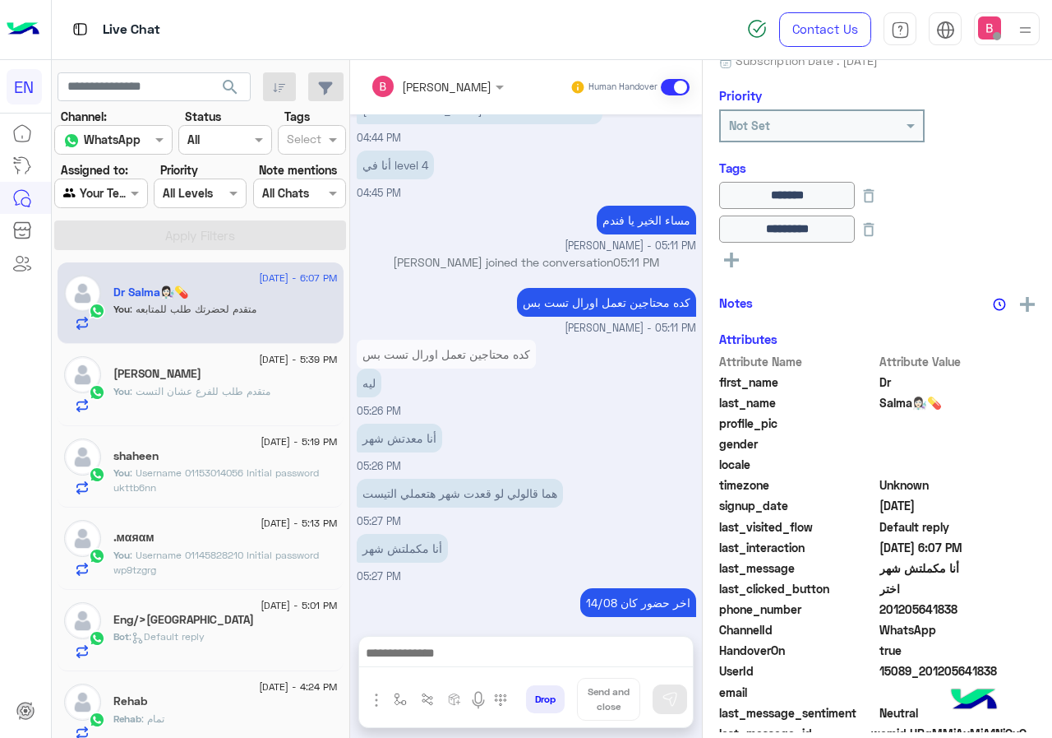
click at [118, 185] on div at bounding box center [100, 192] width 91 height 19
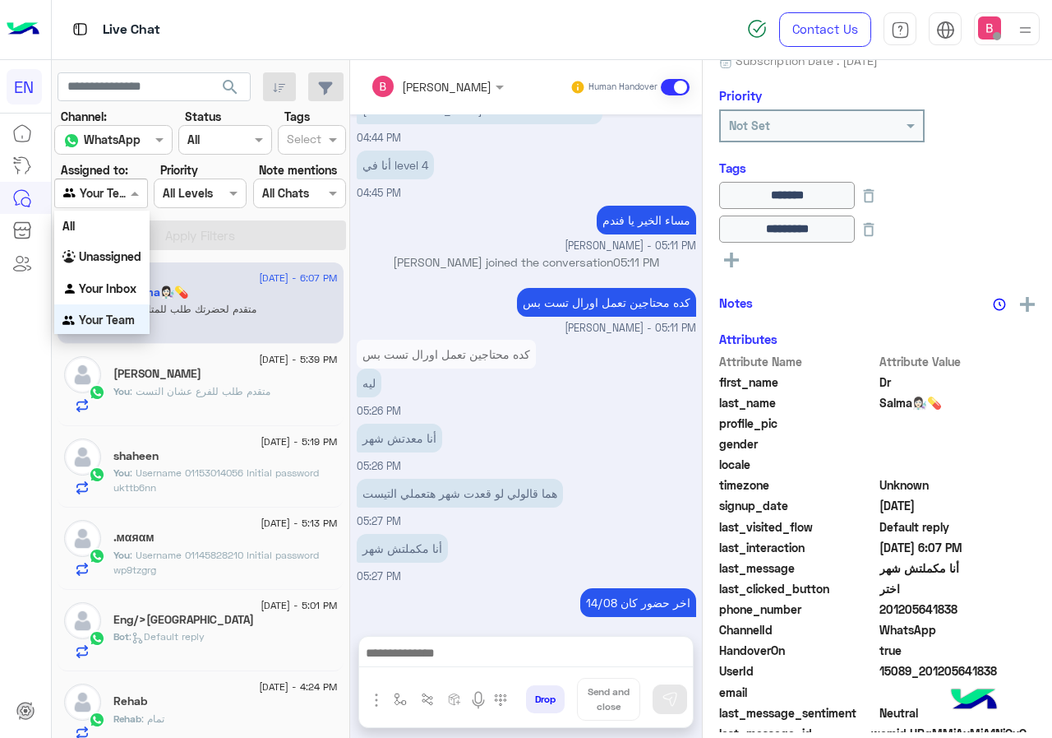
scroll to position [1, 0]
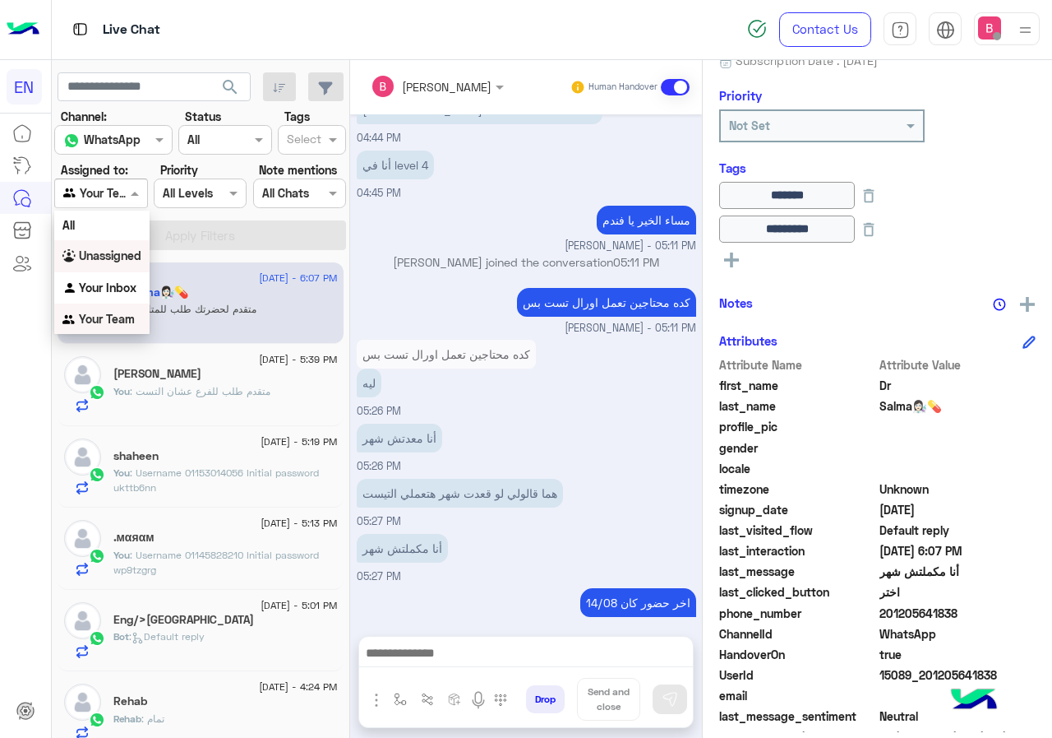
click at [93, 255] on b "Unassigned" at bounding box center [110, 255] width 62 height 14
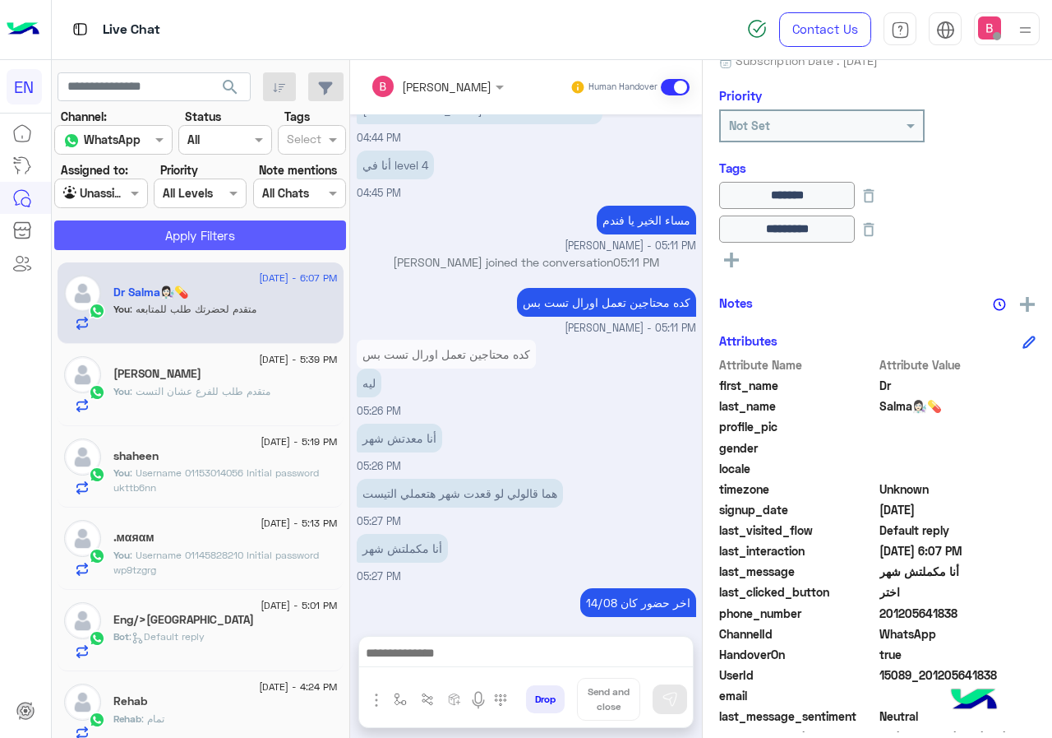
click at [153, 224] on button "Apply Filters" at bounding box center [200, 235] width 292 height 30
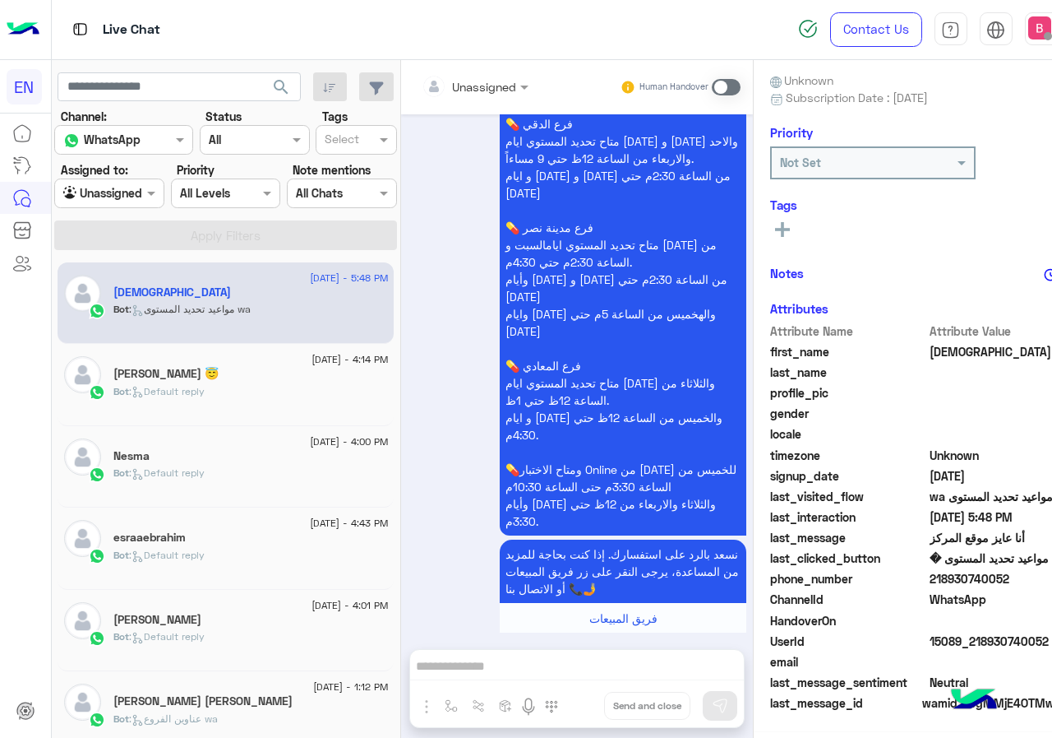
scroll to position [148, 0]
click at [113, 194] on div at bounding box center [109, 192] width 109 height 19
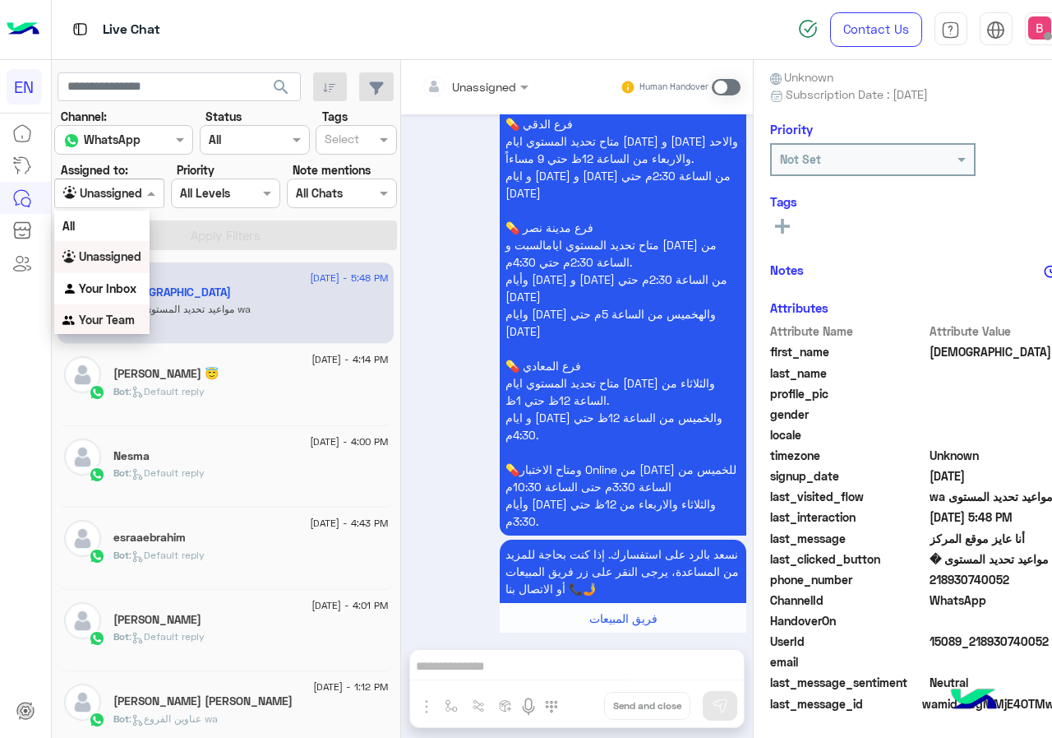
drag, startPoint x: 113, startPoint y: 317, endPoint x: 130, endPoint y: 308, distance: 18.4
click at [113, 317] on b "Your Team" at bounding box center [107, 319] width 56 height 14
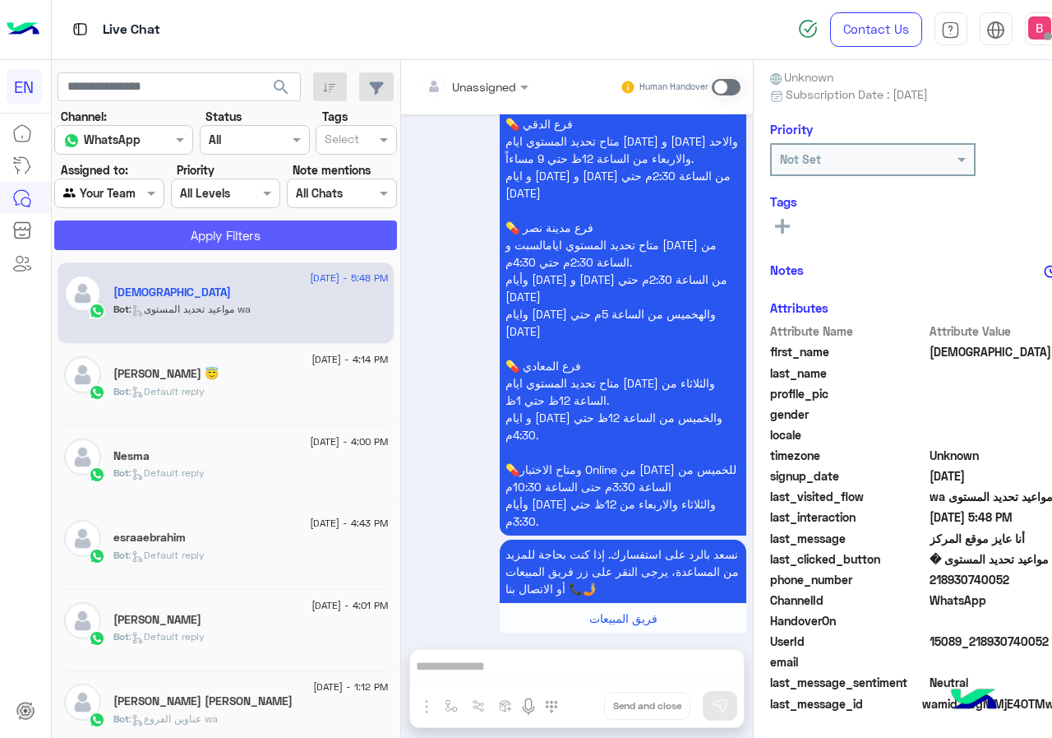
click at [208, 232] on button "Apply Filters" at bounding box center [225, 235] width 343 height 30
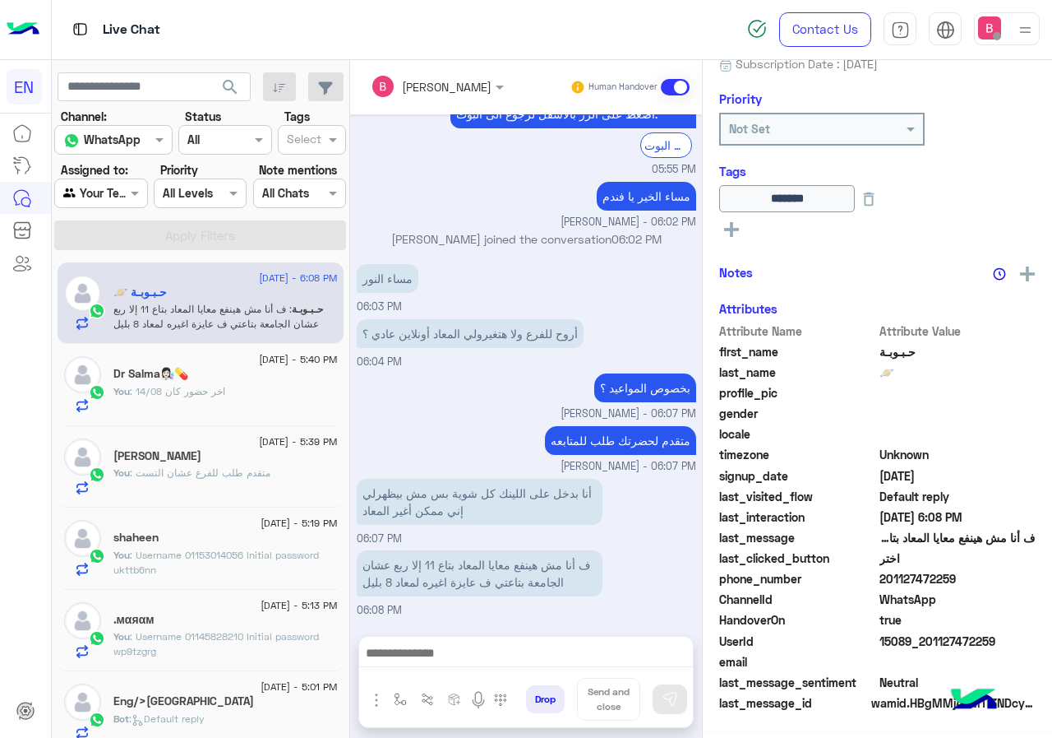
scroll to position [182, 0]
drag, startPoint x: 887, startPoint y: 580, endPoint x: 974, endPoint y: 580, distance: 87.2
click at [974, 580] on span "201127472259" at bounding box center [958, 579] width 157 height 17
click at [975, 608] on span "WhatsApp" at bounding box center [958, 599] width 157 height 17
drag, startPoint x: 881, startPoint y: 576, endPoint x: 967, endPoint y: 579, distance: 85.6
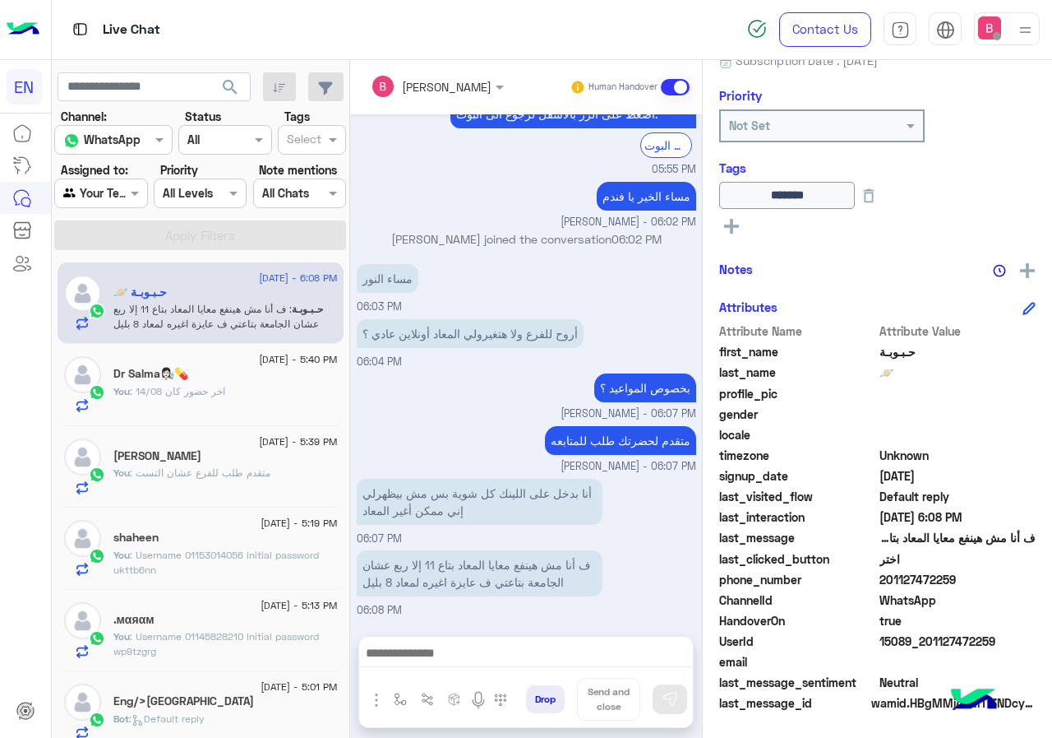
click at [967, 579] on span "201127472259" at bounding box center [958, 579] width 157 height 17
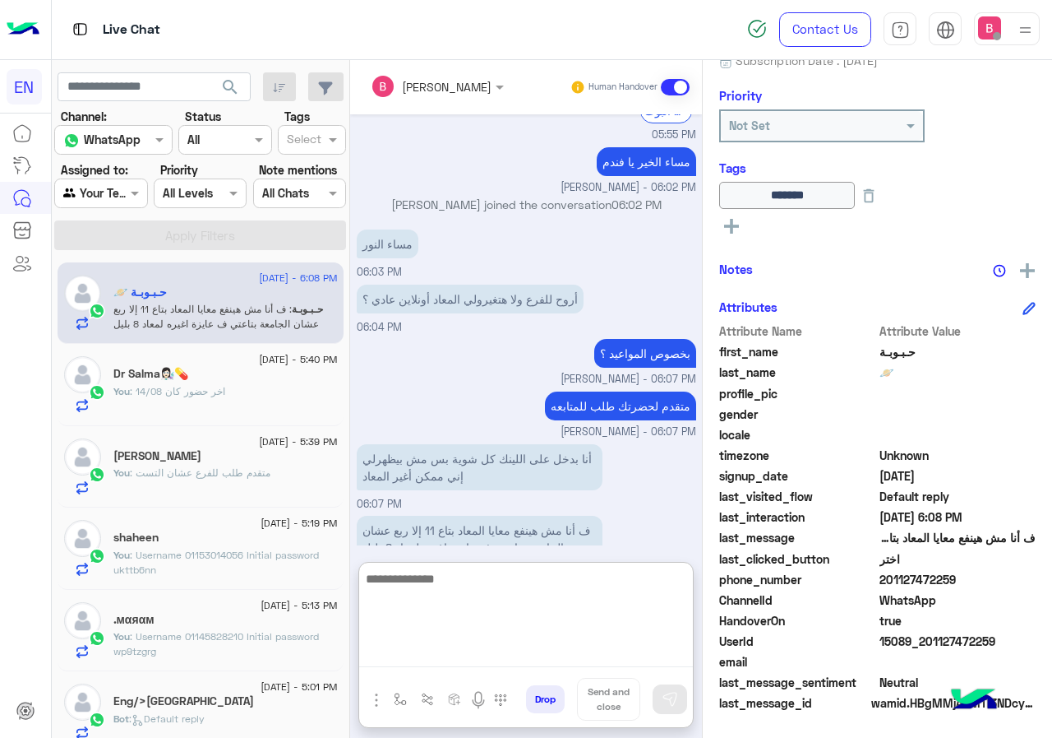
click at [424, 654] on textarea at bounding box center [526, 617] width 334 height 99
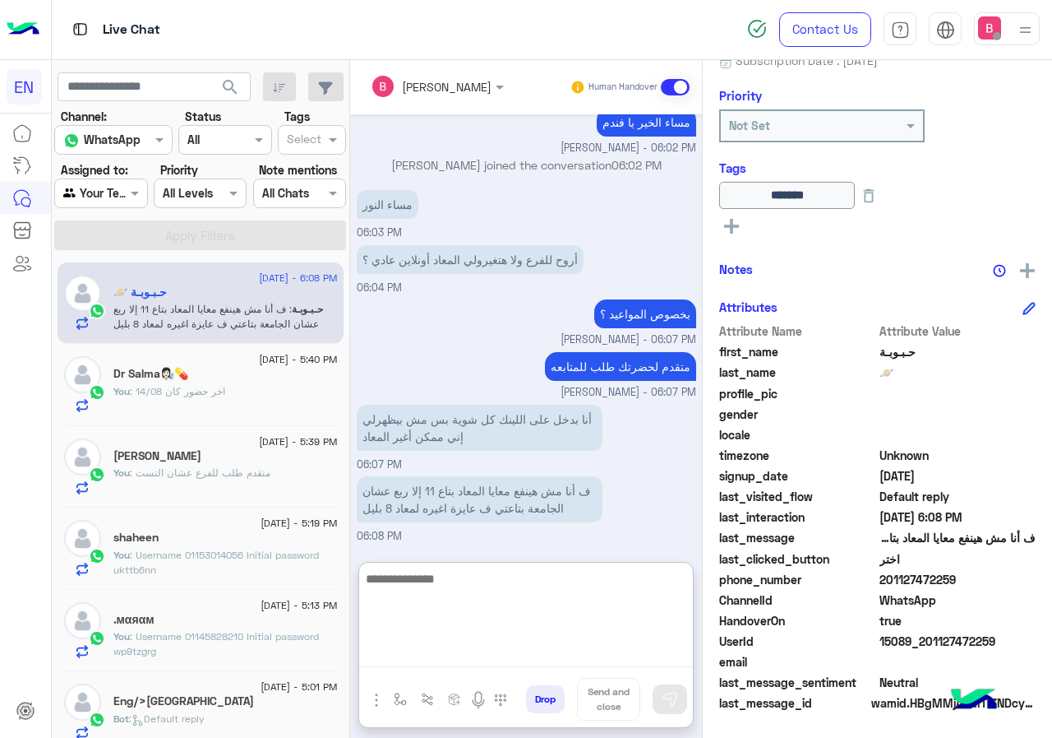
scroll to position [1484, 0]
type textarea "**********"
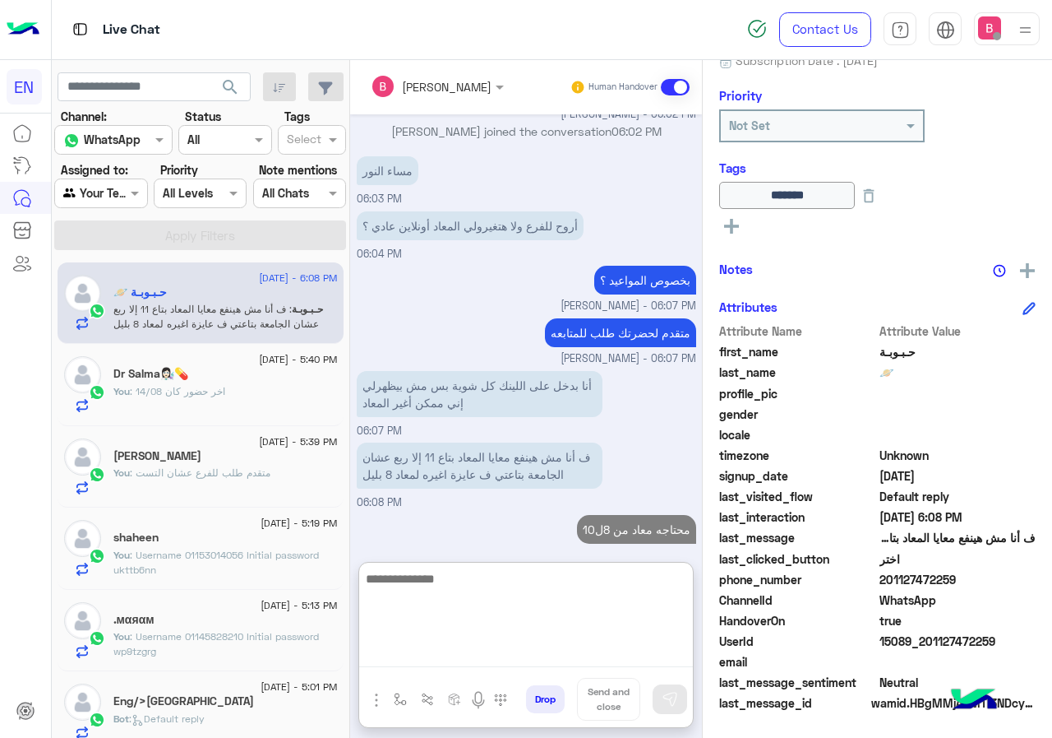
scroll to position [1537, 0]
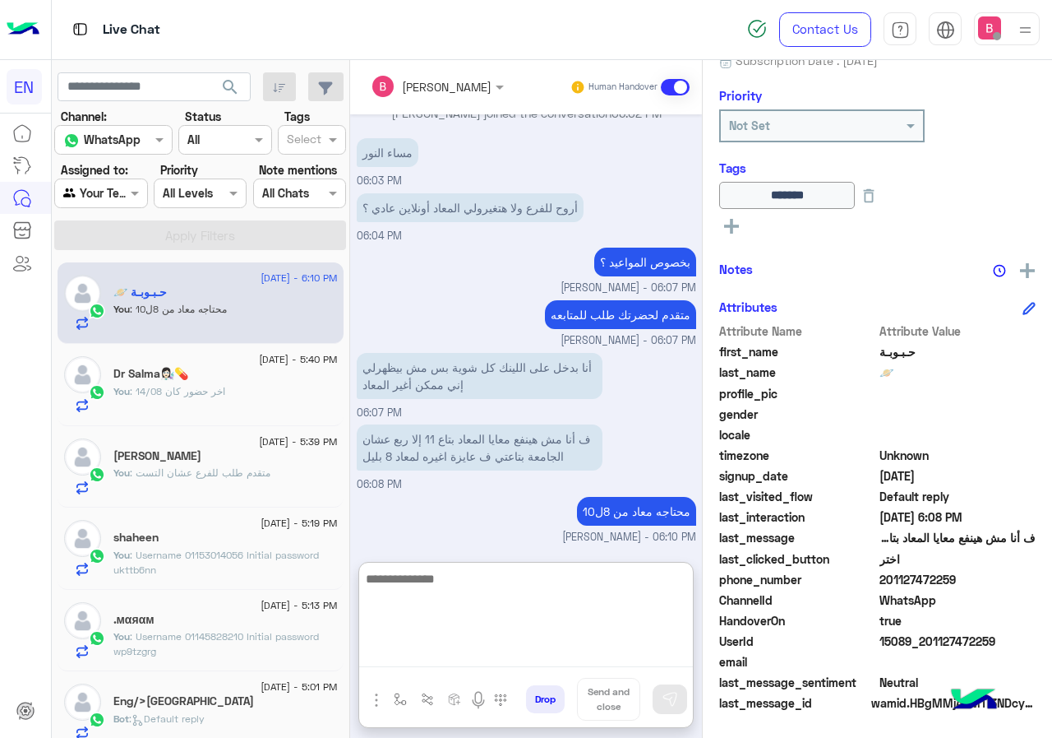
drag, startPoint x: 613, startPoint y: 577, endPoint x: 602, endPoint y: 557, distance: 23.6
click at [614, 577] on textarea at bounding box center [526, 617] width 334 height 99
type textarea "*"
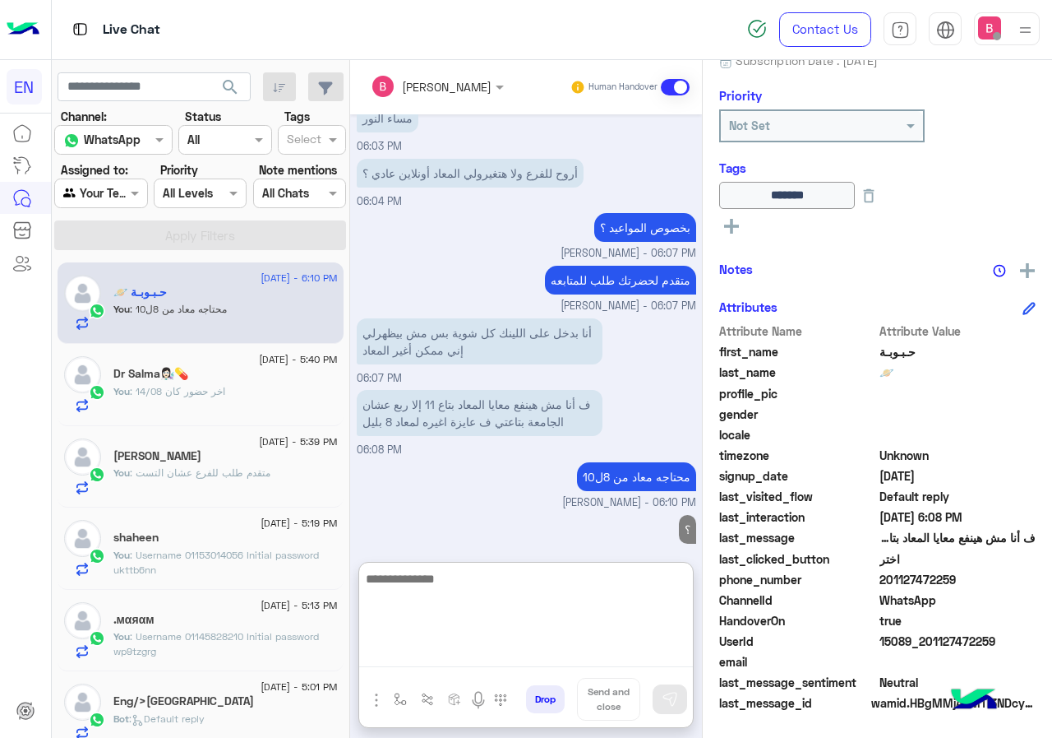
scroll to position [1589, 0]
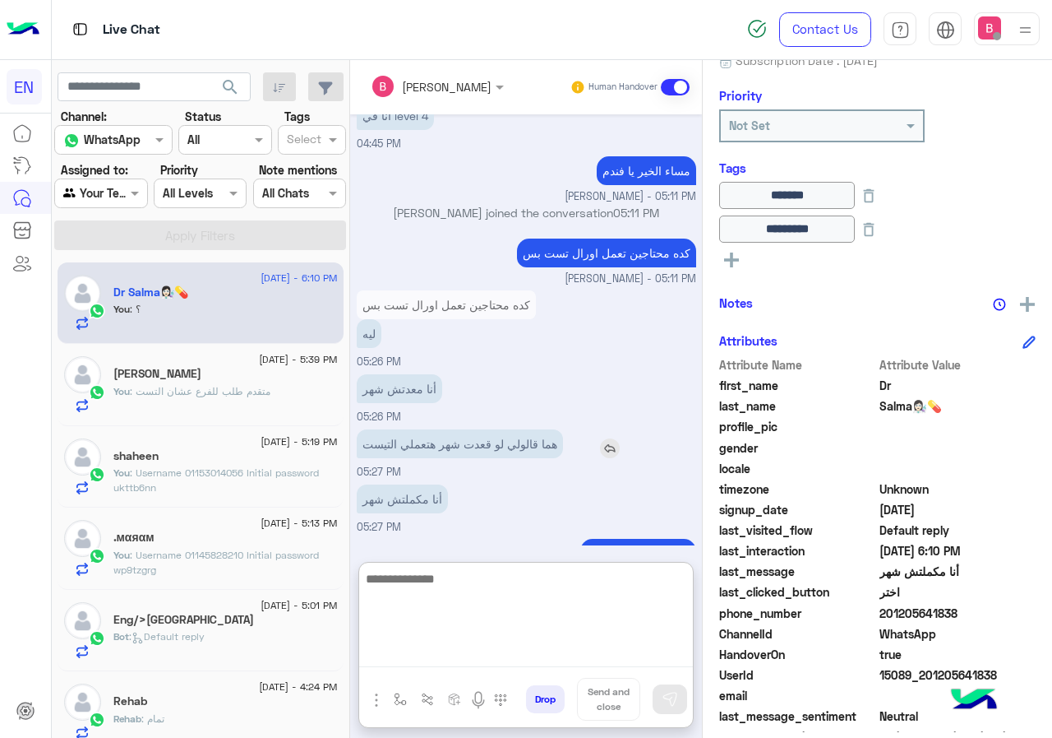
scroll to position [810, 0]
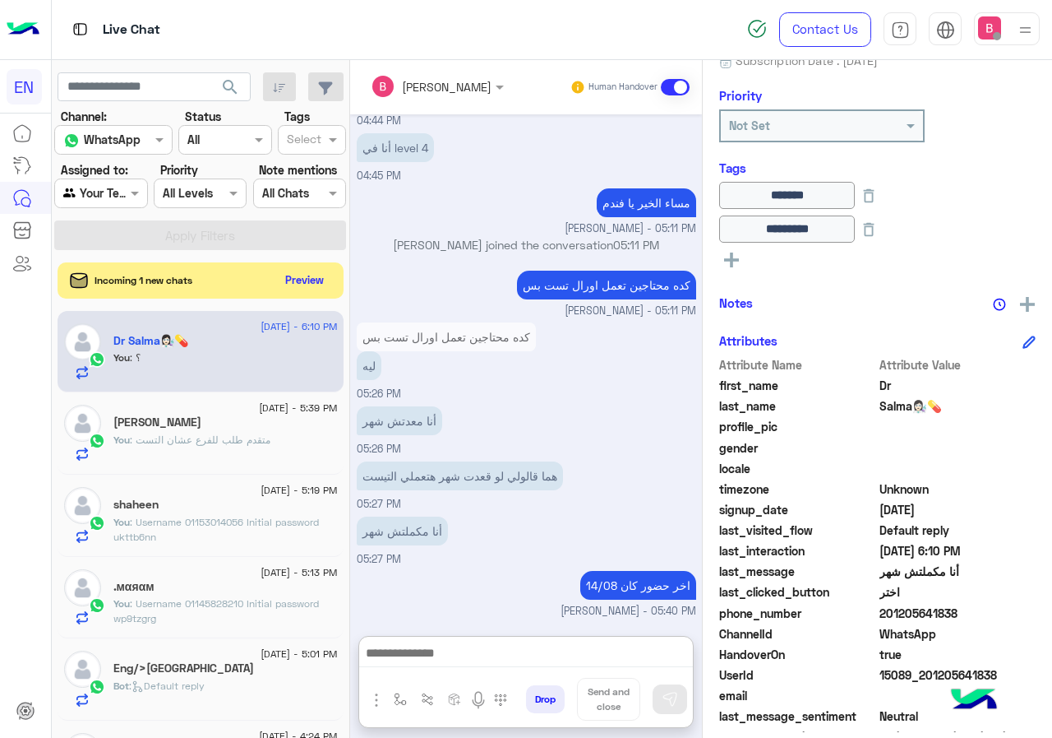
click at [101, 192] on input "text" at bounding box center [82, 193] width 38 height 17
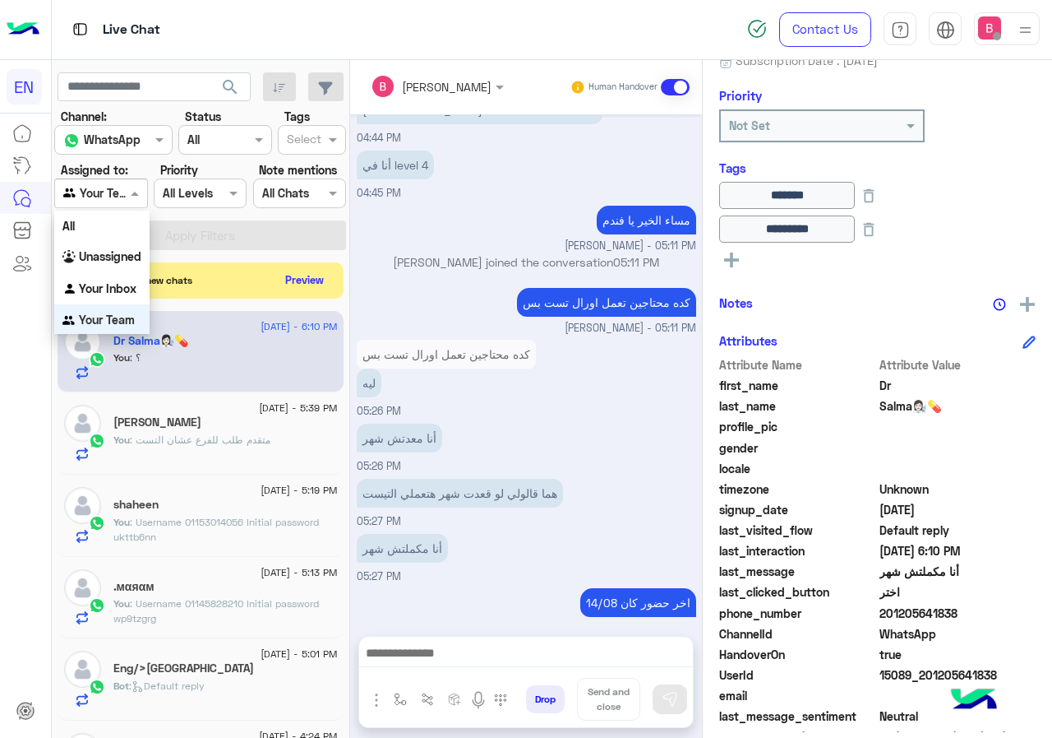
scroll to position [1, 0]
click at [308, 277] on button "Preview" at bounding box center [305, 279] width 51 height 22
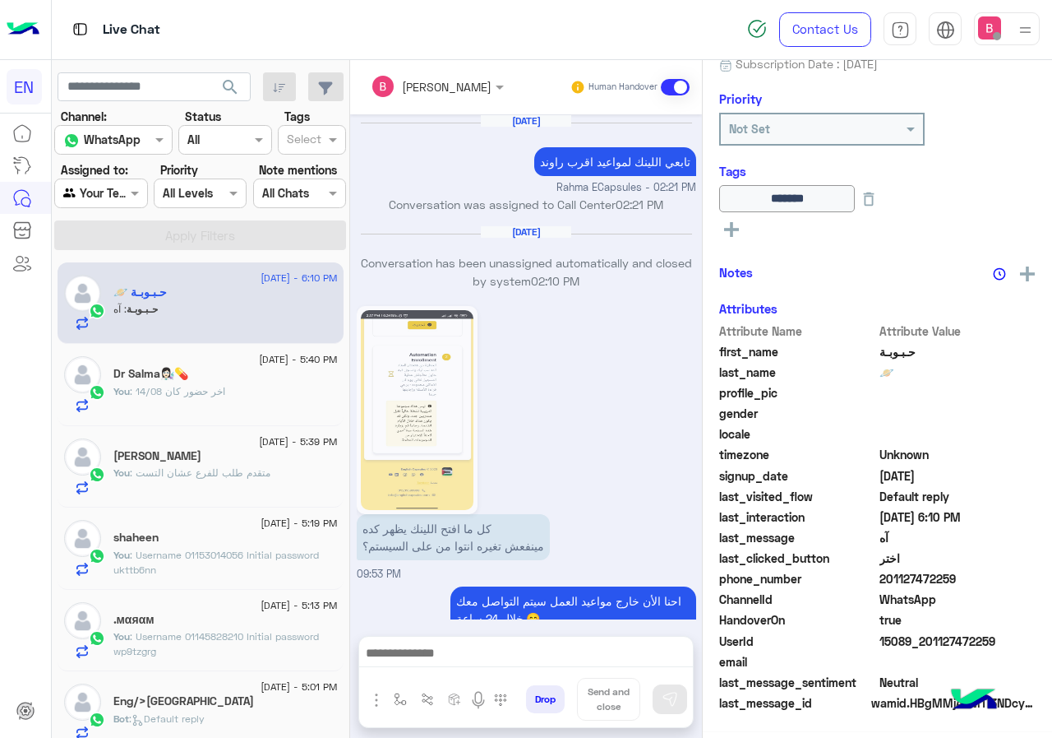
scroll to position [1168, 0]
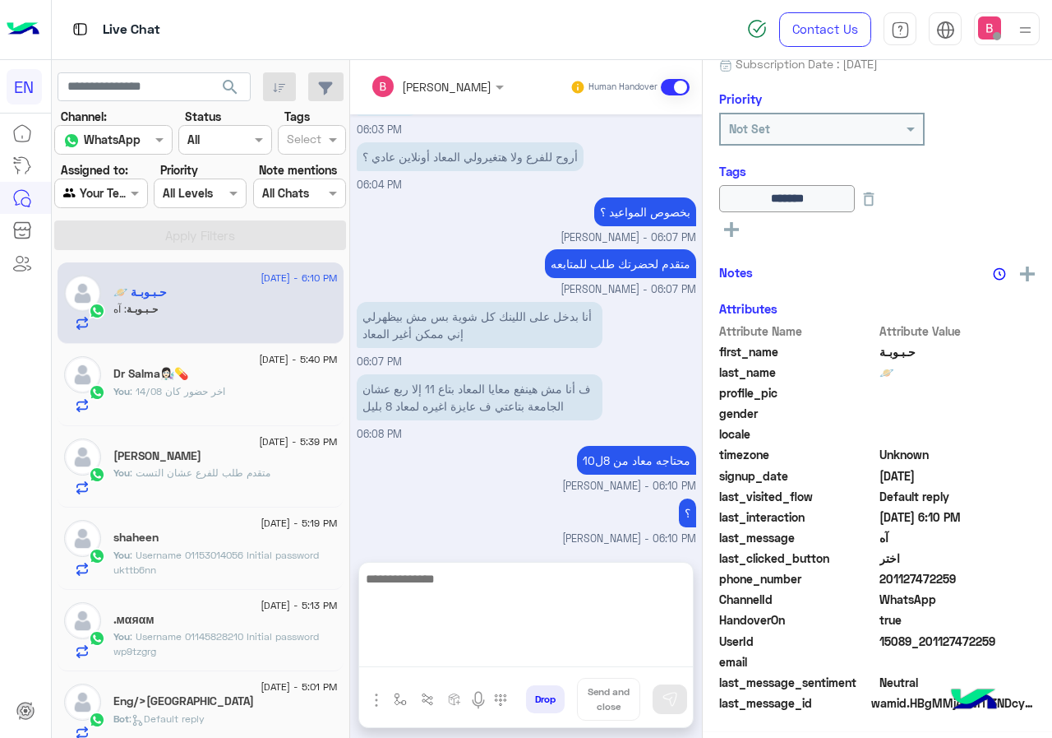
drag, startPoint x: 431, startPoint y: 652, endPoint x: 432, endPoint y: 633, distance: 19.0
click at [430, 654] on textarea at bounding box center [526, 617] width 334 height 99
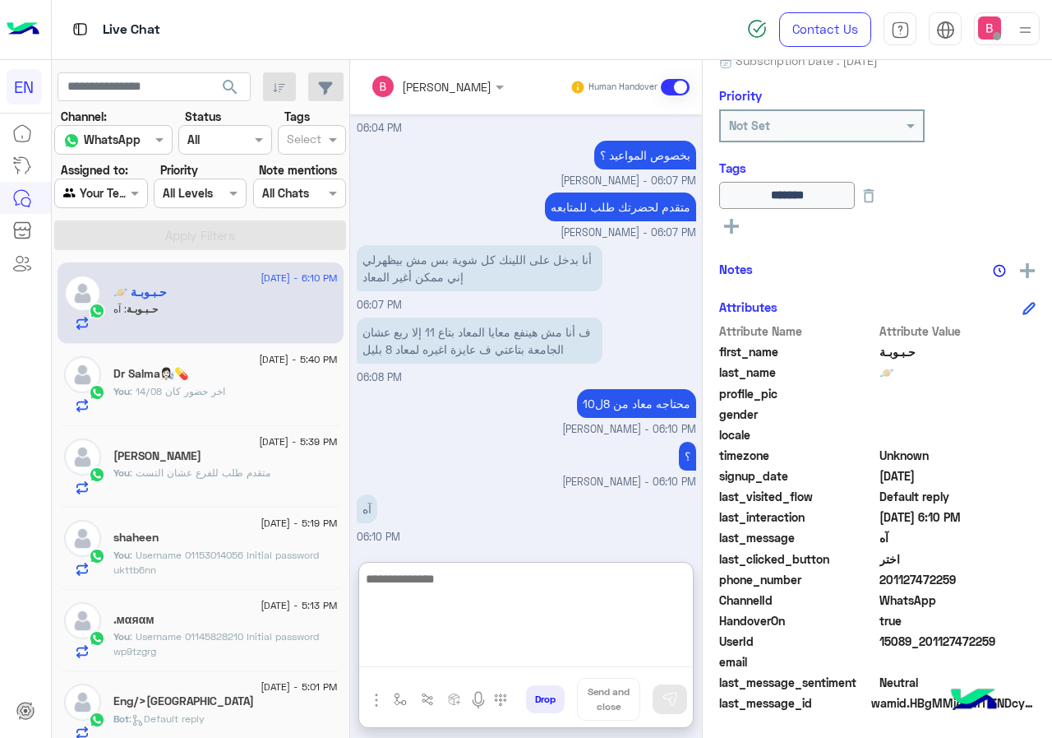
scroll to position [1242, 0]
click at [480, 636] on textarea at bounding box center [526, 617] width 334 height 99
type textarea "**********"
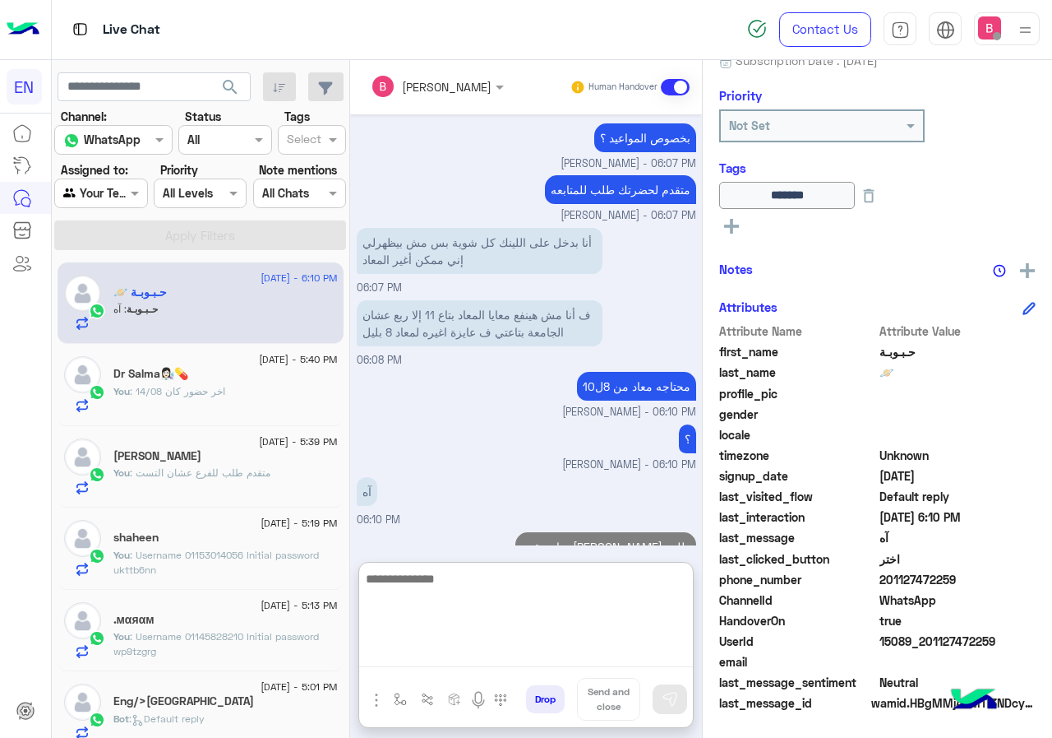
scroll to position [1294, 0]
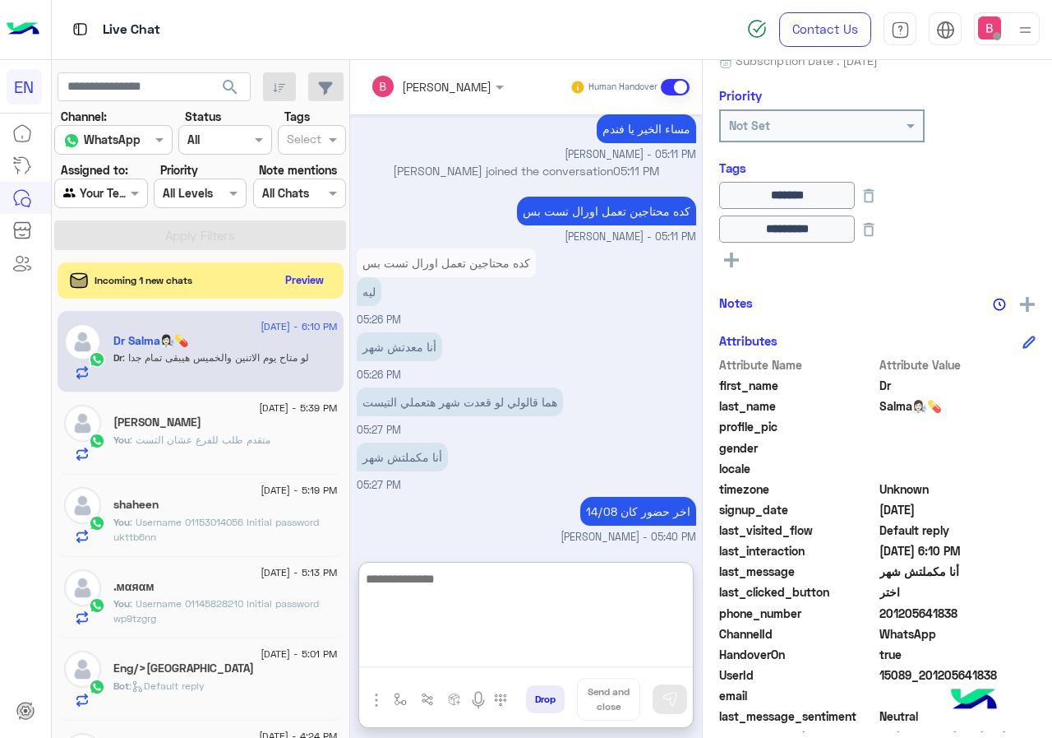
scroll to position [736, 0]
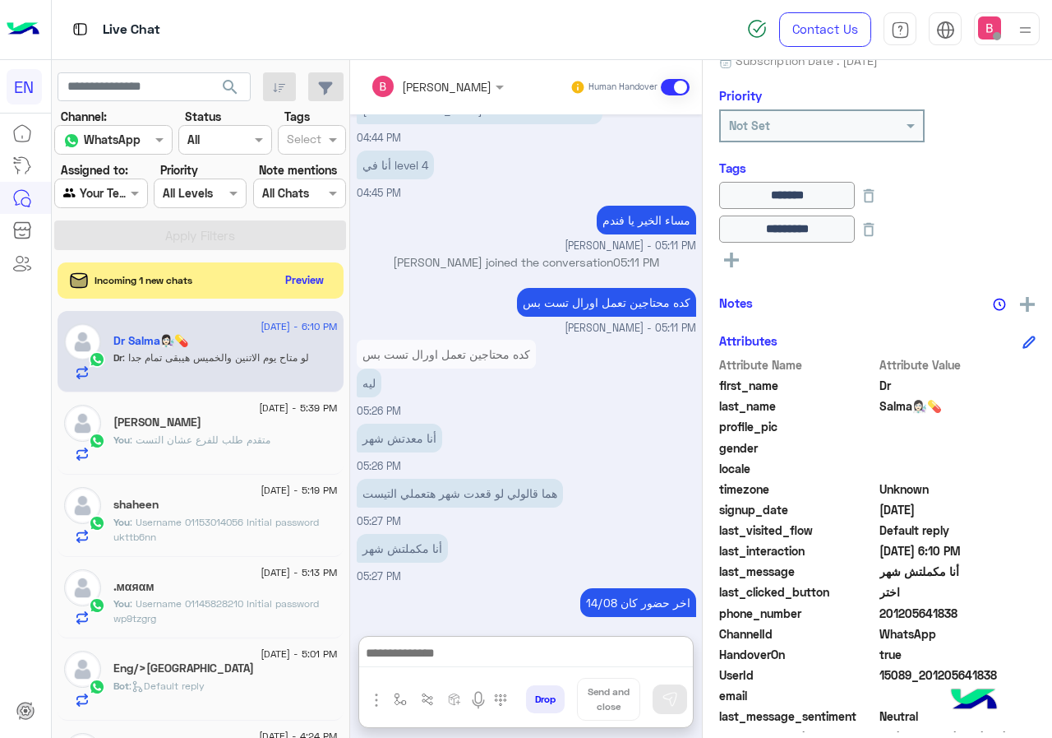
click at [298, 267] on div "Incoming 1 new chats Preview" at bounding box center [201, 280] width 286 height 36
click at [296, 276] on button "Preview" at bounding box center [305, 279] width 51 height 22
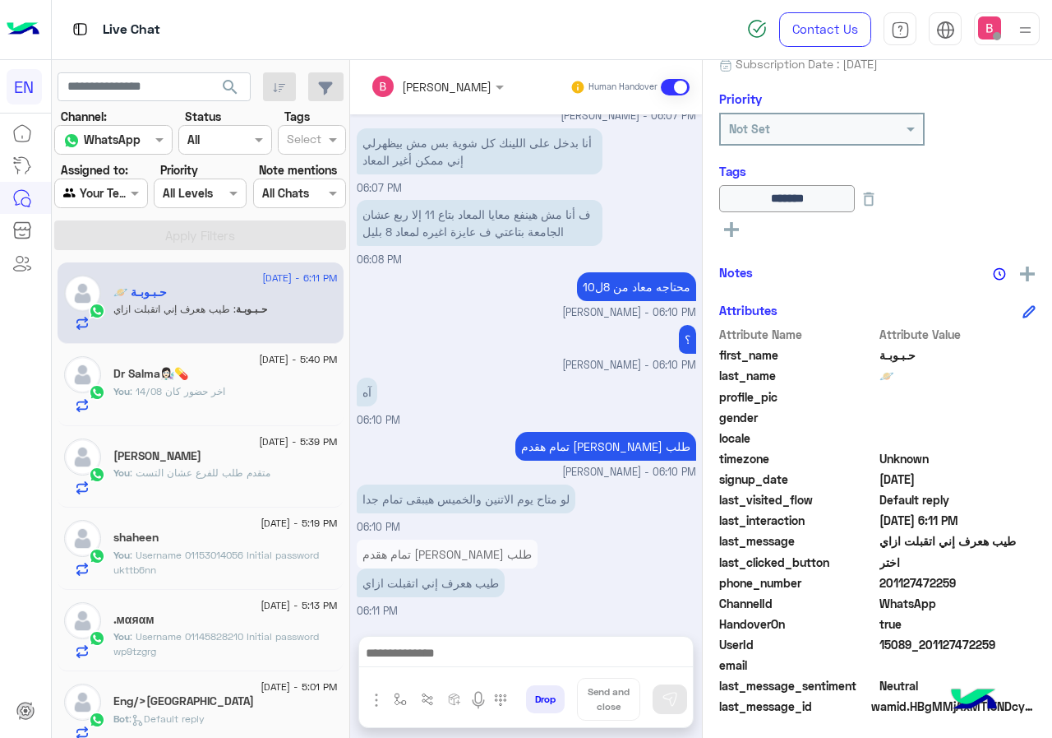
scroll to position [182, 0]
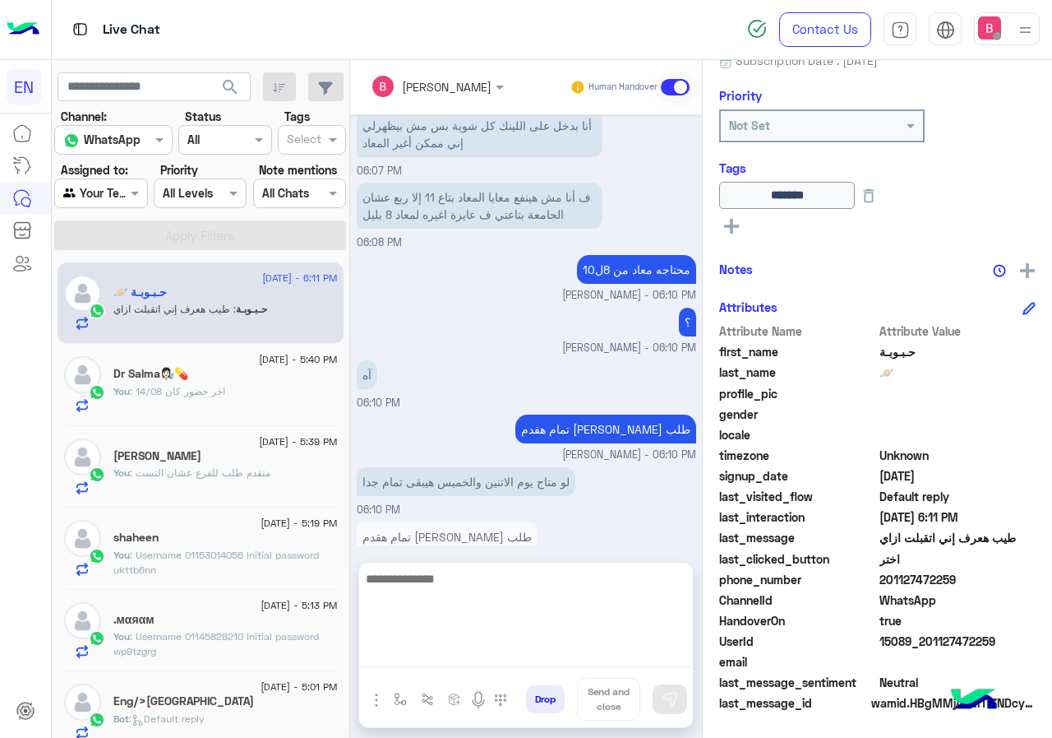
click at [407, 647] on textarea at bounding box center [526, 617] width 334 height 99
type textarea "**********"
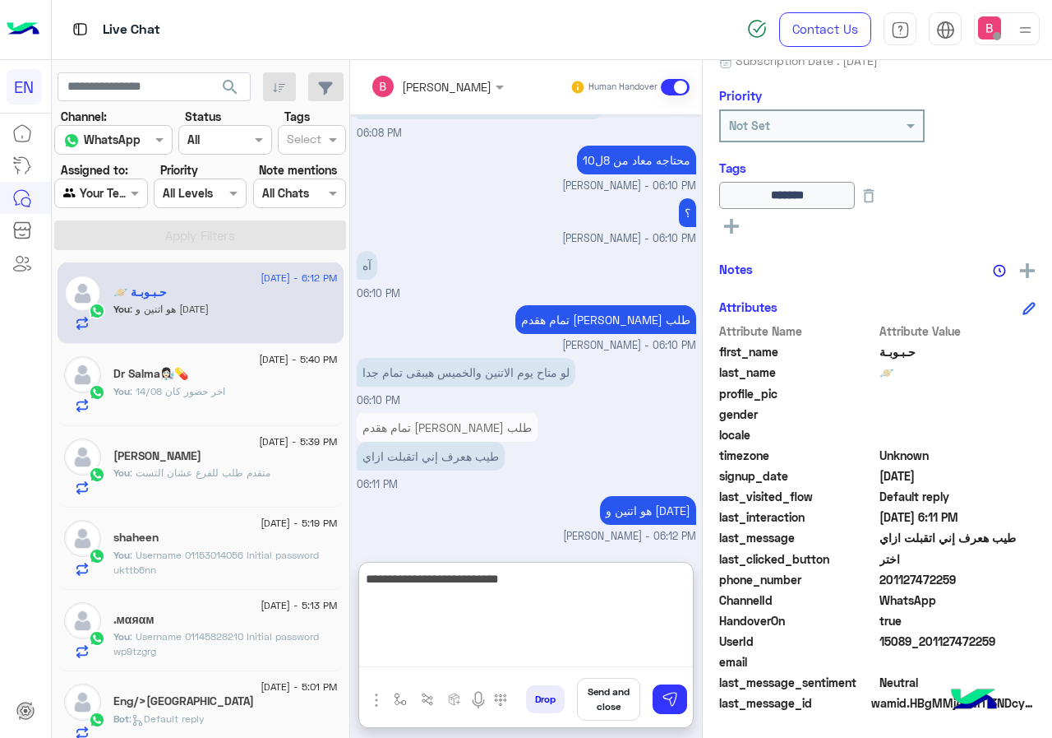
type textarea "**********"
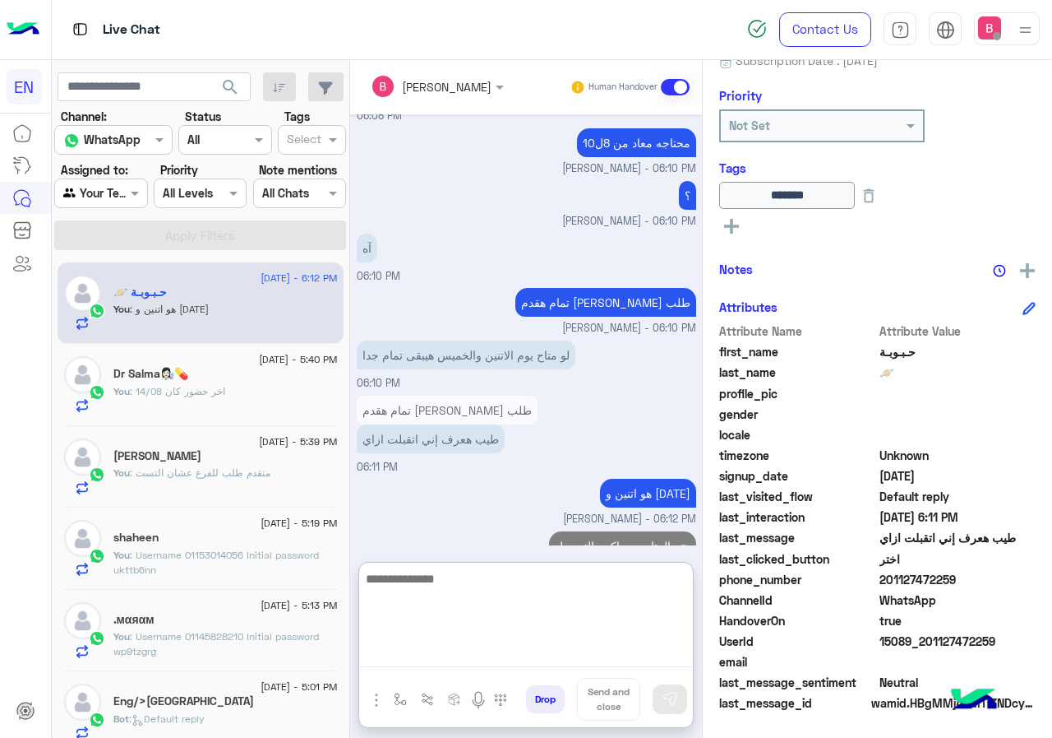
scroll to position [1378, 0]
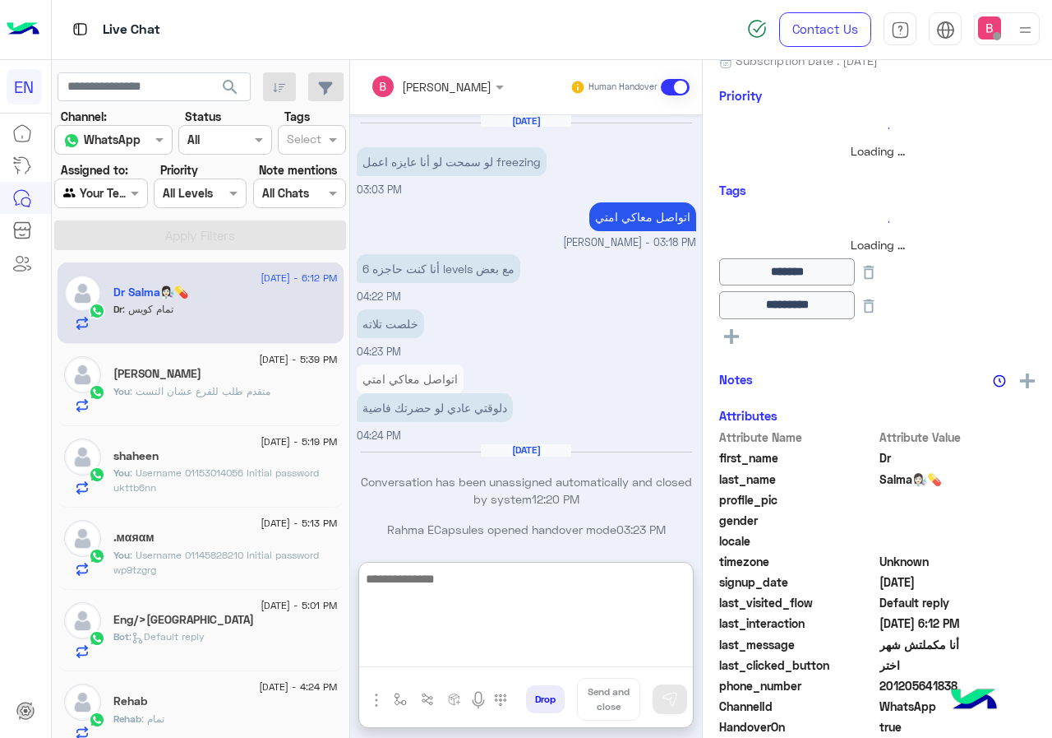
scroll to position [810, 0]
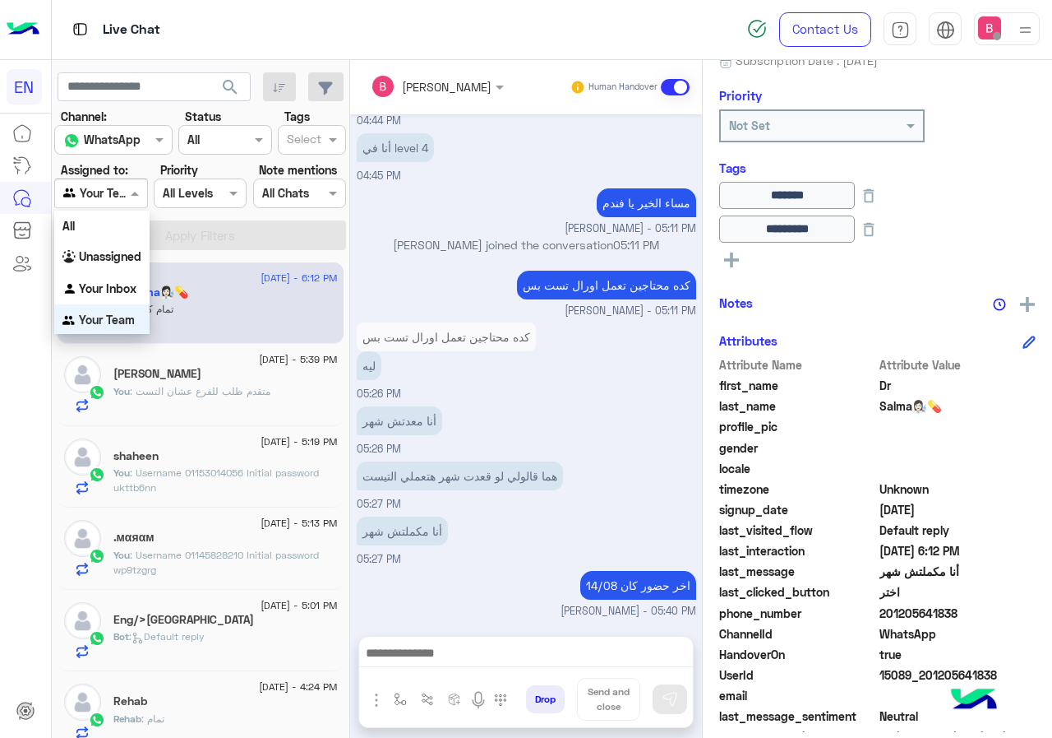
click at [134, 191] on span at bounding box center [137, 192] width 21 height 17
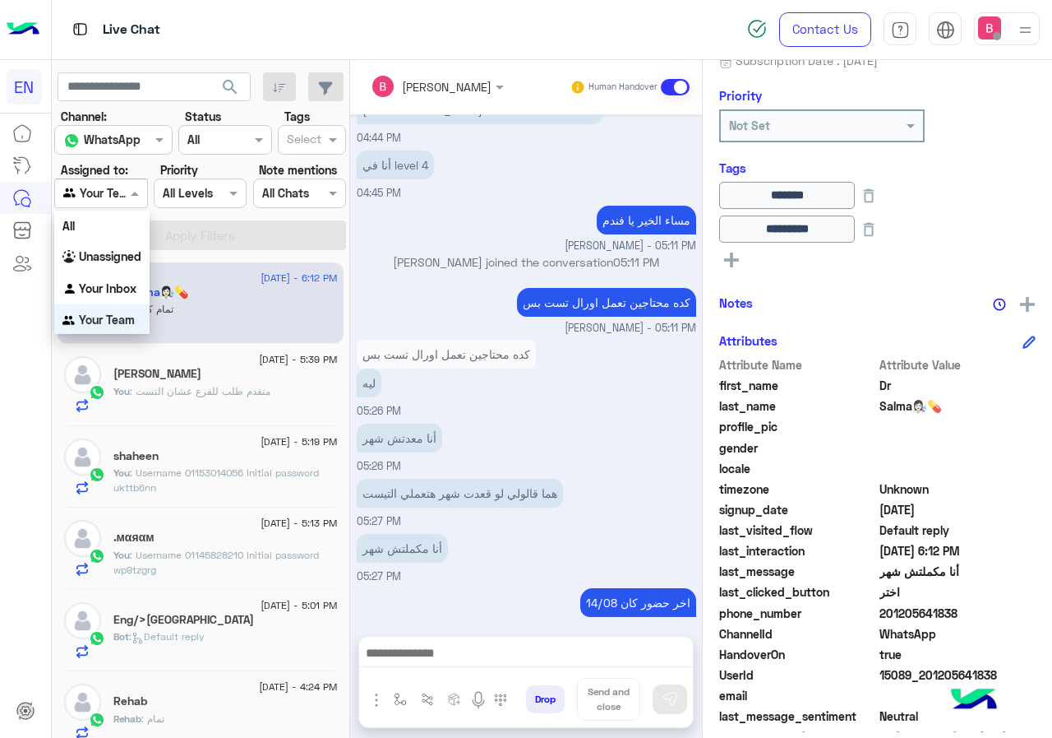
scroll to position [1, 0]
click at [111, 286] on b "Your Inbox" at bounding box center [108, 287] width 58 height 14
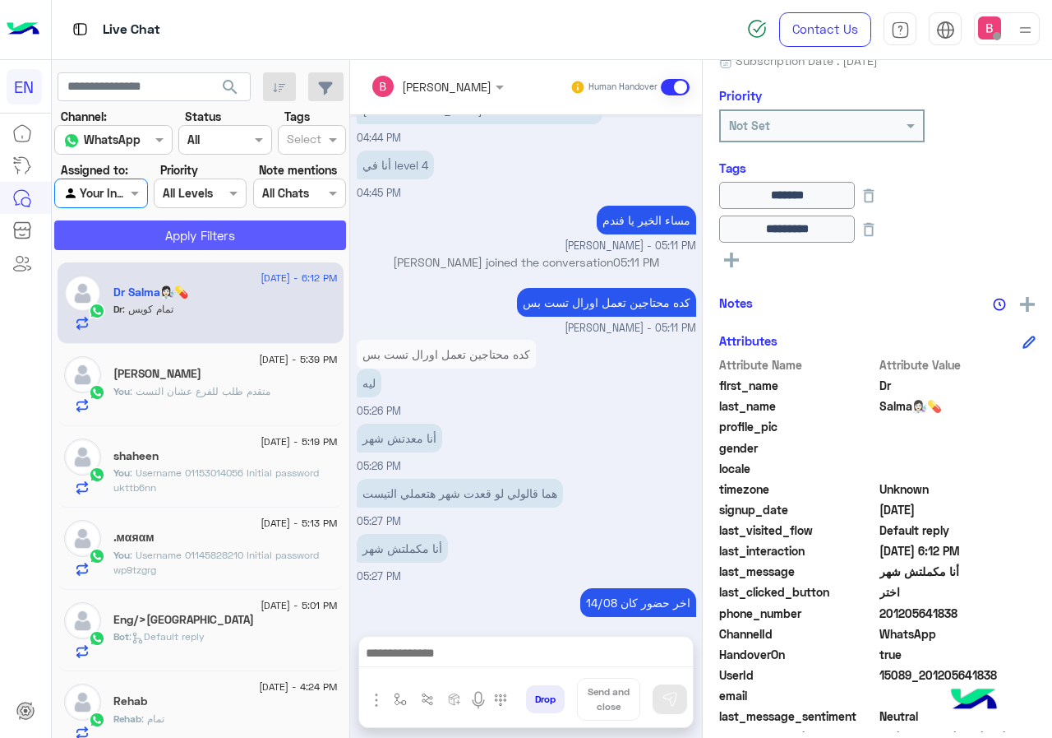
click at [162, 239] on button "Apply Filters" at bounding box center [200, 235] width 292 height 30
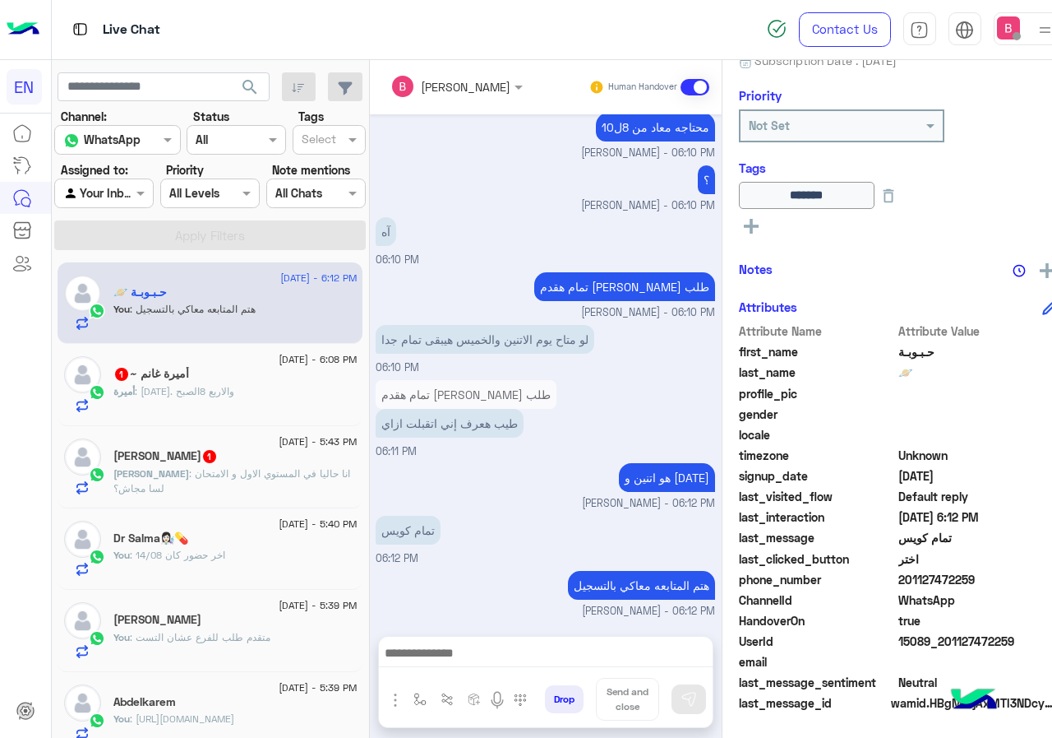
scroll to position [895, 0]
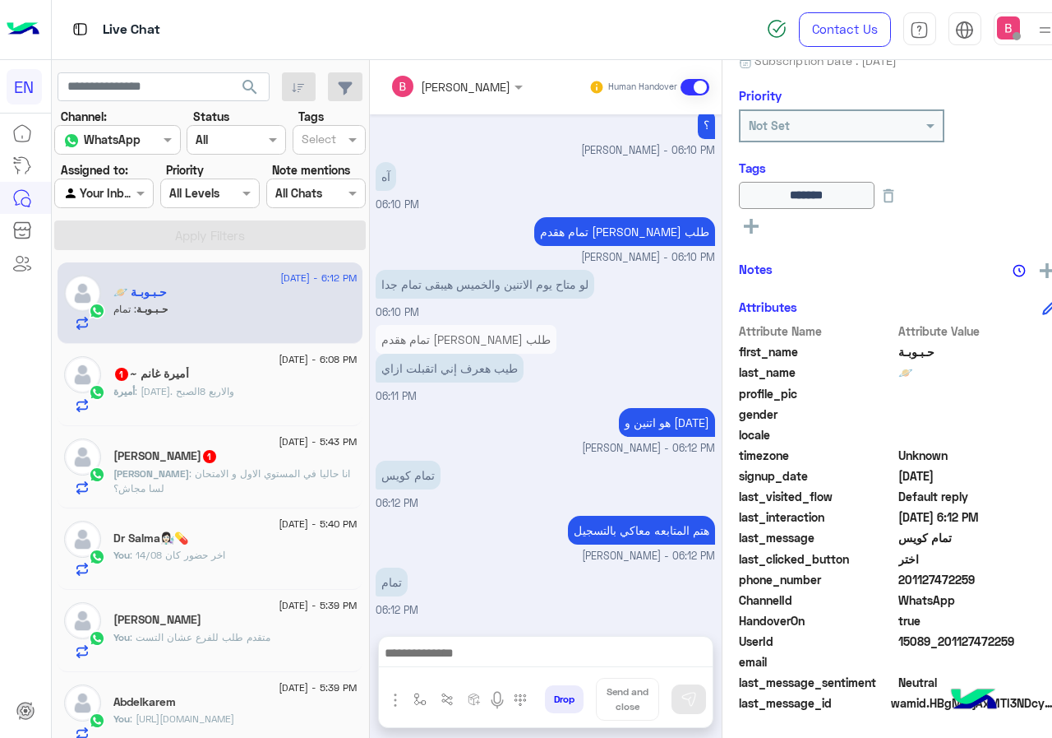
click at [283, 368] on div "أميرة غانم ~ 1" at bounding box center [234, 375] width 243 height 17
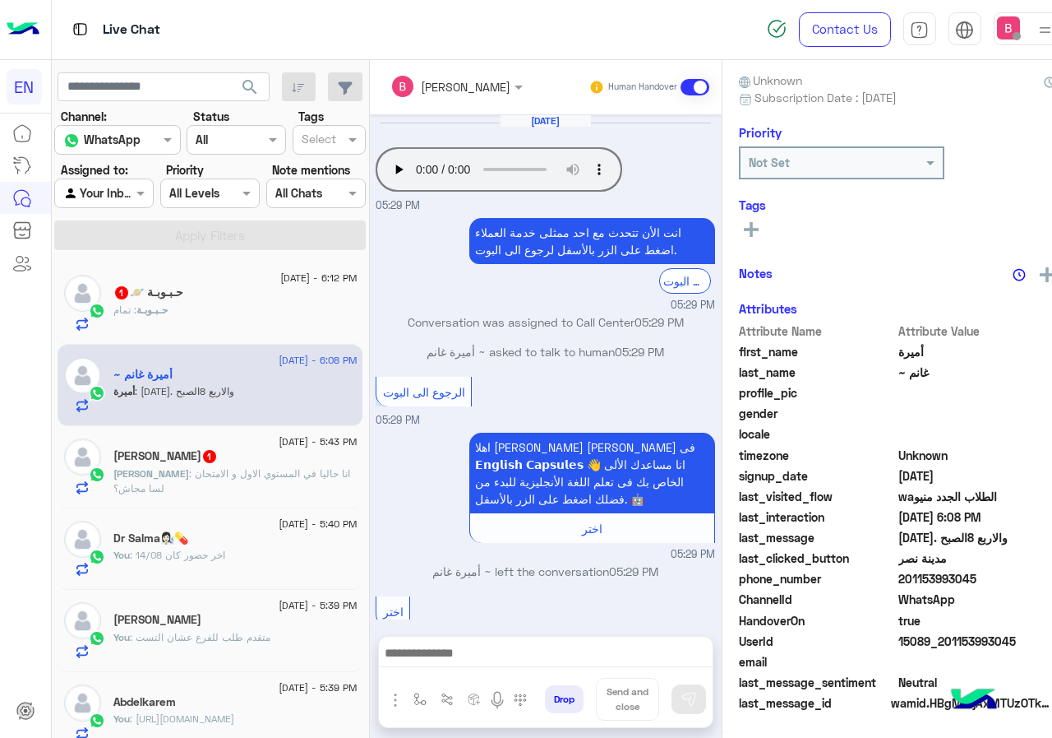
scroll to position [849, 0]
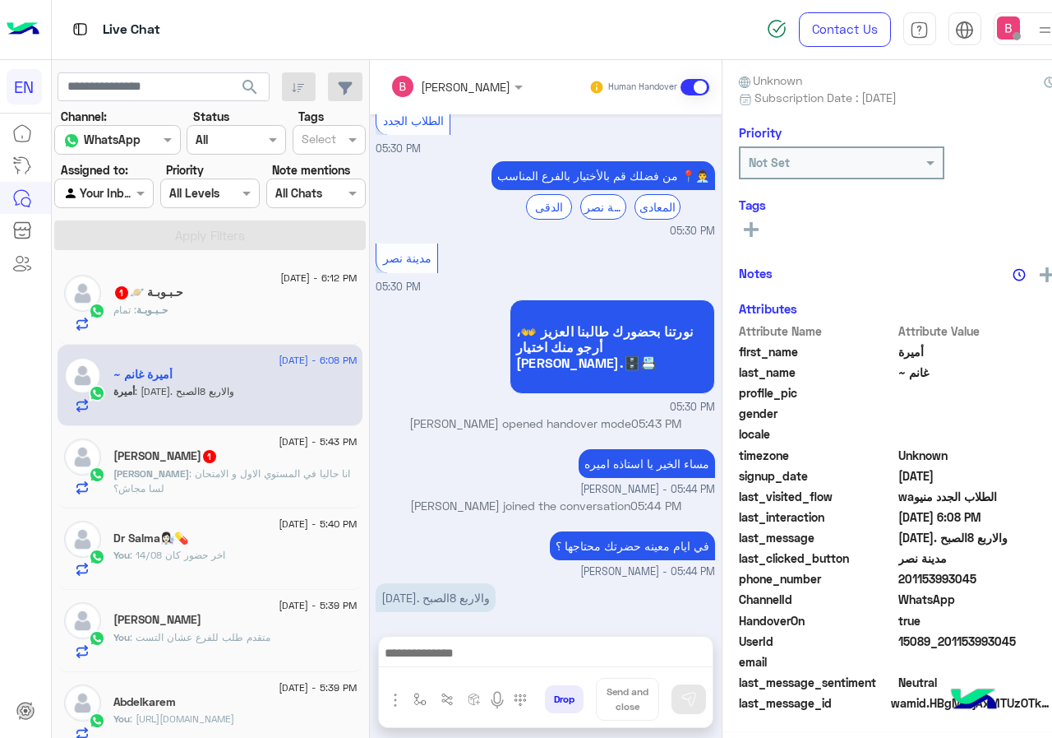
click at [555, 681] on div "Drop Send and close" at bounding box center [546, 701] width 334 height 49
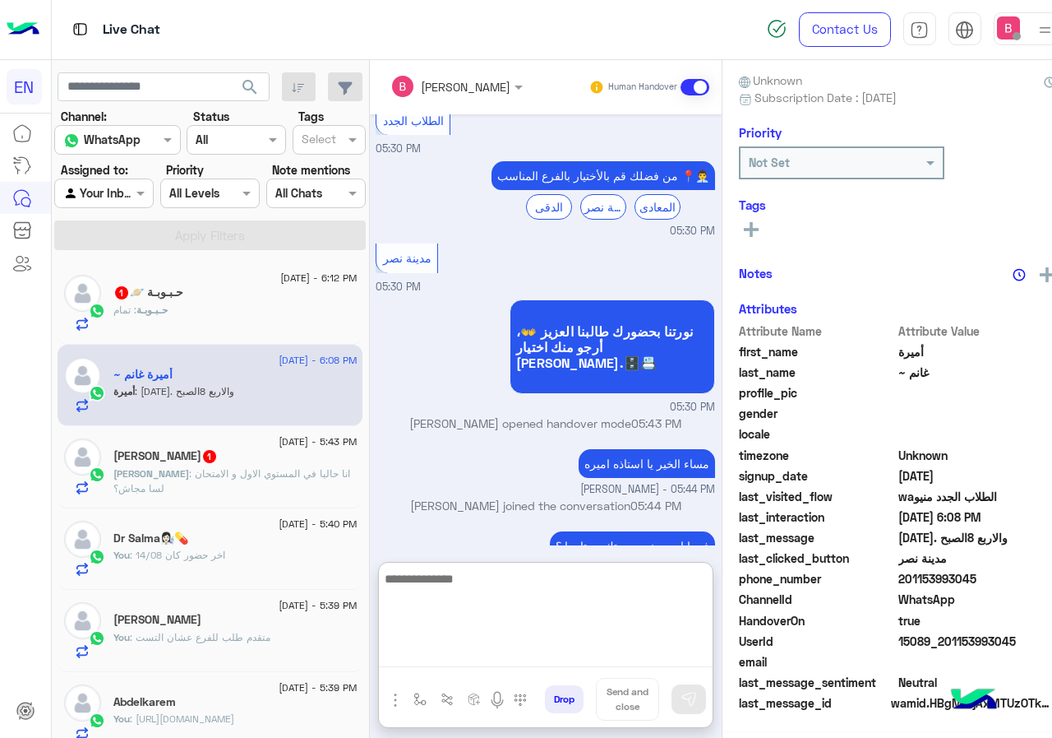
click at [538, 654] on textarea at bounding box center [546, 617] width 334 height 99
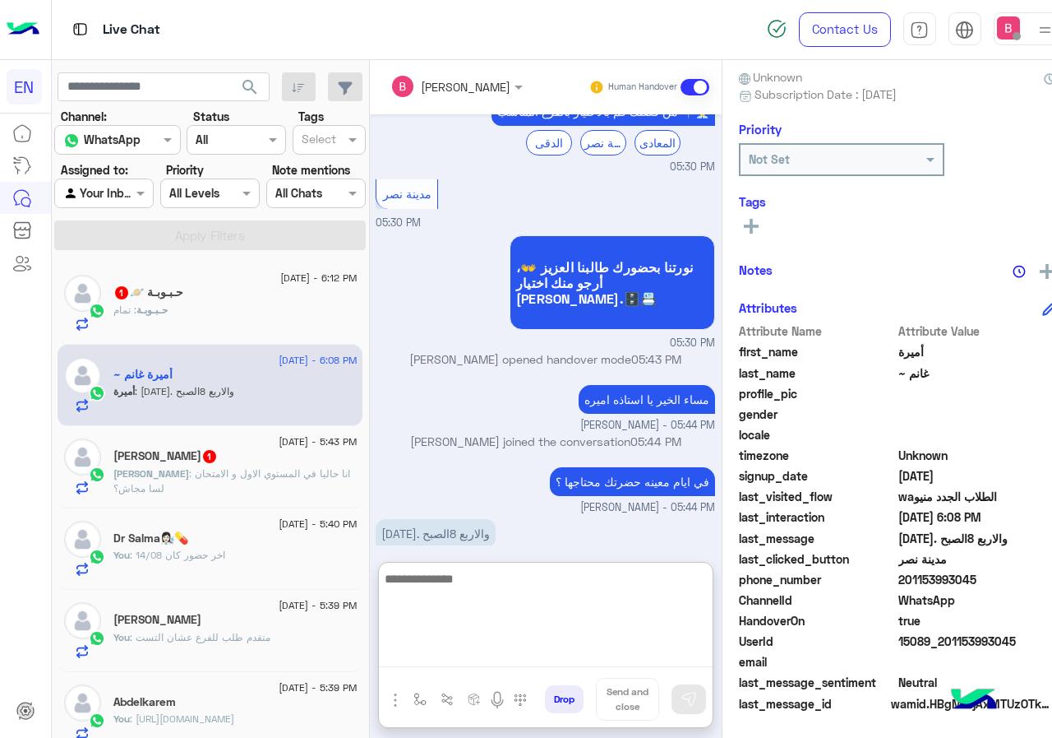
scroll to position [922, 0]
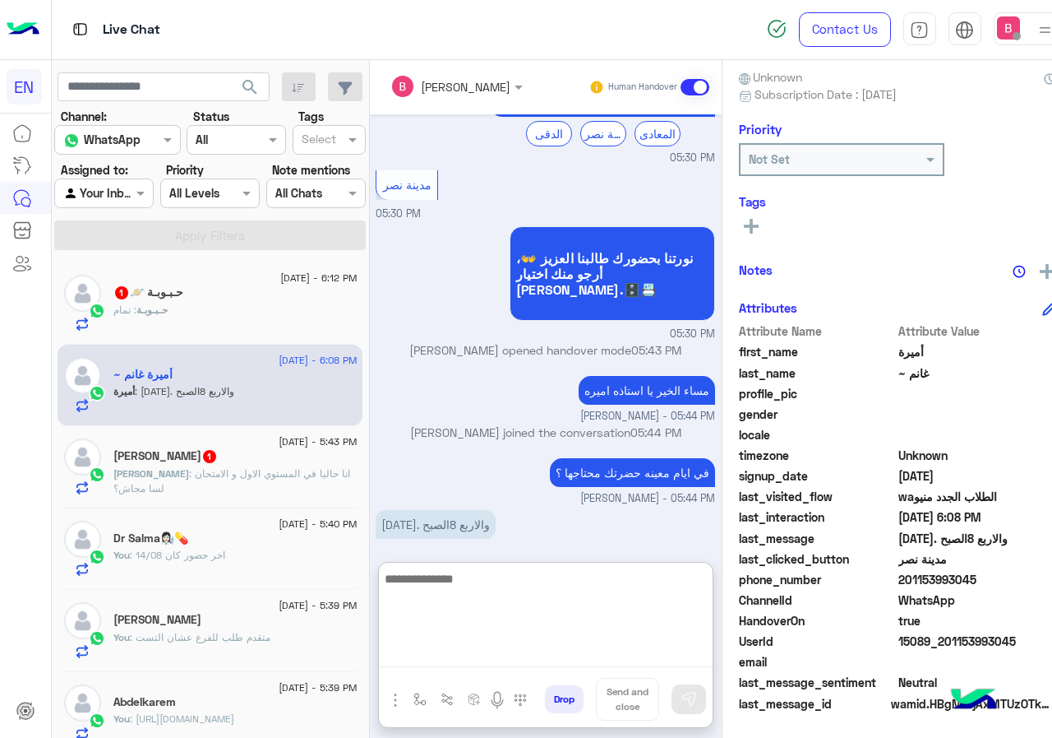
click at [545, 612] on textarea at bounding box center [546, 617] width 334 height 99
type textarea "**********"
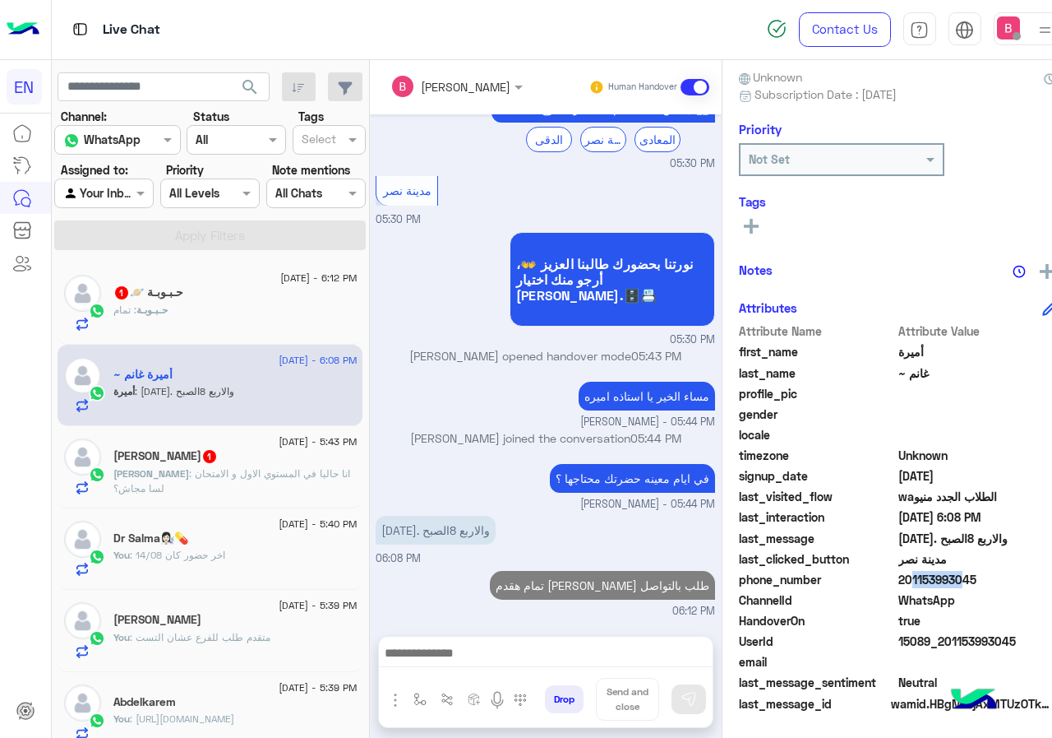
scroll to position [900, 0]
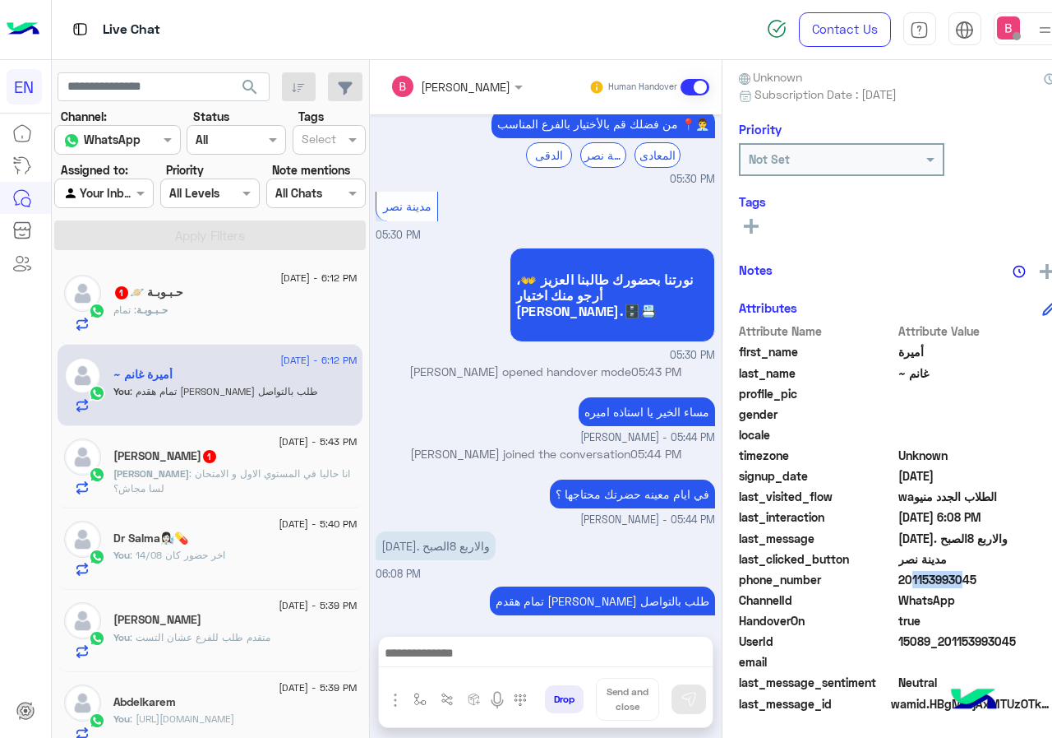
drag, startPoint x: 935, startPoint y: 580, endPoint x: 1010, endPoint y: 580, distance: 75.6
click at [1043, 584] on span "201153993045" at bounding box center [977, 579] width 157 height 17
drag, startPoint x: 406, startPoint y: 527, endPoint x: 513, endPoint y: 539, distance: 107.5
click at [513, 539] on div "[DATE] Your browser does not support the audio tag. 05:29 PM انت الأن تتحدث مع …" at bounding box center [546, 366] width 352 height 505
click at [101, 199] on input "text" at bounding box center [85, 193] width 44 height 17
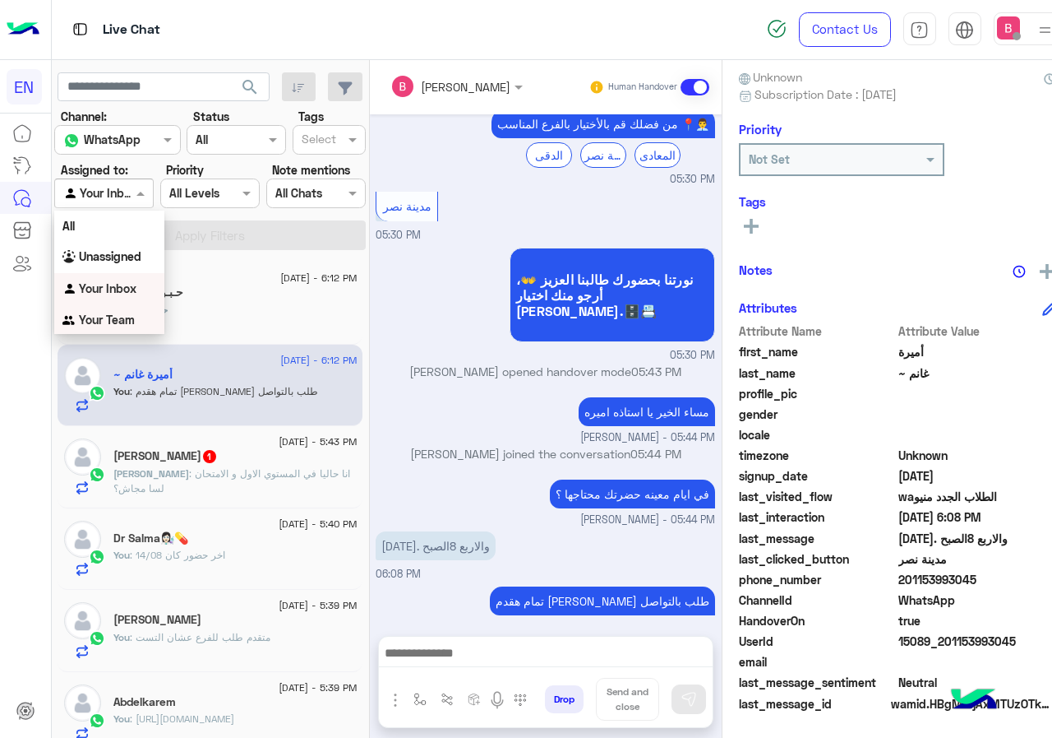
click at [116, 317] on b "Your Team" at bounding box center [107, 319] width 56 height 14
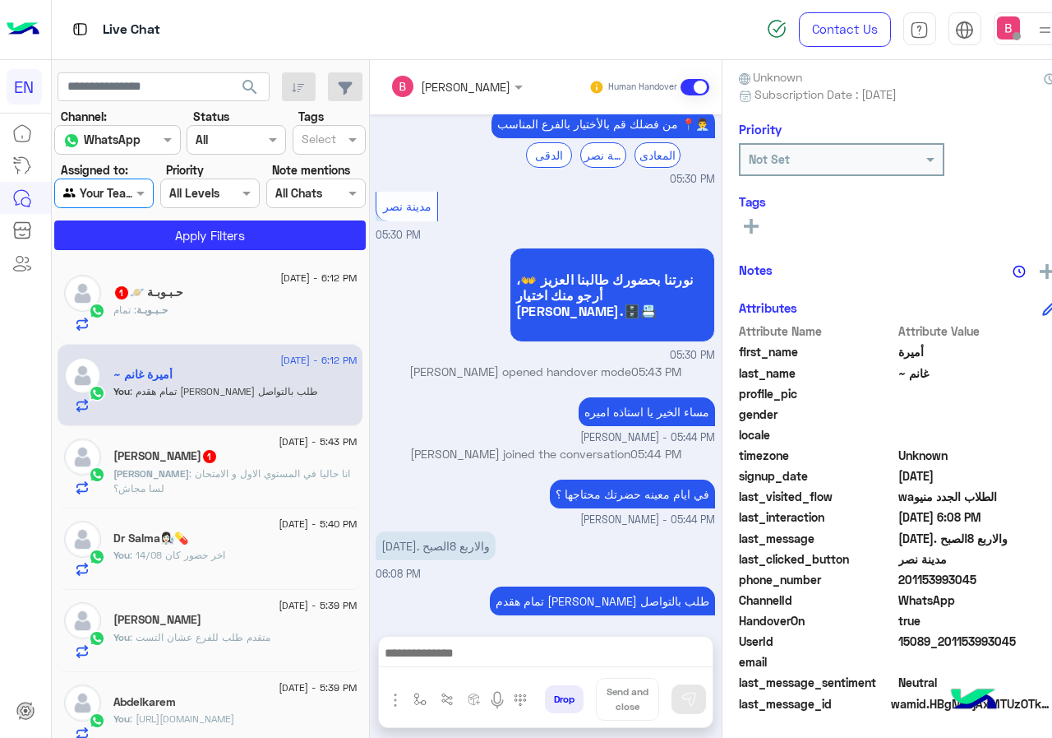
click at [163, 252] on app-inbox-users-filters "search Channel: Channel WhatsApp Status Channel All Tags Select Assigned to: Ag…" at bounding box center [210, 158] width 317 height 197
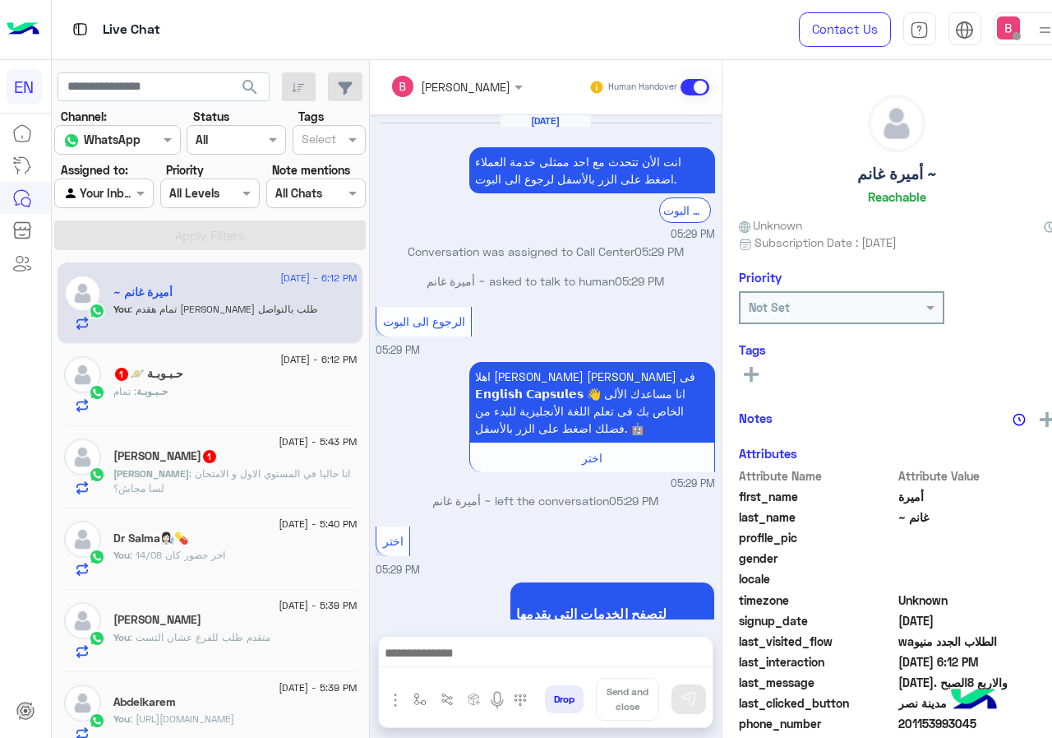
scroll to position [830, 0]
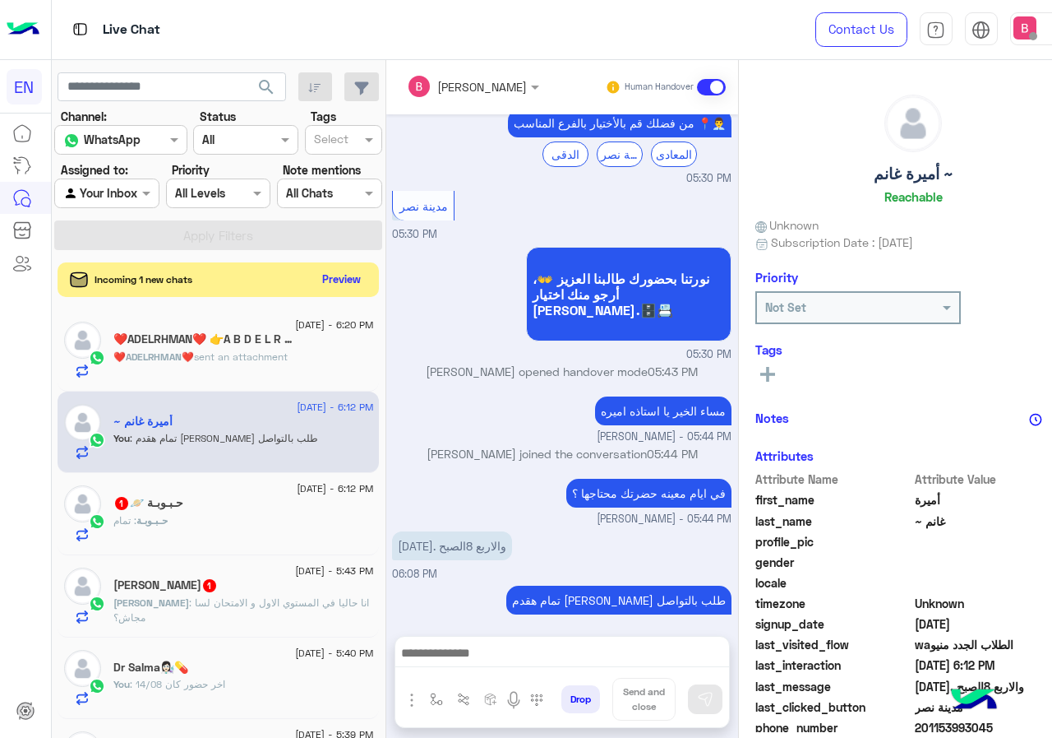
click at [360, 281] on button "Preview" at bounding box center [341, 279] width 51 height 22
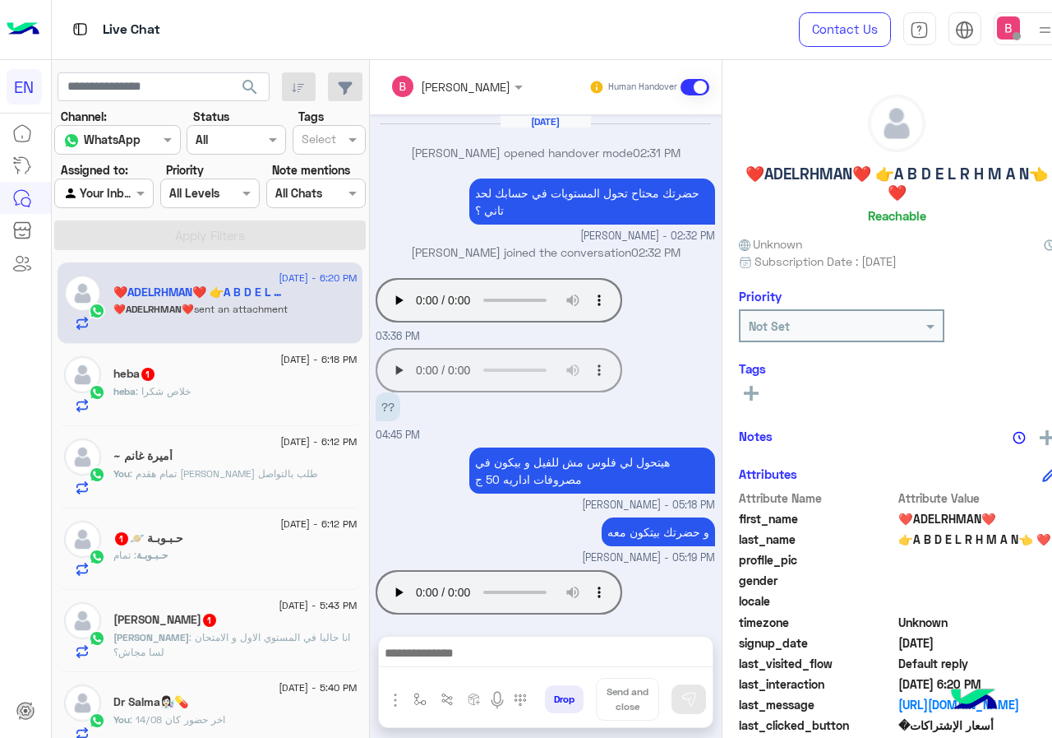
click at [254, 389] on div "heba : خلاص شكرا" at bounding box center [234, 398] width 243 height 29
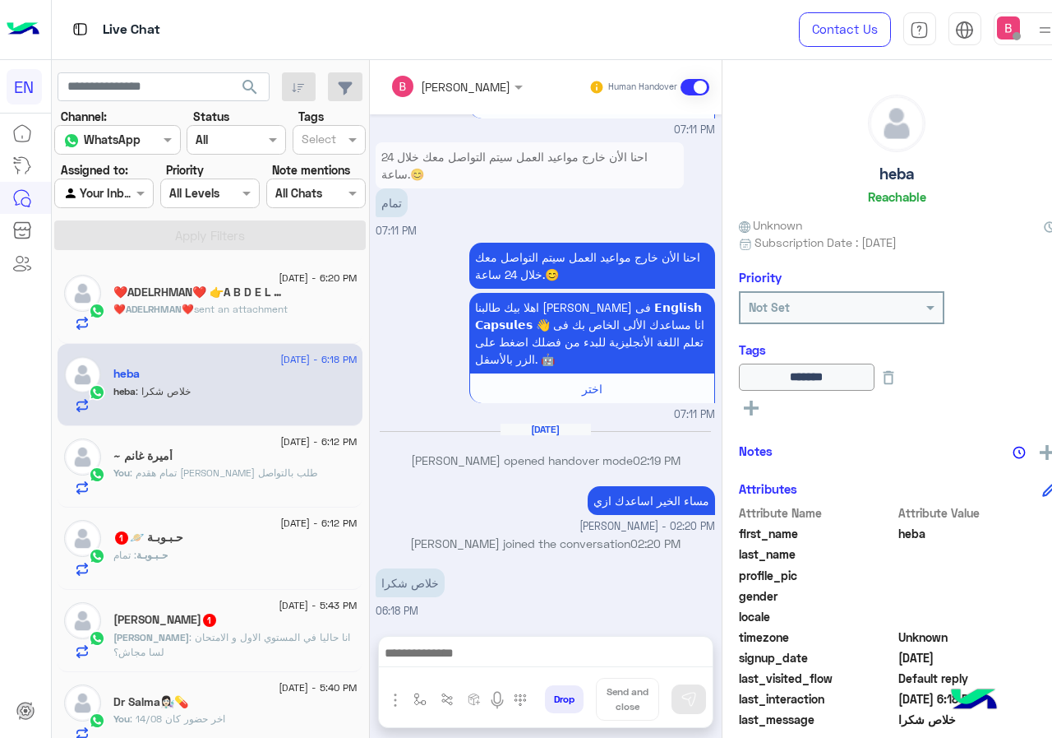
click at [275, 545] on div "حـبـوبـة 🪐 1" at bounding box center [234, 538] width 243 height 17
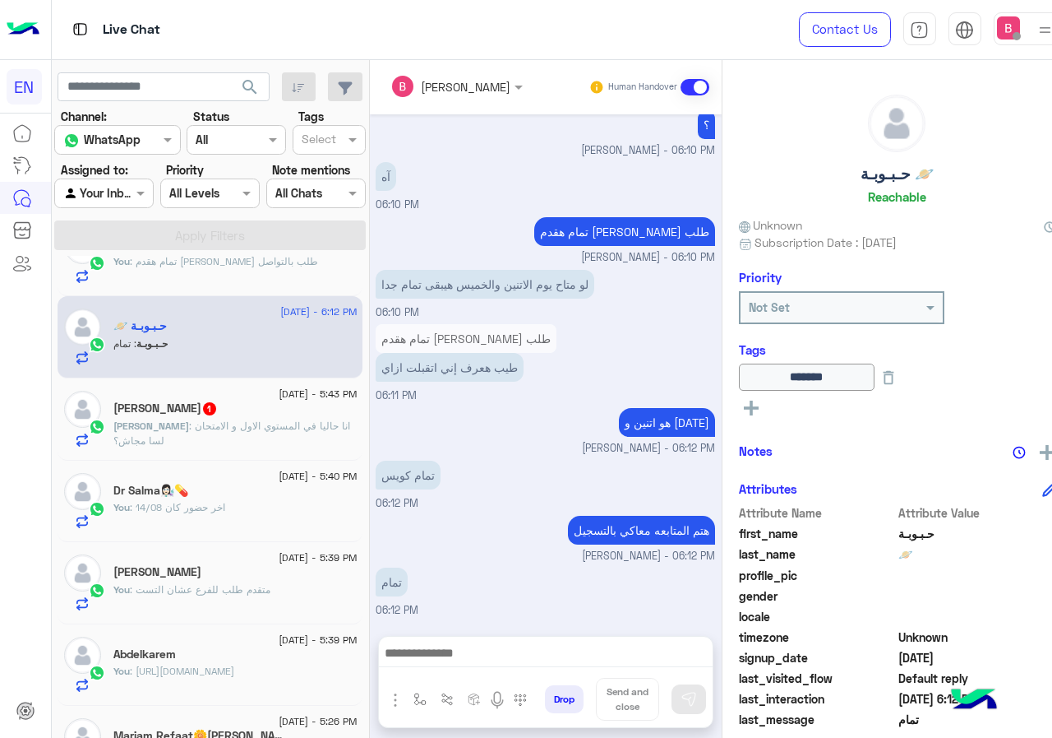
scroll to position [247, 0]
